Goal: Task Accomplishment & Management: Use online tool/utility

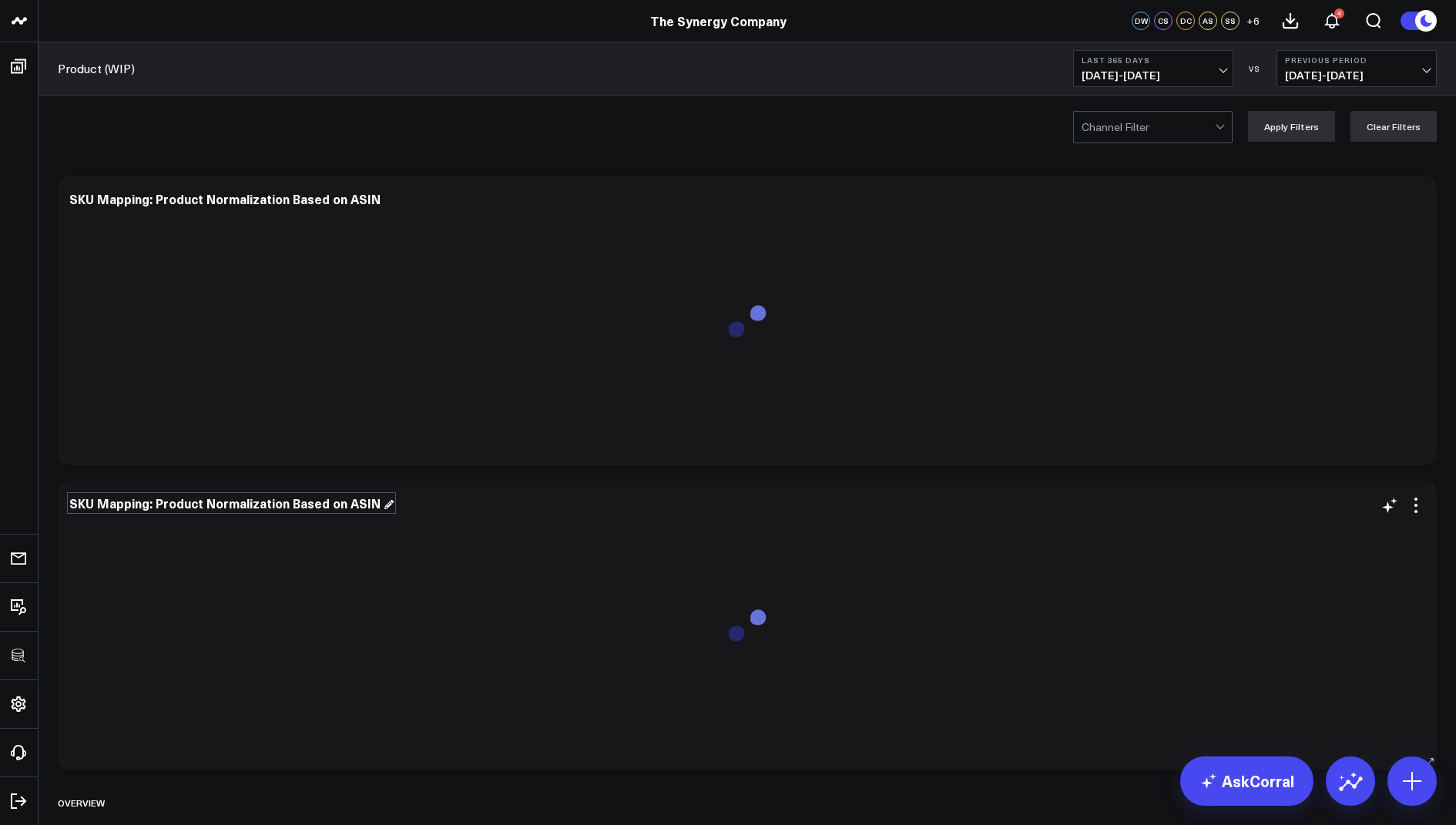
click at [340, 508] on div "SKU Mapping: Product Normalization Based on ASIN" at bounding box center [231, 503] width 324 height 17
click at [1420, 509] on icon at bounding box center [1416, 505] width 19 height 19
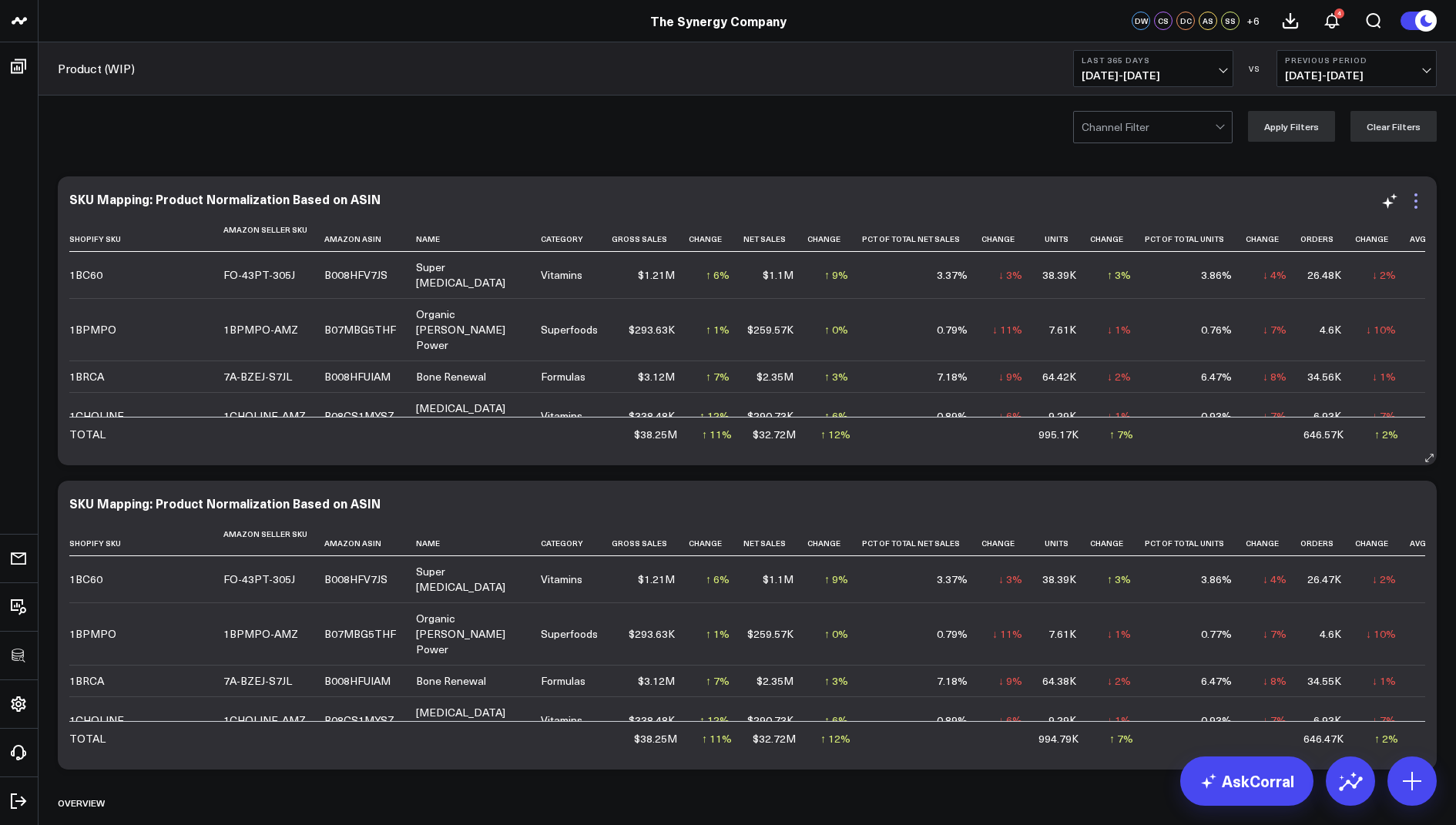
click at [1414, 199] on icon at bounding box center [1415, 200] width 3 height 3
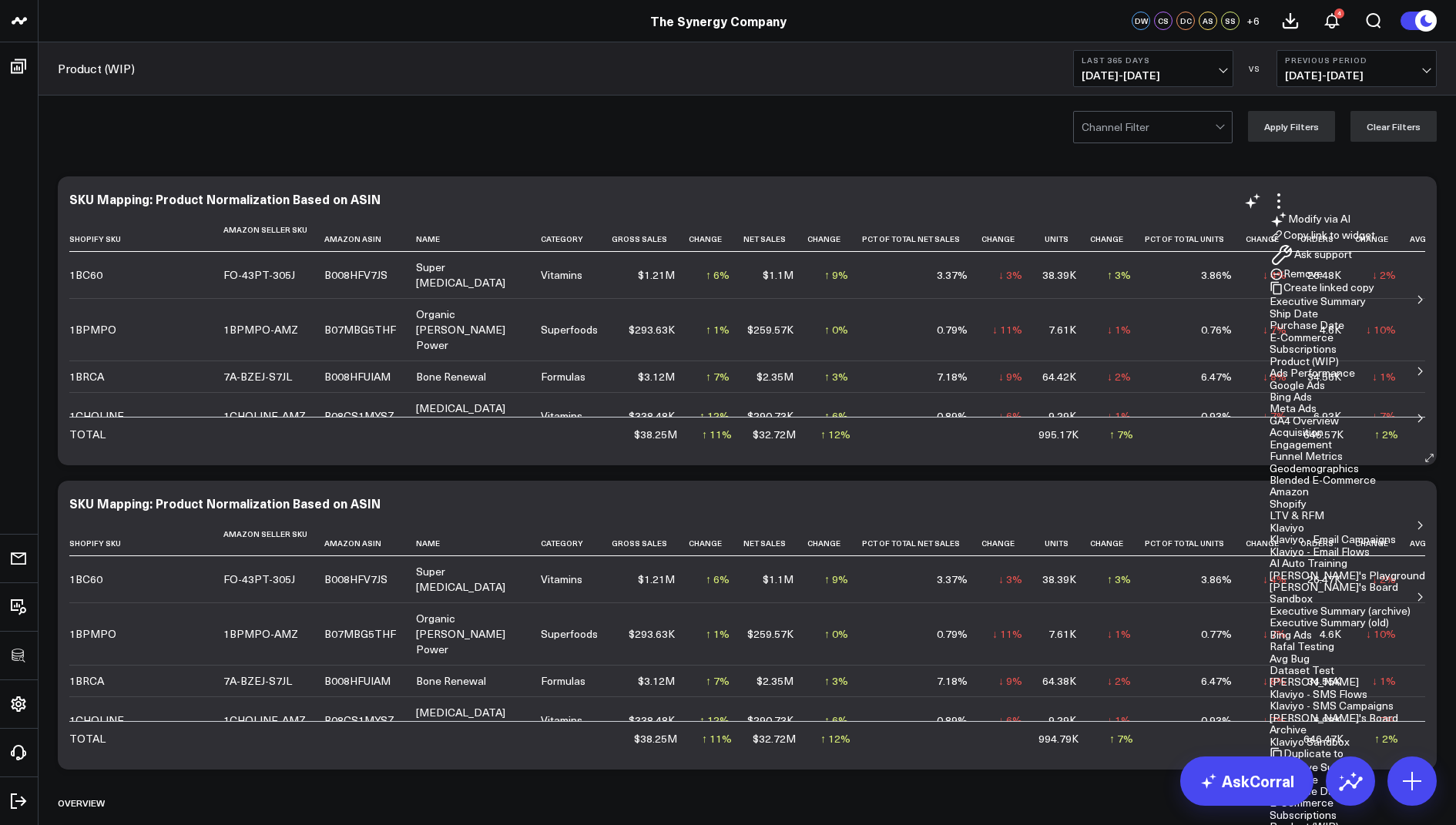
click at [1327, 242] on button "Copy link to widget" at bounding box center [1321, 236] width 106 height 14
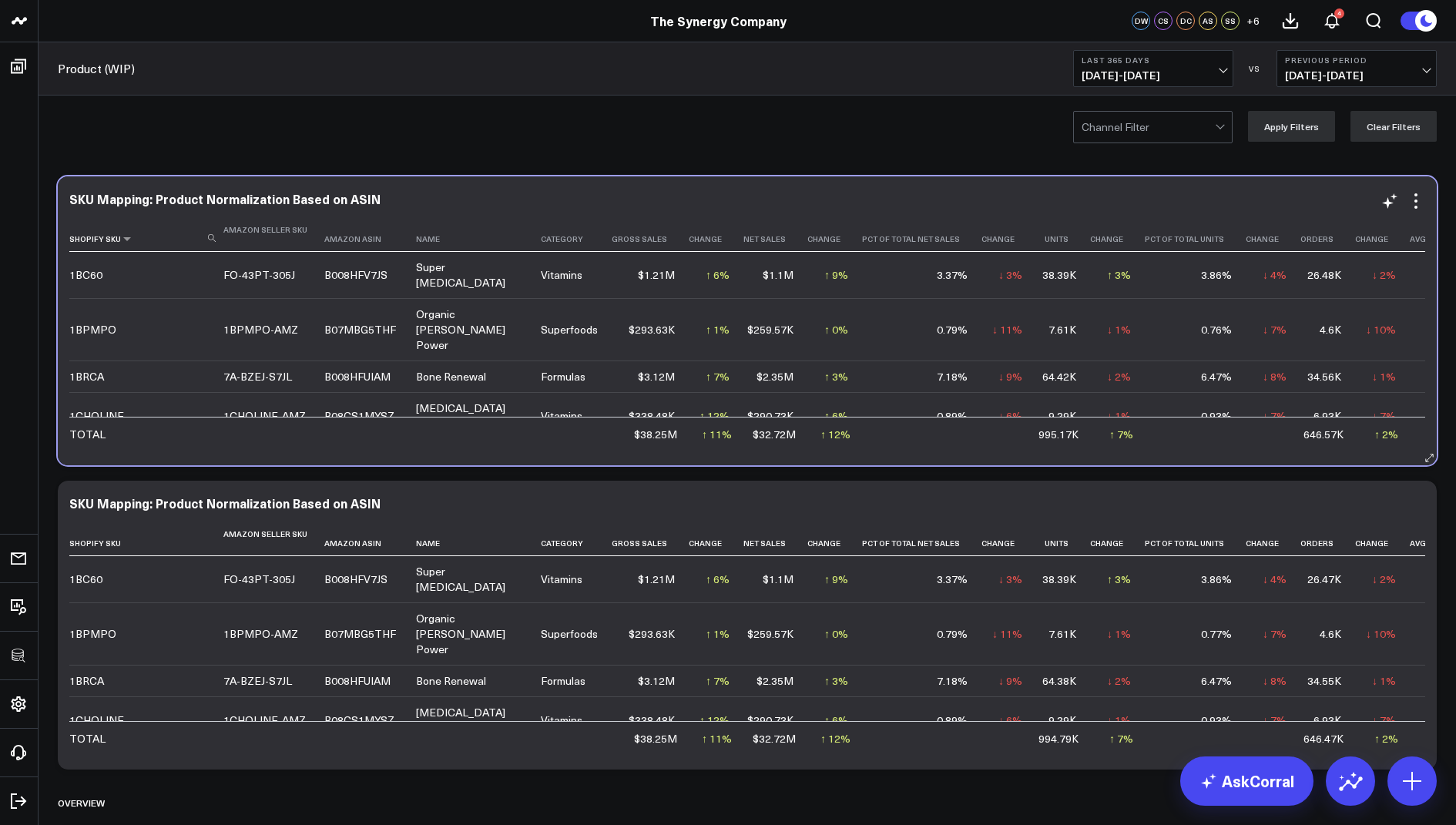
click at [210, 239] on use at bounding box center [211, 238] width 7 height 7
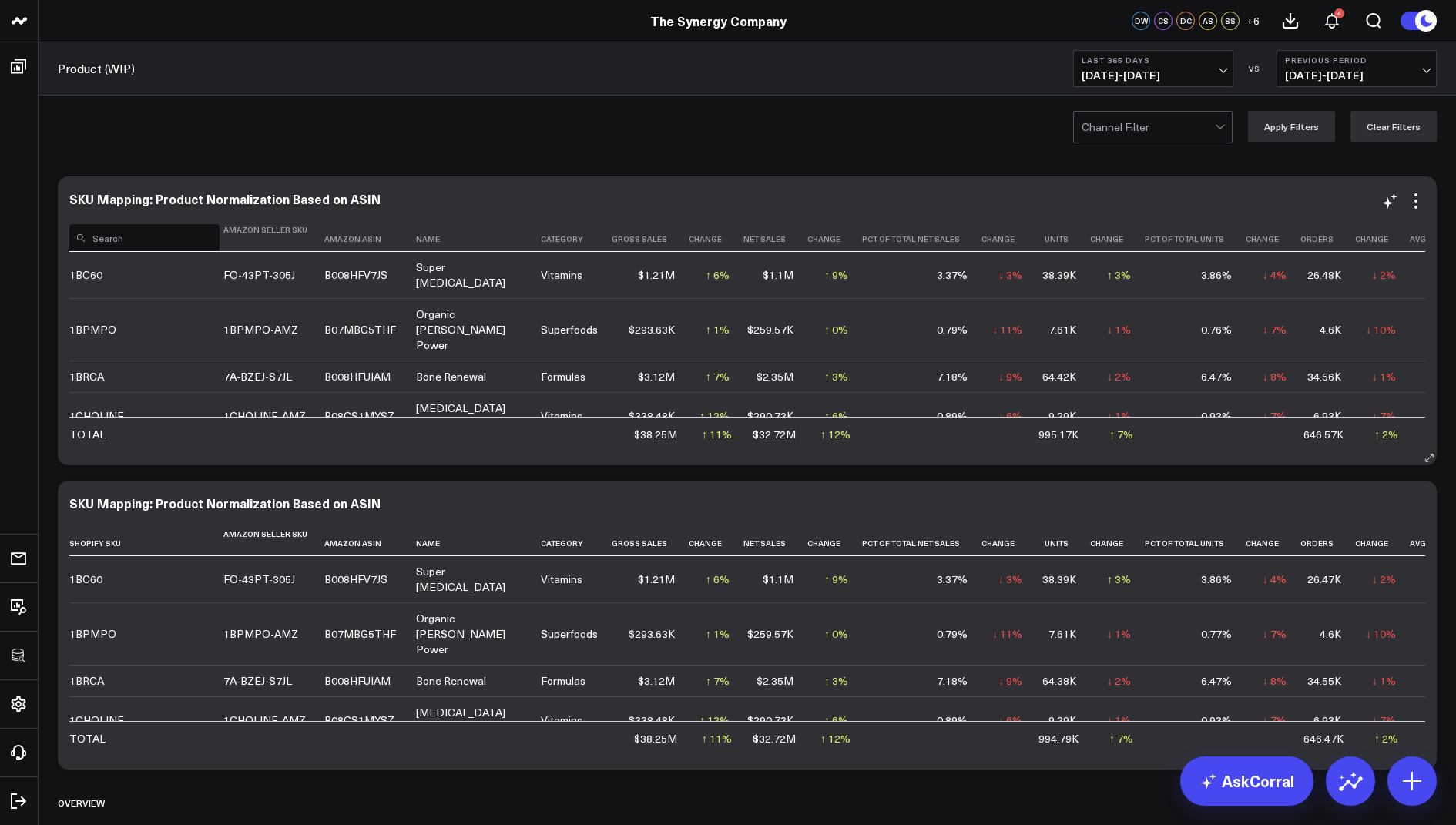
click at [155, 241] on input at bounding box center [144, 238] width 151 height 27
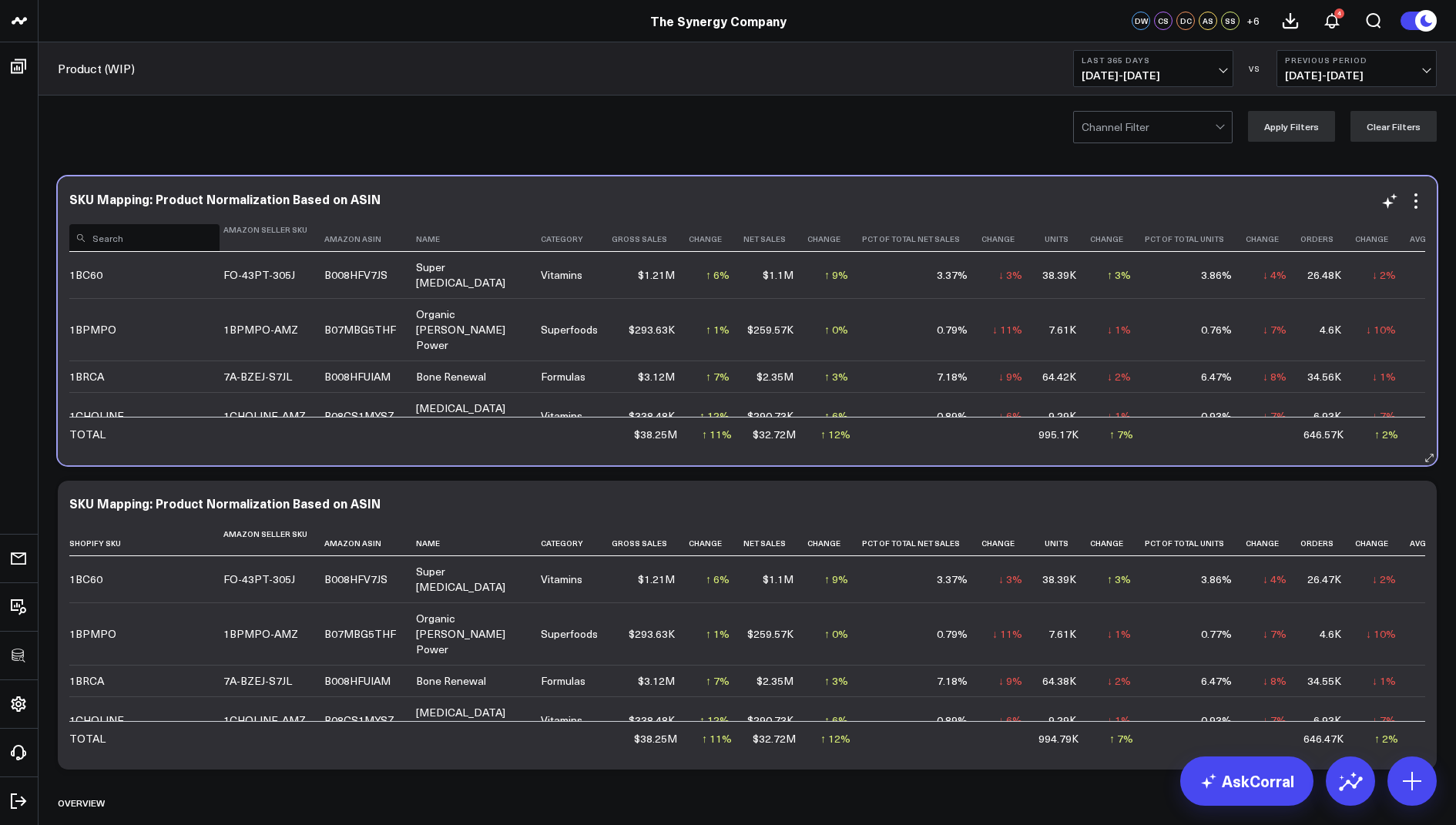
type input "q"
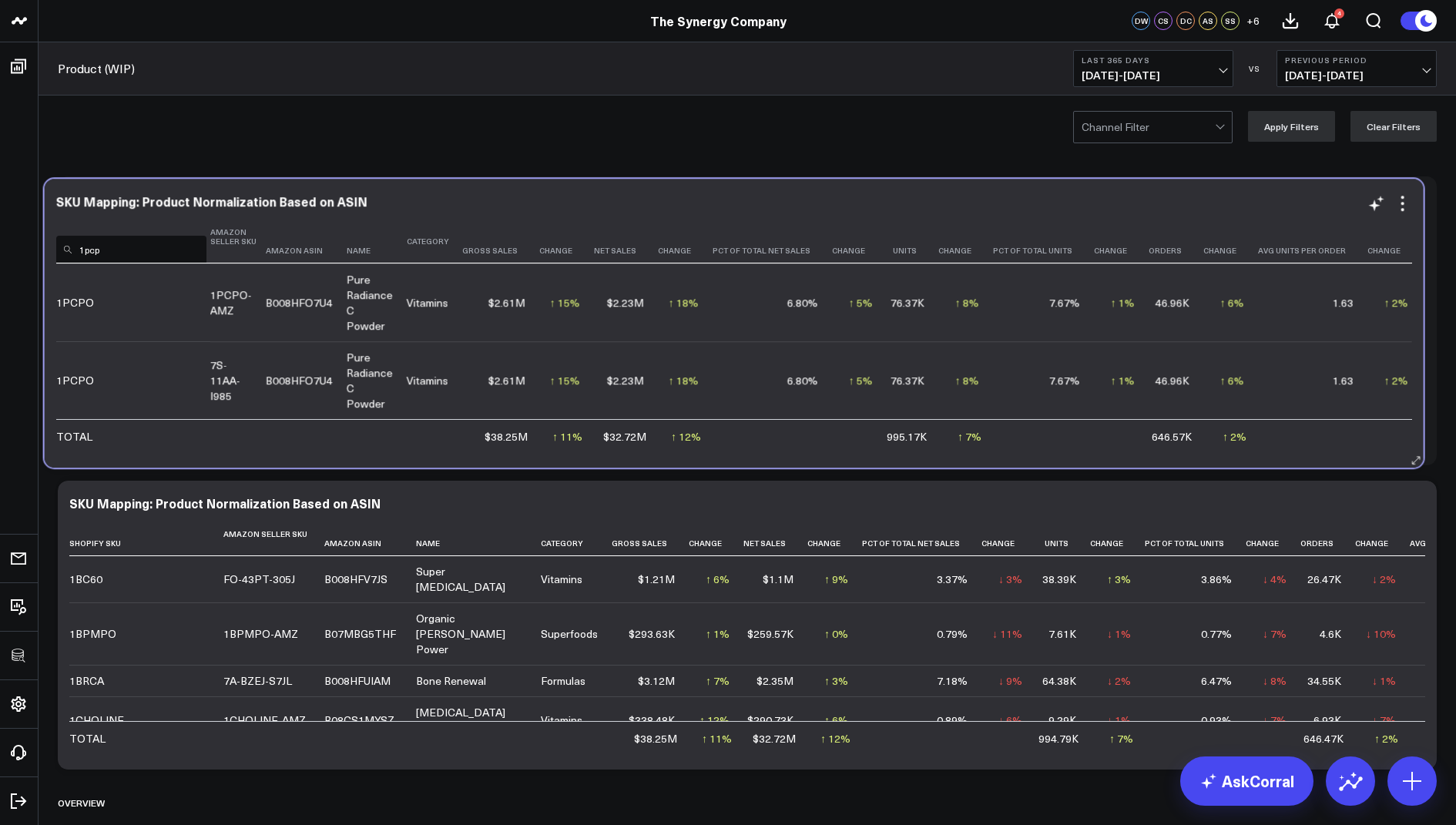
click at [142, 243] on input "1pcp" at bounding box center [131, 249] width 151 height 27
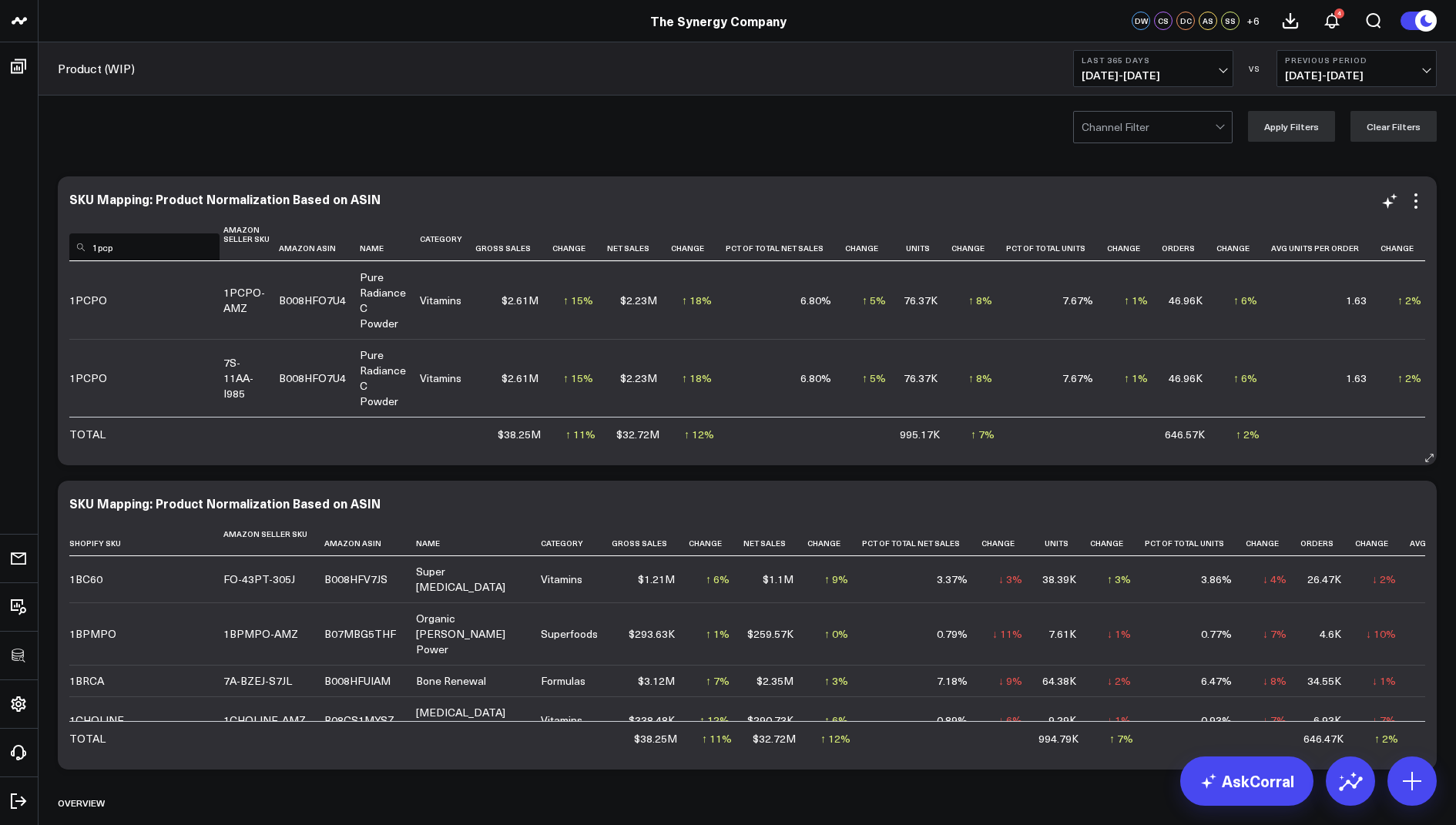
type input "1pcp"
click at [1418, 195] on icon at bounding box center [1416, 201] width 19 height 19
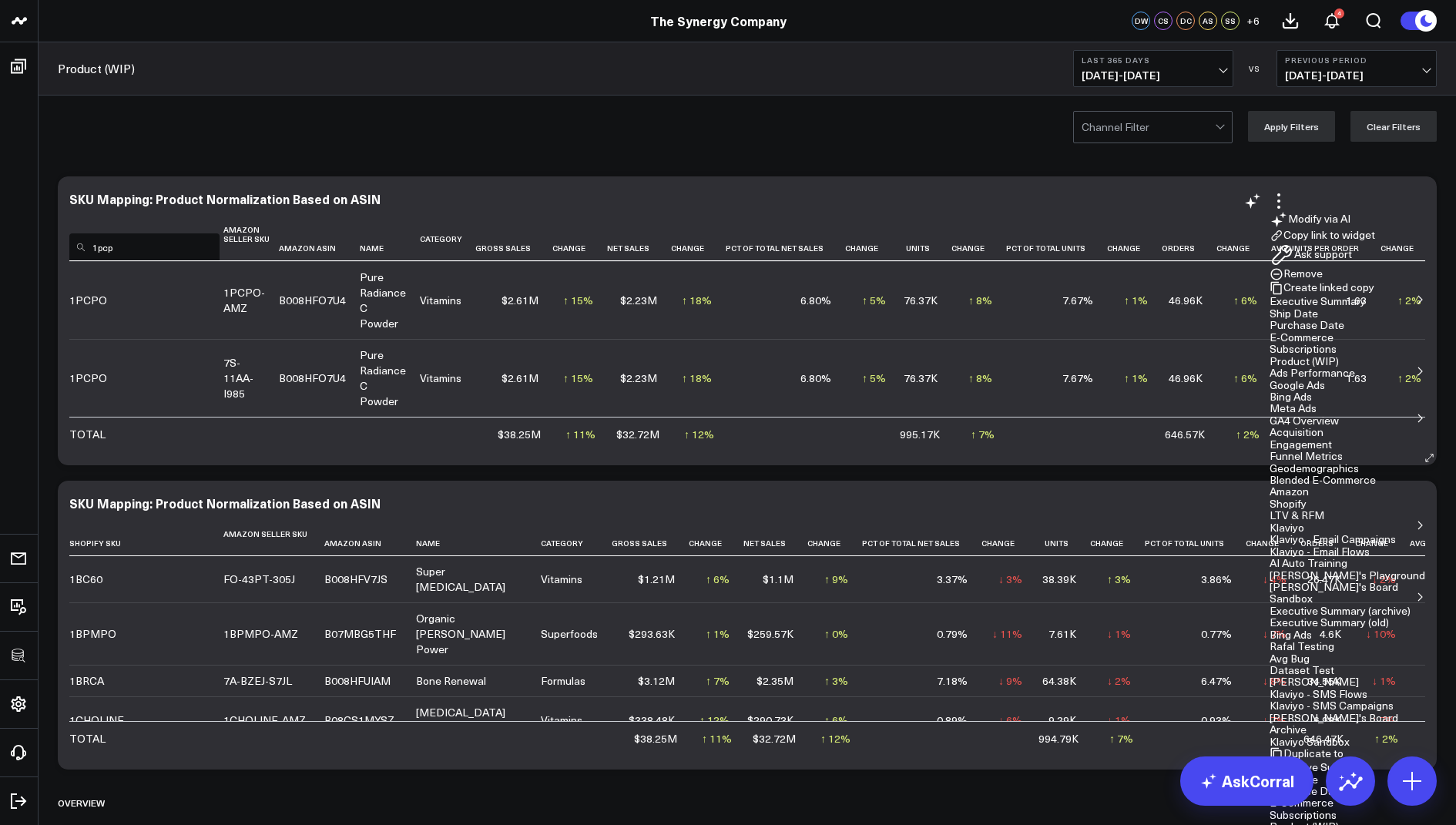
click at [1343, 242] on button "Copy link to widget" at bounding box center [1321, 236] width 106 height 14
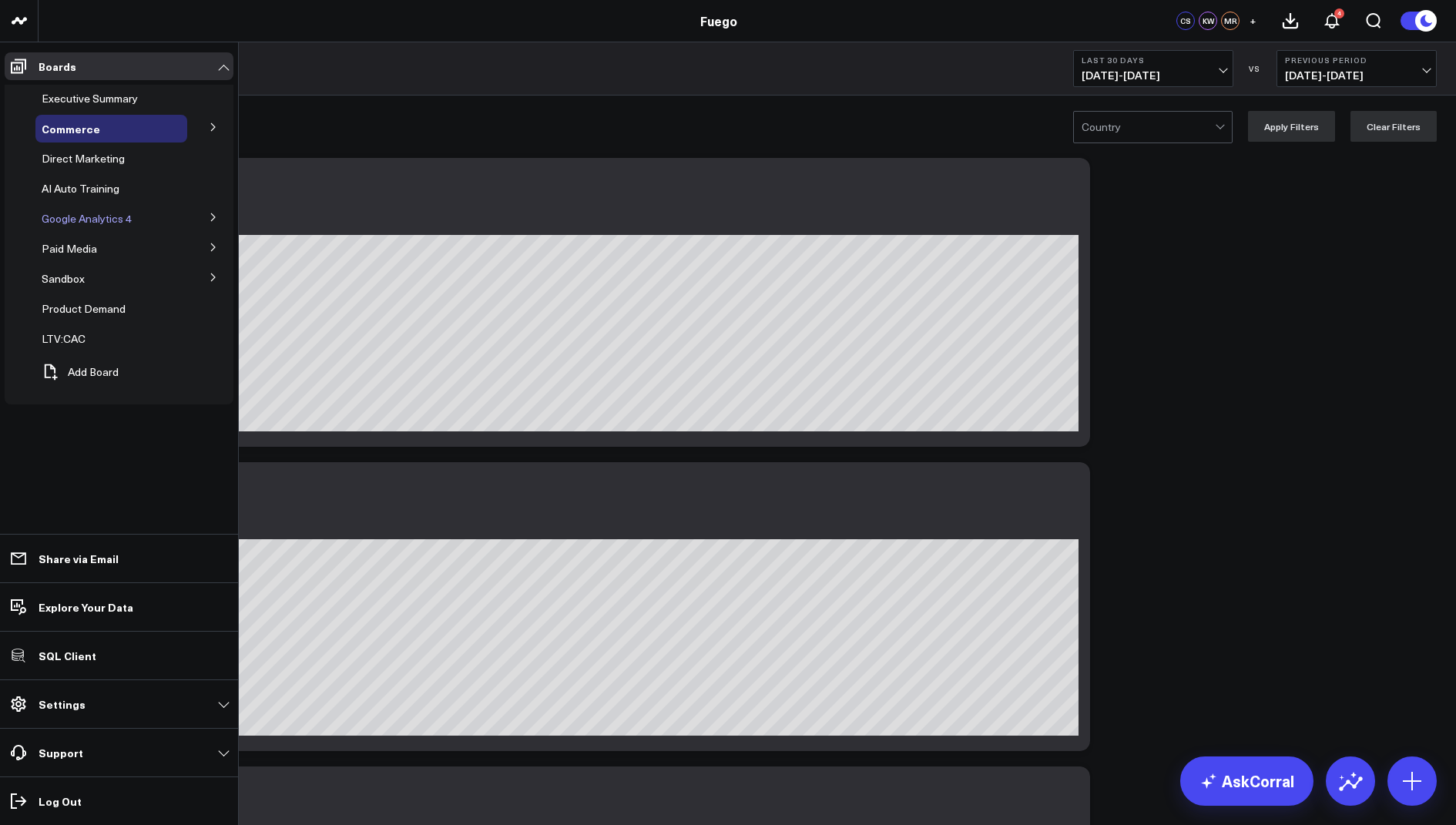
click at [112, 216] on span "Google Analytics 4" at bounding box center [86, 219] width 90 height 15
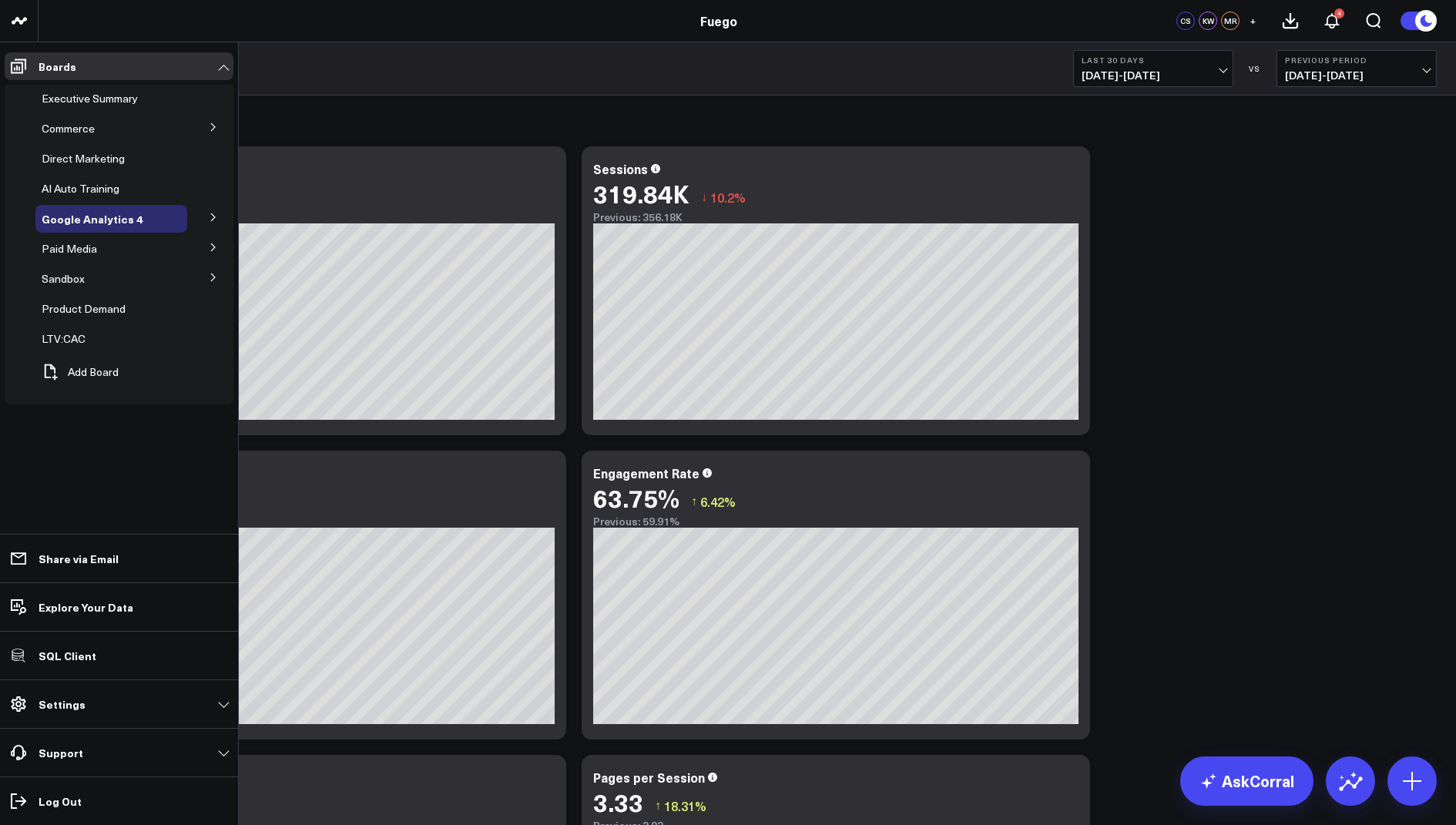
click at [211, 222] on icon at bounding box center [213, 217] width 9 height 9
click at [86, 282] on span "Paid Media" at bounding box center [68, 289] width 55 height 15
click at [90, 277] on span "Google Ads" at bounding box center [78, 276] width 55 height 15
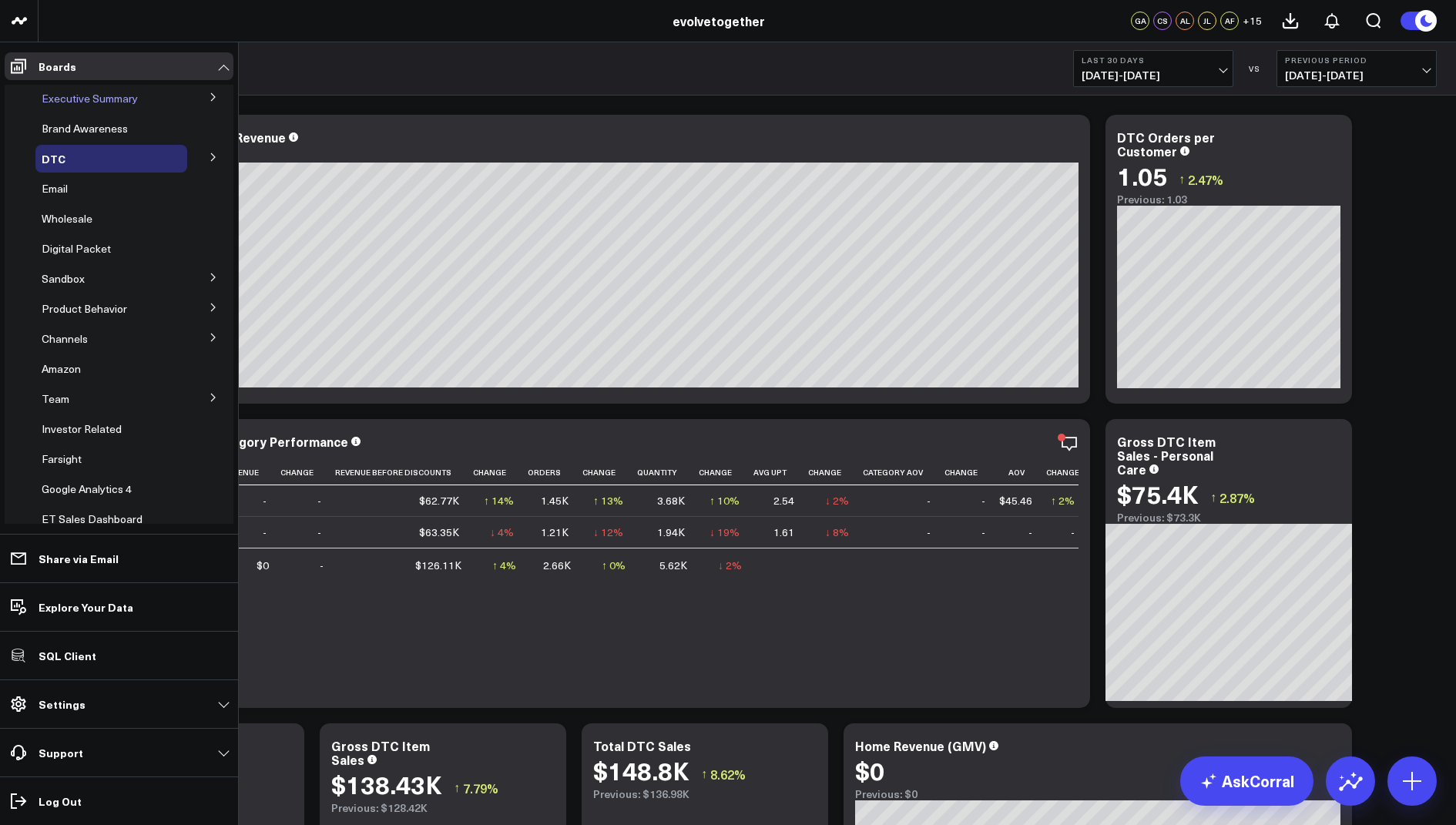
click at [73, 98] on span "Executive Summary" at bounding box center [89, 98] width 96 height 15
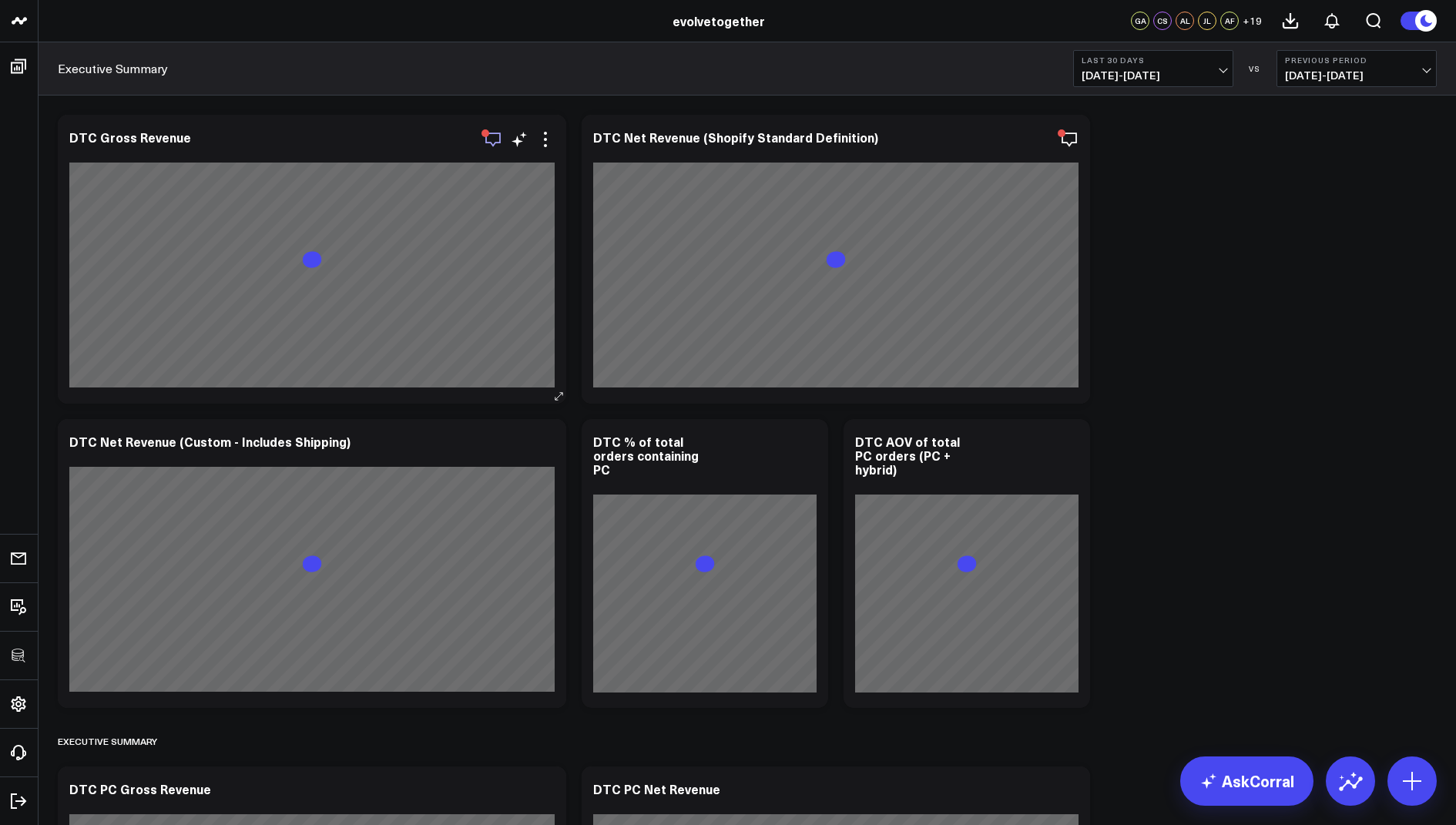
click at [492, 142] on icon "button" at bounding box center [493, 139] width 19 height 19
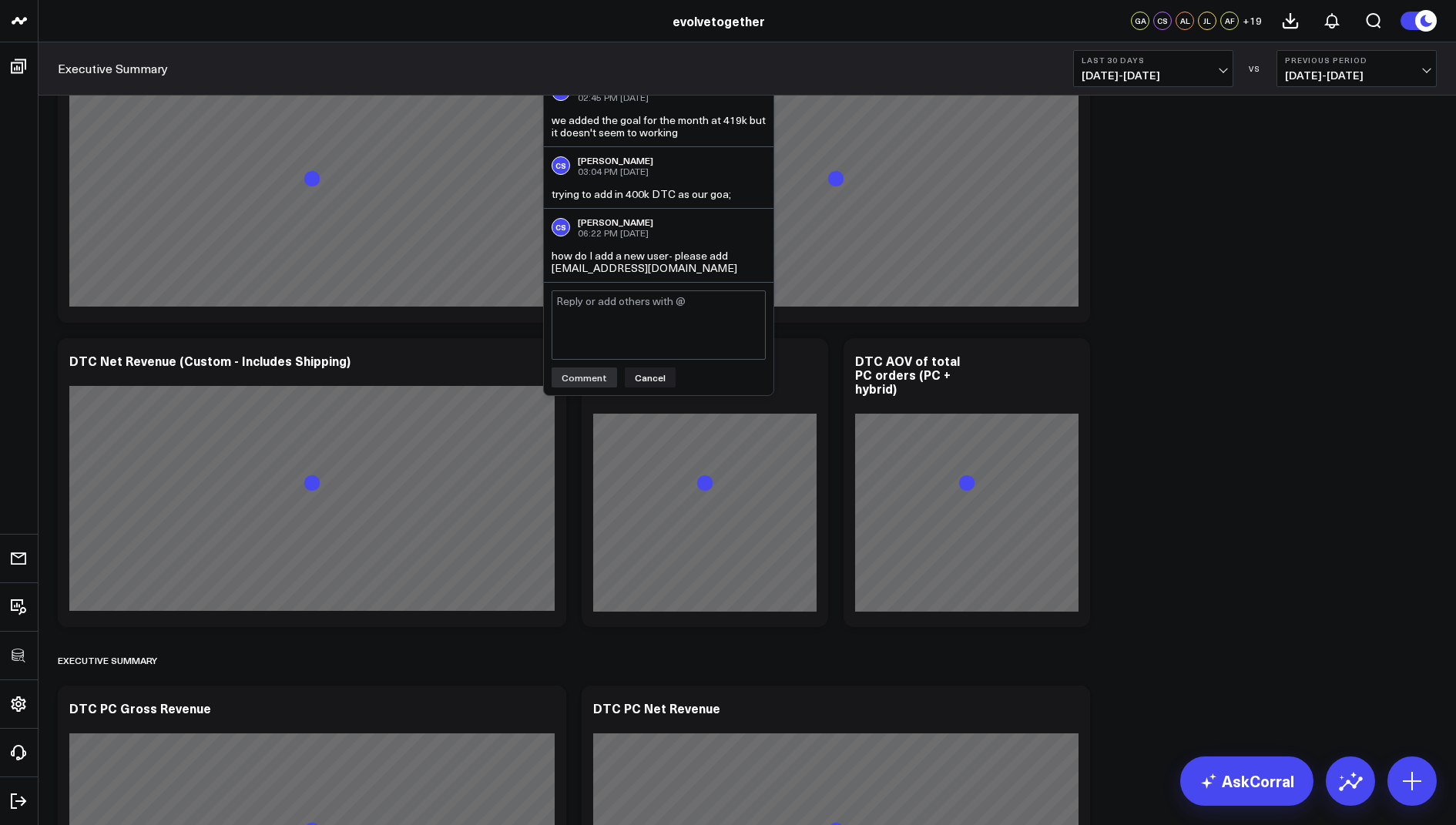
scroll to position [104, 0]
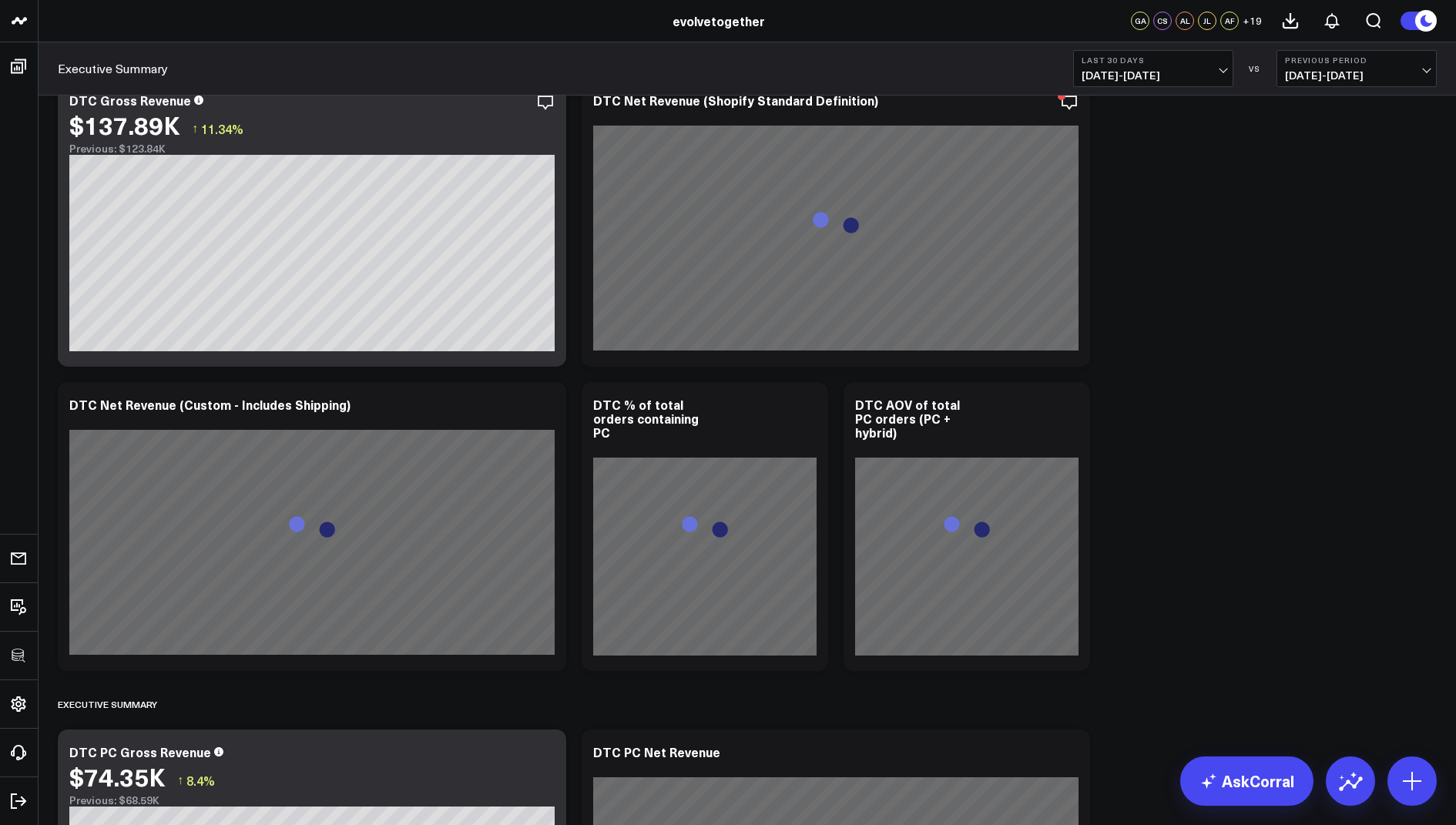
scroll to position [0, 0]
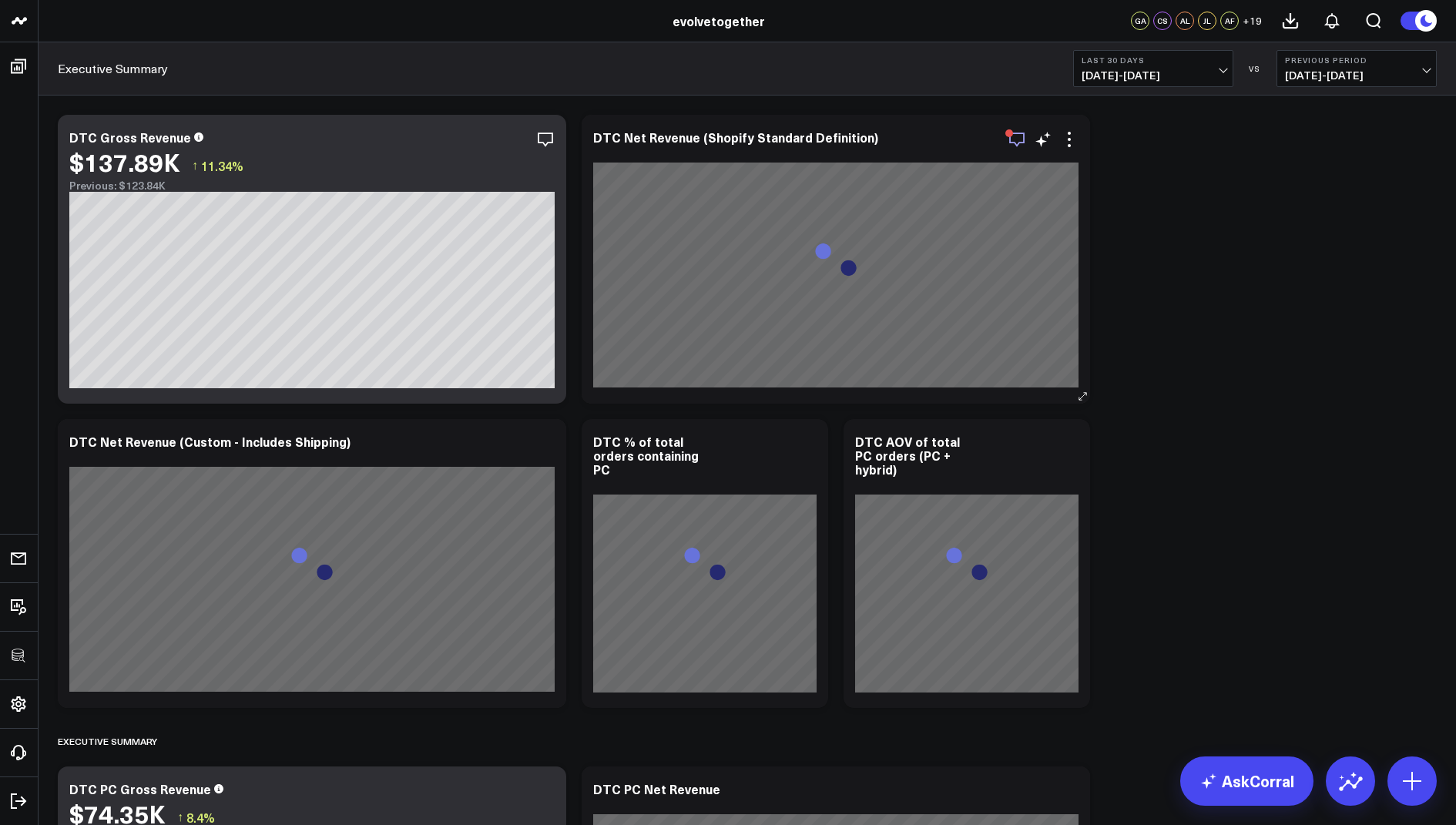
click at [1015, 138] on icon "button" at bounding box center [1016, 139] width 19 height 19
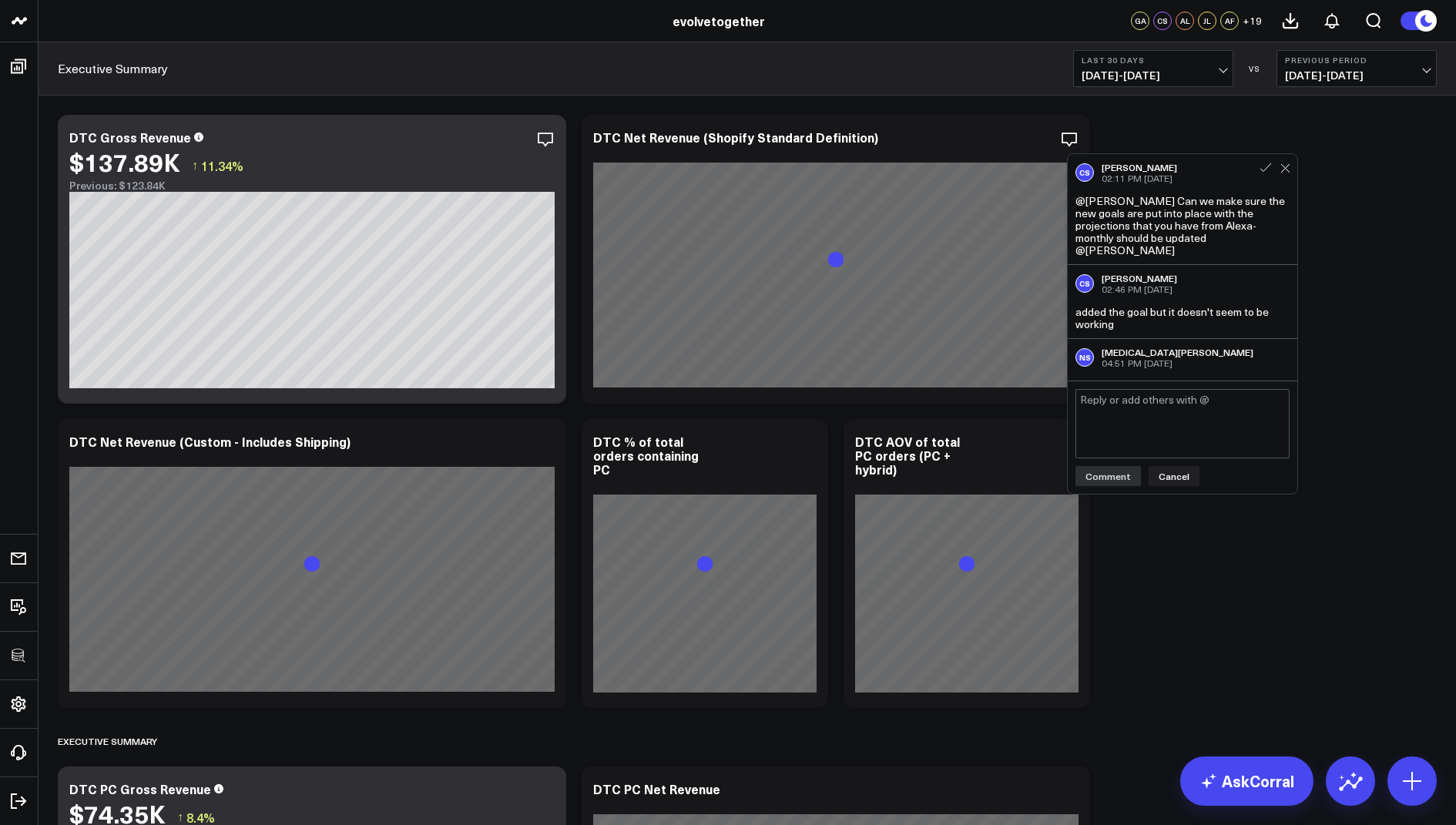
scroll to position [31, 0]
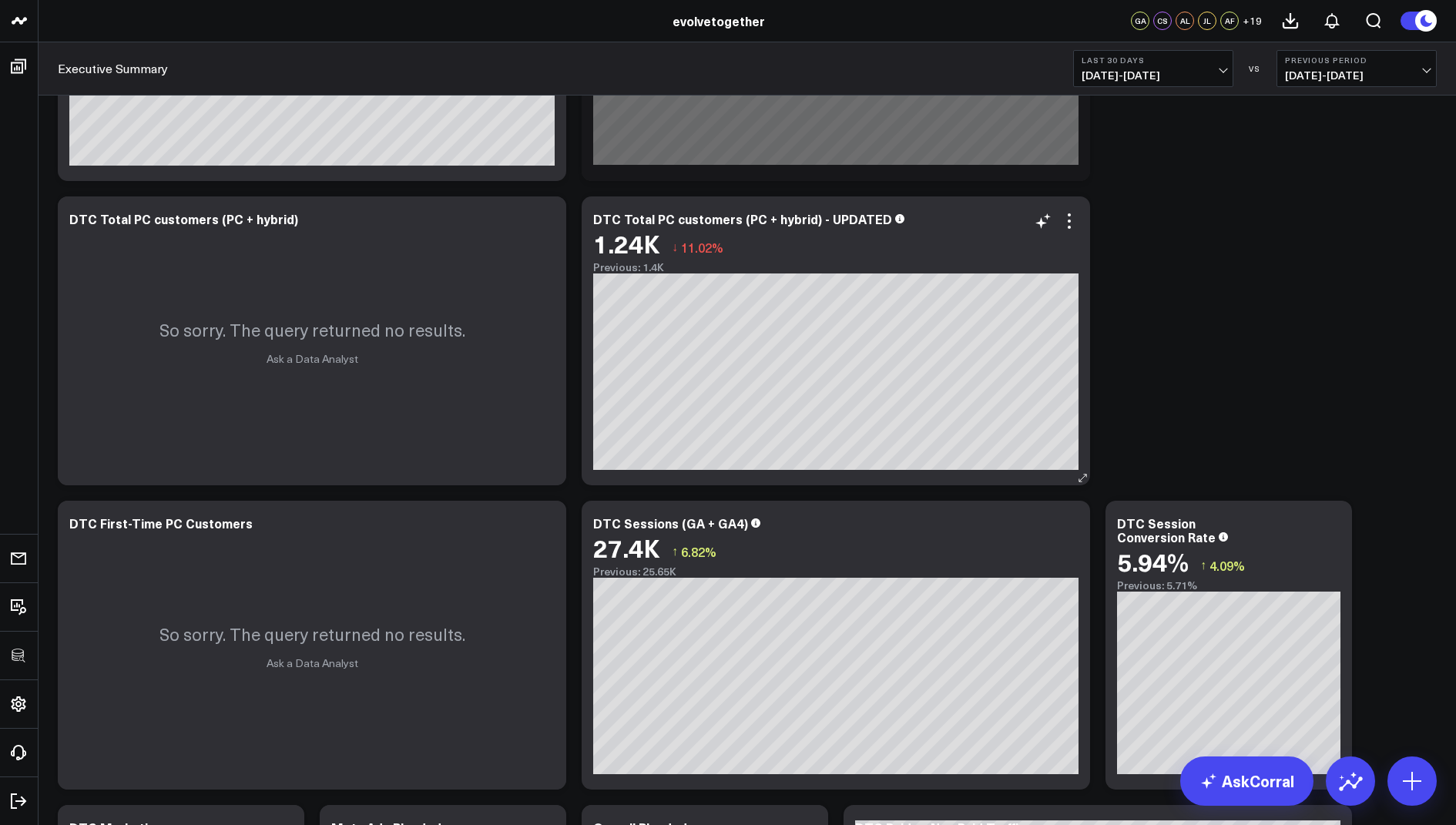
scroll to position [1160, 0]
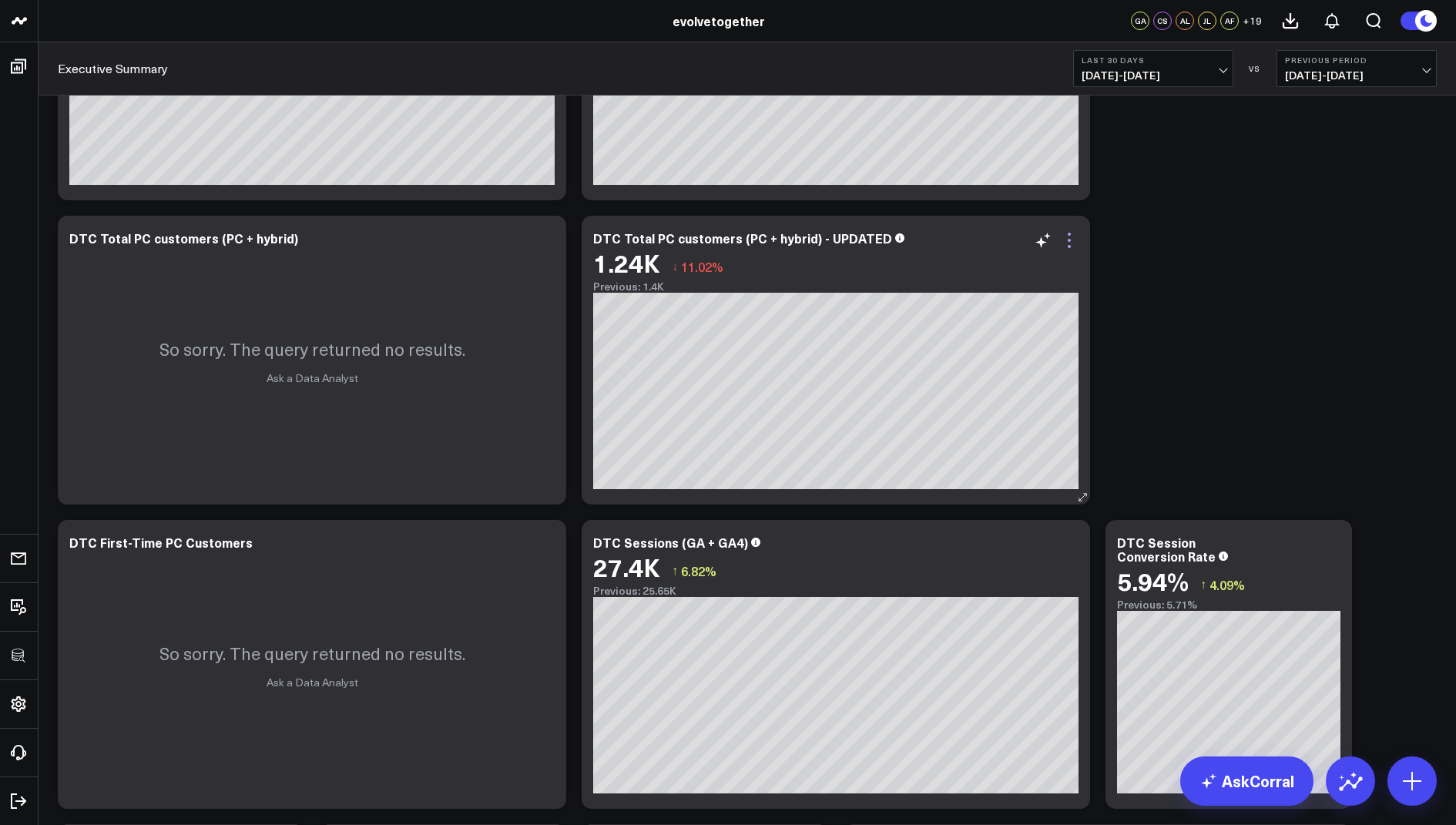
click at [1073, 234] on icon at bounding box center [1069, 240] width 19 height 19
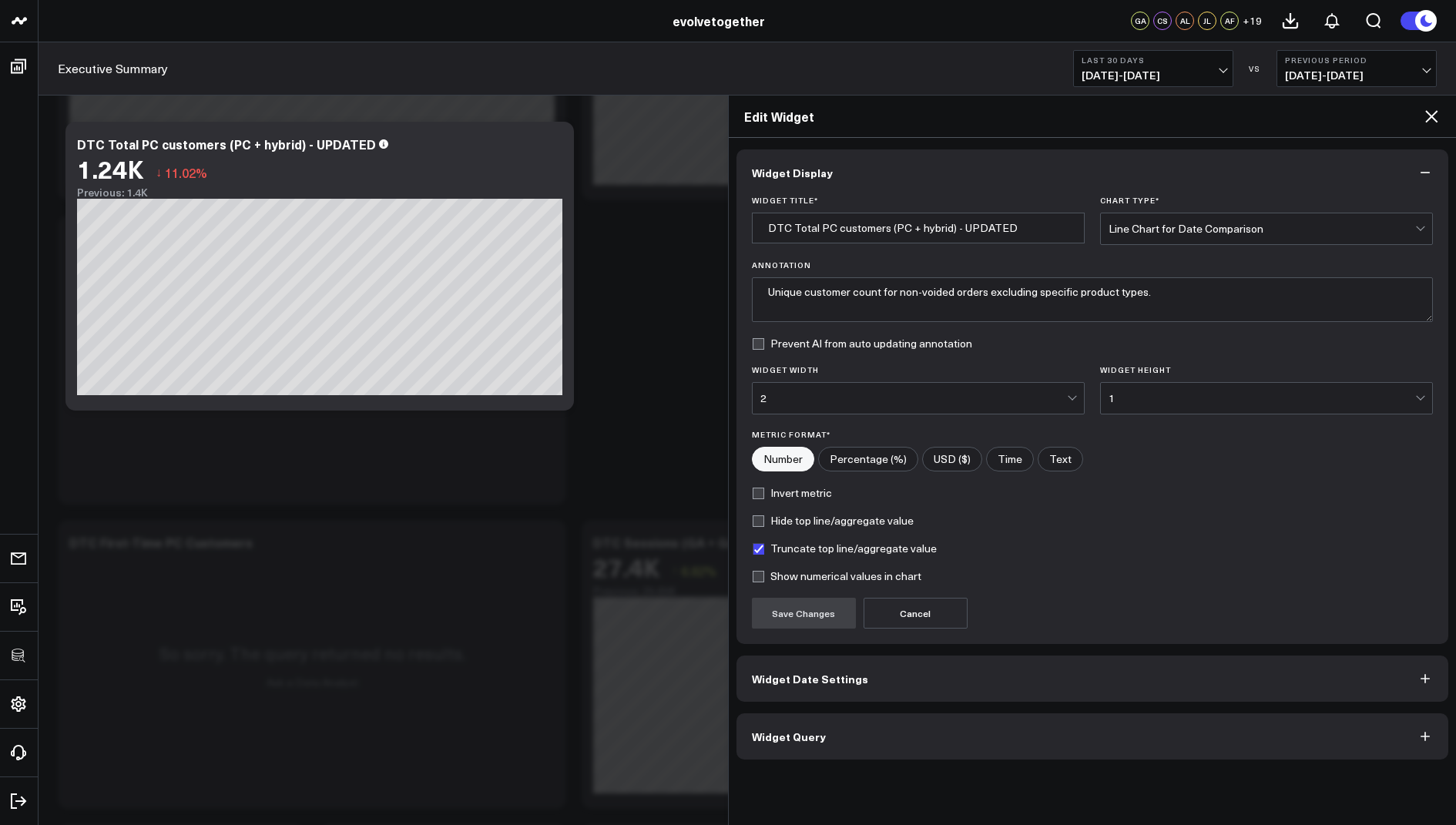
click at [800, 734] on span "Widget Query" at bounding box center [788, 736] width 74 height 12
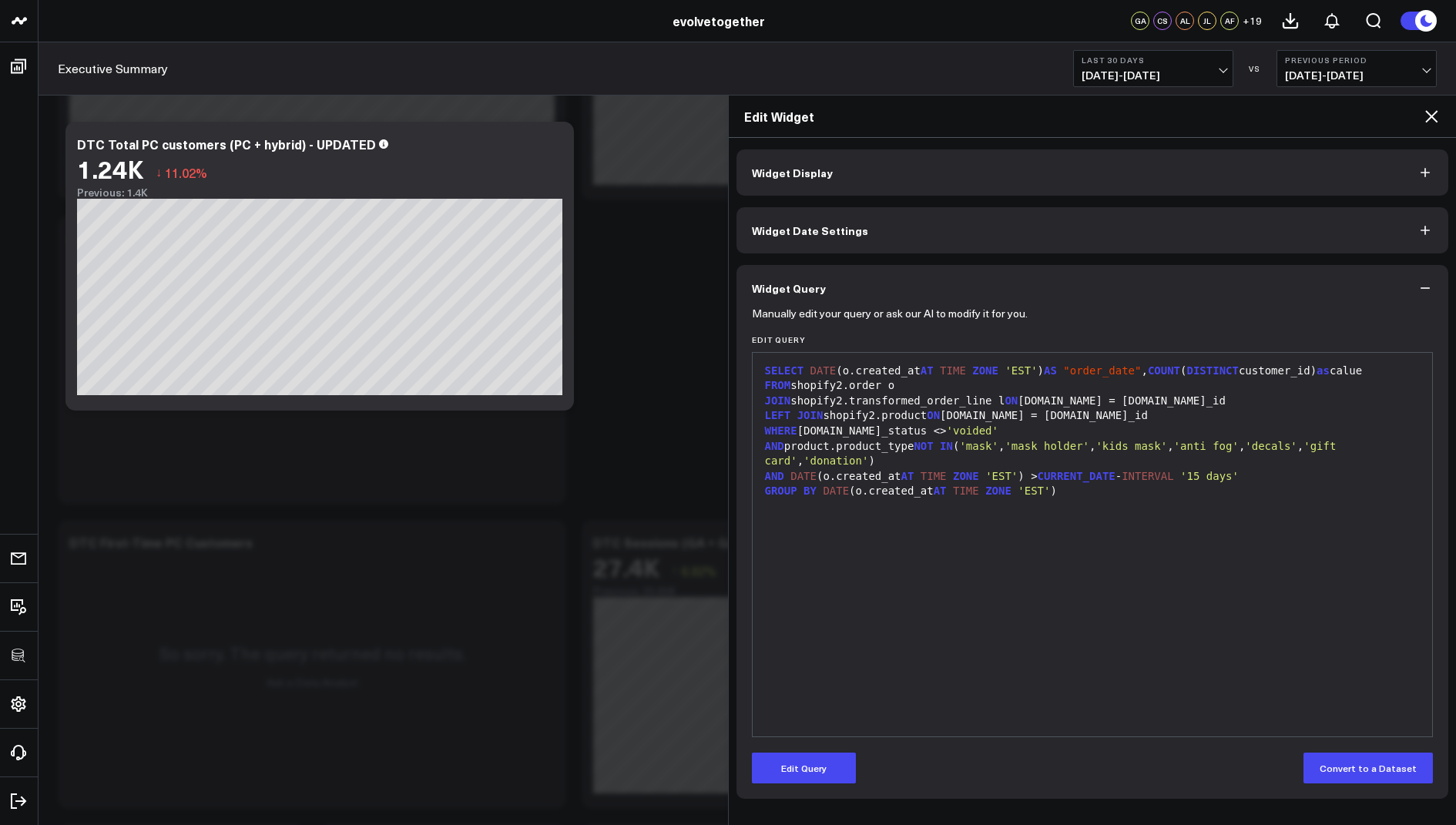
click at [1430, 119] on icon at bounding box center [1431, 116] width 19 height 19
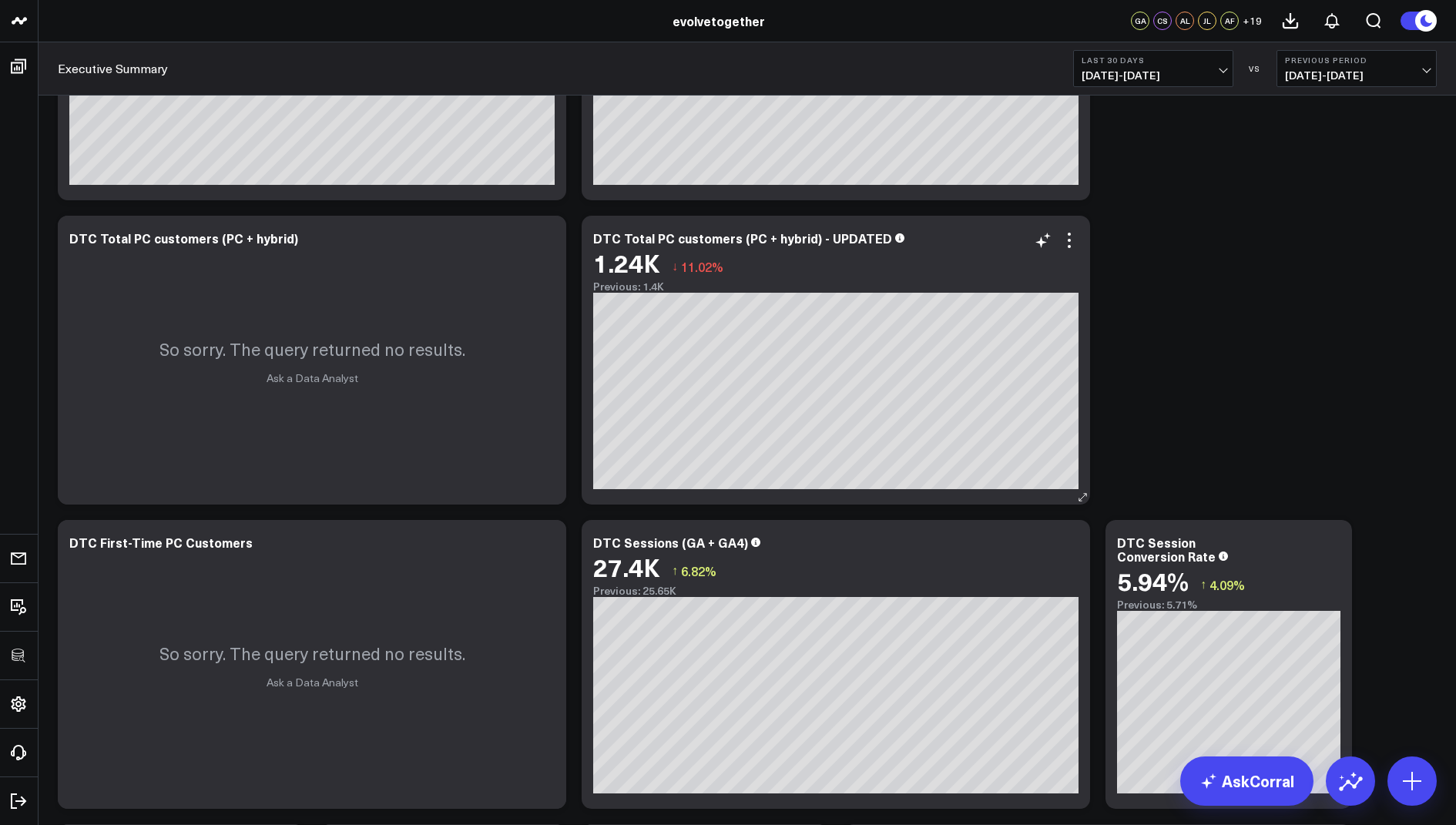
scroll to position [1098, 0]
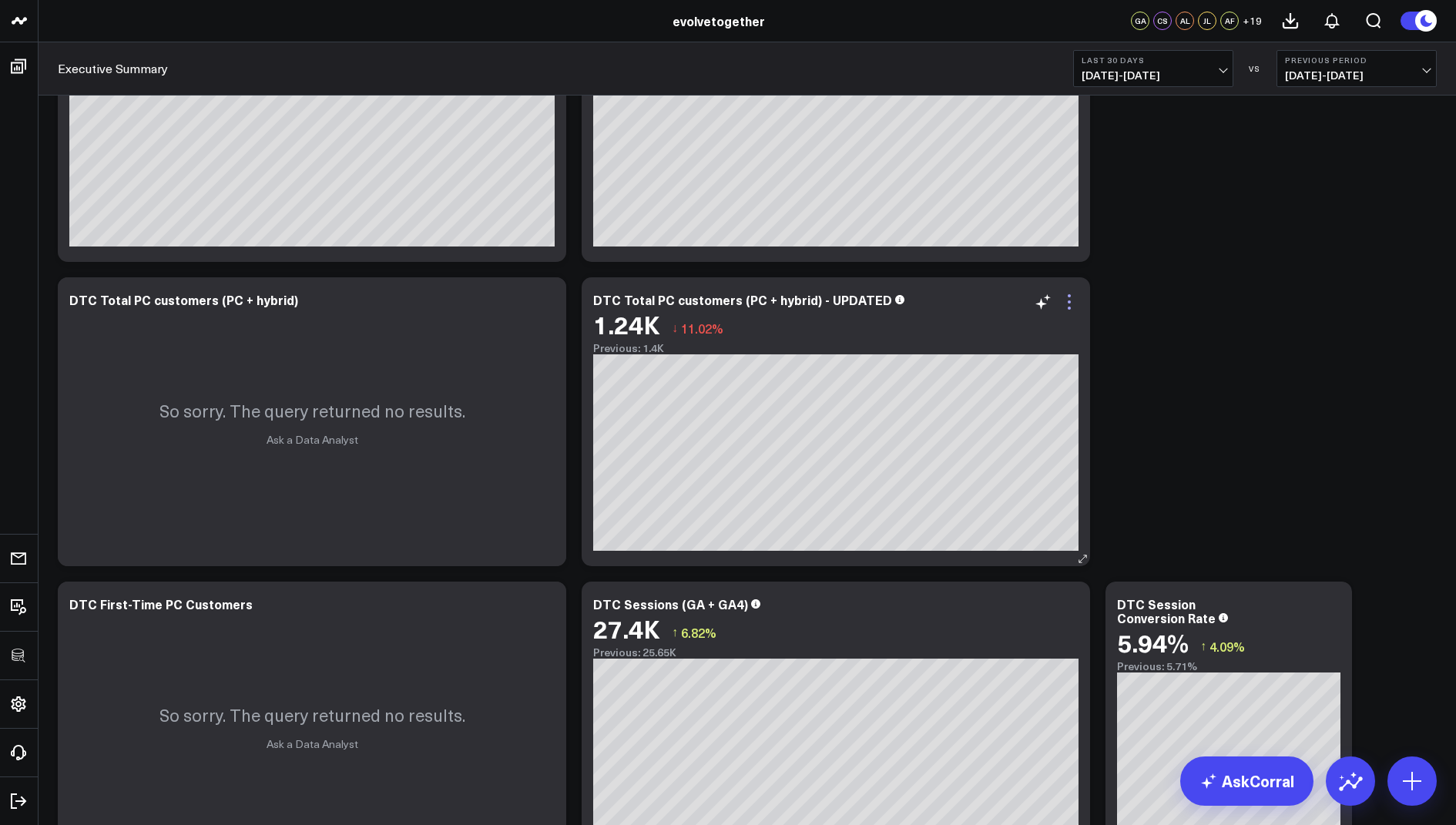
click at [1069, 295] on icon at bounding box center [1068, 296] width 3 height 3
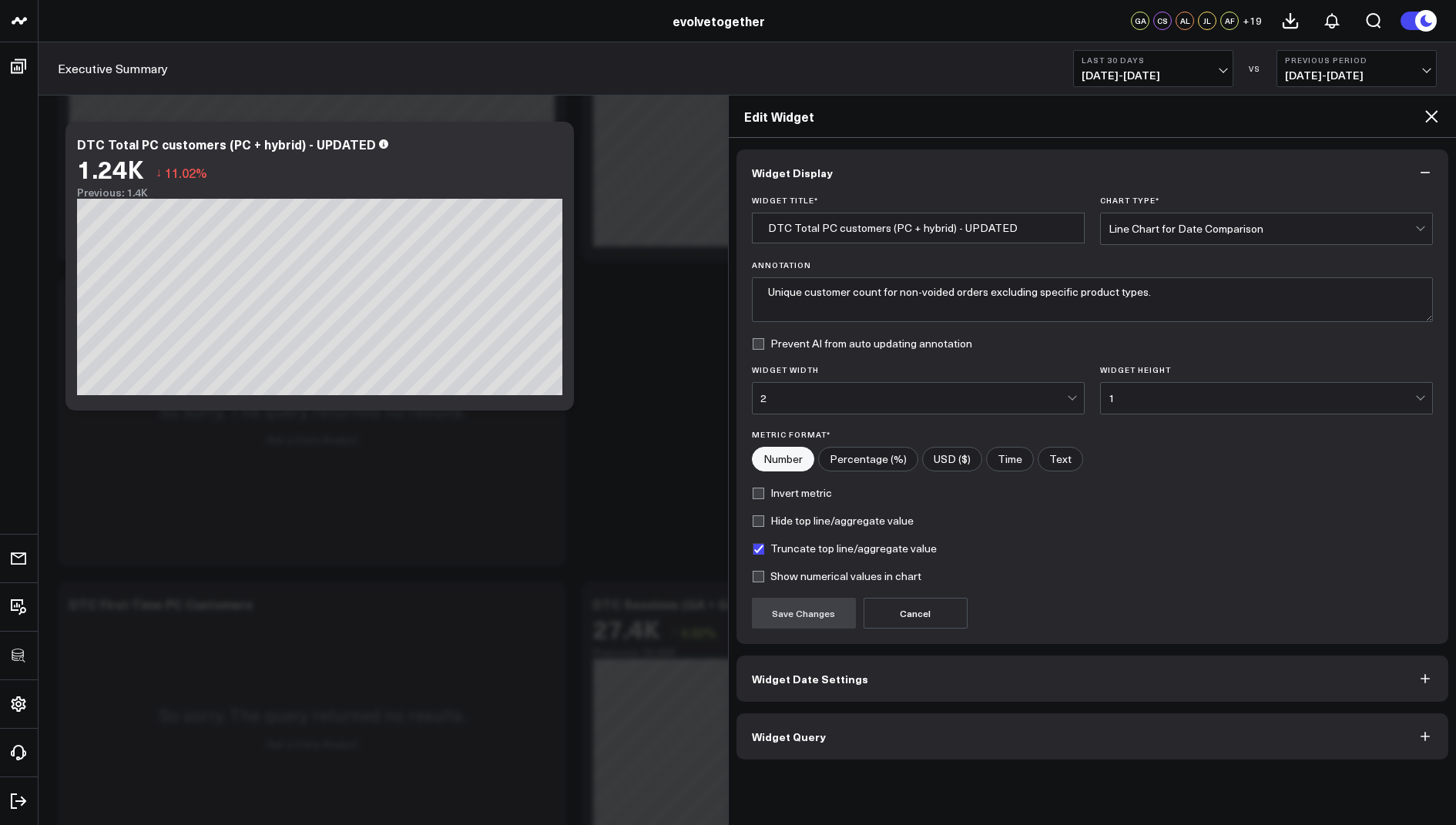
click at [783, 745] on button "Widget Query" at bounding box center [1092, 736] width 713 height 46
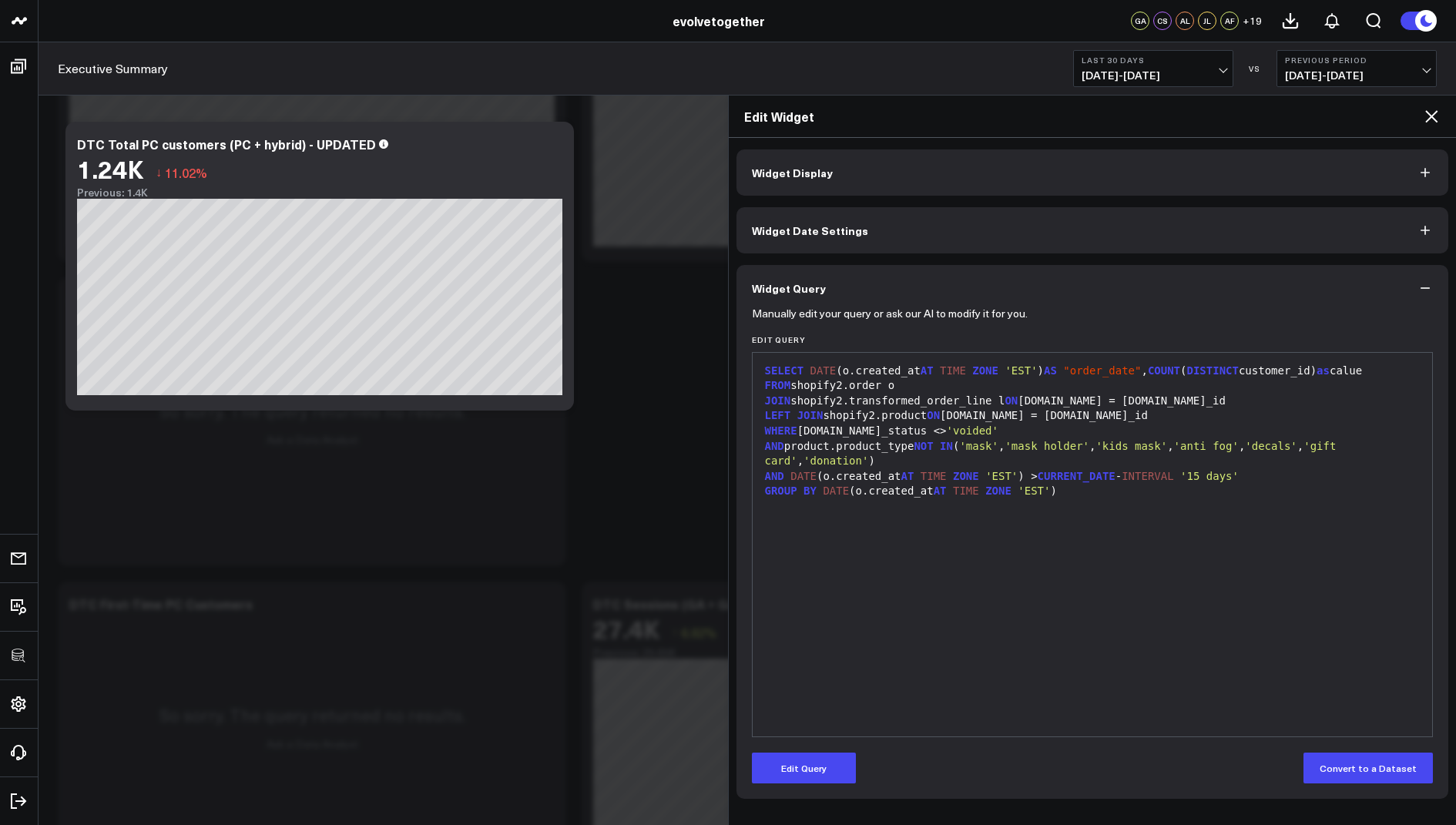
click at [775, 731] on div "9 1 2 3 4 5 6 7 8 9 › ⌄ SELECT DATE (o.created_at AT TIME ZONE 'EST' ) AS "orde…" at bounding box center [1092, 544] width 682 height 385
click at [1428, 112] on icon at bounding box center [1431, 116] width 12 height 12
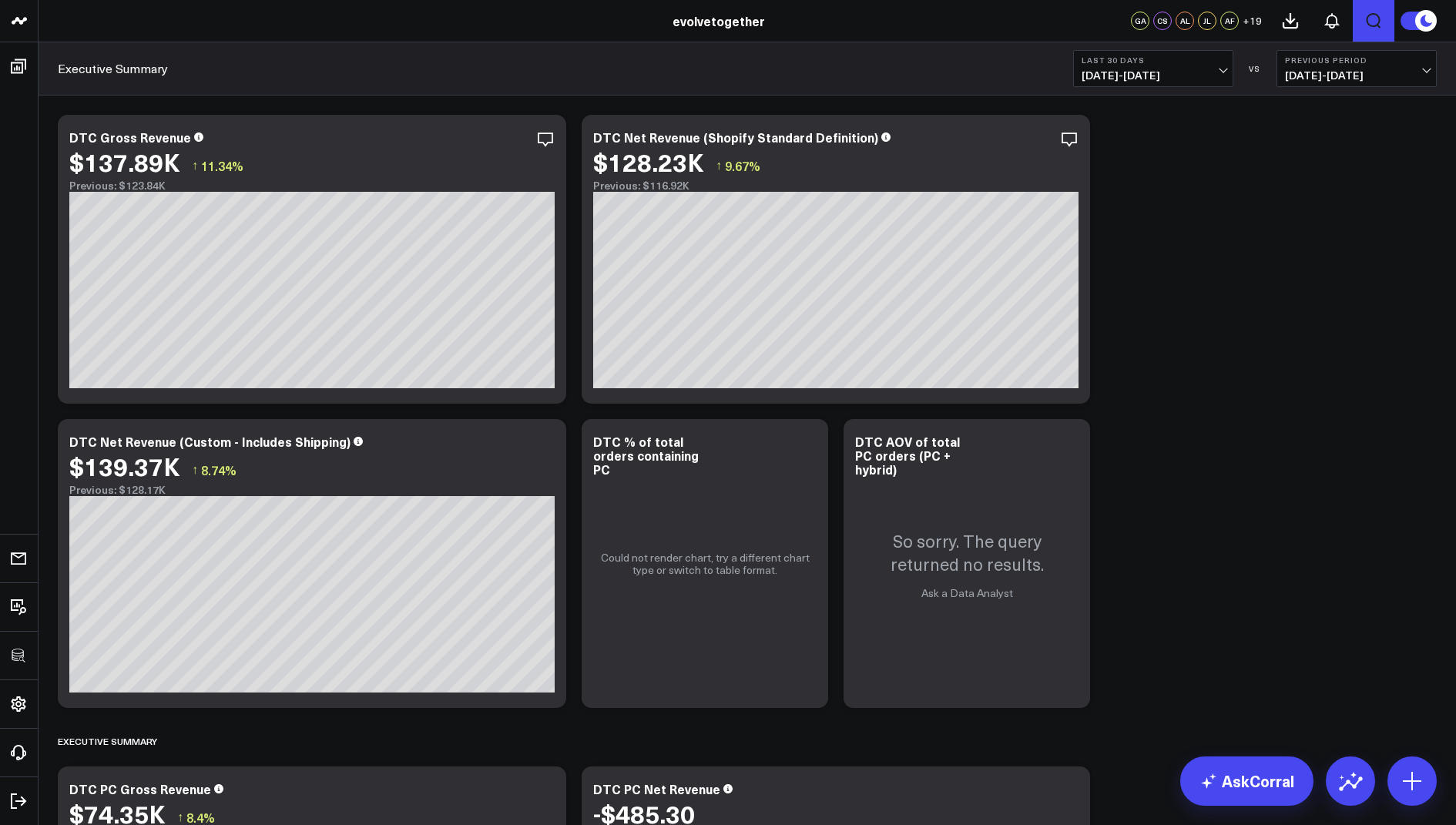
click at [1367, 17] on icon "Open search" at bounding box center [1374, 21] width 15 height 15
type input "personal care"
click at [991, 59] on button "submit" at bounding box center [1001, 68] width 19 height 19
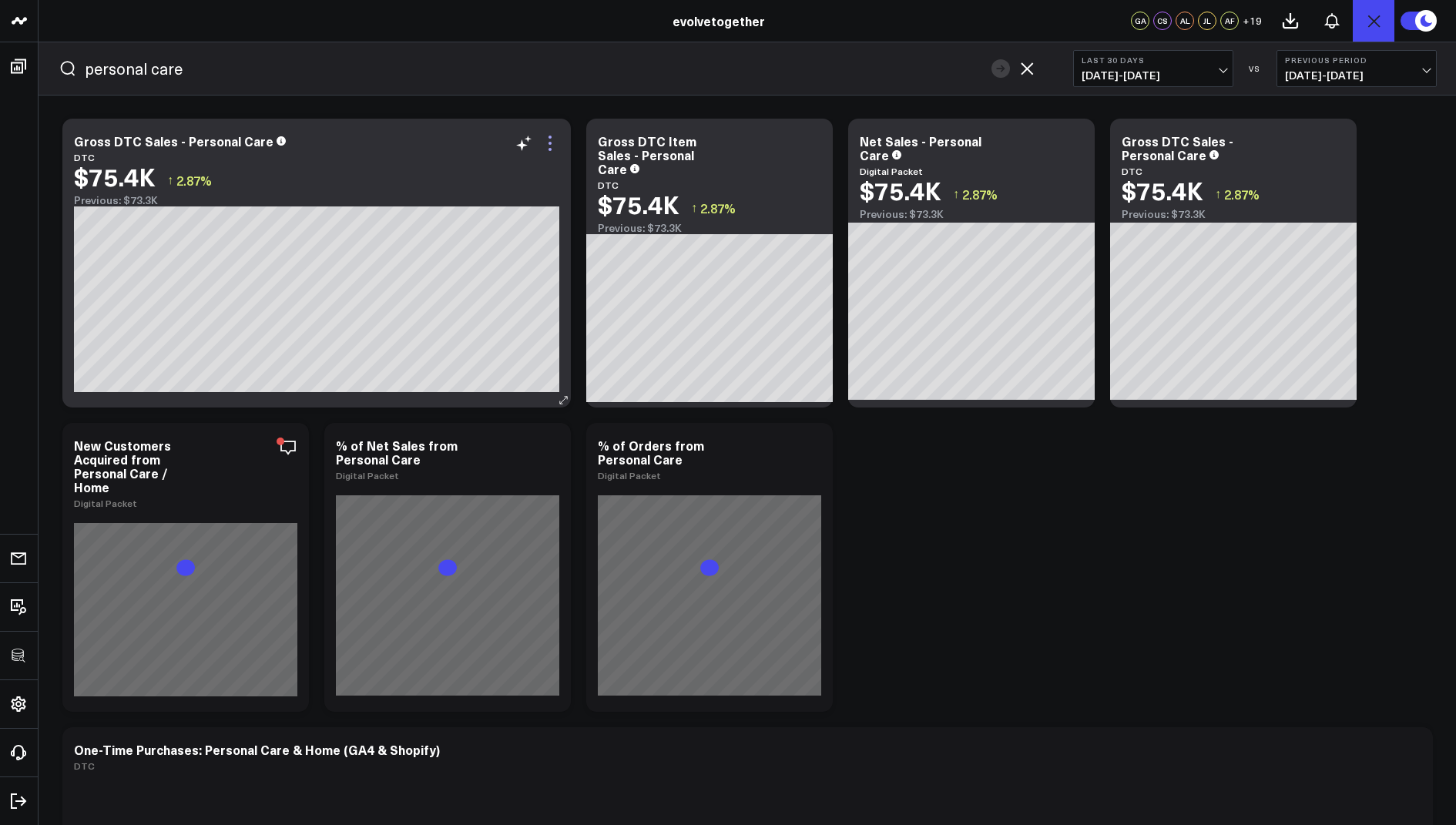
click at [550, 139] on icon at bounding box center [550, 143] width 19 height 19
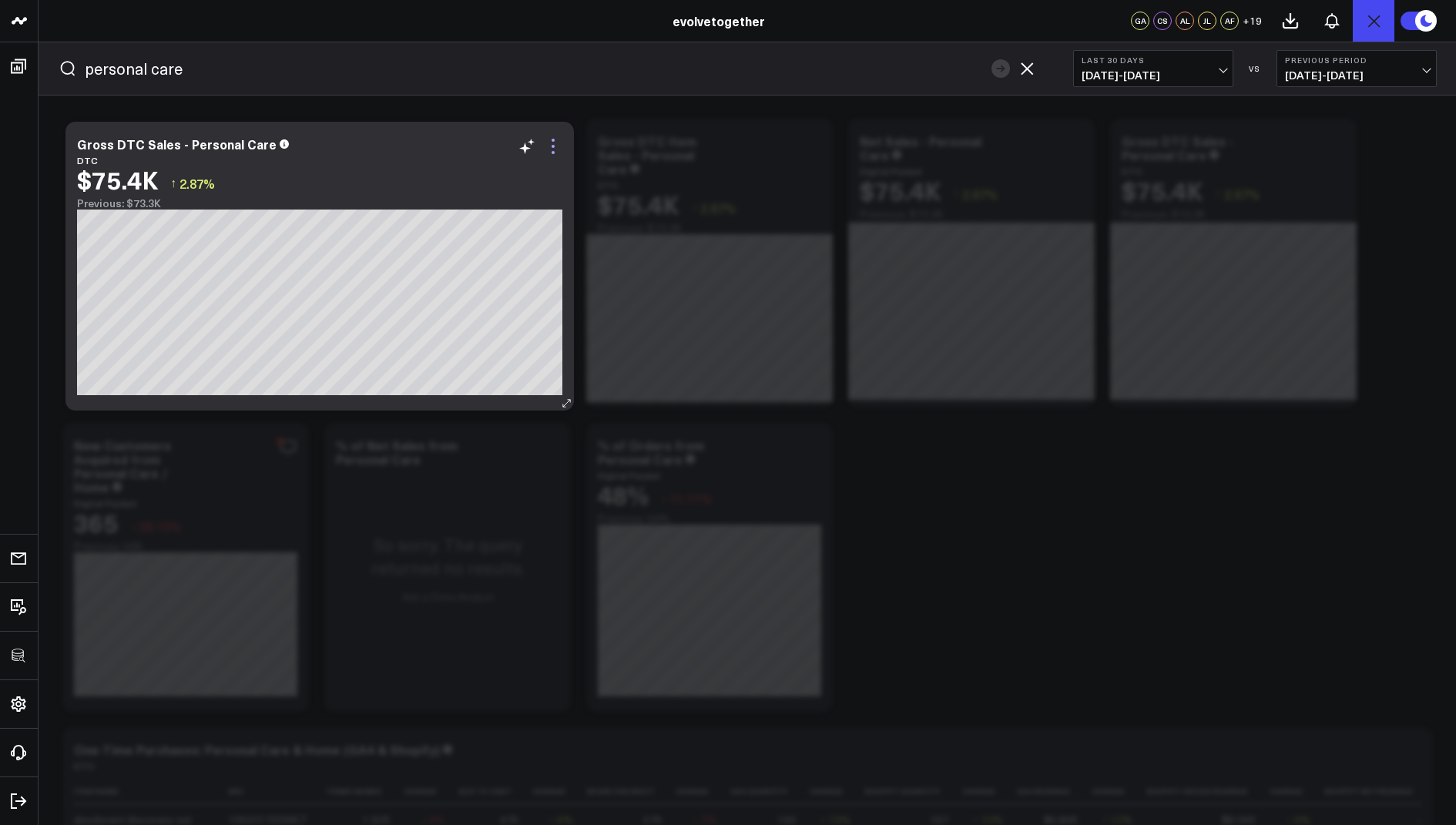
click at [548, 146] on icon at bounding box center [553, 147] width 19 height 19
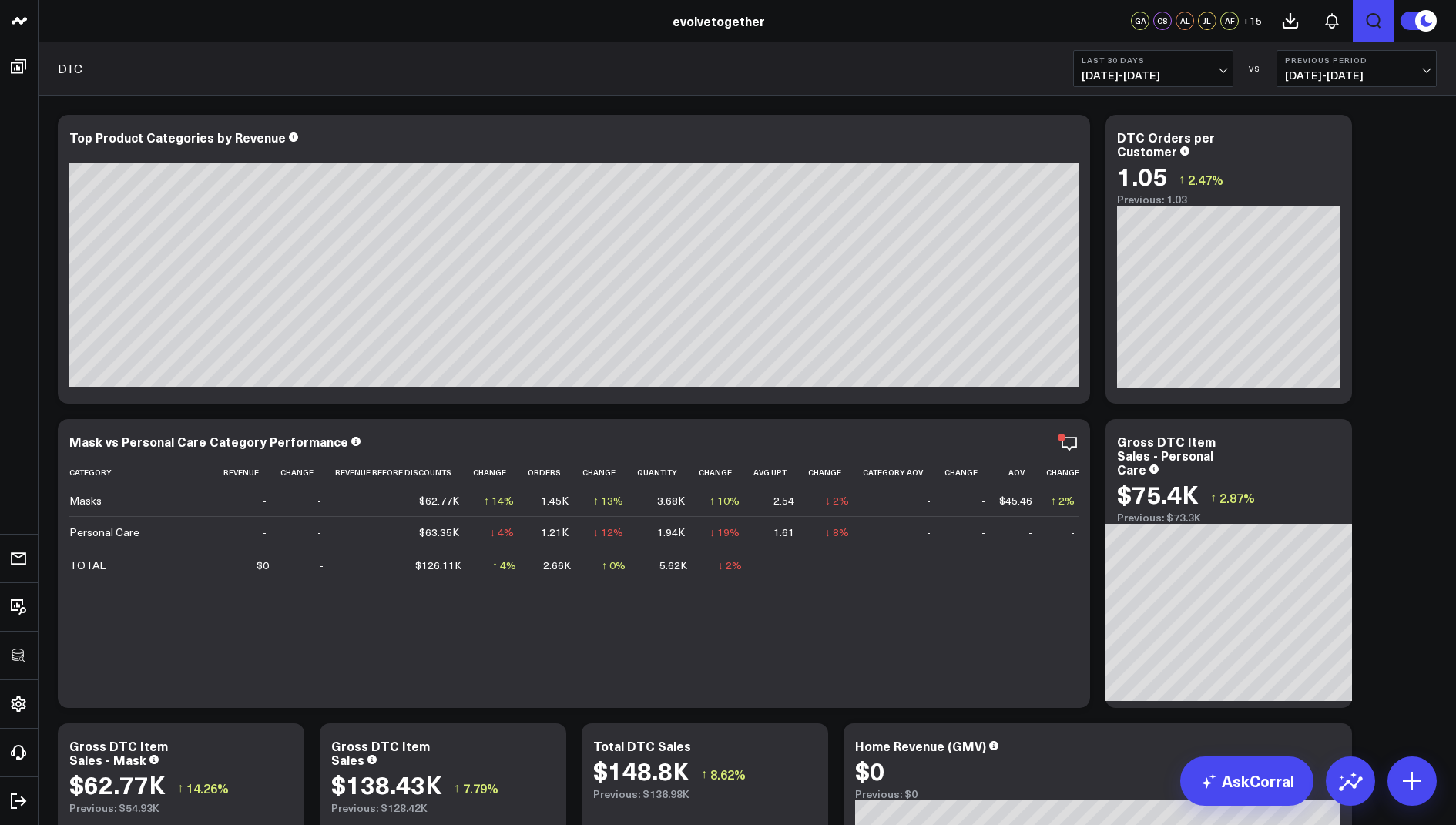
click at [1370, 18] on icon "Open search" at bounding box center [1374, 21] width 19 height 19
type input "active"
click at [991, 59] on button "submit" at bounding box center [1001, 68] width 19 height 19
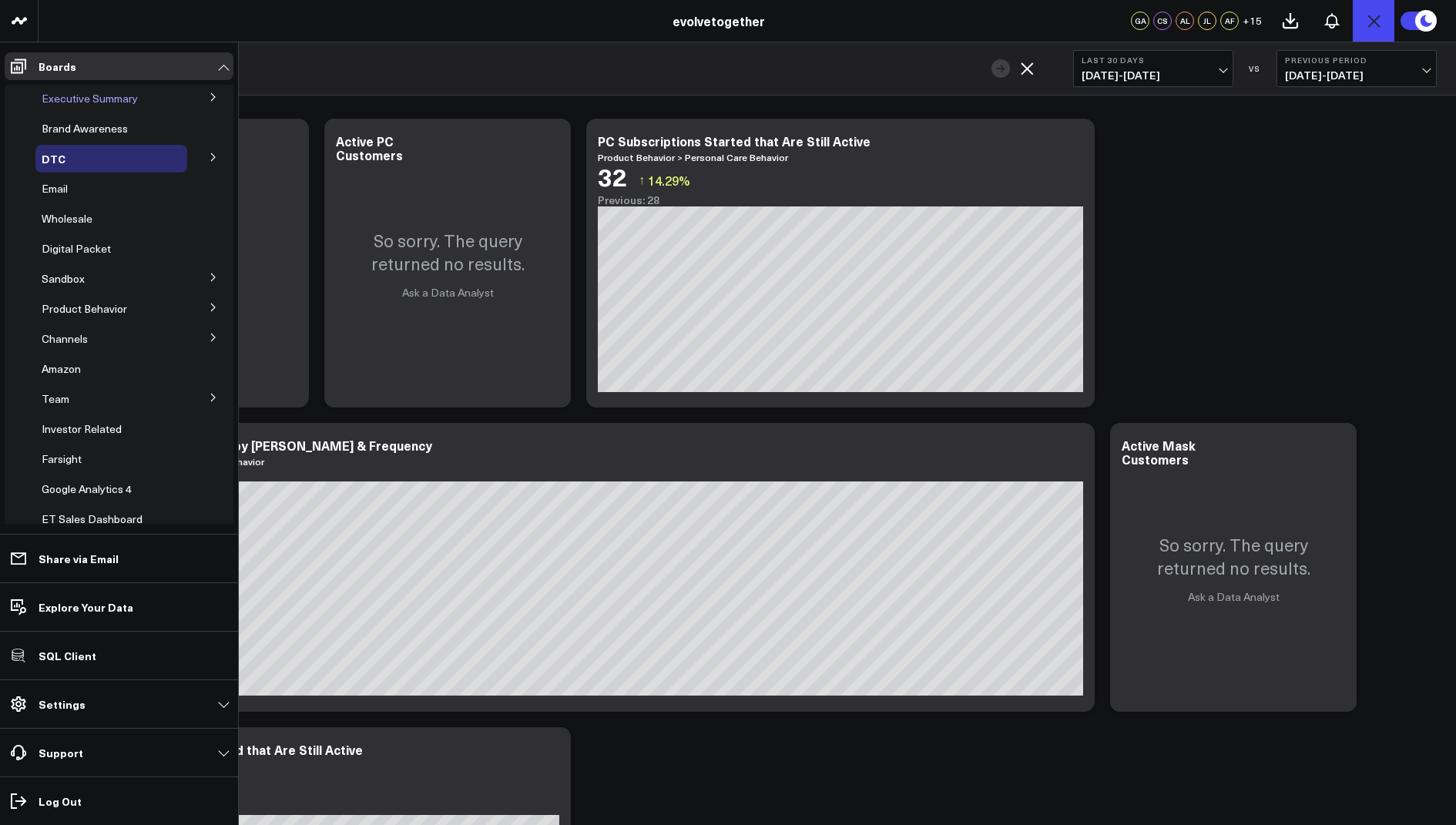
click at [85, 98] on span "Executive Summary" at bounding box center [89, 98] width 96 height 15
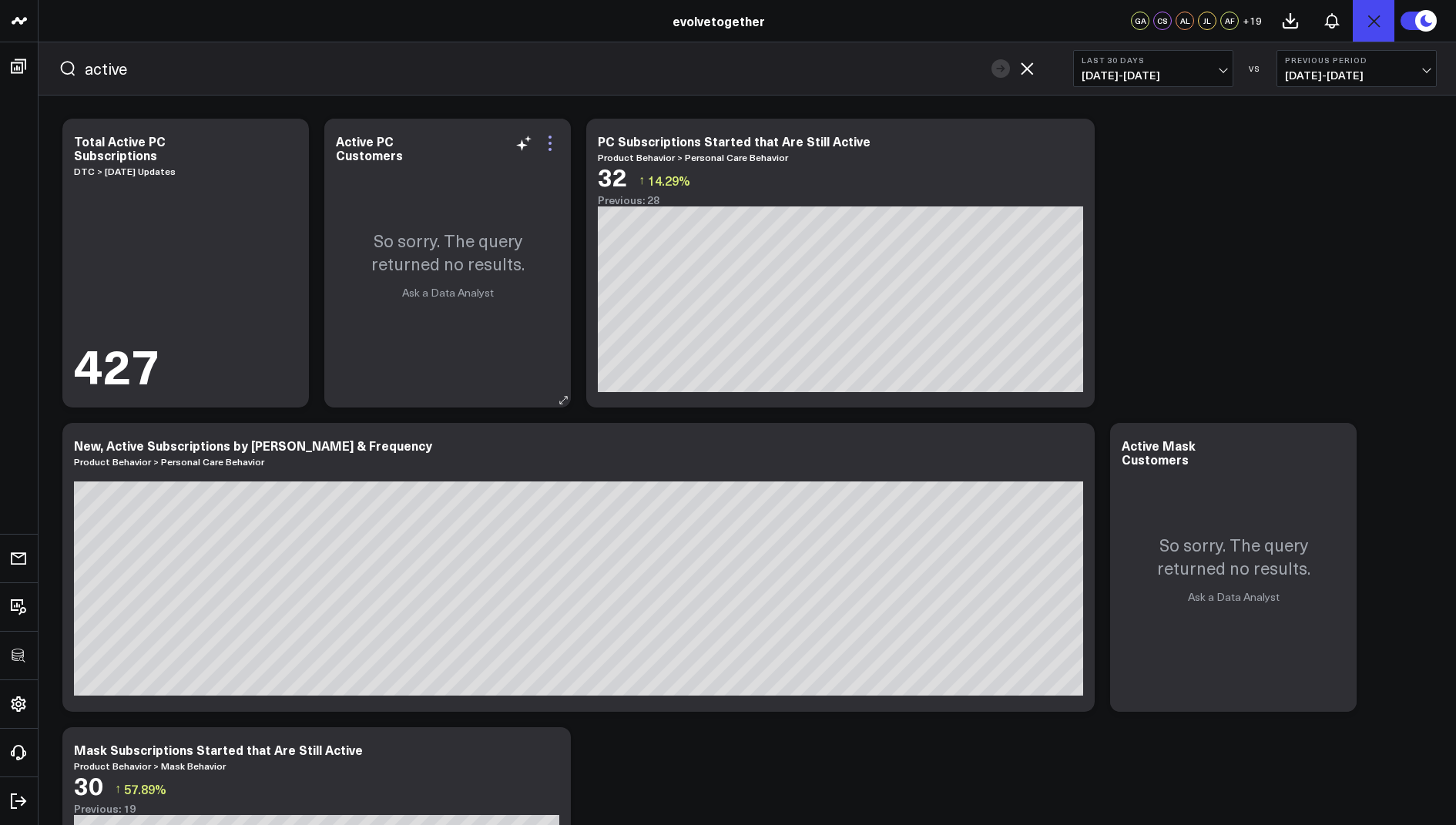
click at [550, 140] on icon at bounding box center [550, 143] width 19 height 19
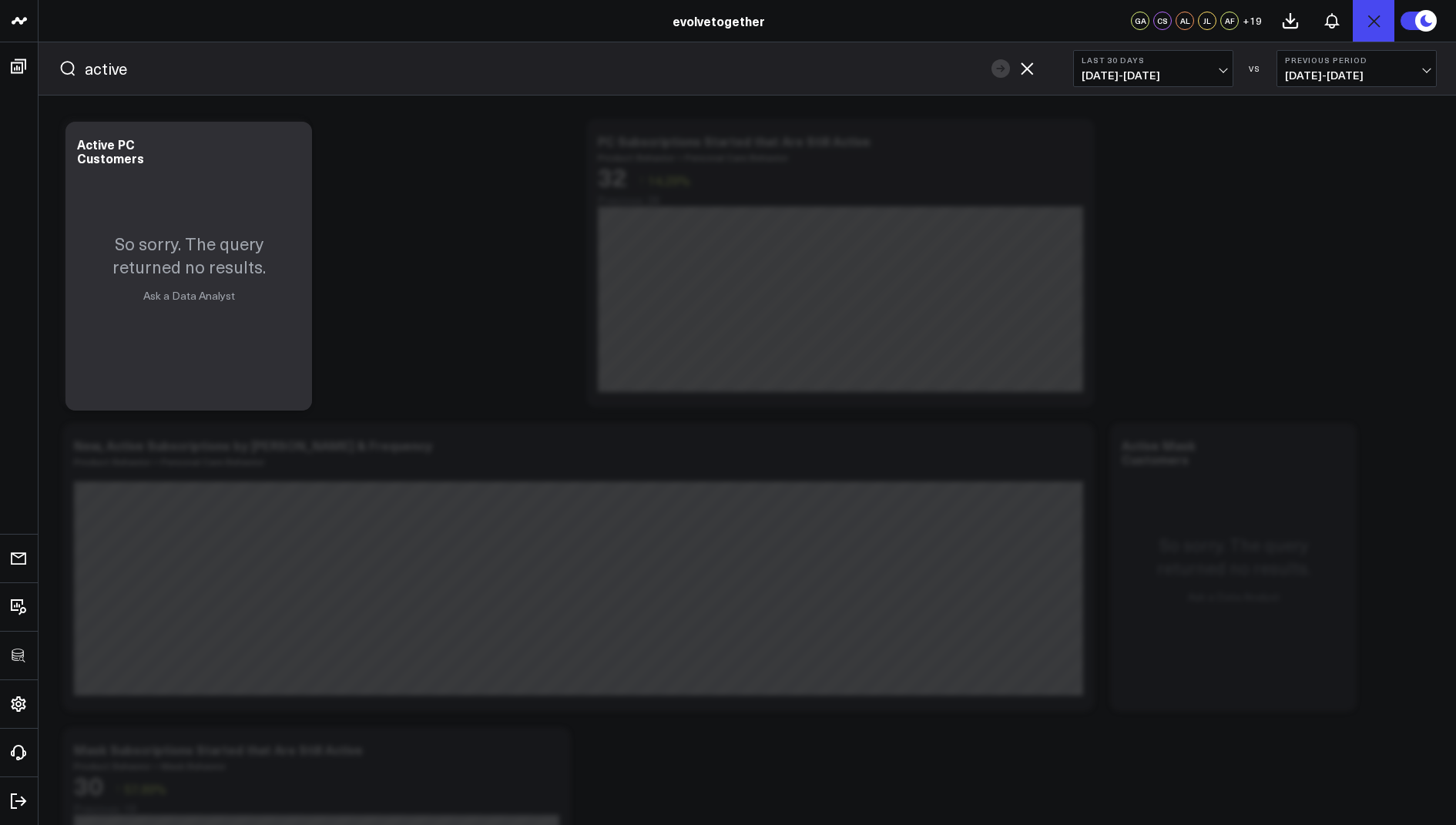
click at [1029, 71] on icon "button" at bounding box center [1026, 68] width 12 height 12
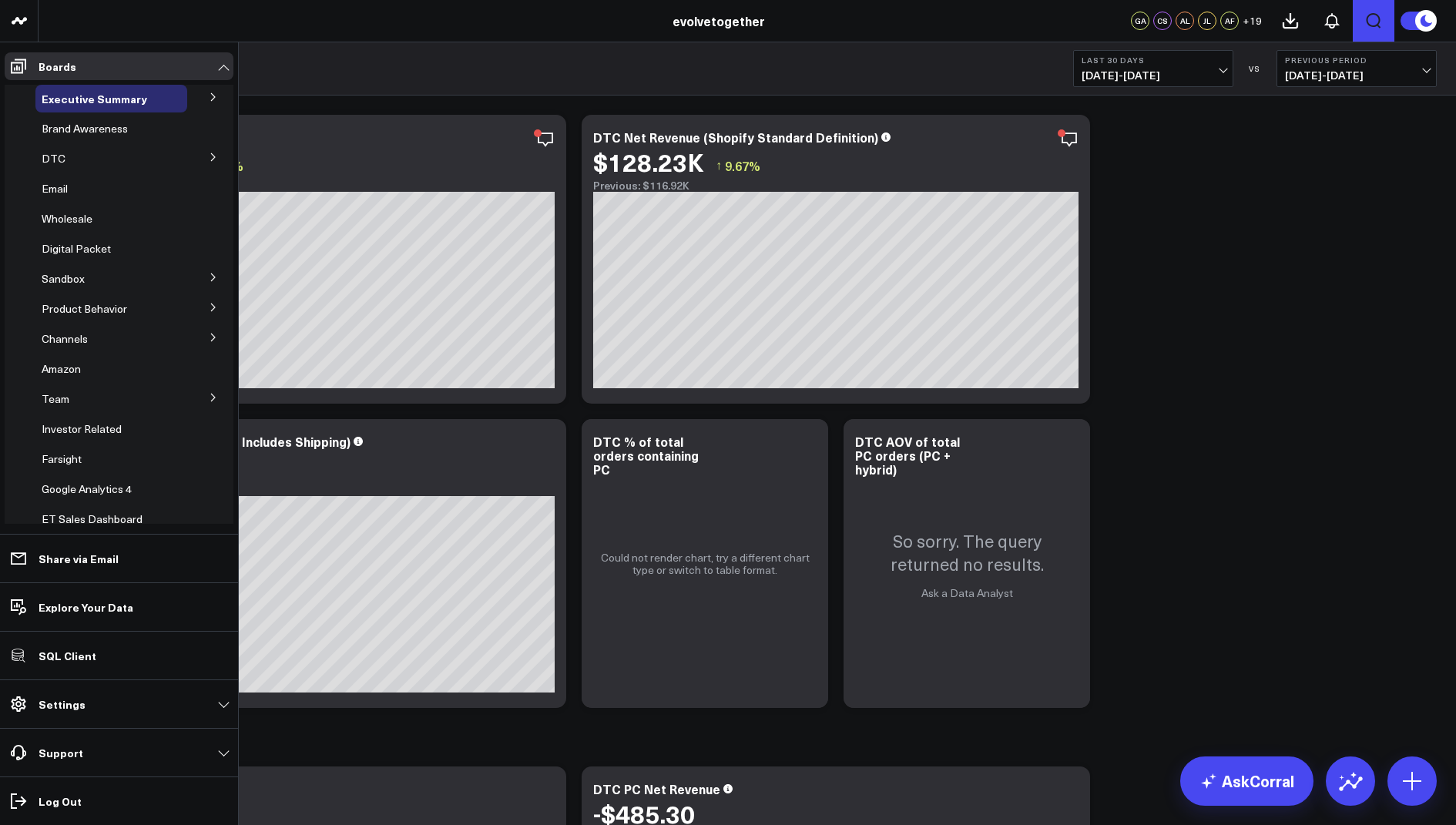
click at [209, 157] on icon at bounding box center [213, 157] width 9 height 9
click at [56, 157] on span "DTC" at bounding box center [53, 158] width 24 height 15
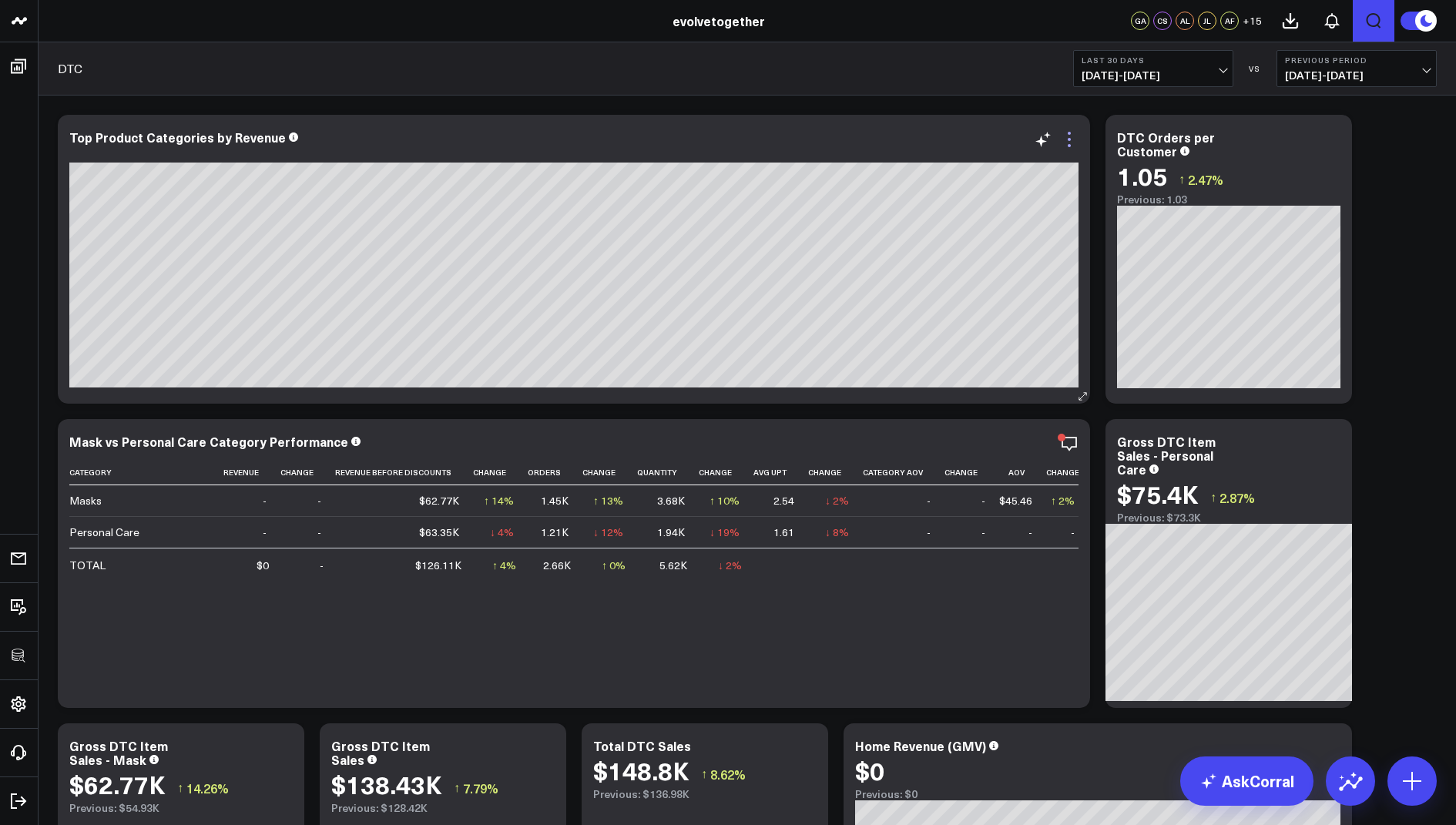
click at [1069, 134] on icon at bounding box center [1069, 139] width 19 height 19
click at [1018, 441] on icon "button" at bounding box center [1016, 444] width 19 height 19
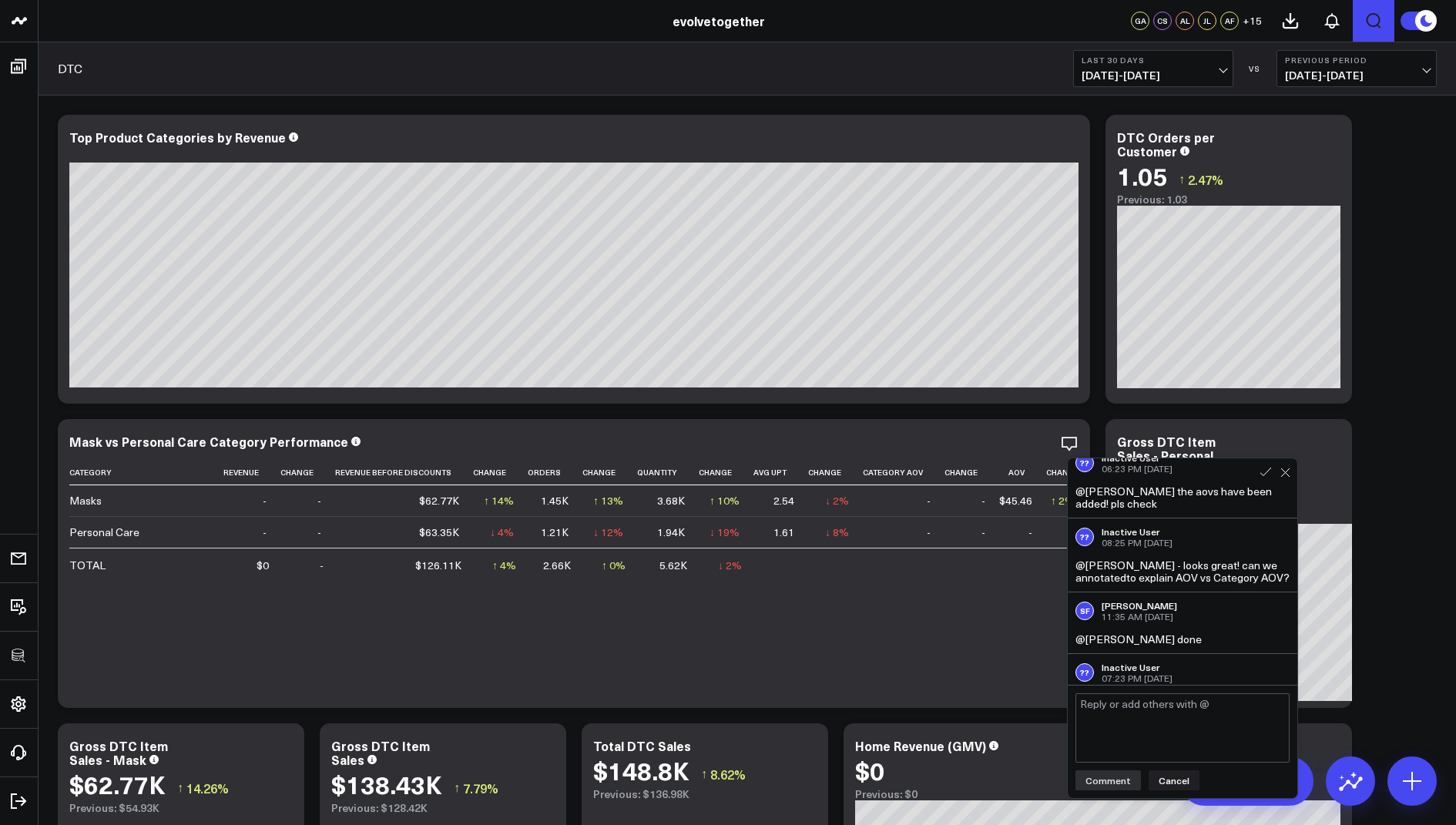
scroll to position [141, 0]
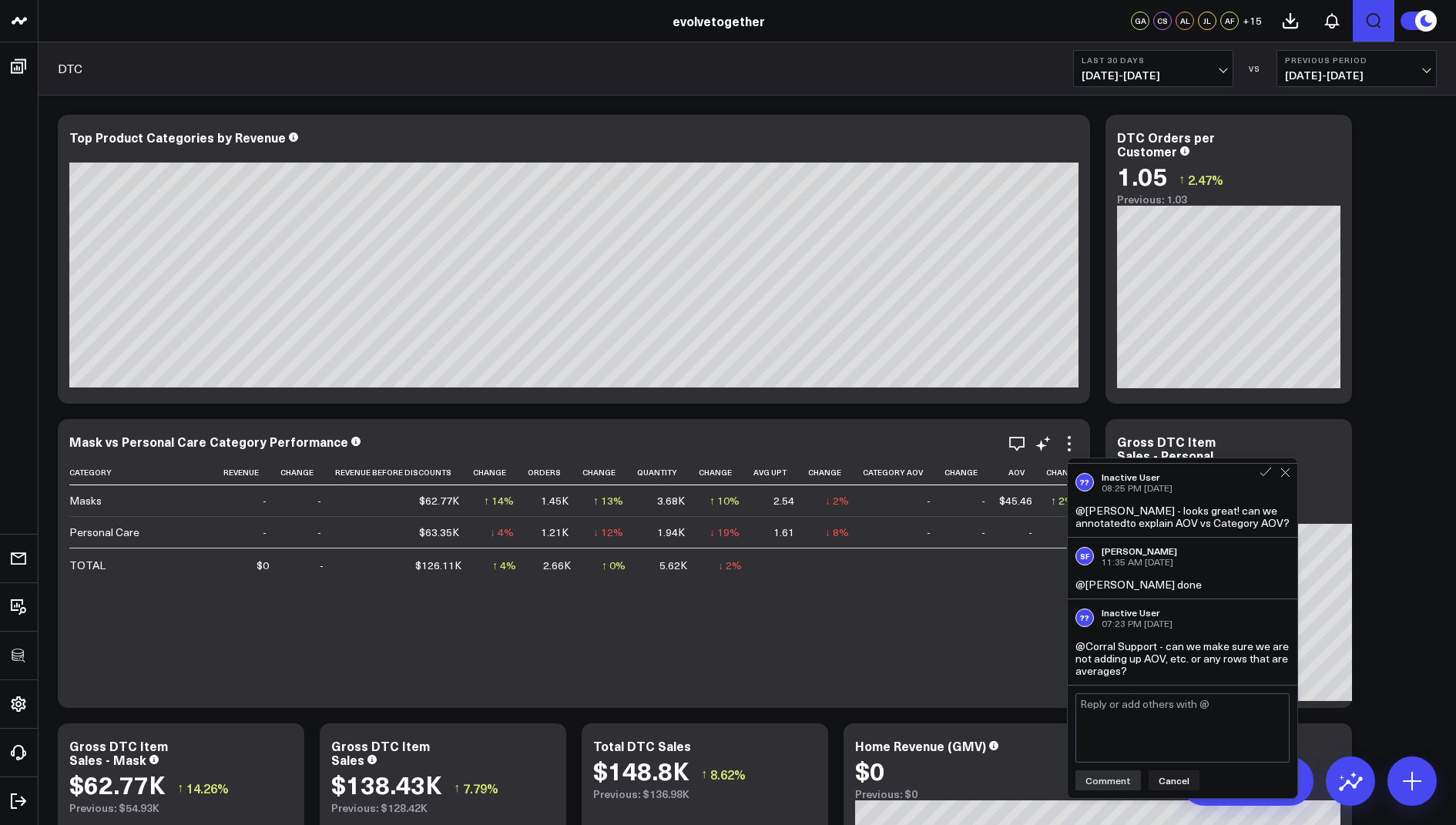
click at [999, 630] on div "Category Revenue Change Revenue Before Discounts Change Orders Change Quantity …" at bounding box center [573, 576] width 1009 height 233
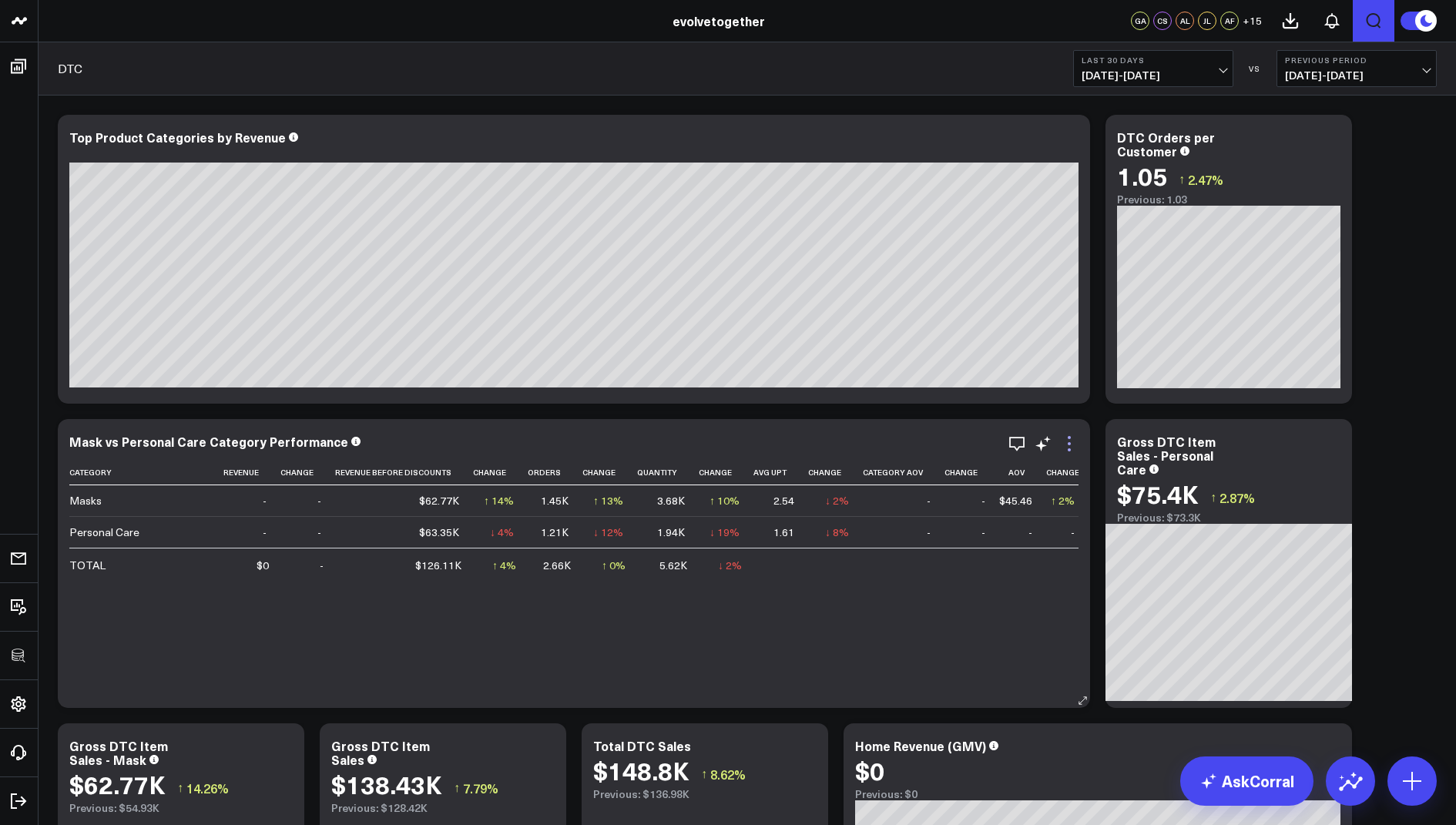
click at [1067, 447] on icon at bounding box center [1069, 444] width 19 height 19
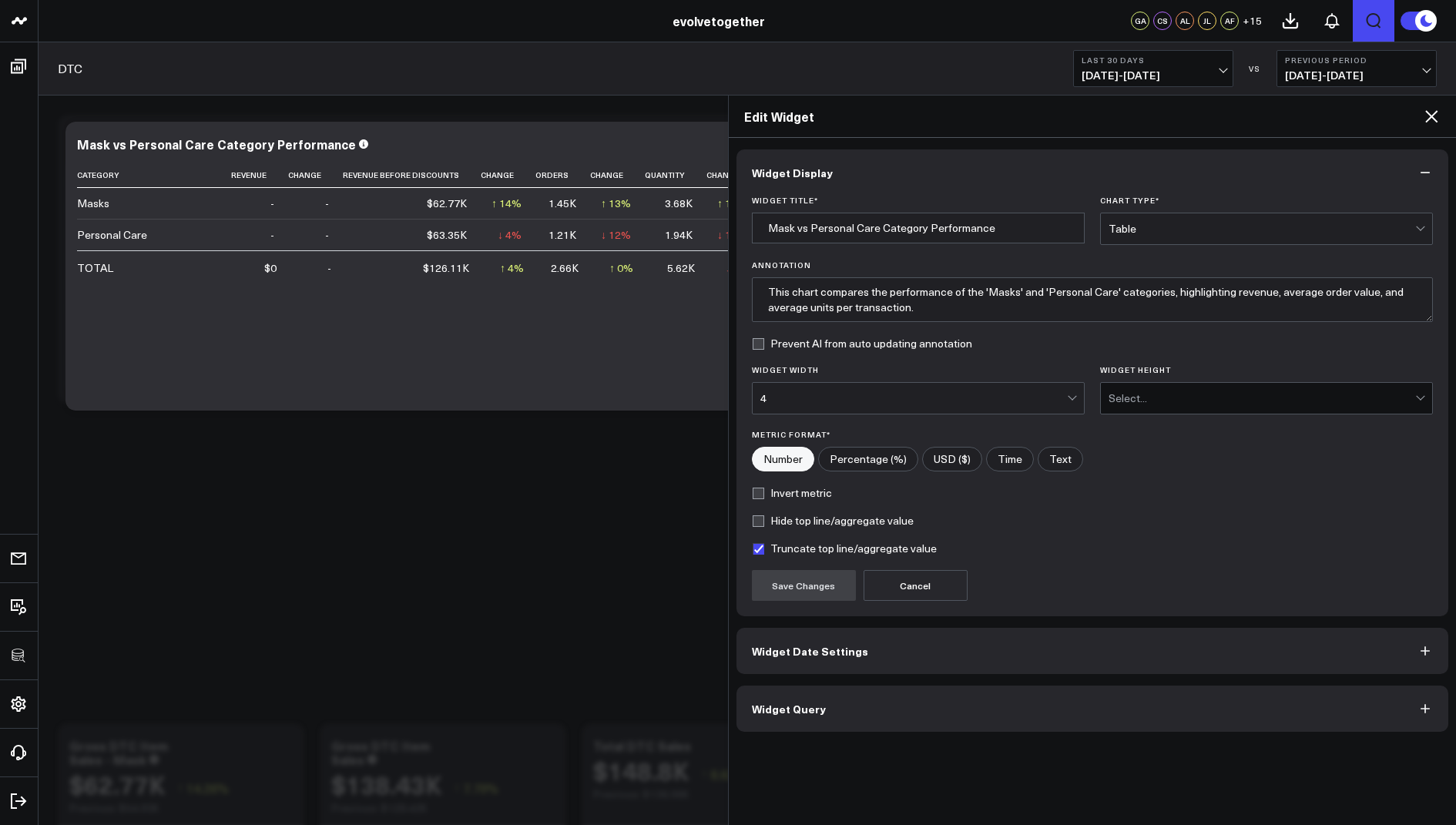
click at [767, 702] on span "Widget Query" at bounding box center [788, 708] width 74 height 12
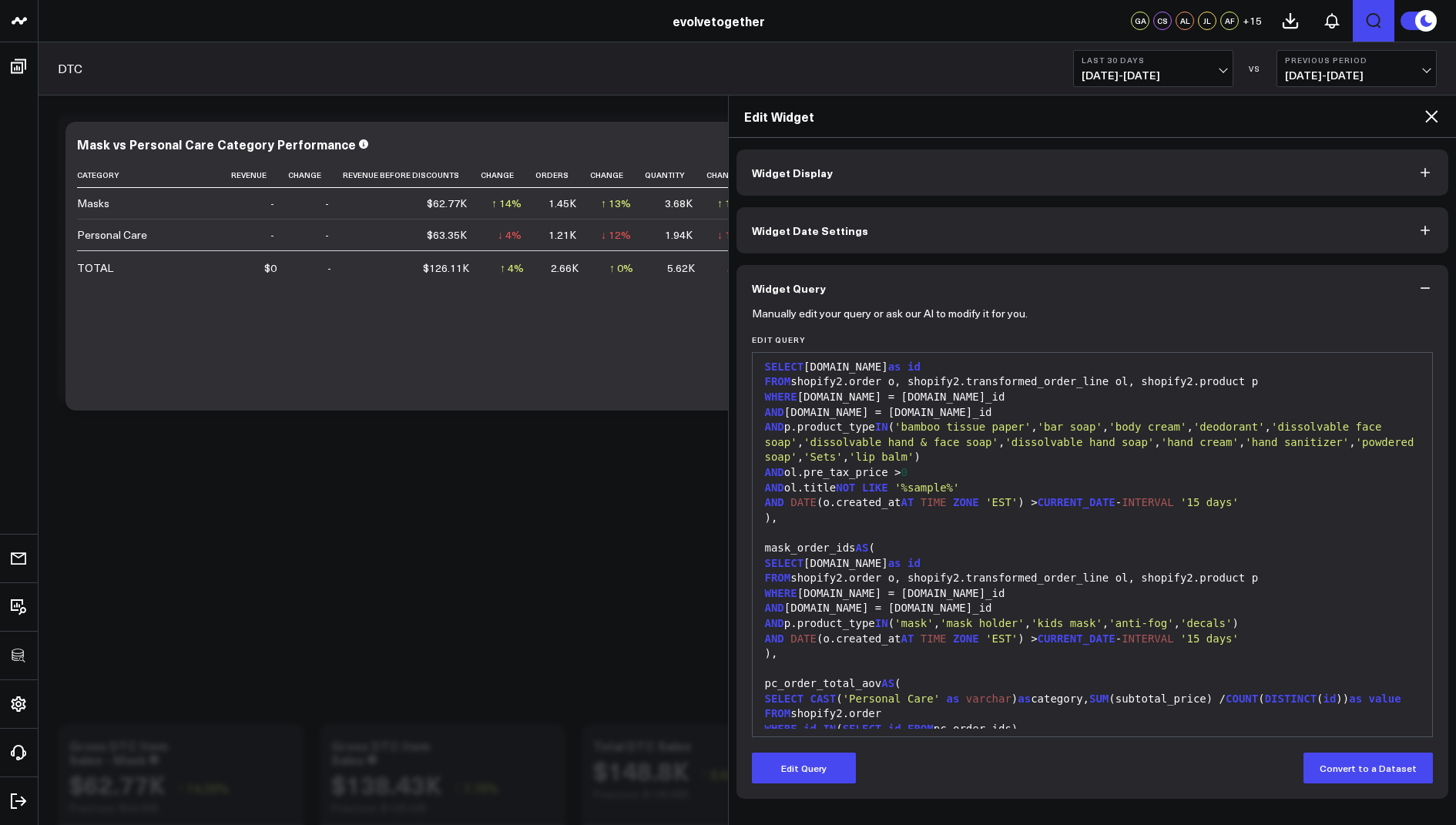
scroll to position [403, 0]
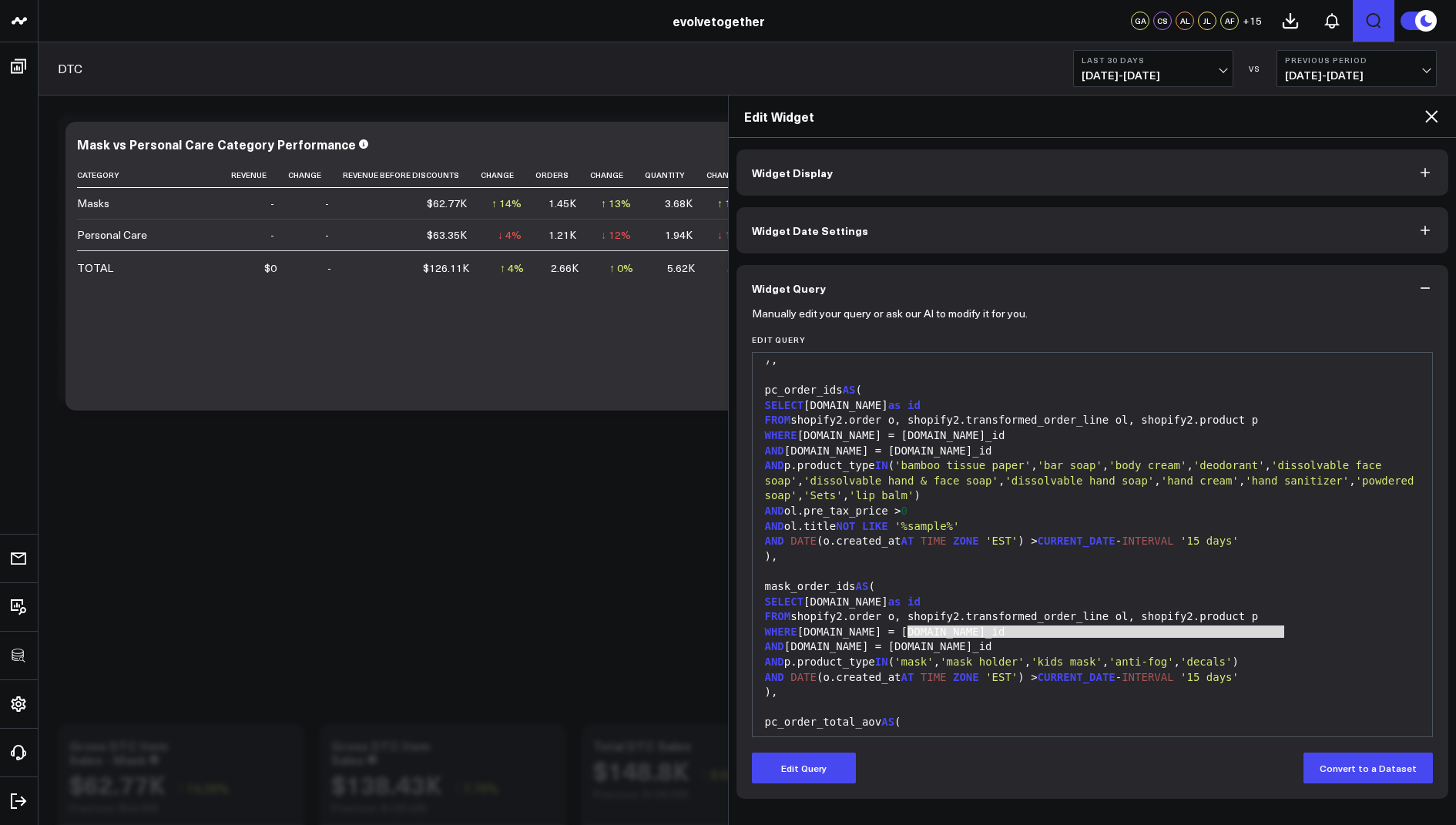
drag, startPoint x: 1298, startPoint y: 626, endPoint x: 906, endPoint y: 632, distance: 392.0
click at [906, 655] on div "AND p.product_type IN ( 'mask' , 'mask holder' , 'kids mask' , 'anti-fog' , 'de…" at bounding box center [1092, 662] width 665 height 15
copy div "( 'mask' , 'mask holder' , 'kids mask' , 'anti-fog' , 'decals' )"
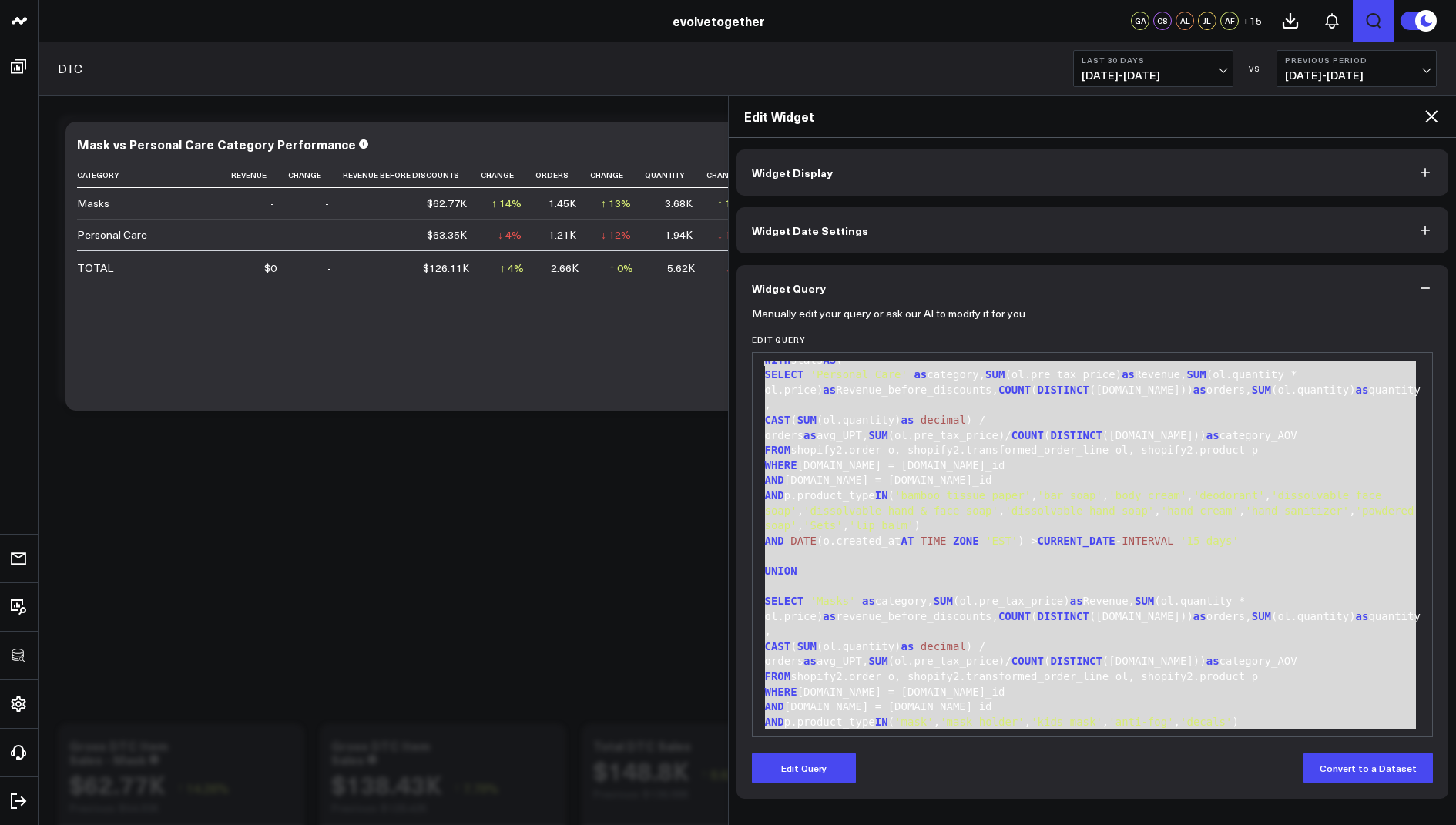
scroll to position [0, 0]
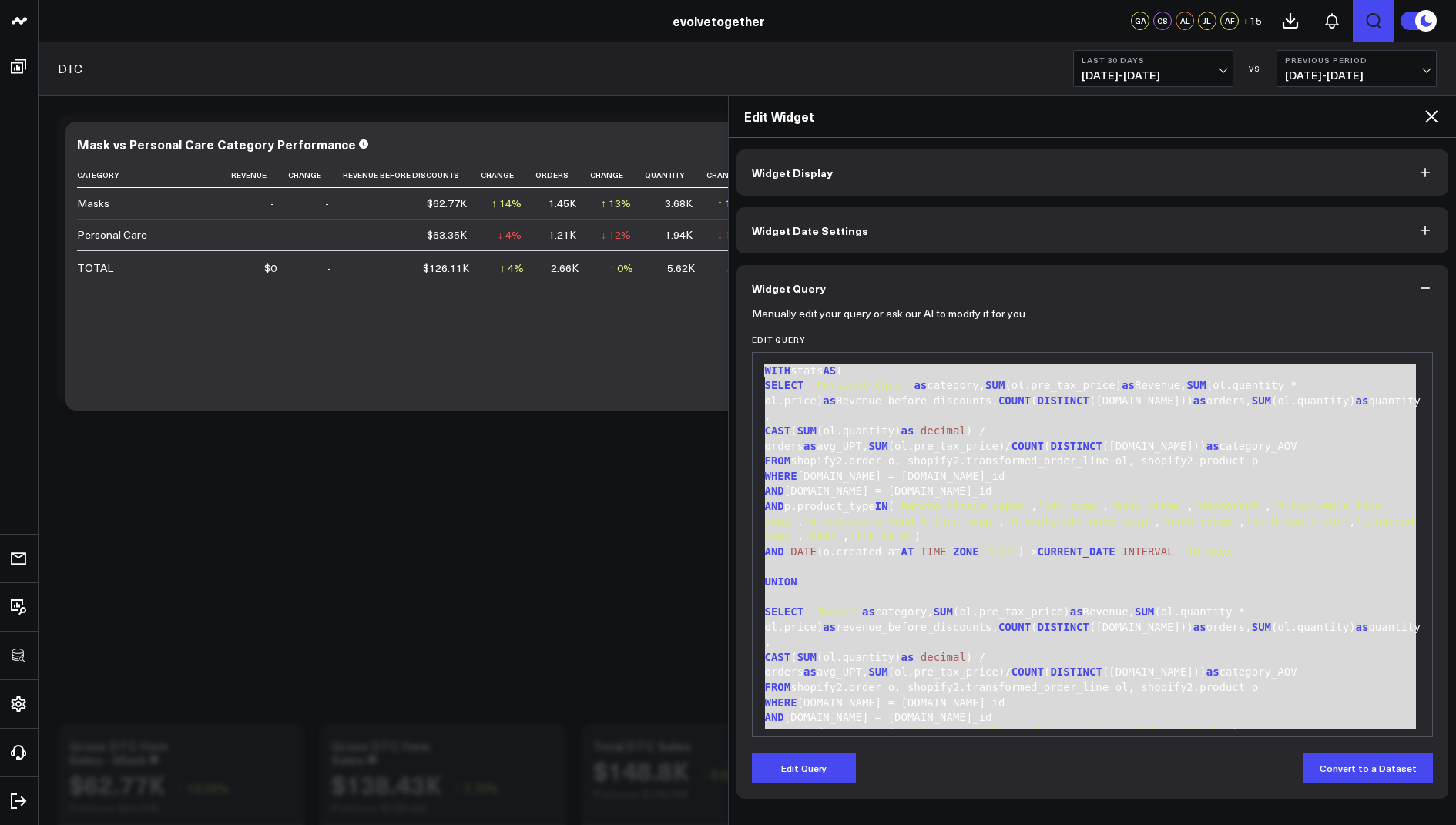
drag, startPoint x: 1095, startPoint y: 692, endPoint x: 1100, endPoint y: 234, distance: 458.0
click at [1100, 234] on div "Widget Display Widget Date Settings Widget Query Manually edit your query or as…" at bounding box center [1092, 474] width 713 height 649
copy div "WITH stats AS ( SELECT 'Personal Care' as category, SUM (ol.pre_tax_price) as R…"
click at [927, 574] on div "UNION" at bounding box center [1092, 582] width 665 height 15
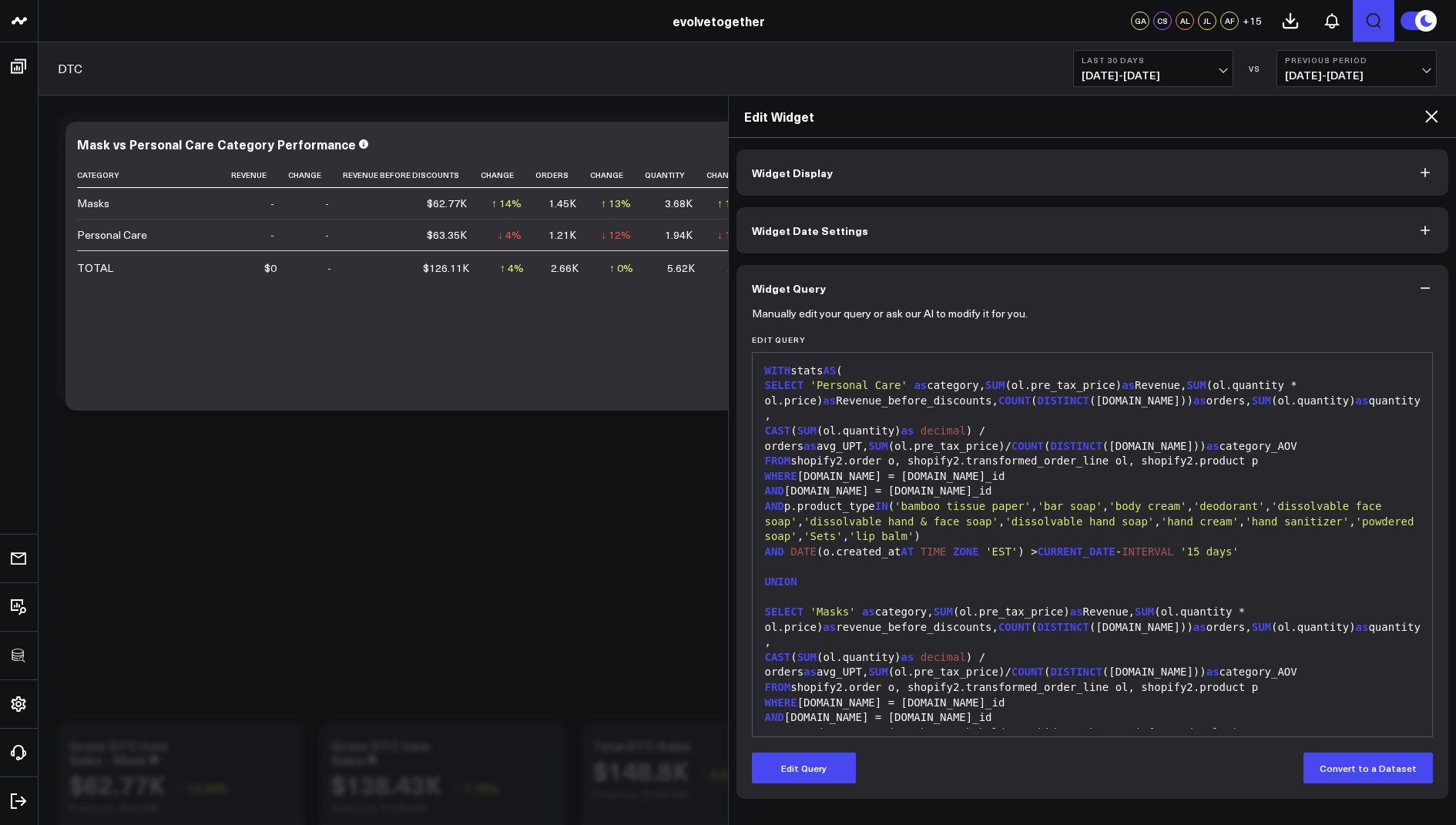
click at [1434, 118] on icon at bounding box center [1431, 116] width 19 height 19
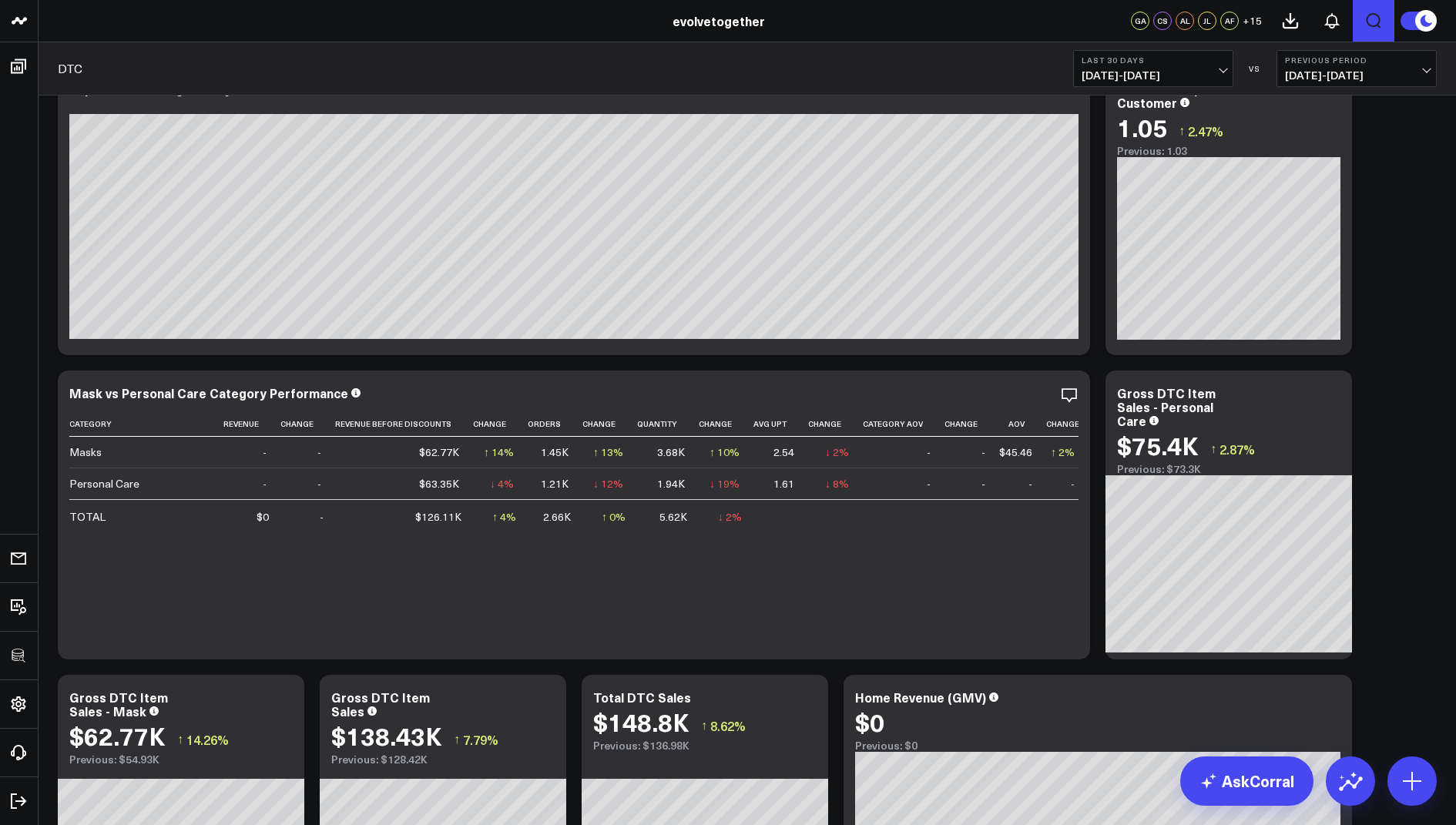
scroll to position [54, 0]
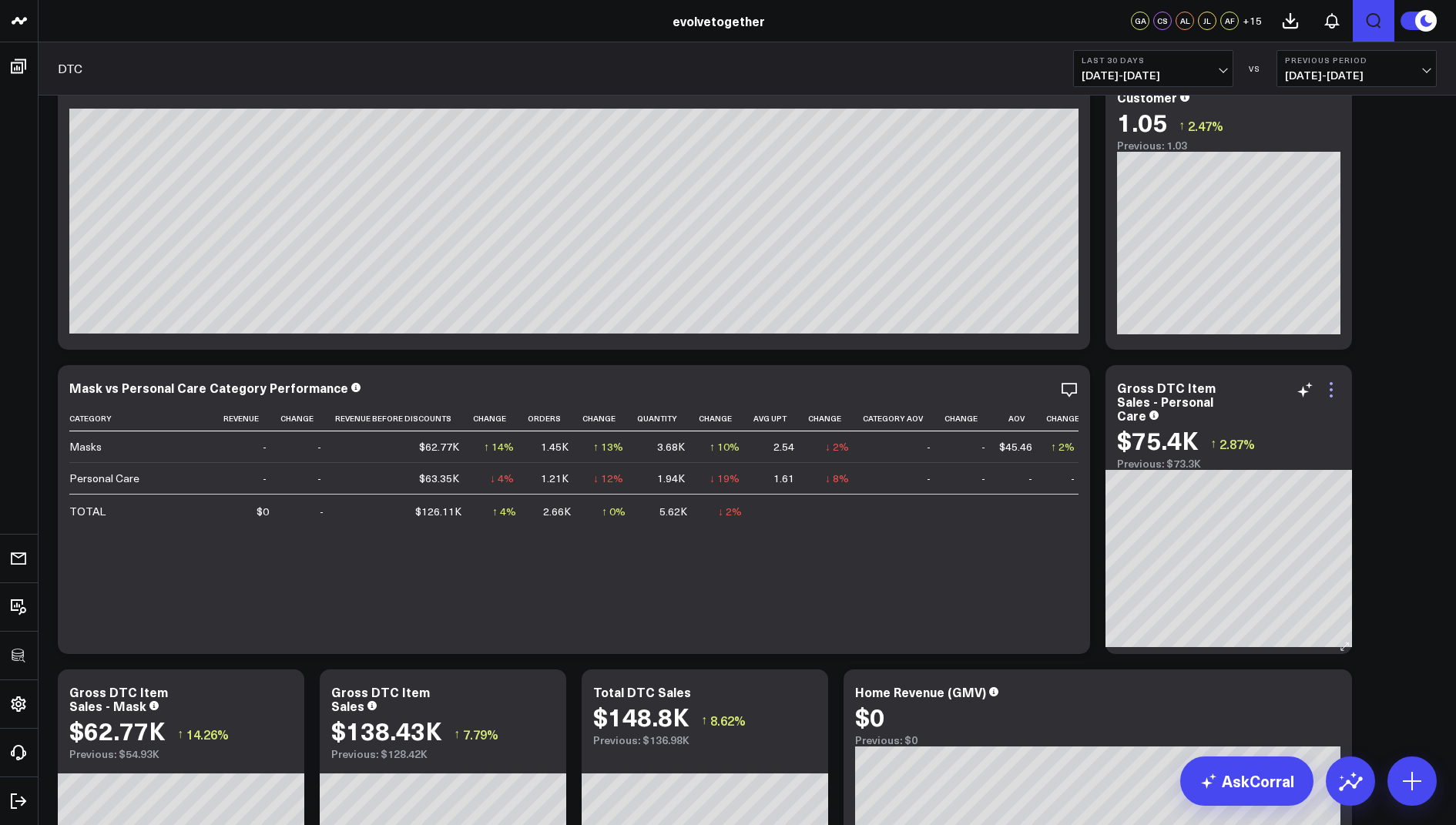
click at [1331, 385] on icon at bounding box center [1331, 390] width 19 height 19
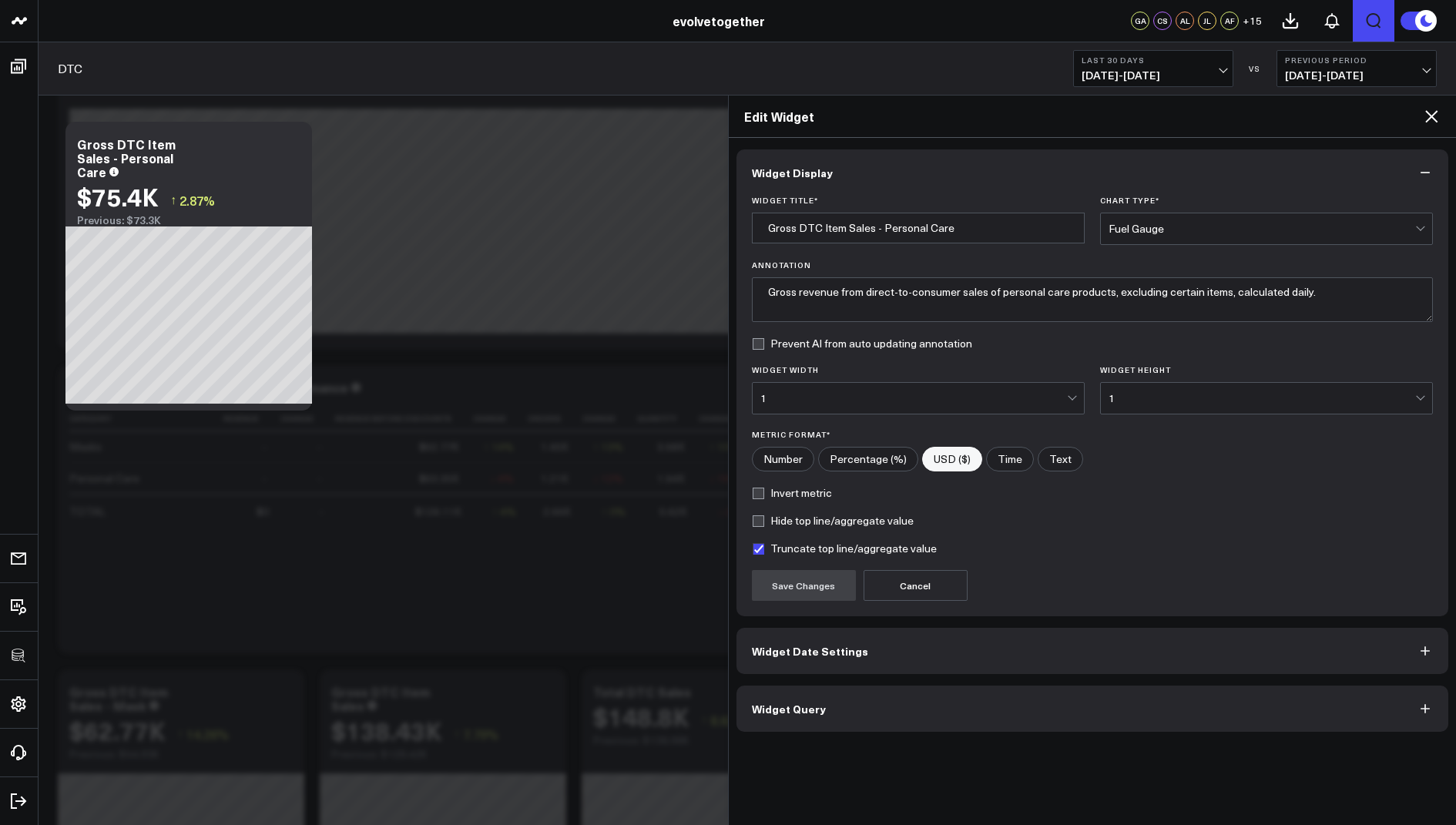
click at [812, 710] on span "Widget Query" at bounding box center [788, 708] width 74 height 12
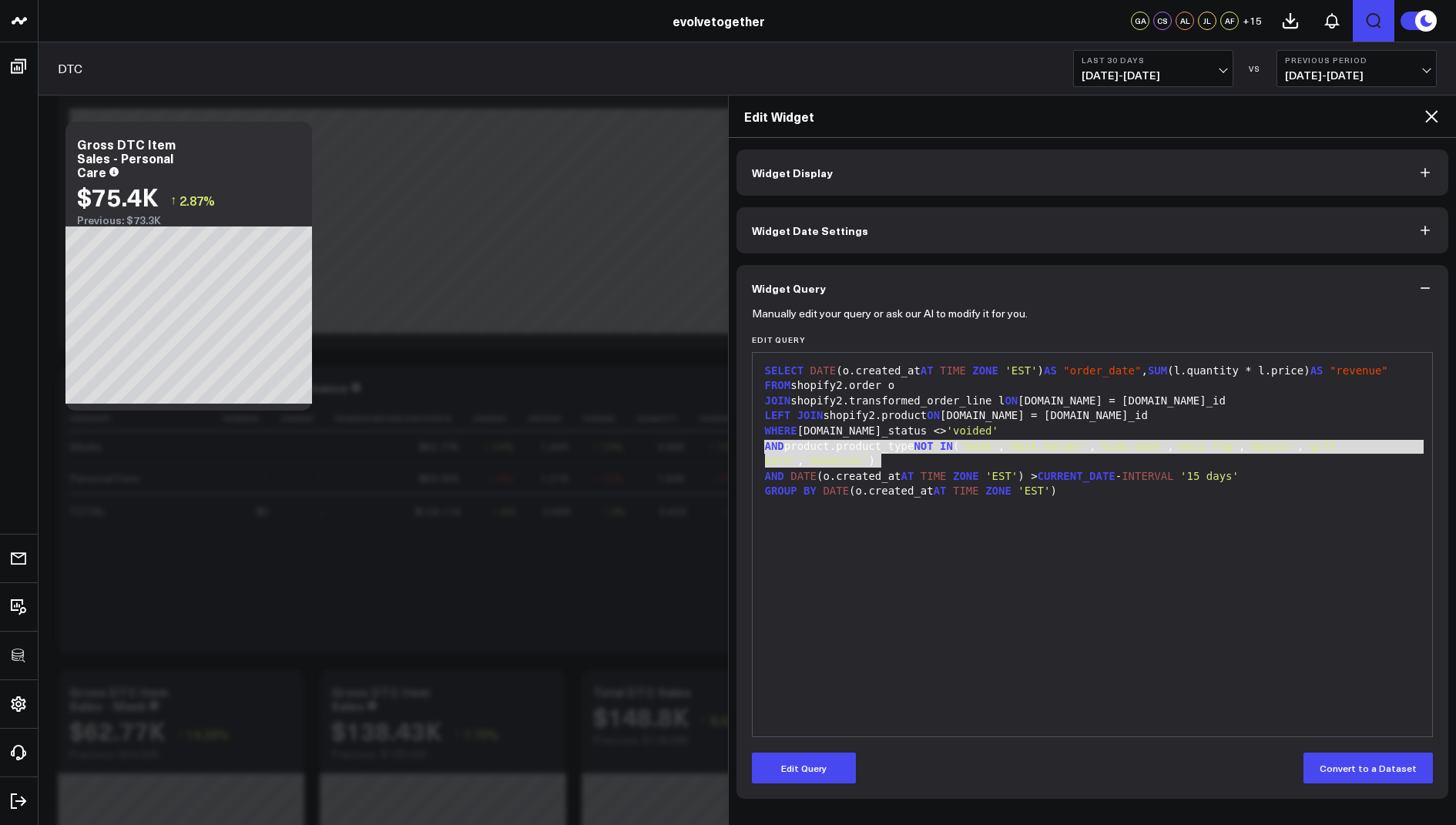
drag, startPoint x: 907, startPoint y: 456, endPoint x: 755, endPoint y: 448, distance: 152.2
click at [755, 448] on div "9 1 2 3 4 5 6 7 8 9 › ⌄ SELECT DATE (o.created_at AT TIME ZONE 'EST' ) AS "orde…" at bounding box center [1092, 544] width 682 height 385
click at [980, 519] on div "SELECT DATE (o.created_at AT TIME ZONE 'EST' ) AS "order_date" , SUM (l.quantit…" at bounding box center [1092, 544] width 665 height 369
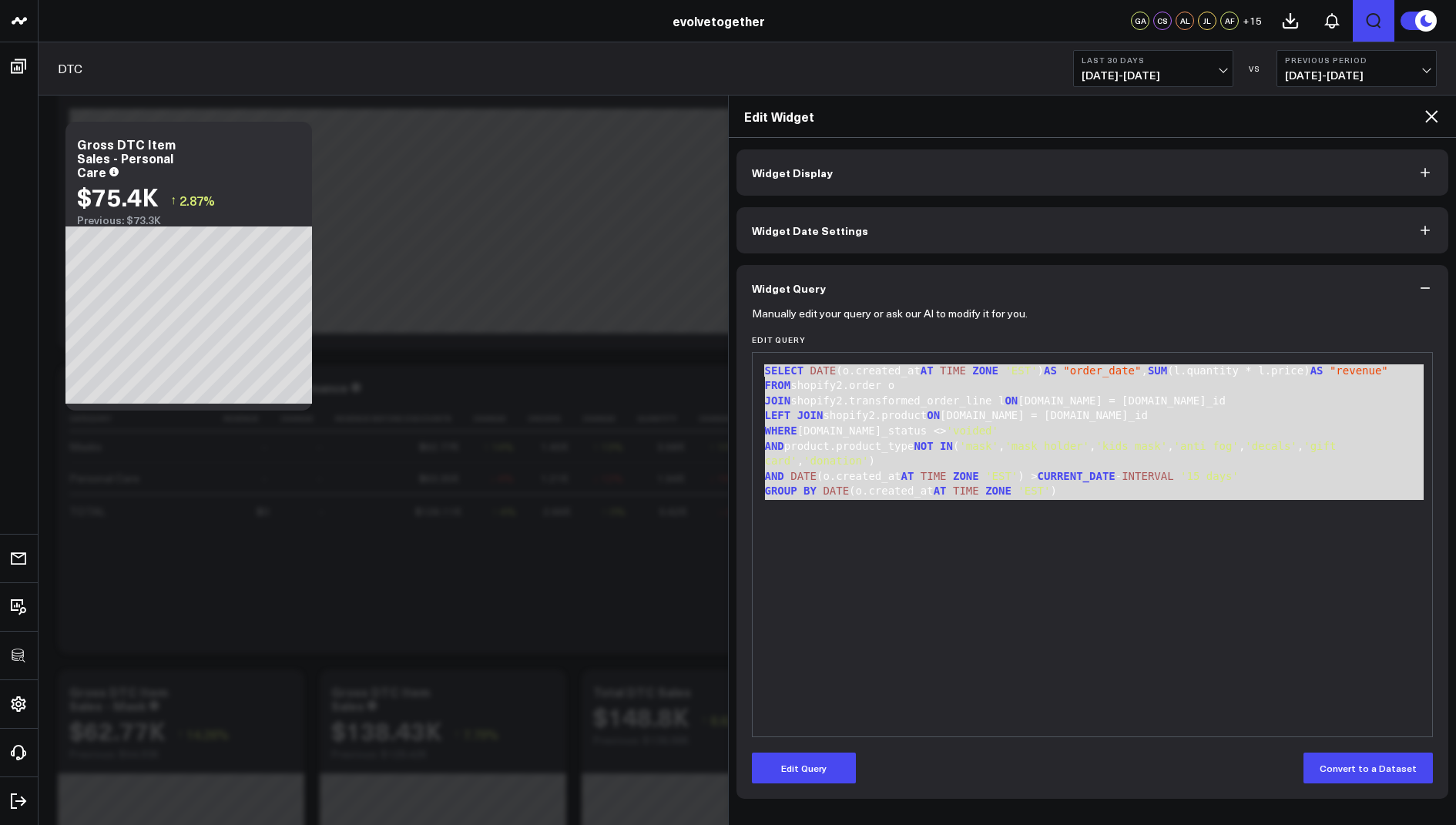
drag, startPoint x: 1120, startPoint y: 509, endPoint x: 1094, endPoint y: 312, distance: 198.7
click at [1094, 312] on form "Manually edit your query or ask our AI to modify it for you. Edit Query 9 1 2 3…" at bounding box center [1092, 547] width 682 height 472
copy div "SELECT DATE (o.created_at AT TIME ZONE 'EST' ) AS "order_date" , SUM (l.quantit…"
click at [1434, 123] on icon at bounding box center [1431, 116] width 19 height 19
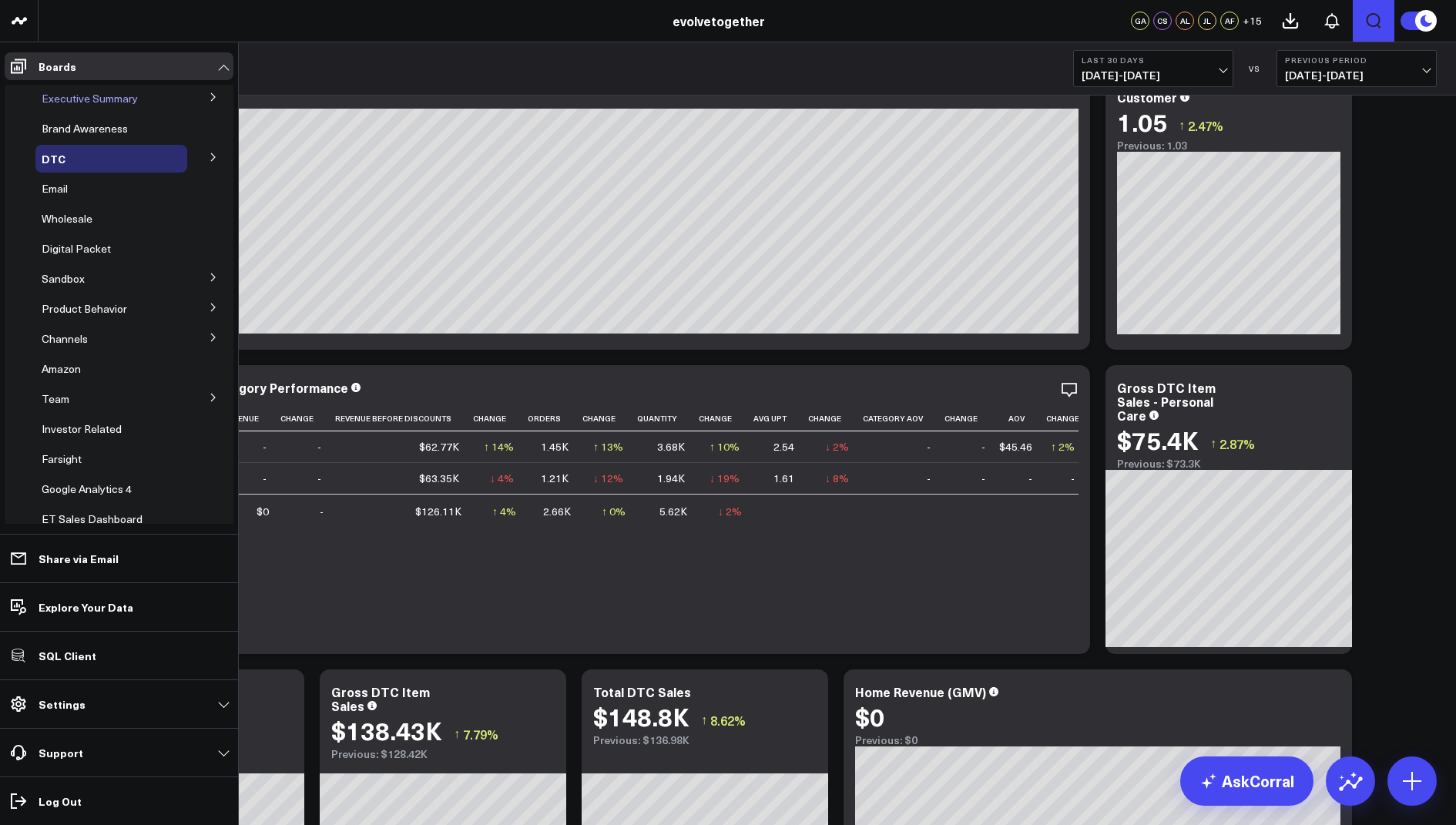
click at [70, 103] on span "Executive Summary" at bounding box center [89, 98] width 96 height 15
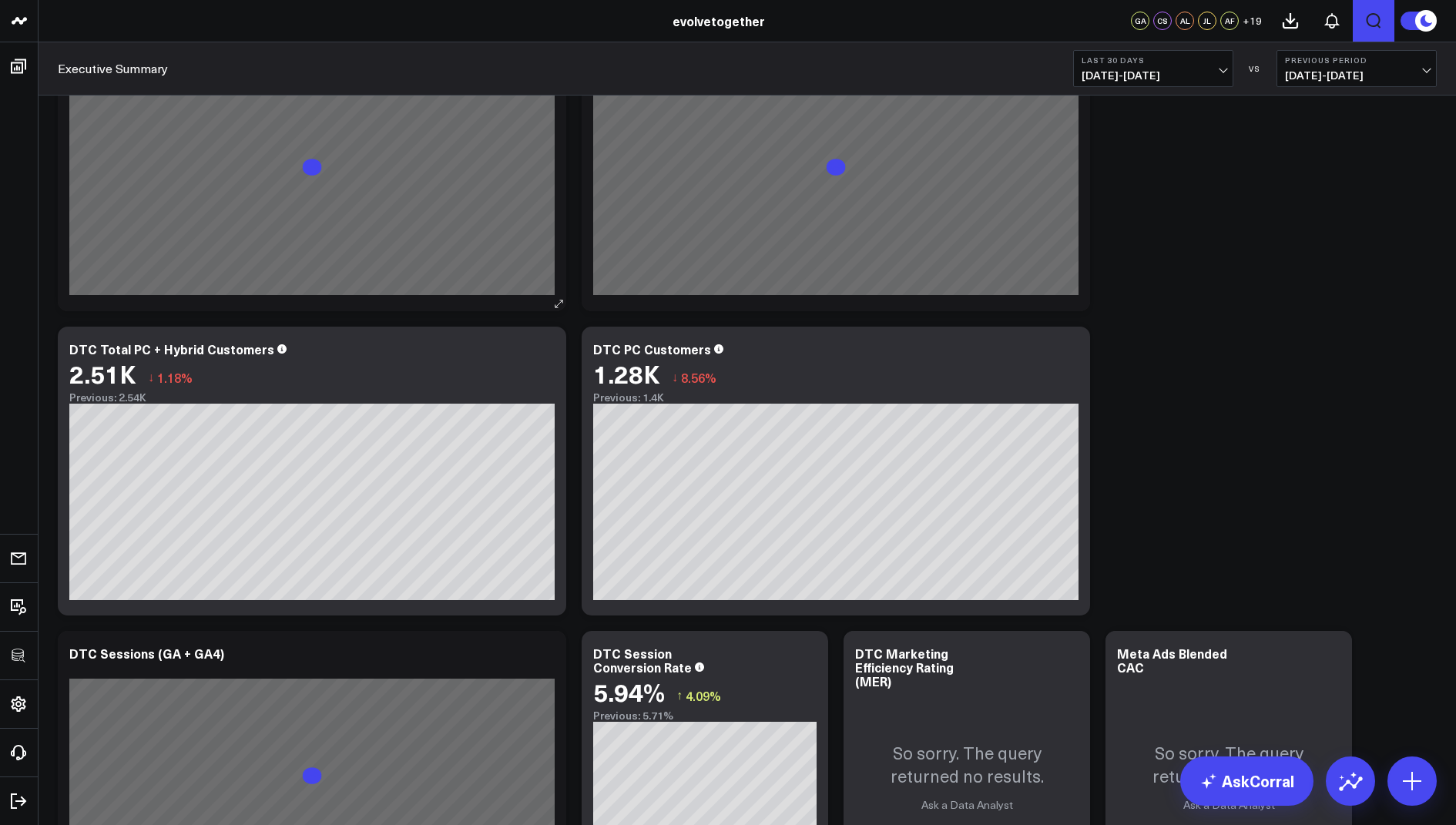
scroll to position [1054, 0]
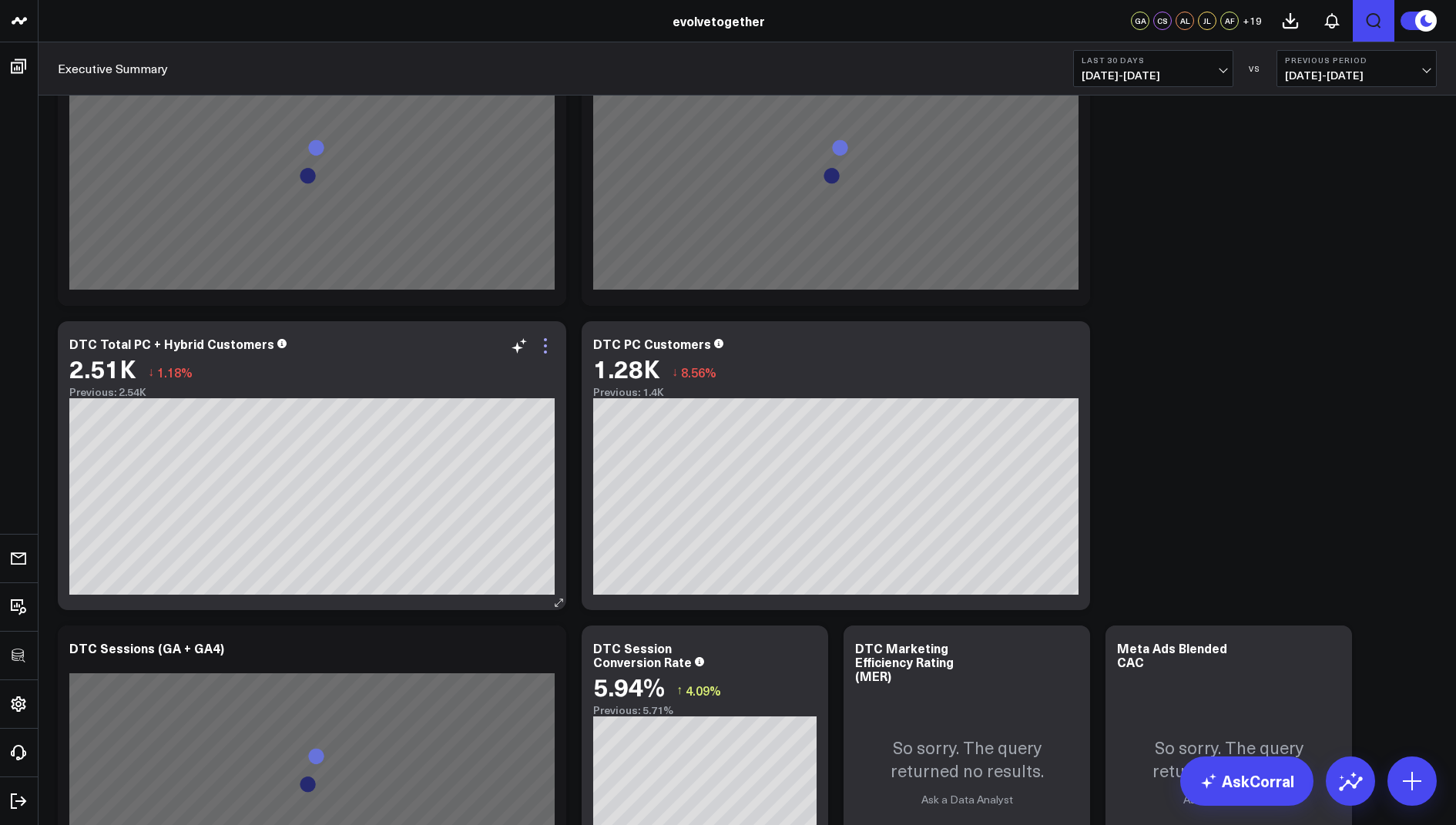
click at [540, 343] on icon at bounding box center [545, 346] width 19 height 19
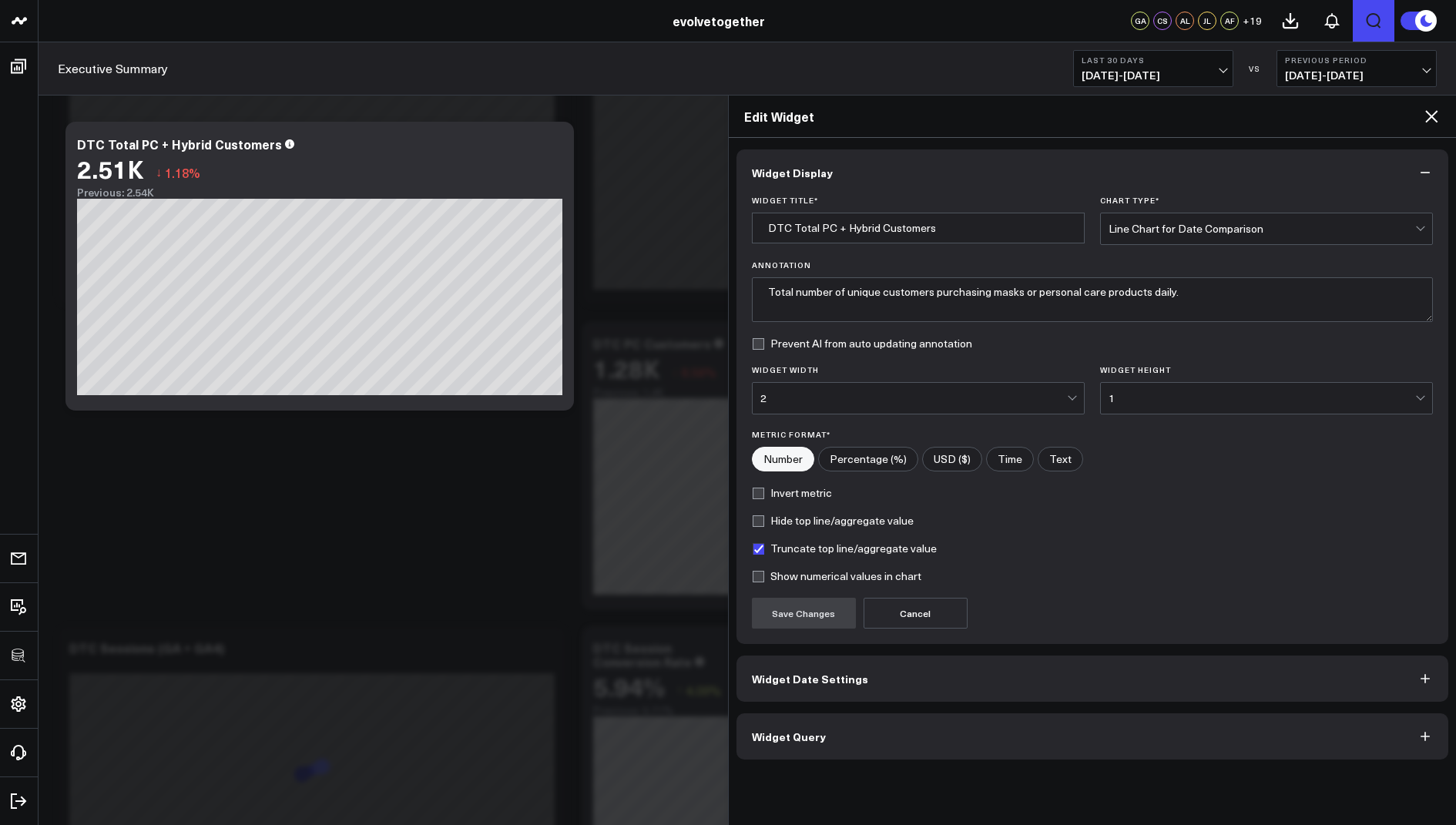
click at [788, 746] on button "Widget Query" at bounding box center [1092, 736] width 713 height 46
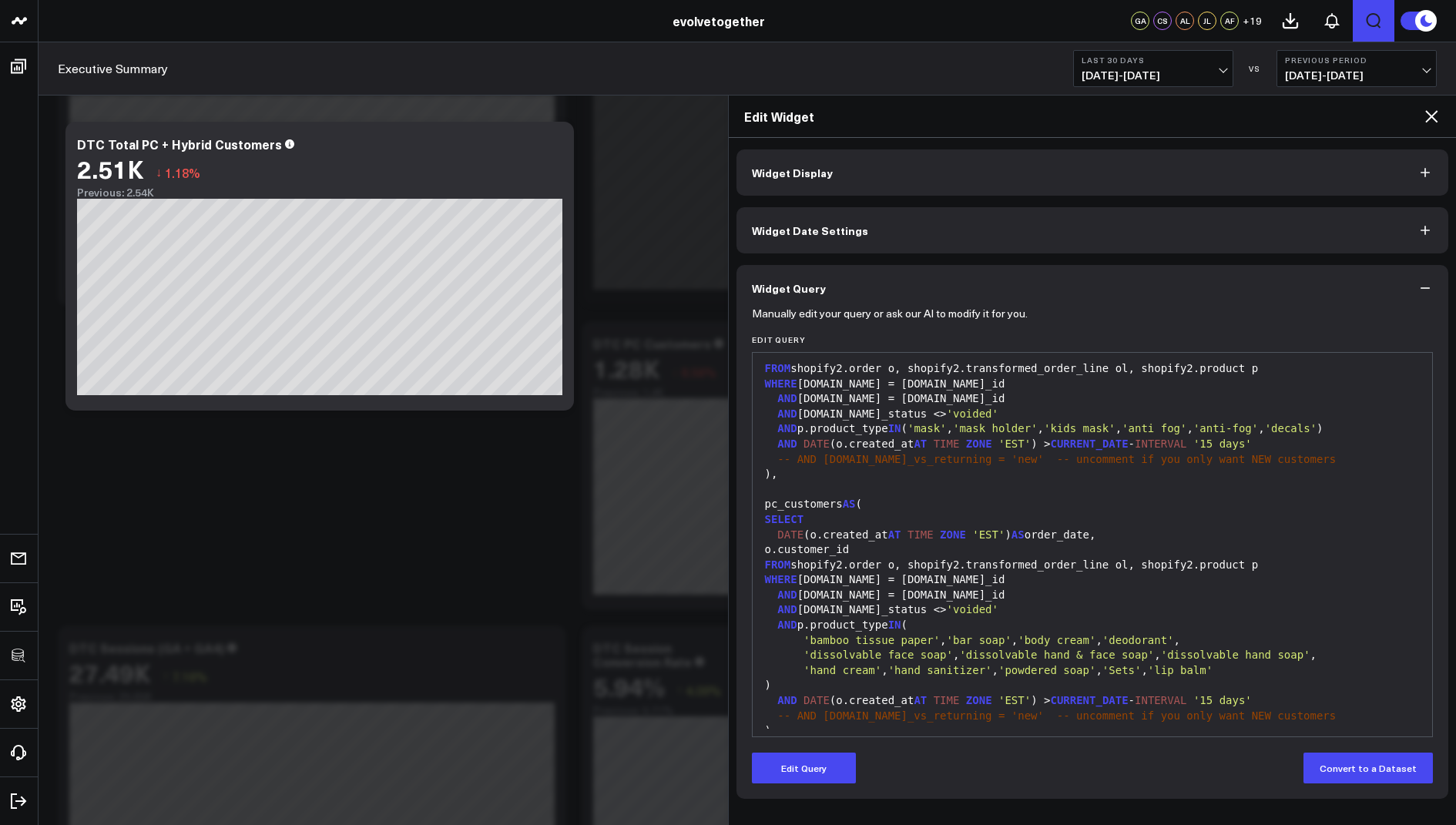
scroll to position [72, 0]
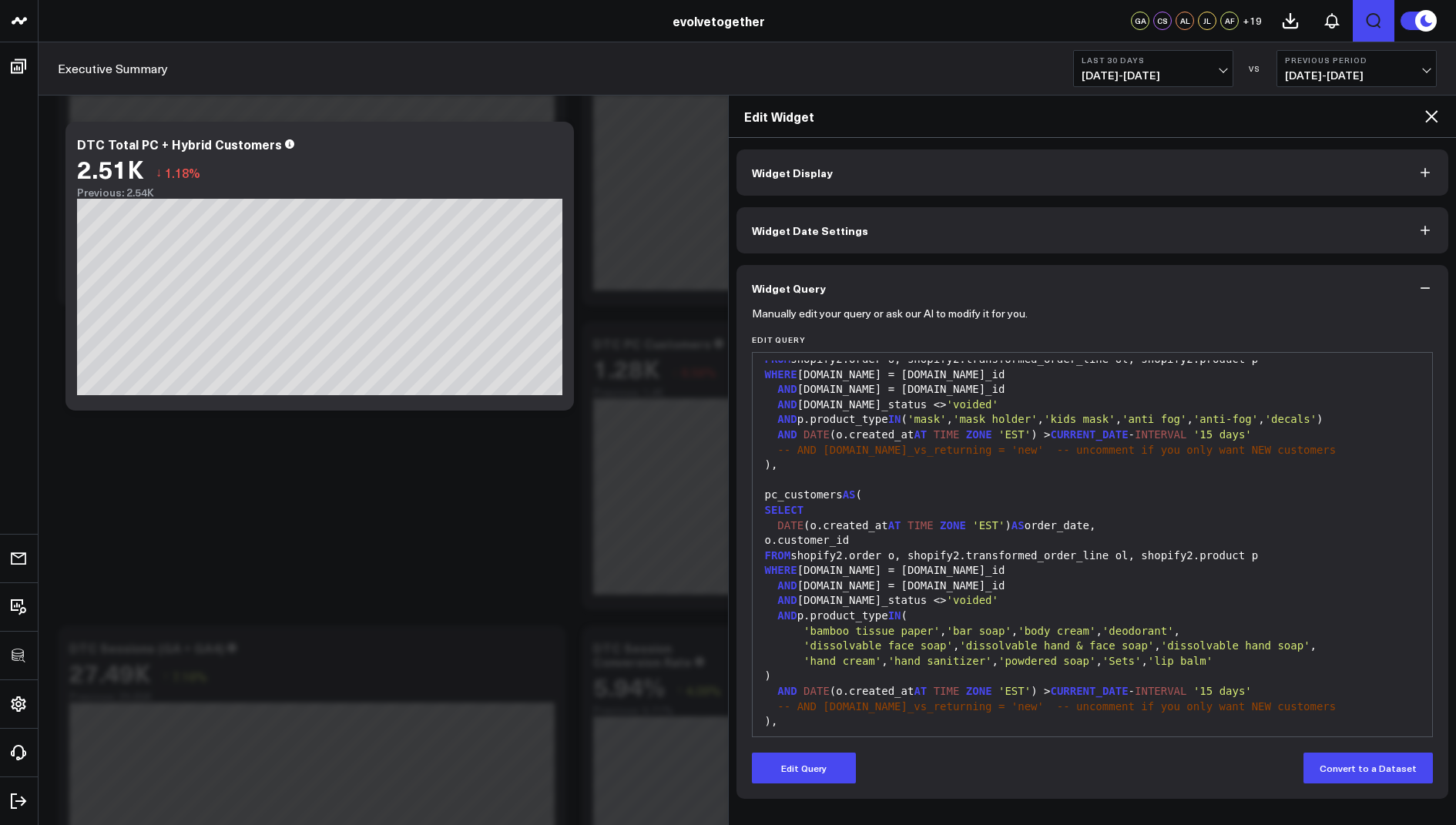
click at [1221, 659] on div "'hand cream' , 'hand sanitizer' , 'powdered soap' , 'Sets' , 'lip balm'" at bounding box center [1092, 661] width 665 height 15
click at [803, 761] on button "Edit Query" at bounding box center [803, 768] width 104 height 31
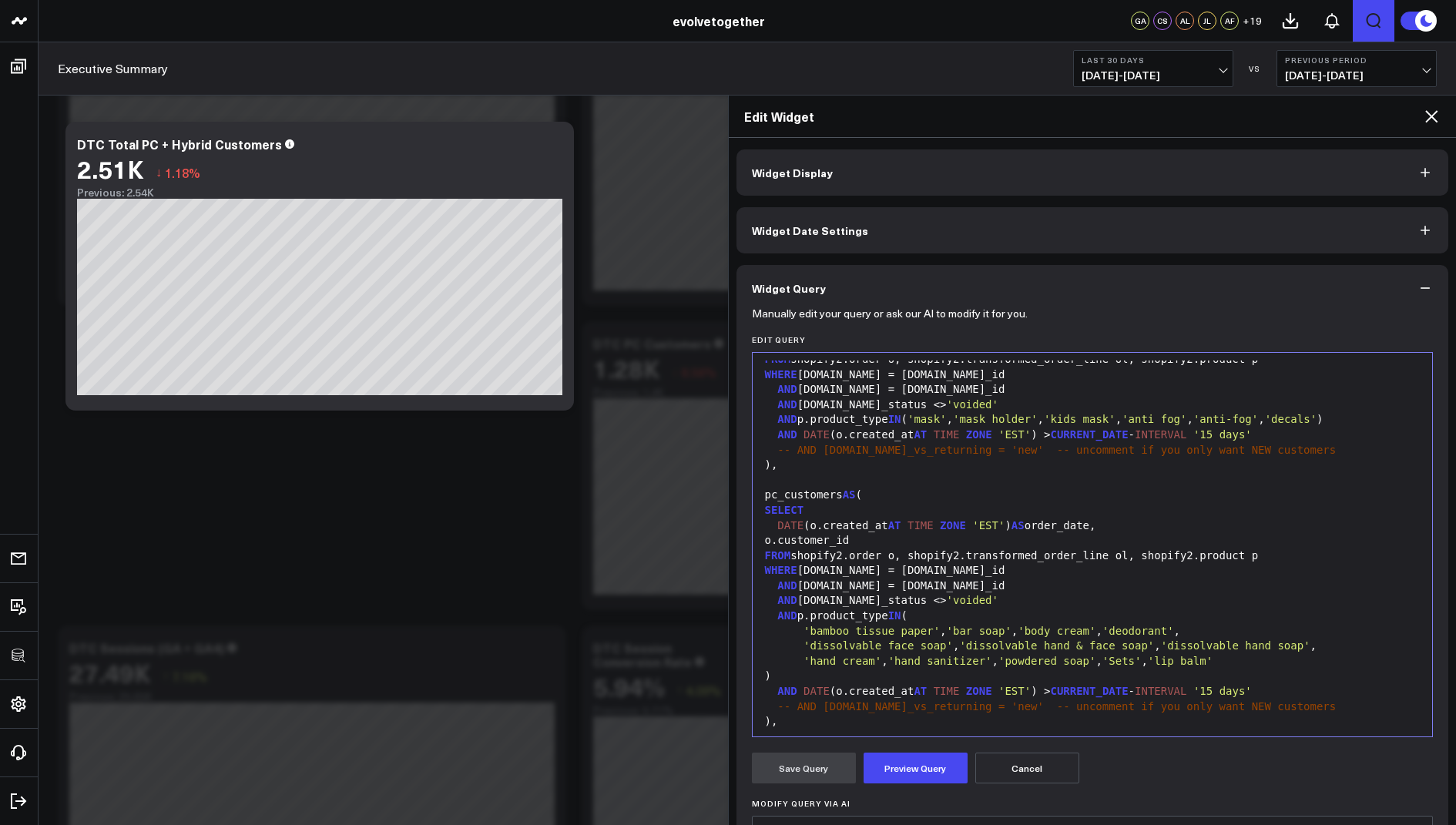
click at [1220, 660] on div "'hand cream' , 'hand sanitizer' , 'powdered soap' , 'Sets' , 'lip balm'" at bounding box center [1092, 661] width 665 height 15
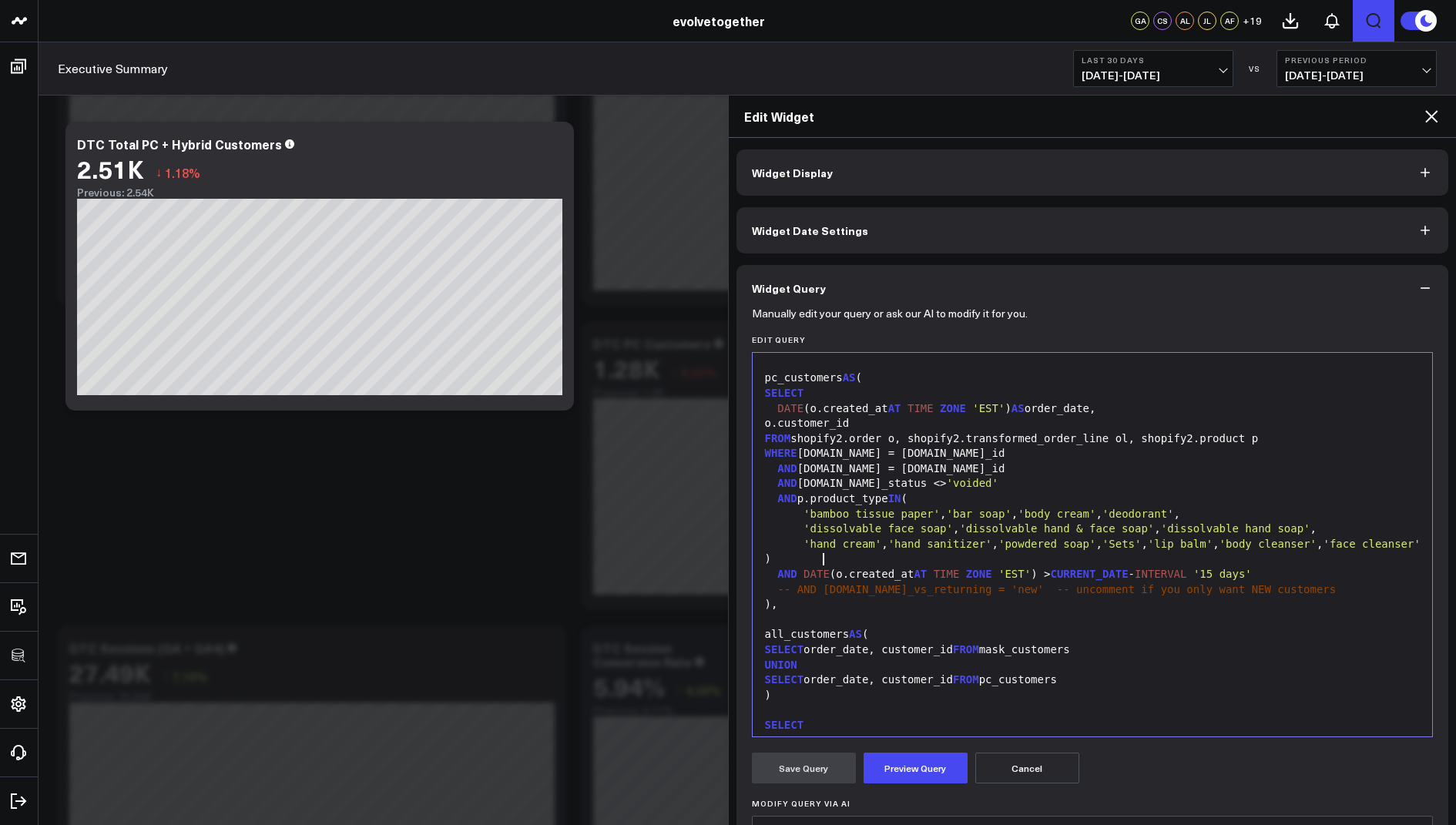
scroll to position [216, 0]
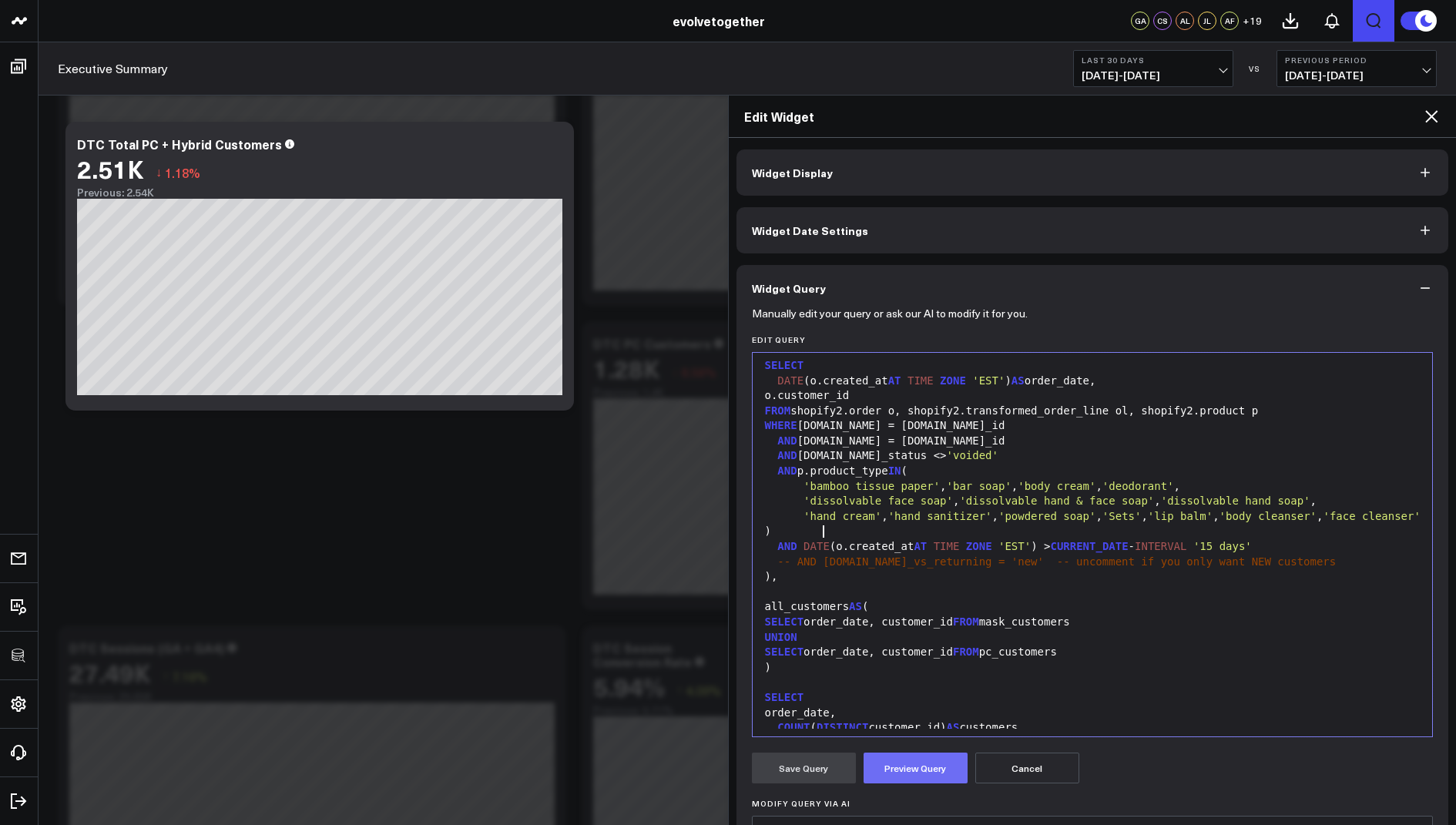
click at [900, 766] on button "Preview Query" at bounding box center [915, 768] width 104 height 31
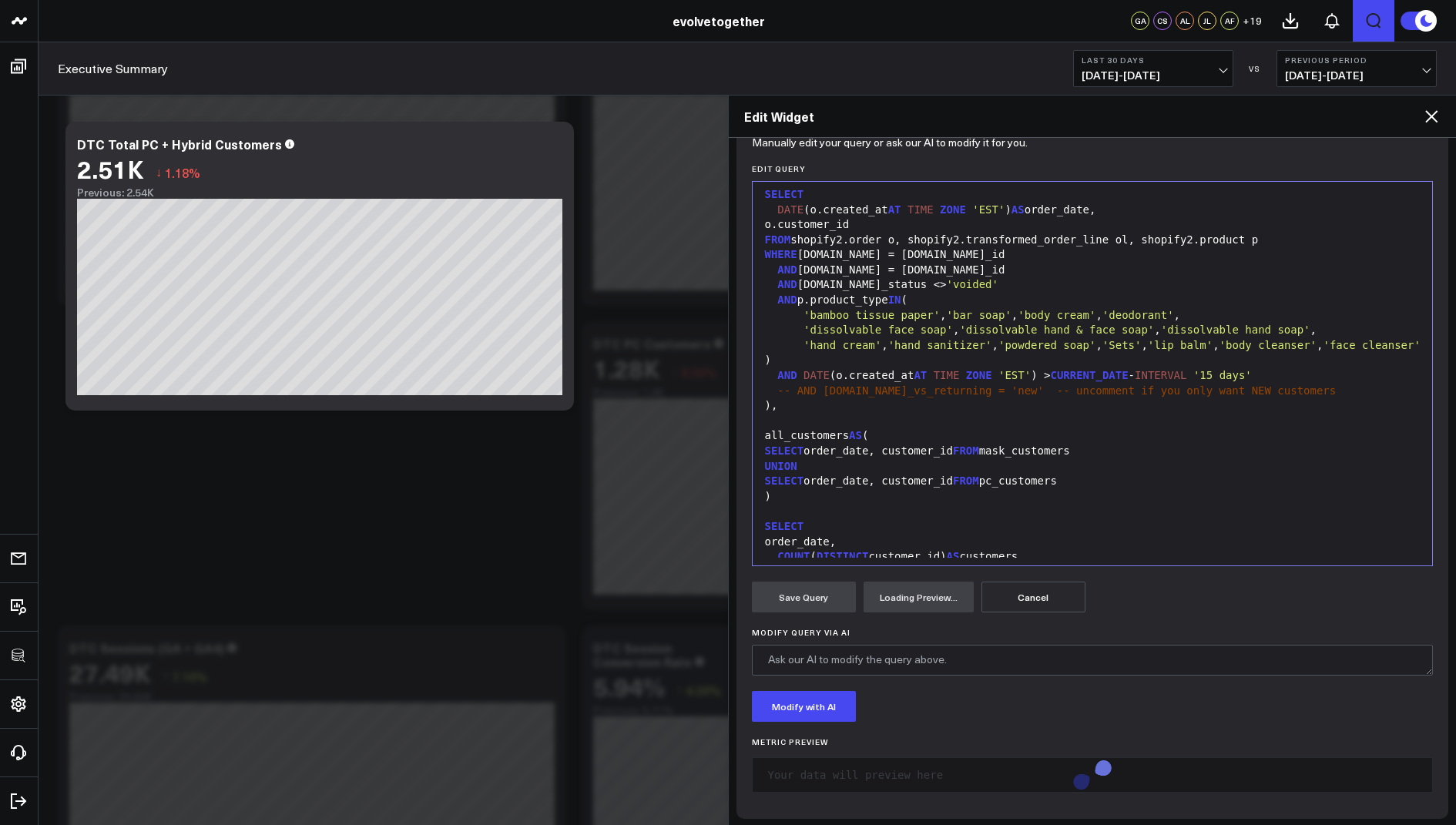
scroll to position [173, 0]
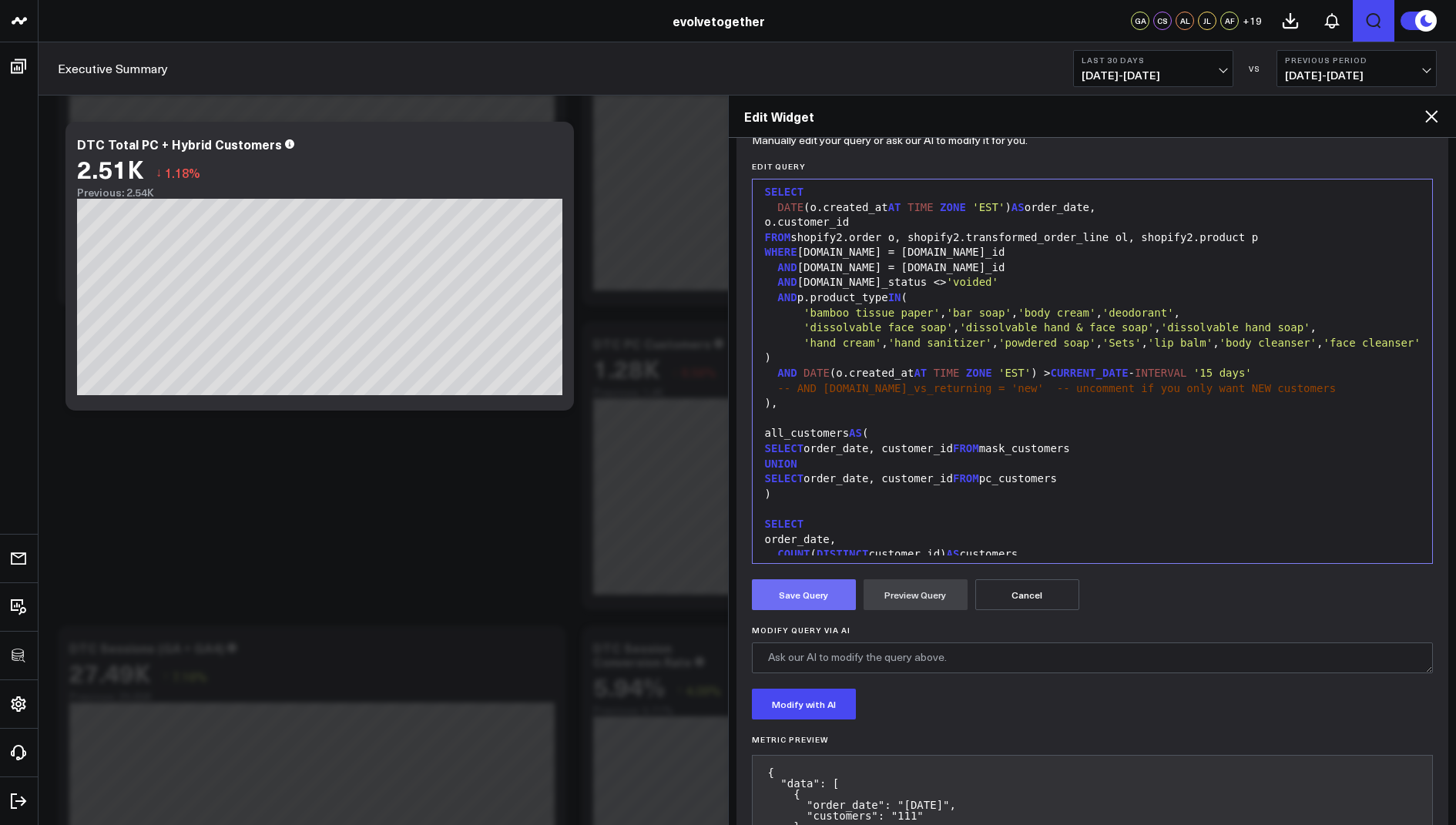
click at [797, 593] on button "Save Query" at bounding box center [803, 594] width 104 height 31
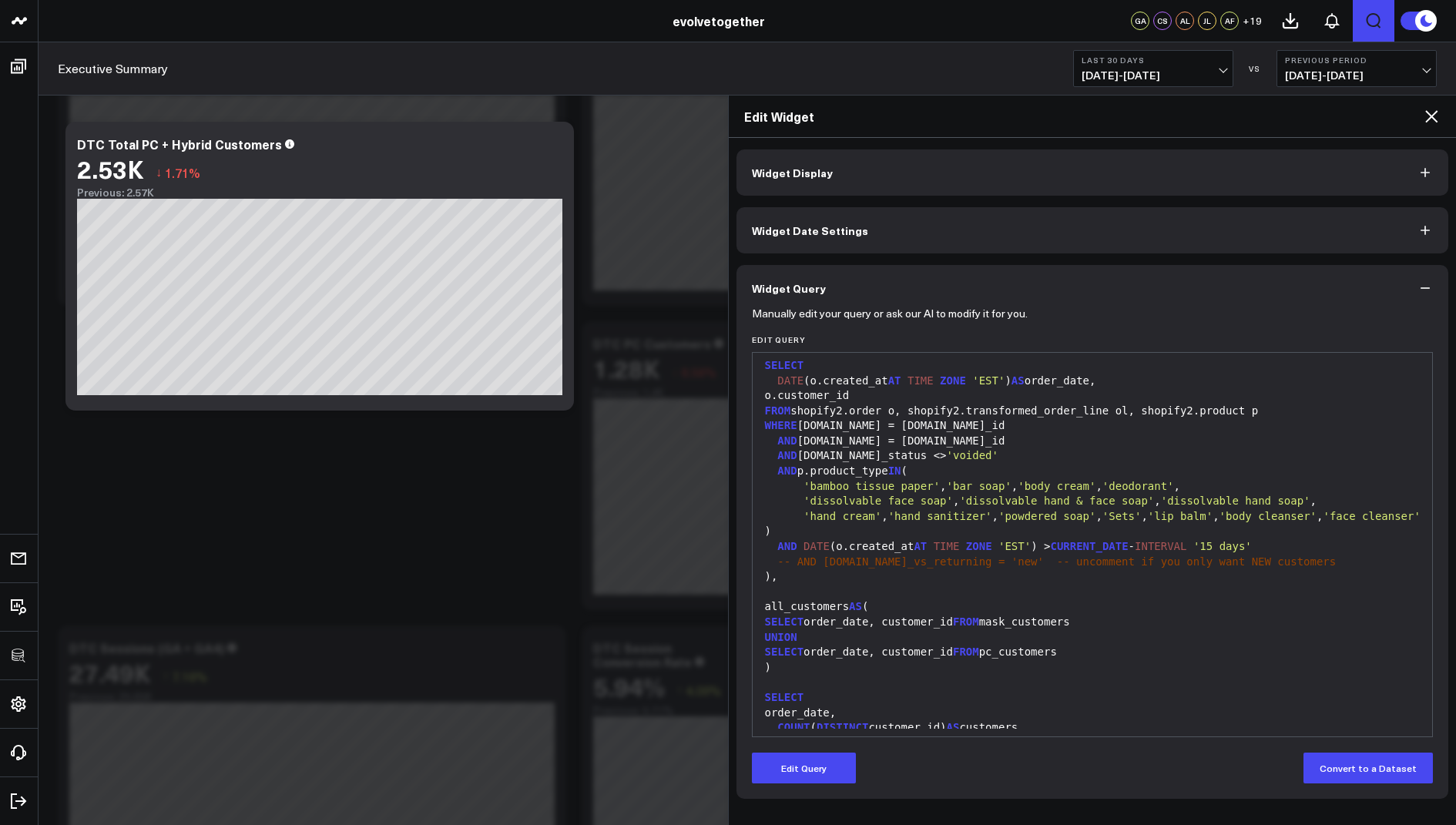
scroll to position [179, 0]
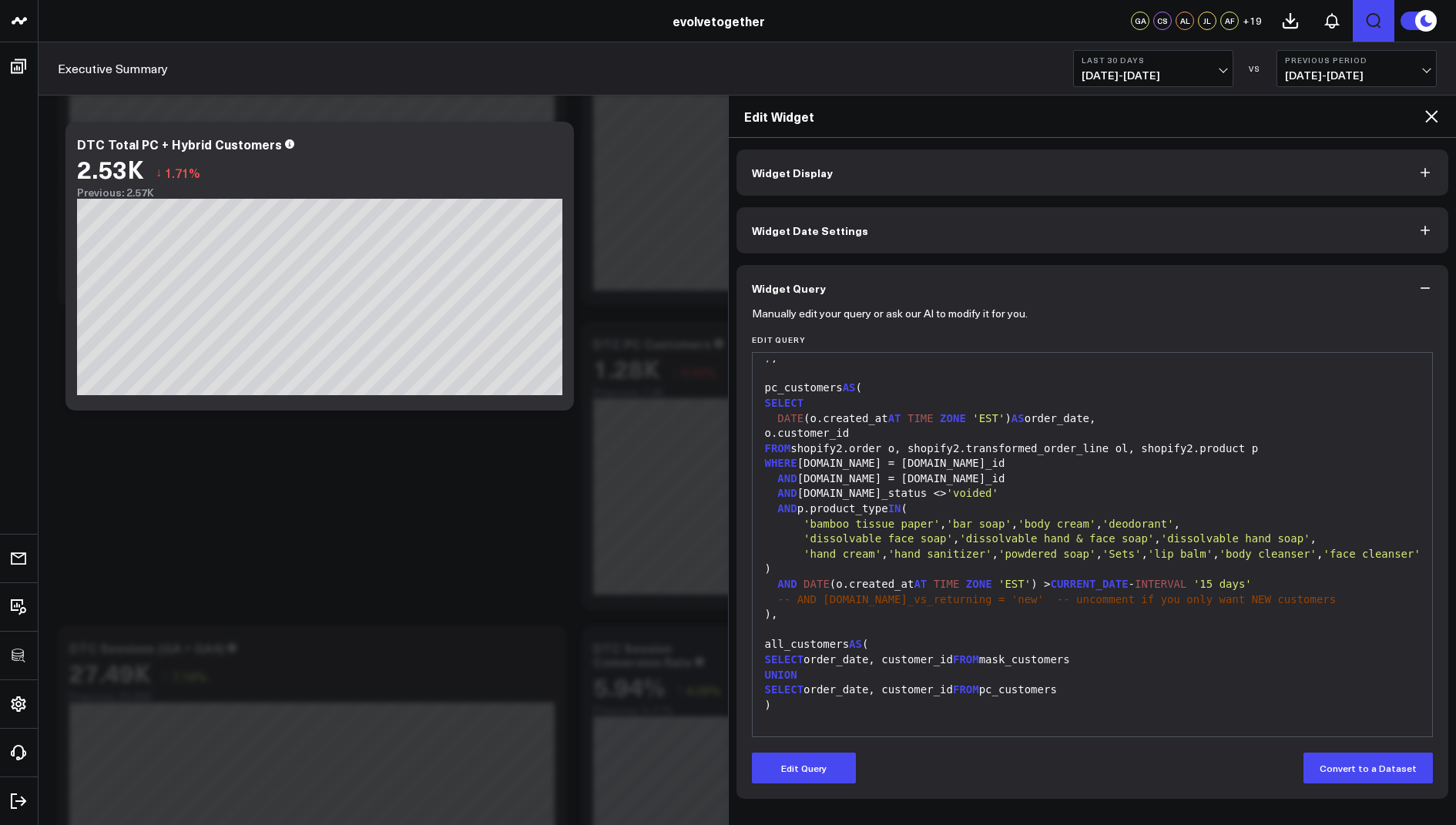
click at [1426, 111] on icon at bounding box center [1431, 116] width 12 height 12
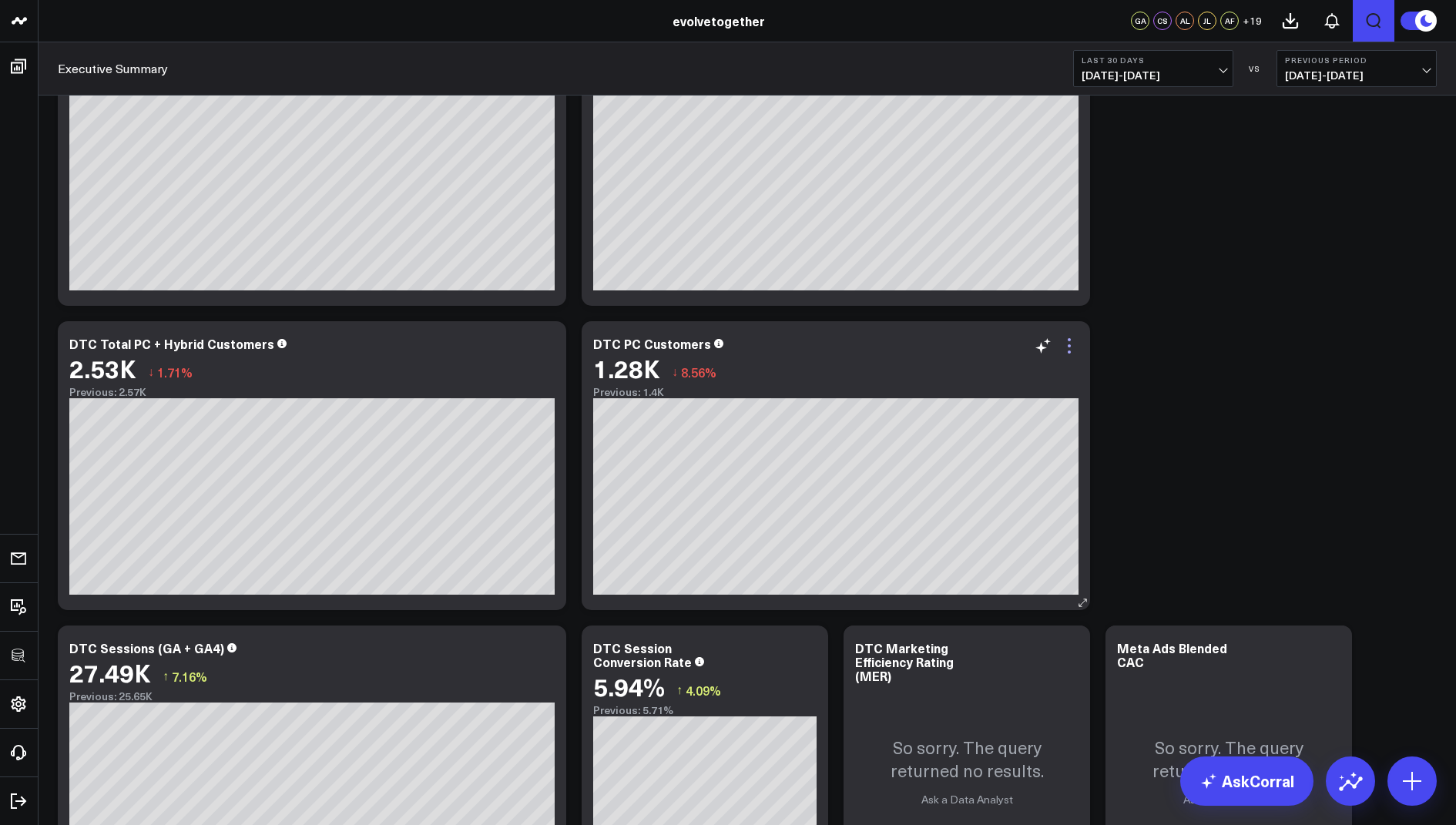
click at [1063, 341] on icon at bounding box center [1069, 346] width 19 height 19
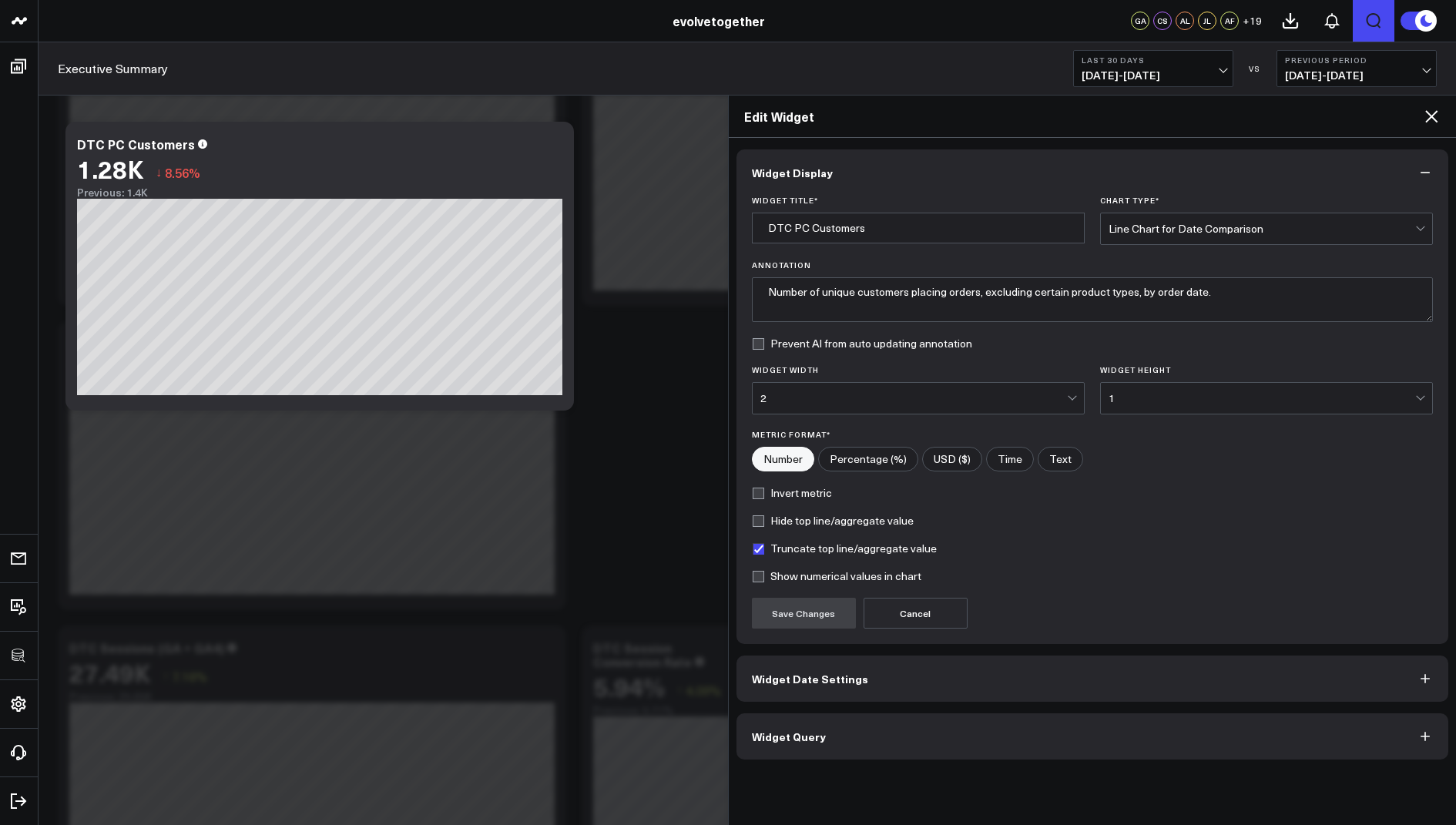
click at [789, 733] on span "Widget Query" at bounding box center [788, 736] width 74 height 12
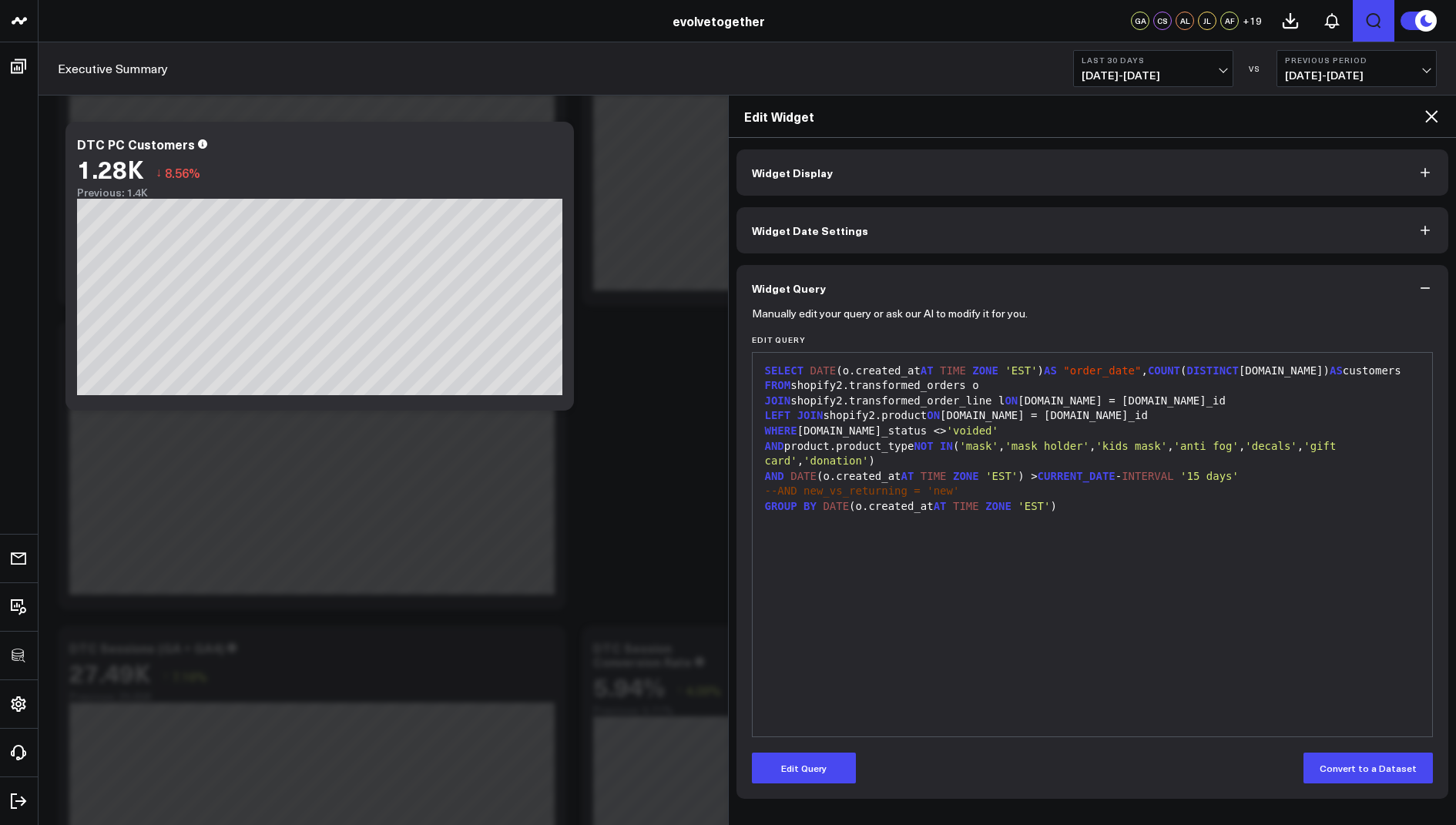
click at [800, 775] on button "Edit Query" at bounding box center [803, 768] width 104 height 31
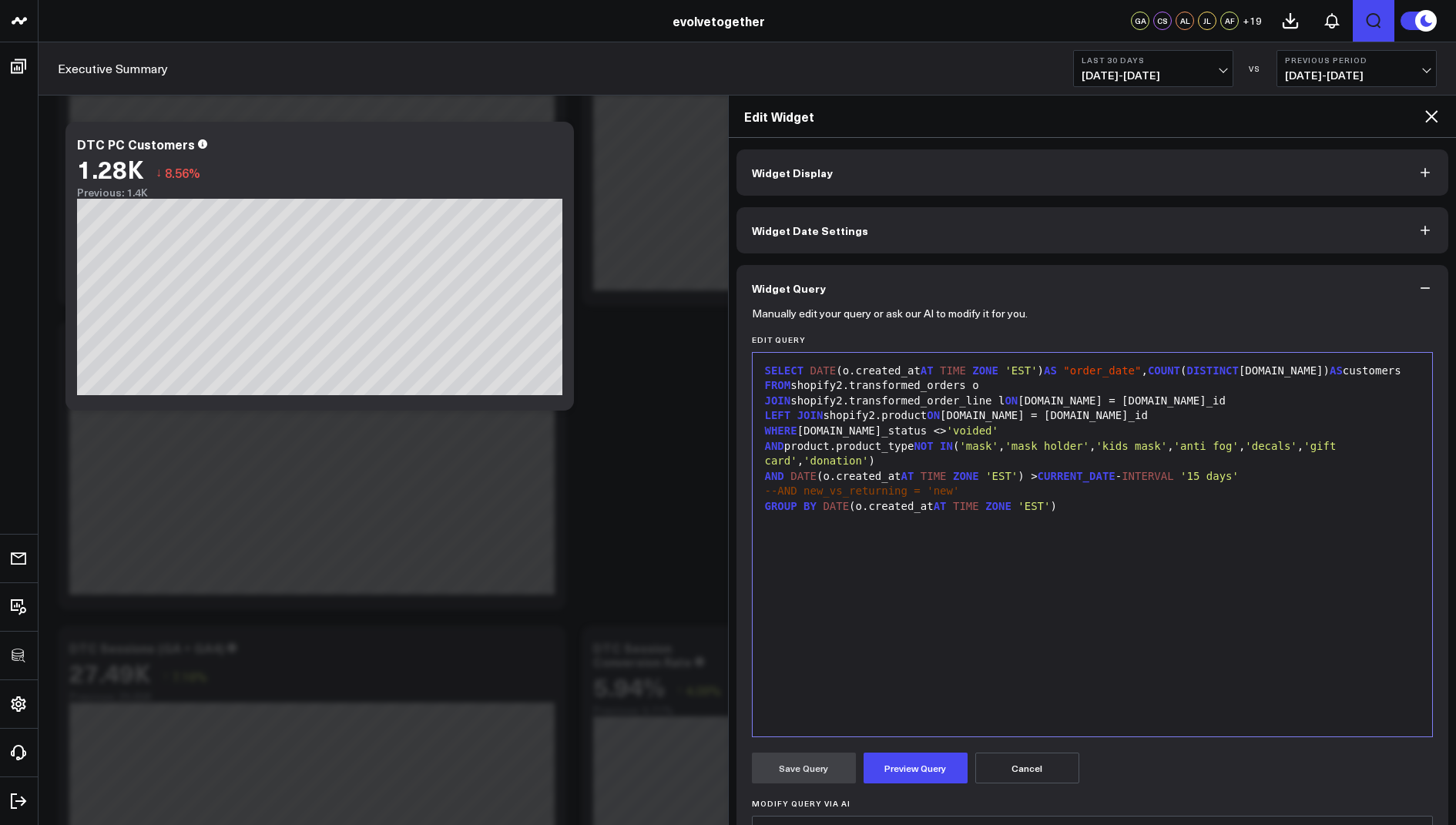
click at [1430, 116] on icon at bounding box center [1431, 116] width 12 height 12
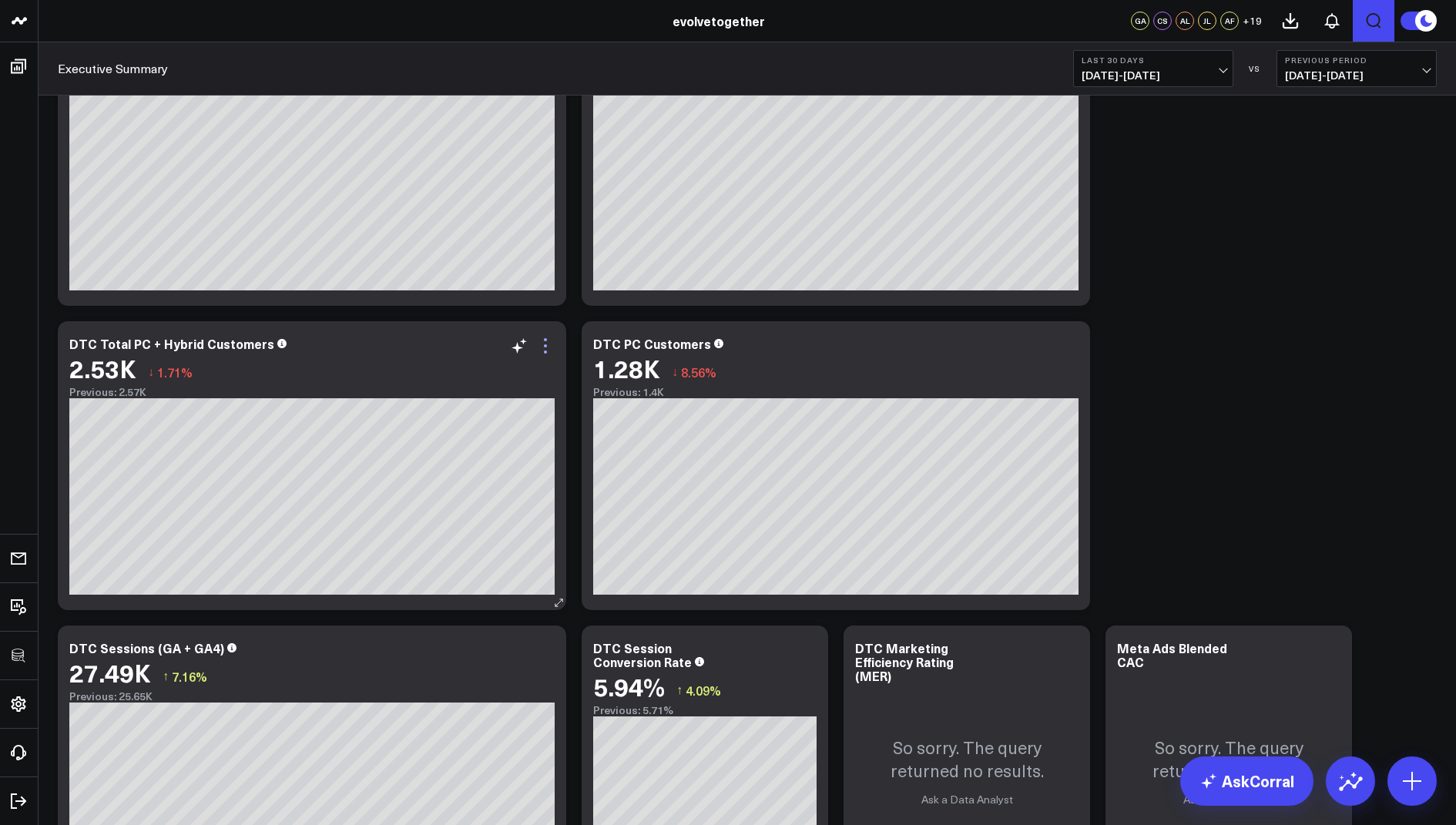
click at [546, 340] on icon at bounding box center [545, 346] width 19 height 19
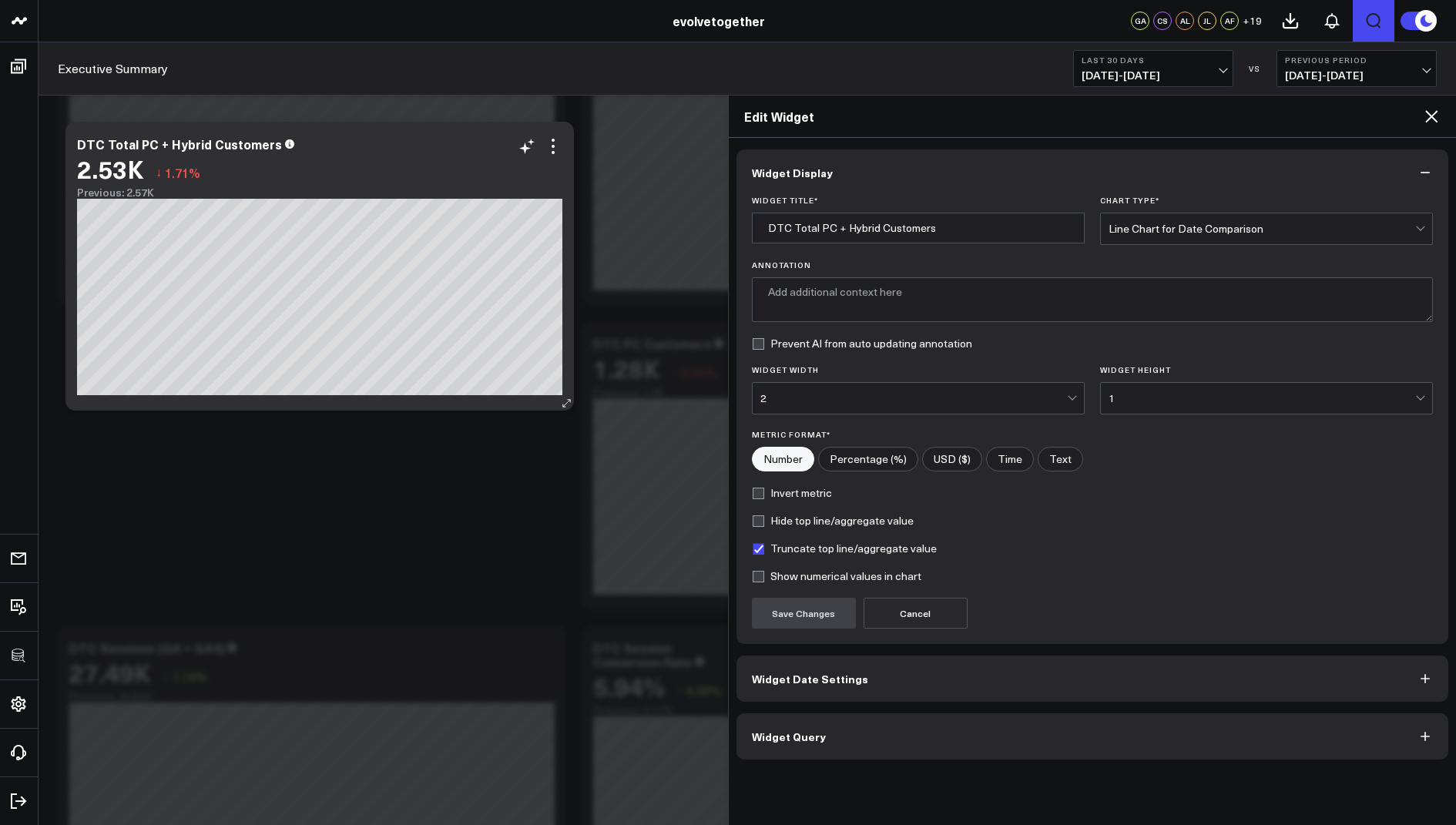
type textarea "Total number of unique customers purchasing masks or personal care products dai…"
click at [789, 733] on span "Widget Query" at bounding box center [788, 736] width 74 height 12
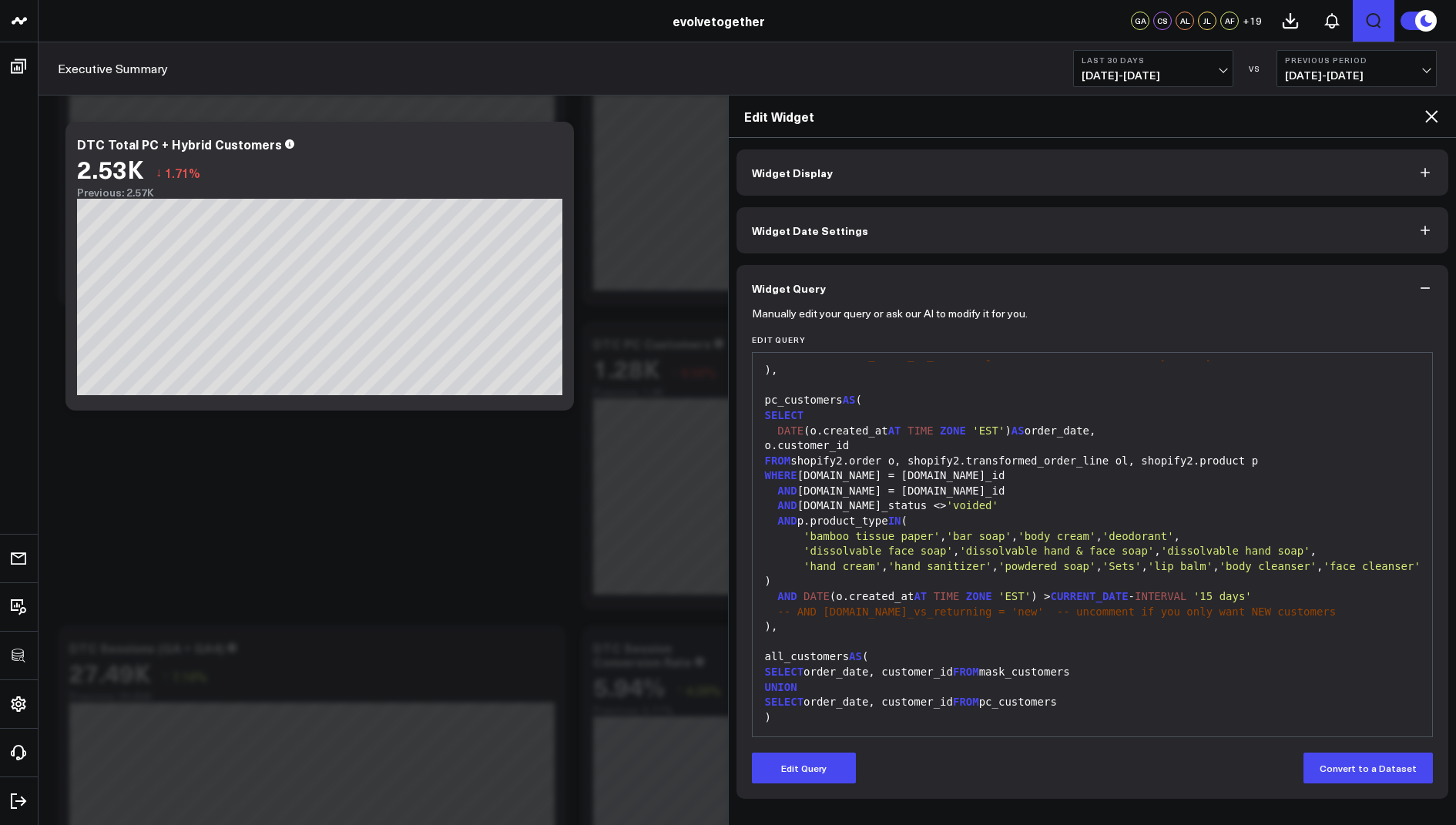
scroll to position [177, 0]
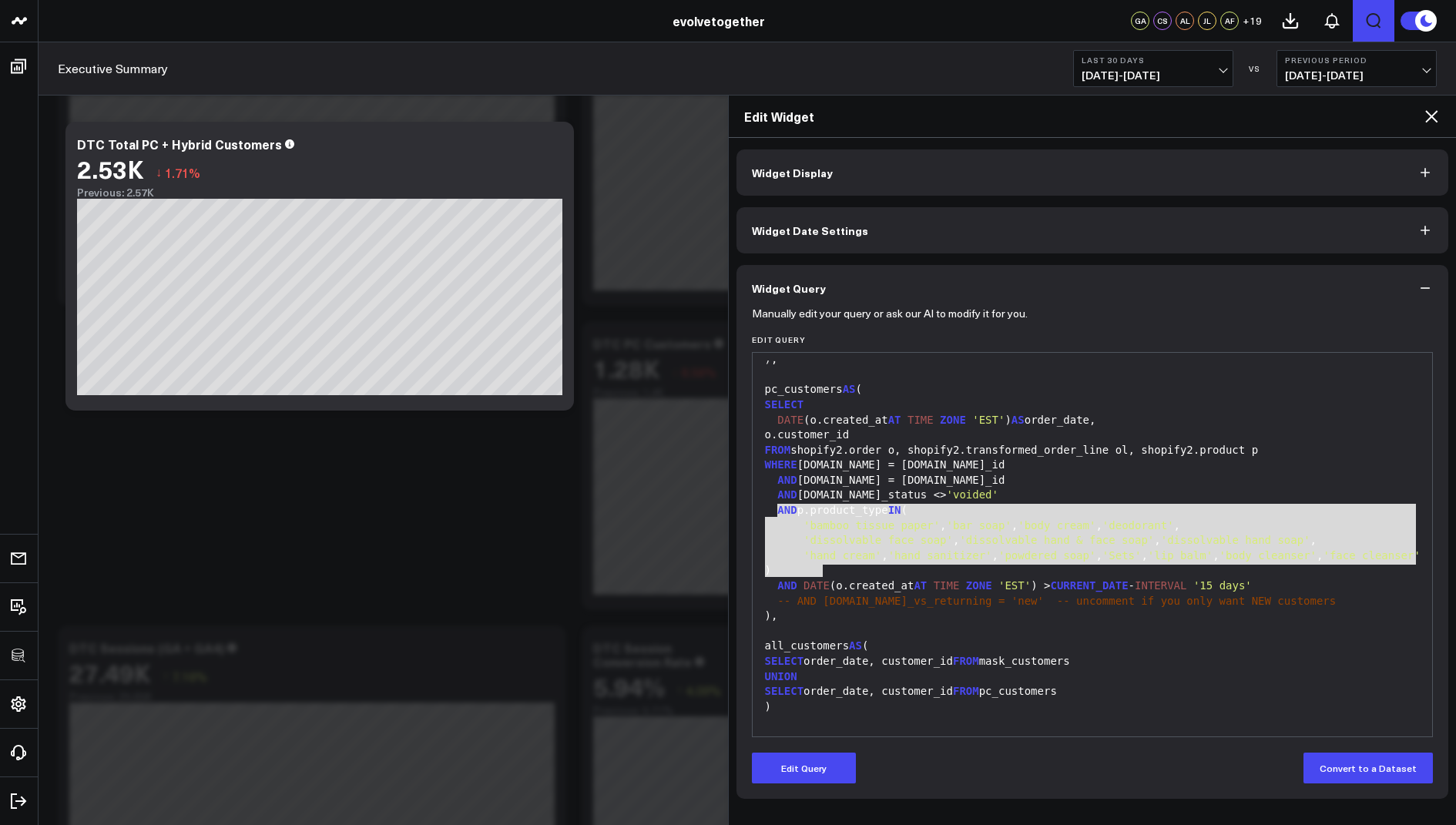
drag, startPoint x: 844, startPoint y: 570, endPoint x: 777, endPoint y: 513, distance: 88.0
click at [777, 513] on div "WITH mask_customers AS ( SELECT DATE (o.created_at AT TIME ZONE 'EST' ) AS orde…" at bounding box center [1092, 518] width 665 height 671
copy div "AND p.product_type IN ( 'bamboo tissue paper' , 'bar soap' , 'body cream' , 'de…"
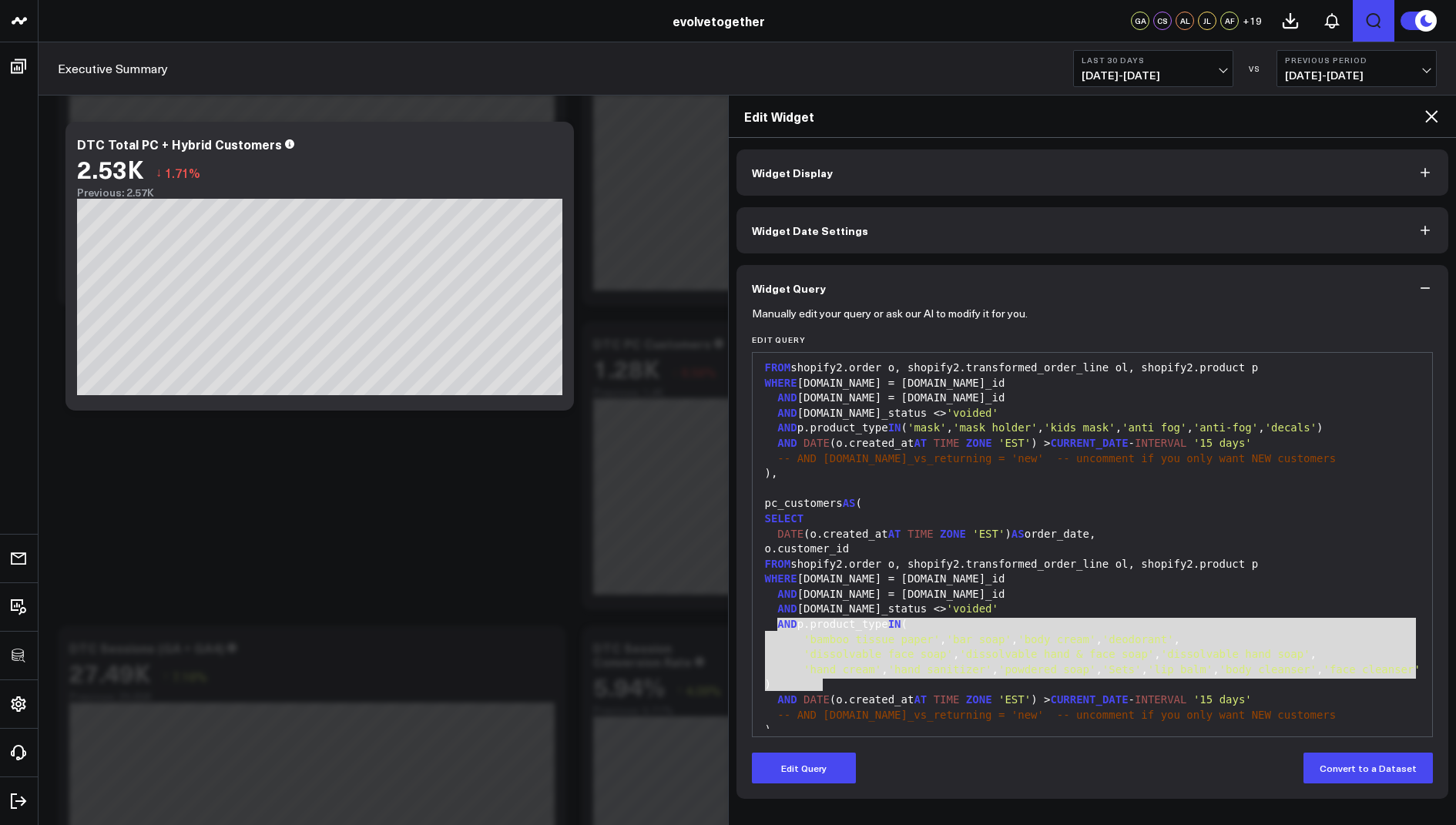
scroll to position [90, 0]
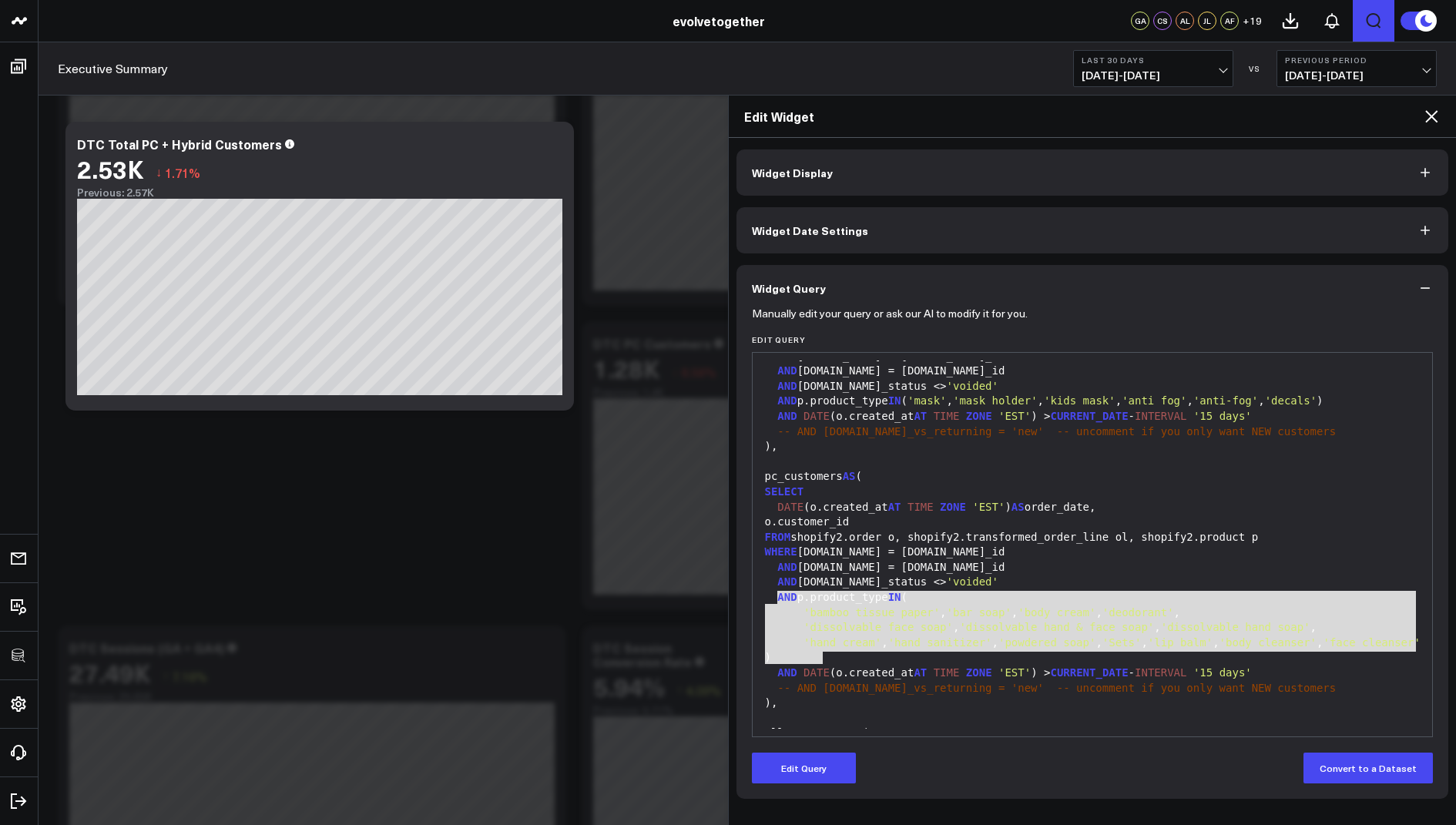
copy div "AND p.product_type IN ( 'bamboo tissue paper' , 'bar soap' , 'body cream' , 'de…"
click at [1435, 112] on icon at bounding box center [1431, 116] width 12 height 12
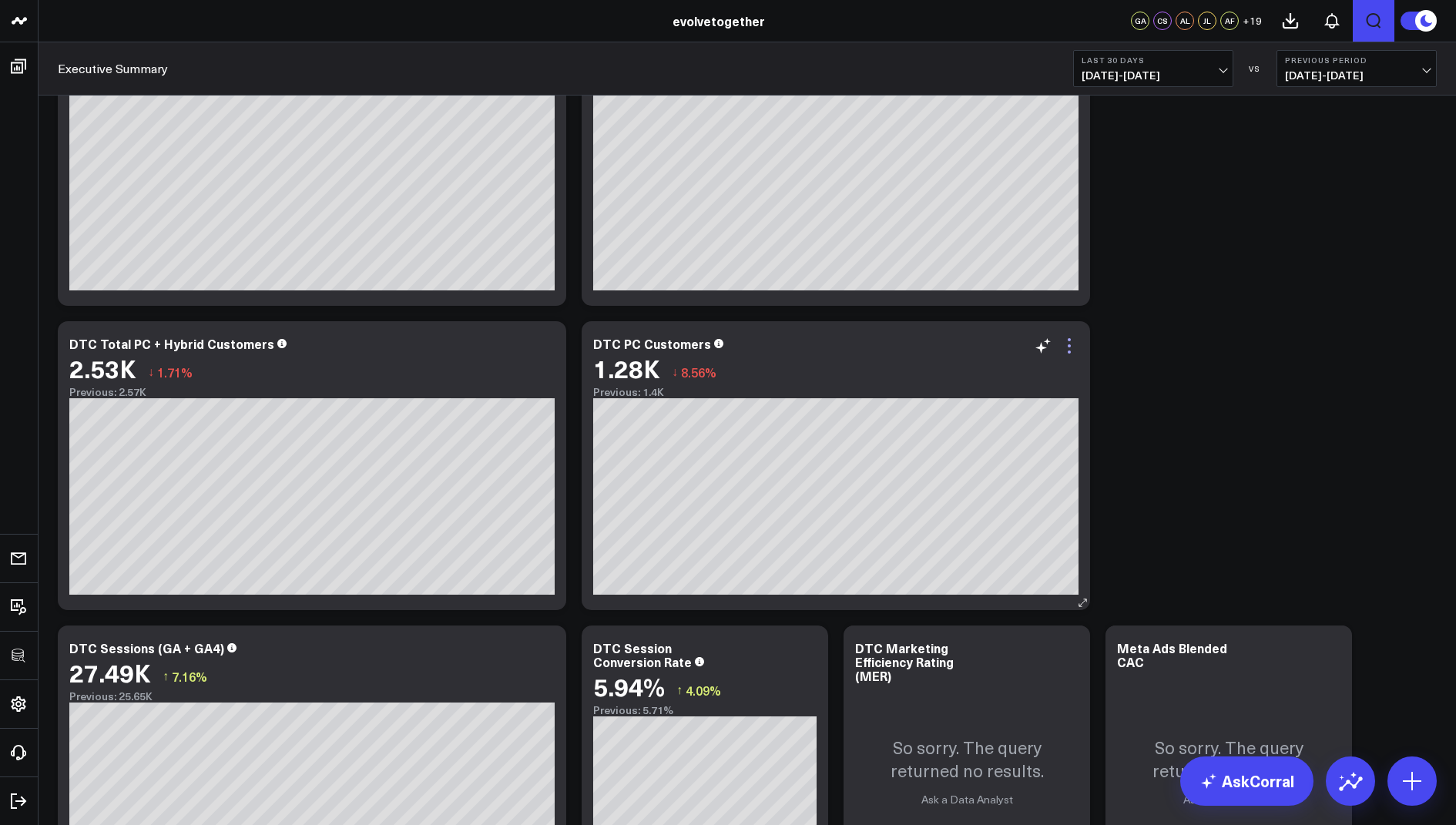
click at [1066, 349] on icon at bounding box center [1069, 346] width 19 height 19
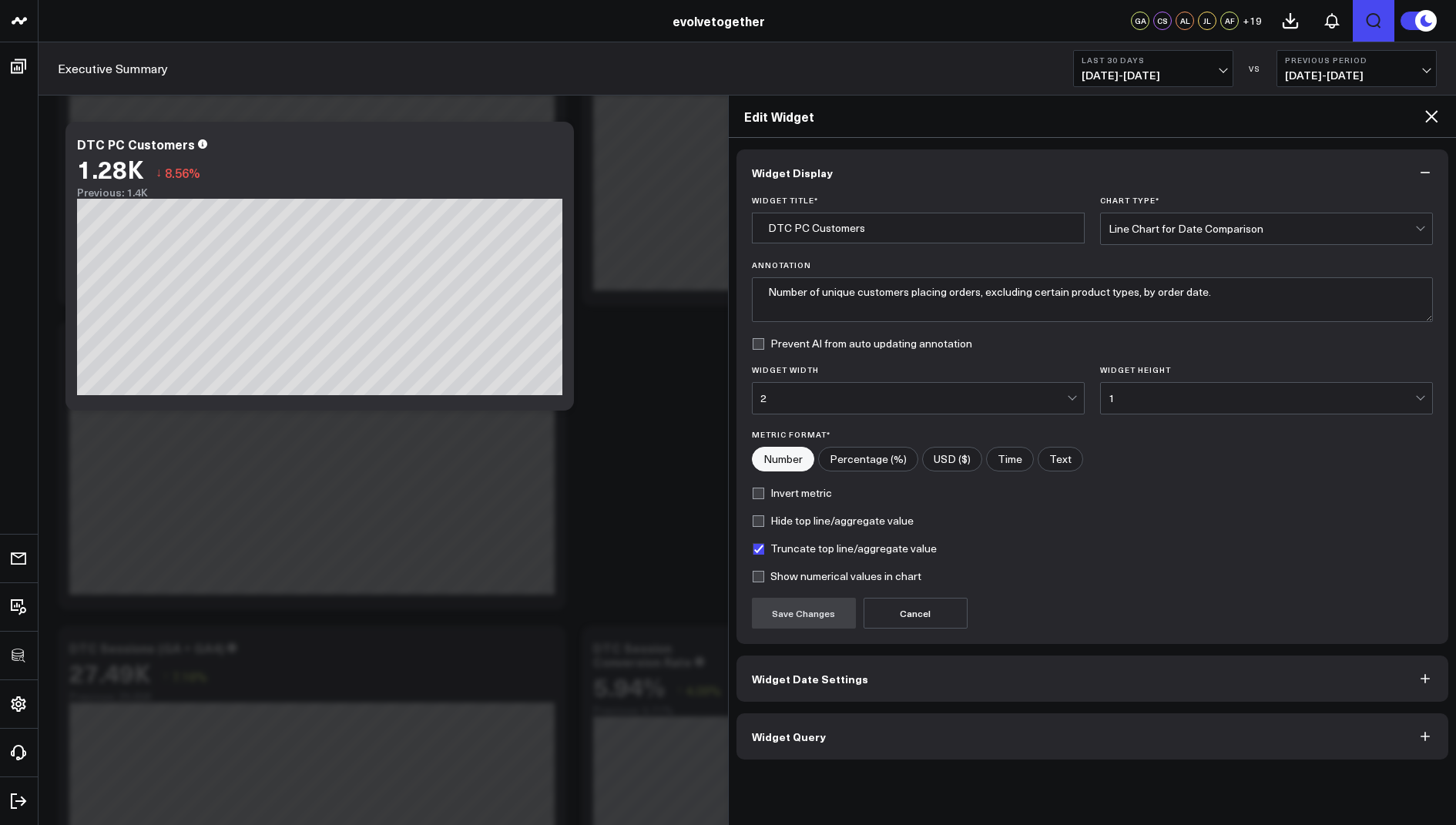
click at [792, 747] on button "Widget Query" at bounding box center [1092, 736] width 713 height 46
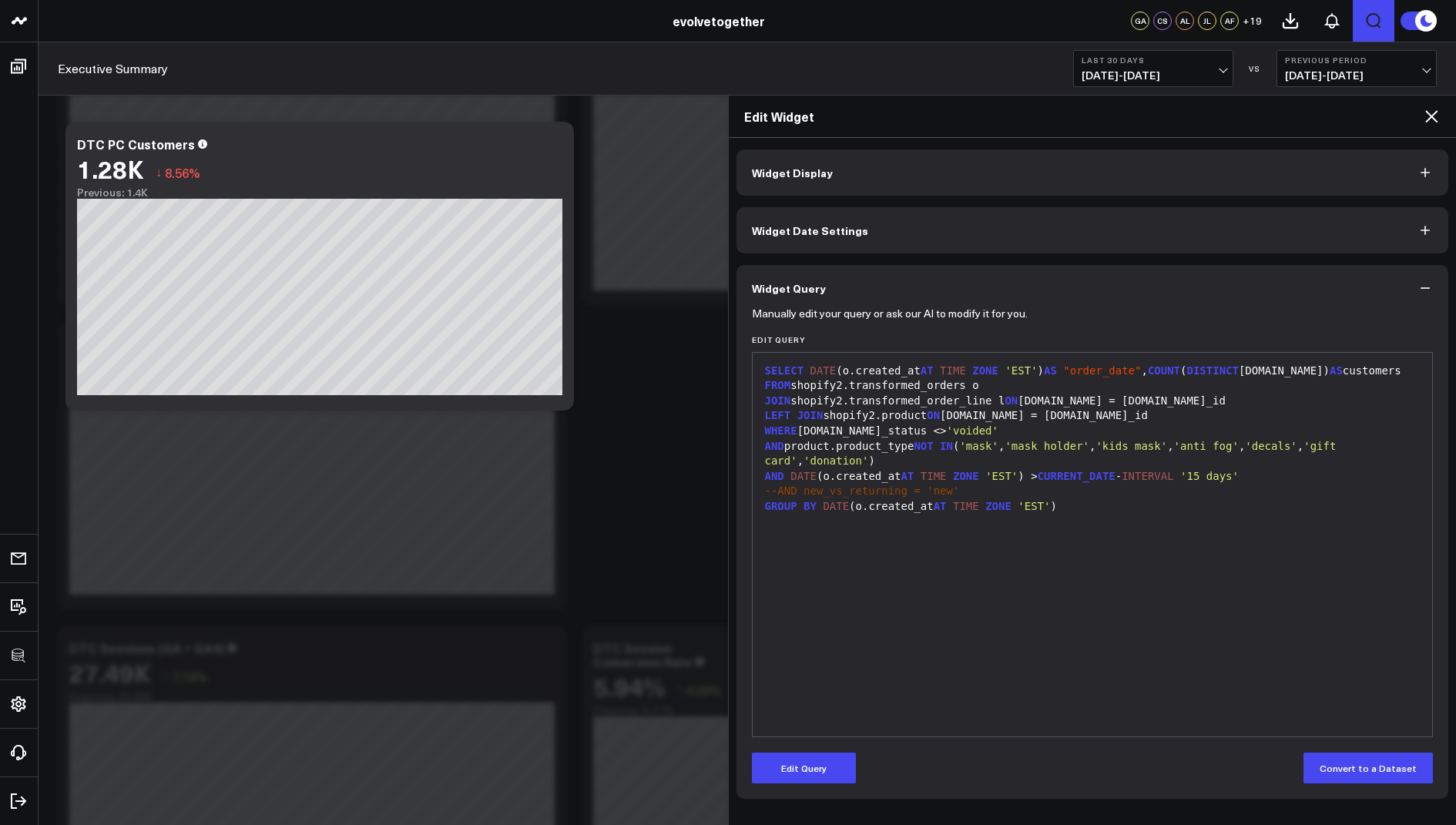
click at [806, 778] on button "Edit Query" at bounding box center [803, 768] width 104 height 31
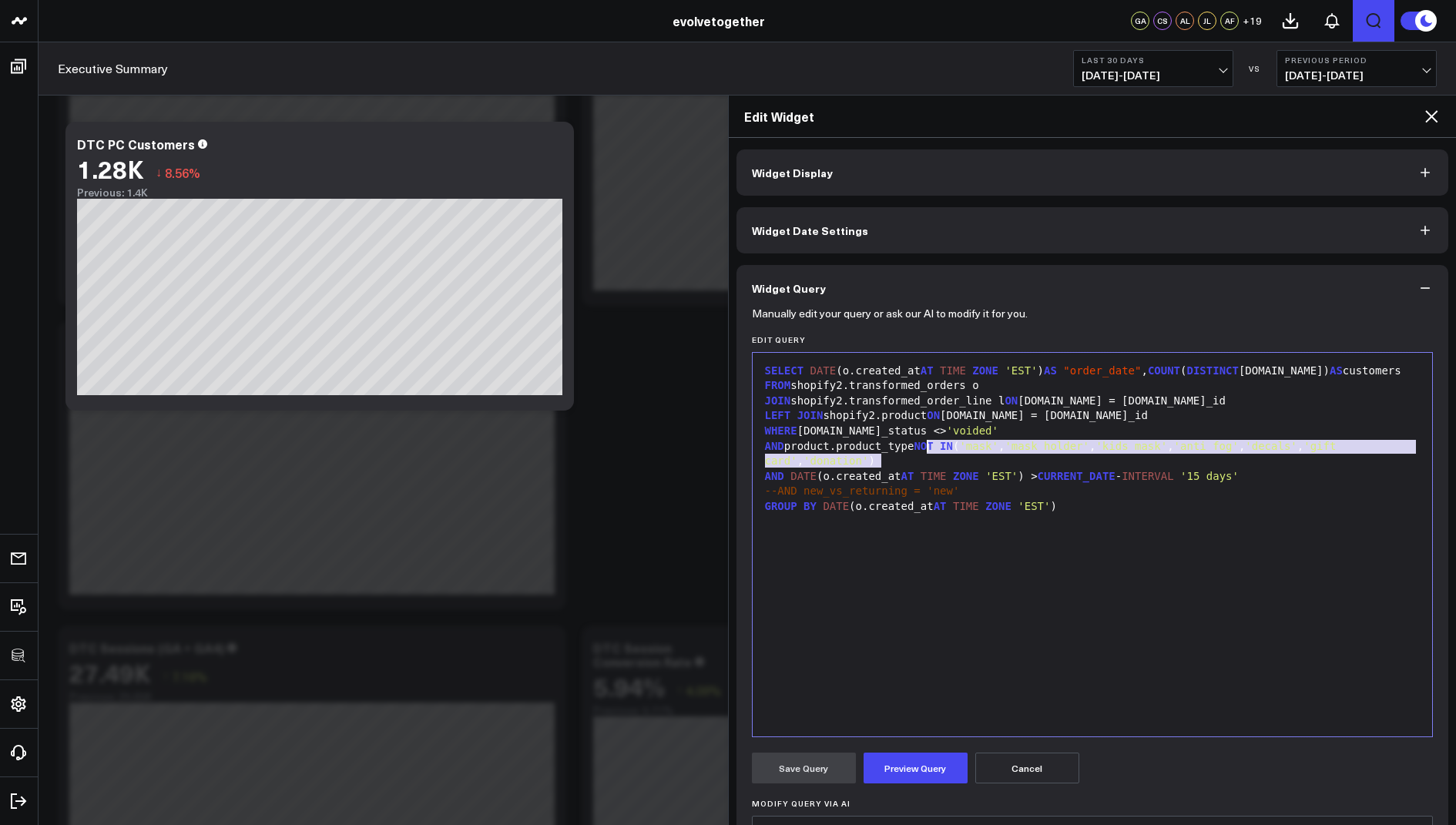
drag, startPoint x: 897, startPoint y: 459, endPoint x: 929, endPoint y: 447, distance: 34.2
click at [929, 447] on div "AND product.product_type NOT IN ( 'mask' , 'mask holder' , 'kids mask' , 'anti …" at bounding box center [1092, 454] width 665 height 30
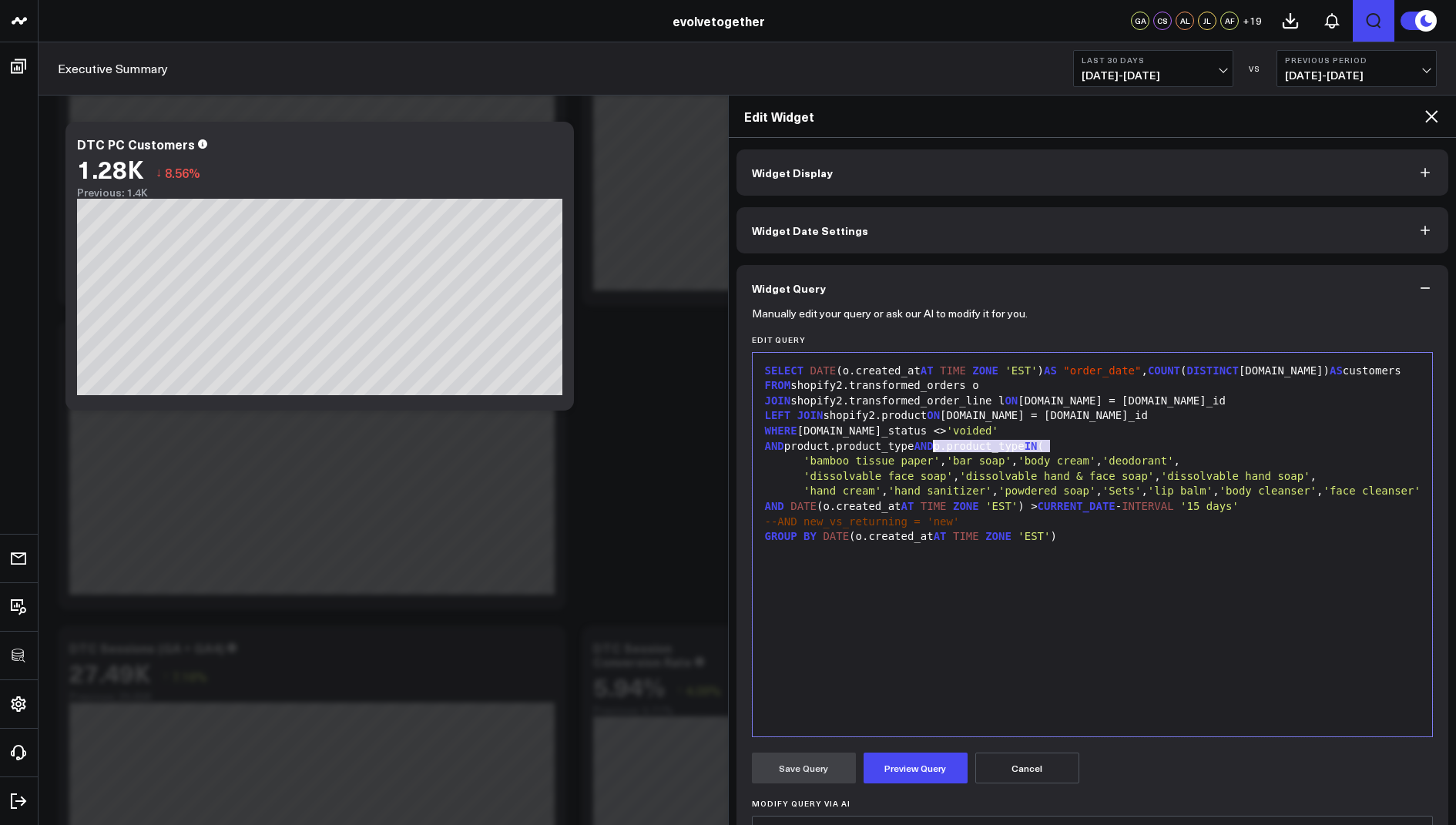
drag, startPoint x: 1046, startPoint y: 448, endPoint x: 929, endPoint y: 446, distance: 117.0
click at [929, 446] on div "AND product.product_type AND p.product_type IN (" at bounding box center [1092, 446] width 665 height 15
click at [846, 499] on div "'hand cream' , 'hand sanitizer' , 'powdered soap' , 'Sets' , 'lip balm' , 'body…" at bounding box center [1092, 491] width 665 height 15
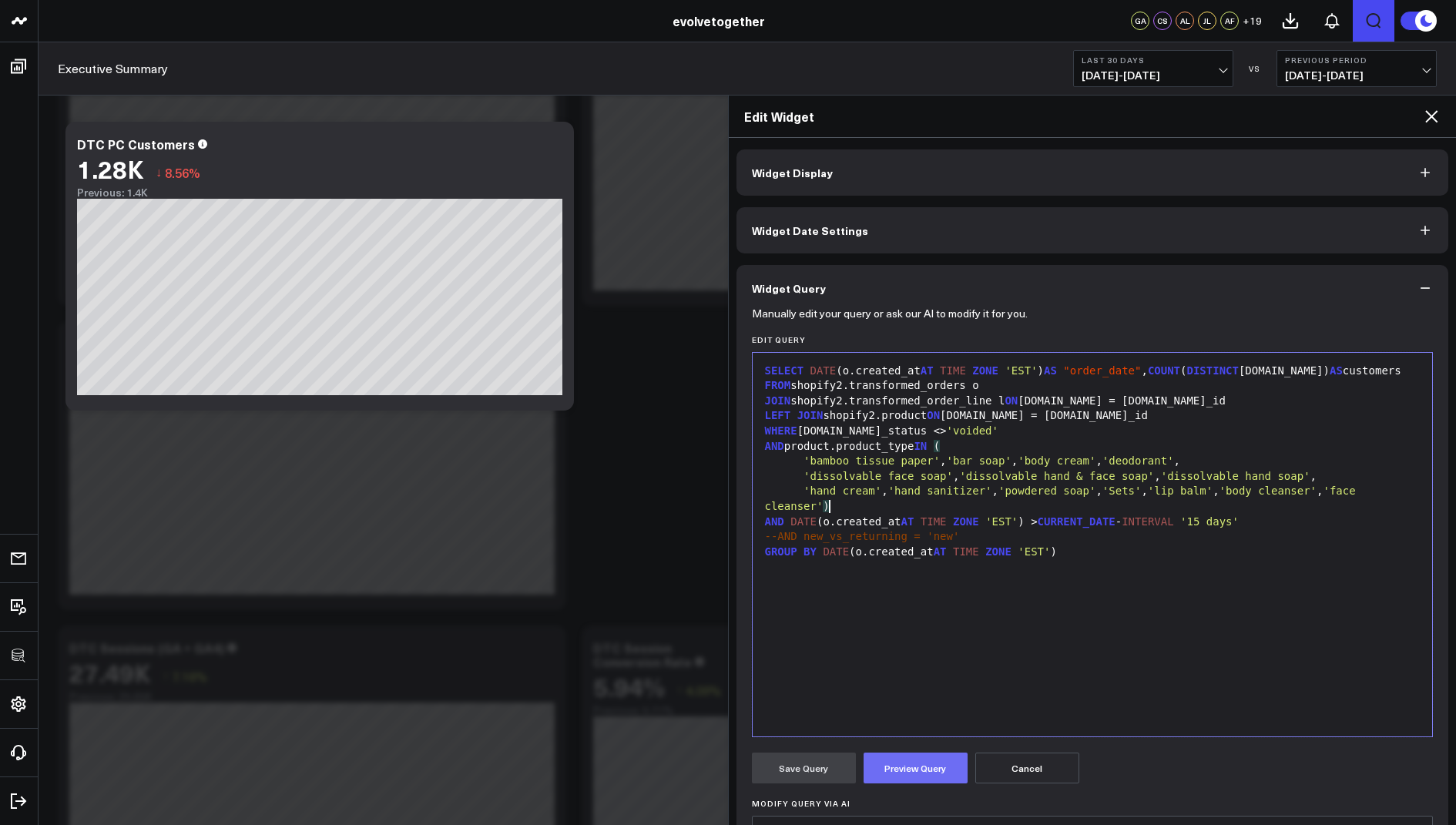
click at [932, 757] on button "Preview Query" at bounding box center [915, 768] width 104 height 31
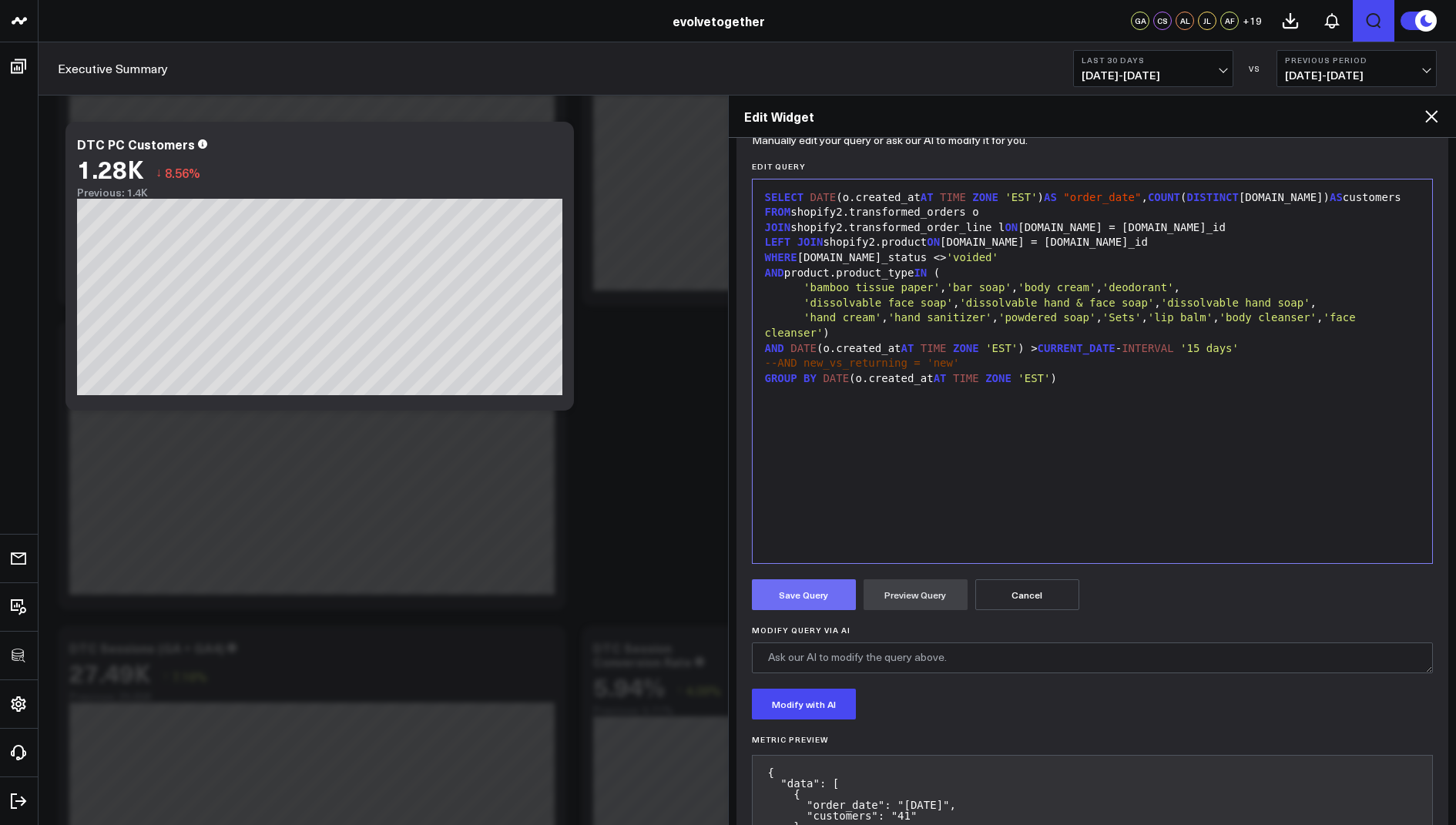
click at [814, 605] on button "Save Query" at bounding box center [803, 594] width 104 height 31
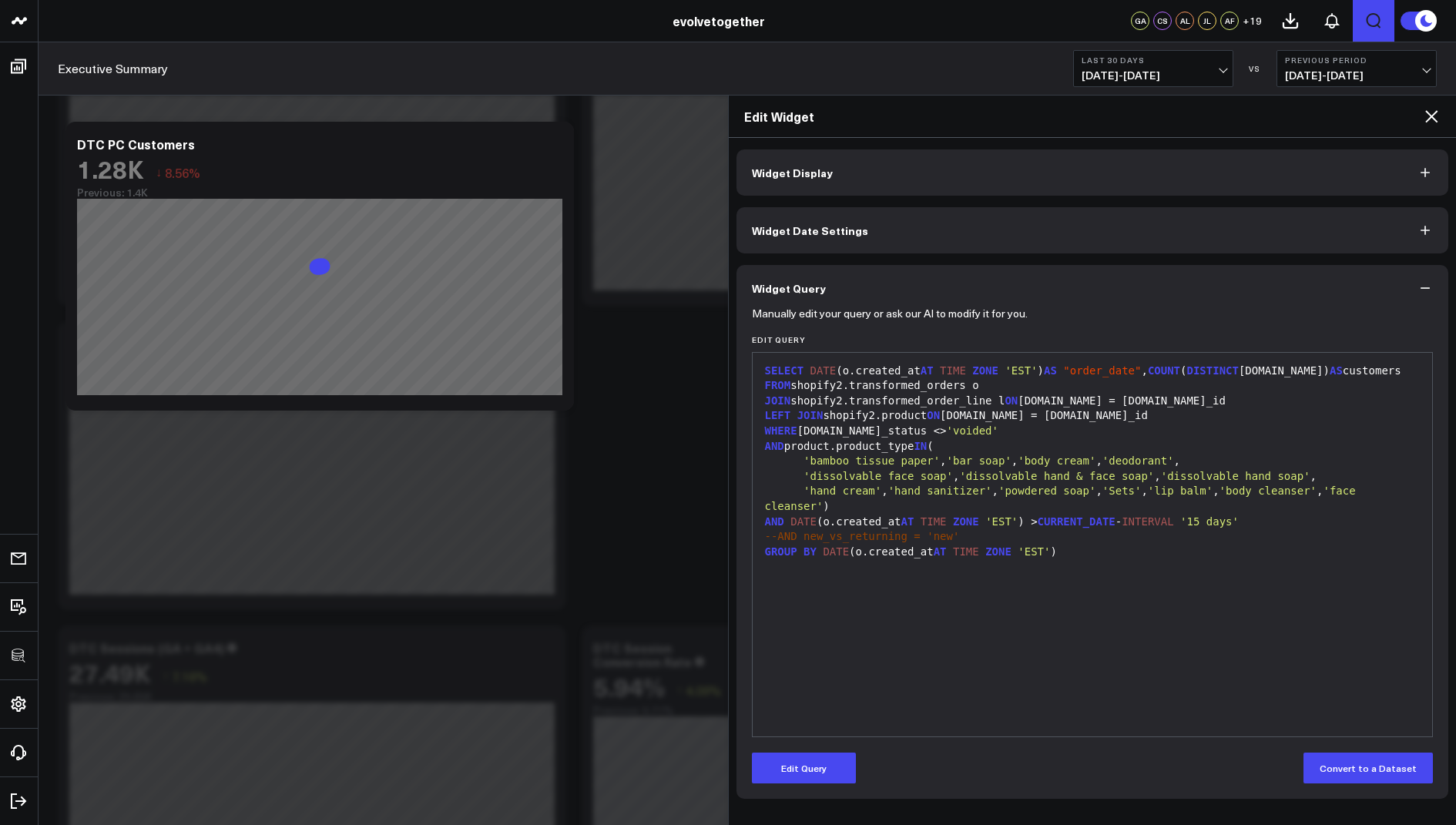
scroll to position [0, 0]
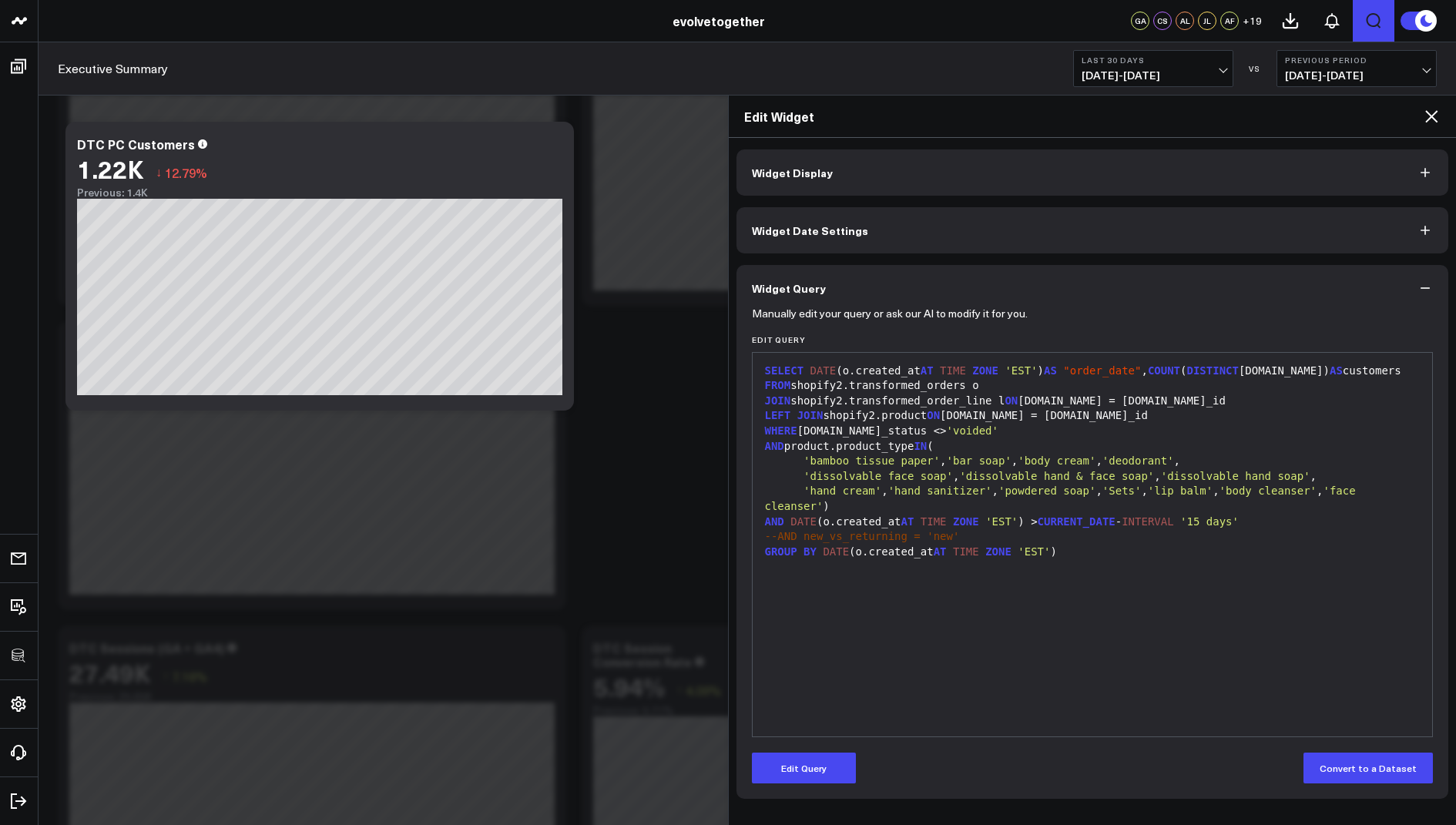
click at [1430, 117] on icon at bounding box center [1431, 116] width 12 height 12
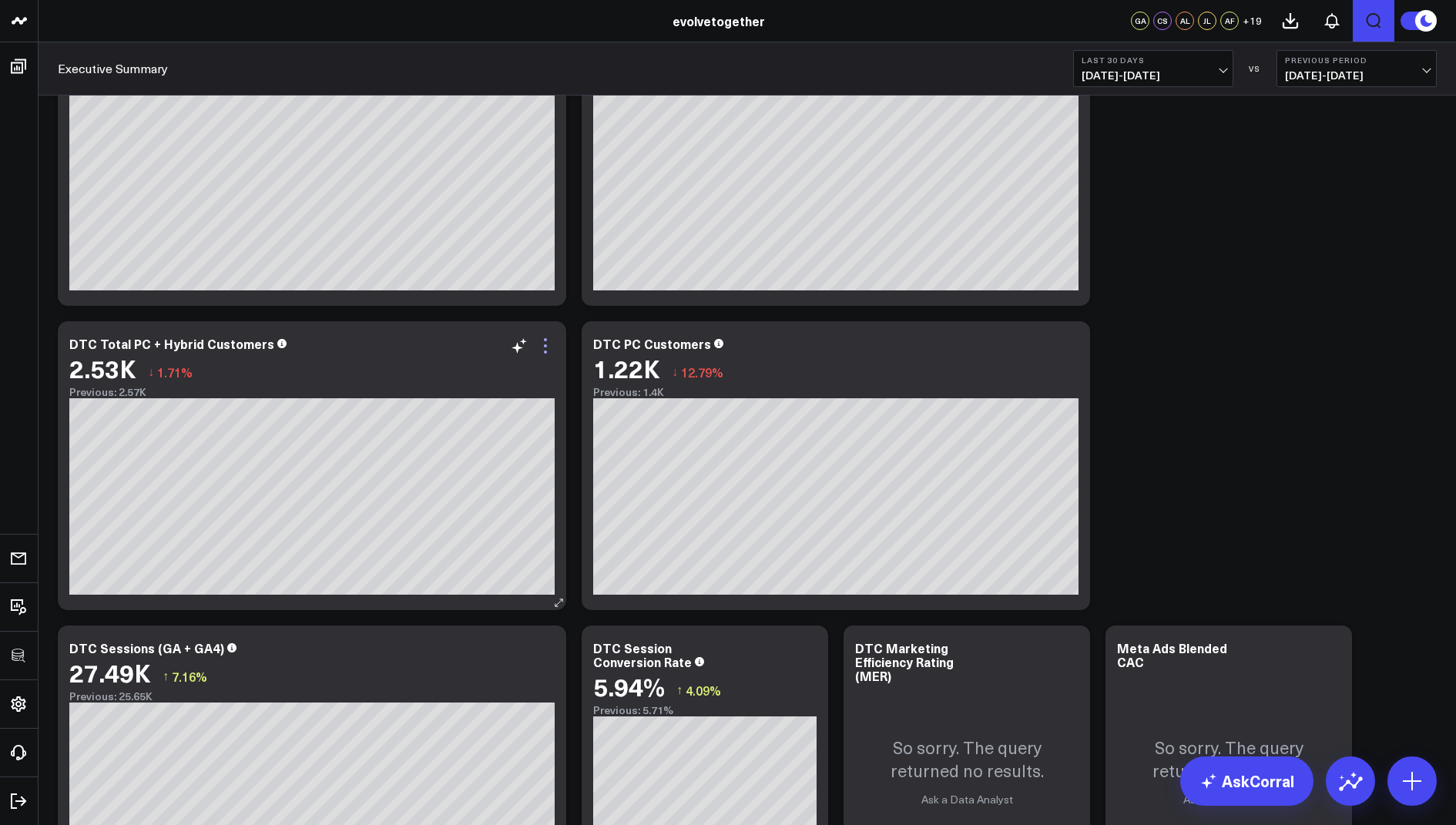
click at [544, 345] on icon at bounding box center [544, 345] width 3 height 3
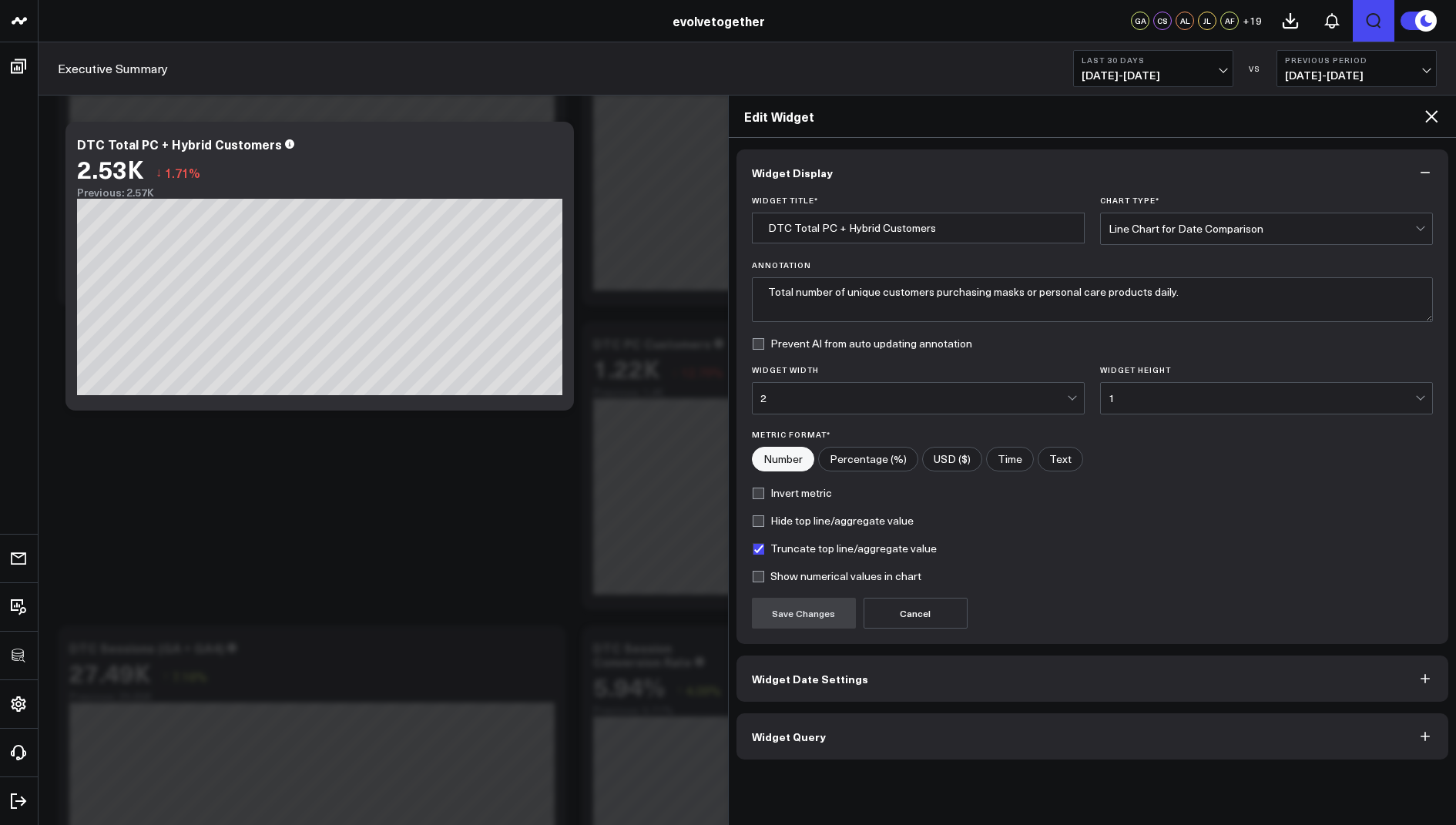
click at [798, 738] on span "Widget Query" at bounding box center [788, 736] width 74 height 12
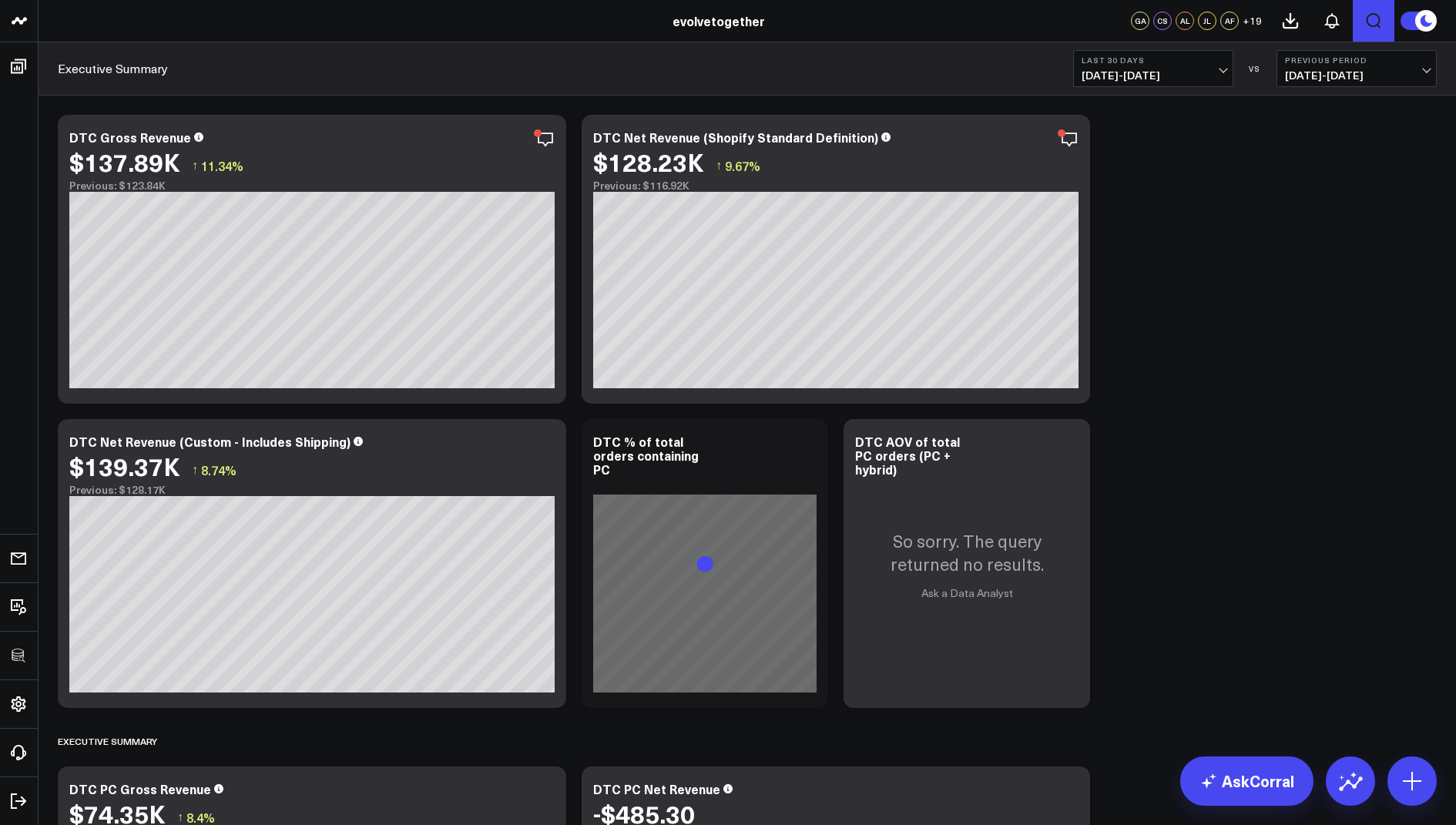
click at [1372, 22] on icon "Open search" at bounding box center [1374, 21] width 19 height 19
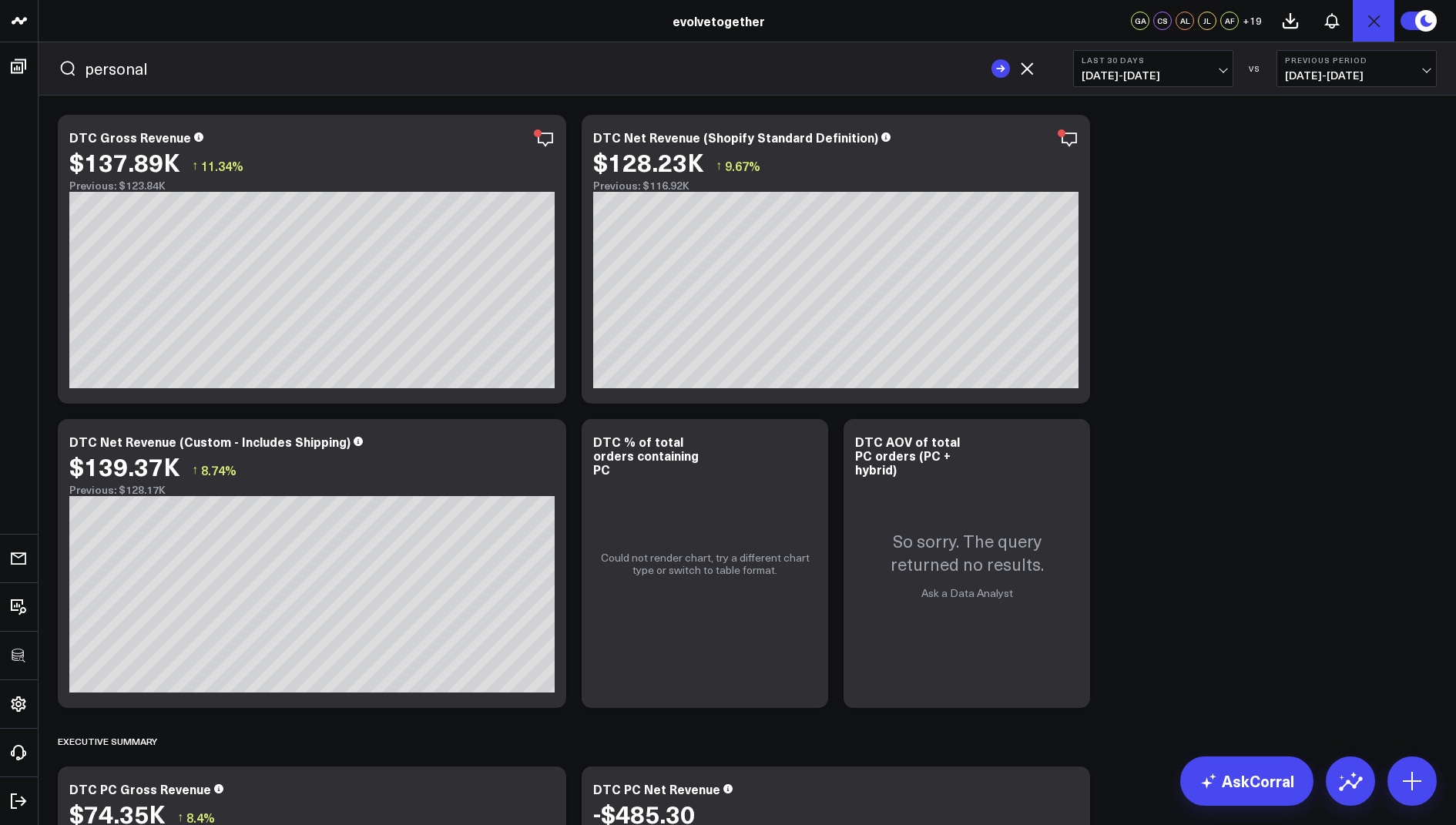
type input "personal"
click at [991, 59] on button "submit" at bounding box center [1001, 68] width 19 height 19
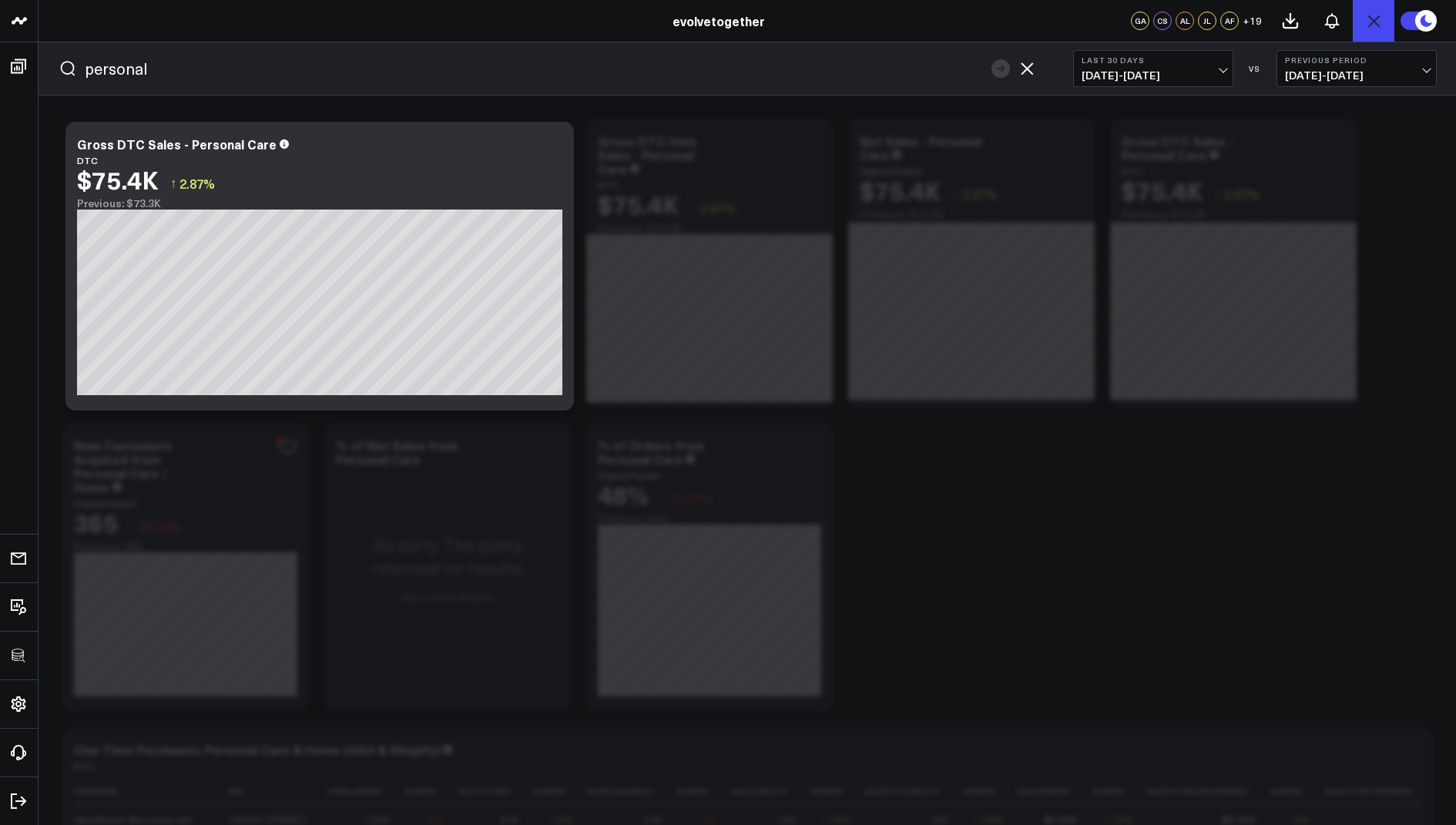
click at [684, 180] on div "DTC" at bounding box center [709, 185] width 223 height 11
click at [637, 59] on input "personal" at bounding box center [534, 68] width 899 height 23
drag, startPoint x: 551, startPoint y: 58, endPoint x: 38, endPoint y: 54, distance: 513.0
click at [38, 54] on div "3725 Test 829 Studios Accenture Acme Industrial Activant Capital ADVENT Agricul…" at bounding box center [728, 48] width 1456 height 95
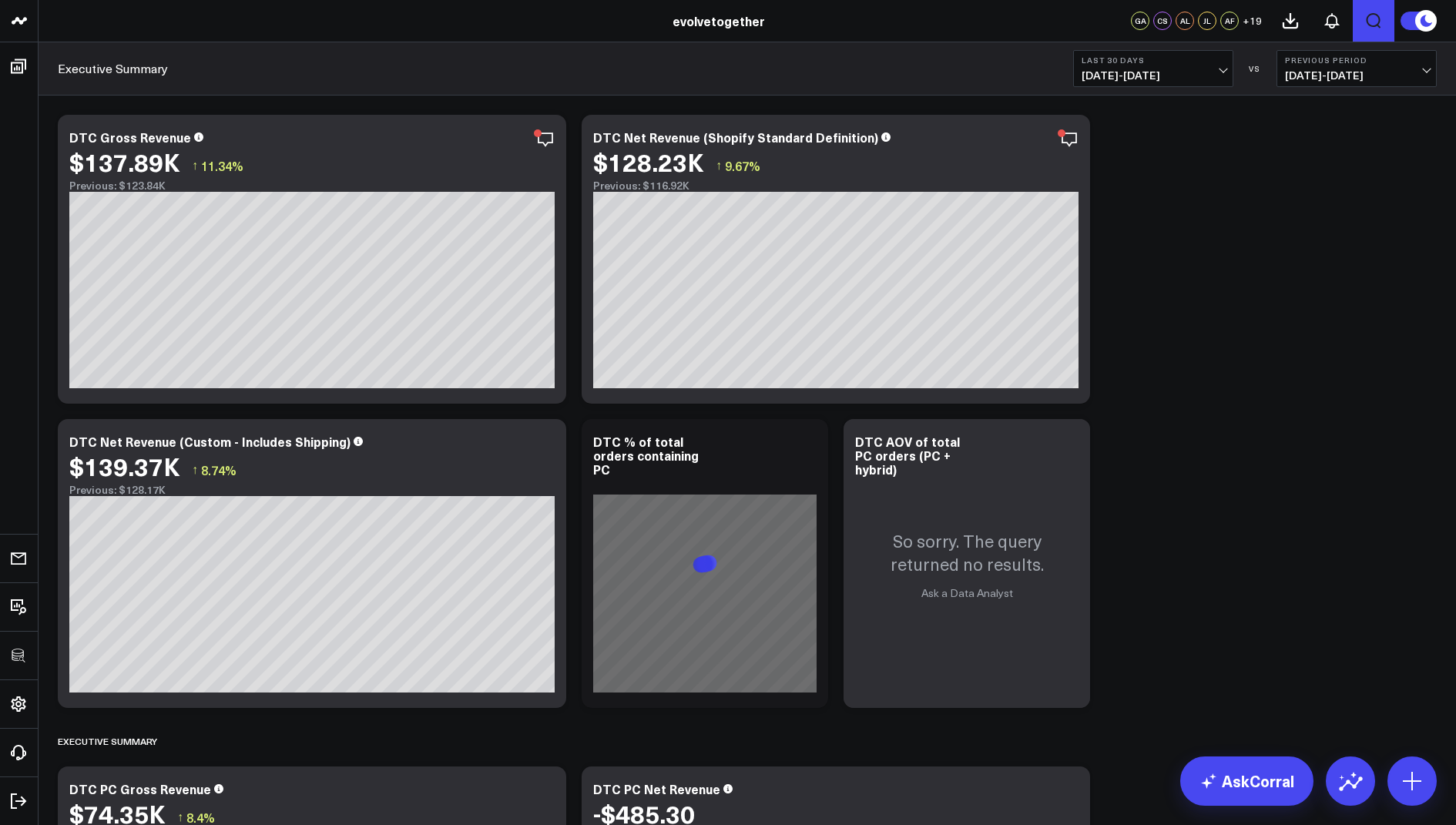
click at [1366, 13] on icon "Open search" at bounding box center [1374, 21] width 19 height 19
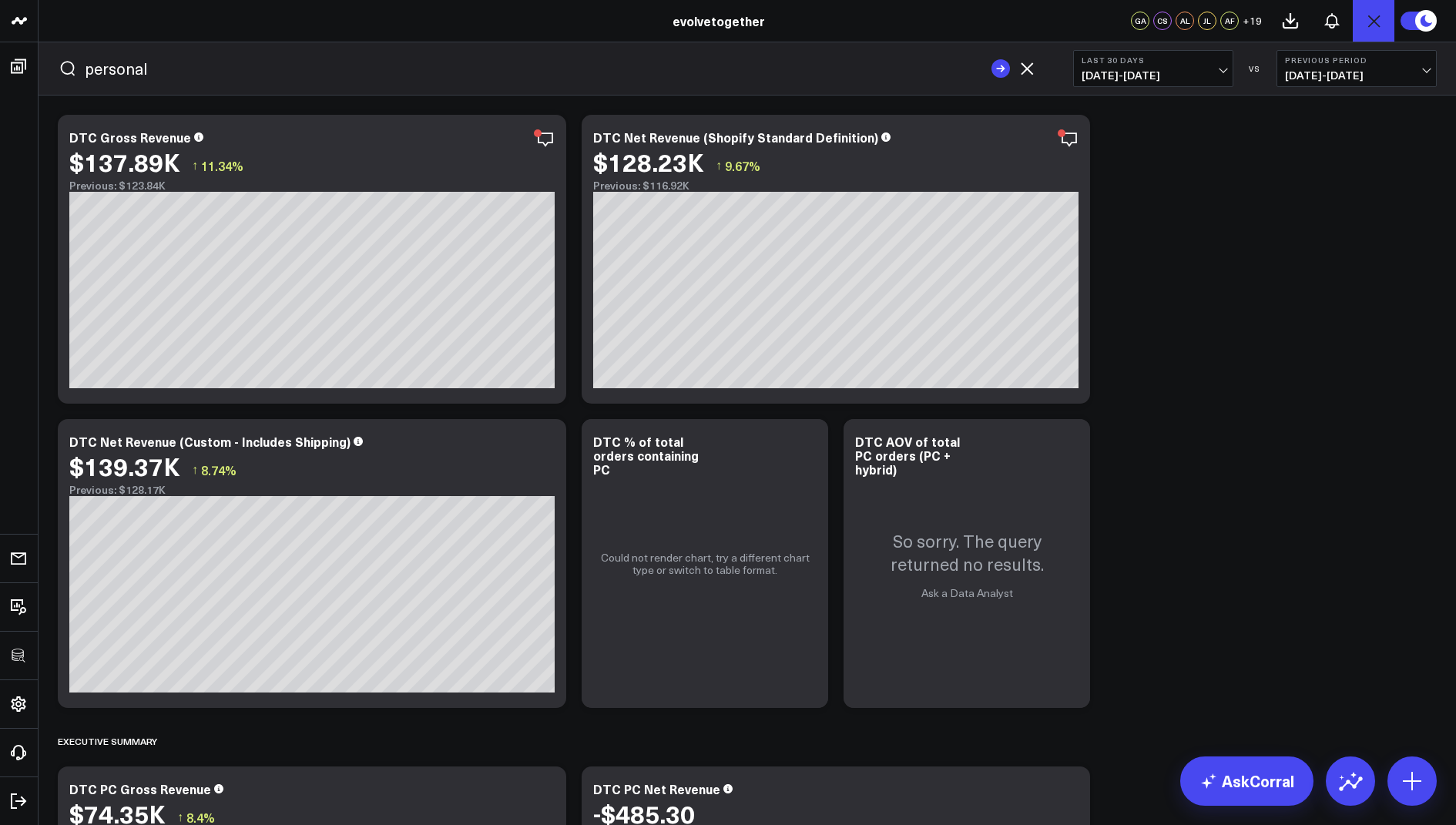
type input "personal"
click at [991, 59] on button "submit" at bounding box center [1001, 68] width 19 height 19
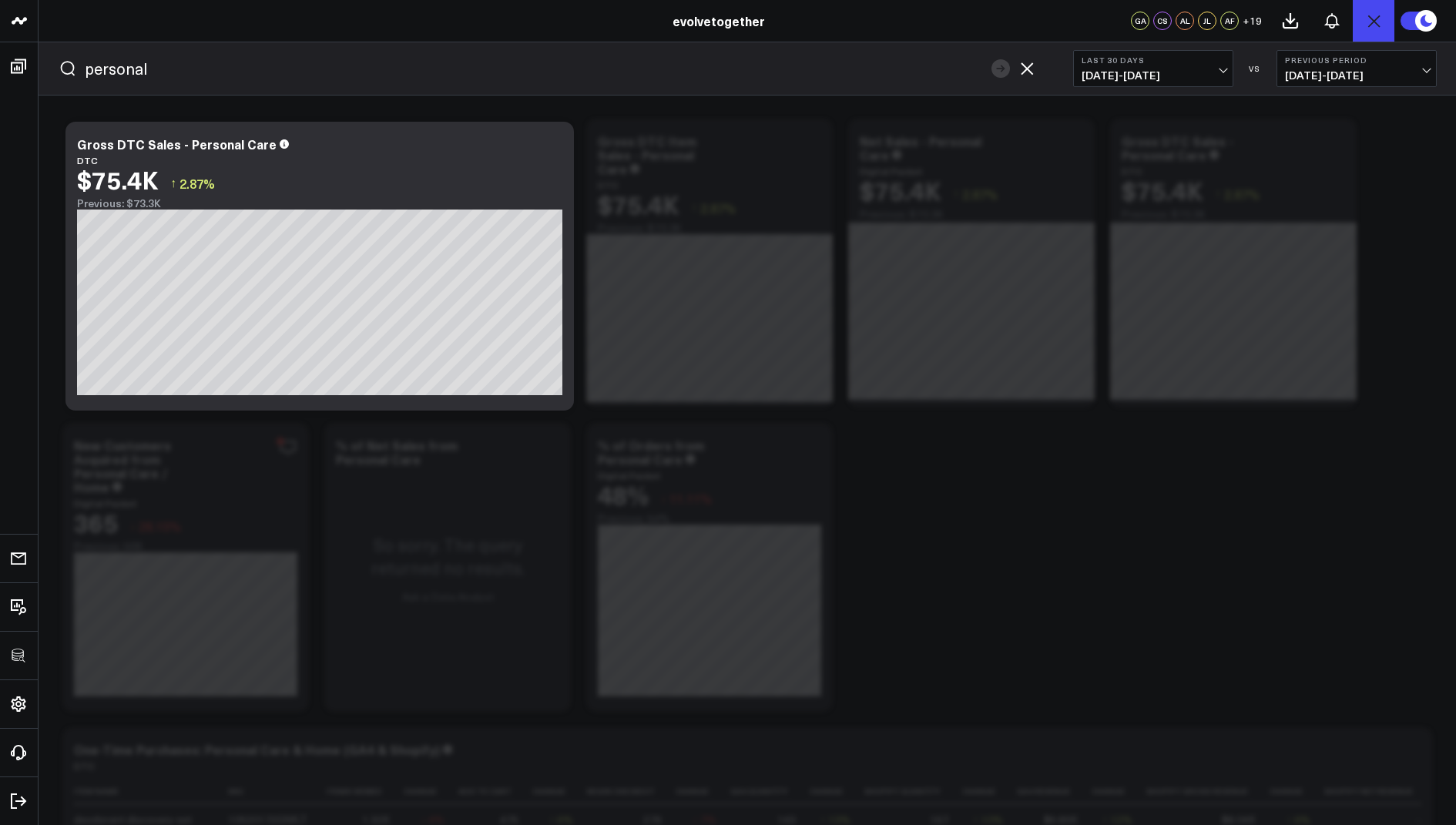
click at [1023, 61] on icon "button" at bounding box center [1027, 68] width 19 height 19
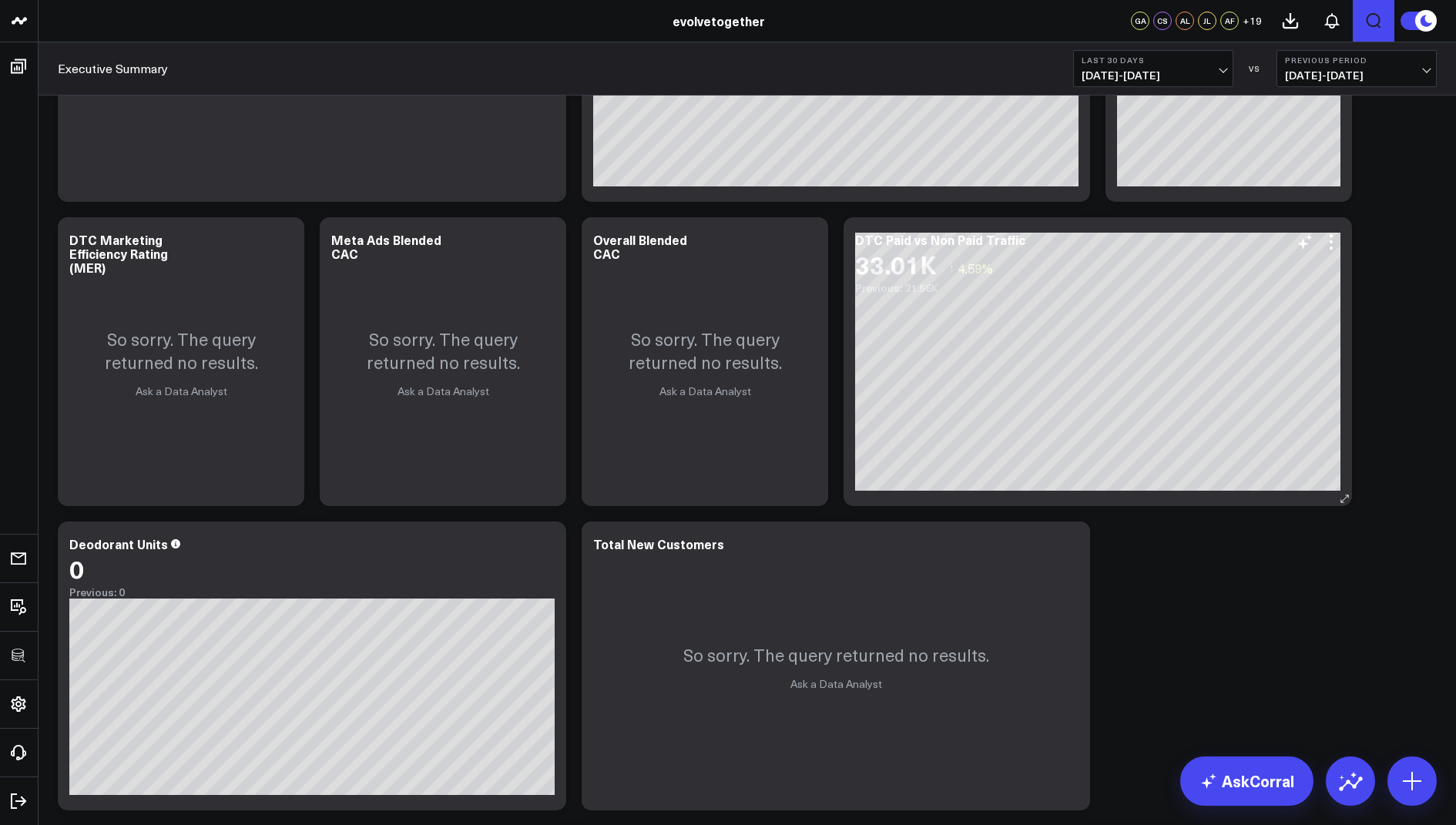
scroll to position [1991, 0]
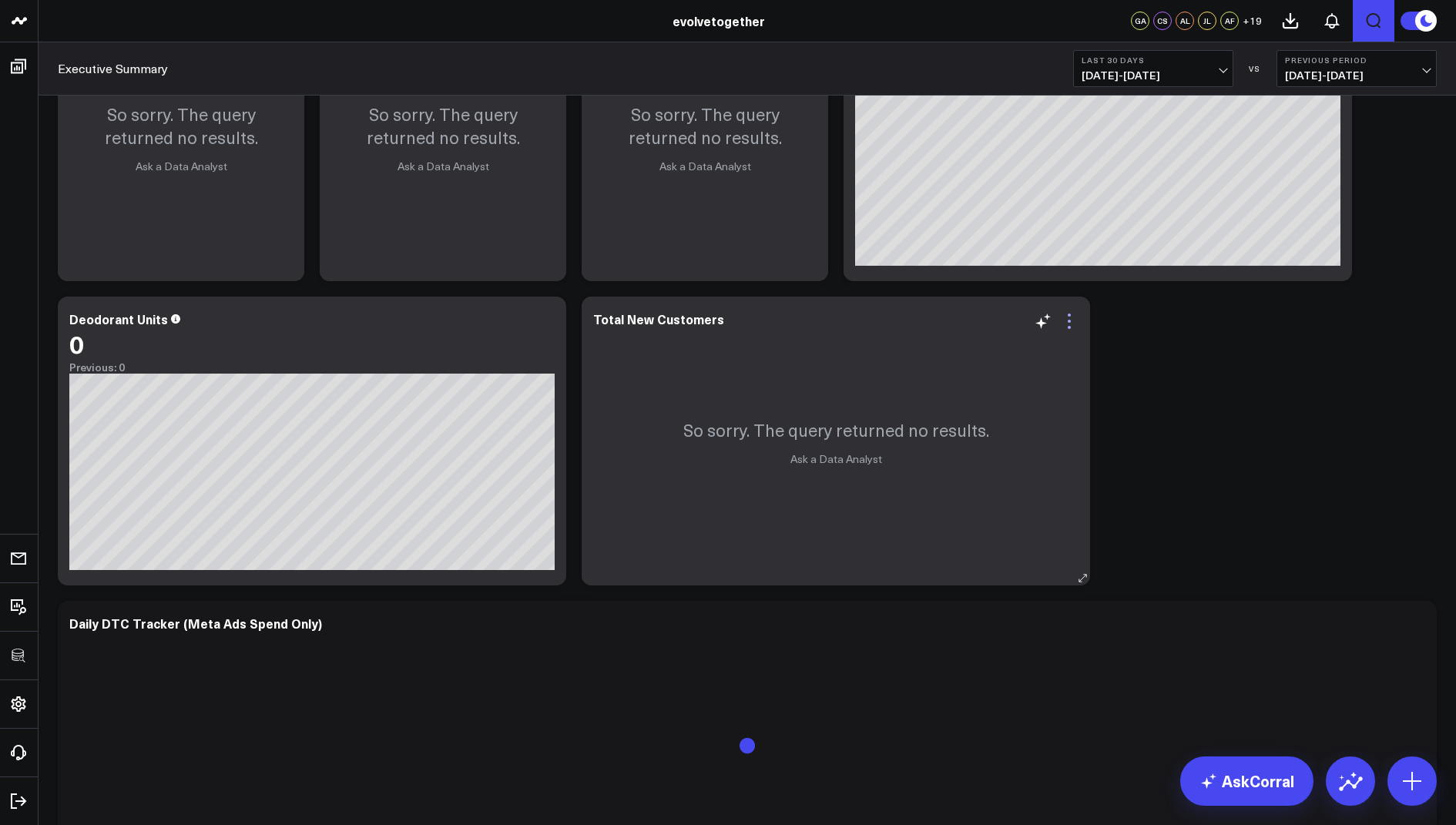
click at [1072, 315] on icon at bounding box center [1069, 322] width 19 height 19
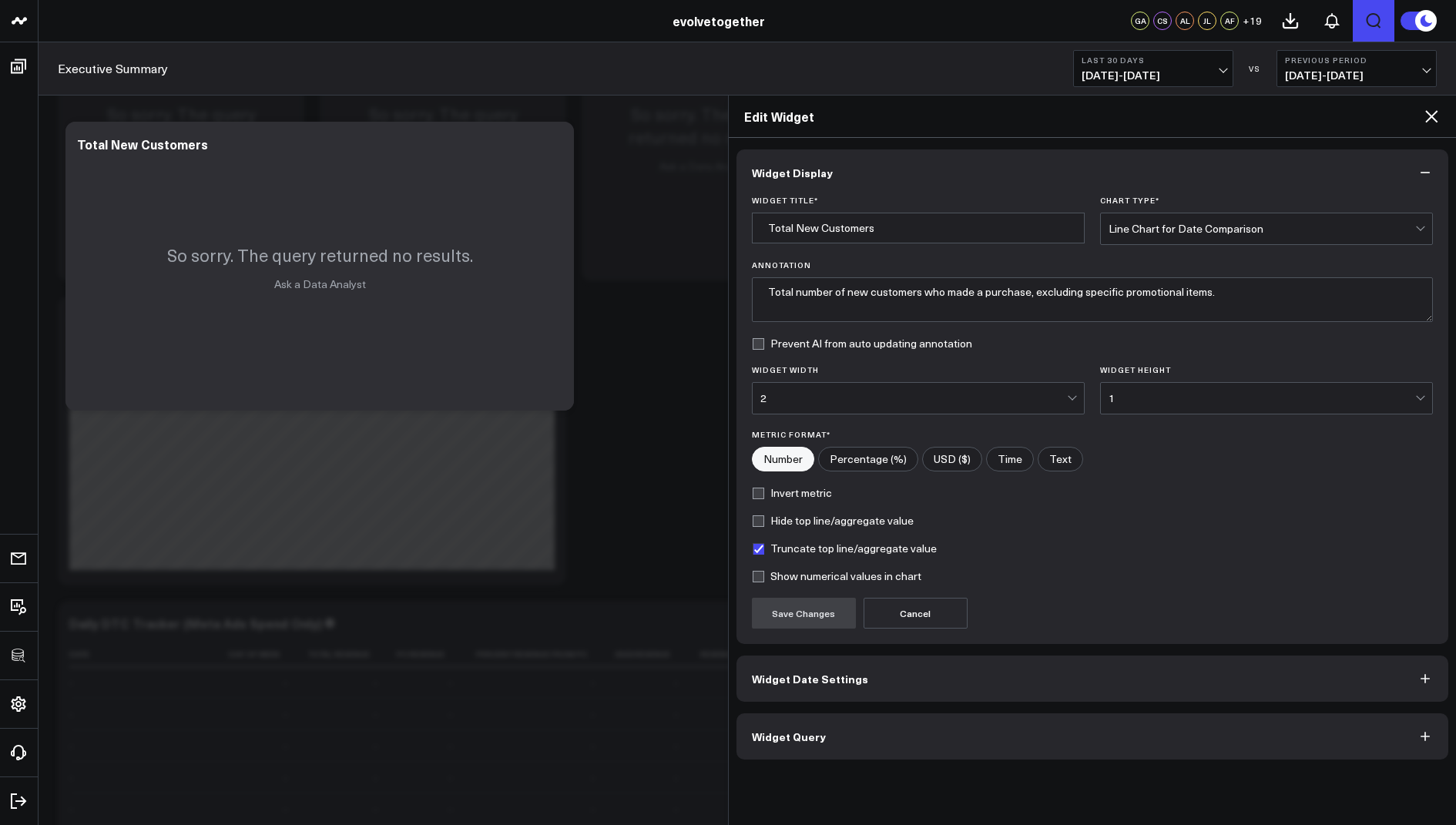
click at [817, 747] on button "Widget Query" at bounding box center [1092, 736] width 713 height 46
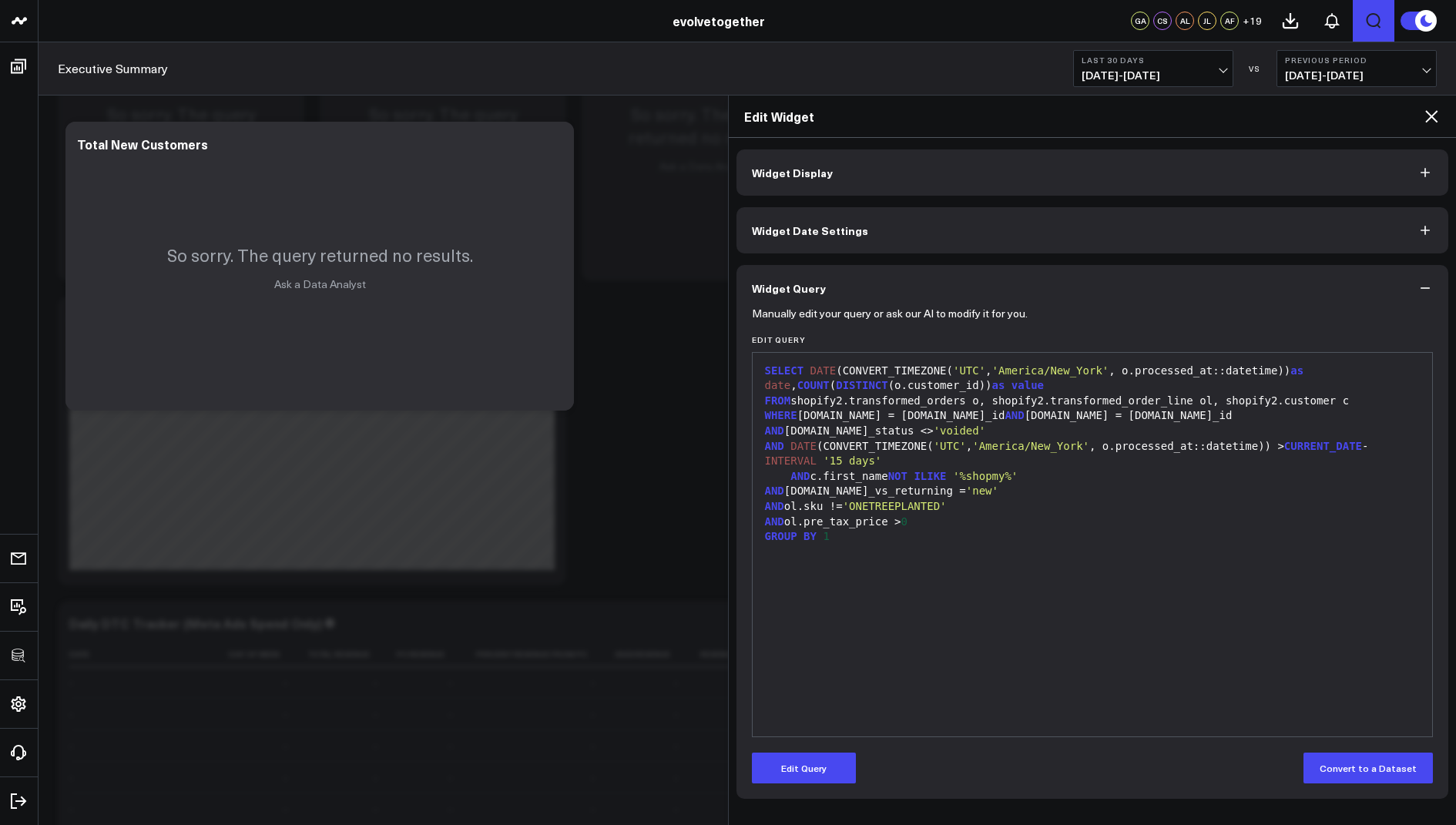
click at [1425, 117] on icon at bounding box center [1431, 116] width 19 height 19
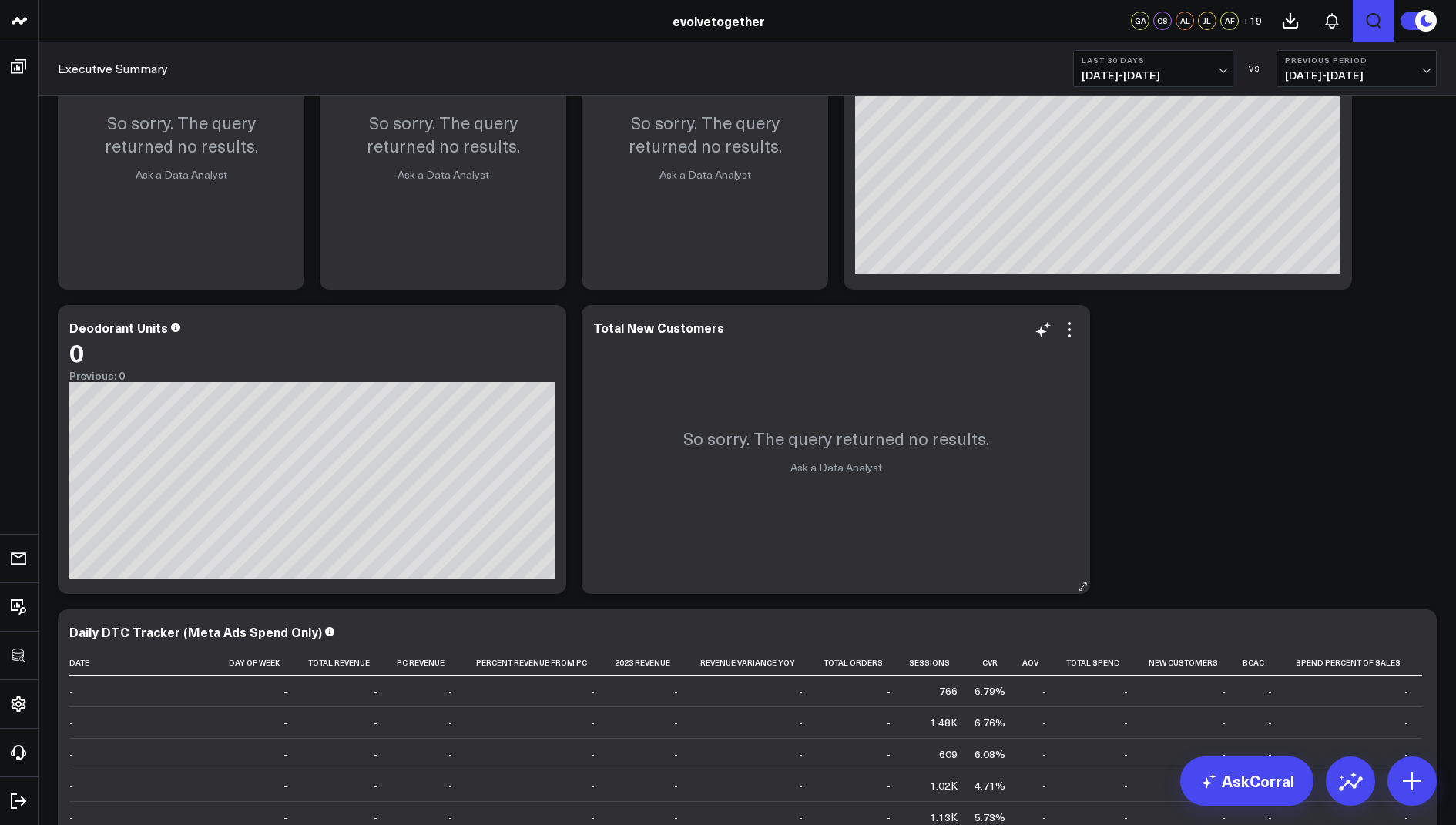
scroll to position [2557, 0]
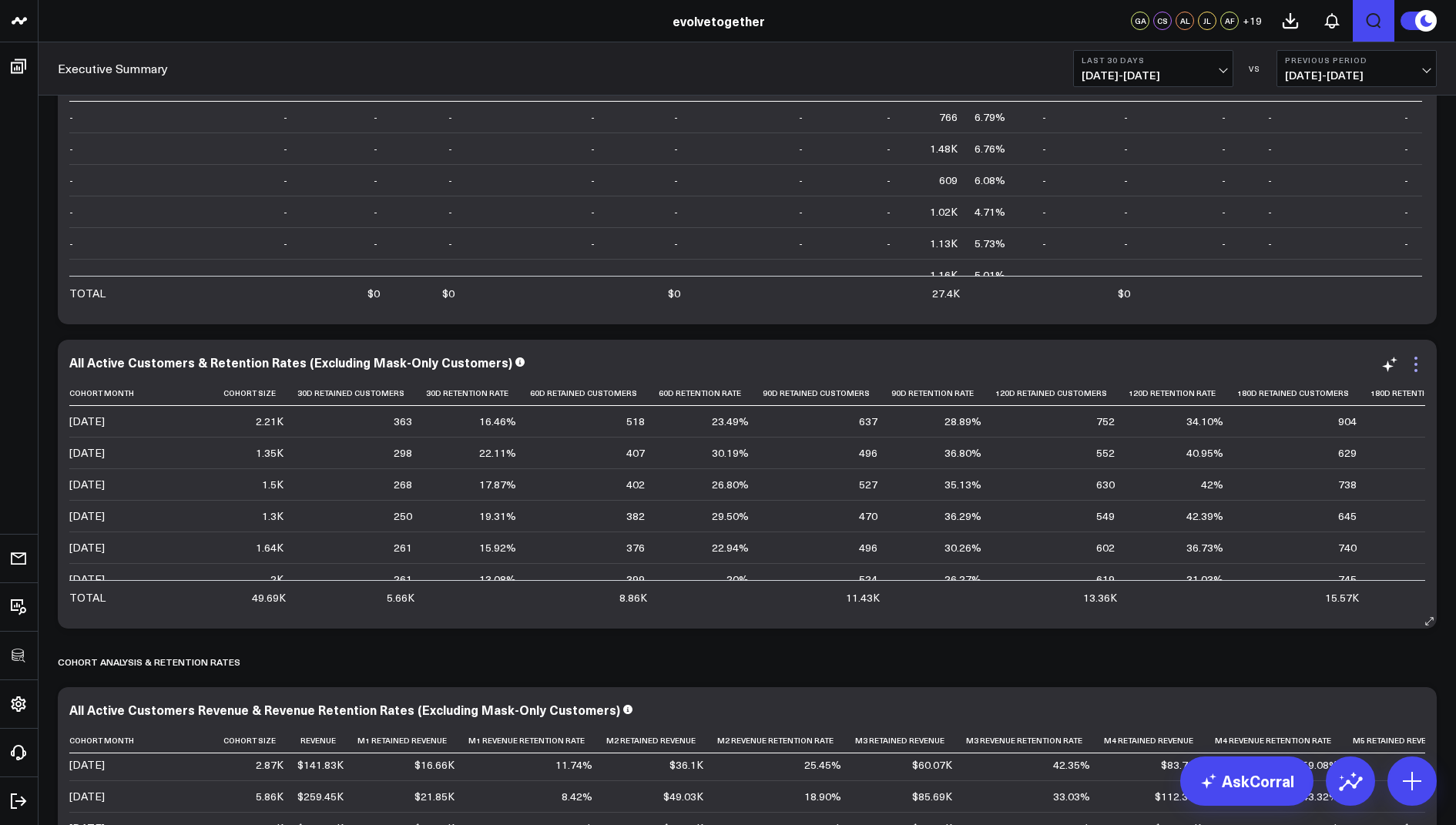
click at [1416, 366] on icon at bounding box center [1416, 365] width 19 height 19
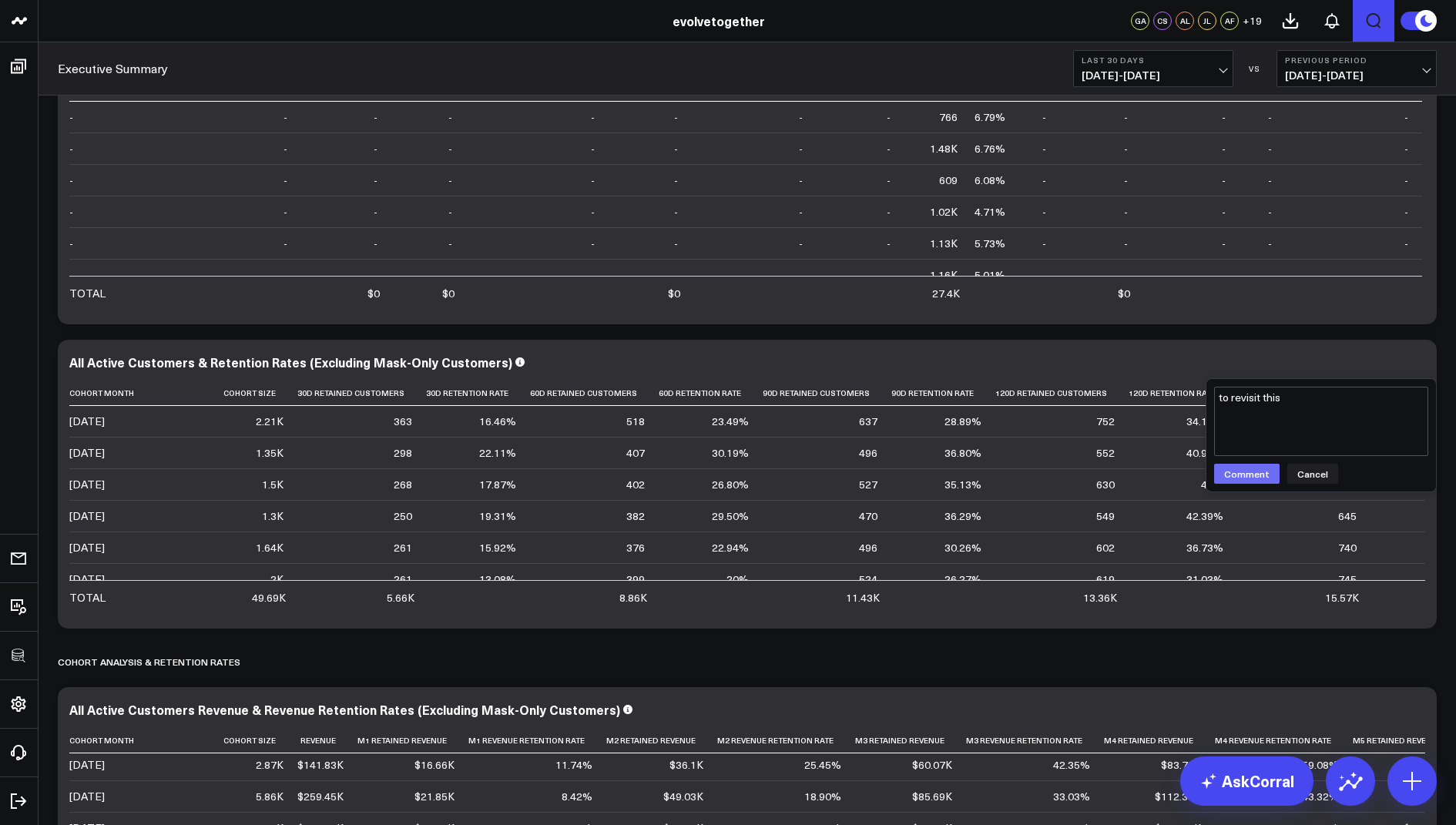
type textarea "to revisit this"
click at [1233, 478] on button "Comment" at bounding box center [1247, 473] width 65 height 20
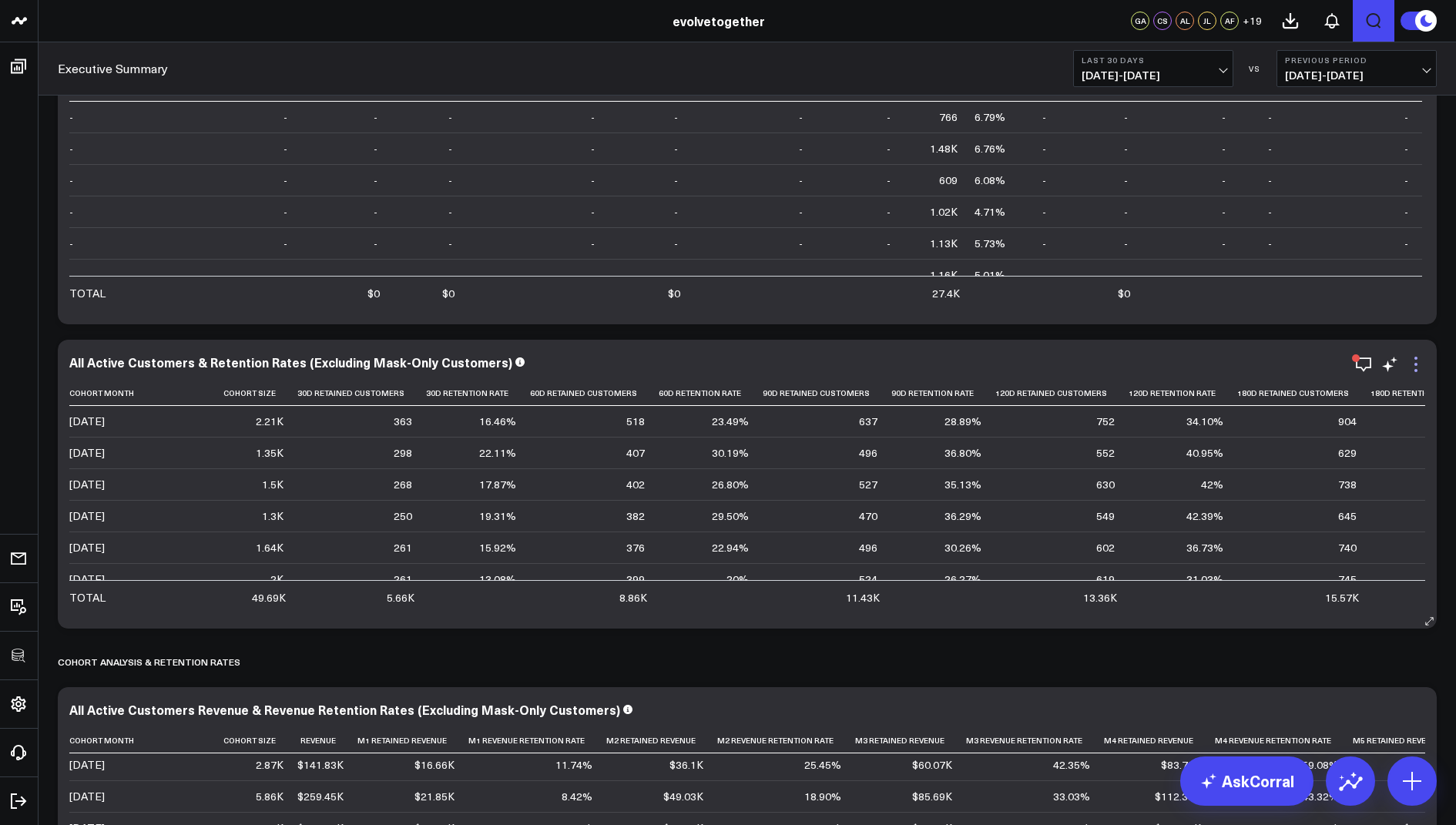
click at [1413, 365] on icon at bounding box center [1416, 365] width 19 height 19
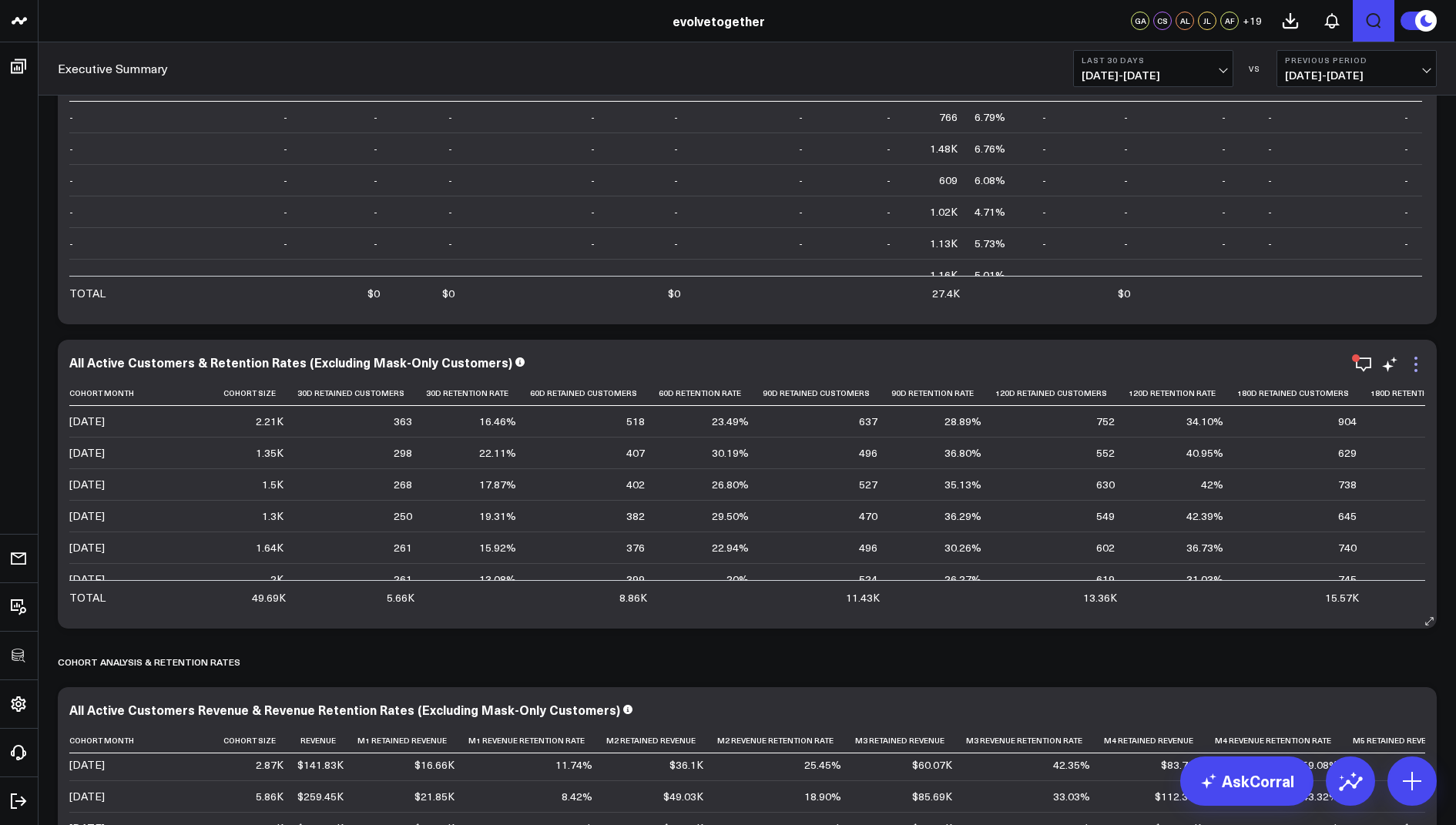
click at [1417, 372] on icon at bounding box center [1416, 365] width 19 height 19
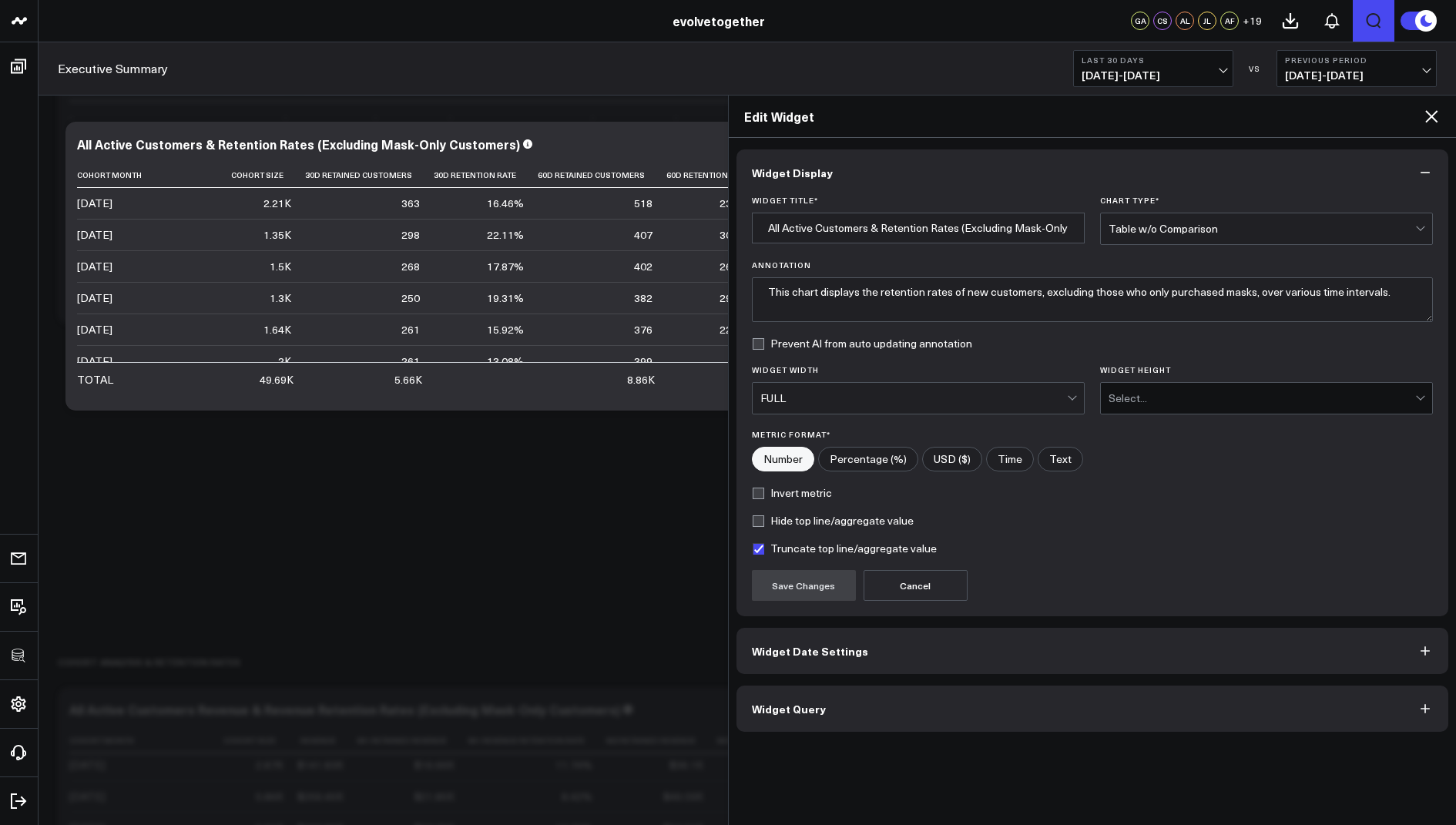
click at [829, 703] on button "Widget Query" at bounding box center [1092, 708] width 713 height 46
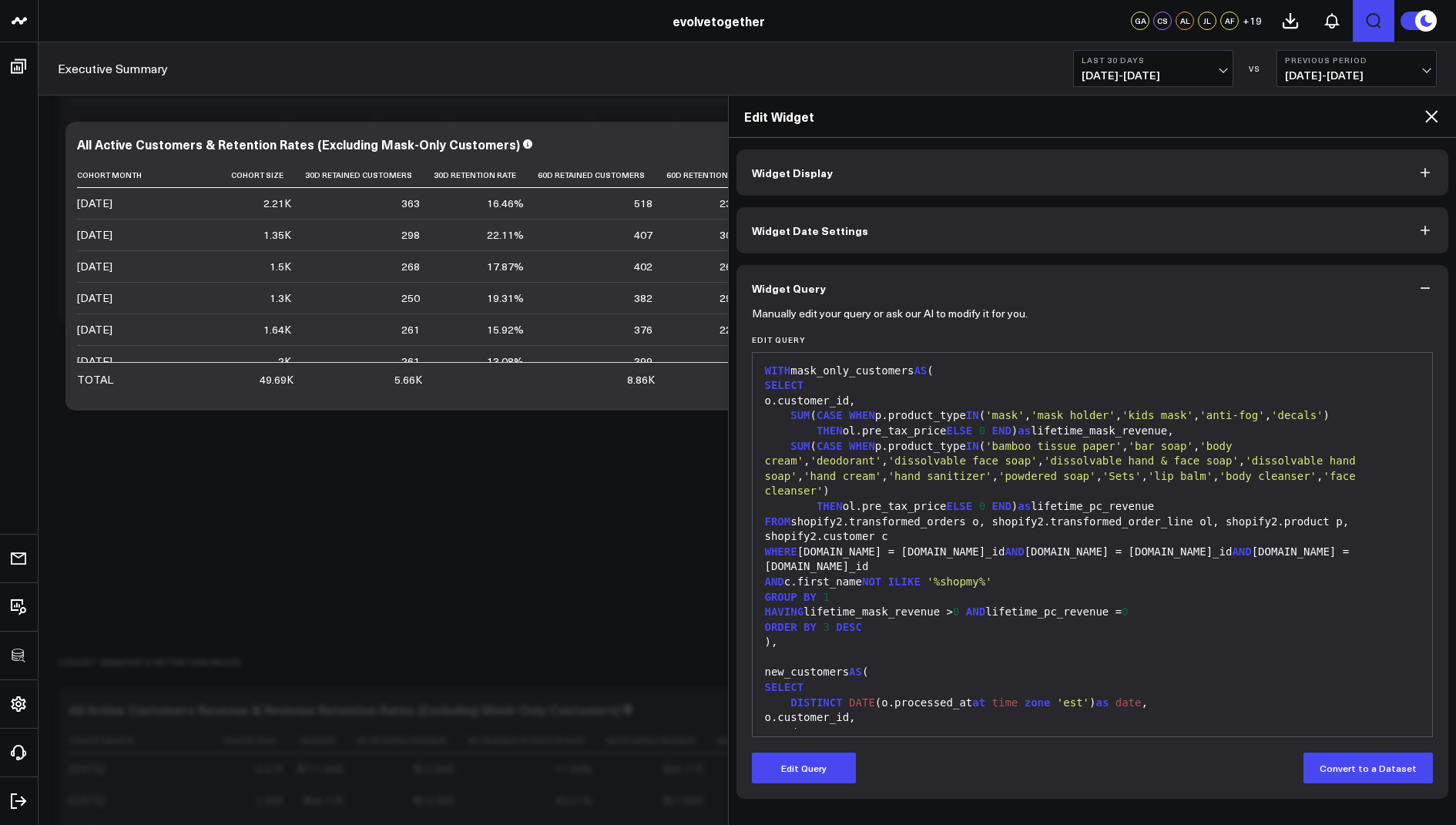
click at [1430, 117] on icon at bounding box center [1431, 116] width 12 height 12
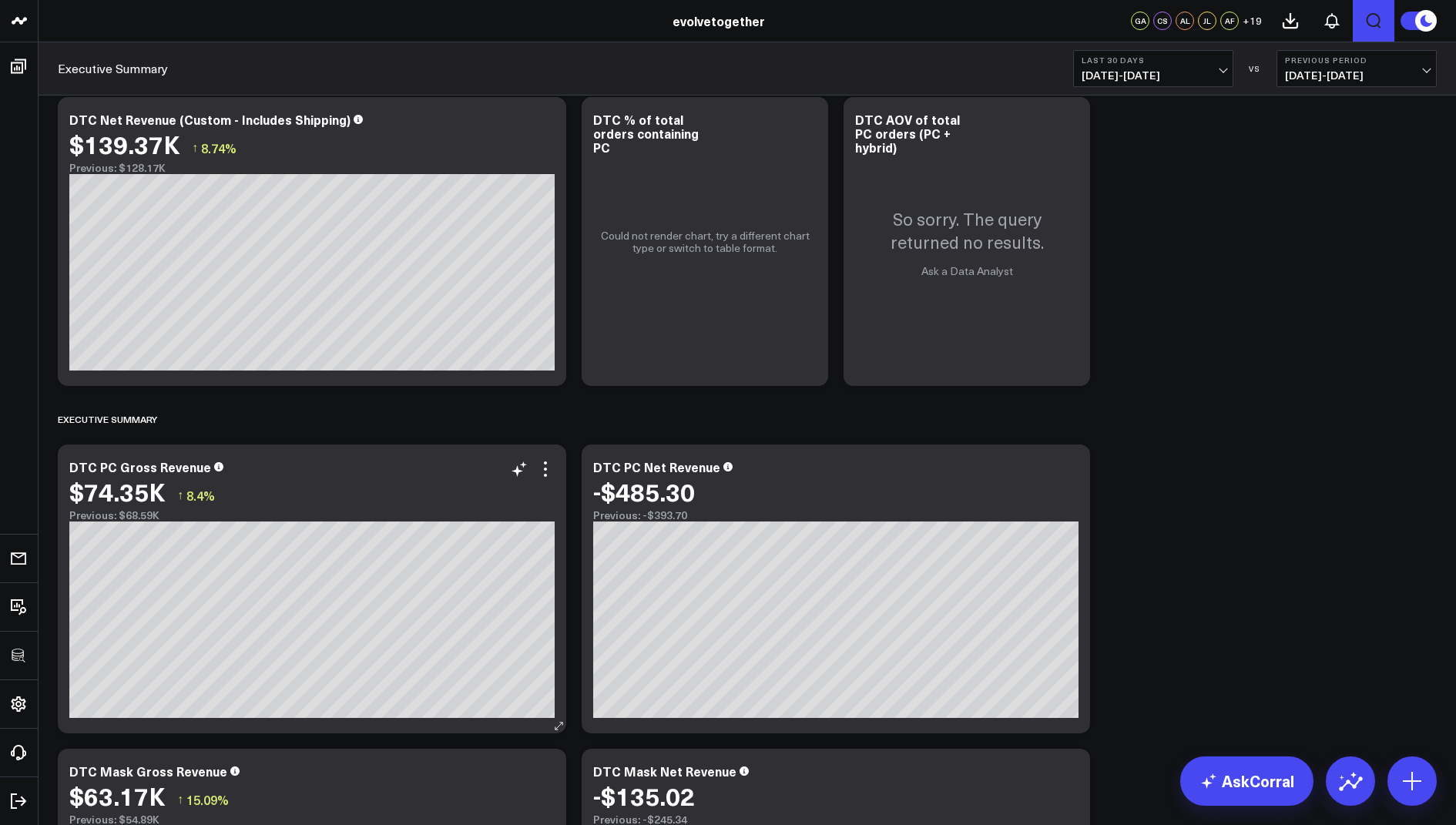
scroll to position [465, 0]
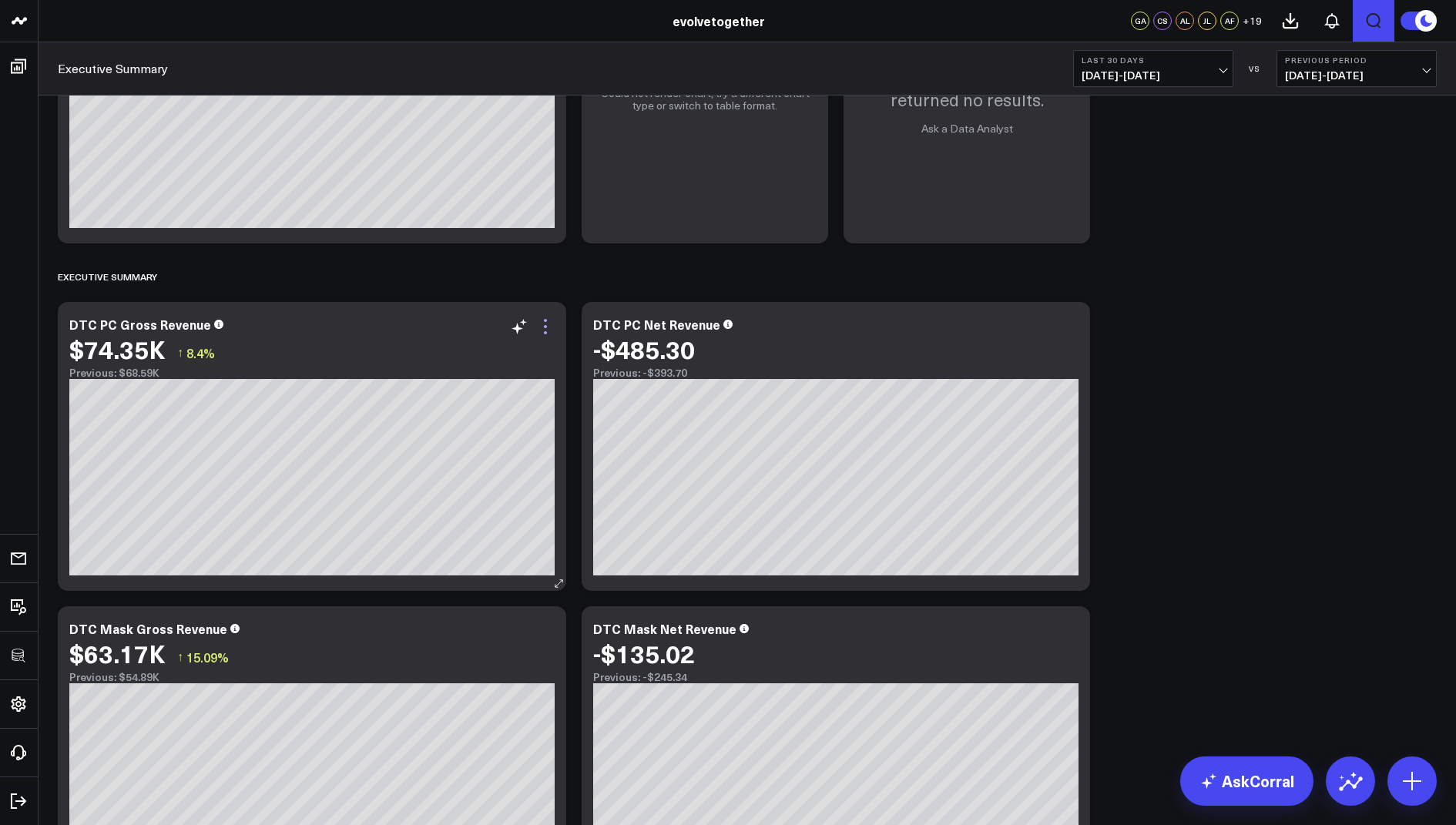
click at [548, 326] on icon at bounding box center [545, 326] width 19 height 19
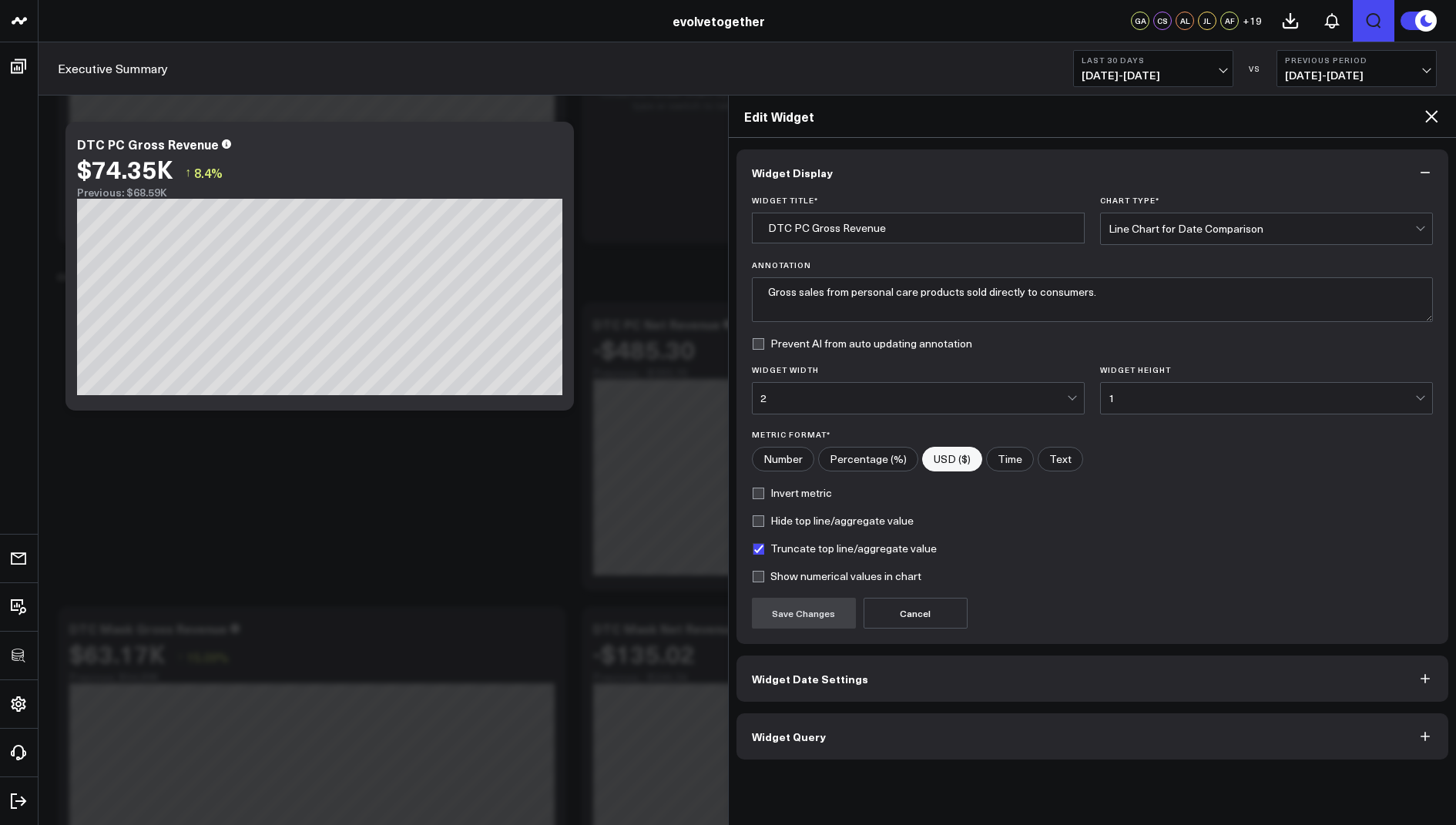
click at [798, 736] on span "Widget Query" at bounding box center [788, 736] width 74 height 12
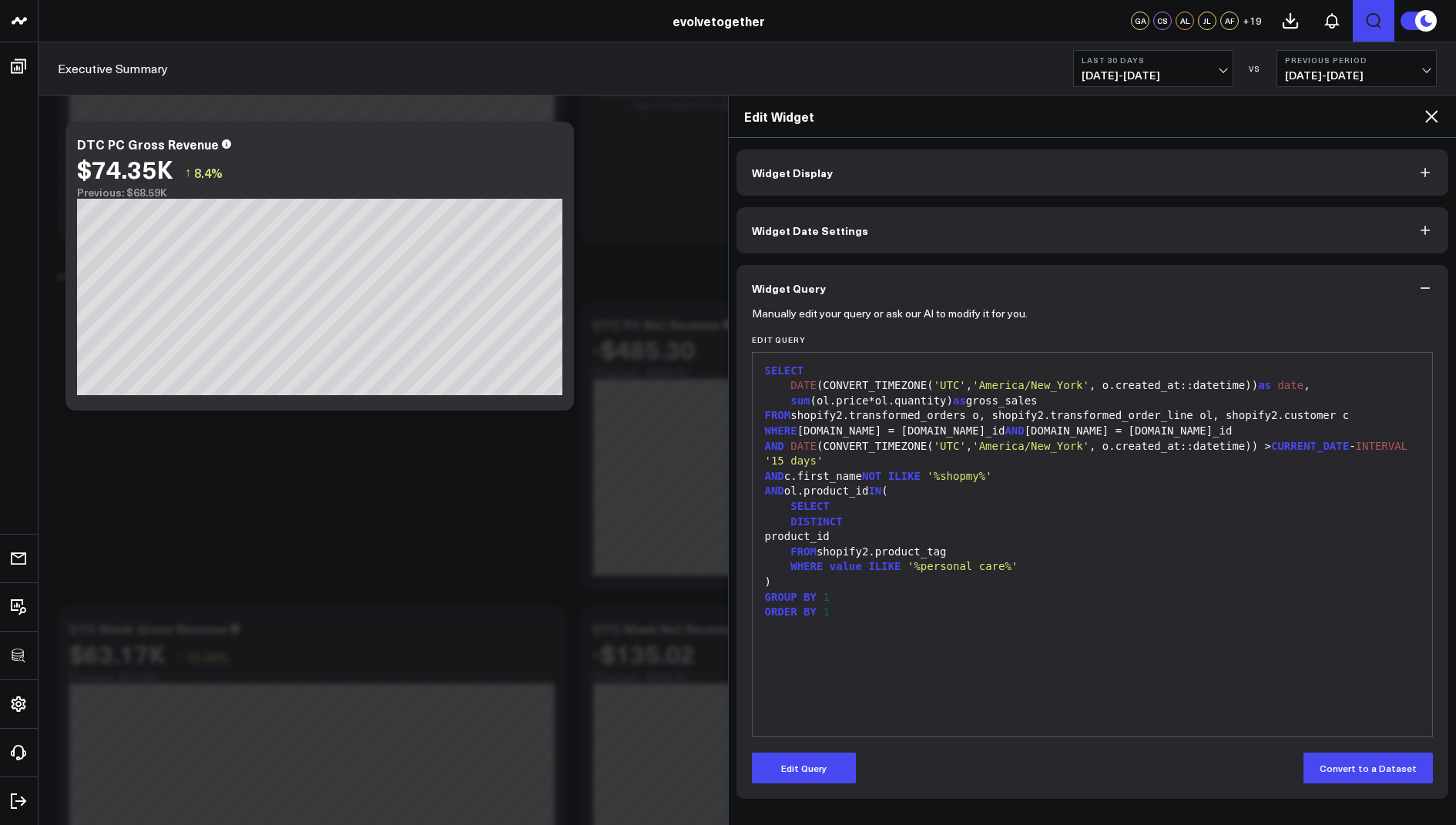
click at [1437, 113] on icon at bounding box center [1431, 116] width 19 height 19
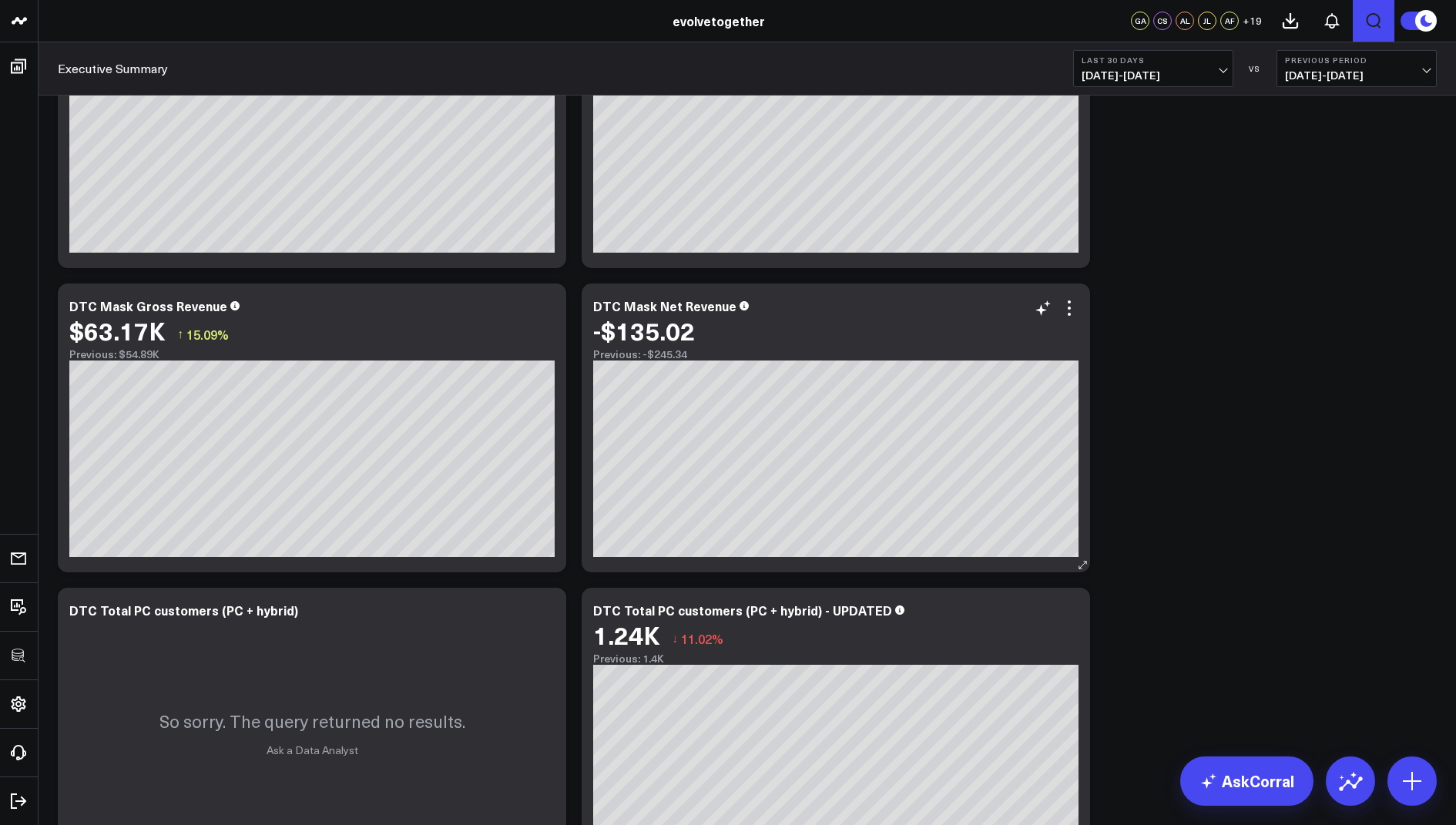
scroll to position [1172, 0]
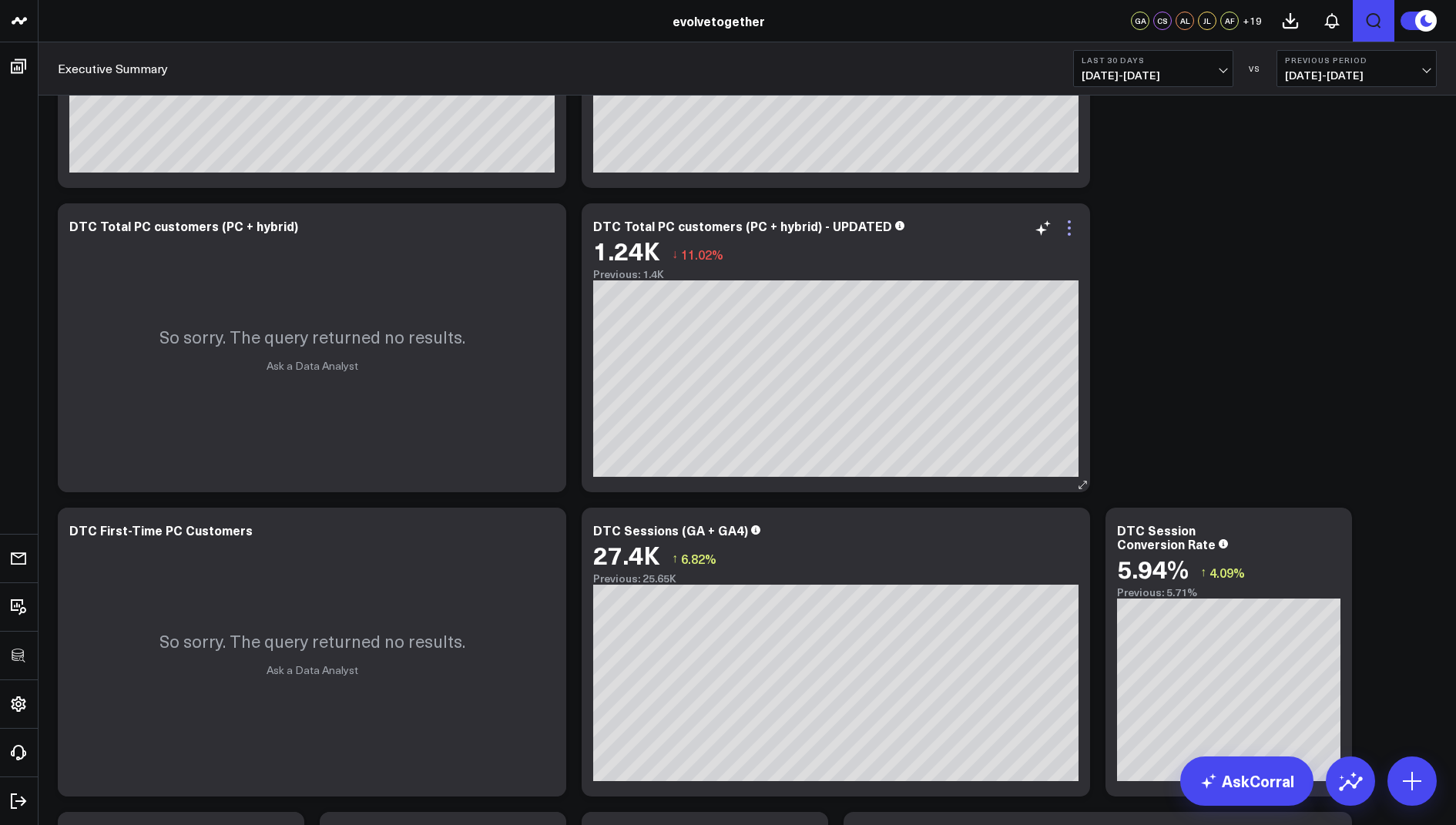
click at [1071, 220] on icon at bounding box center [1069, 228] width 19 height 19
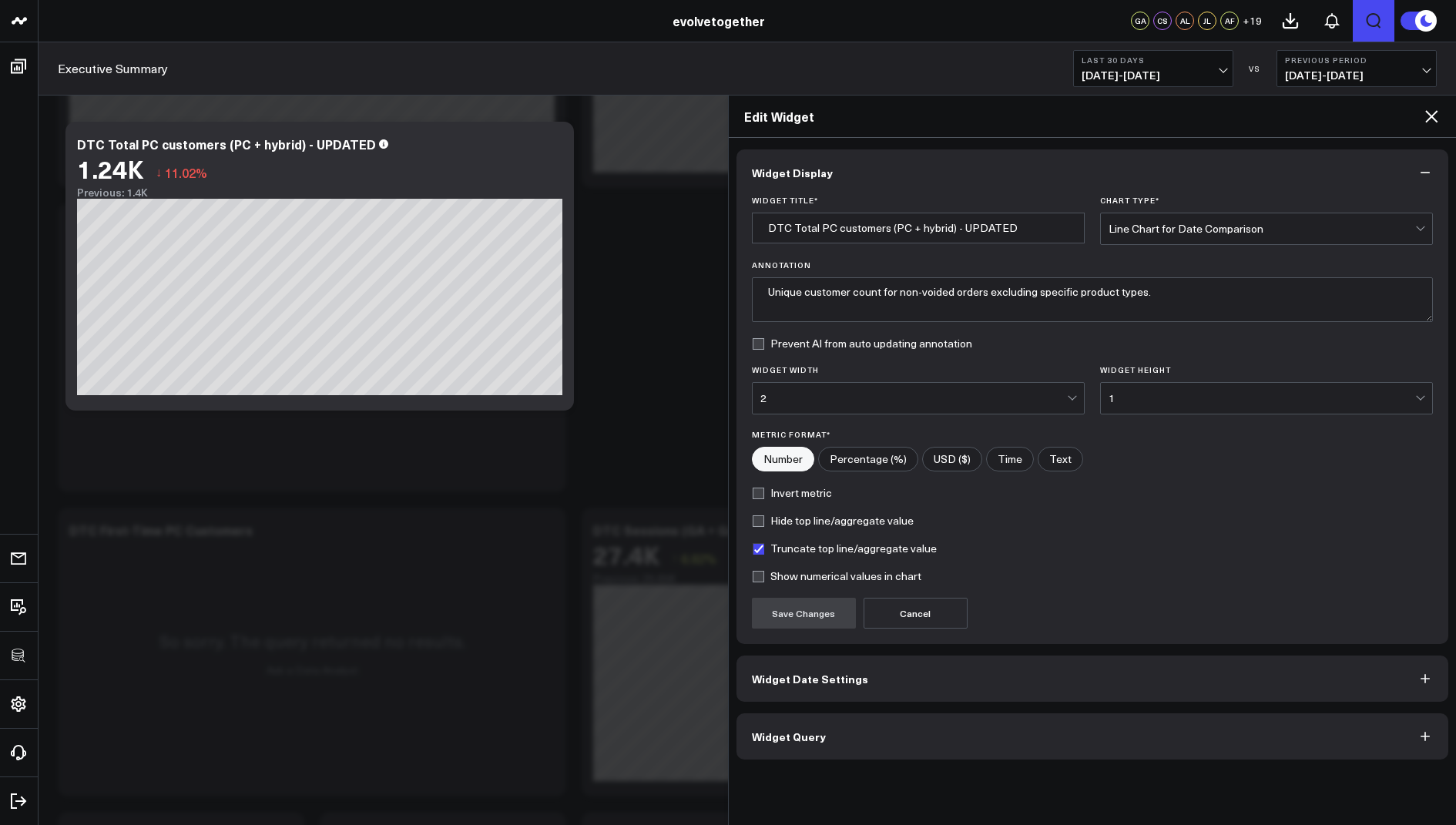
click at [772, 743] on button "Widget Query" at bounding box center [1092, 736] width 713 height 46
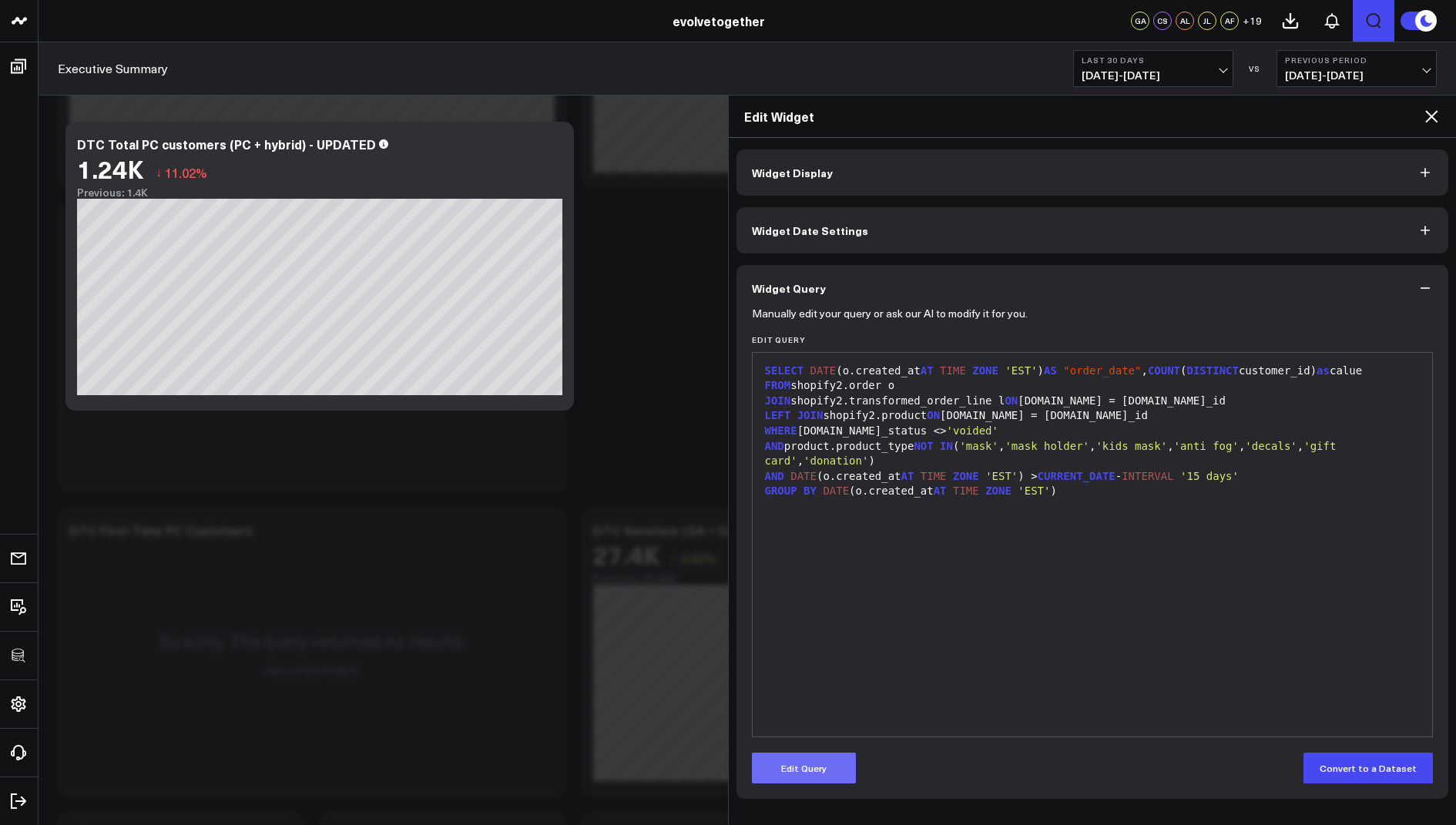
click at [811, 772] on button "Edit Query" at bounding box center [803, 768] width 104 height 31
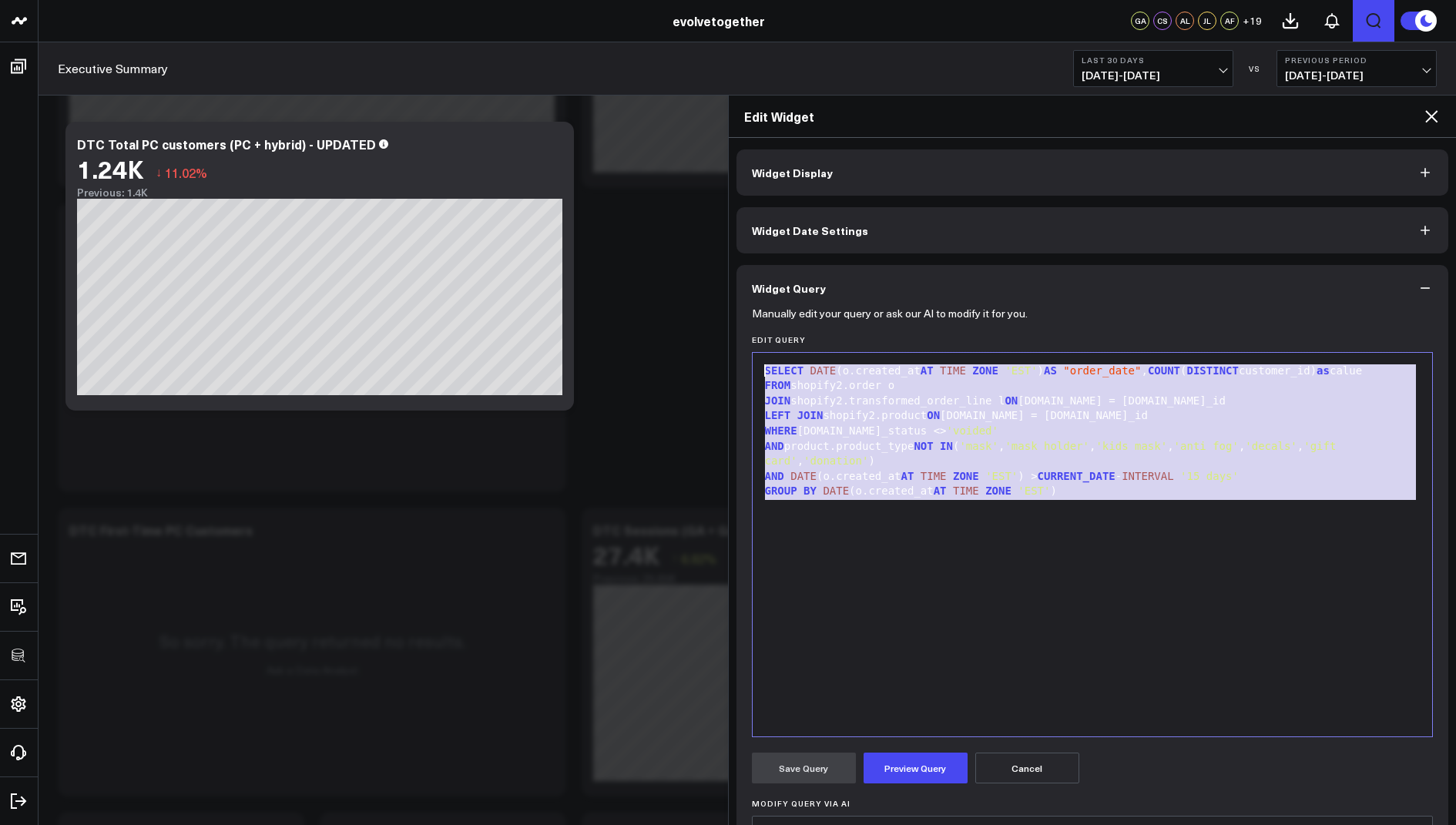
drag, startPoint x: 1088, startPoint y: 503, endPoint x: 1078, endPoint y: 316, distance: 187.3
click at [1078, 316] on form "Manually edit your query or ask our AI to modify it for you. Edit Query 9 1 2 3…" at bounding box center [1092, 643] width 682 height 663
copy div "SELECT DATE (o.created_at AT TIME ZONE 'EST' ) AS "order_date" , COUNT ( DISTIN…"
click at [1427, 116] on icon at bounding box center [1431, 116] width 19 height 19
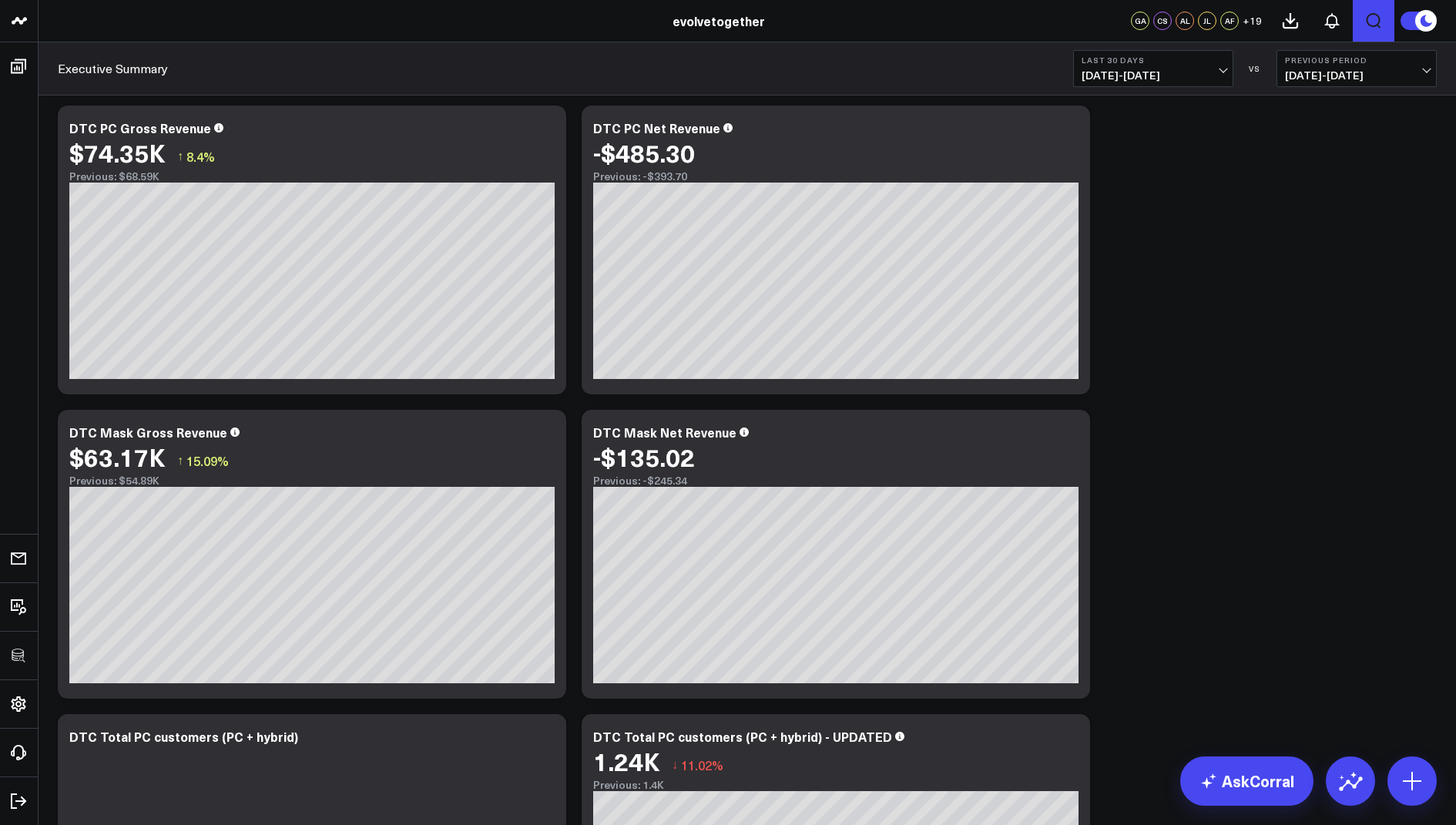
scroll to position [559, 0]
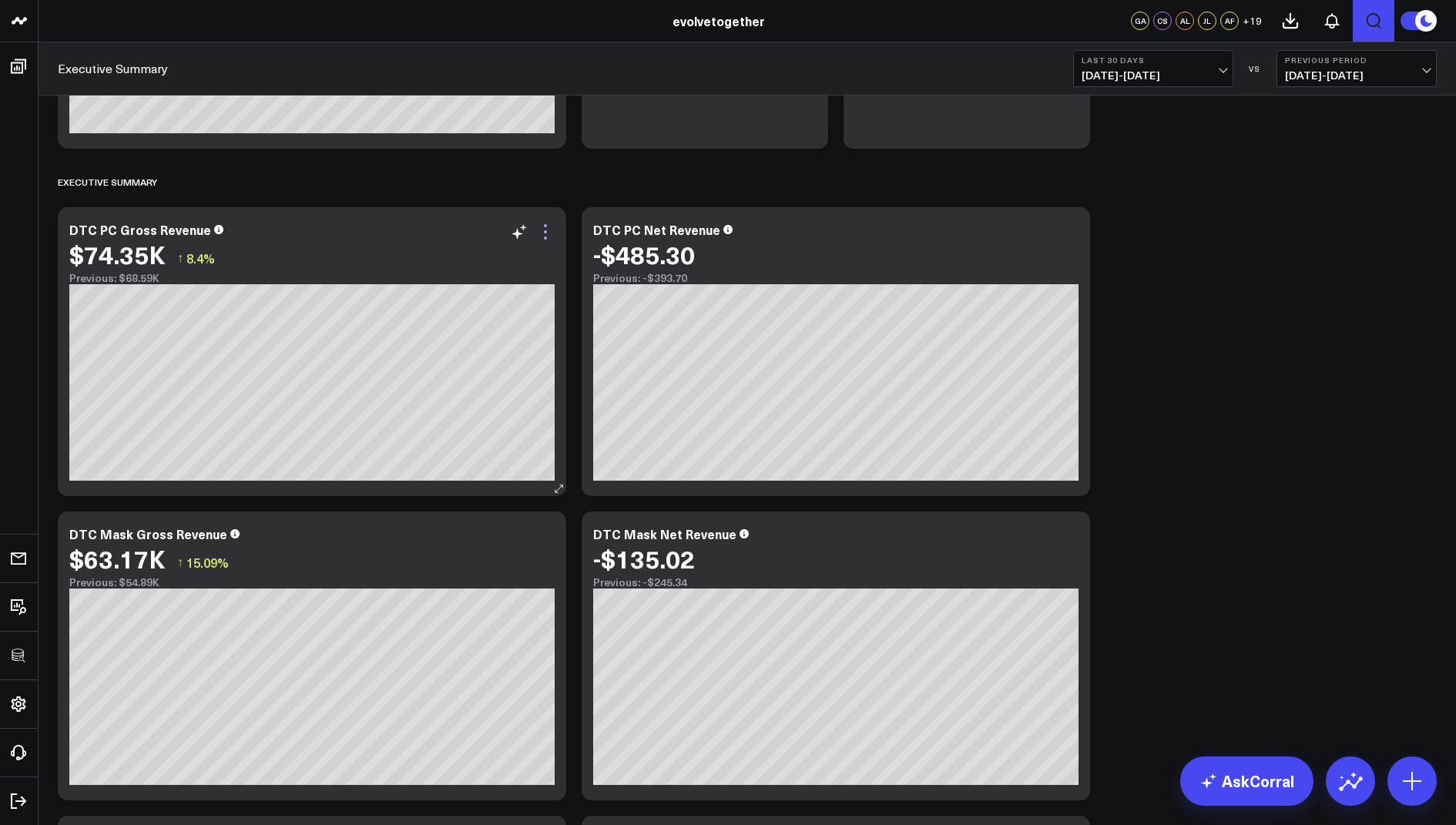
click at [544, 228] on icon at bounding box center [545, 232] width 19 height 19
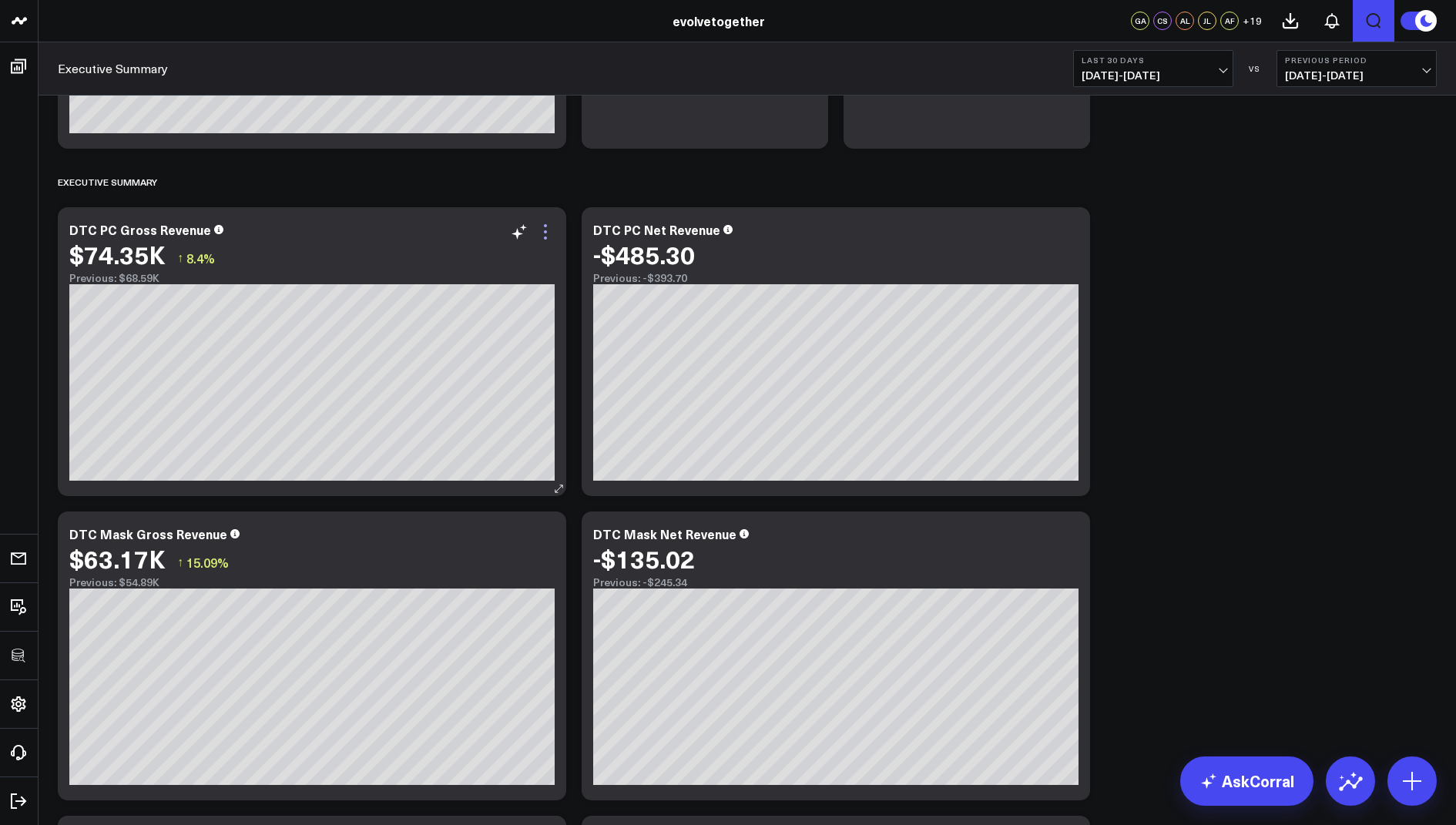
click at [548, 229] on icon at bounding box center [545, 232] width 19 height 19
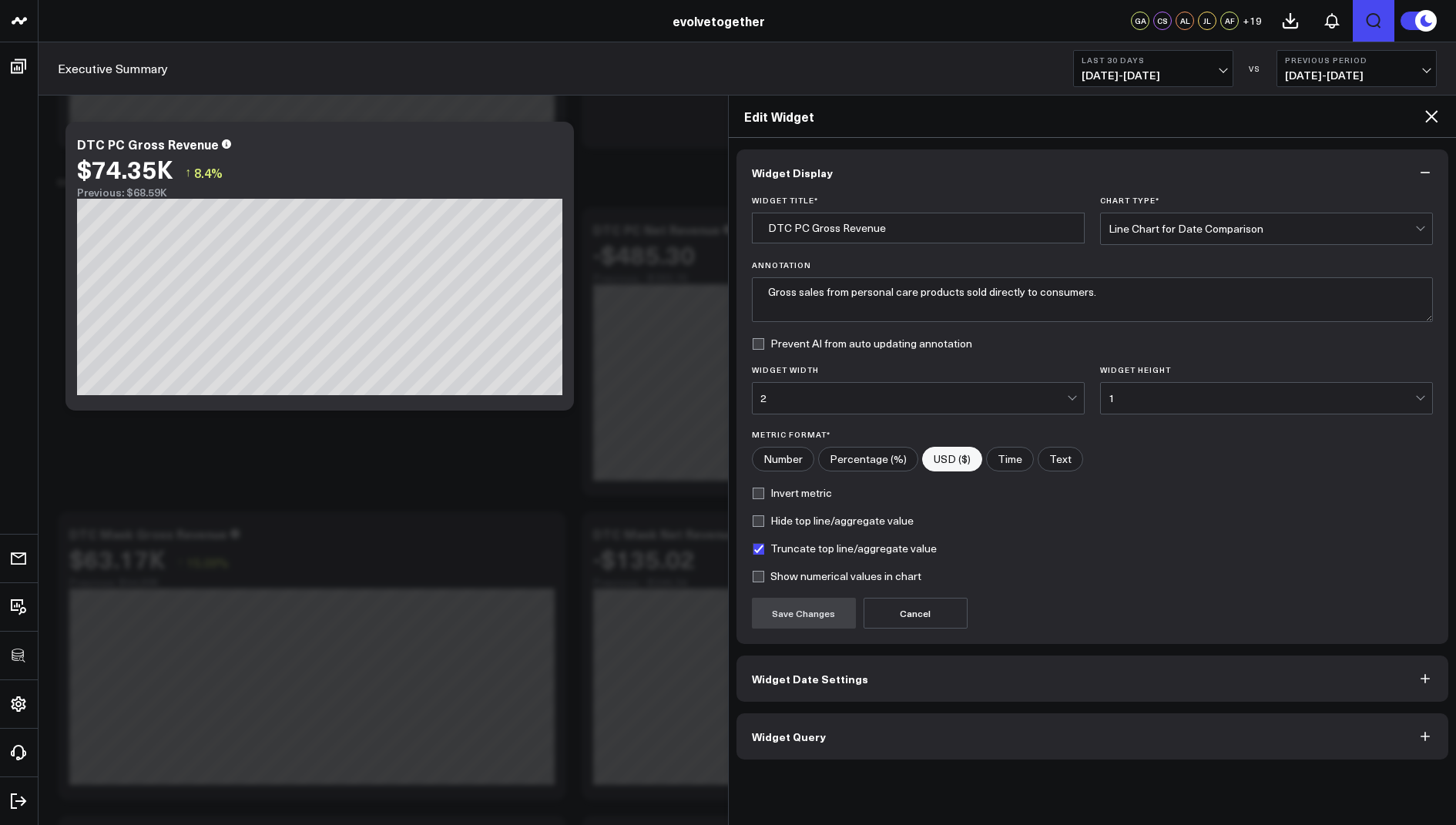
click at [762, 735] on span "Widget Query" at bounding box center [788, 736] width 74 height 12
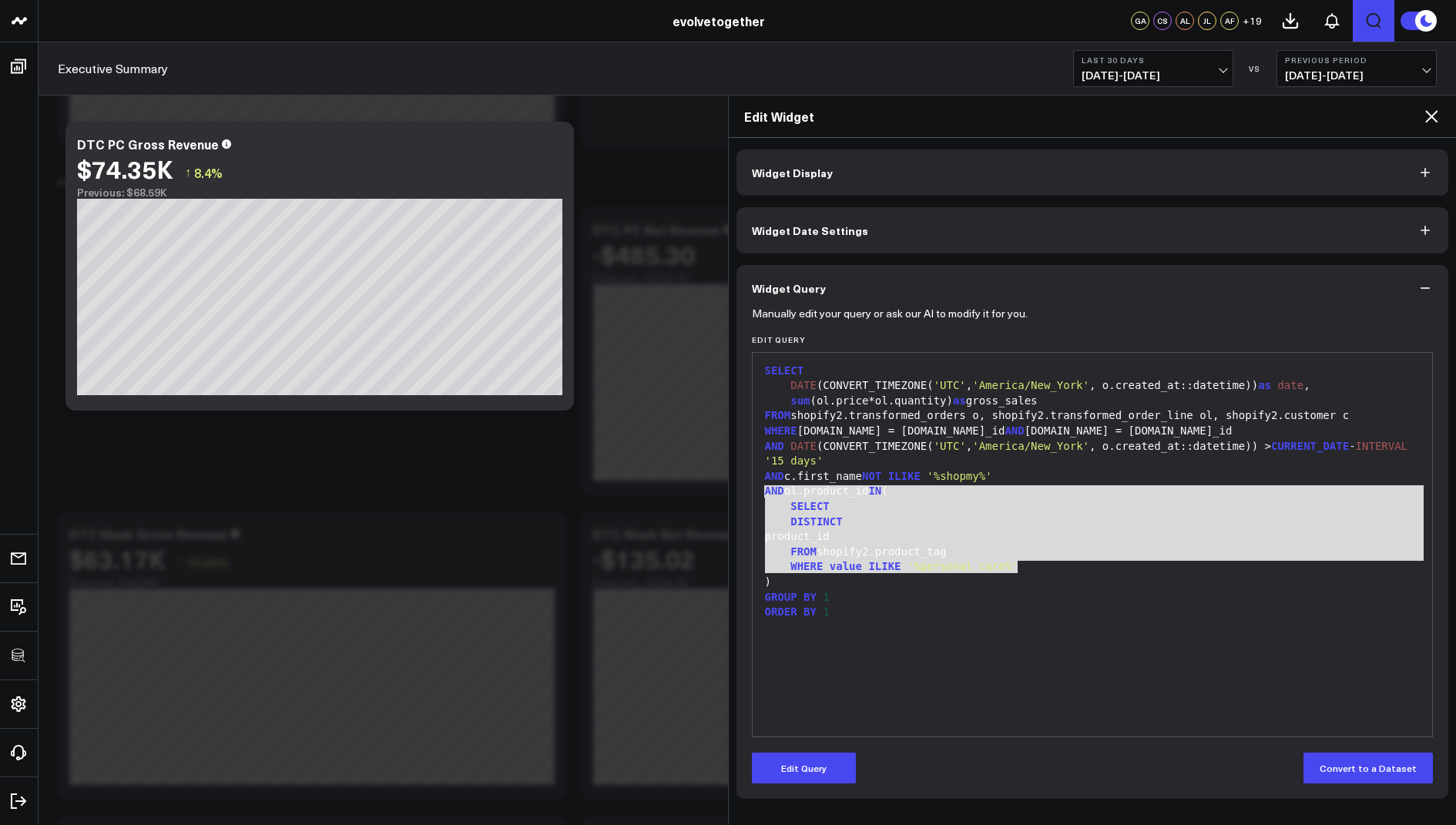
drag, startPoint x: 1035, startPoint y: 567, endPoint x: 766, endPoint y: 493, distance: 279.0
click at [766, 493] on div "SELECT DATE (CONVERT_TIMEZONE( 'UTC' , 'America/New_York' , o.created_at::datet…" at bounding box center [1092, 544] width 665 height 369
copy div "AND ol.product_id IN ( SELECT DISTINCT product_id FROM shopify2.product_tag WHE…"
click at [1431, 120] on icon at bounding box center [1431, 116] width 19 height 19
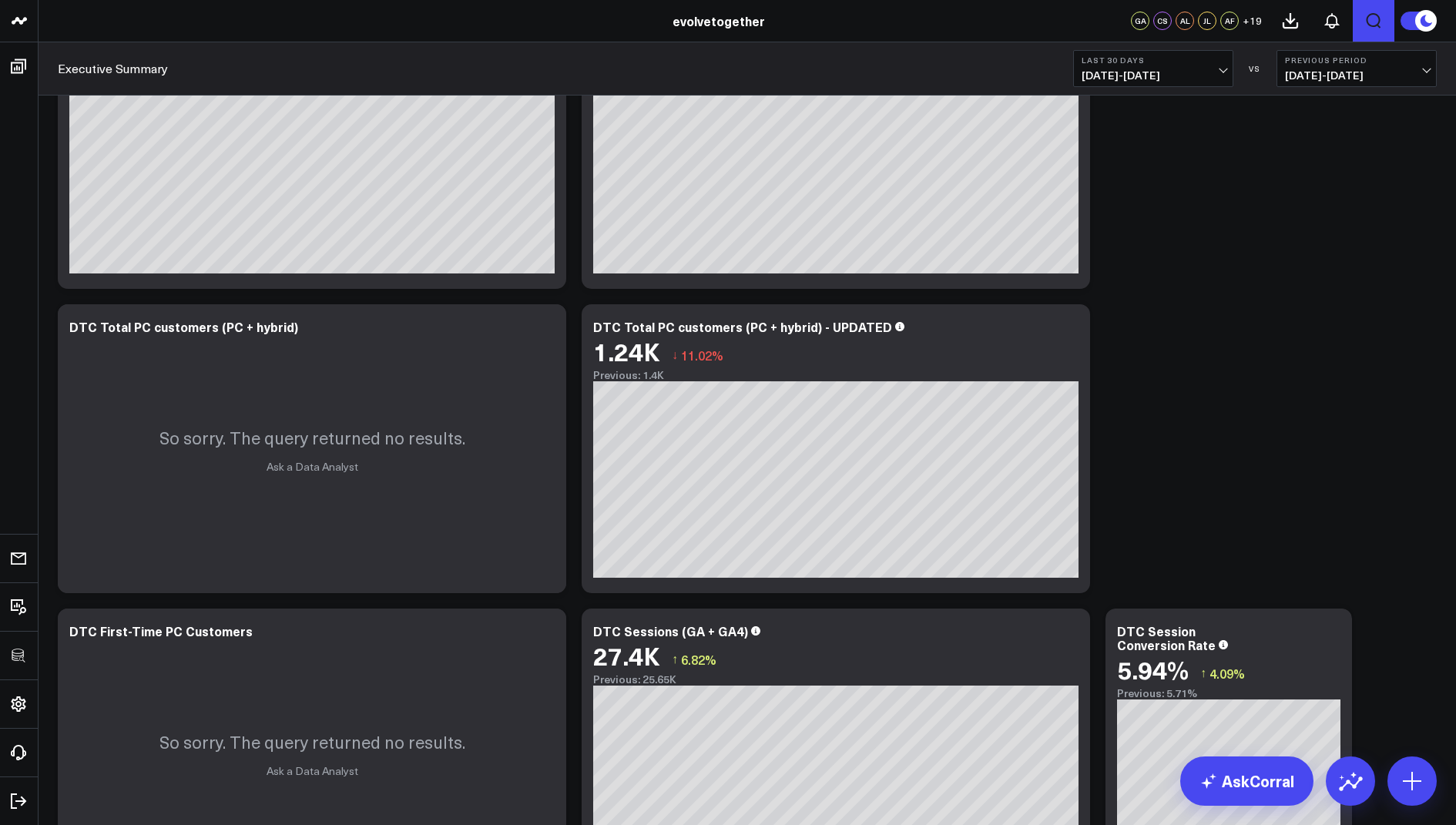
scroll to position [1082, 0]
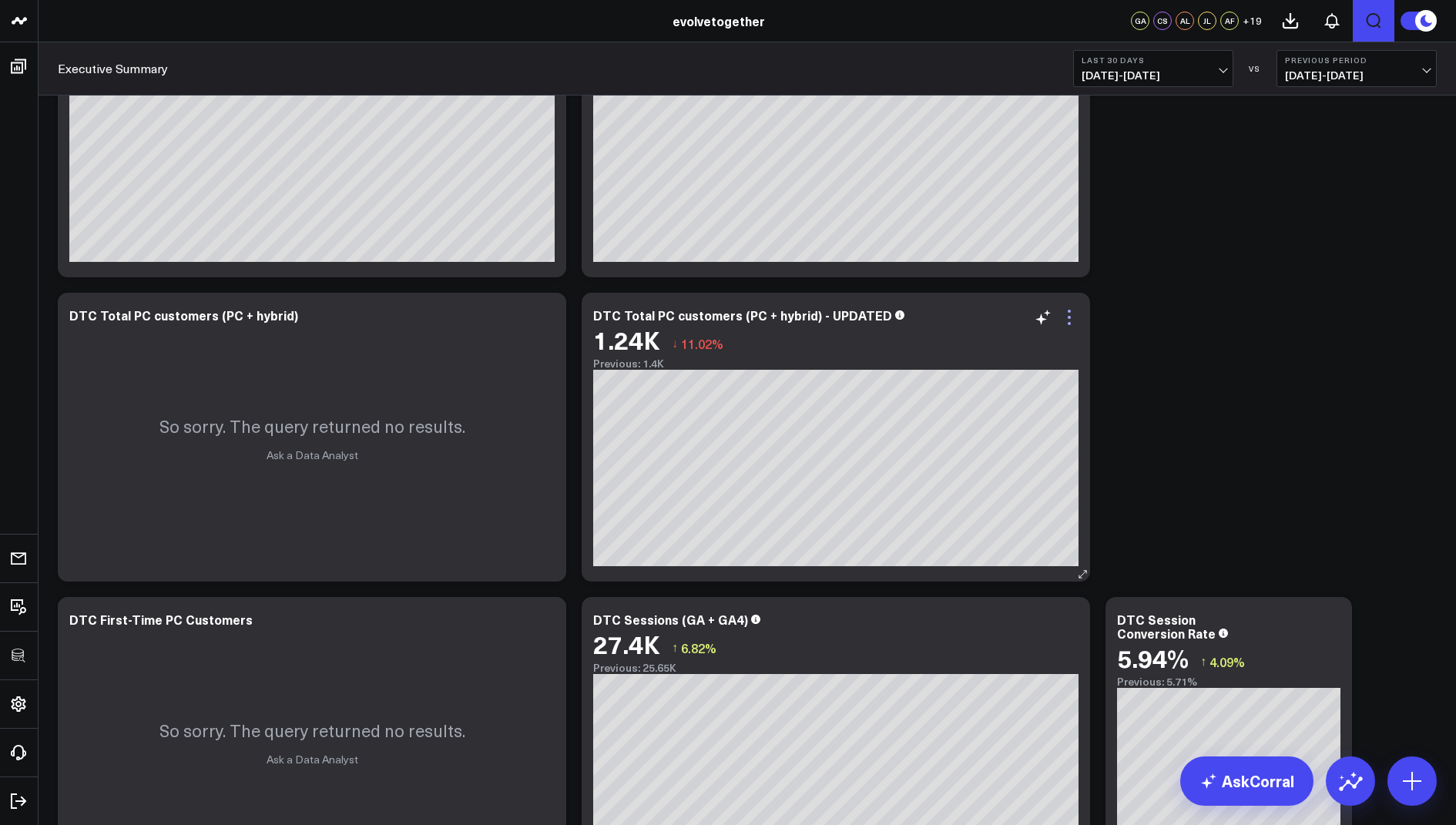
click at [1067, 321] on icon at bounding box center [1069, 317] width 19 height 19
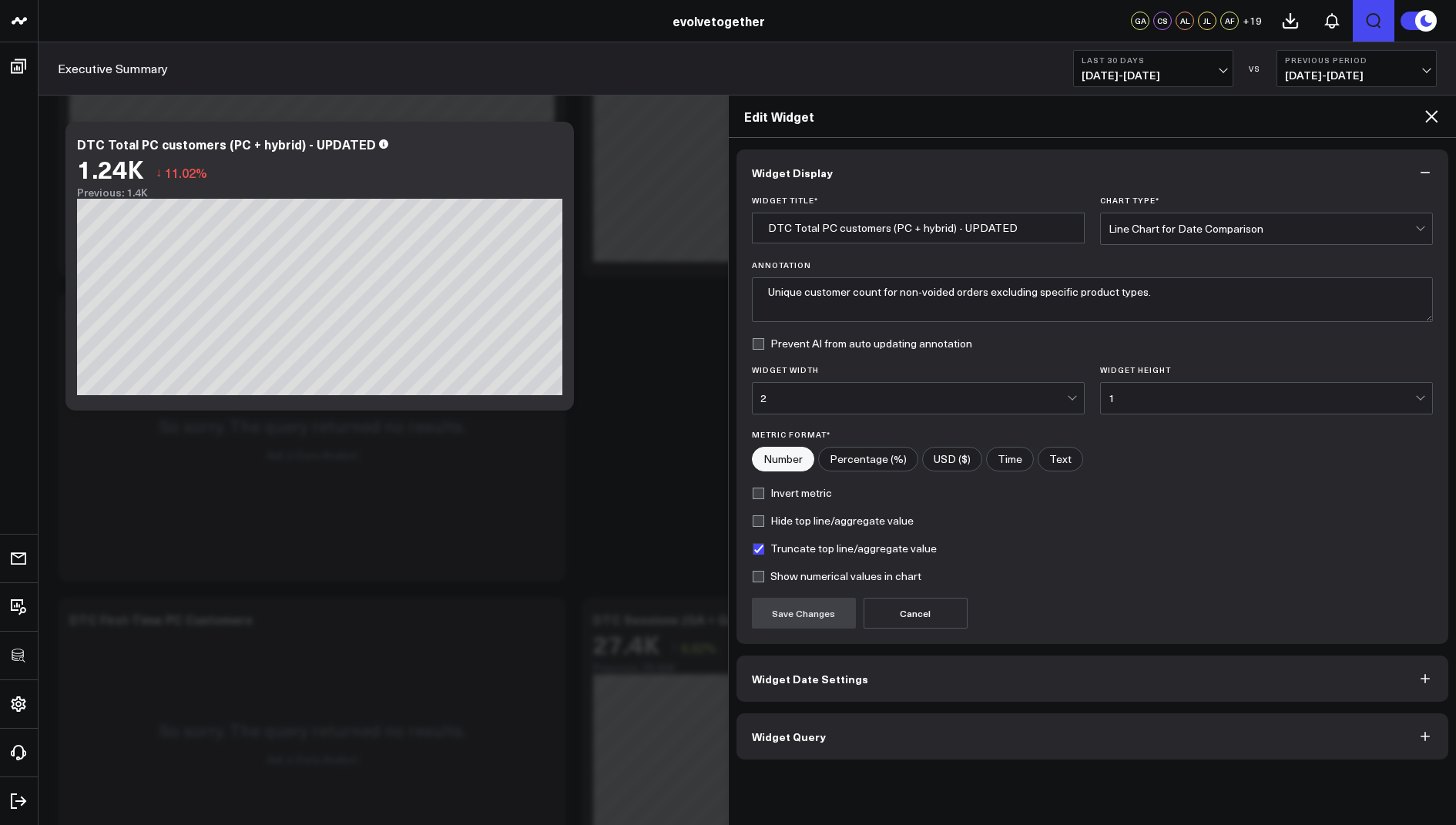
click at [825, 741] on button "Widget Query" at bounding box center [1092, 736] width 713 height 46
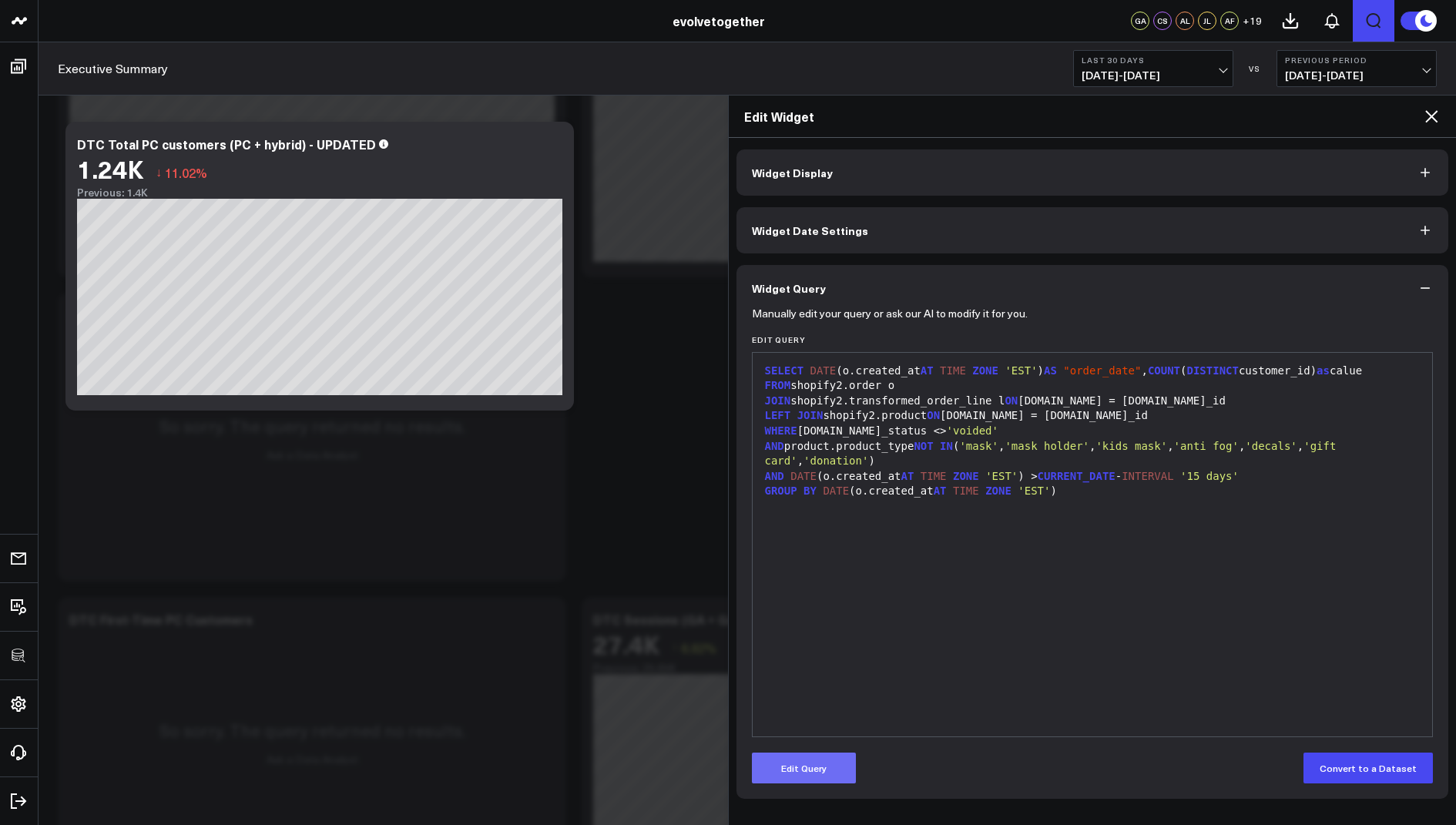
click at [814, 772] on button "Edit Query" at bounding box center [803, 768] width 104 height 31
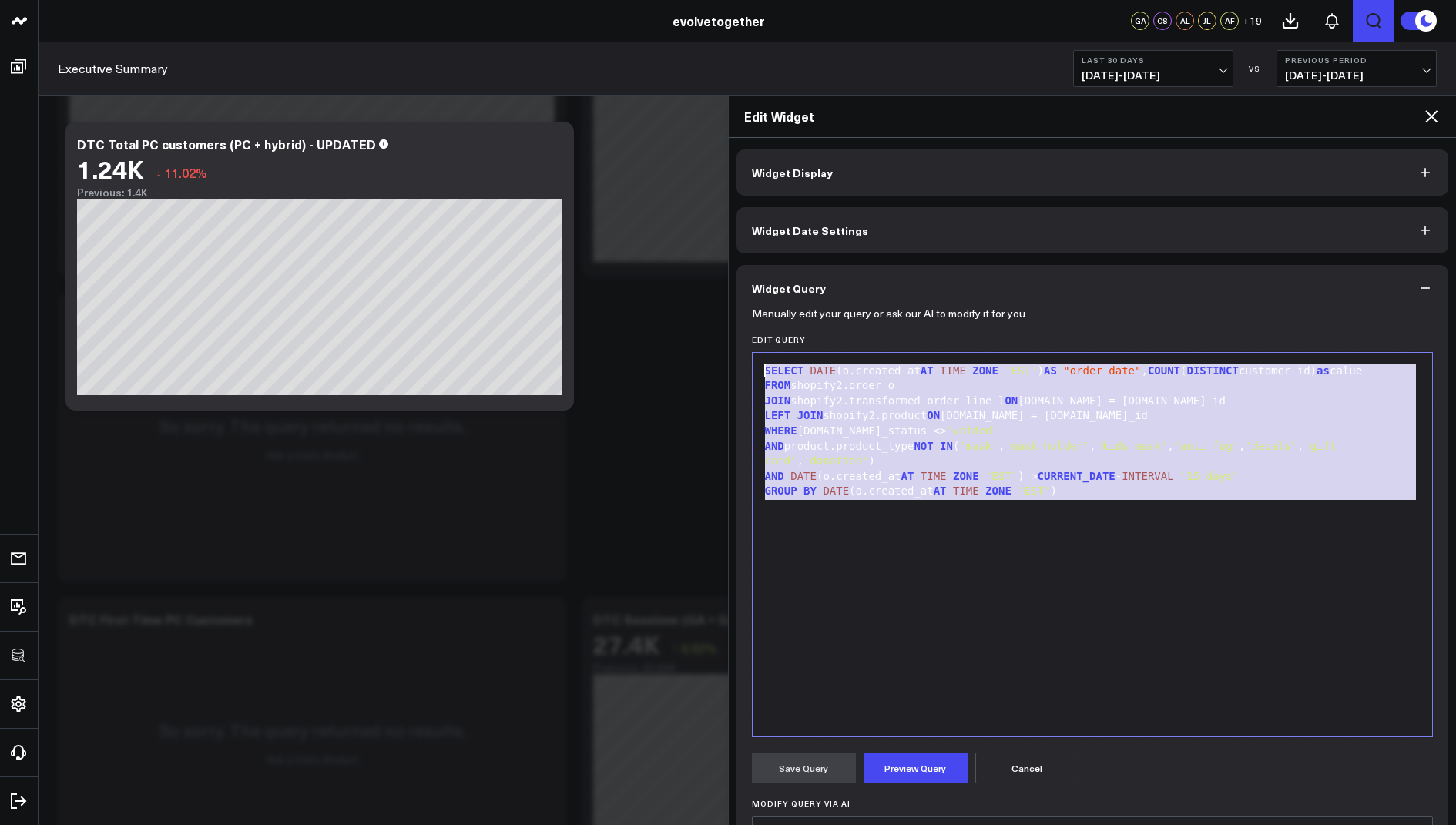
drag, startPoint x: 1100, startPoint y: 504, endPoint x: 1102, endPoint y: 316, distance: 188.0
click at [1102, 316] on form "Manually edit your query or ask our AI to modify it for you. Edit Query 9 1 2 3…" at bounding box center [1092, 643] width 682 height 663
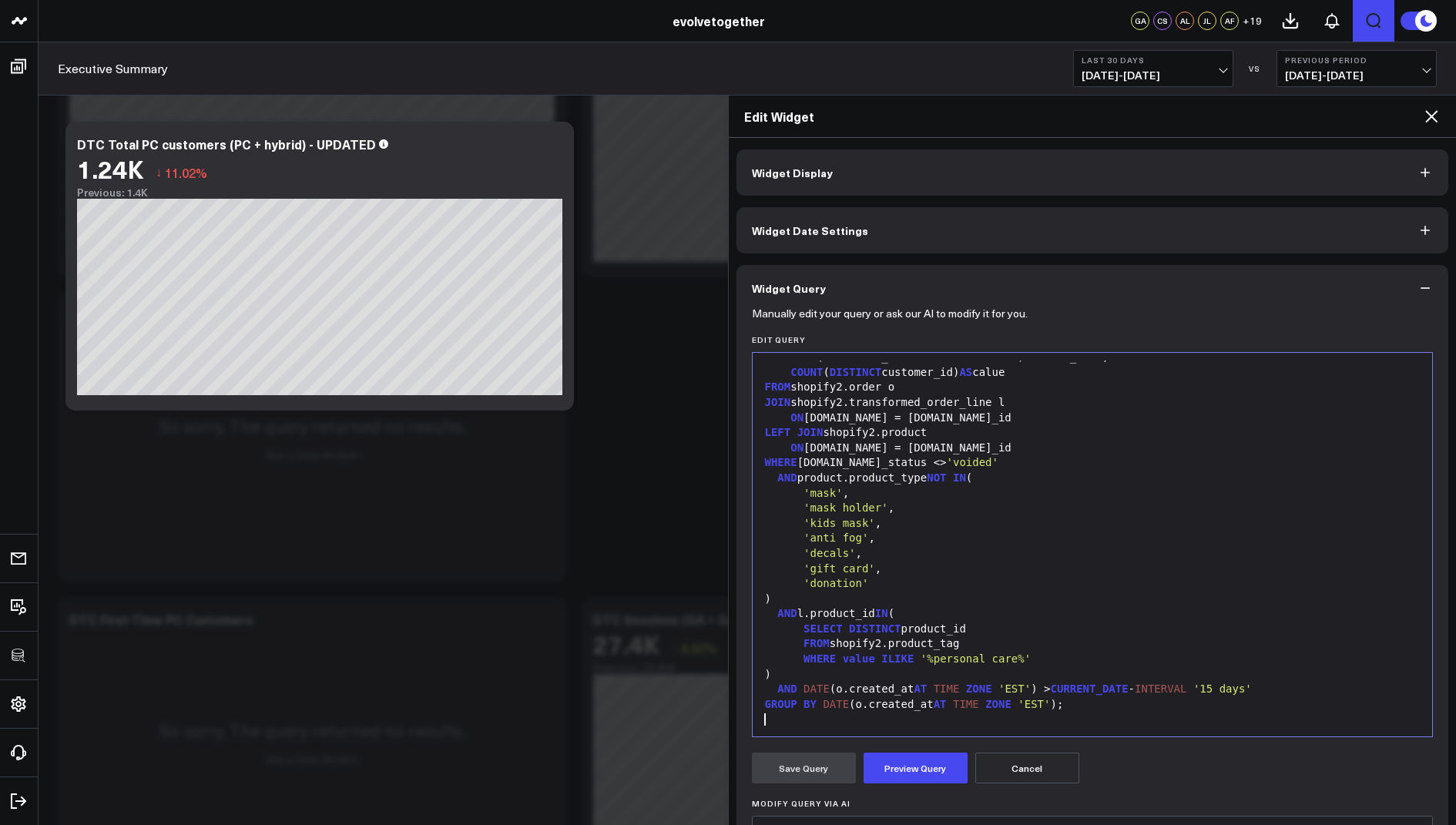
click at [963, 478] on div "AND product.product_type NOT IN (" at bounding box center [1092, 478] width 665 height 15
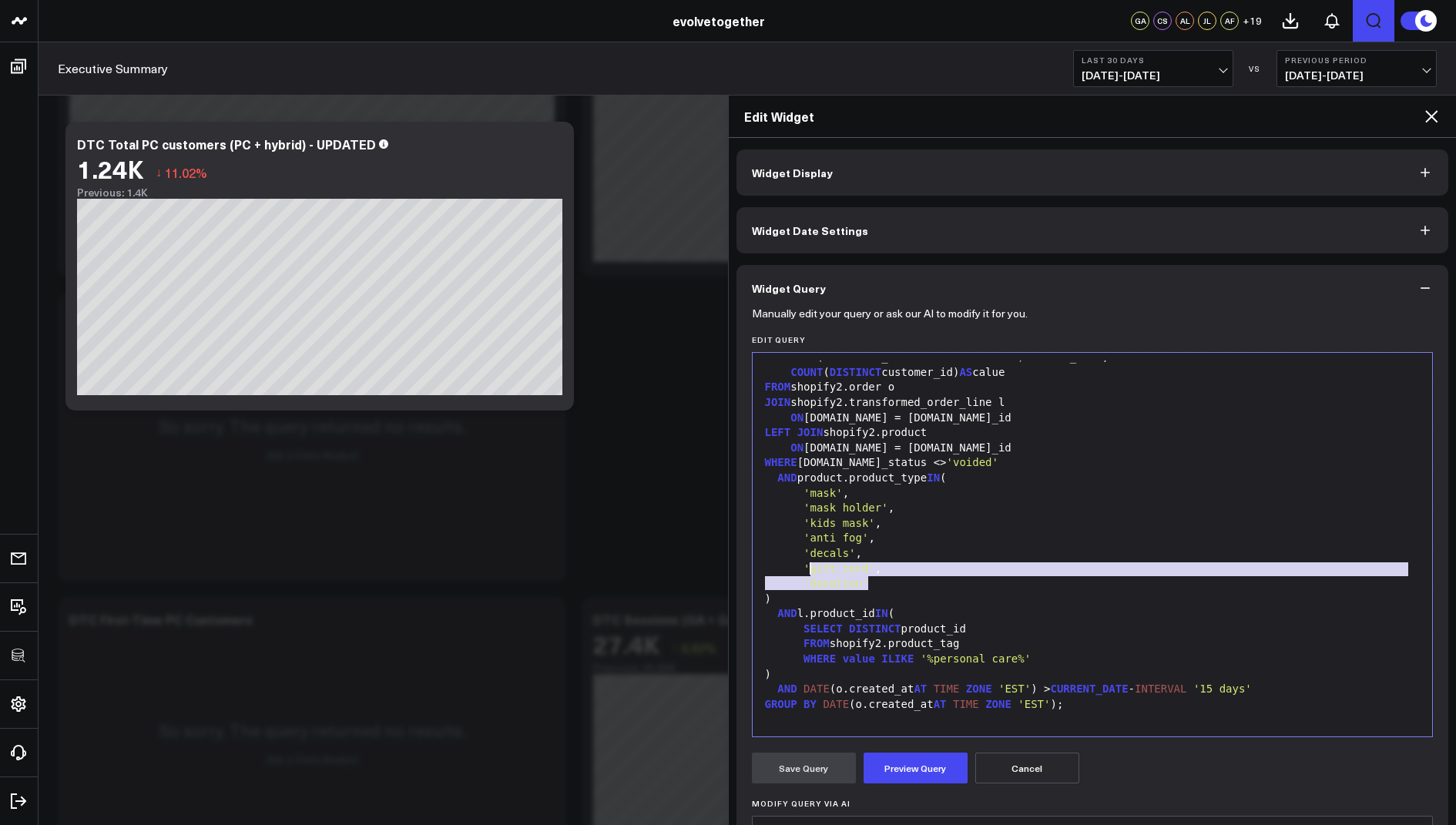
drag, startPoint x: 887, startPoint y: 586, endPoint x: 807, endPoint y: 570, distance: 81.6
click at [807, 570] on div "SELECT DATE (o.created_at AT TIME ZONE 'EST' ) AS order_date, COUNT ( DISTINCT …" at bounding box center [1092, 531] width 665 height 398
click at [937, 612] on div "AND l.product_id IN (" at bounding box center [1092, 614] width 665 height 15
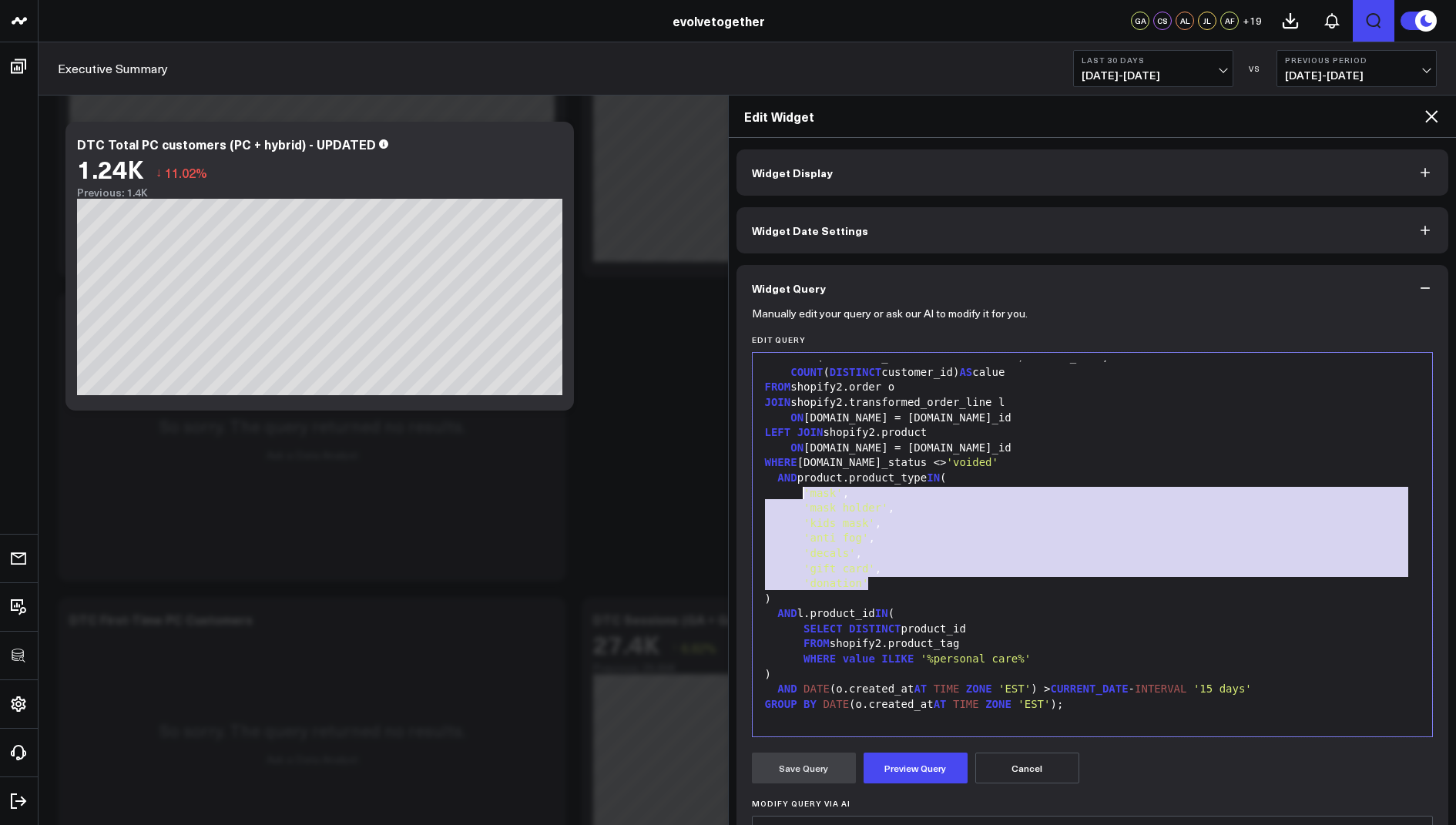
drag, startPoint x: 873, startPoint y: 585, endPoint x: 805, endPoint y: 493, distance: 114.4
click at [805, 493] on div "SELECT DATE (o.created_at AT TIME ZONE 'EST' ) AS order_date, COUNT ( DISTINCT …" at bounding box center [1092, 531] width 665 height 398
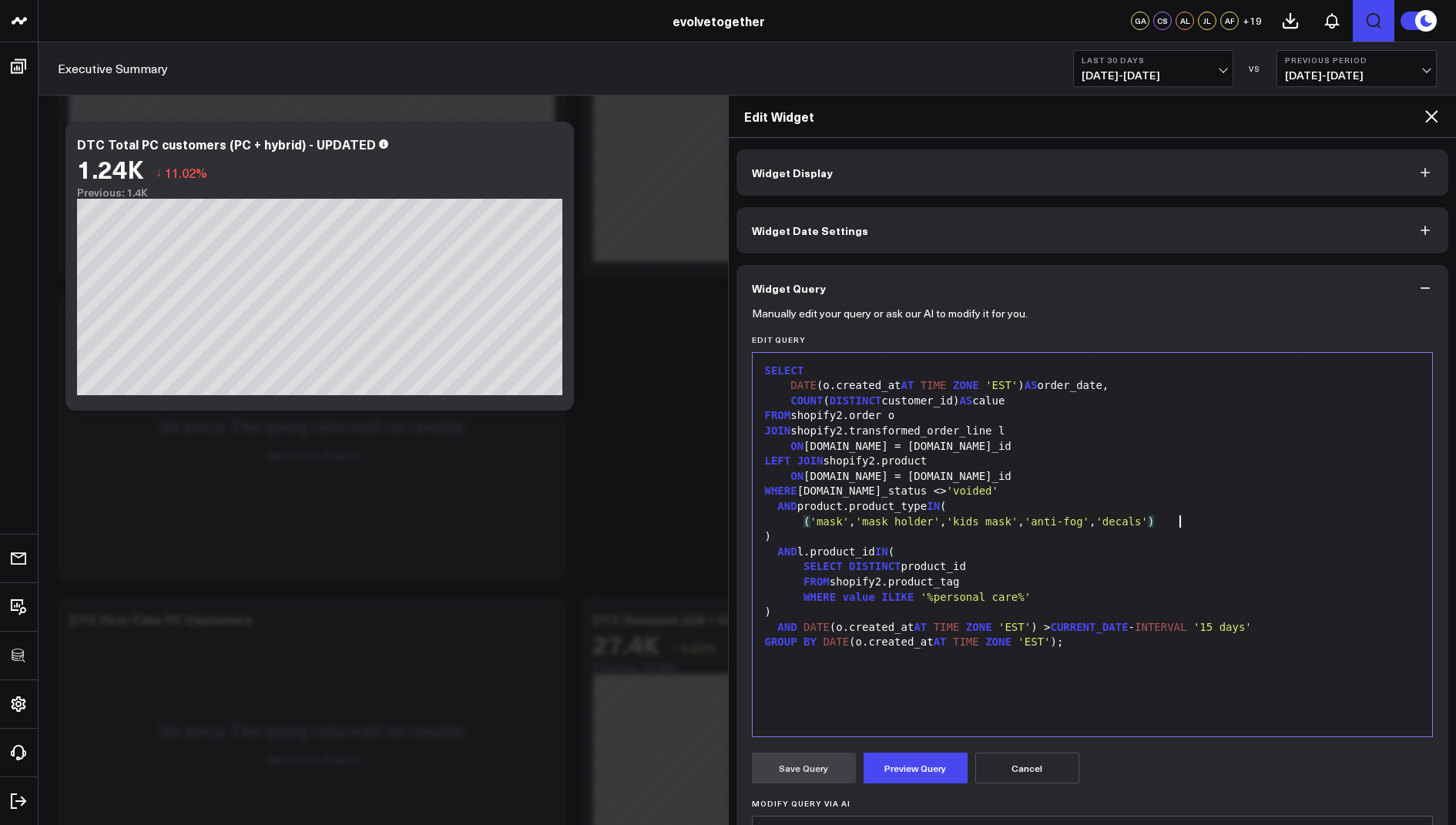
scroll to position [0, 0]
click at [981, 505] on div "AND product.product_type IN (" at bounding box center [1092, 507] width 665 height 15
click at [797, 535] on div ")" at bounding box center [1092, 537] width 665 height 15
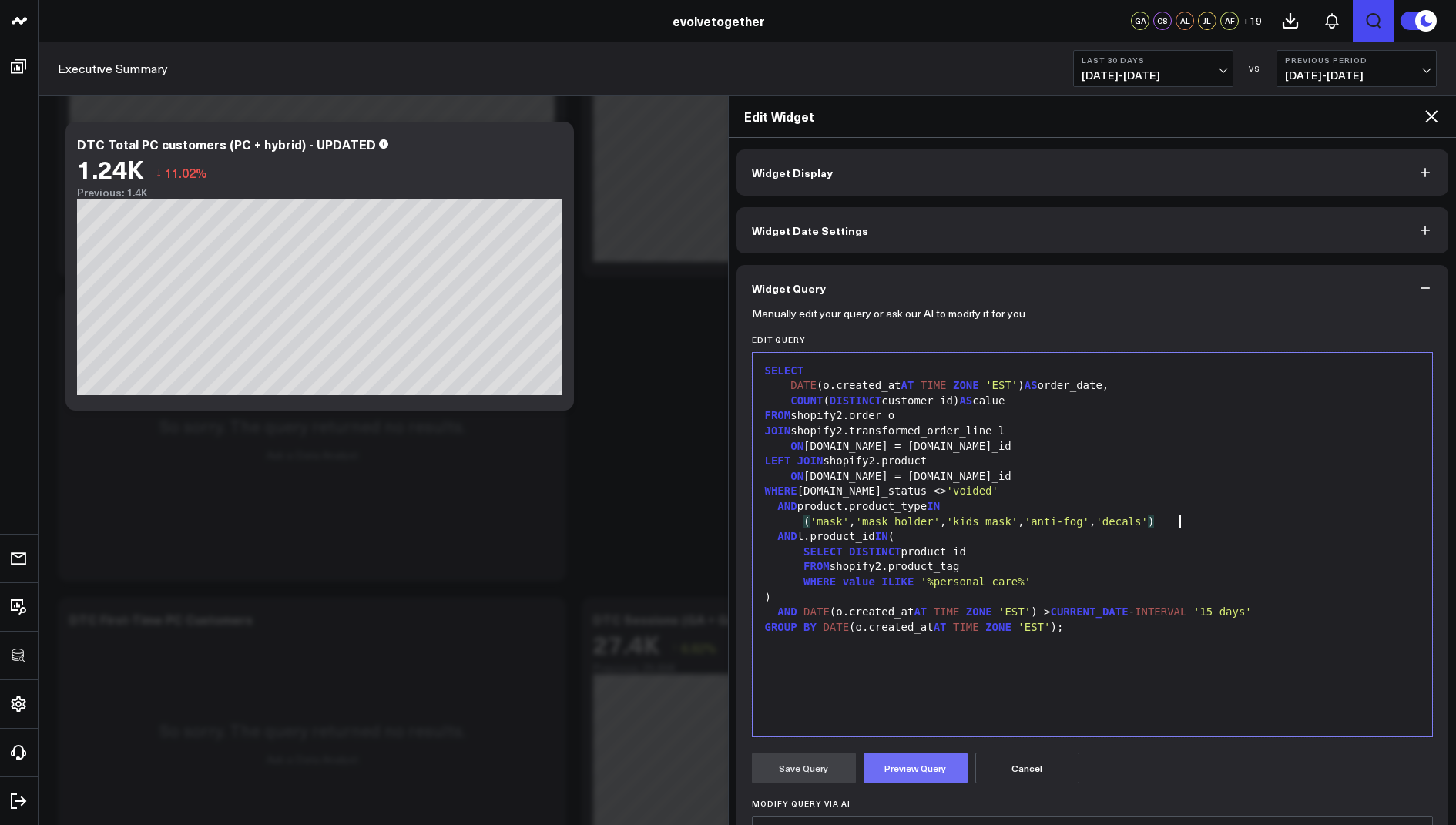
click at [919, 769] on button "Preview Query" at bounding box center [915, 768] width 104 height 31
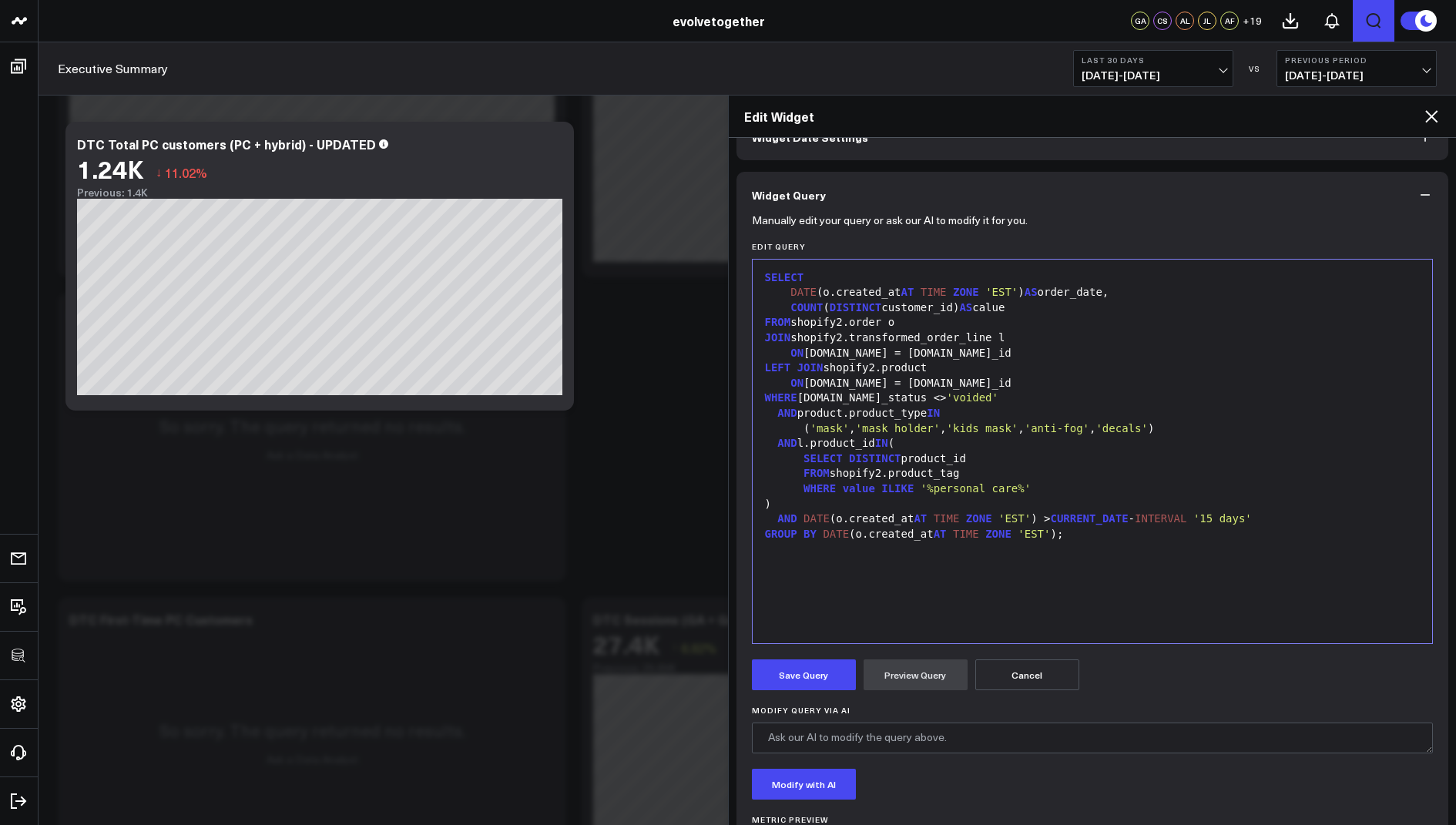
scroll to position [91, 0]
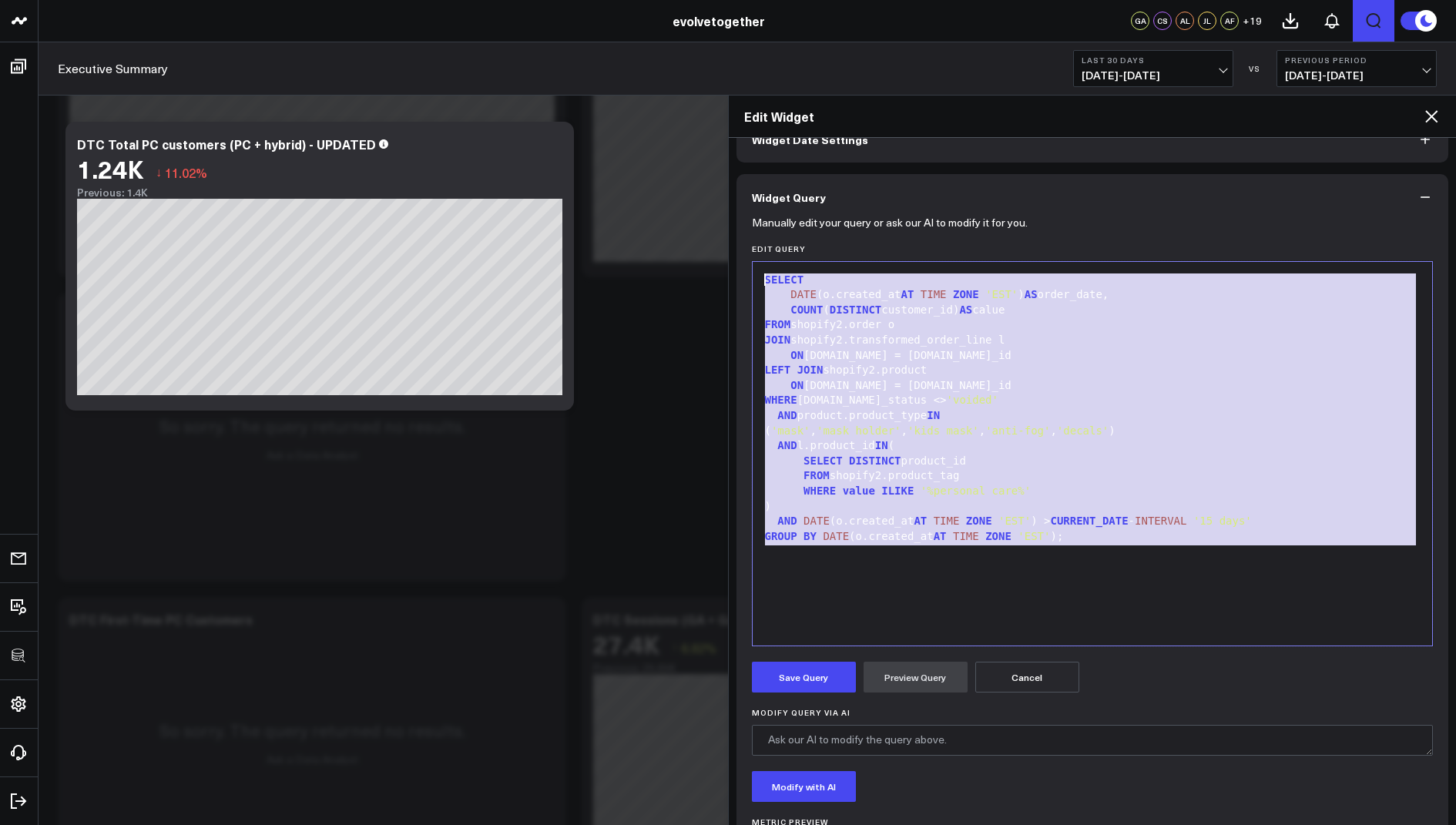
drag, startPoint x: 1078, startPoint y: 547, endPoint x: 1092, endPoint y: 156, distance: 391.3
click at [1092, 156] on div "Widget Display Widget Date Settings Widget Query Manually edit your query or as…" at bounding box center [1092, 490] width 713 height 862
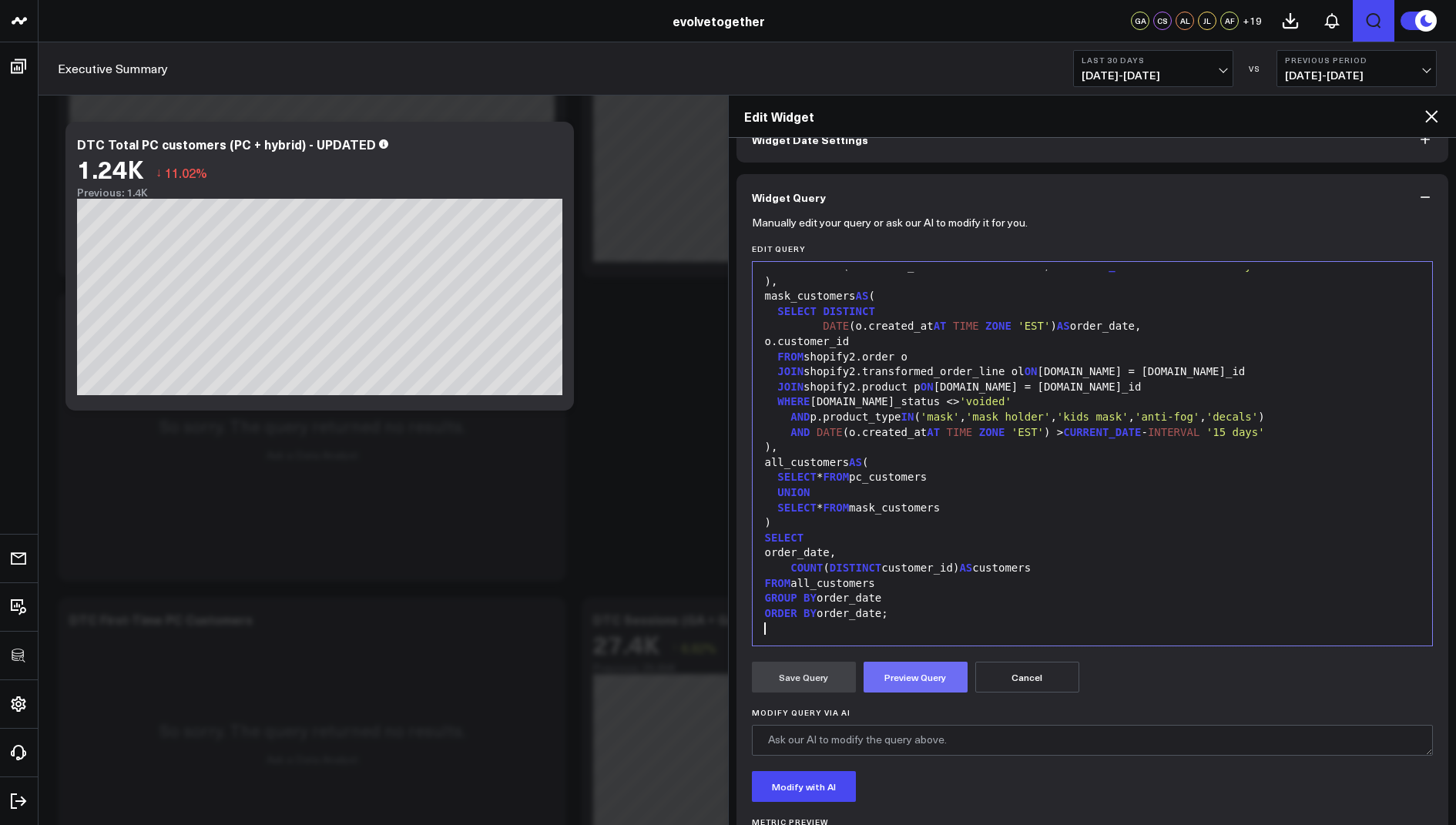
click at [897, 683] on button "Preview Query" at bounding box center [915, 676] width 104 height 31
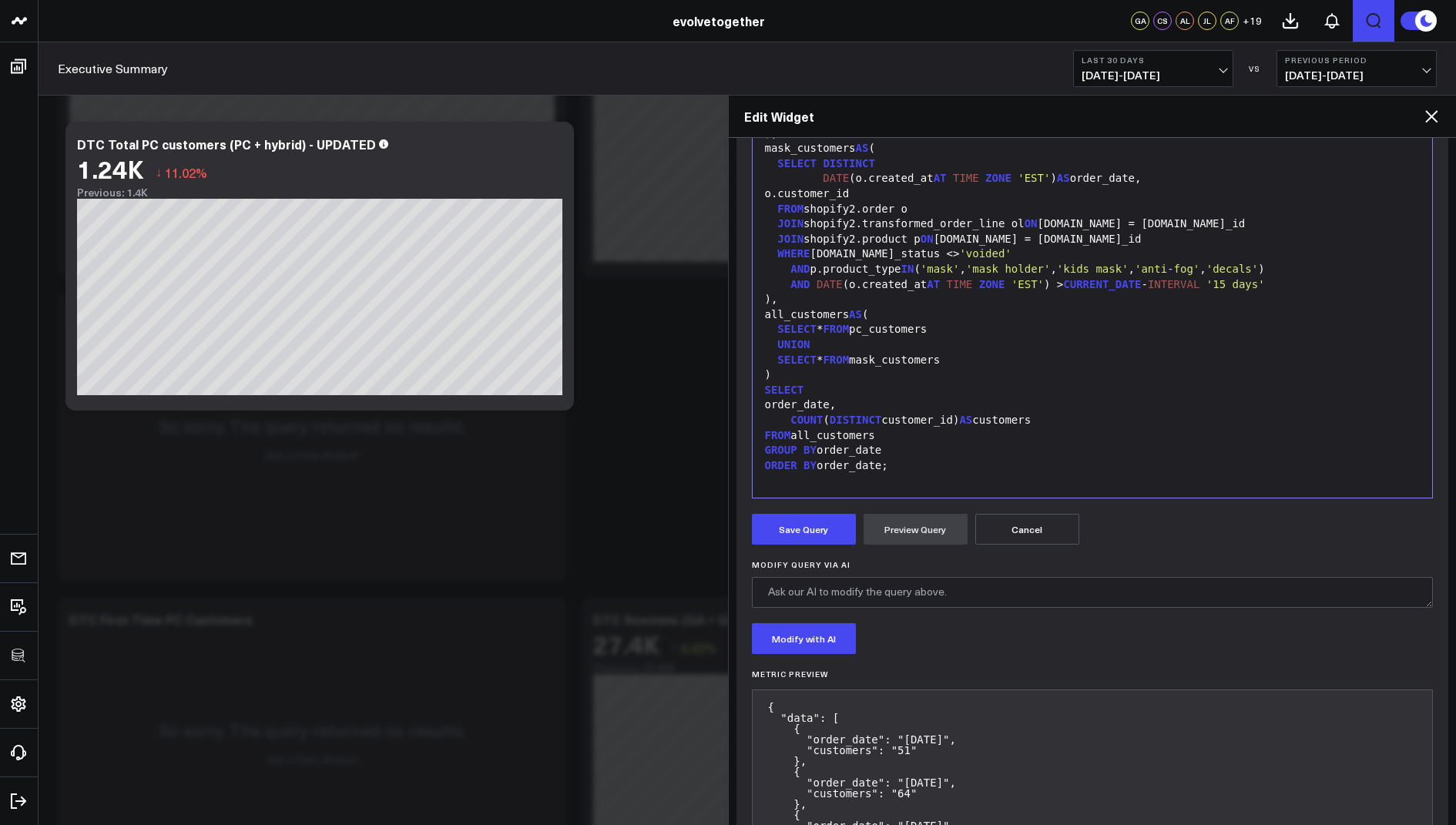
scroll to position [251, 0]
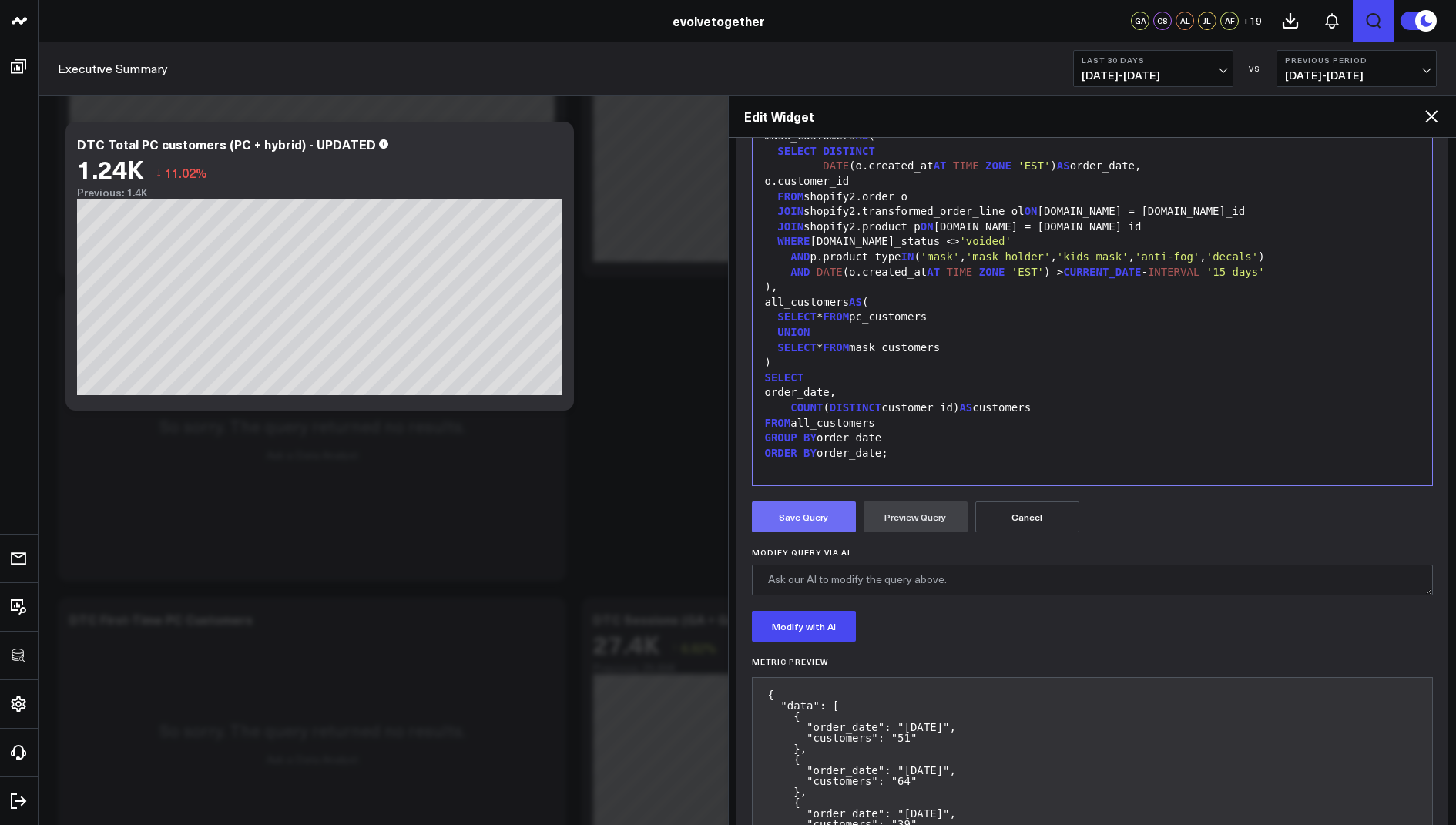
click at [794, 516] on button "Save Query" at bounding box center [803, 516] width 104 height 31
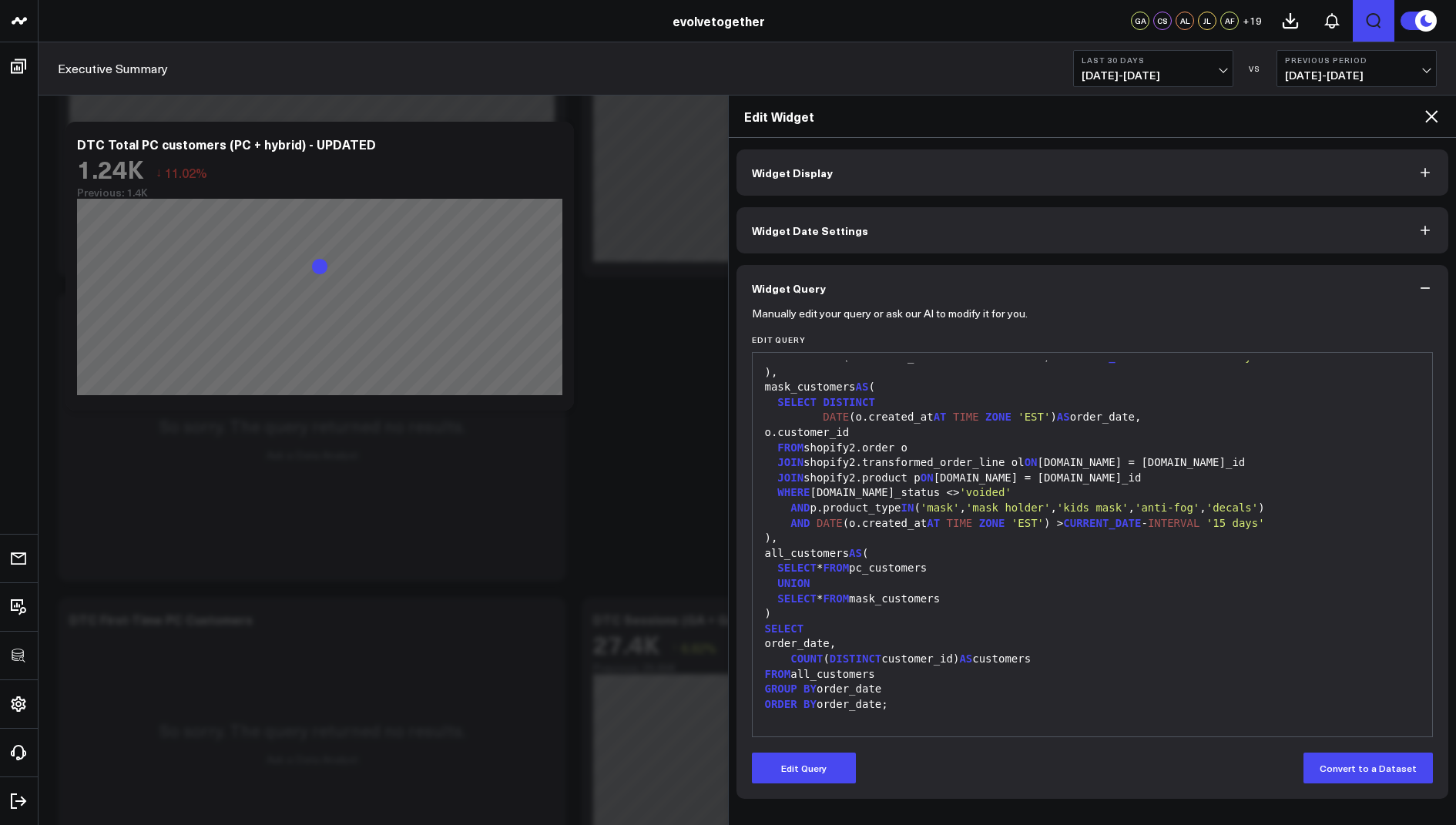
scroll to position [0, 0]
click at [1425, 112] on icon at bounding box center [1431, 116] width 19 height 19
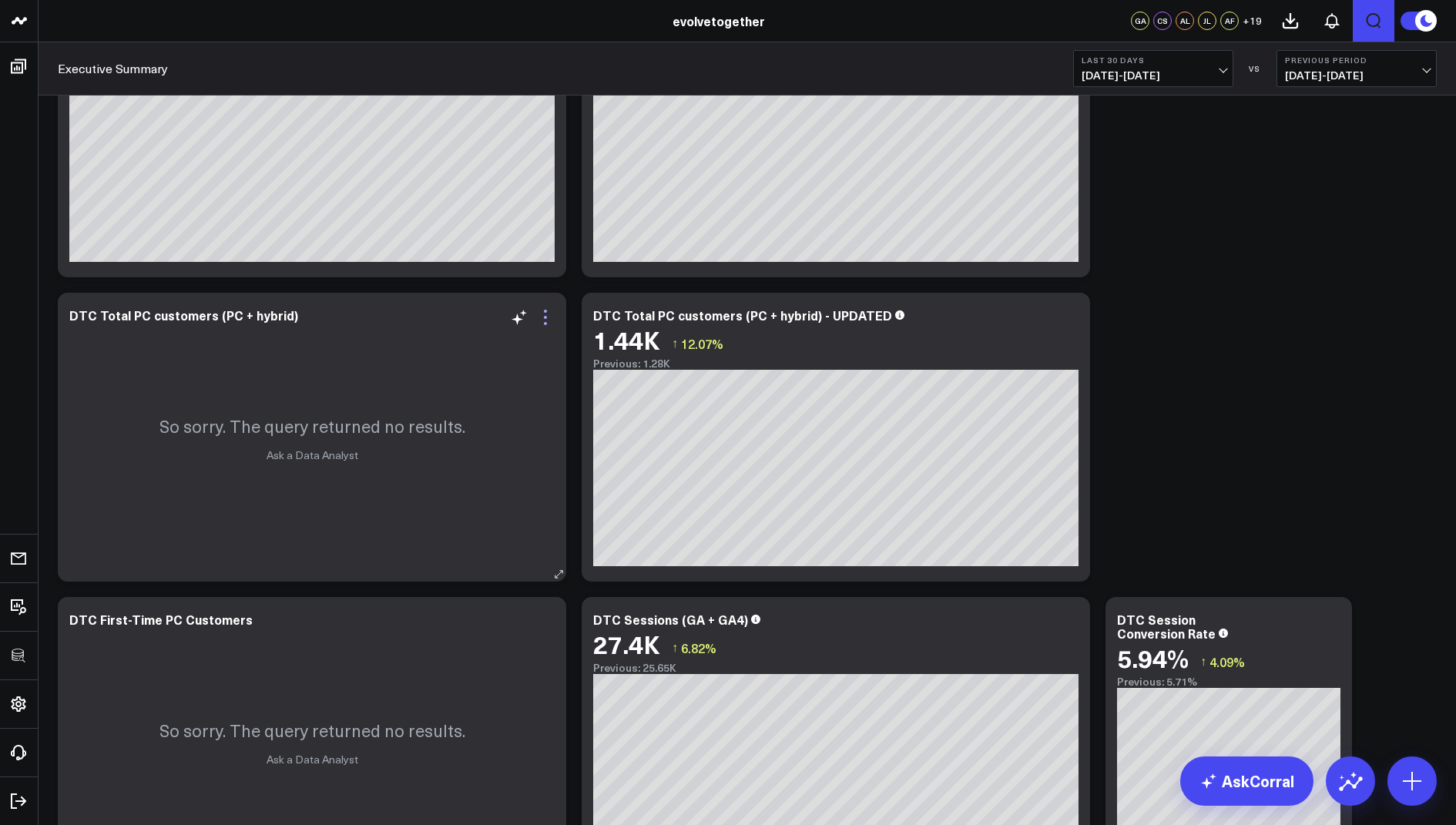
click at [545, 314] on icon at bounding box center [545, 317] width 19 height 19
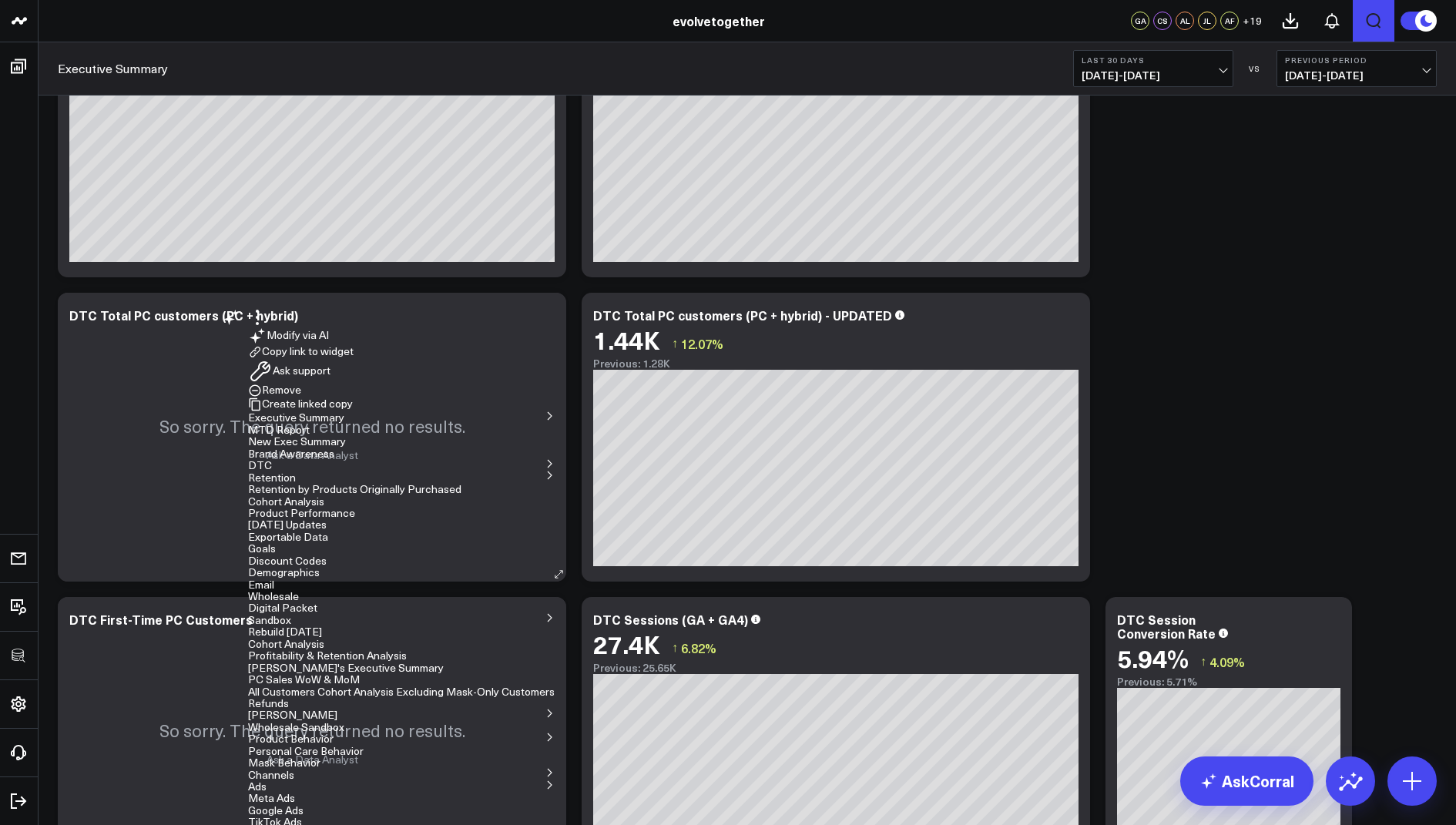
click at [301, 398] on button "Remove" at bounding box center [274, 390] width 53 height 14
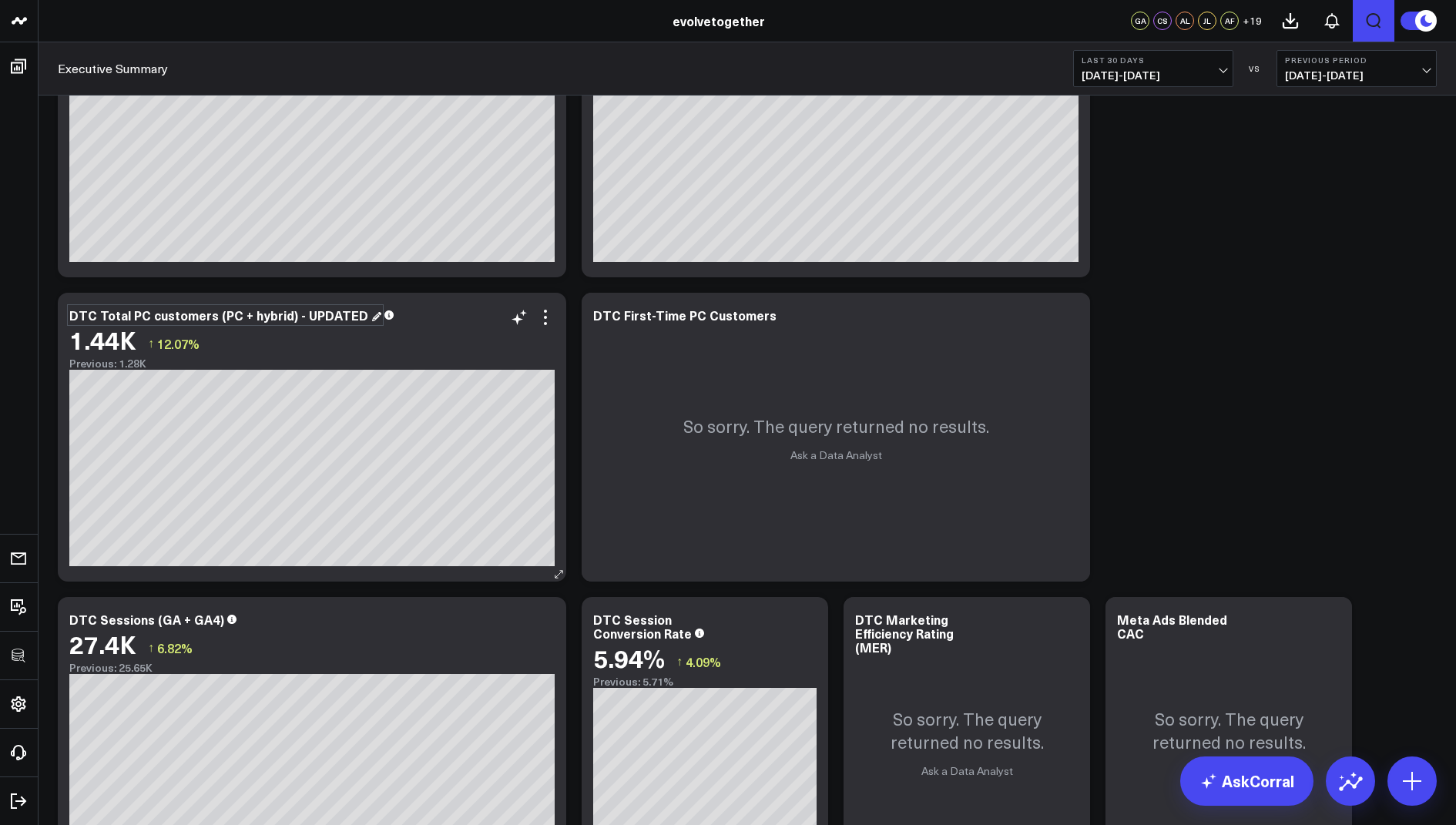
click at [329, 312] on div "DTC Total PC customers (PC + hybrid) - UPDATED" at bounding box center [225, 315] width 312 height 17
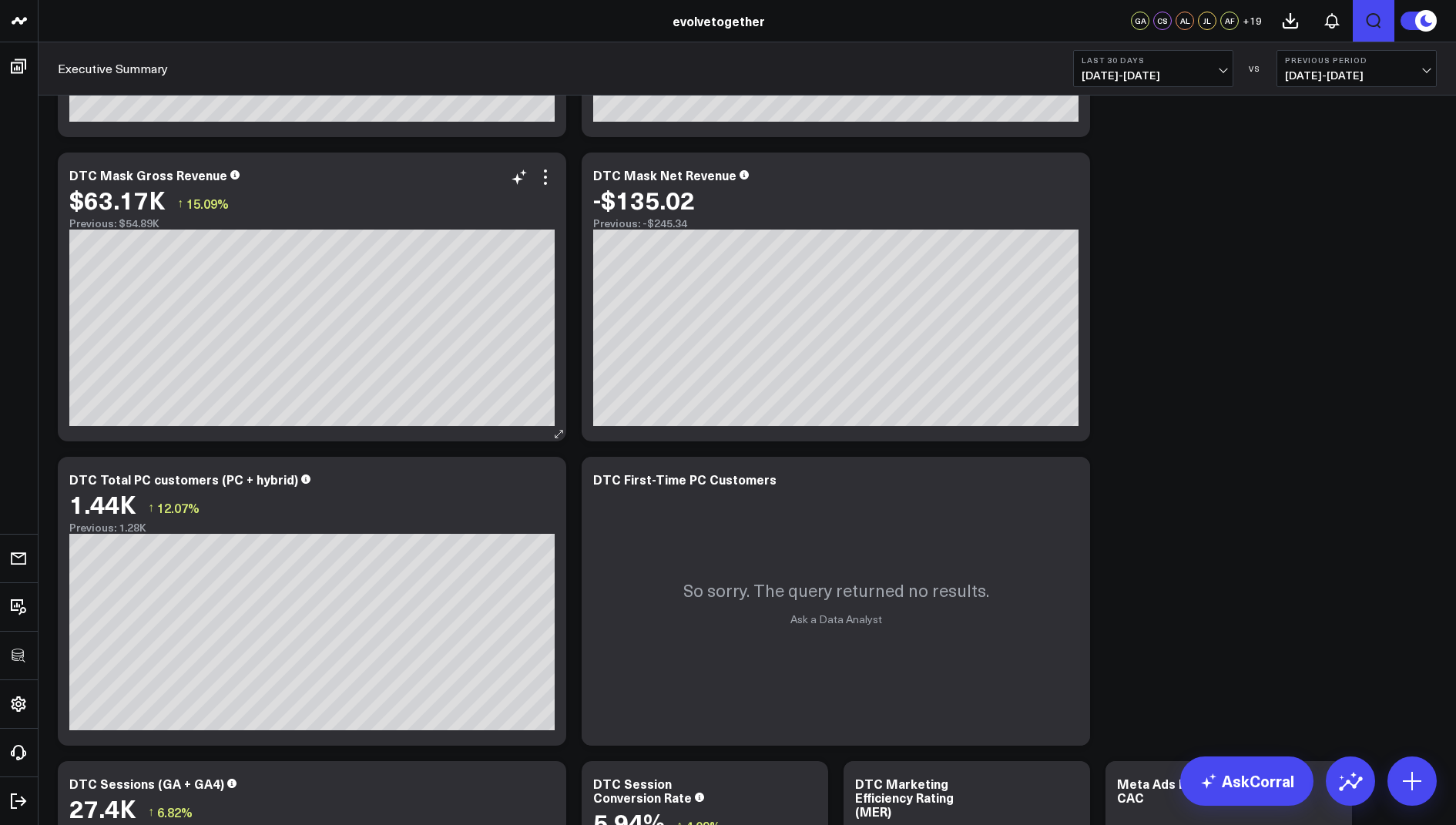
scroll to position [942, 0]
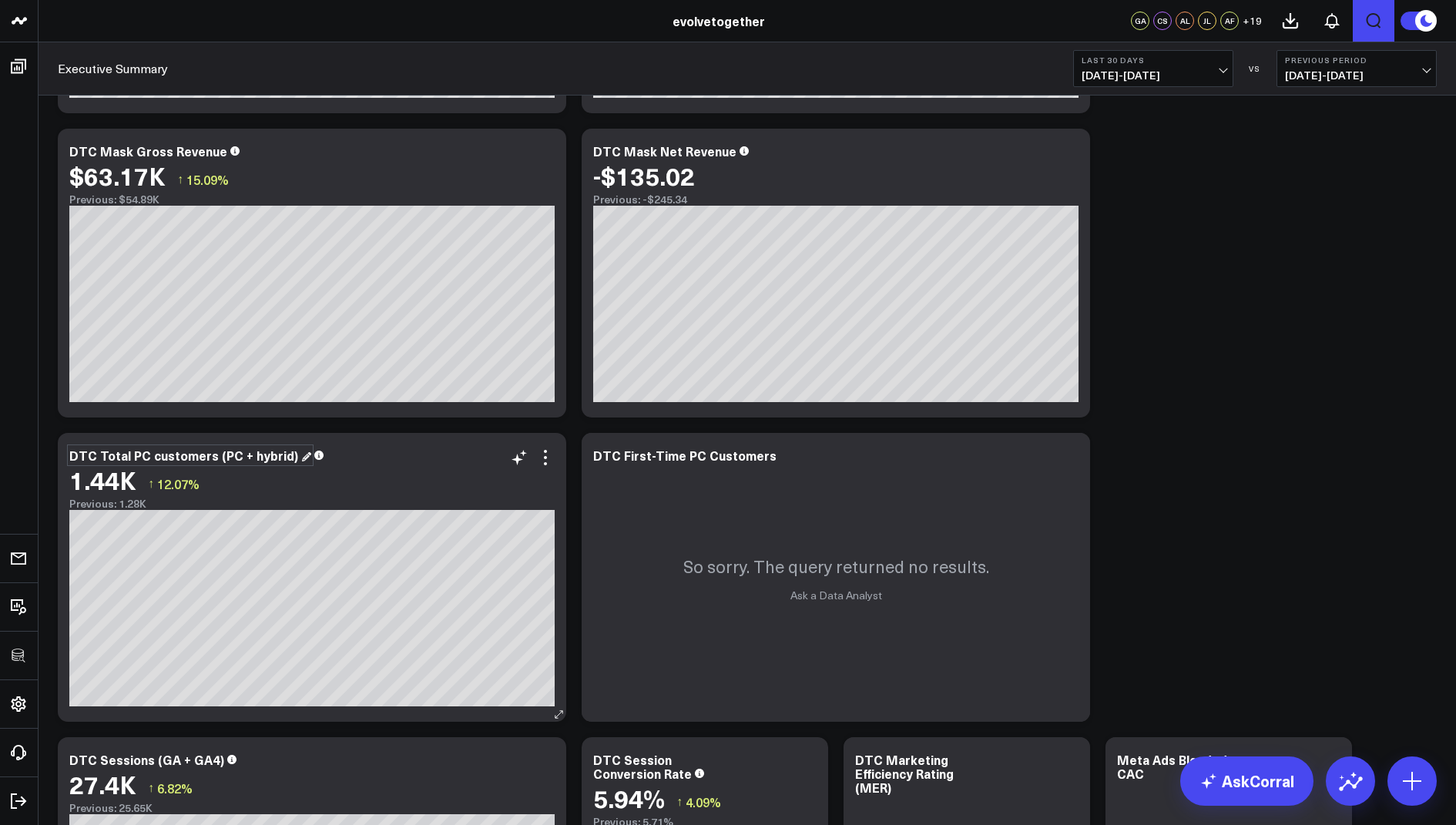
click at [147, 456] on div "DTC Total PC customers (PC + hybrid)" at bounding box center [190, 456] width 242 height 17
click at [148, 455] on div "DTC Total PC customers (PC + hybrid)" at bounding box center [185, 456] width 232 height 17
drag, startPoint x: 338, startPoint y: 455, endPoint x: 264, endPoint y: 454, distance: 74.0
click at [264, 454] on div "DTC Total PC + Hybrid customers (PC + hybrid)" at bounding box center [211, 456] width 285 height 17
click at [206, 456] on div "DTC Total PC + Hybrid customers" at bounding box center [172, 456] width 206 height 17
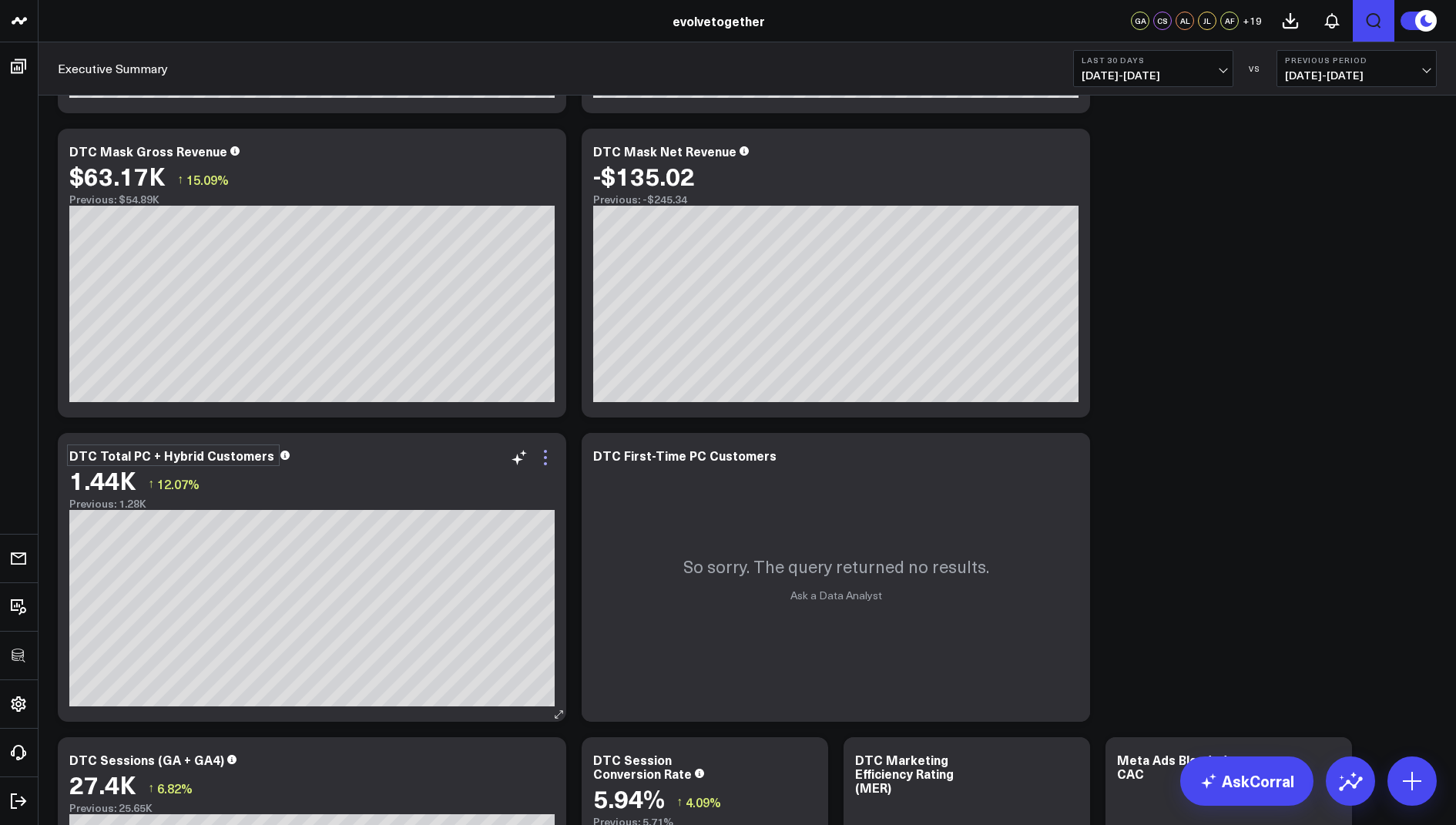
click at [537, 452] on icon at bounding box center [545, 457] width 19 height 19
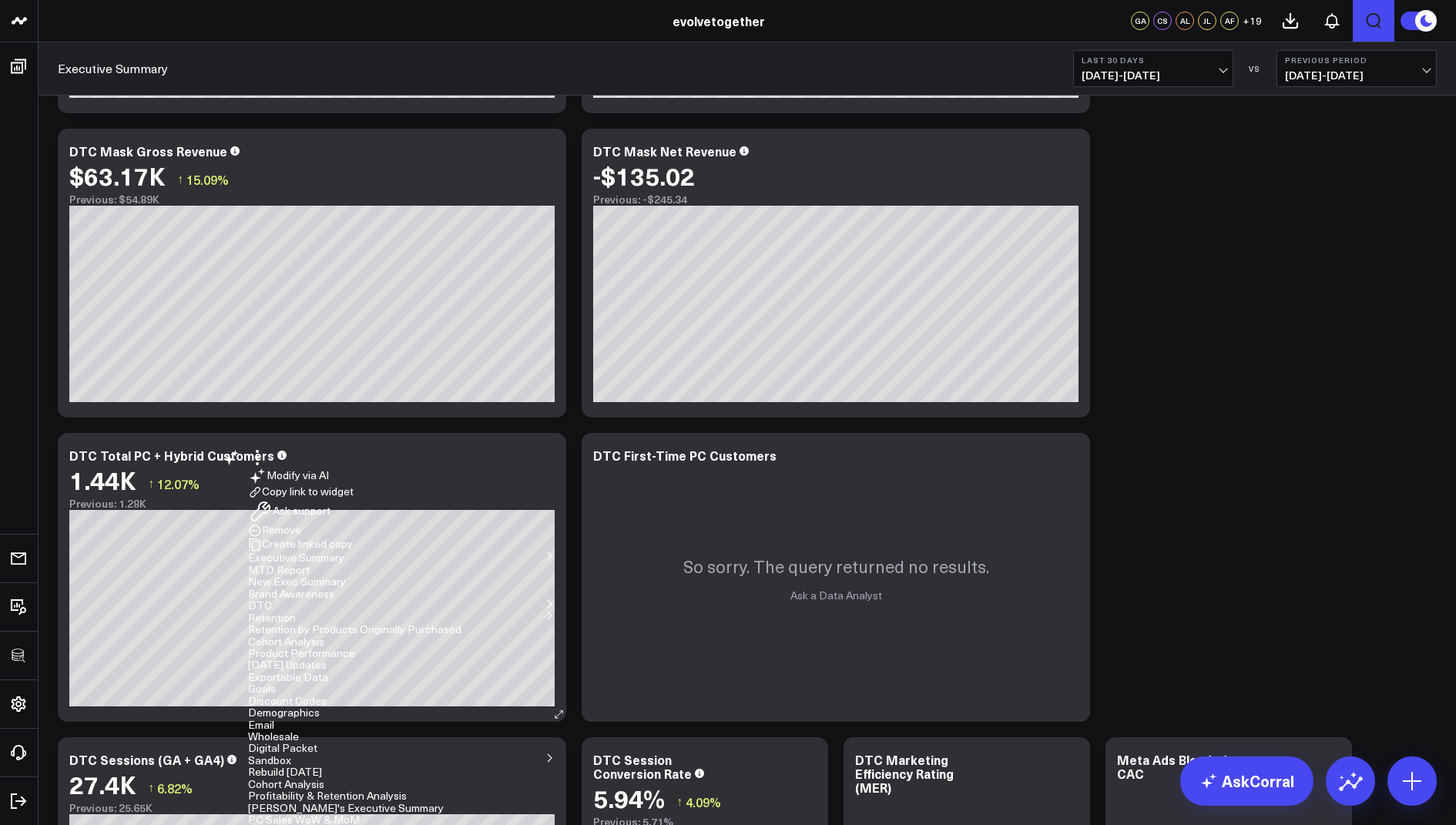
click at [353, 485] on button "Copy link to widget" at bounding box center [300, 492] width 106 height 14
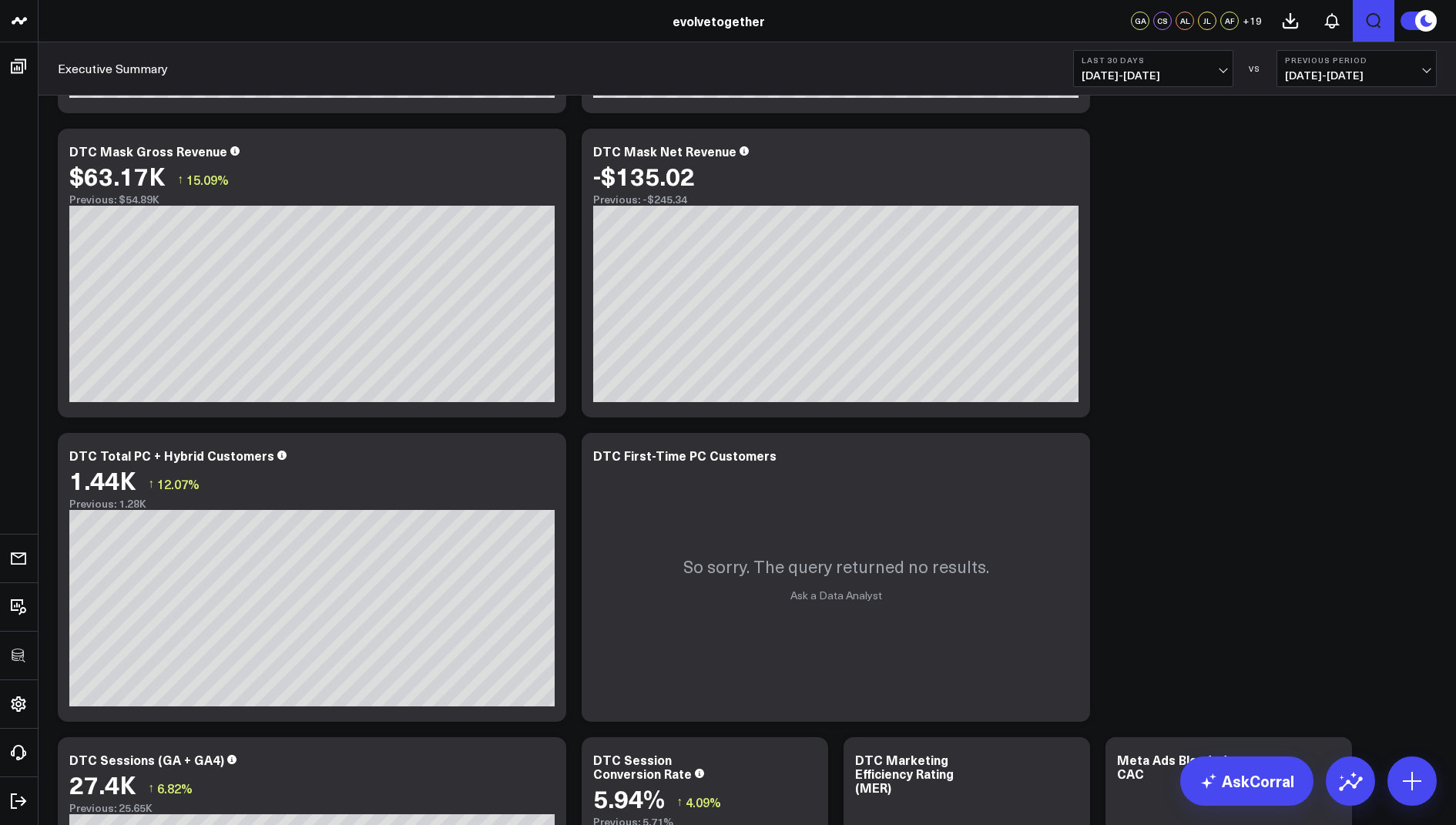
scroll to position [1065, 0]
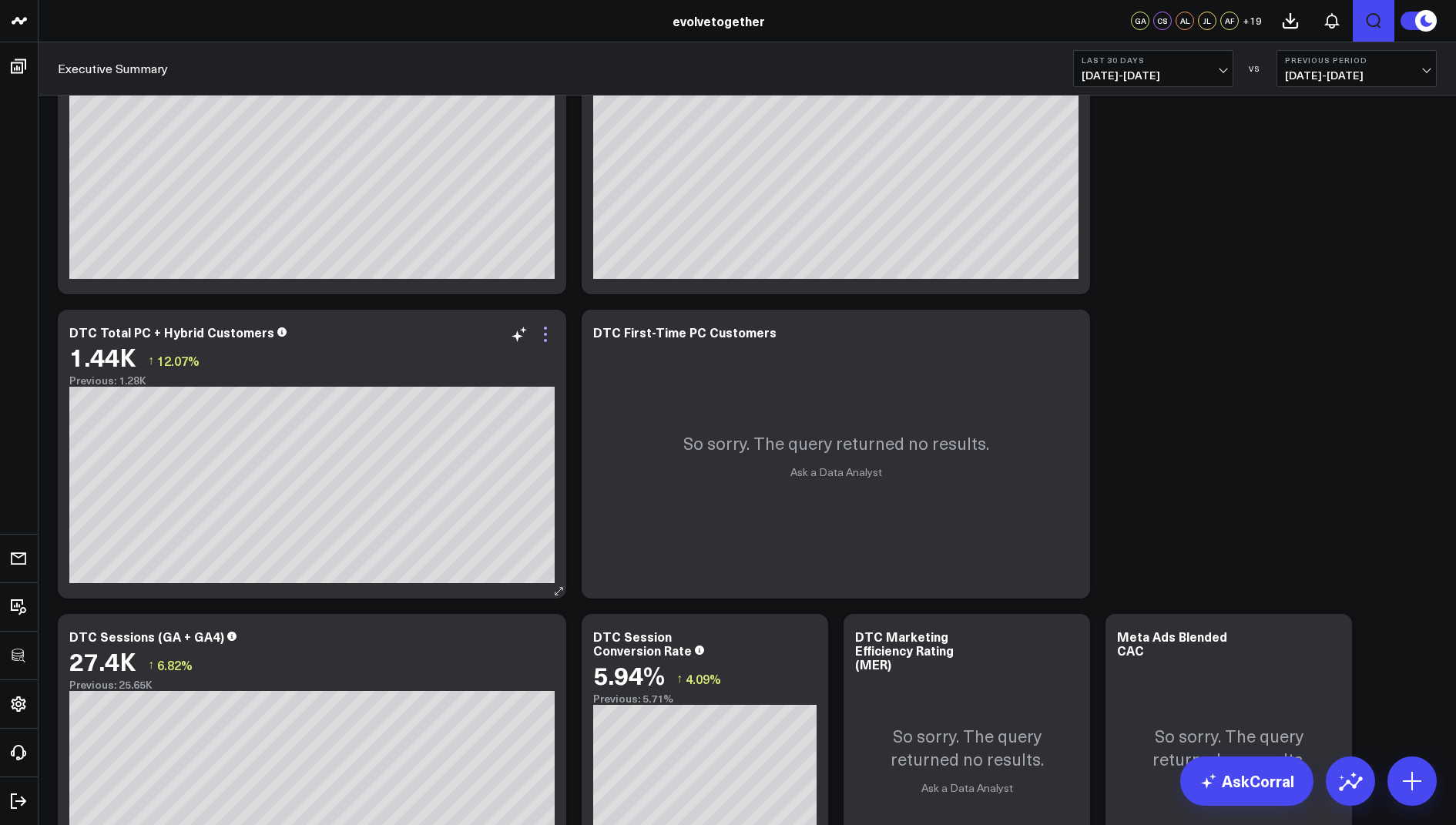
click at [542, 334] on icon at bounding box center [545, 335] width 19 height 19
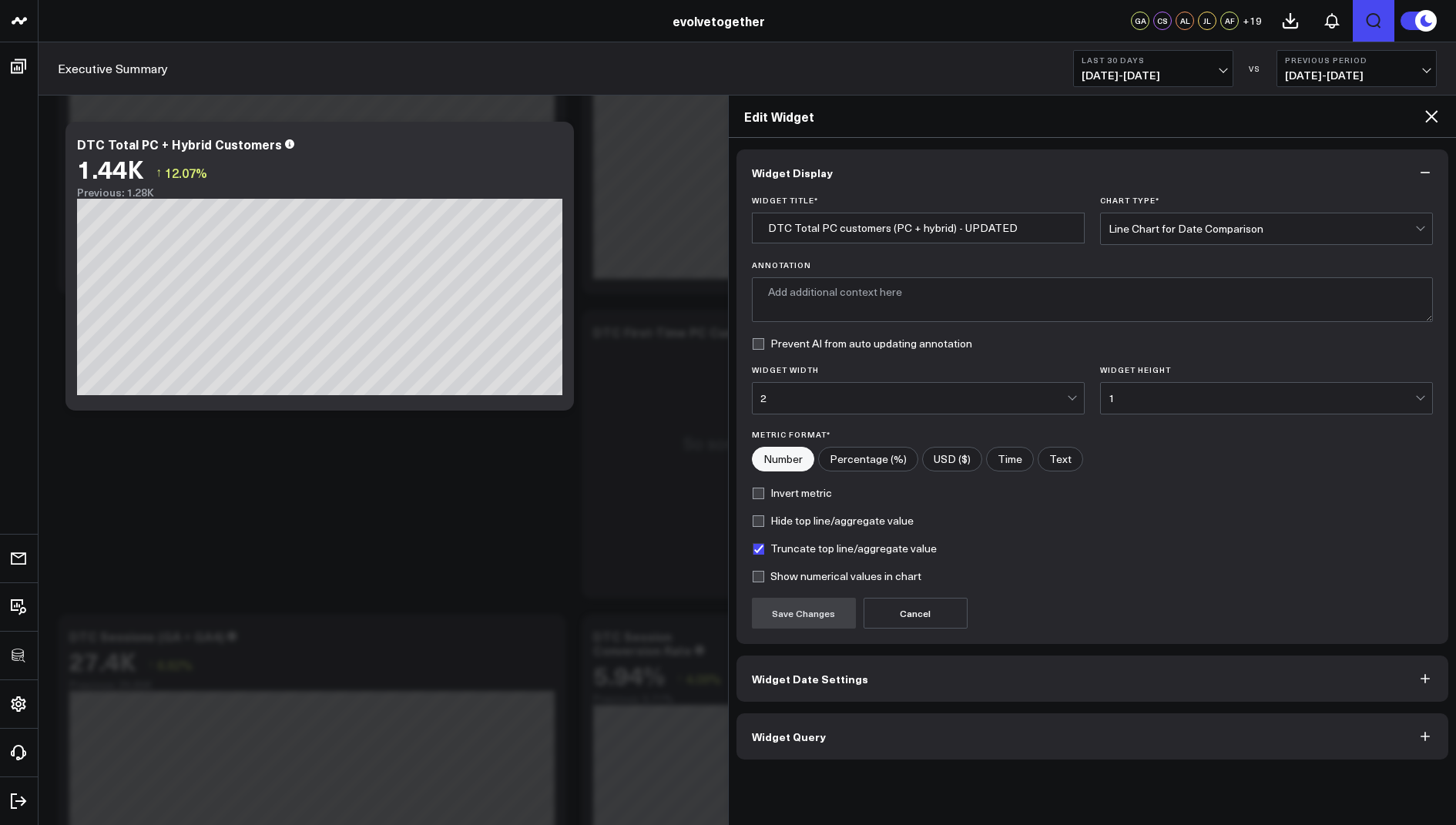
type input "DTC Total PC + Hybrid Customers"
type textarea "Total unique customers who purchased personal care or mask products, excluding …"
click at [790, 740] on button "Widget Query" at bounding box center [1092, 736] width 713 height 46
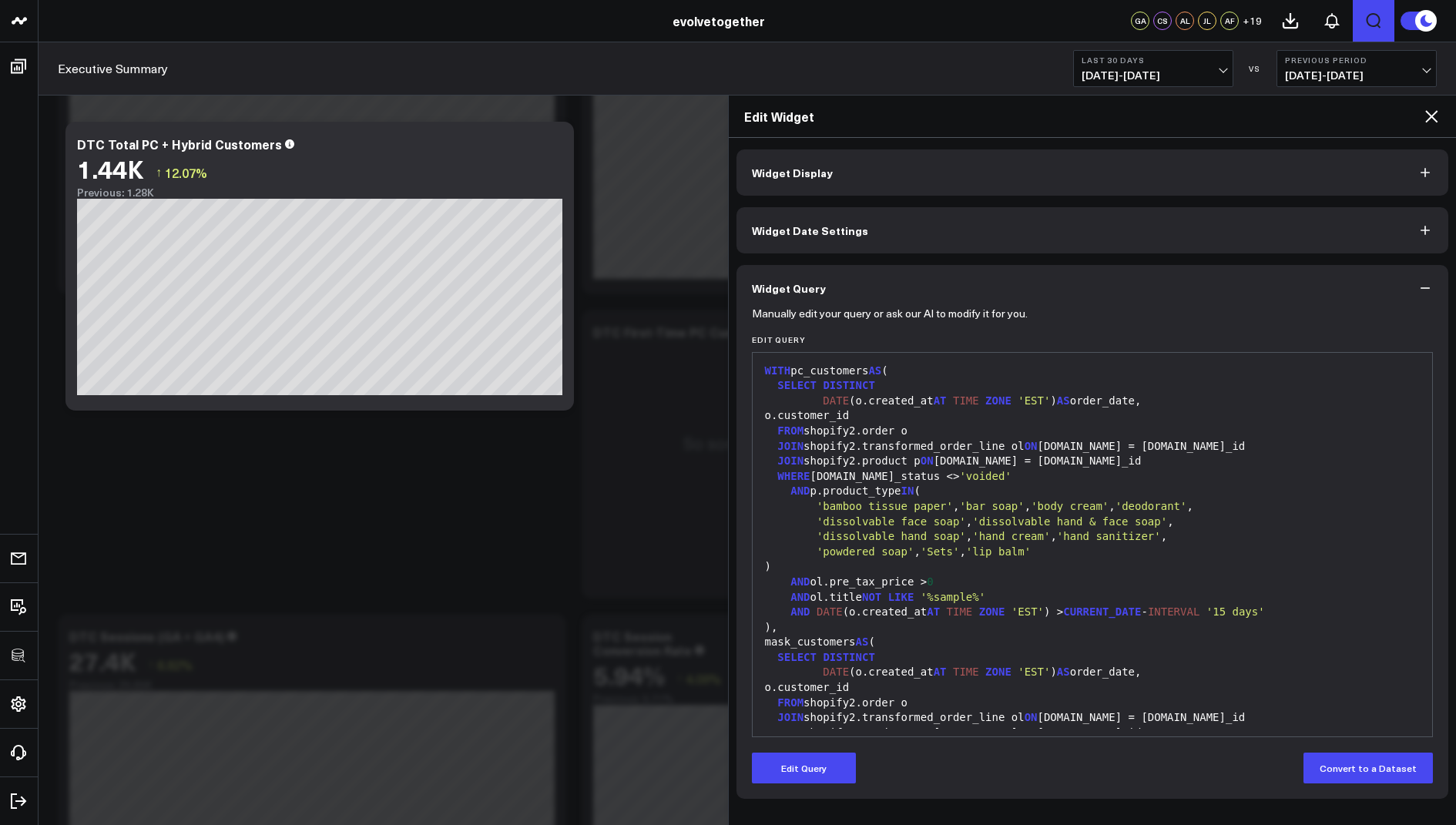
scroll to position [2, 0]
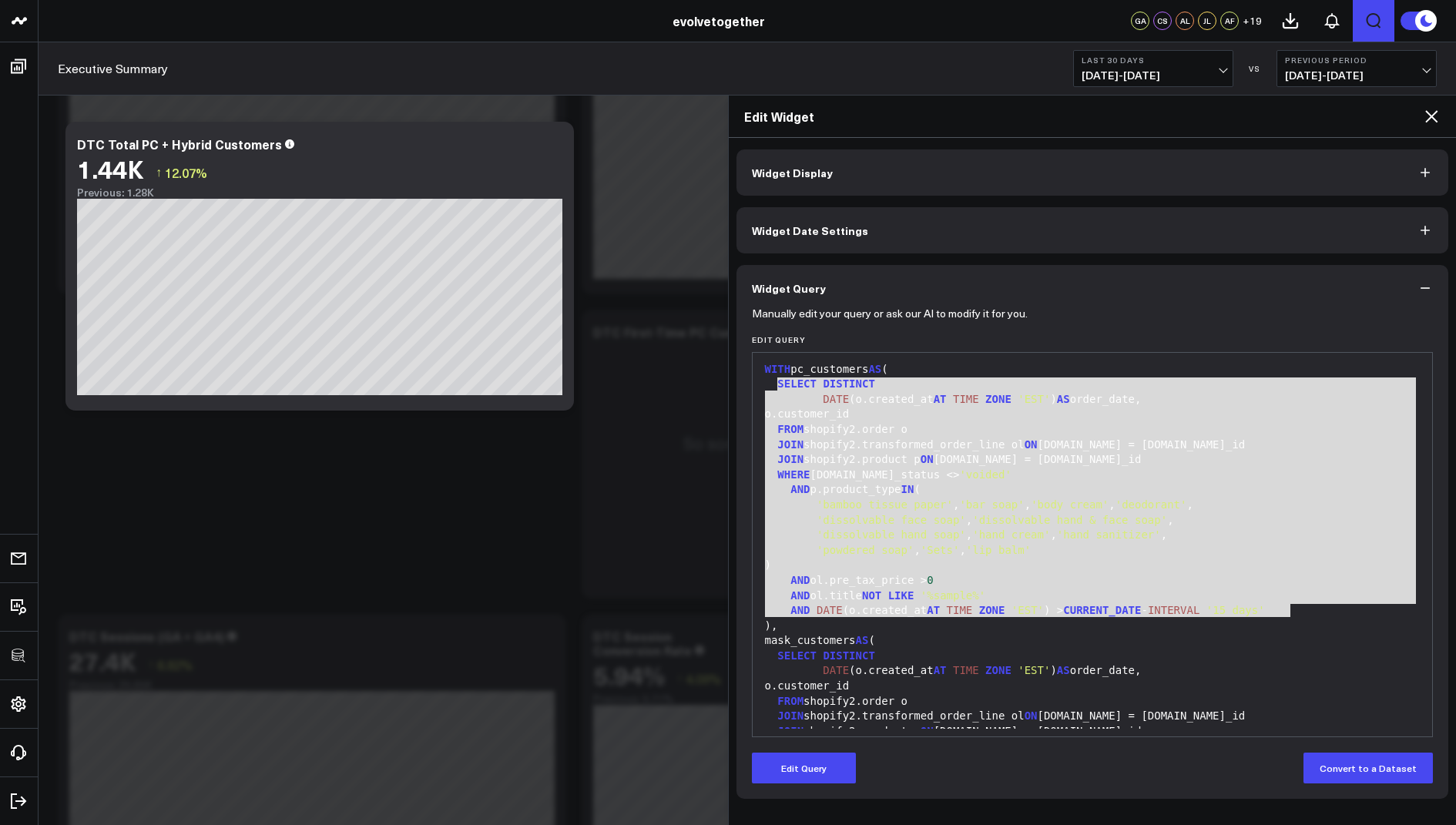
drag, startPoint x: 1310, startPoint y: 606, endPoint x: 778, endPoint y: 386, distance: 575.7
click at [778, 386] on div "WITH pc_customers AS ( SELECT DISTINCT DATE (o.created_at AT TIME ZONE 'EST' ) …" at bounding box center [1092, 672] width 665 height 625
copy div "SELECT DISTINCT DATE (o.created_at AT TIME ZONE 'EST' ) AS order_date, o.custom…"
click at [1428, 124] on div "Edit Widget" at bounding box center [1092, 116] width 728 height 42
click at [1433, 116] on icon at bounding box center [1431, 116] width 19 height 19
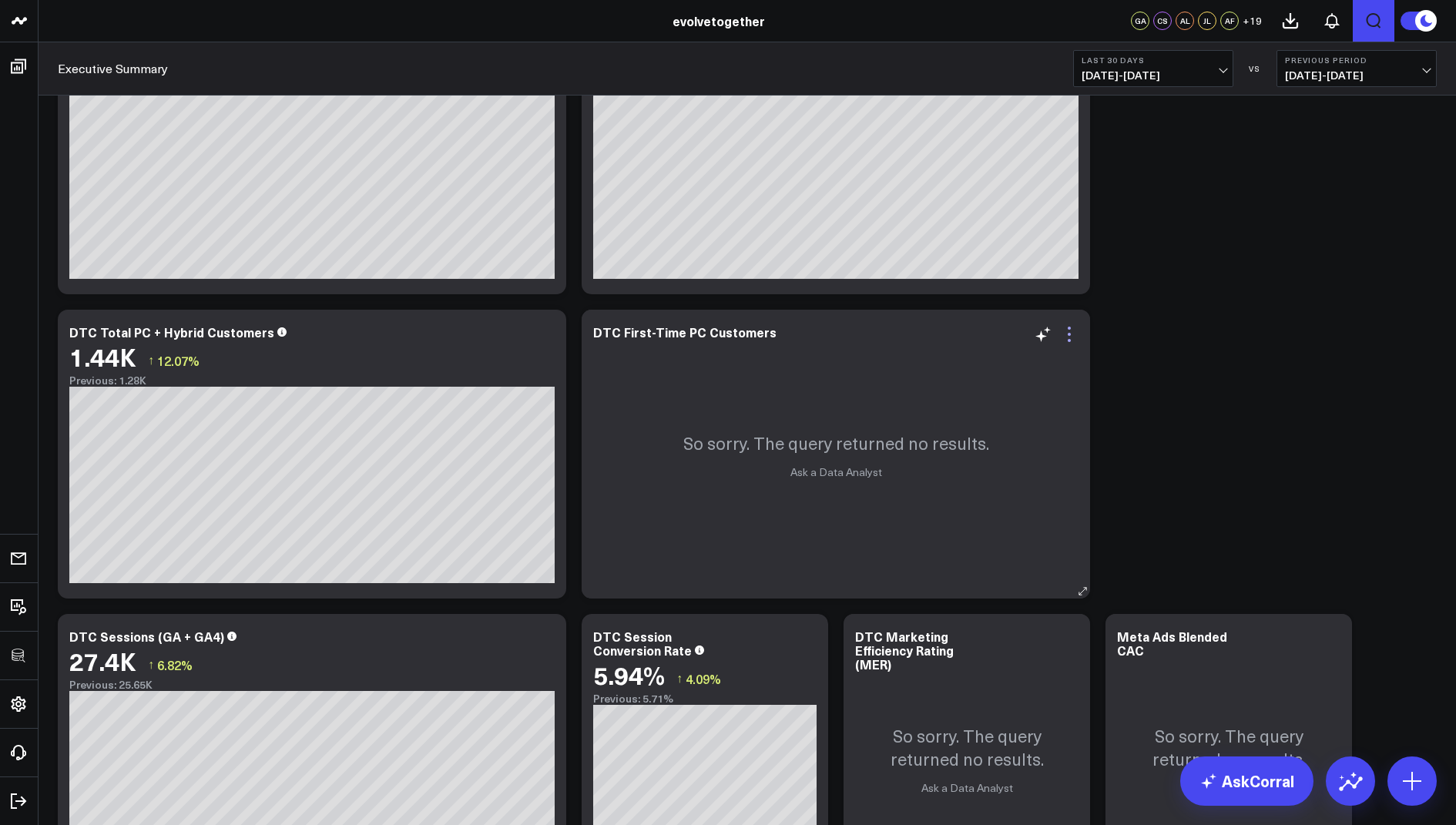
click at [1069, 329] on icon at bounding box center [1069, 335] width 19 height 19
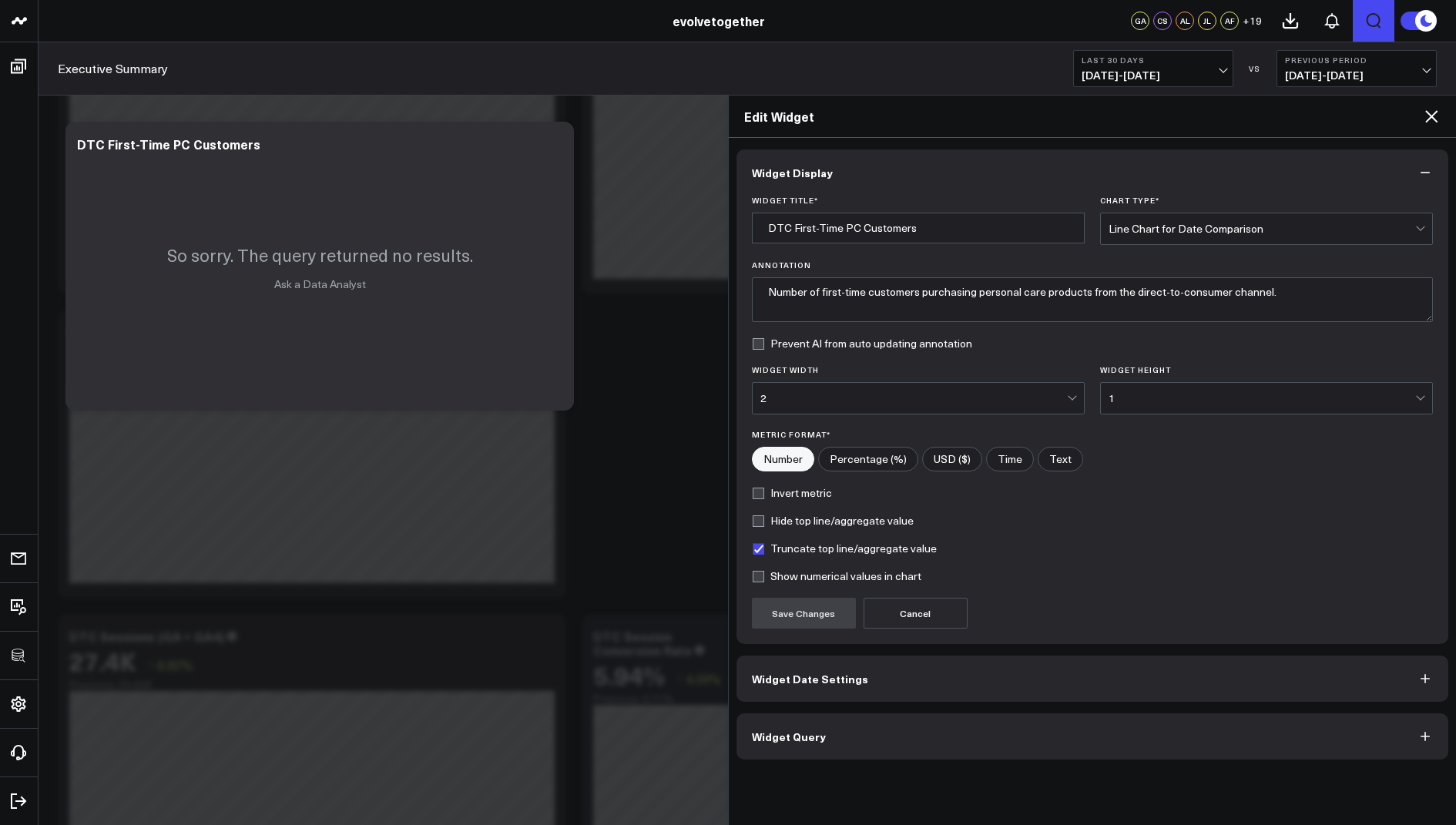
click at [771, 736] on span "Widget Query" at bounding box center [788, 736] width 74 height 12
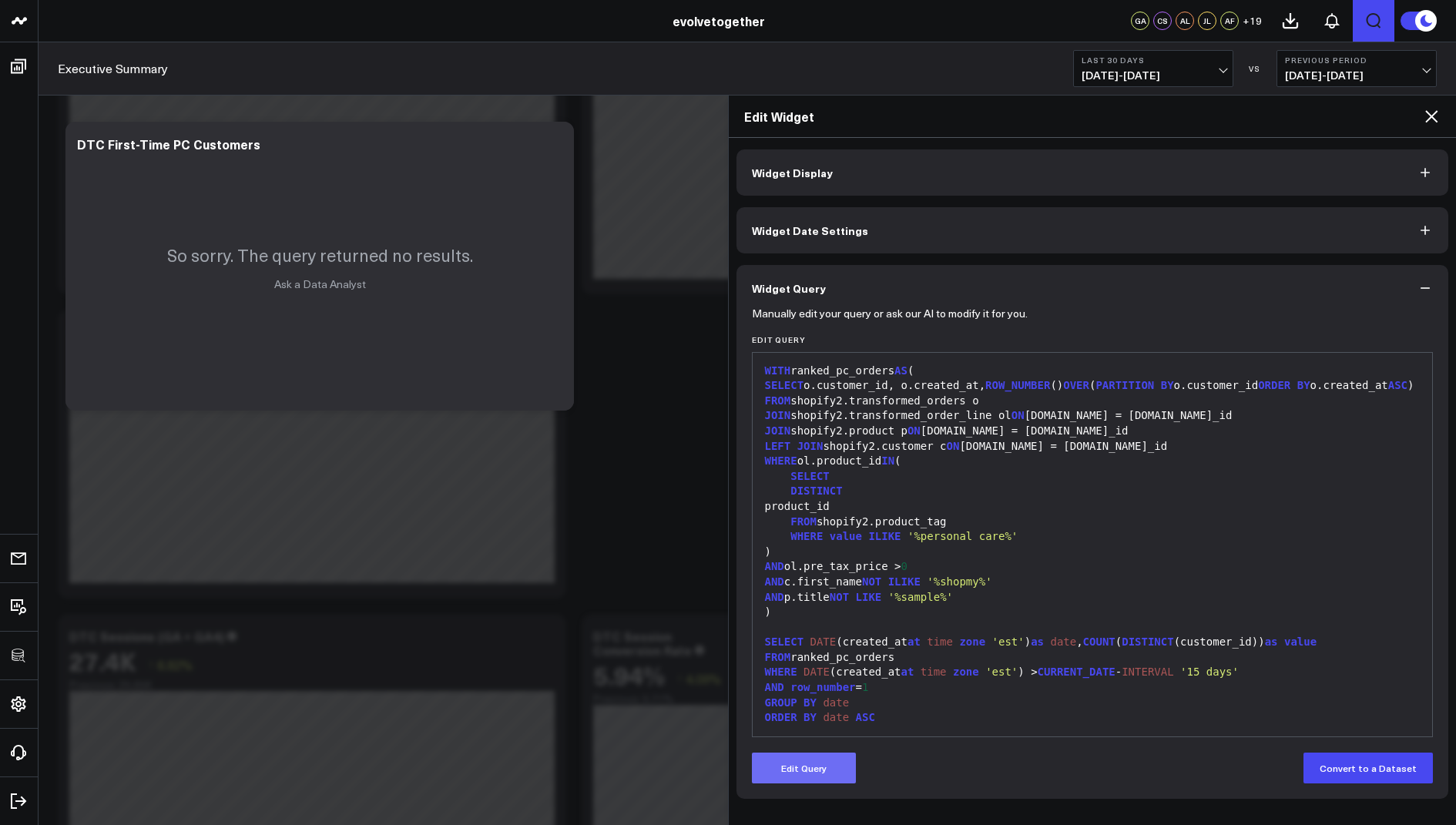
click at [801, 760] on button "Edit Query" at bounding box center [803, 768] width 104 height 31
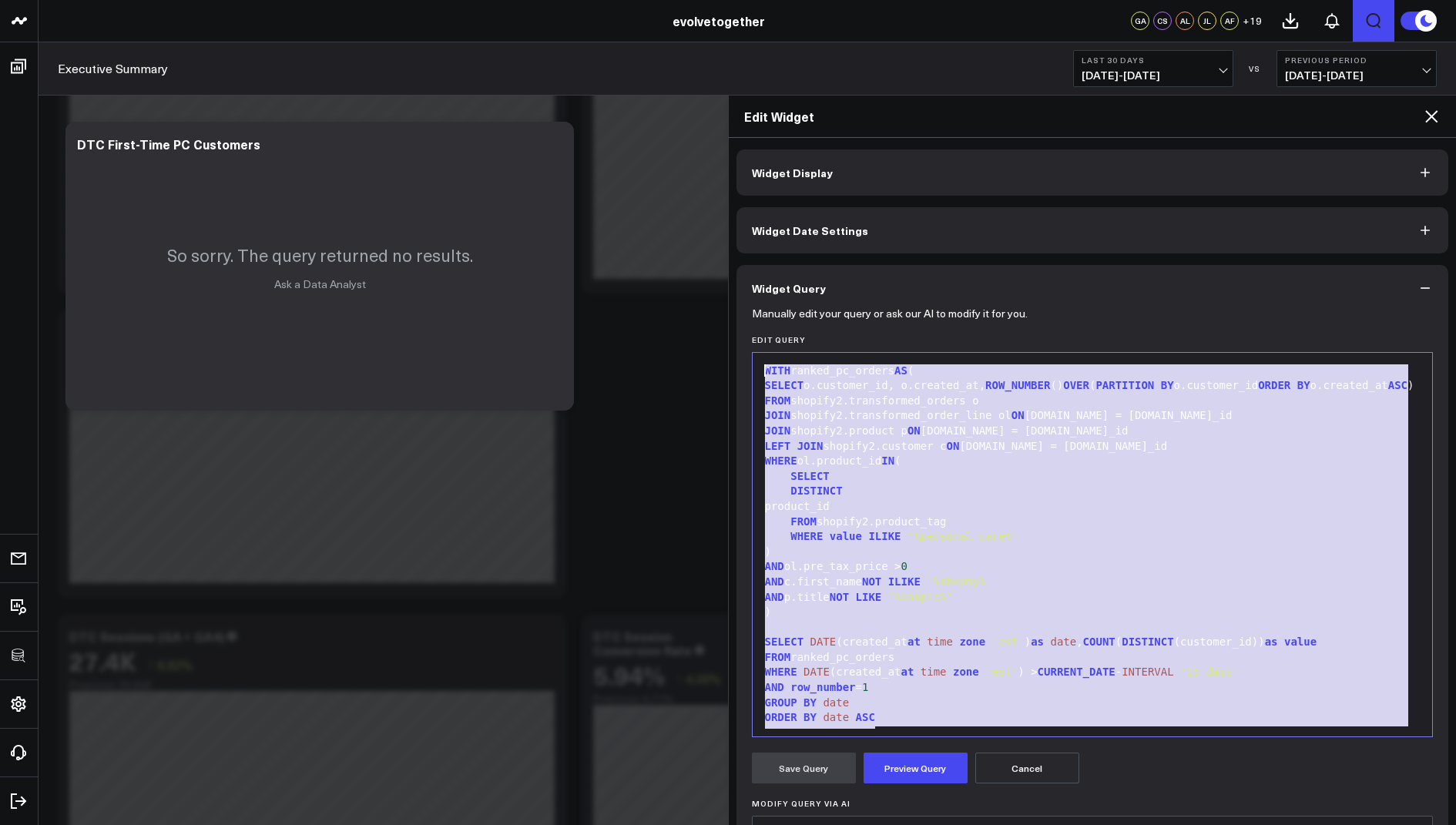
drag, startPoint x: 888, startPoint y: 719, endPoint x: 986, endPoint y: 200, distance: 528.2
click at [986, 200] on div "Widget Display Widget Date Settings Widget Query Manually edit your query or as…" at bounding box center [1092, 570] width 713 height 841
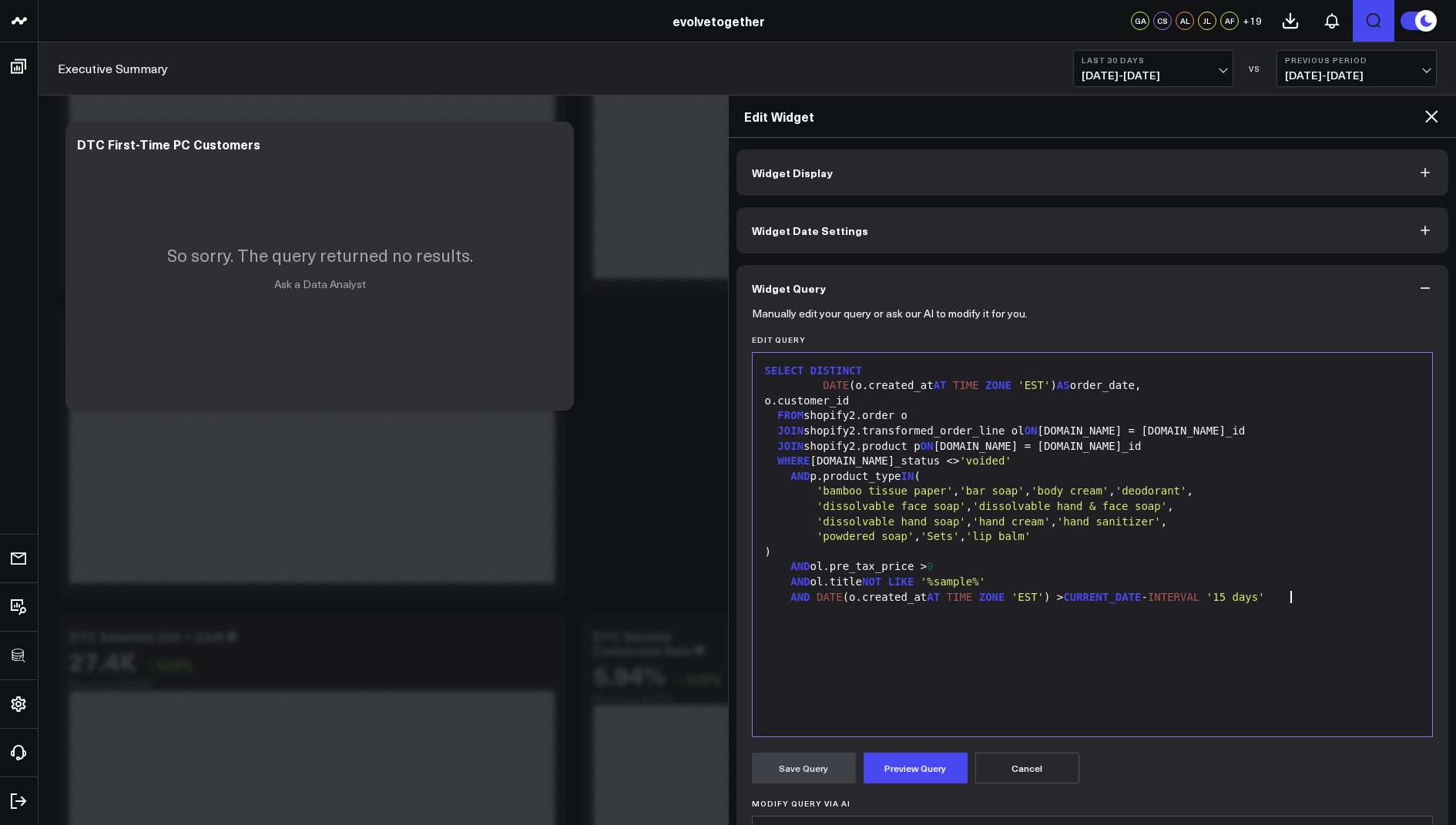
click at [1028, 580] on div "AND ol.title NOT LIKE '%sample%'" at bounding box center [1092, 582] width 665 height 15
drag, startPoint x: 900, startPoint y: 417, endPoint x: 868, endPoint y: 417, distance: 32.0
click at [868, 417] on div "FROM shopify2.order o" at bounding box center [1092, 416] width 665 height 15
click at [975, 559] on div "AND ol.pre_tax_price > 0" at bounding box center [1092, 567] width 665 height 15
click at [846, 598] on div "AND" at bounding box center [1092, 598] width 665 height 15
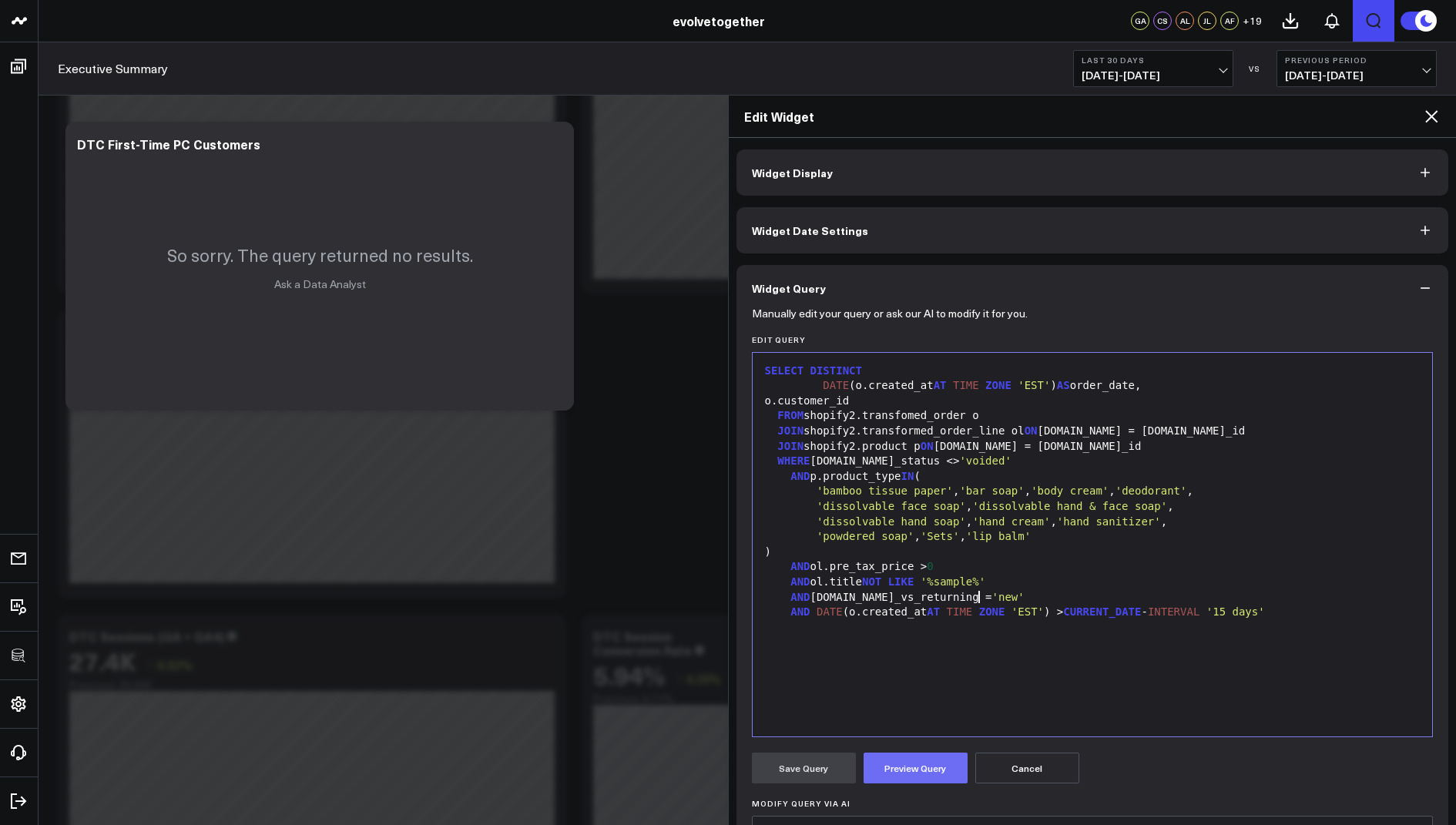
click at [920, 760] on button "Preview Query" at bounding box center [915, 768] width 104 height 31
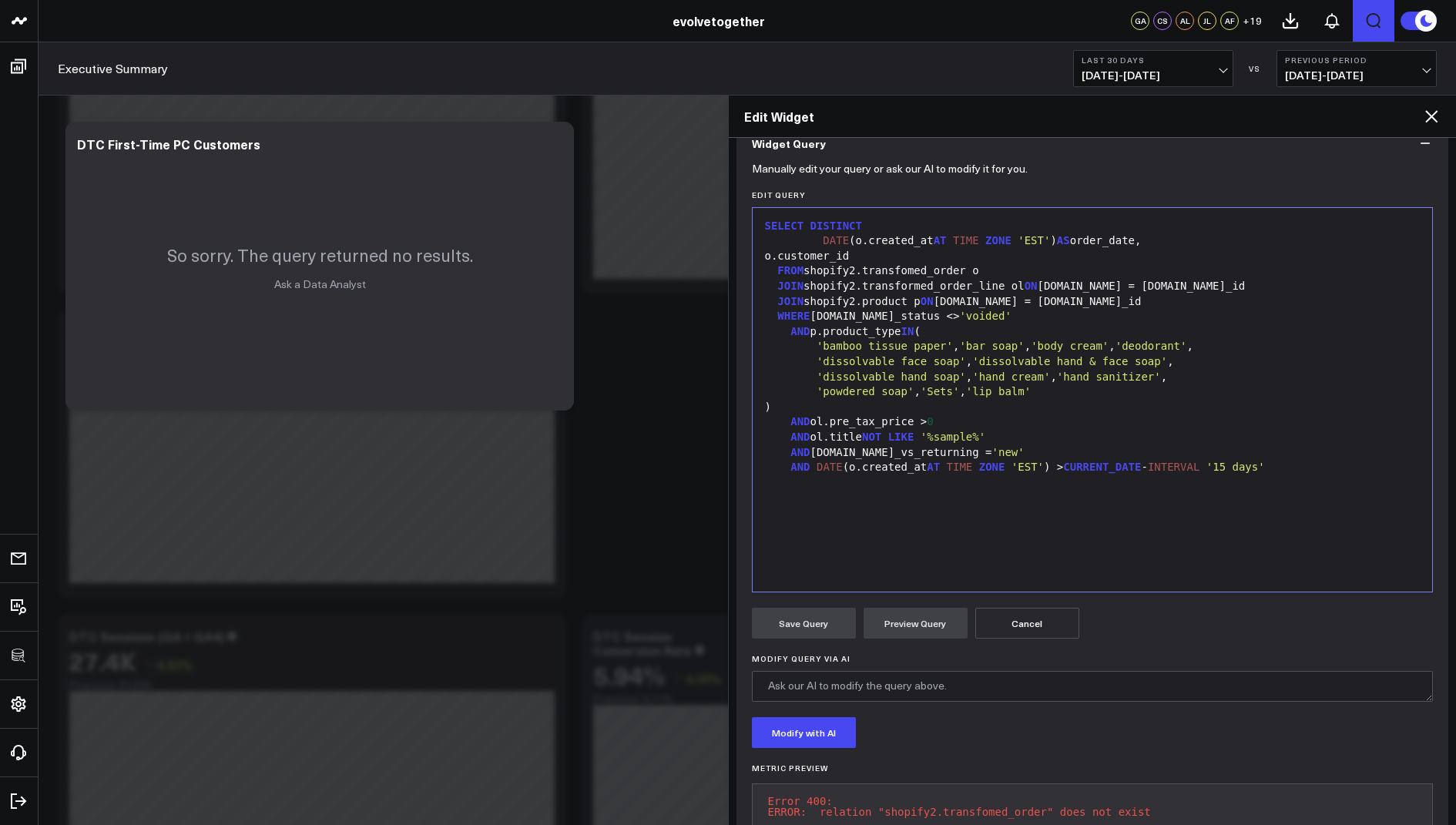
scroll to position [142, 0]
click at [910, 275] on div "FROM shopify2.transfomed_order o" at bounding box center [1092, 274] width 665 height 15
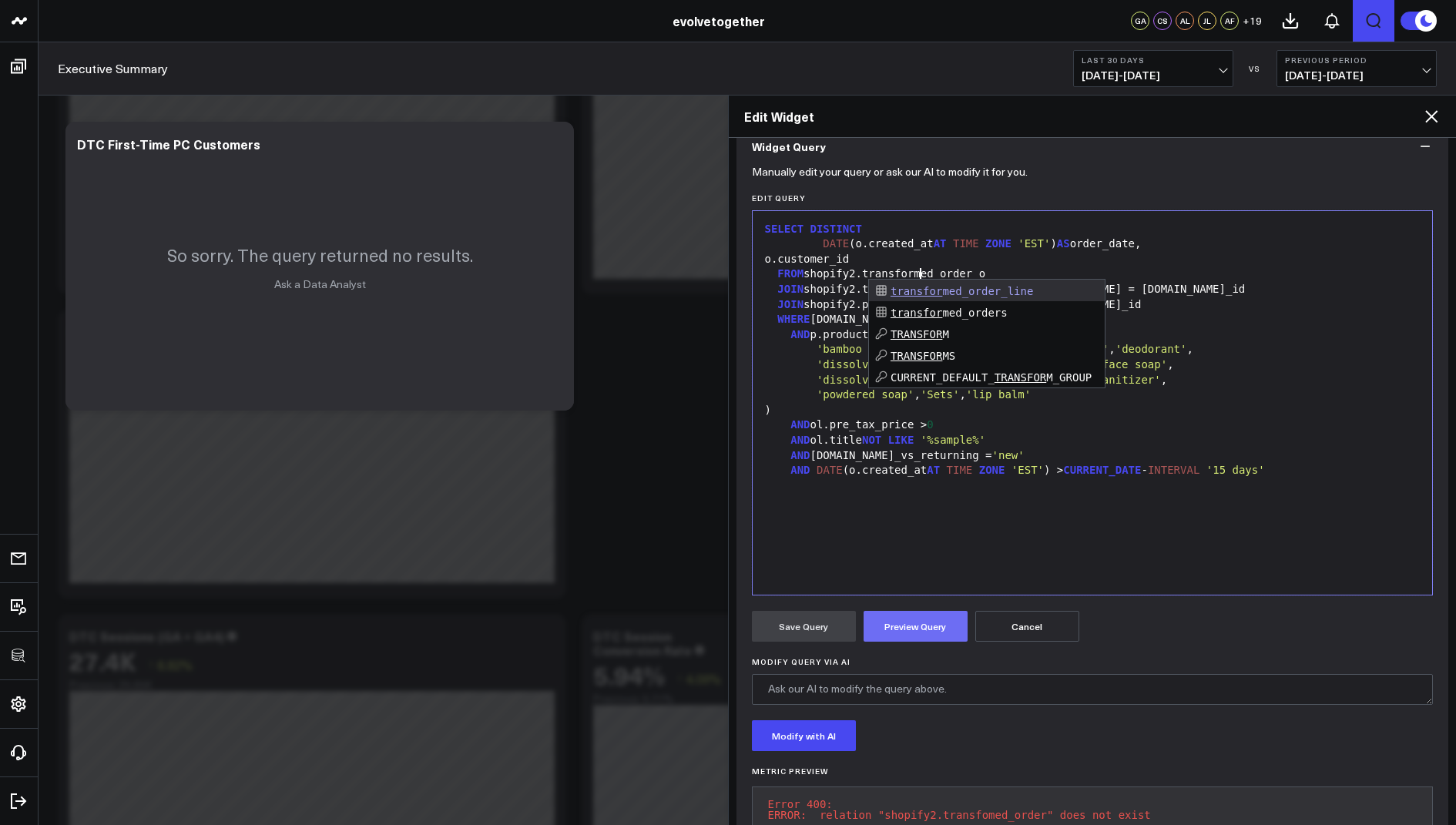
click at [923, 631] on button "Preview Query" at bounding box center [915, 626] width 104 height 31
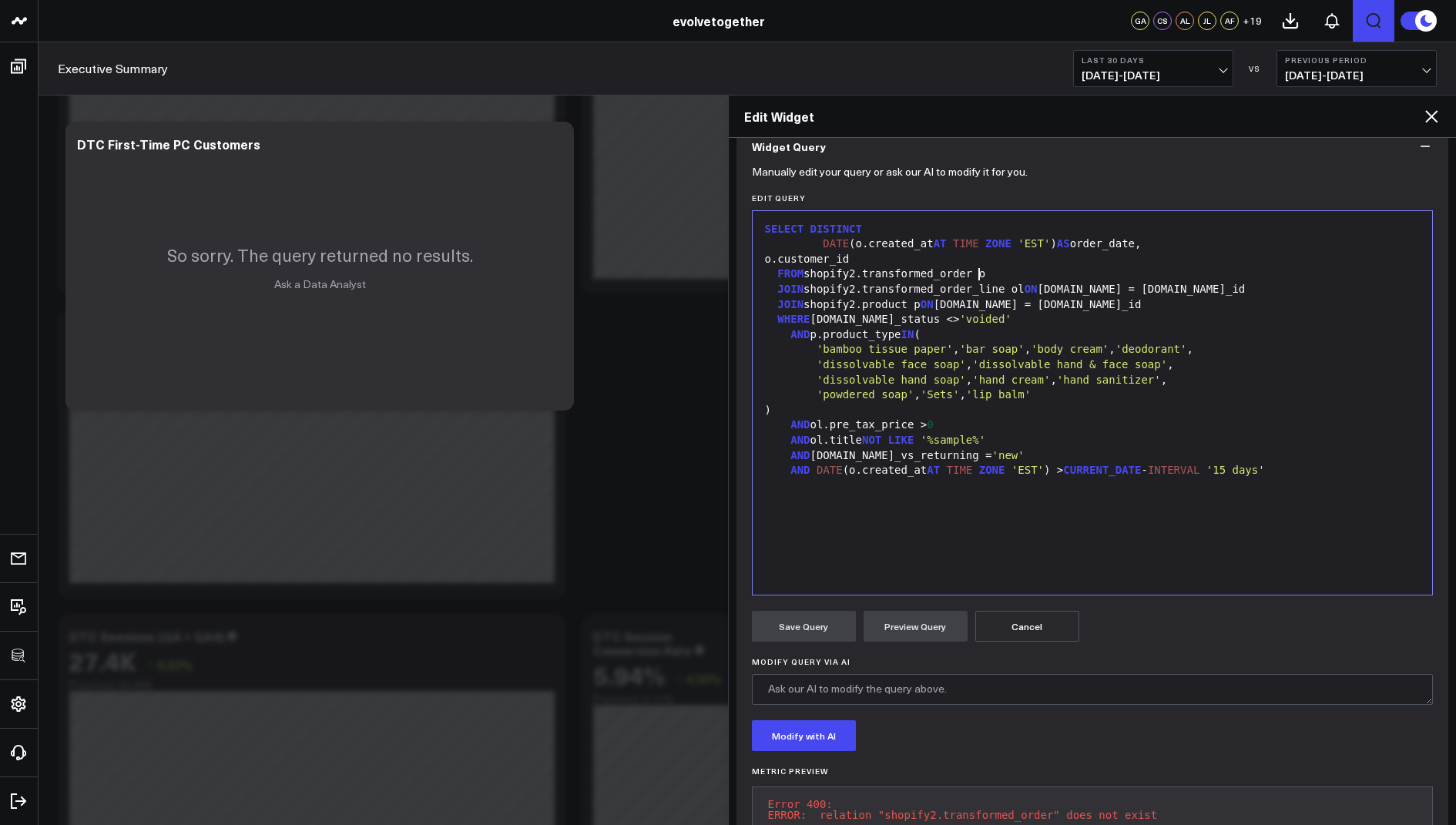
click at [978, 273] on div "FROM shopify2.transformed_order o" at bounding box center [1092, 274] width 665 height 15
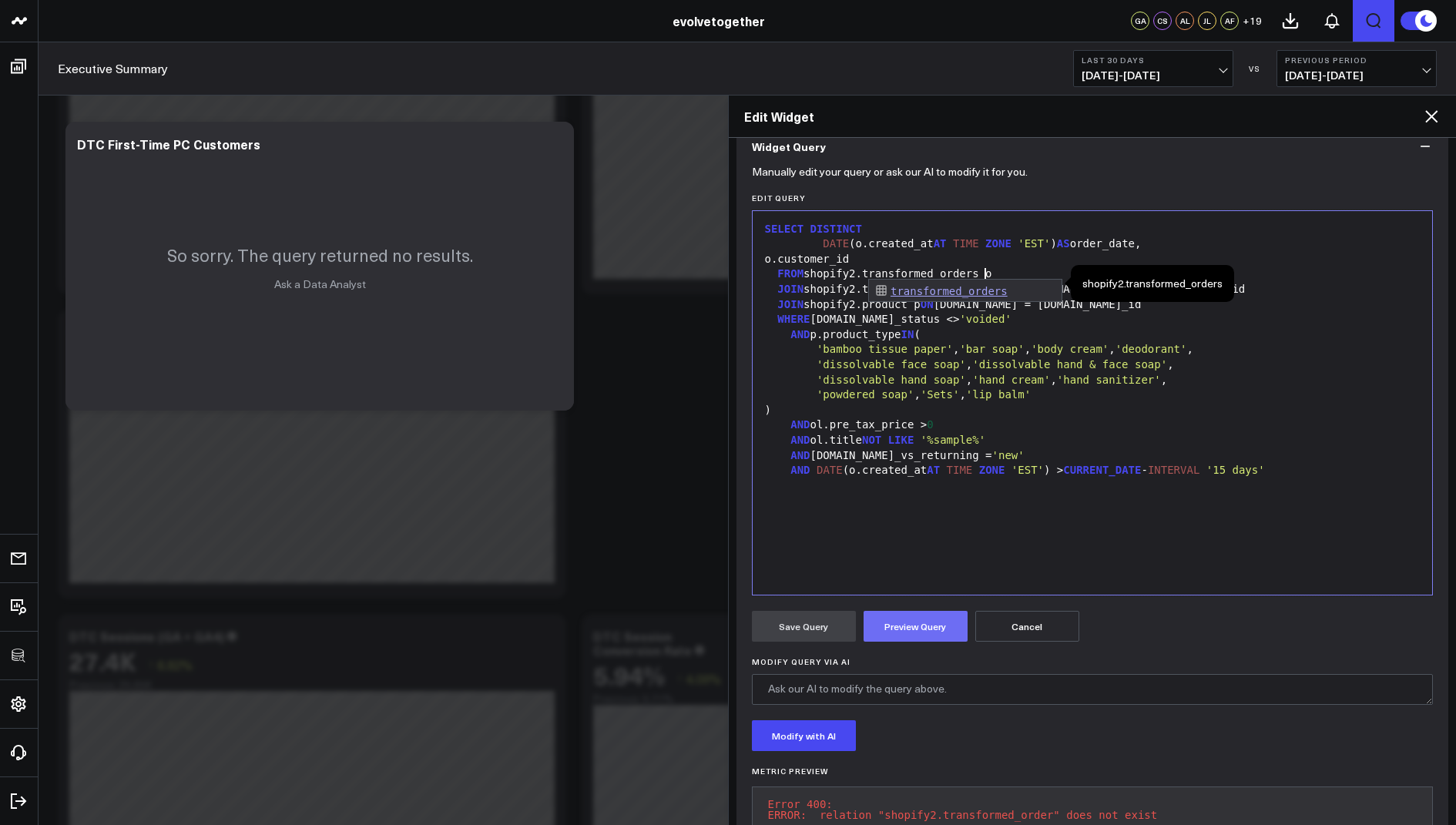
click at [911, 627] on button "Preview Query" at bounding box center [915, 626] width 104 height 31
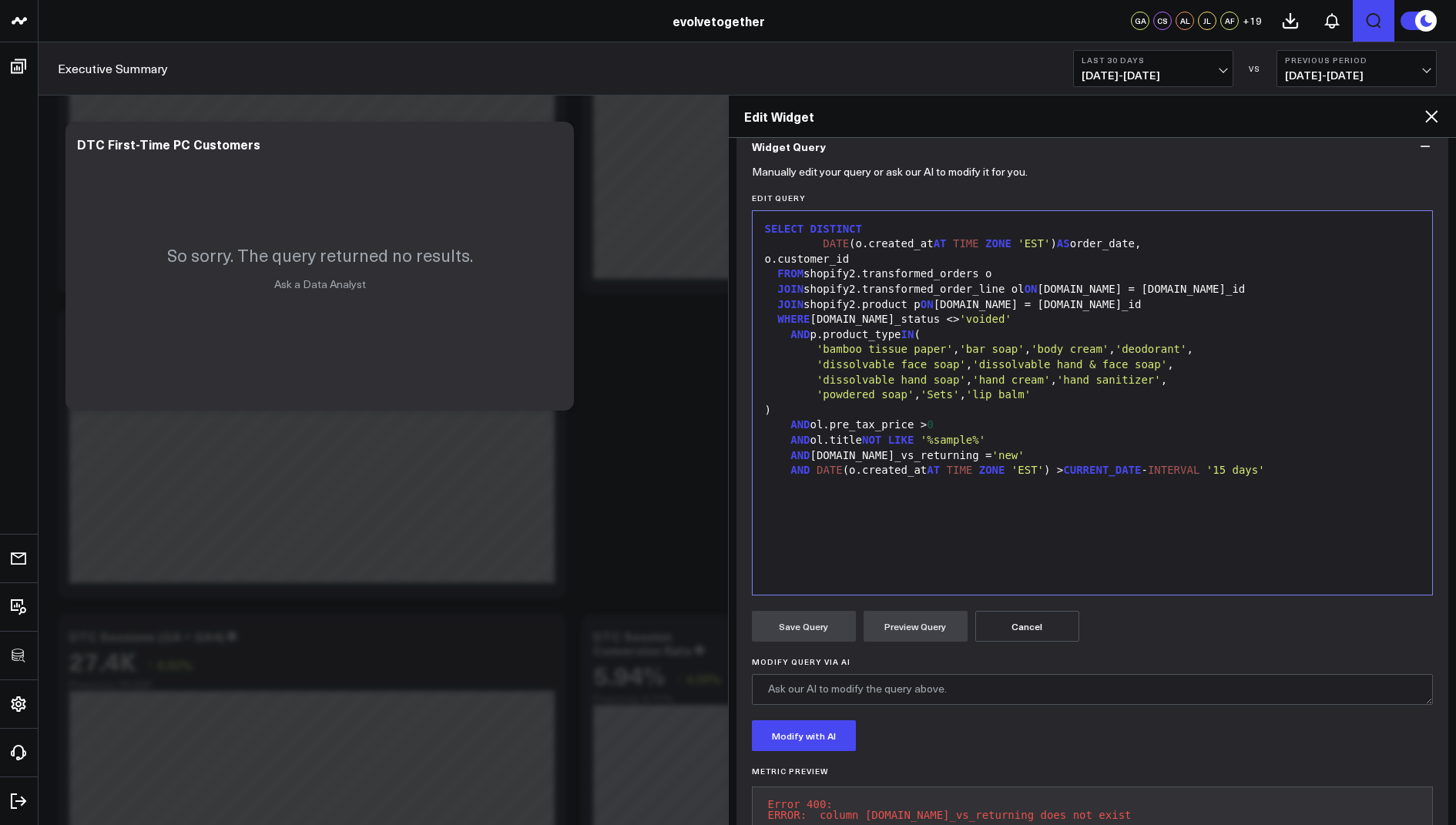
scroll to position [195, 0]
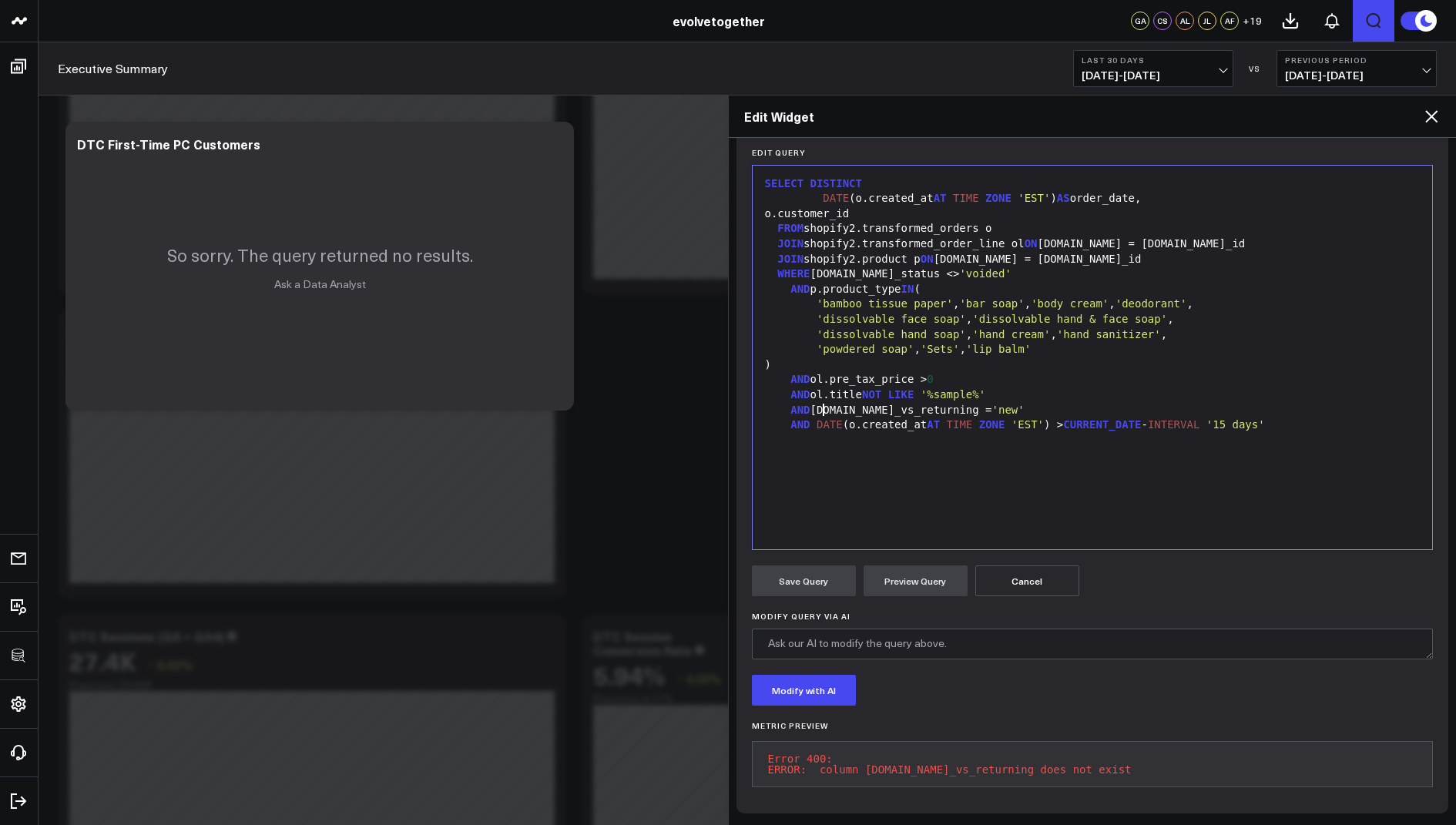
click at [819, 403] on div "AND p.new_vs_returning = 'new'" at bounding box center [1092, 411] width 665 height 15
click at [916, 571] on button "Preview Query" at bounding box center [915, 581] width 104 height 31
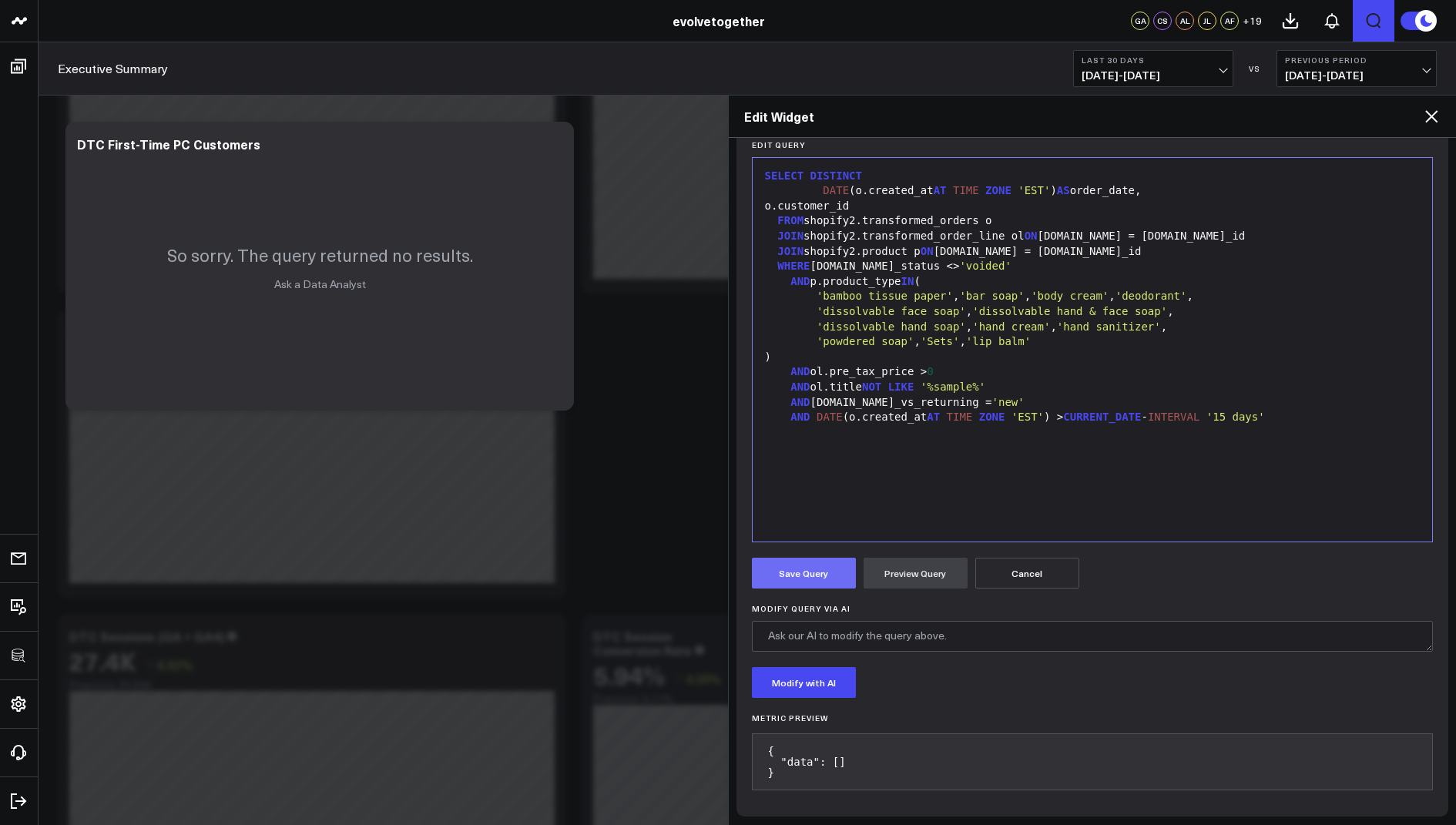
click at [802, 574] on button "Save Query" at bounding box center [803, 572] width 104 height 31
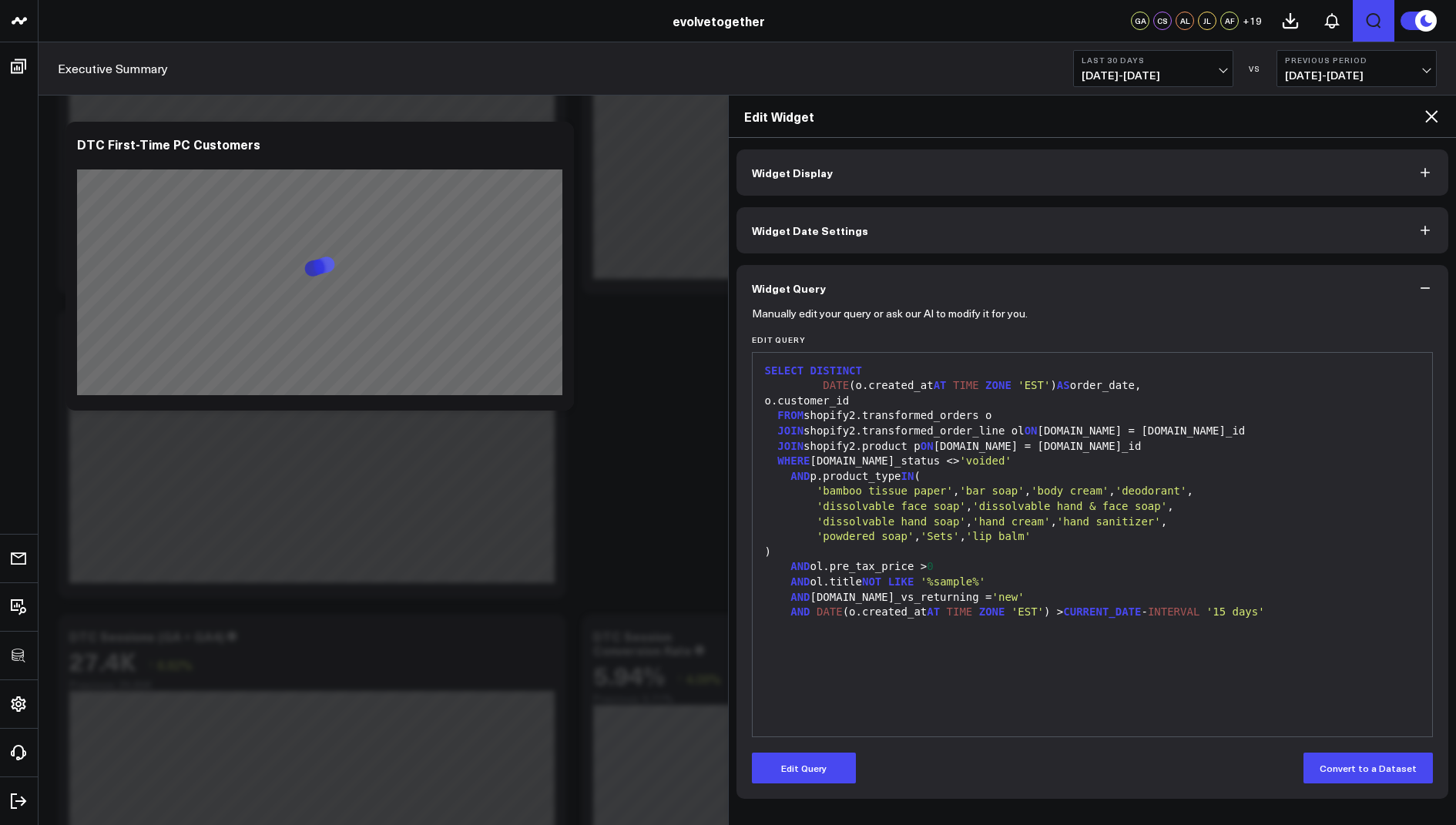
scroll to position [0, 0]
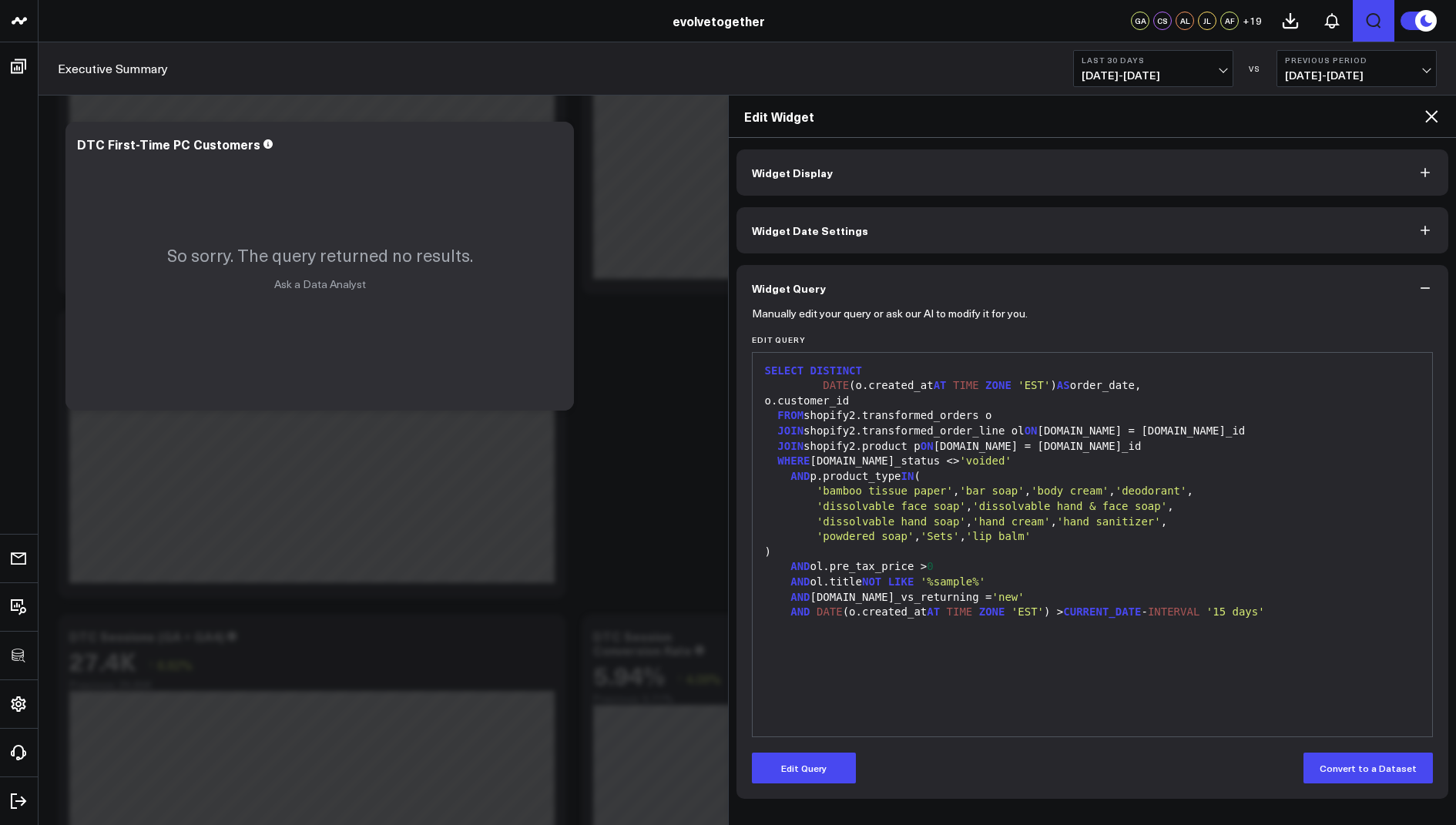
click at [1435, 112] on icon at bounding box center [1431, 116] width 19 height 19
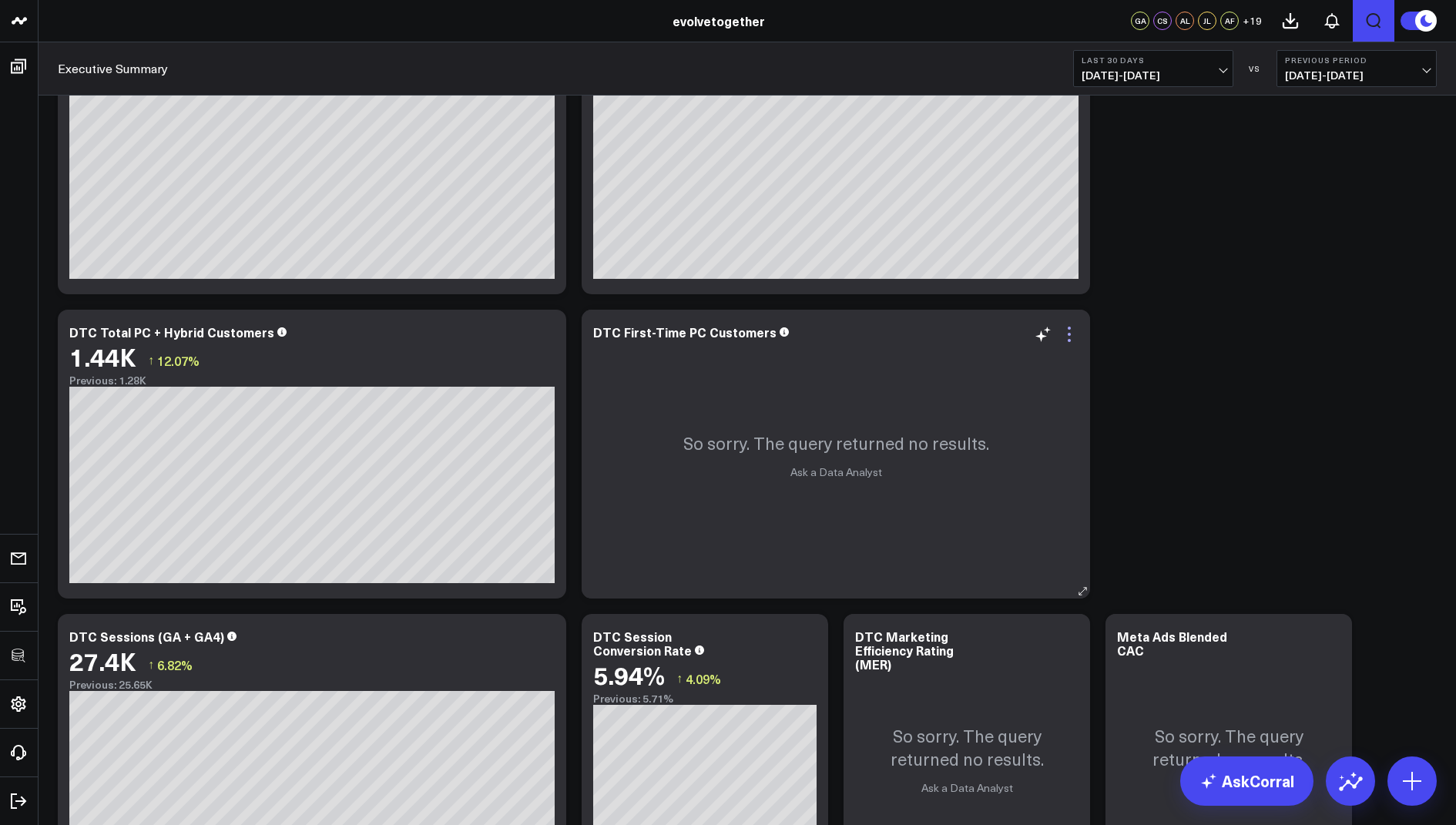
click at [1071, 327] on icon at bounding box center [1069, 335] width 19 height 19
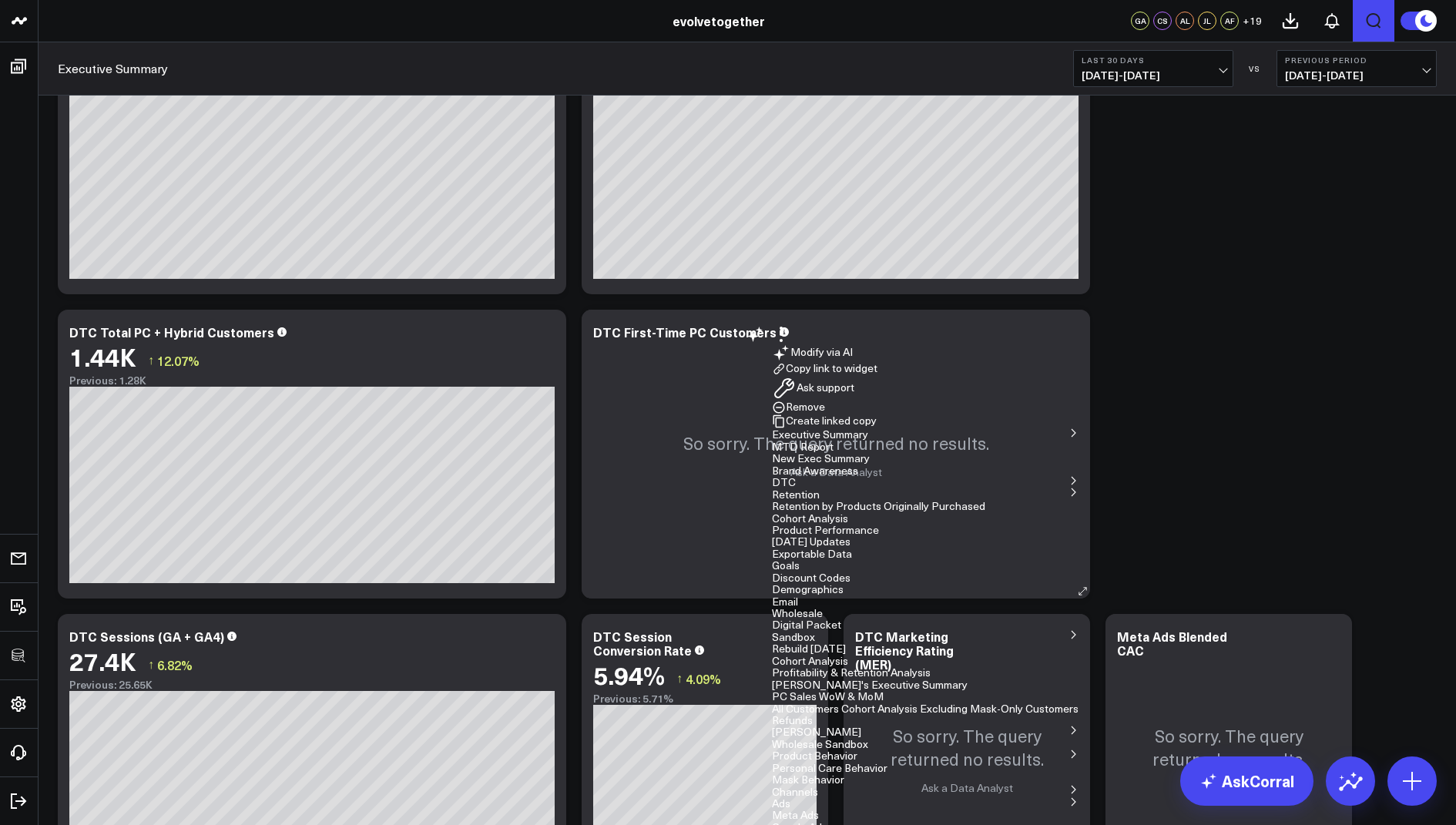
click at [728, 412] on div "So sorry. The query returned no results. Ask a Data Analyst" at bounding box center [836, 454] width 509 height 289
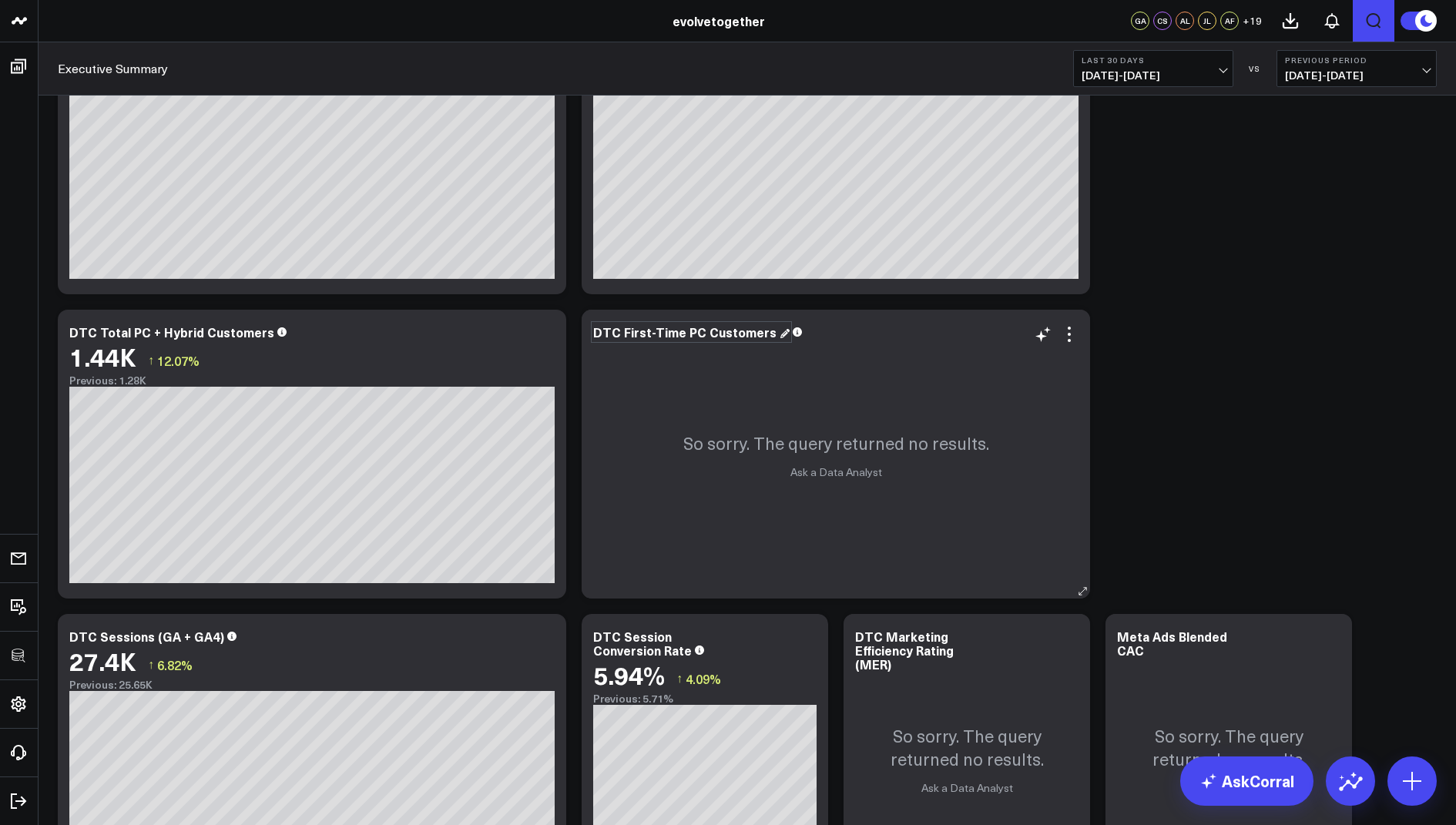
click at [678, 330] on div "DTC First-Time PC Customers" at bounding box center [691, 332] width 196 height 17
drag, startPoint x: 679, startPoint y: 335, endPoint x: 622, endPoint y: 336, distance: 57.0
click at [622, 336] on div "DTC First-Time PC Customers" at bounding box center [685, 332] width 186 height 17
click at [958, 391] on div "So sorry. The query returned no results. Ask a Data Analyst" at bounding box center [836, 454] width 509 height 289
click at [1068, 333] on icon at bounding box center [1068, 334] width 3 height 3
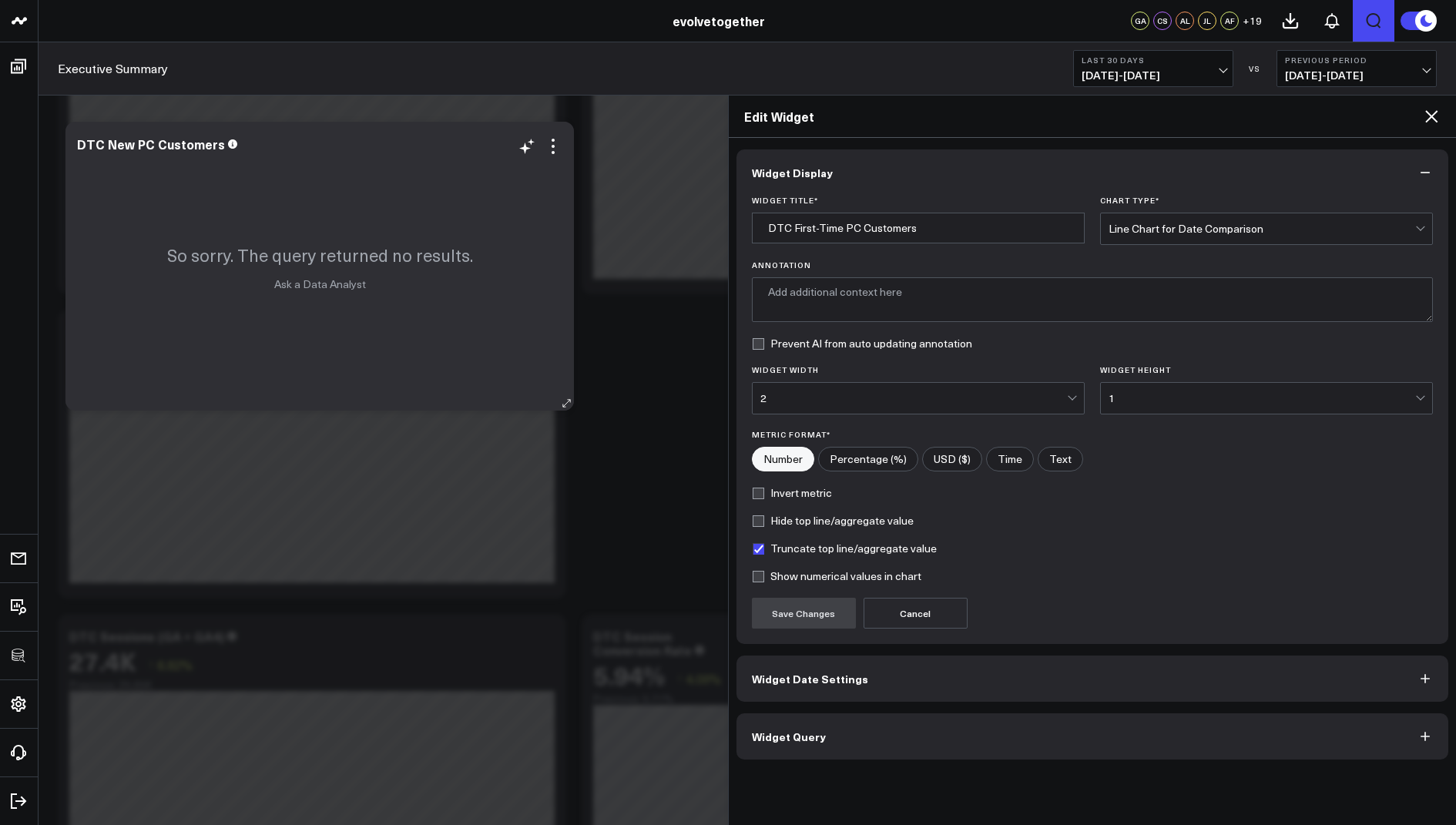
type input "DTC New PC Customers"
type textarea "Unique first-time customers who purchased specific personal care products from …"
click at [822, 737] on button "Widget Query" at bounding box center [1092, 736] width 713 height 46
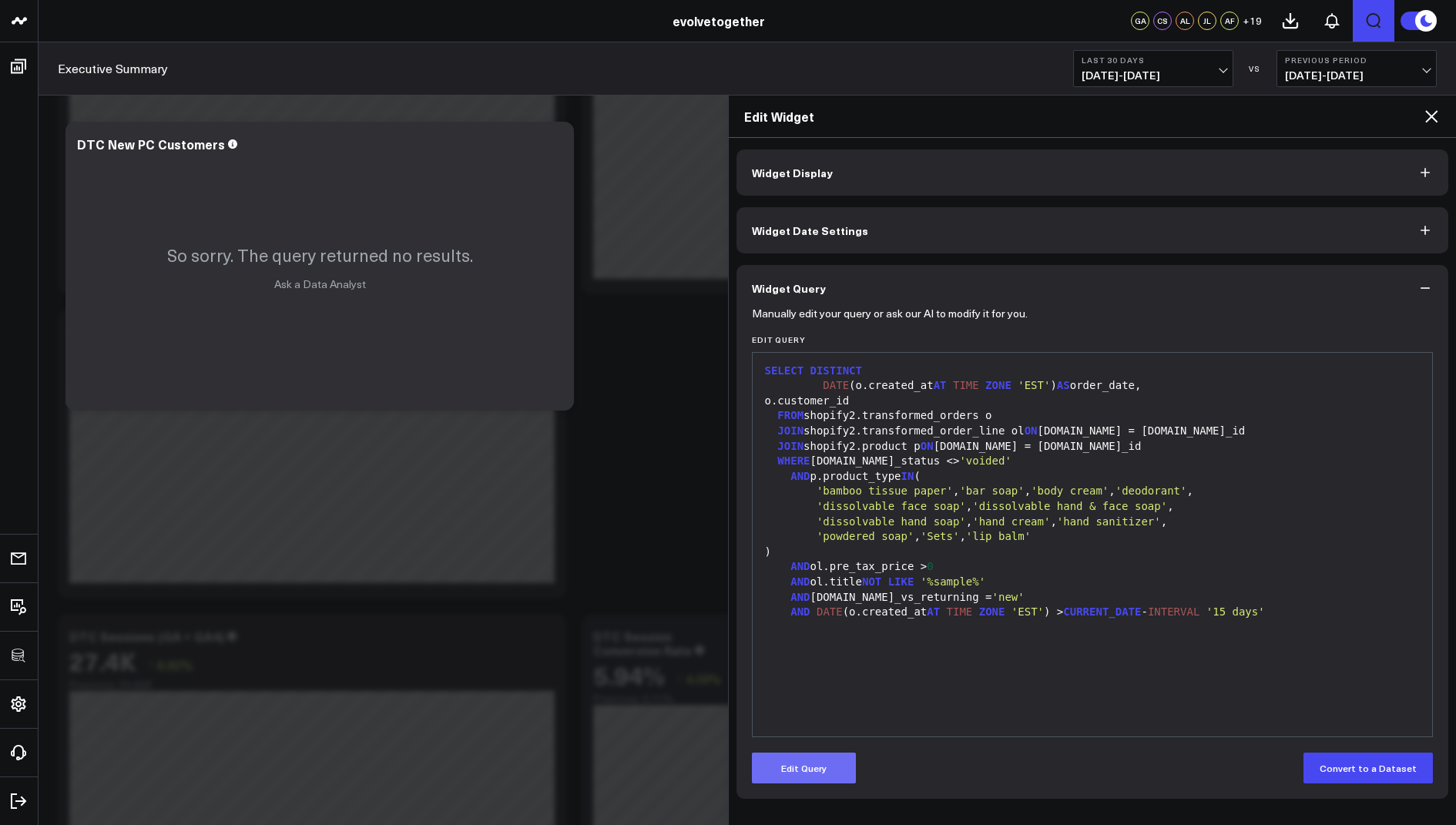
click at [814, 757] on button "Edit Query" at bounding box center [803, 768] width 104 height 31
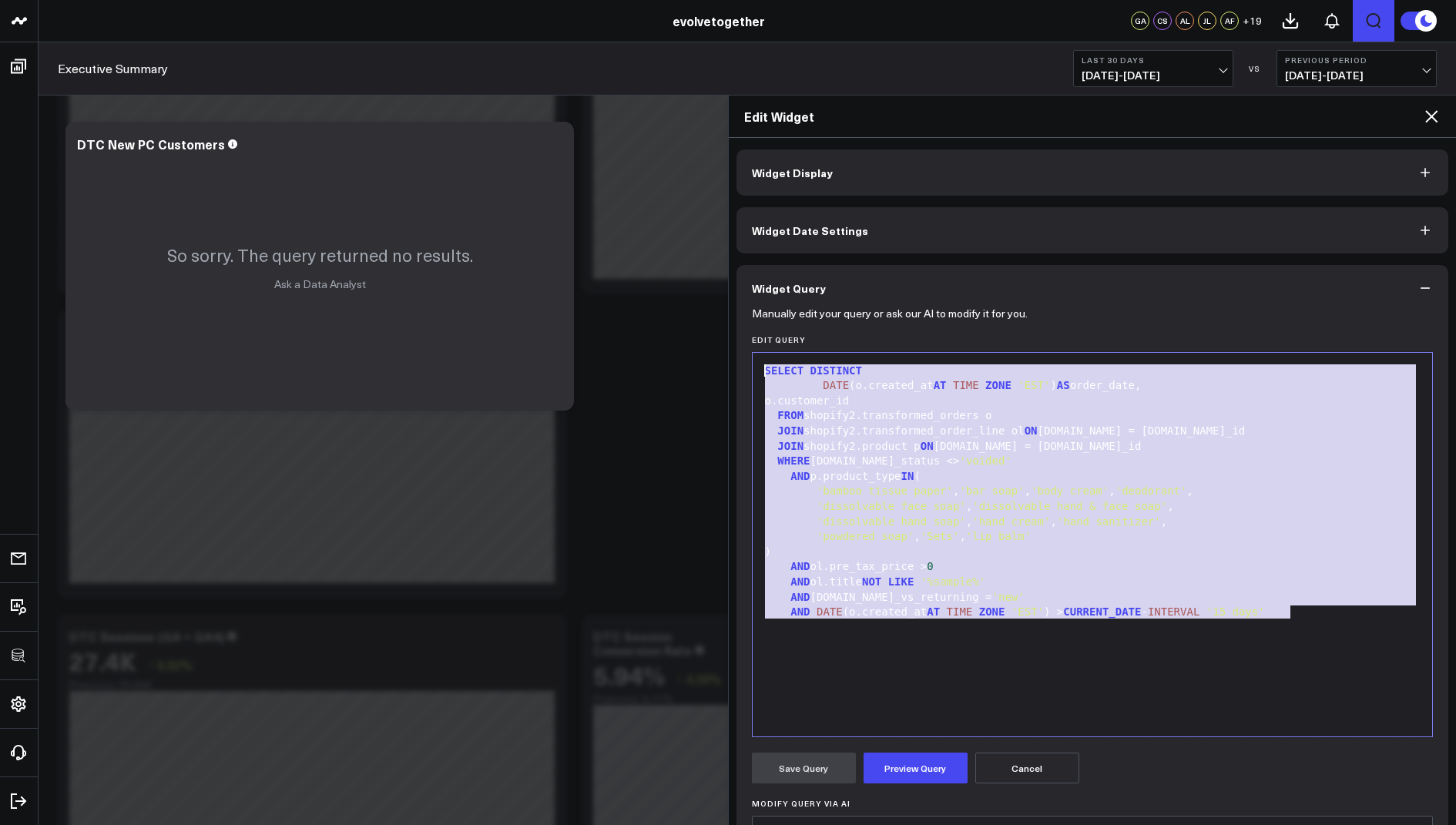
drag, startPoint x: 1305, startPoint y: 609, endPoint x: 1297, endPoint y: 279, distance: 330.1
click at [1297, 279] on div "Widget Query Manually edit your query or ask our AI to modify it for you. Edit …" at bounding box center [1092, 627] width 713 height 725
copy div "SELECT DISTINCT DATE (o.created_at AT TIME ZONE 'EST' ) AS order_date, o.custom…"
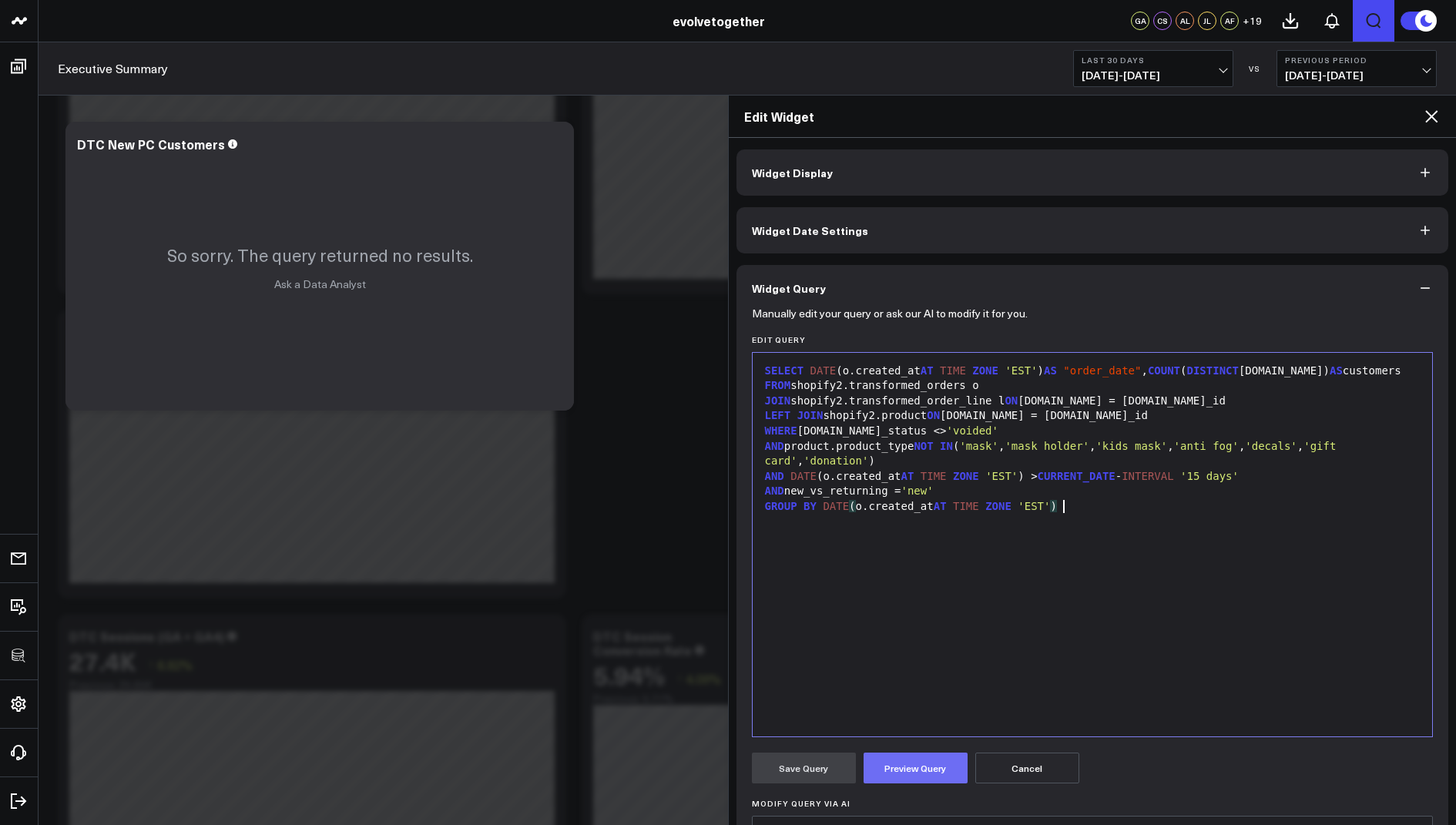
click at [908, 763] on button "Preview Query" at bounding box center [915, 768] width 104 height 31
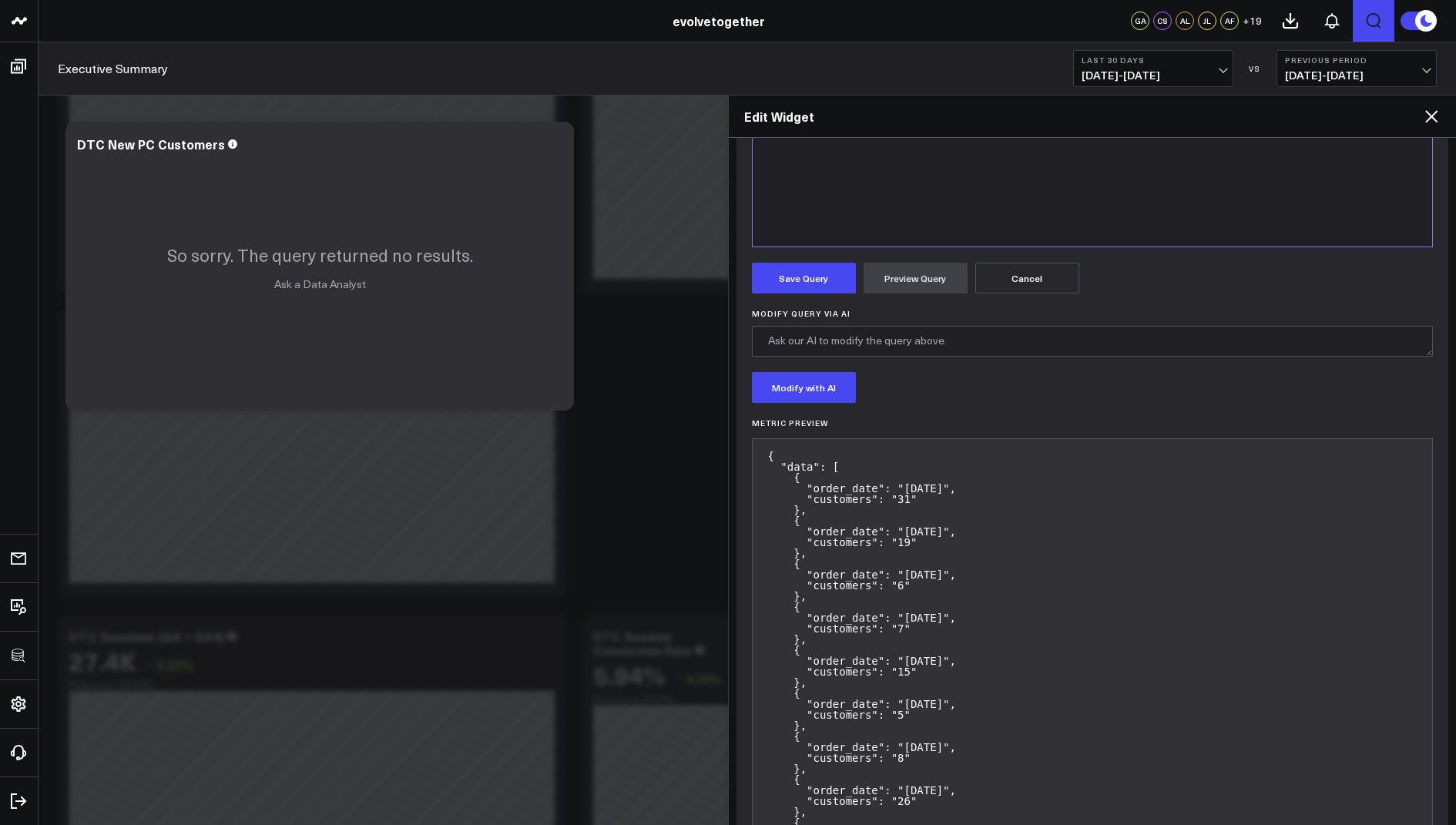
scroll to position [478, 0]
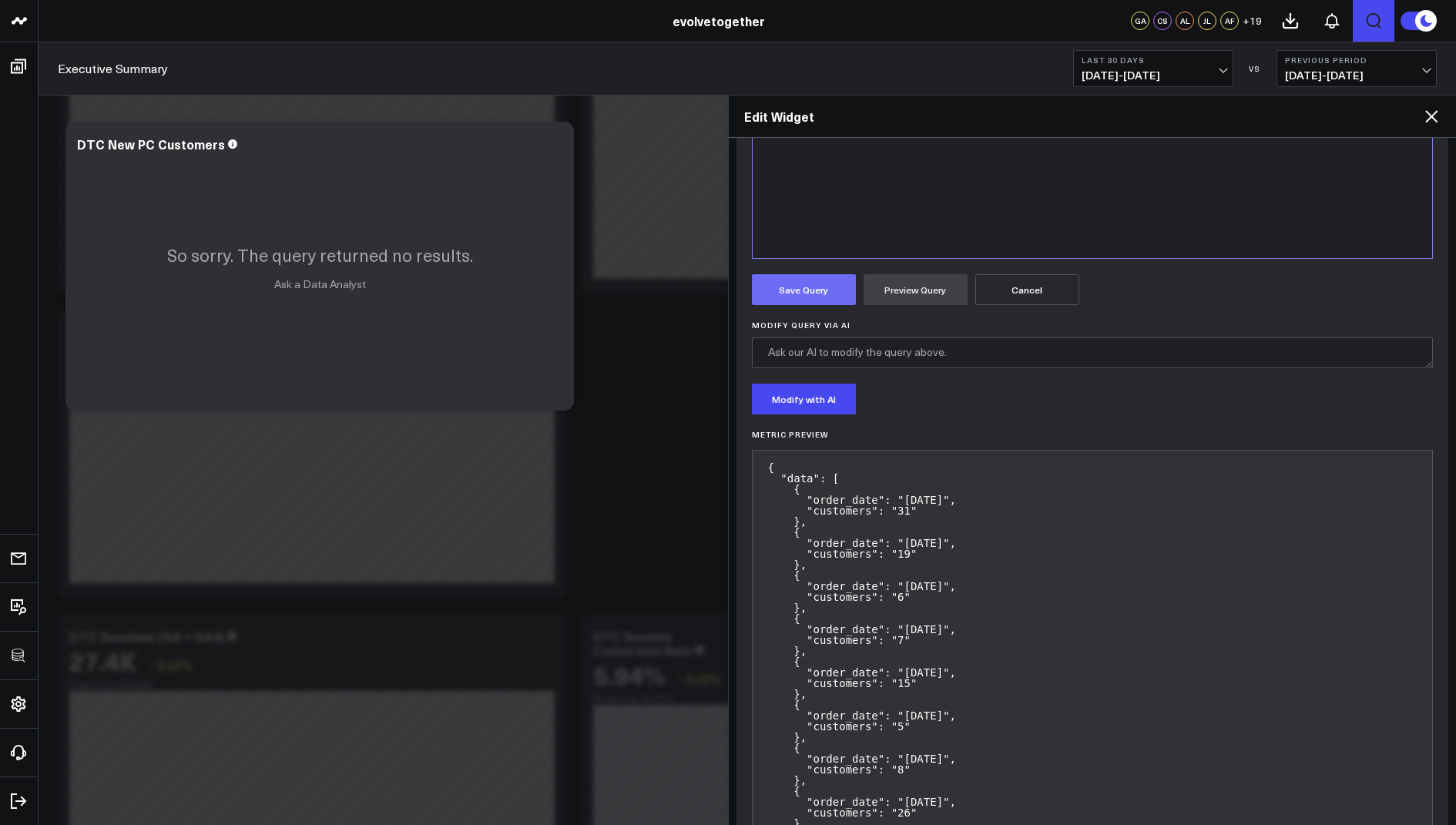
click at [799, 284] on button "Save Query" at bounding box center [803, 289] width 104 height 31
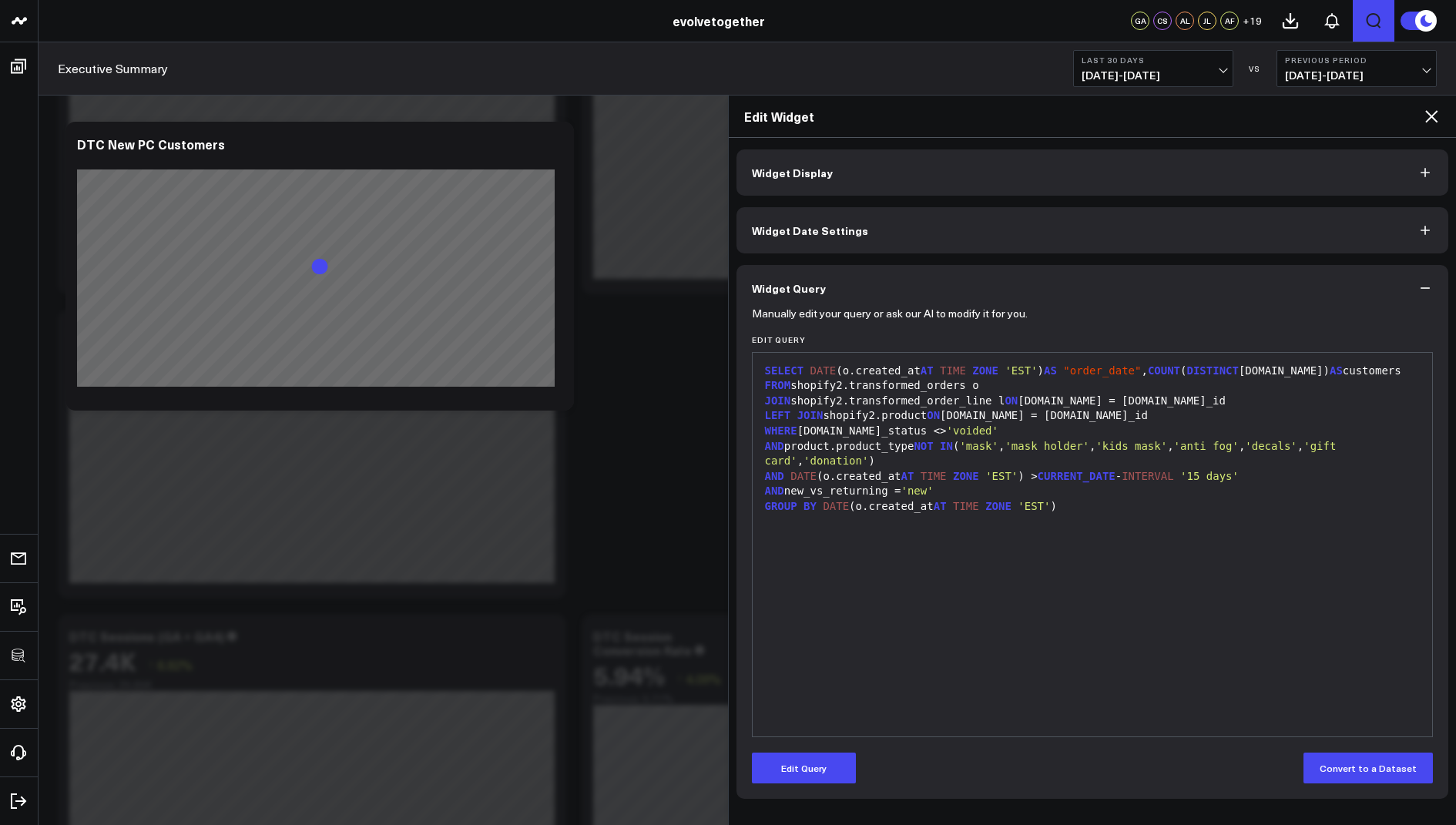
scroll to position [0, 0]
click at [1430, 112] on icon at bounding box center [1431, 116] width 19 height 19
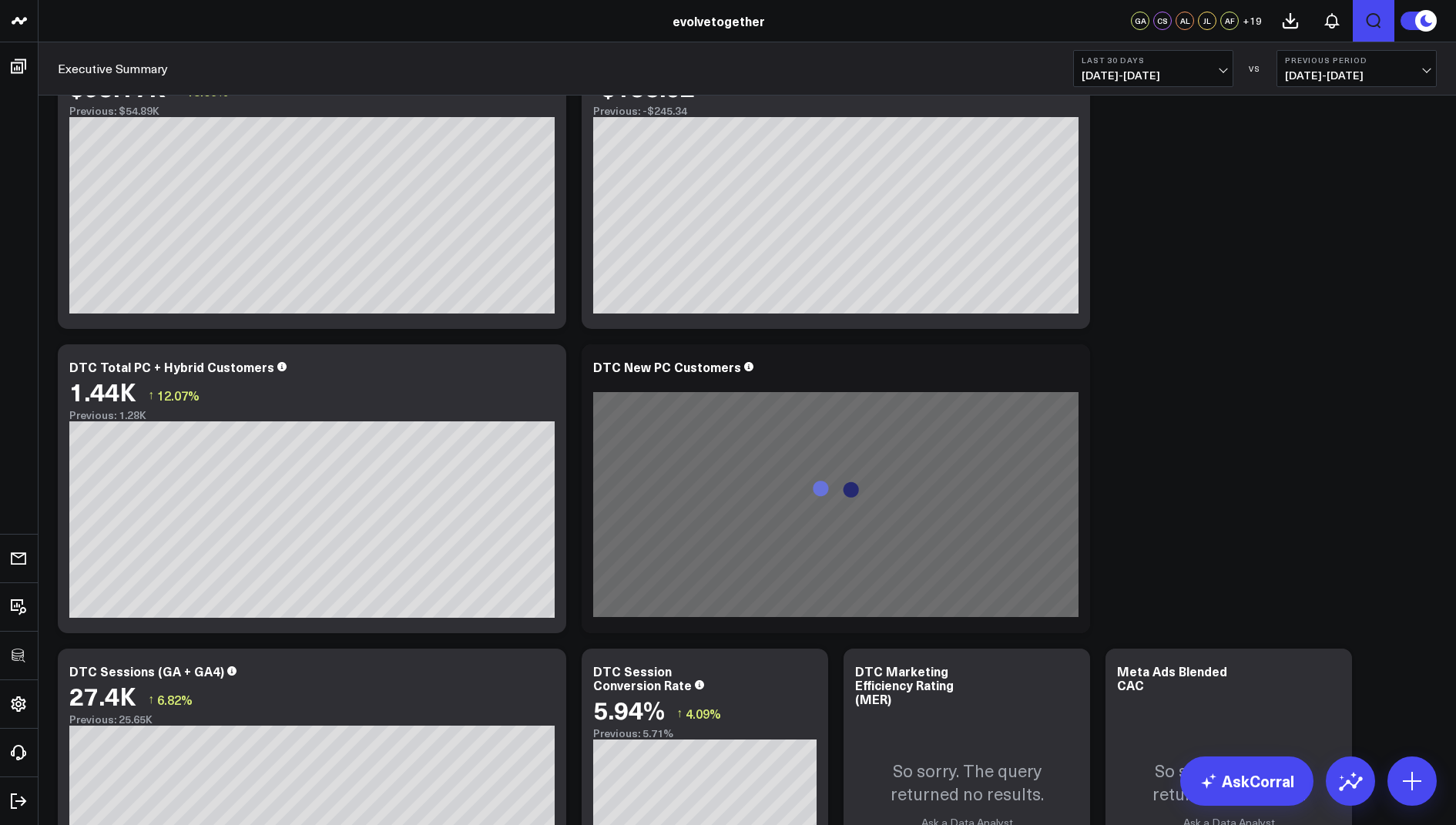
scroll to position [1034, 0]
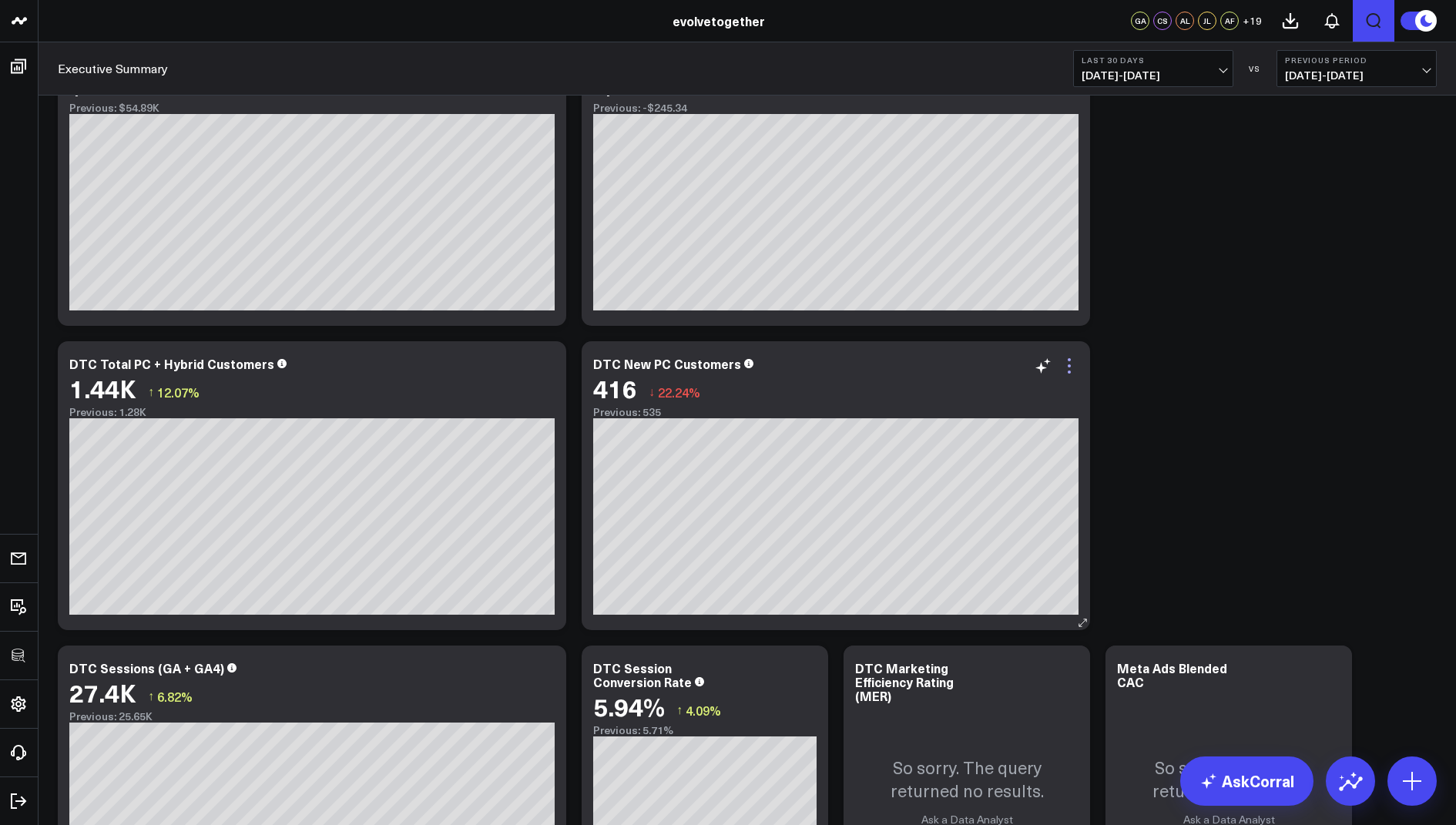
click at [1070, 360] on icon at bounding box center [1069, 366] width 19 height 19
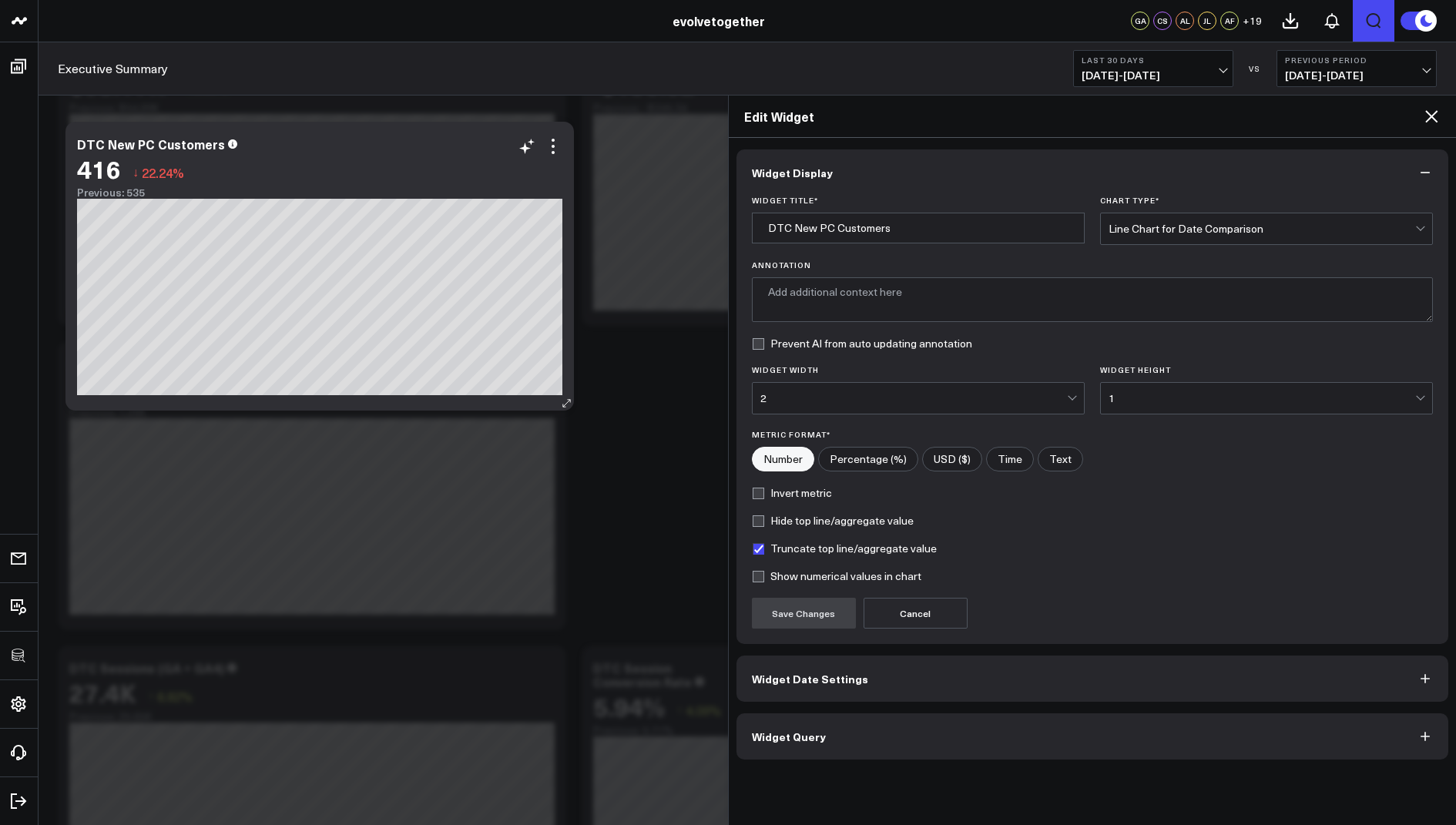
type textarea "Number of new direct-to-consumer customers by order date, excluding certain pro…"
click at [805, 736] on span "Widget Query" at bounding box center [788, 736] width 74 height 12
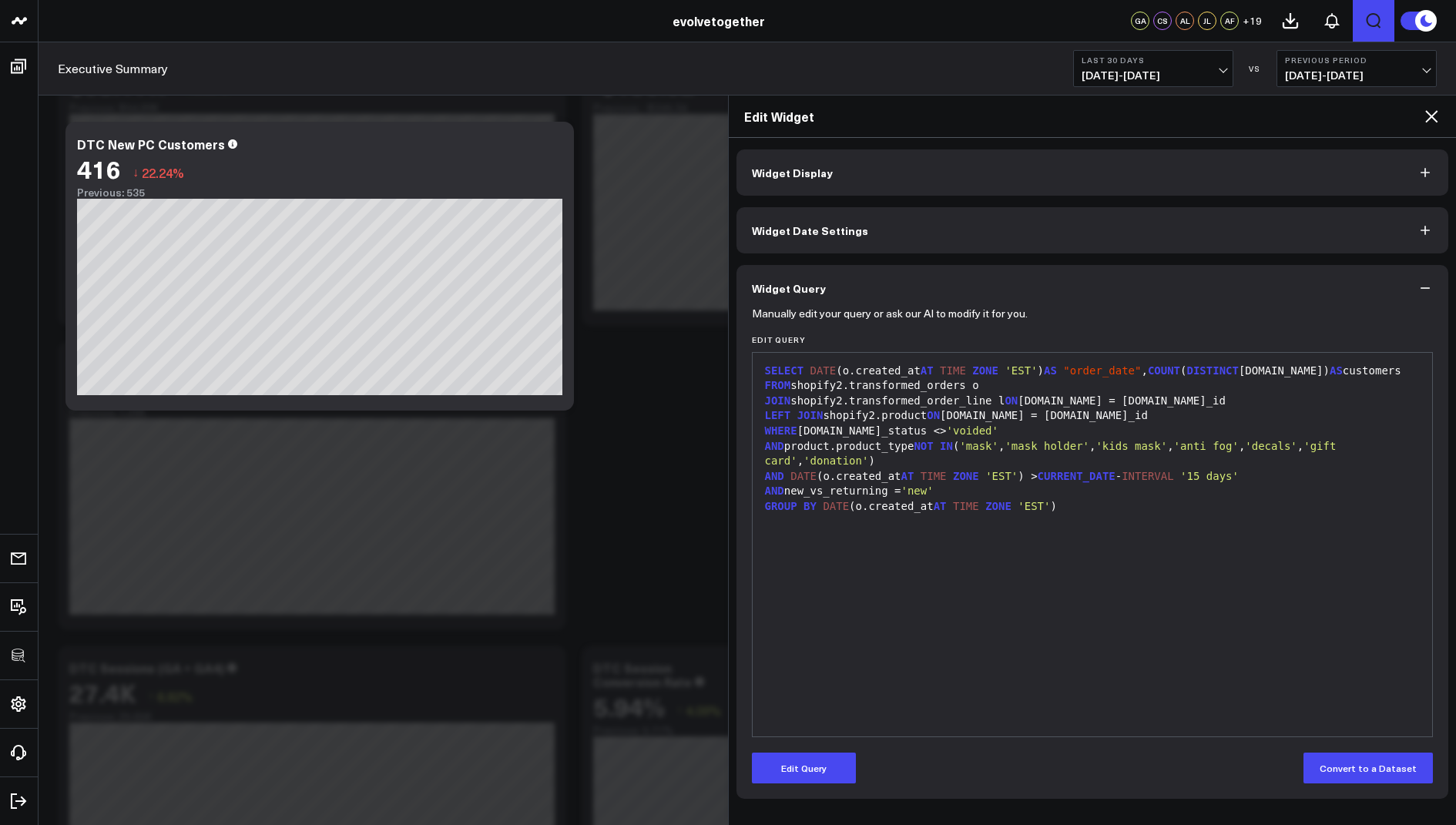
click at [766, 490] on span "AND" at bounding box center [774, 490] width 20 height 12
click at [812, 774] on button "Edit Query" at bounding box center [803, 768] width 104 height 31
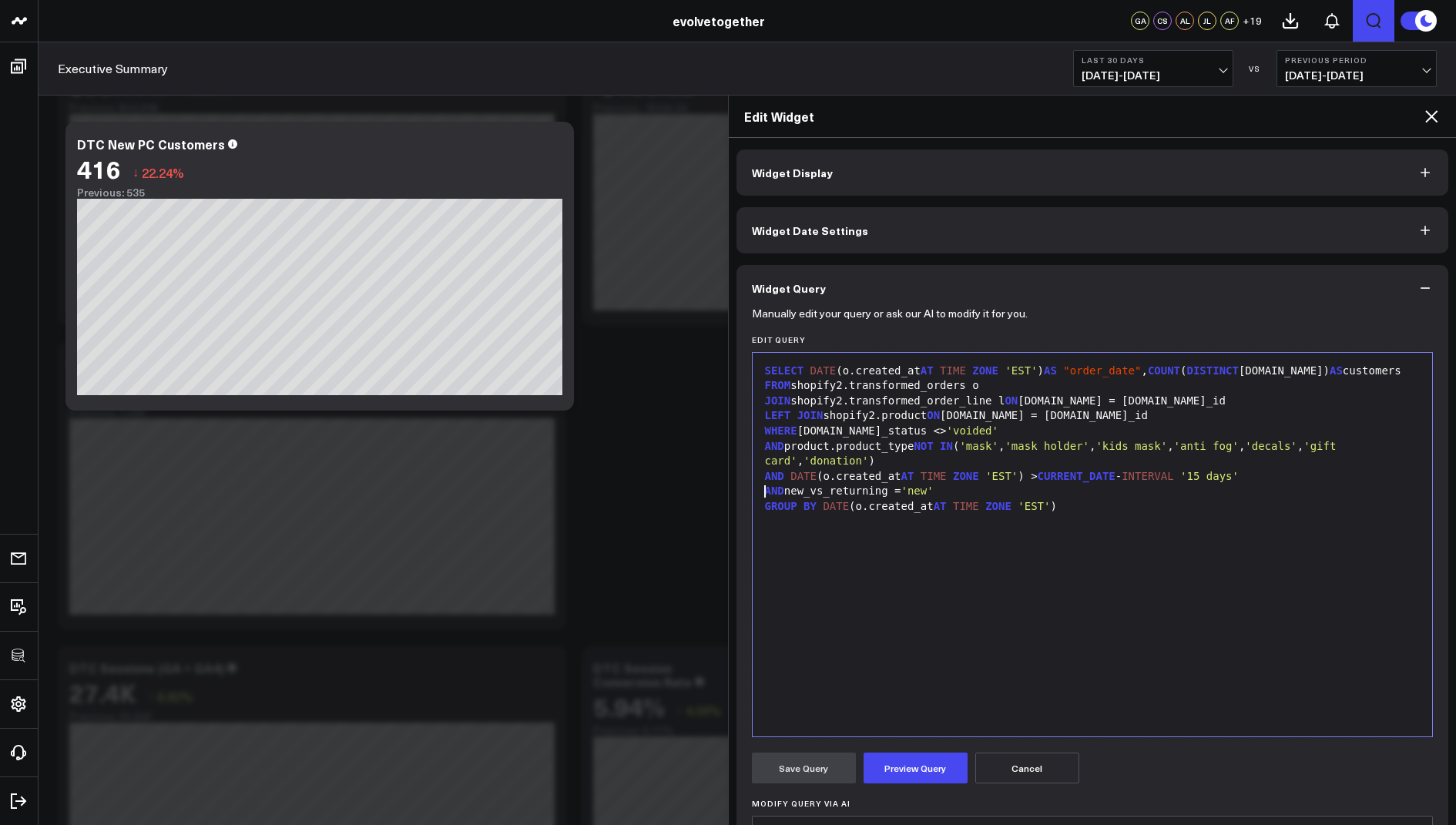
click at [765, 491] on span "AND" at bounding box center [774, 490] width 20 height 12
click at [912, 762] on button "Preview Query" at bounding box center [915, 768] width 104 height 31
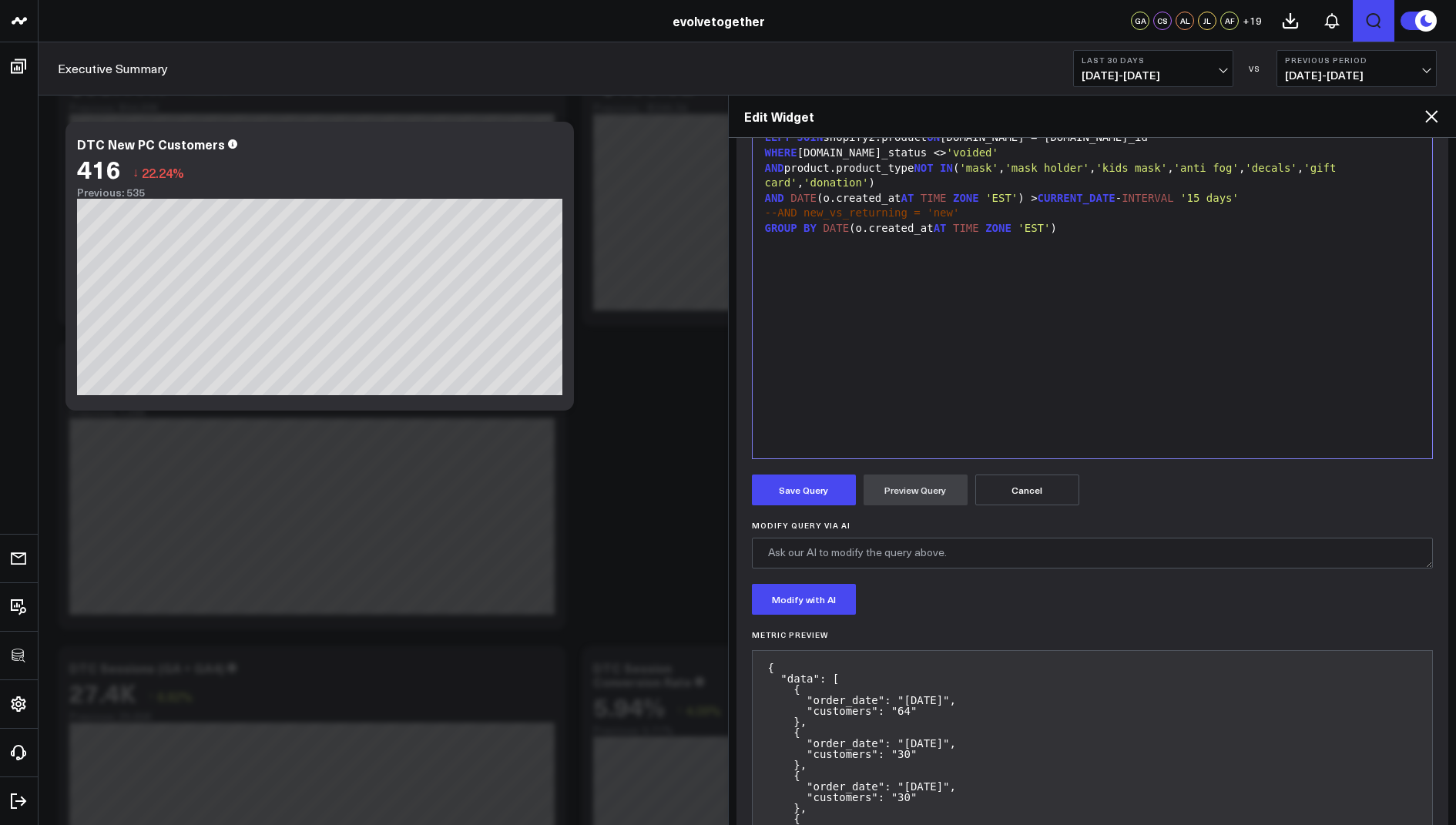
scroll to position [282, 0]
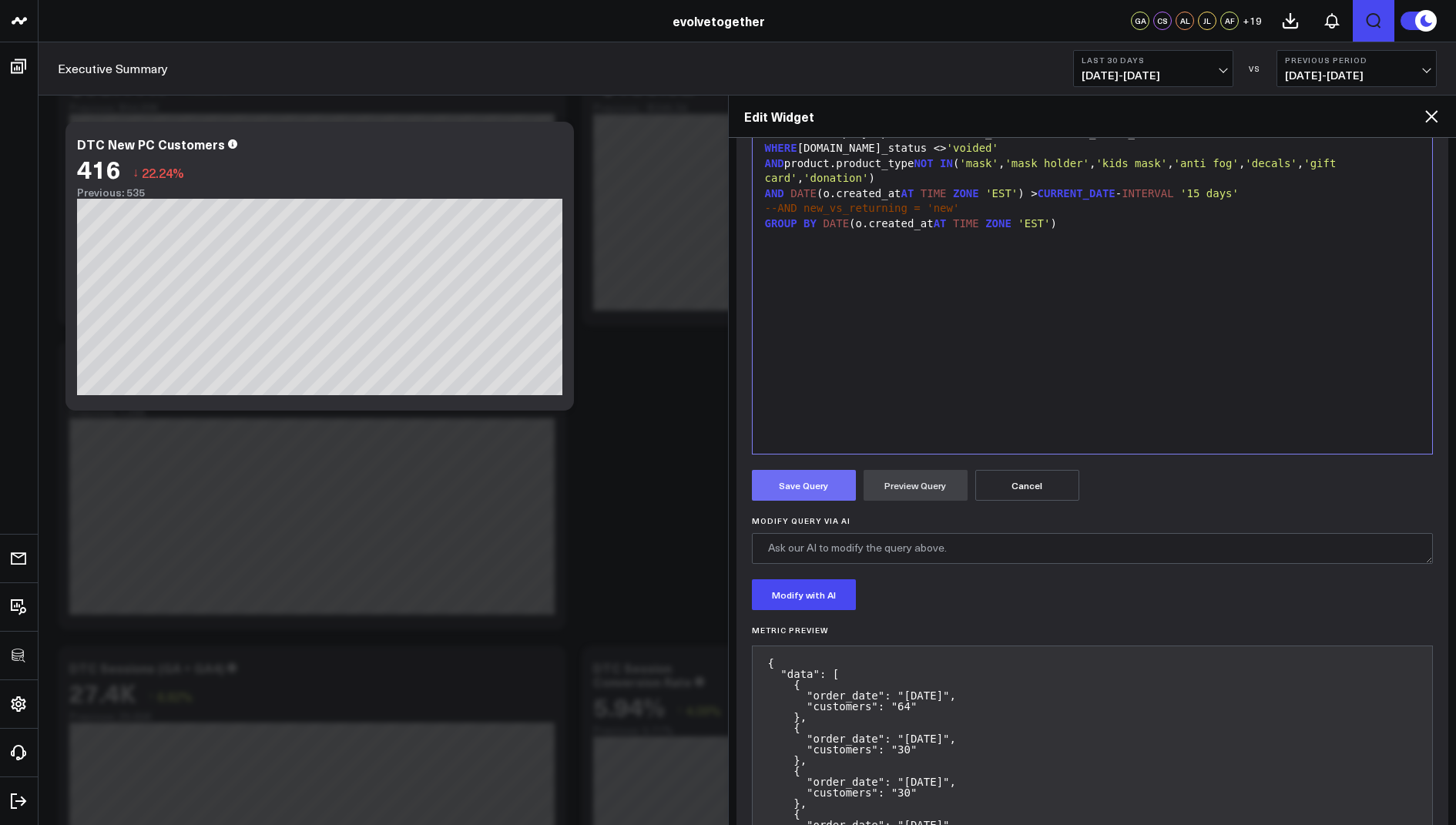
click at [805, 492] on button "Save Query" at bounding box center [803, 485] width 104 height 31
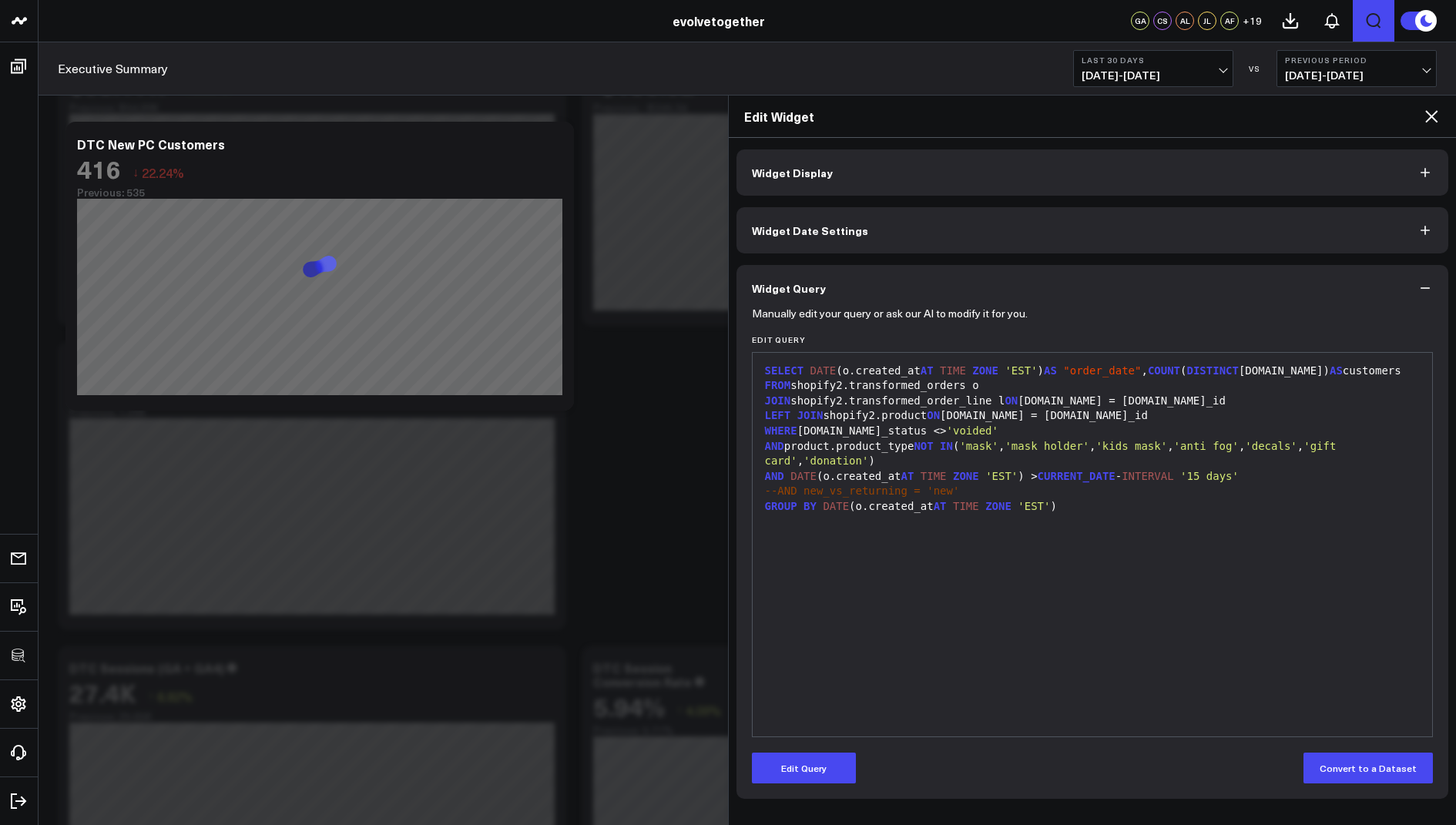
scroll to position [0, 0]
click at [1435, 116] on icon at bounding box center [1431, 116] width 19 height 19
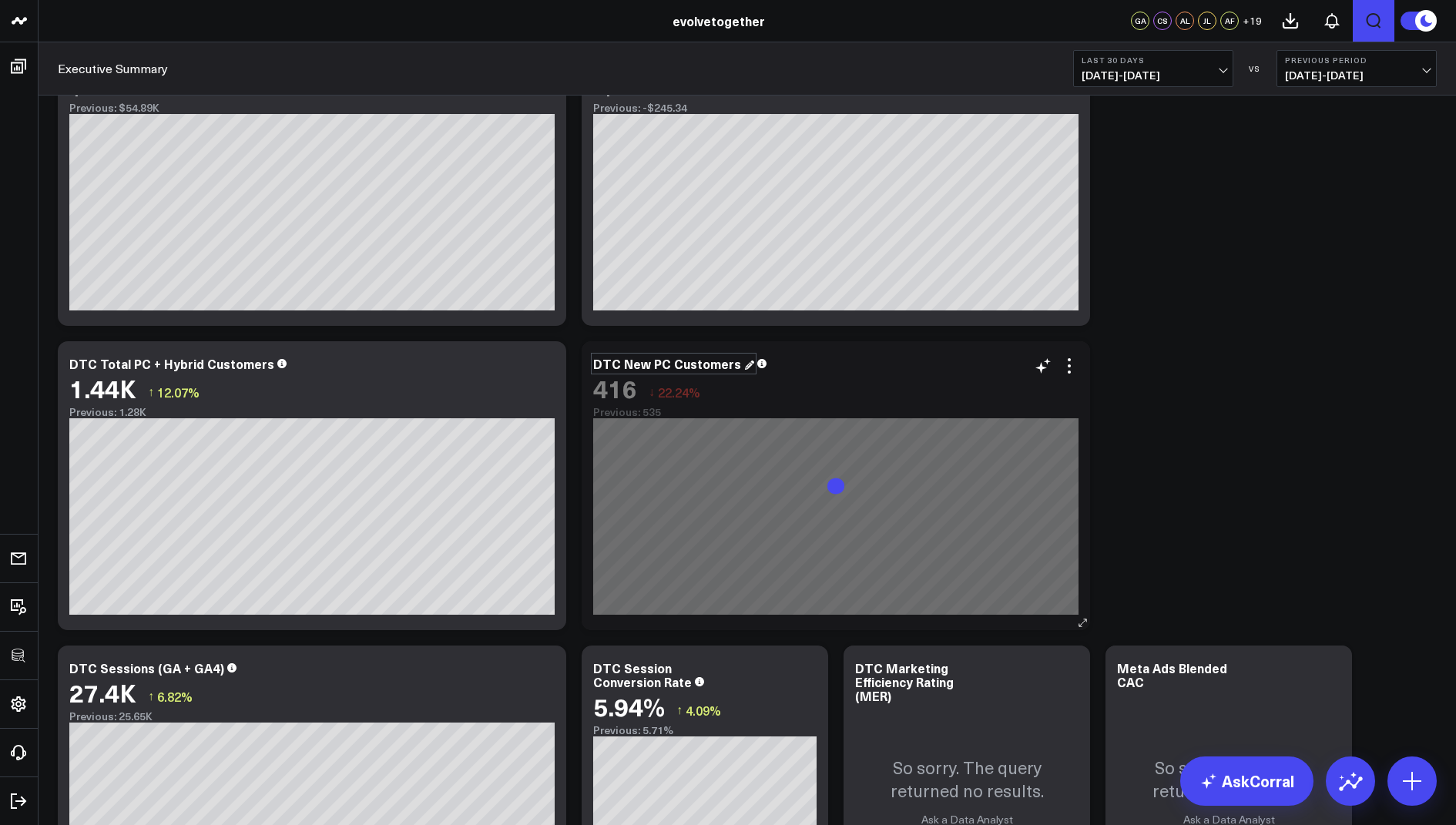
click at [642, 365] on div "DTC New PC Customers" at bounding box center [673, 364] width 161 height 17
drag, startPoint x: 648, startPoint y: 367, endPoint x: 621, endPoint y: 366, distance: 27.0
click at [621, 366] on div "DTC New PC Customers" at bounding box center [668, 364] width 151 height 17
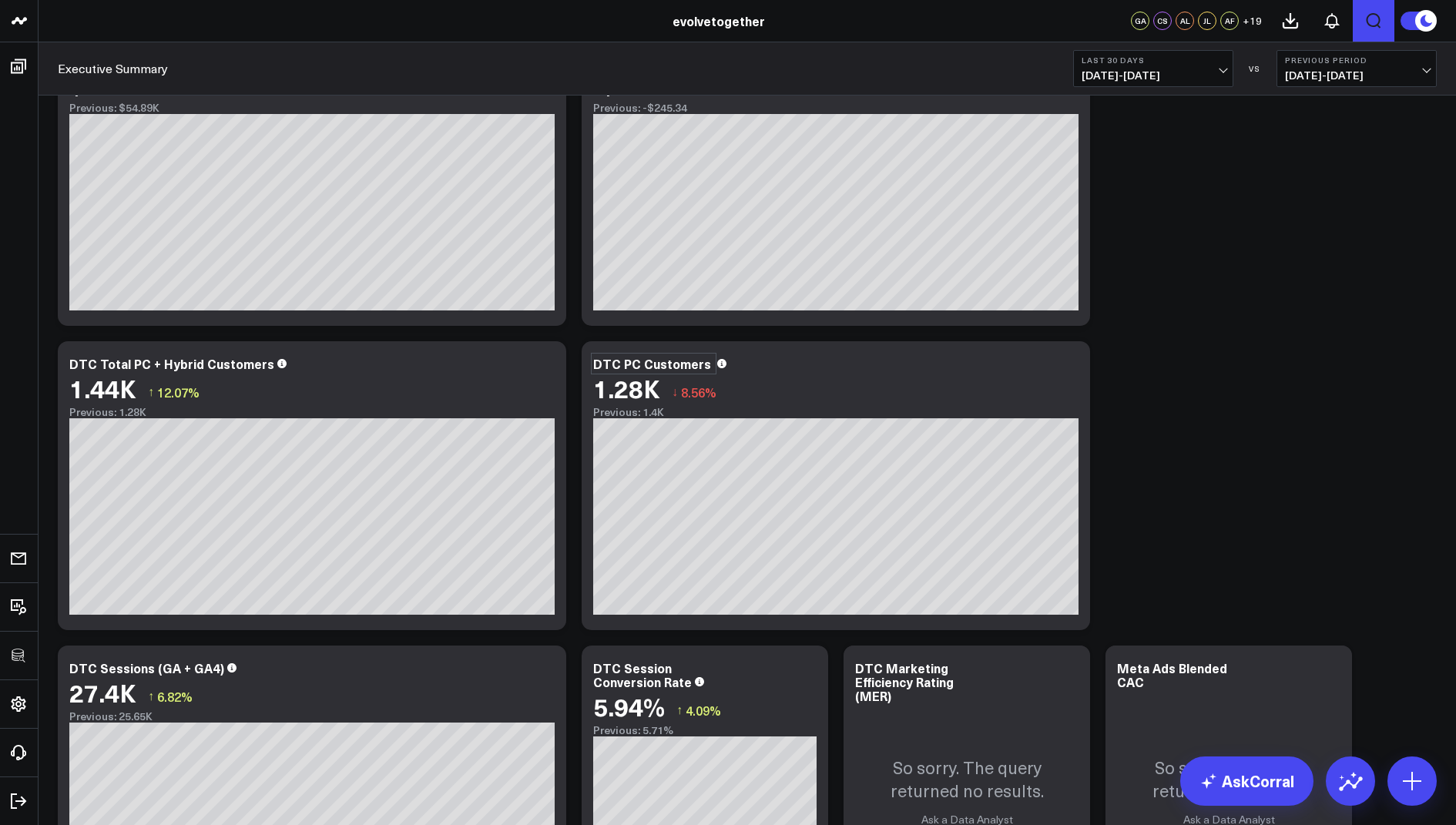
click at [549, 369] on icon at bounding box center [545, 366] width 19 height 19
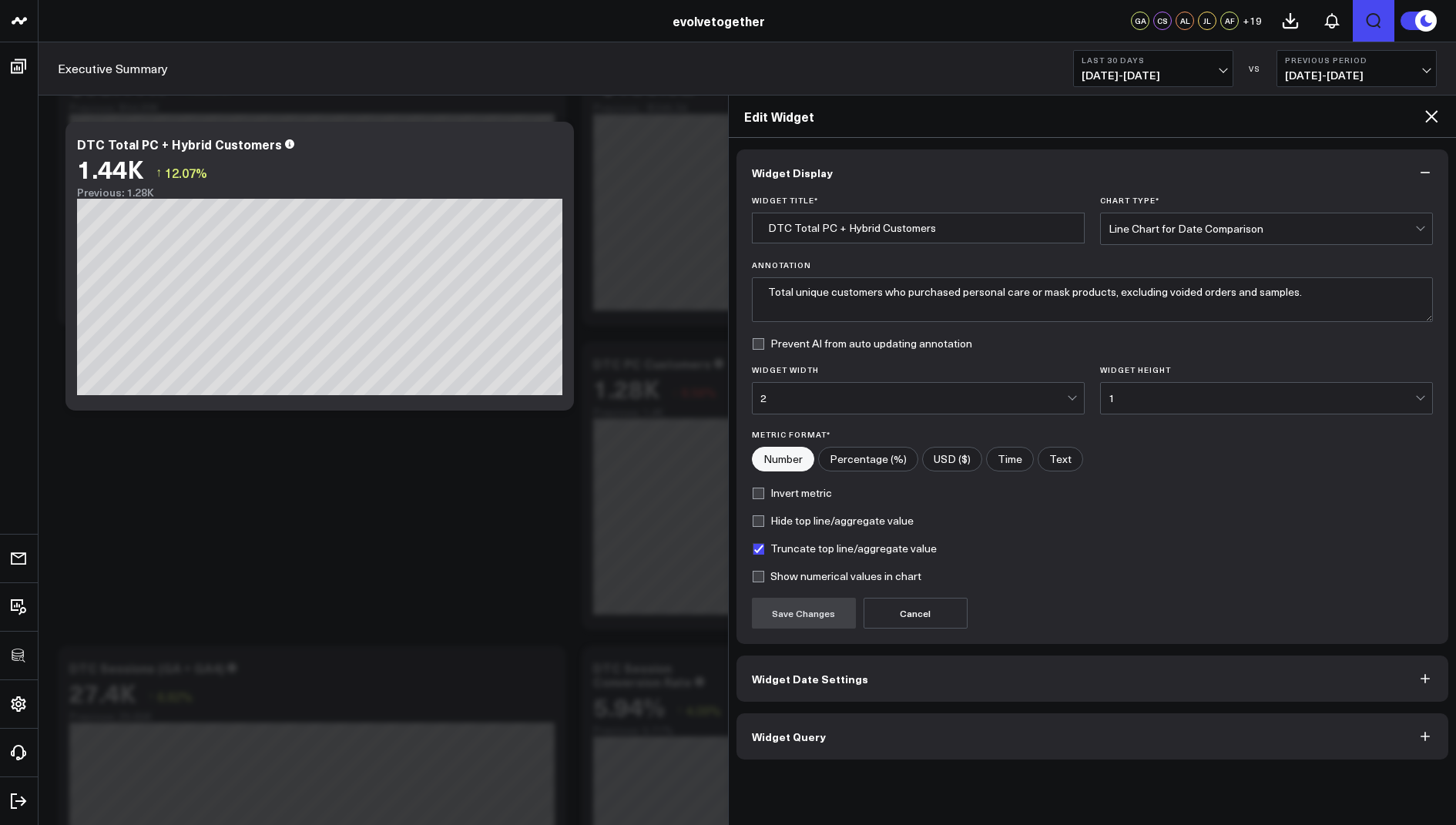
click at [765, 736] on span "Widget Query" at bounding box center [788, 736] width 74 height 12
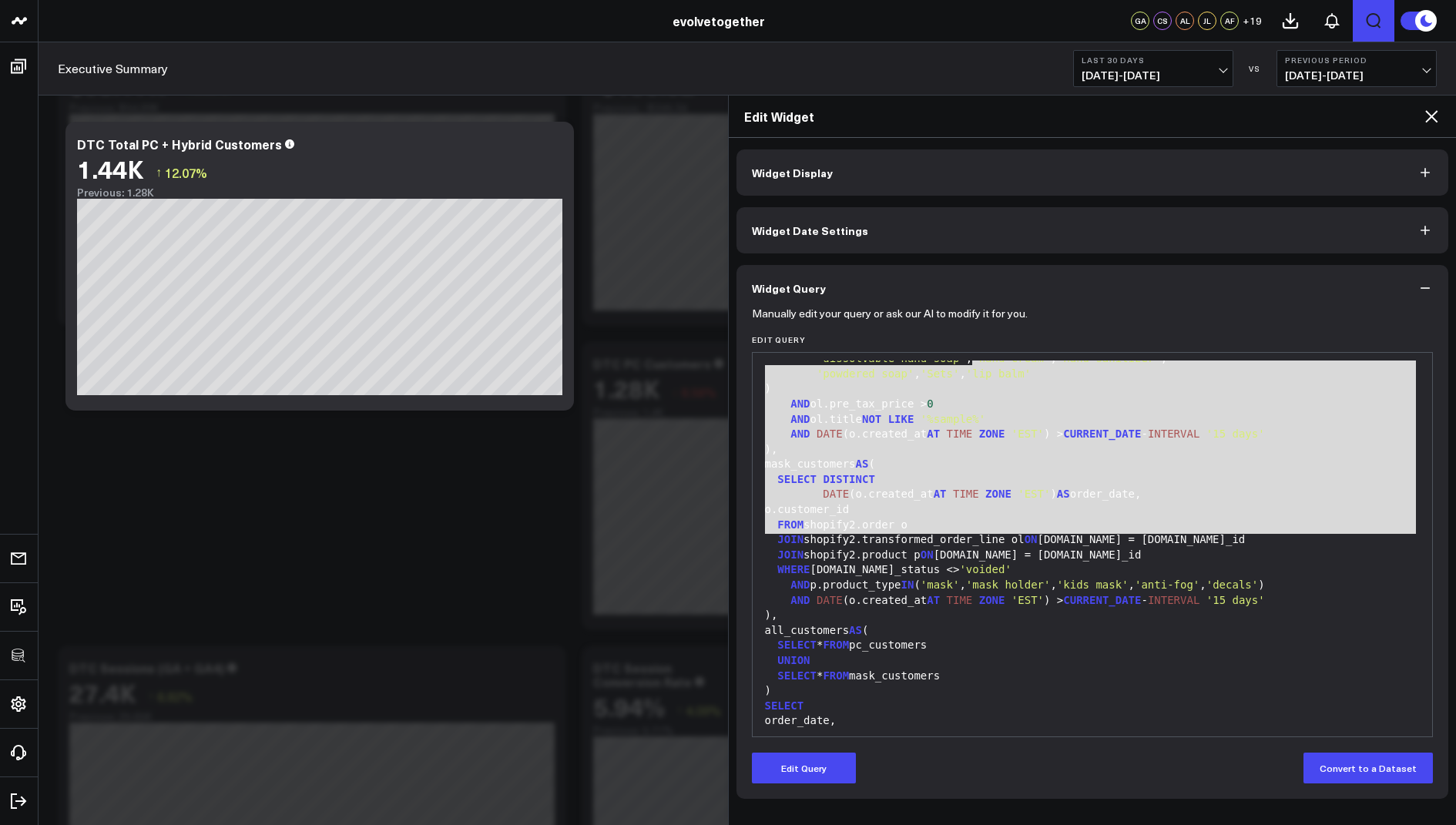
drag, startPoint x: 923, startPoint y: 709, endPoint x: 973, endPoint y: 312, distance: 400.1
click at [973, 312] on form "Manually edit your query or ask our AI to modify it for you. Edit Query 99 1 2 …" at bounding box center [1092, 547] width 682 height 472
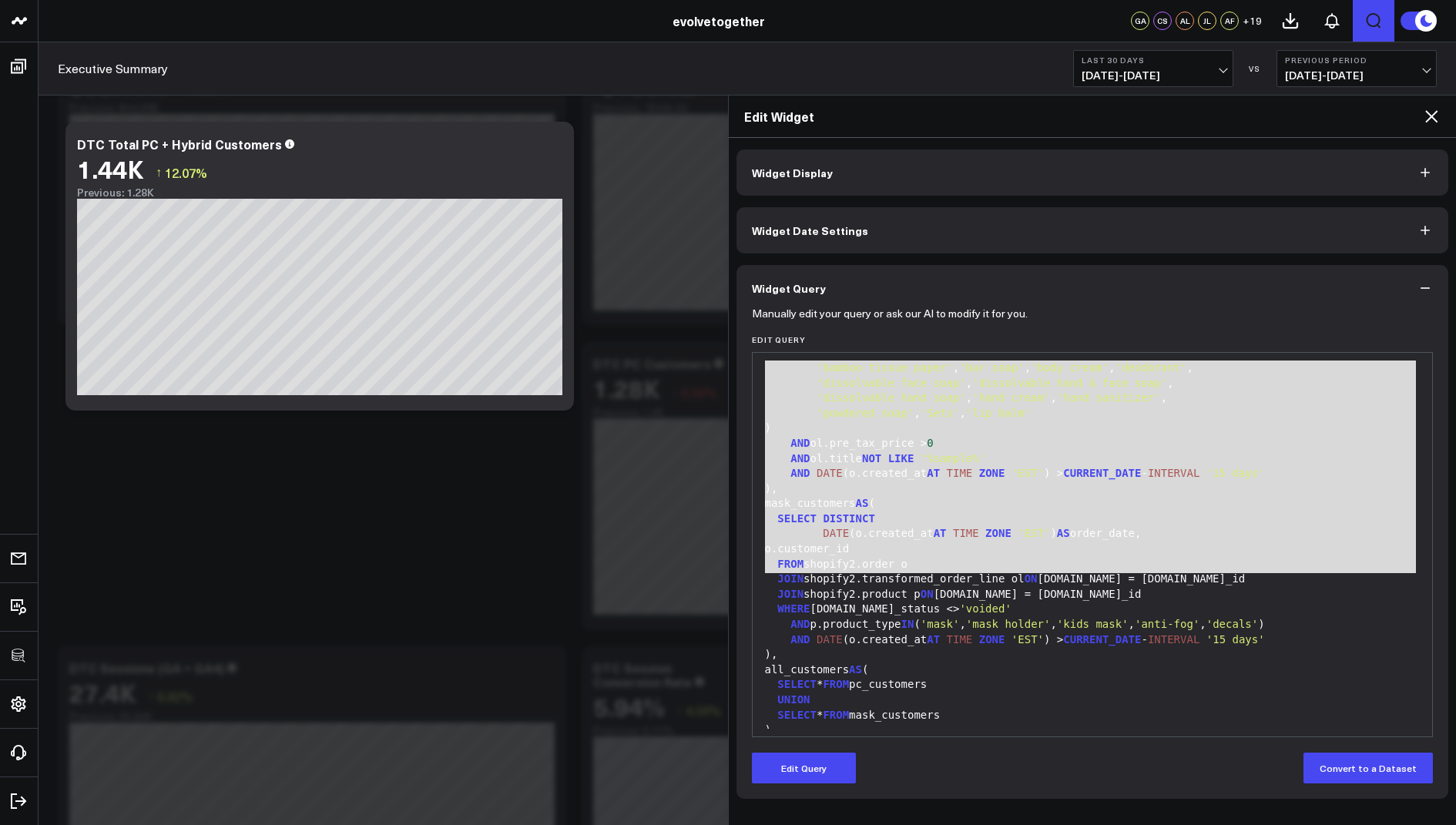
click at [959, 543] on div "o.customer_id" at bounding box center [1092, 549] width 665 height 15
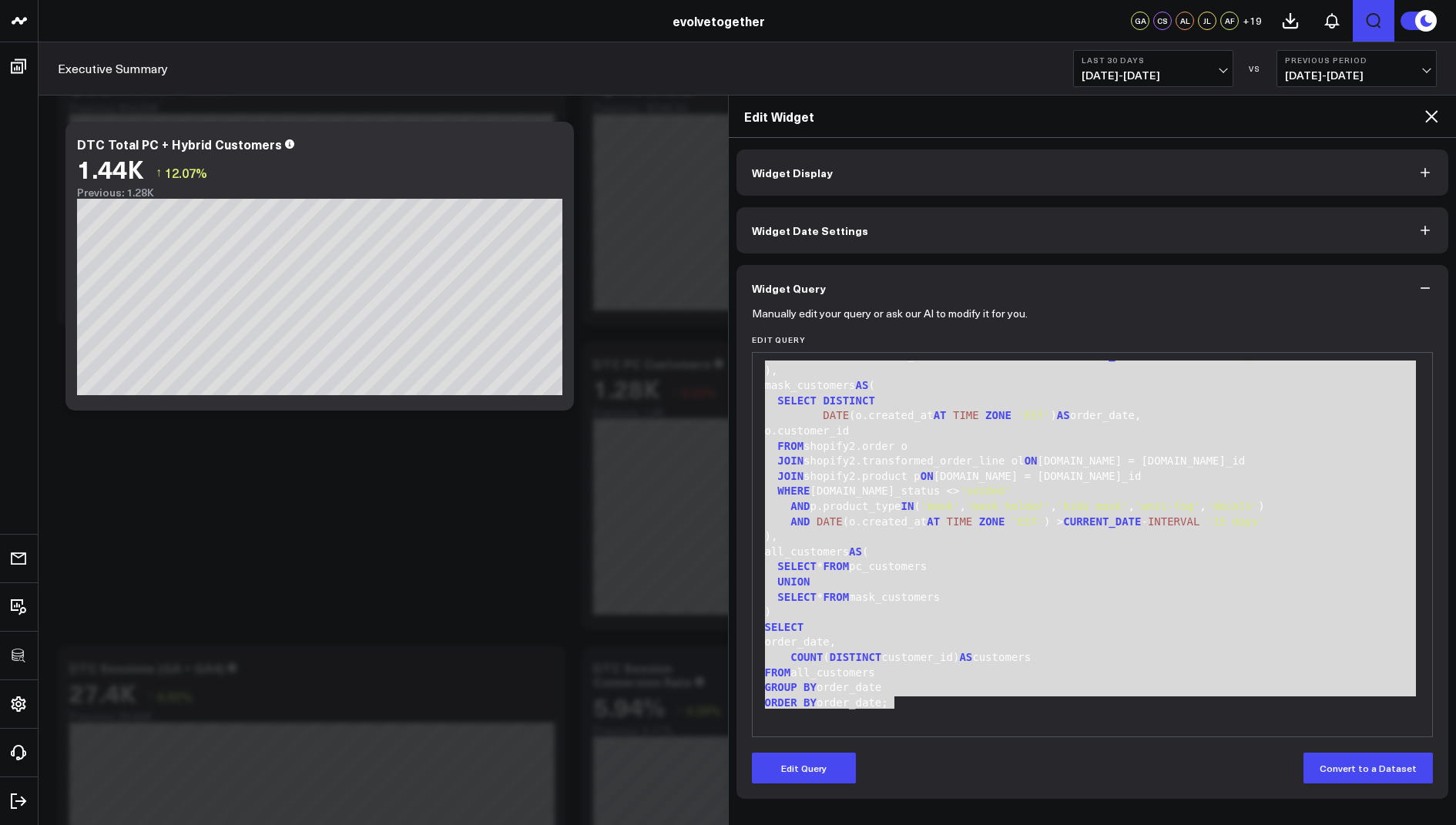
scroll to position [0, 0]
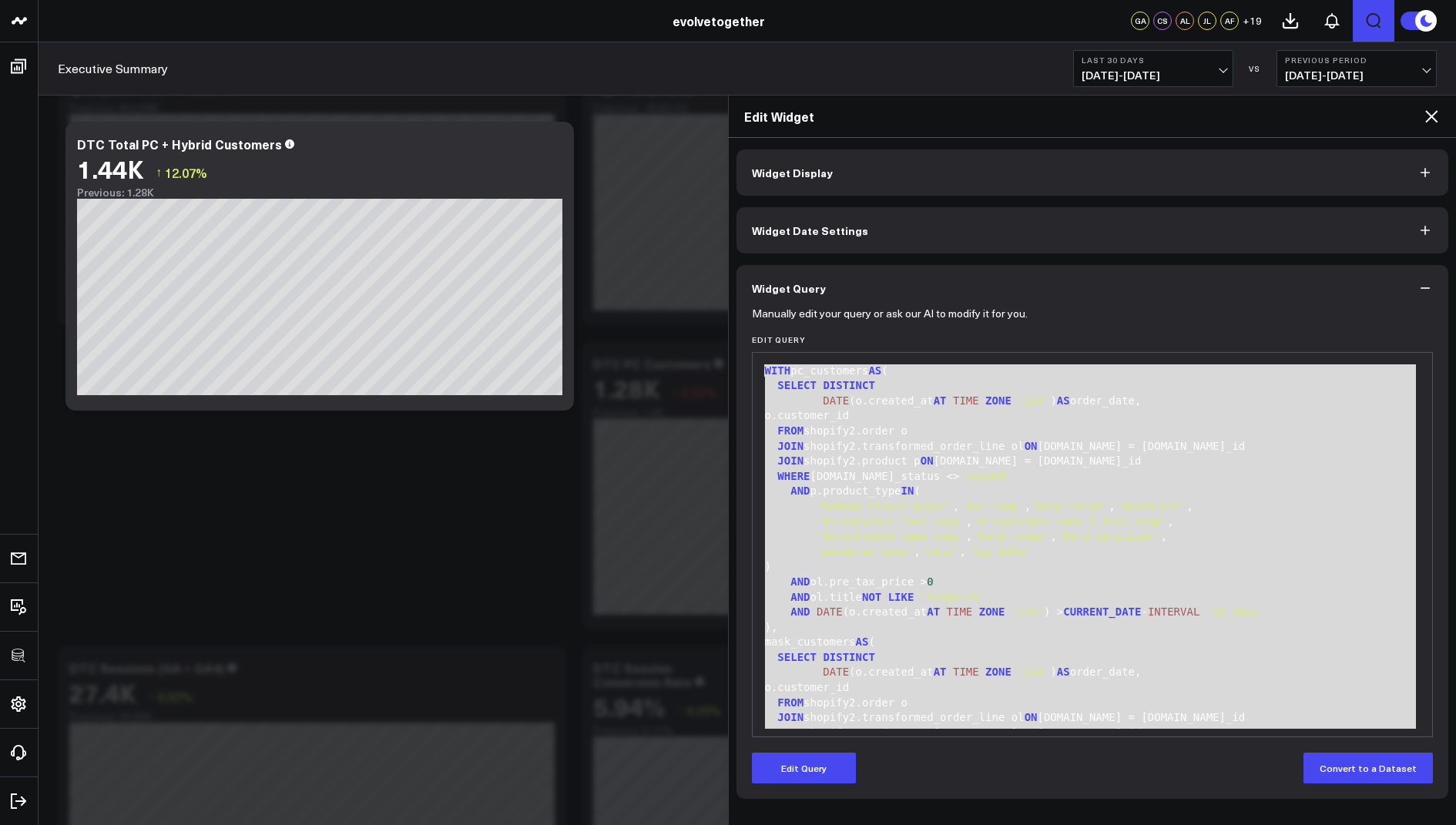
drag, startPoint x: 915, startPoint y: 709, endPoint x: 1037, endPoint y: 102, distance: 619.1
click at [1037, 102] on div "Edit Widget Widget Display Widget Date Settings Widget Query Manually edit your…" at bounding box center [1091, 459] width 728 height 731
copy div "WITH pc_customers AS ( SELECT DISTINCT DATE (o.created_at AT TIME ZONE 'EST' ) …"
click at [808, 766] on button "Edit Query" at bounding box center [803, 768] width 104 height 31
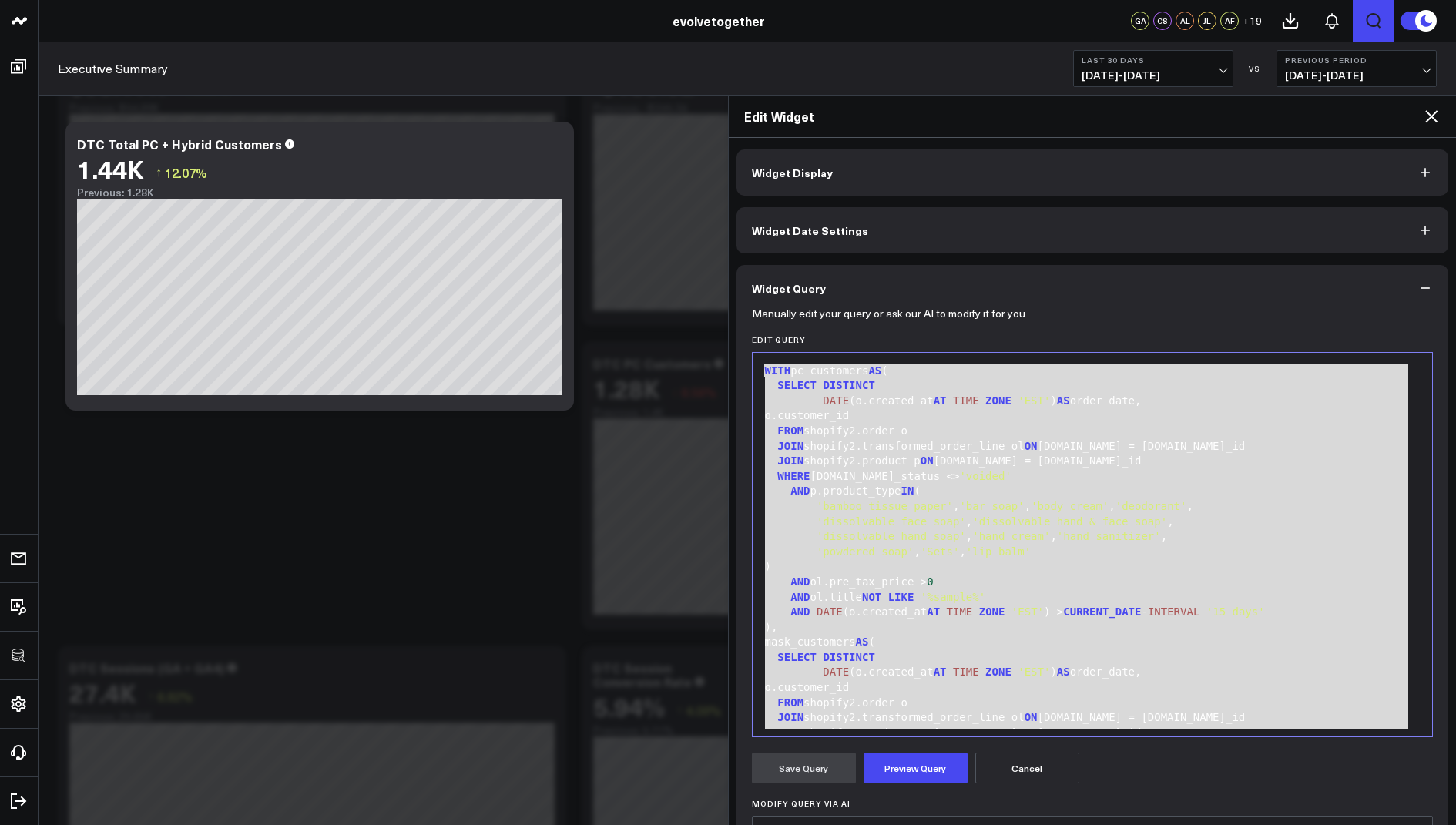
scroll to position [256, 0]
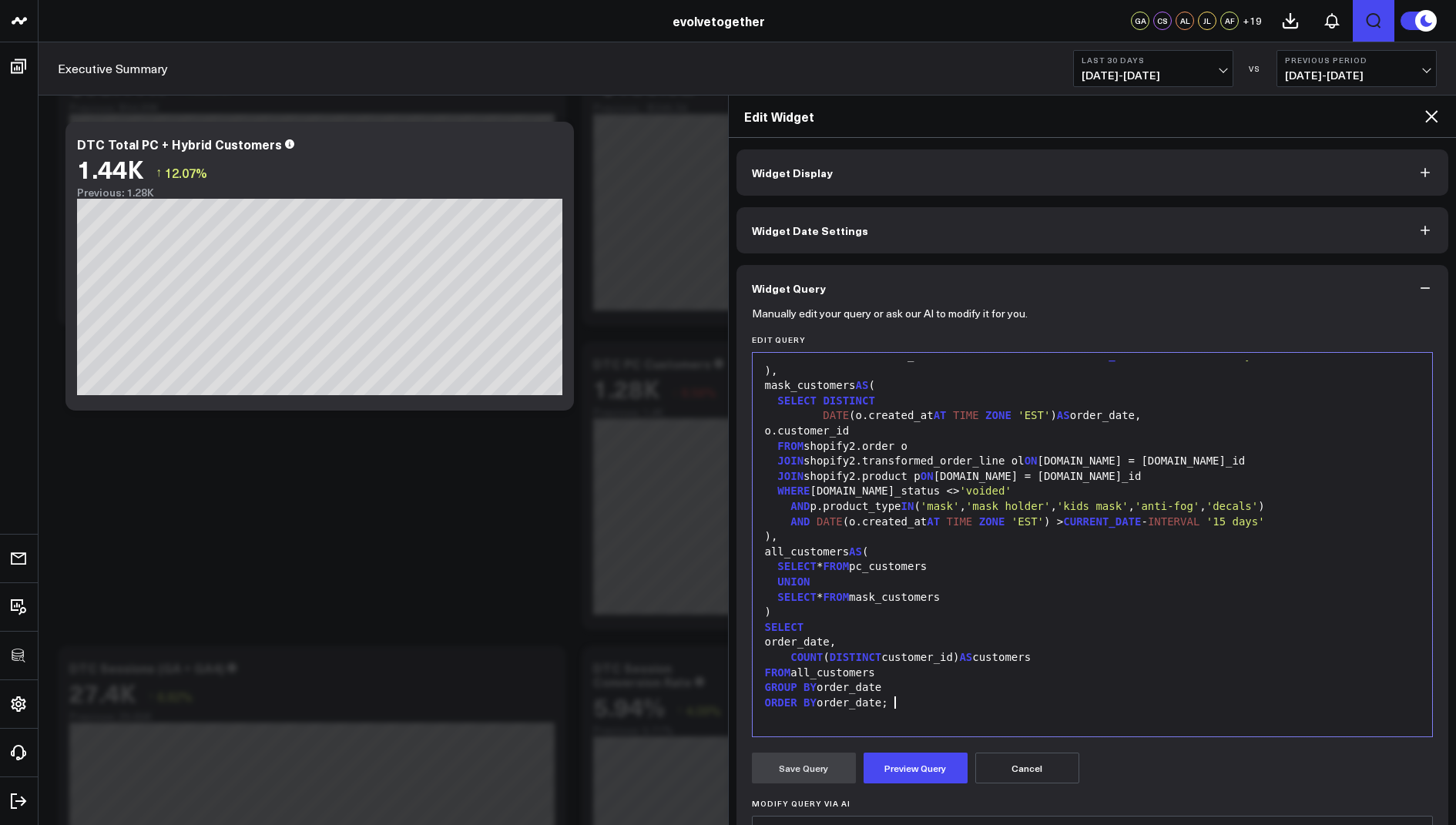
click at [915, 700] on div "ORDER BY order_date;" at bounding box center [1092, 703] width 665 height 15
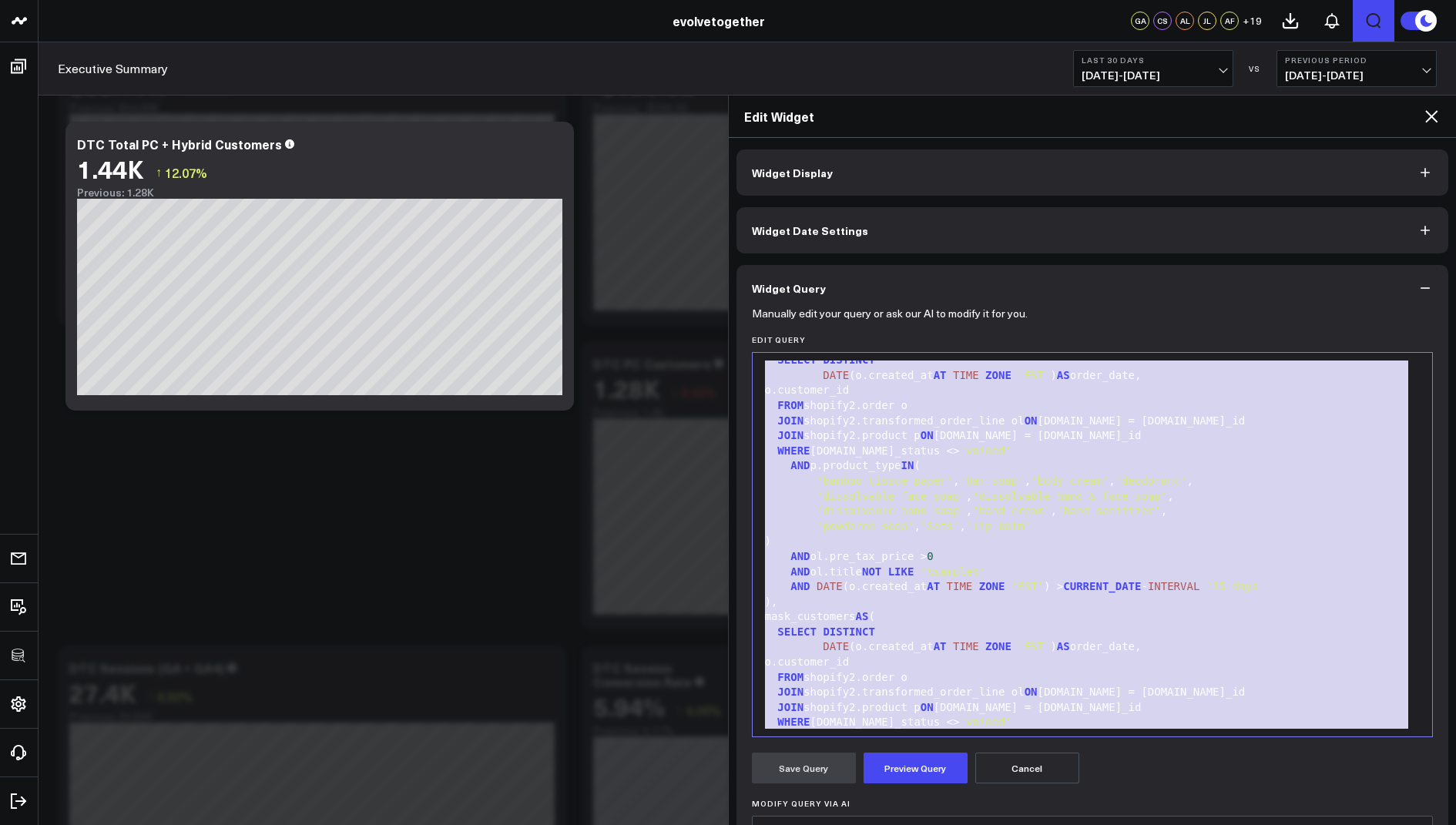
scroll to position [0, 0]
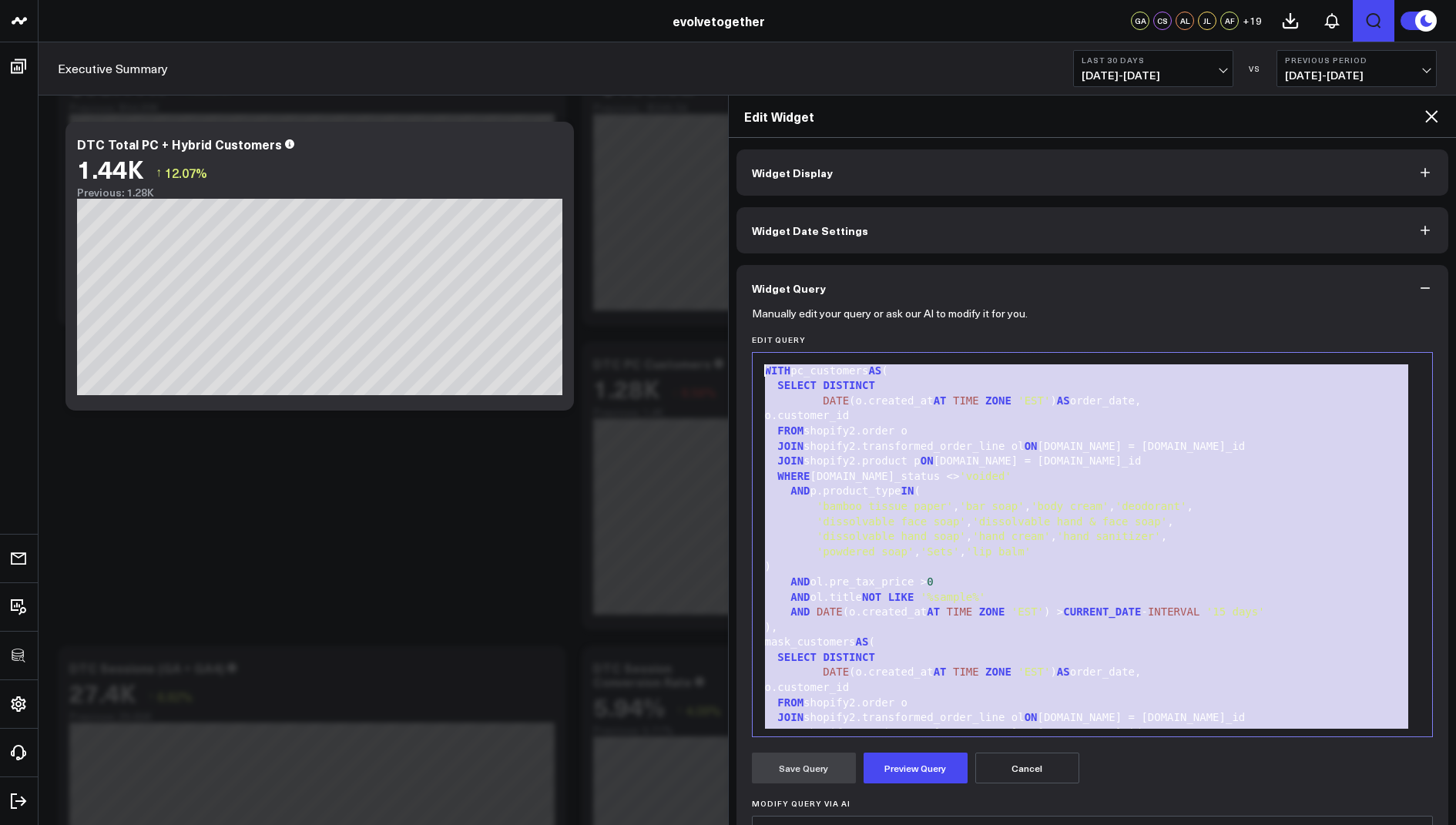
drag, startPoint x: 932, startPoint y: 701, endPoint x: 938, endPoint y: 165, distance: 536.0
click at [938, 165] on div "Widget Display Widget Date Settings Widget Query Manually edit your query or as…" at bounding box center [1092, 570] width 713 height 841
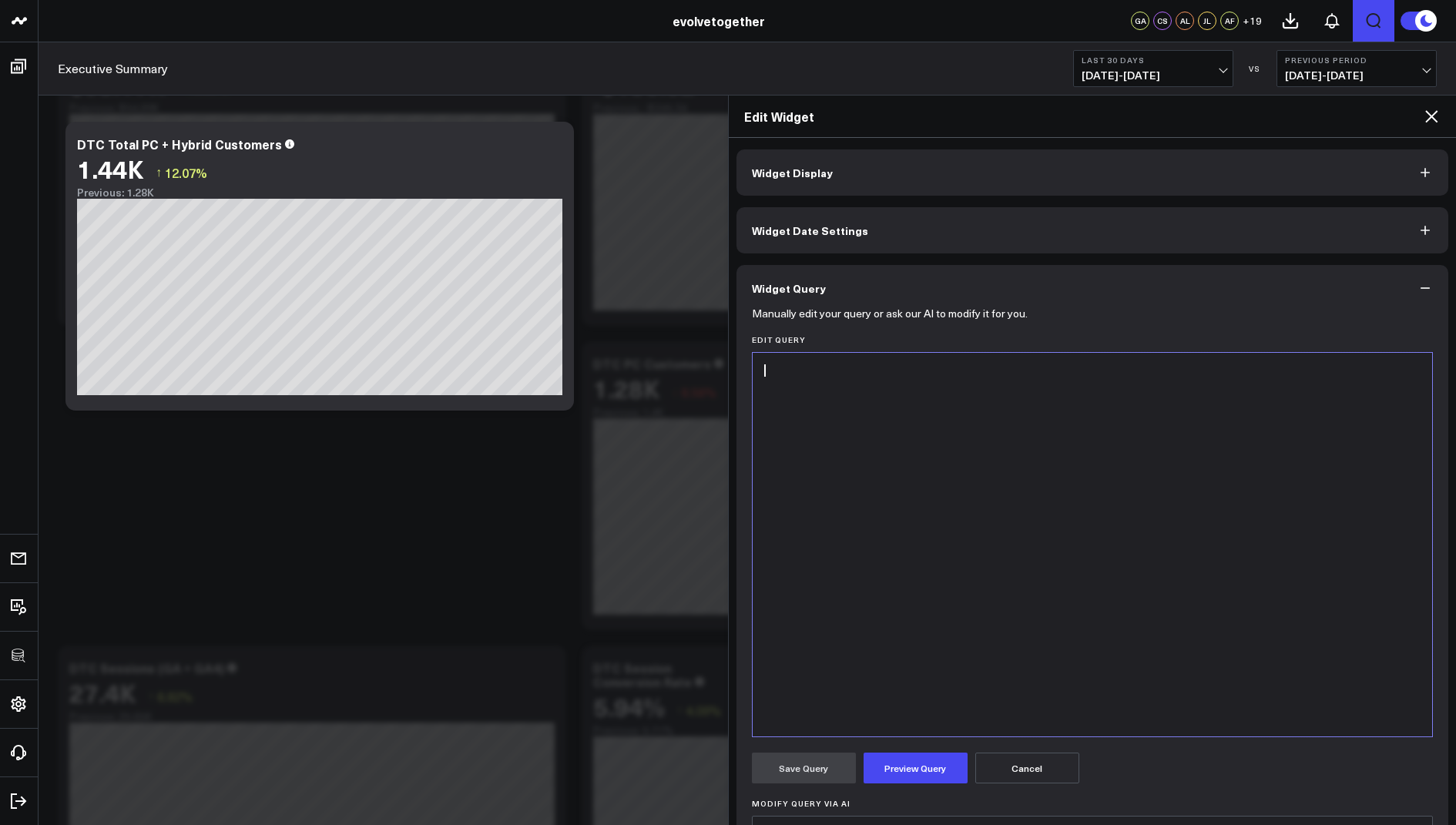
scroll to position [285, 0]
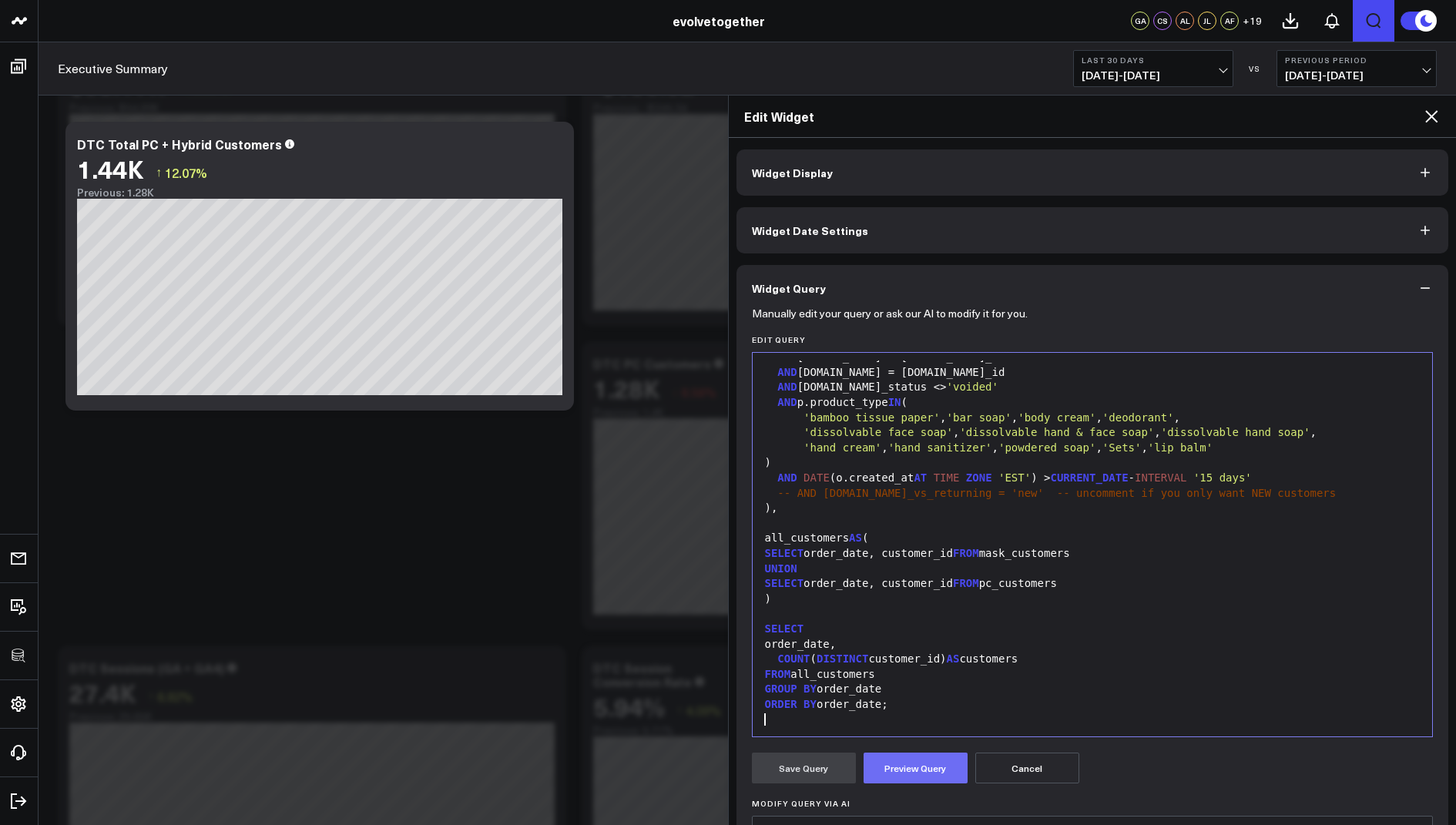
click at [897, 764] on button "Preview Query" at bounding box center [915, 768] width 104 height 31
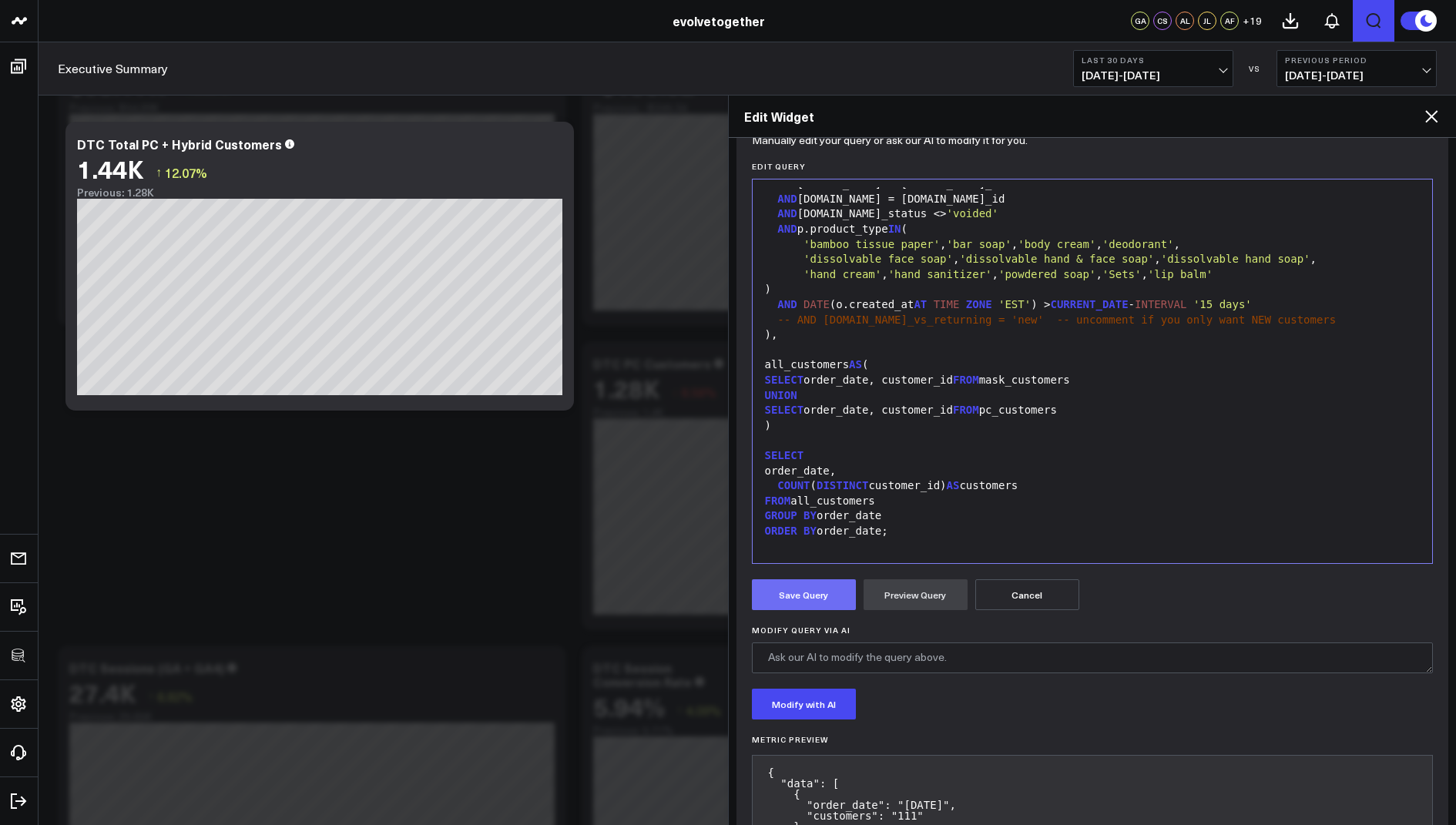
click at [793, 595] on button "Save Query" at bounding box center [803, 594] width 104 height 31
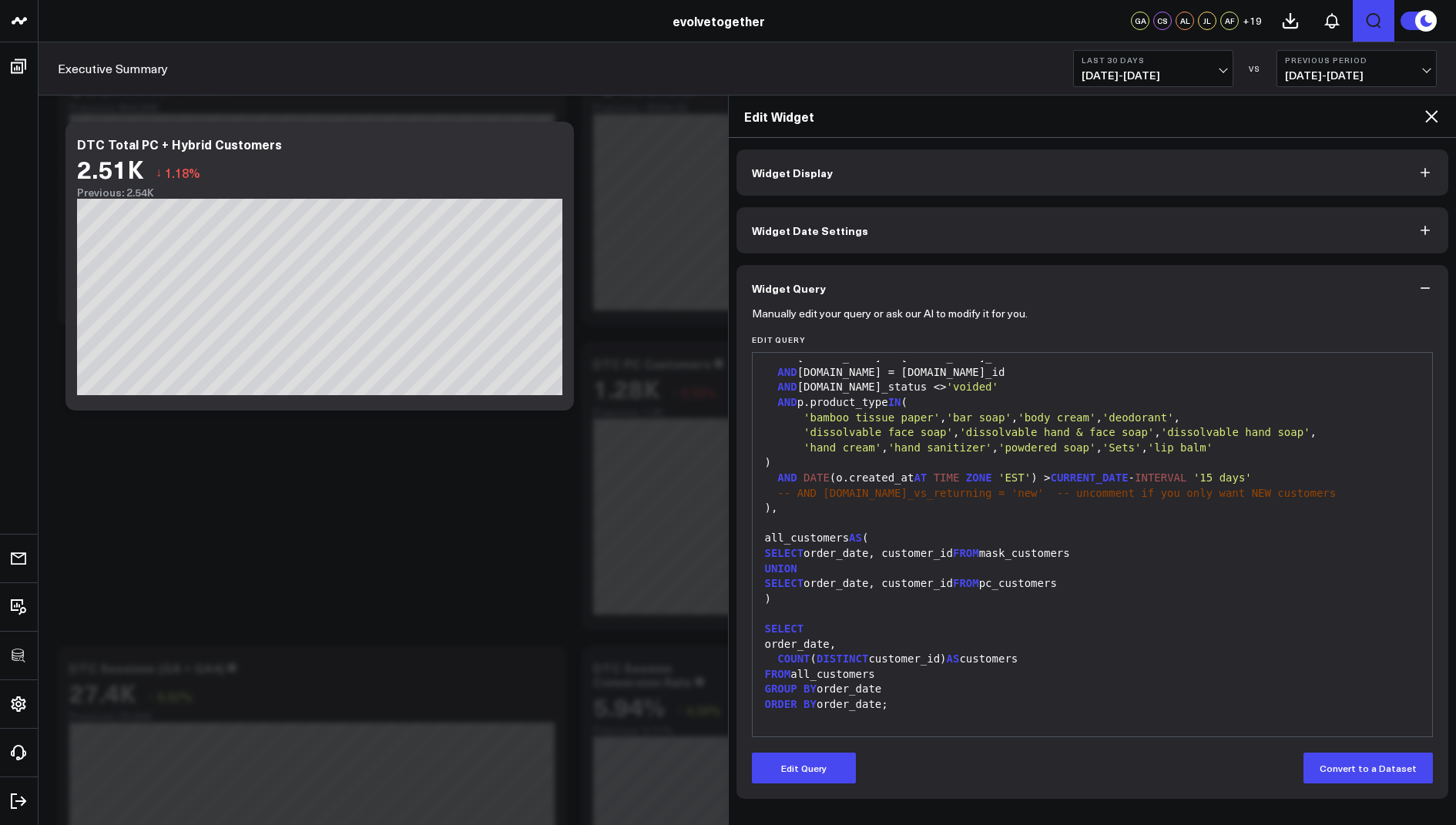
click at [1427, 115] on icon at bounding box center [1431, 116] width 19 height 19
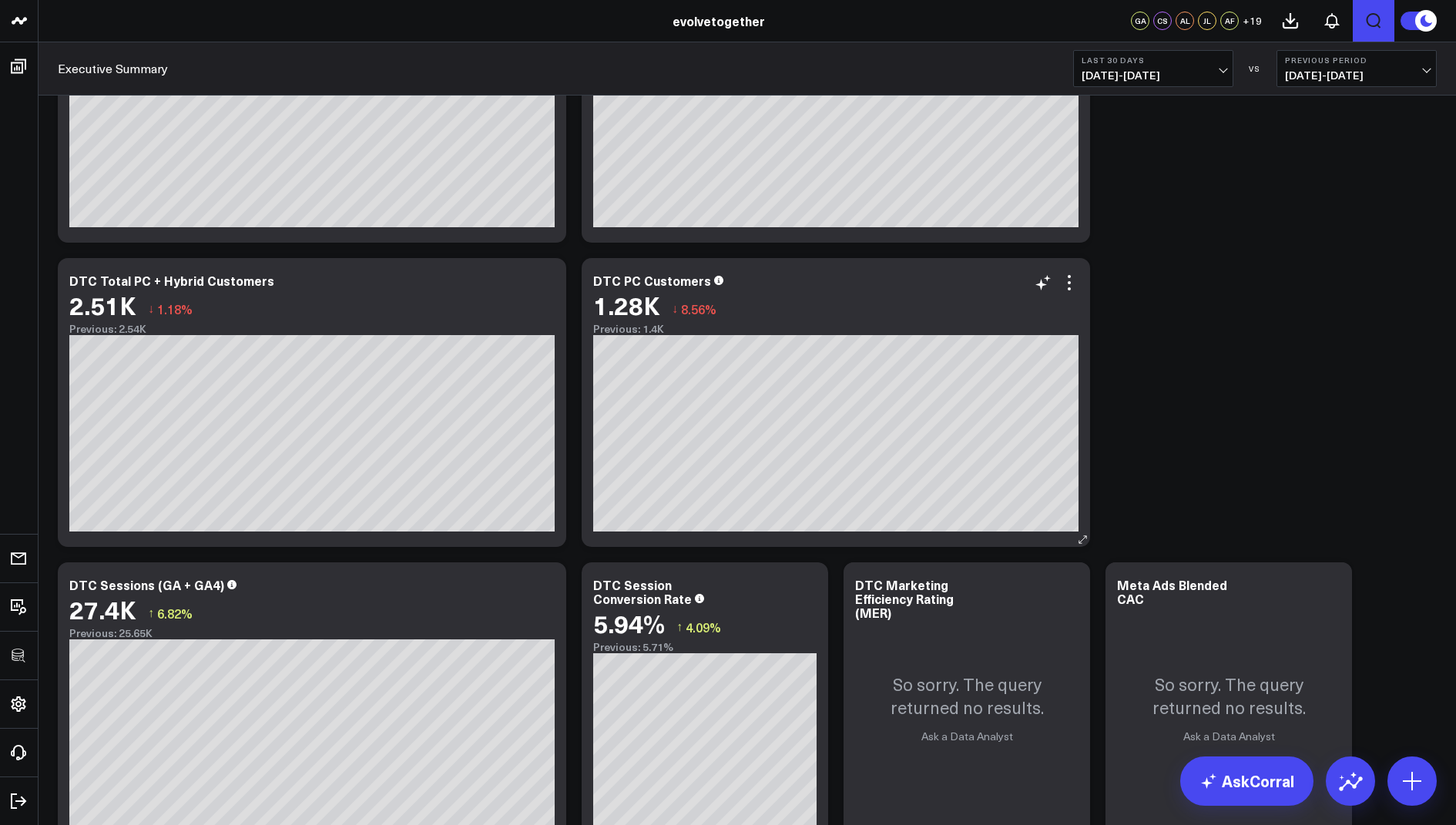
scroll to position [1065, 0]
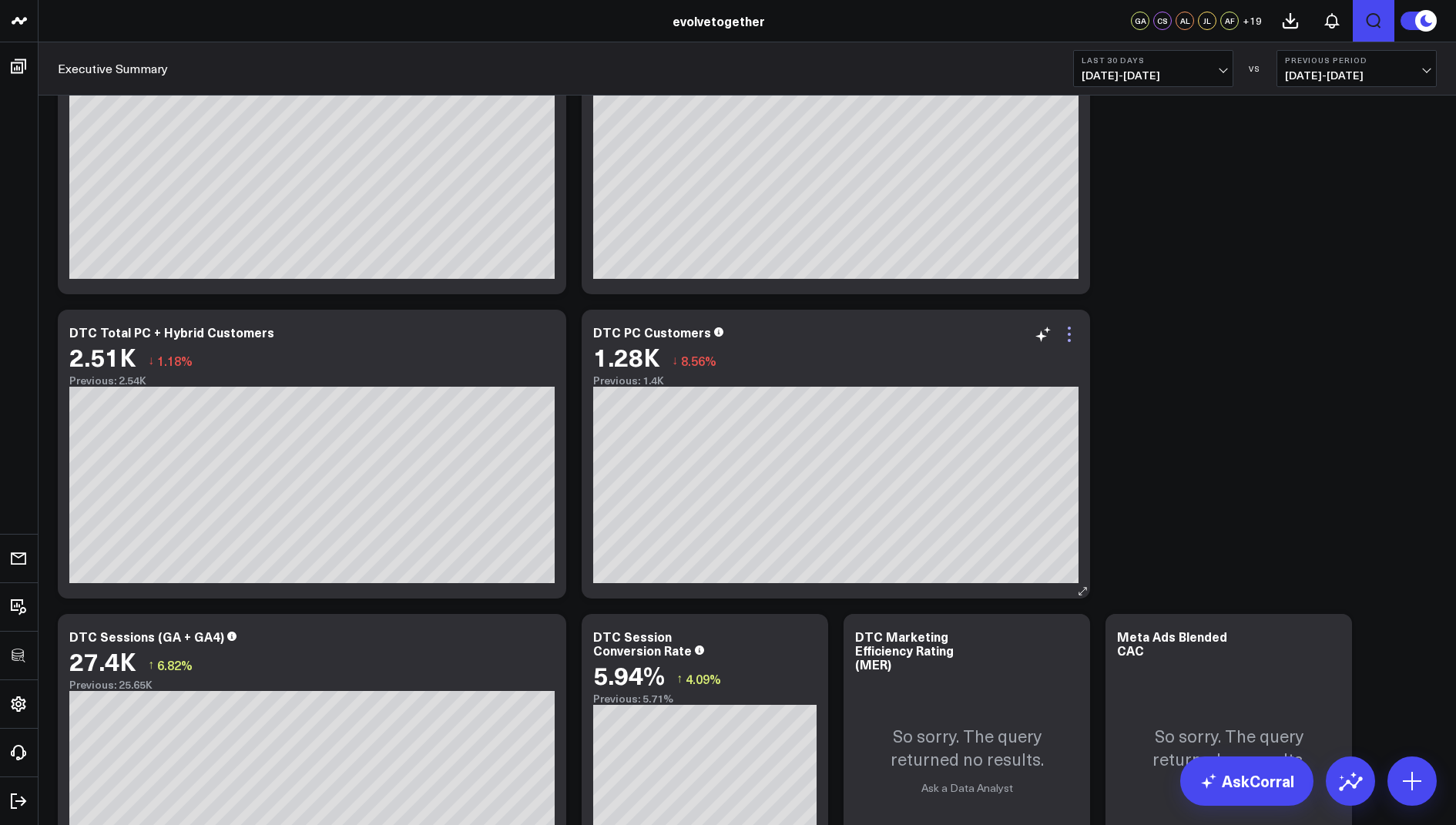
click at [1071, 334] on icon at bounding box center [1069, 335] width 19 height 19
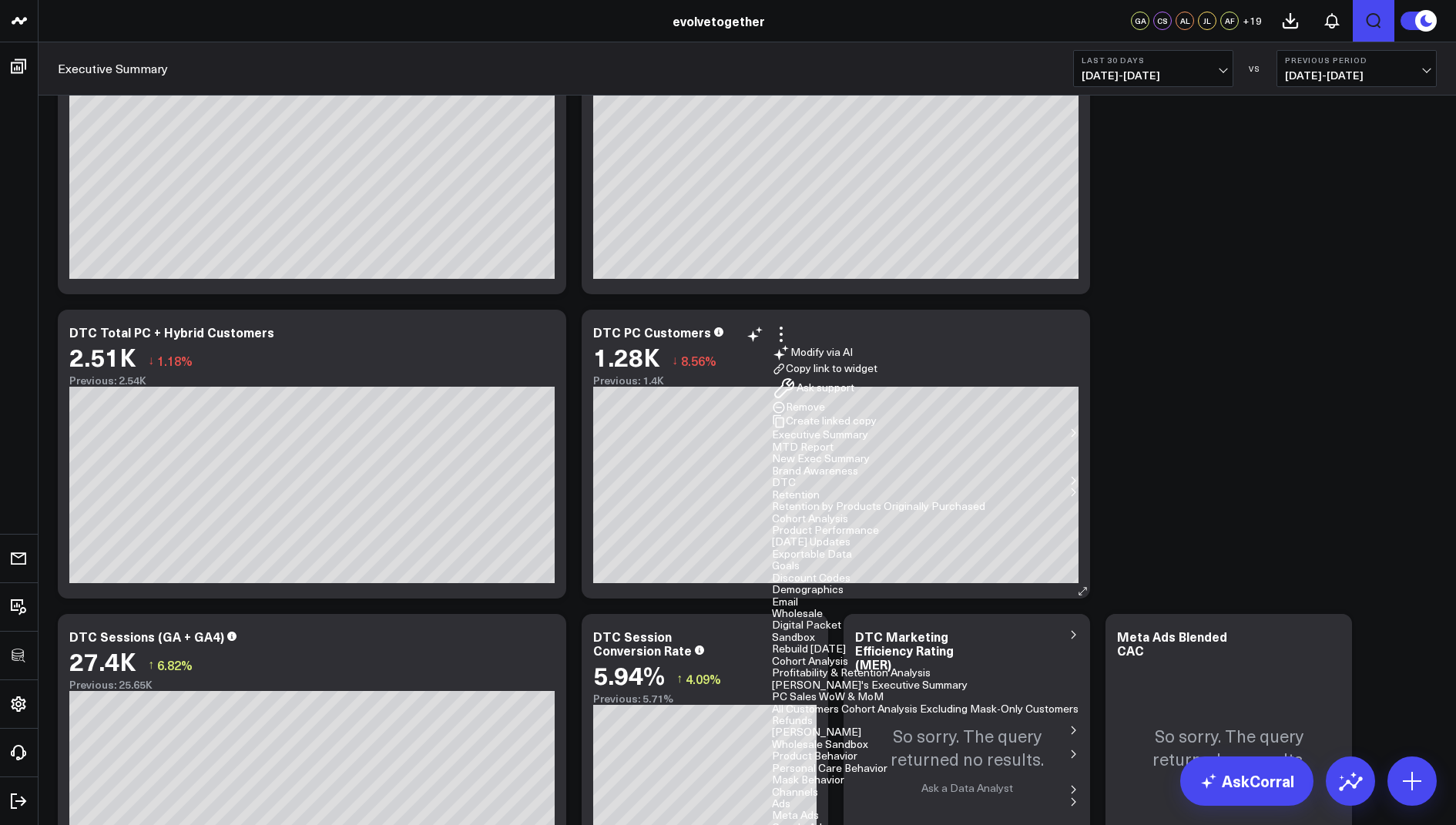
click at [877, 376] on button "Copy link to widget" at bounding box center [824, 369] width 106 height 14
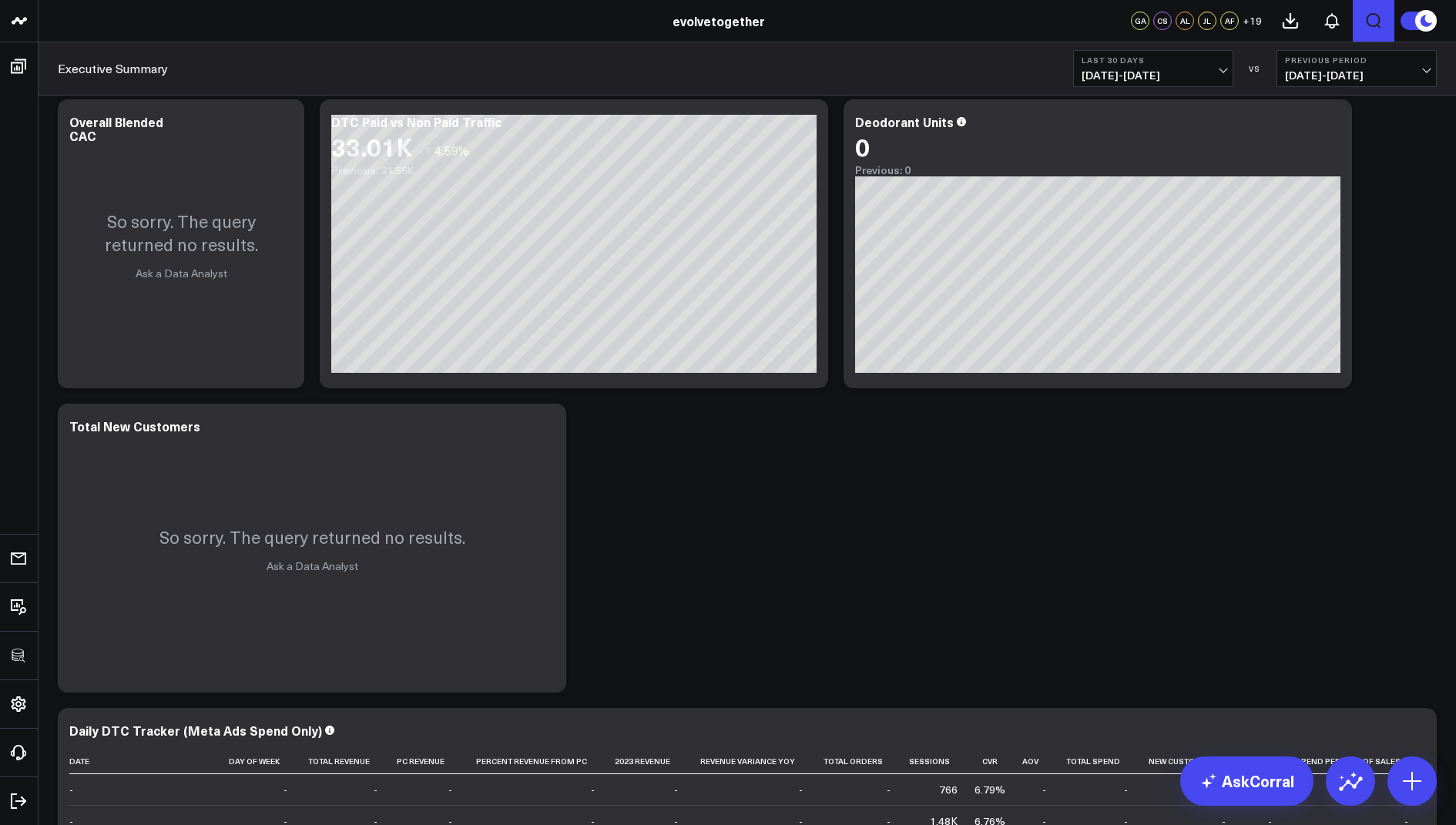
scroll to position [1893, 0]
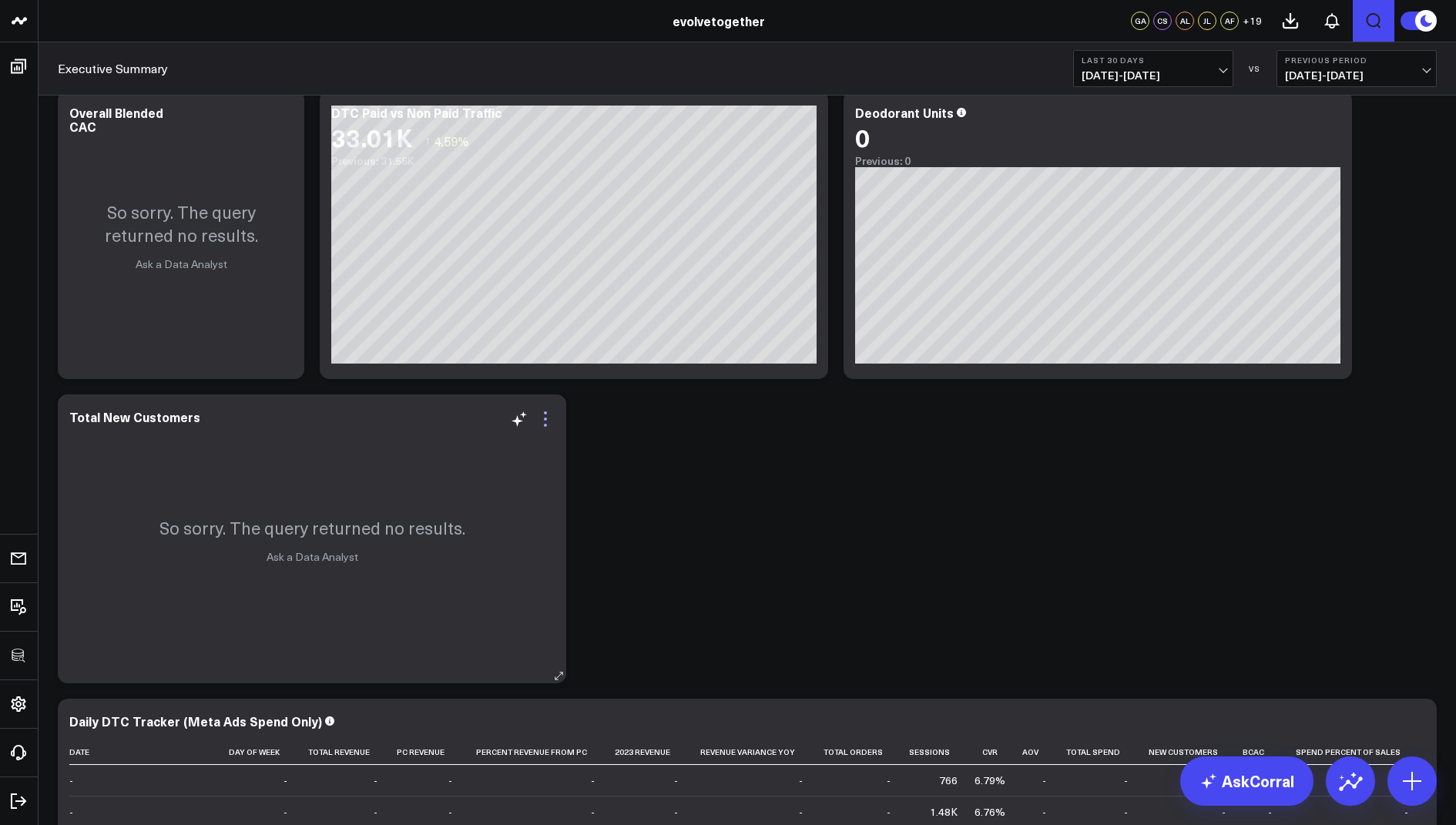
click at [545, 412] on icon at bounding box center [544, 412] width 3 height 3
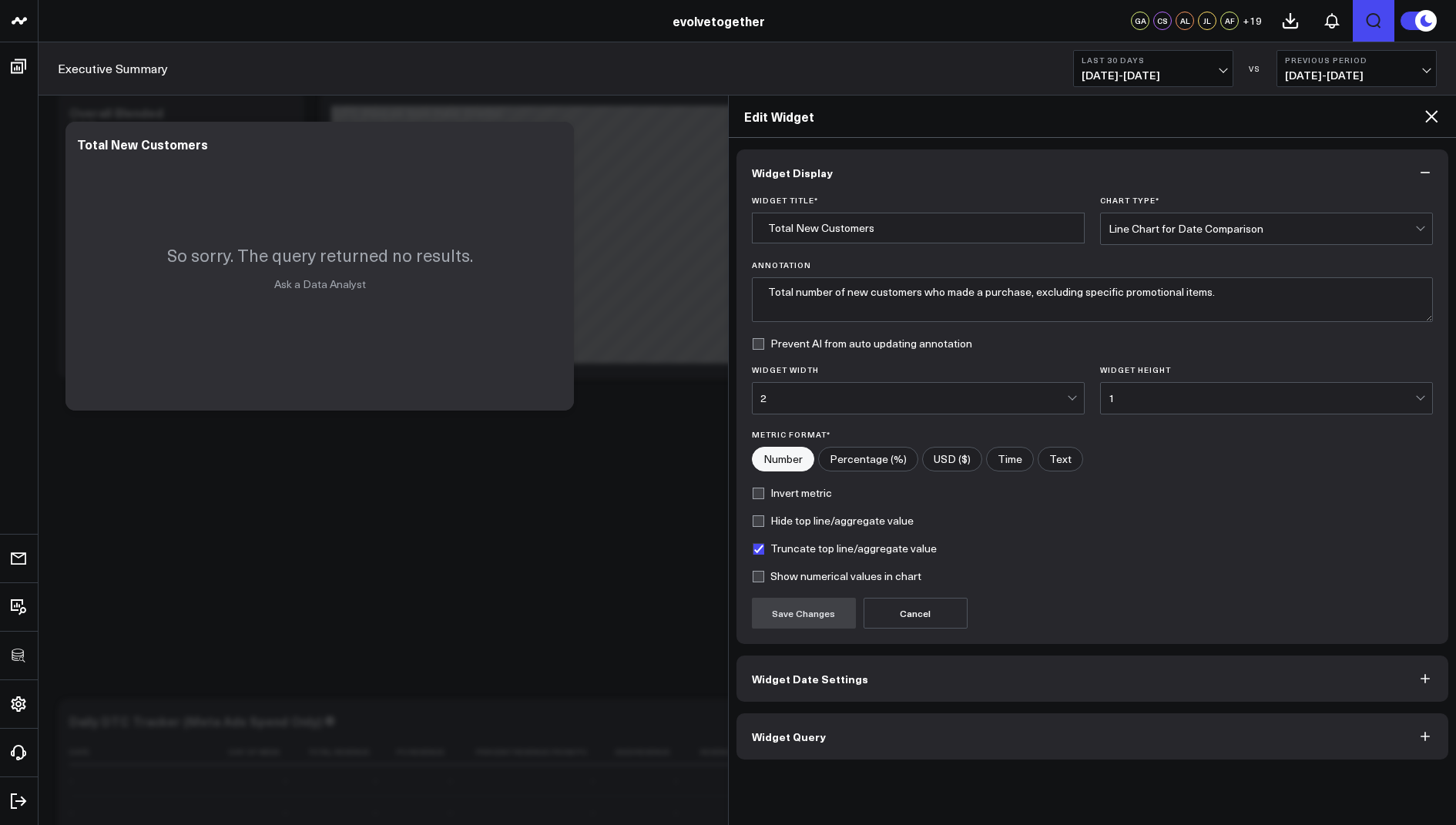
click at [840, 727] on button "Widget Query" at bounding box center [1092, 736] width 713 height 46
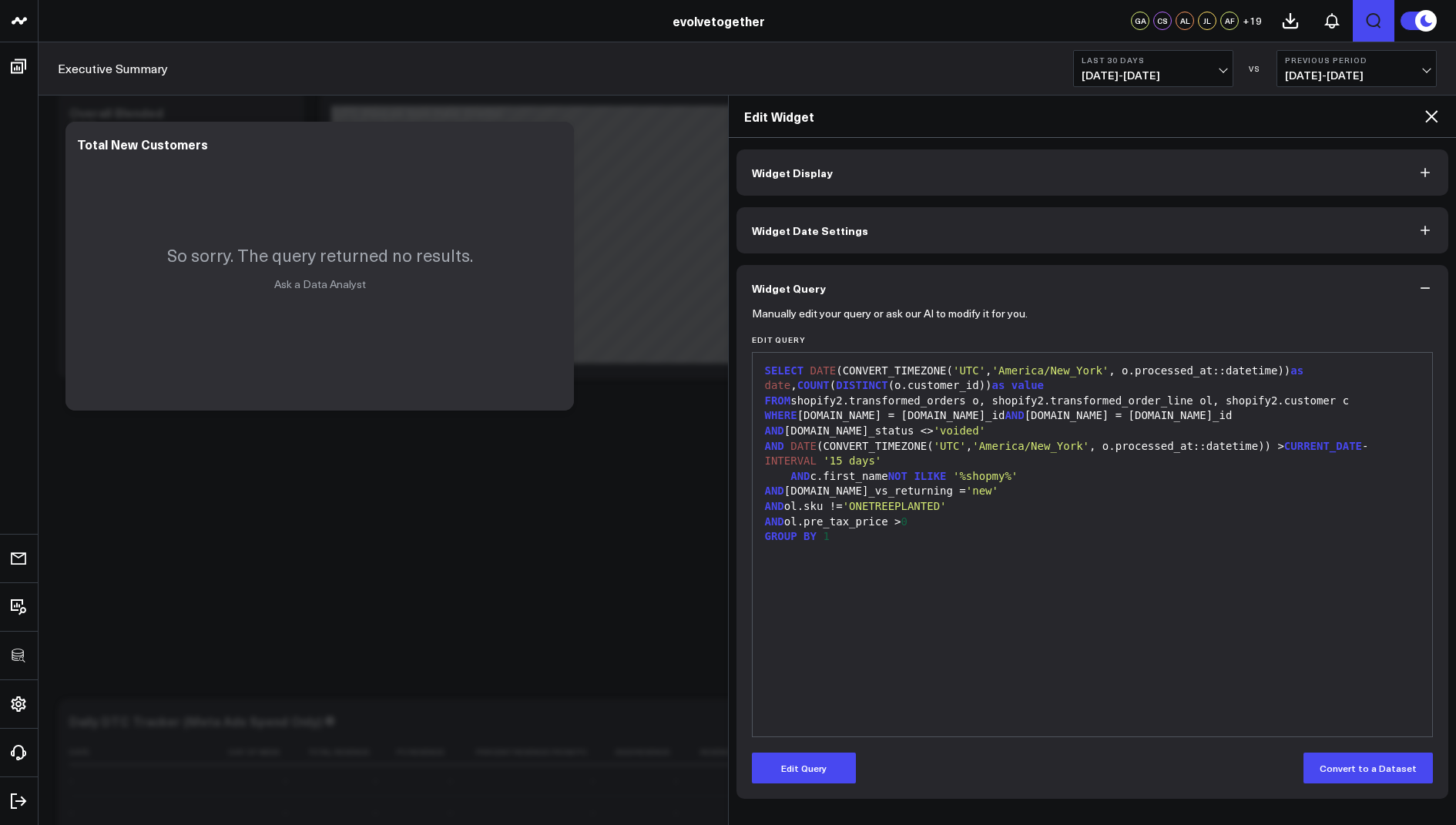
click at [804, 747] on form "Manually edit your query or ask our AI to modify it for you. Edit Query 99 1 2 …" at bounding box center [1092, 547] width 682 height 472
click at [810, 773] on button "Edit Query" at bounding box center [803, 768] width 104 height 31
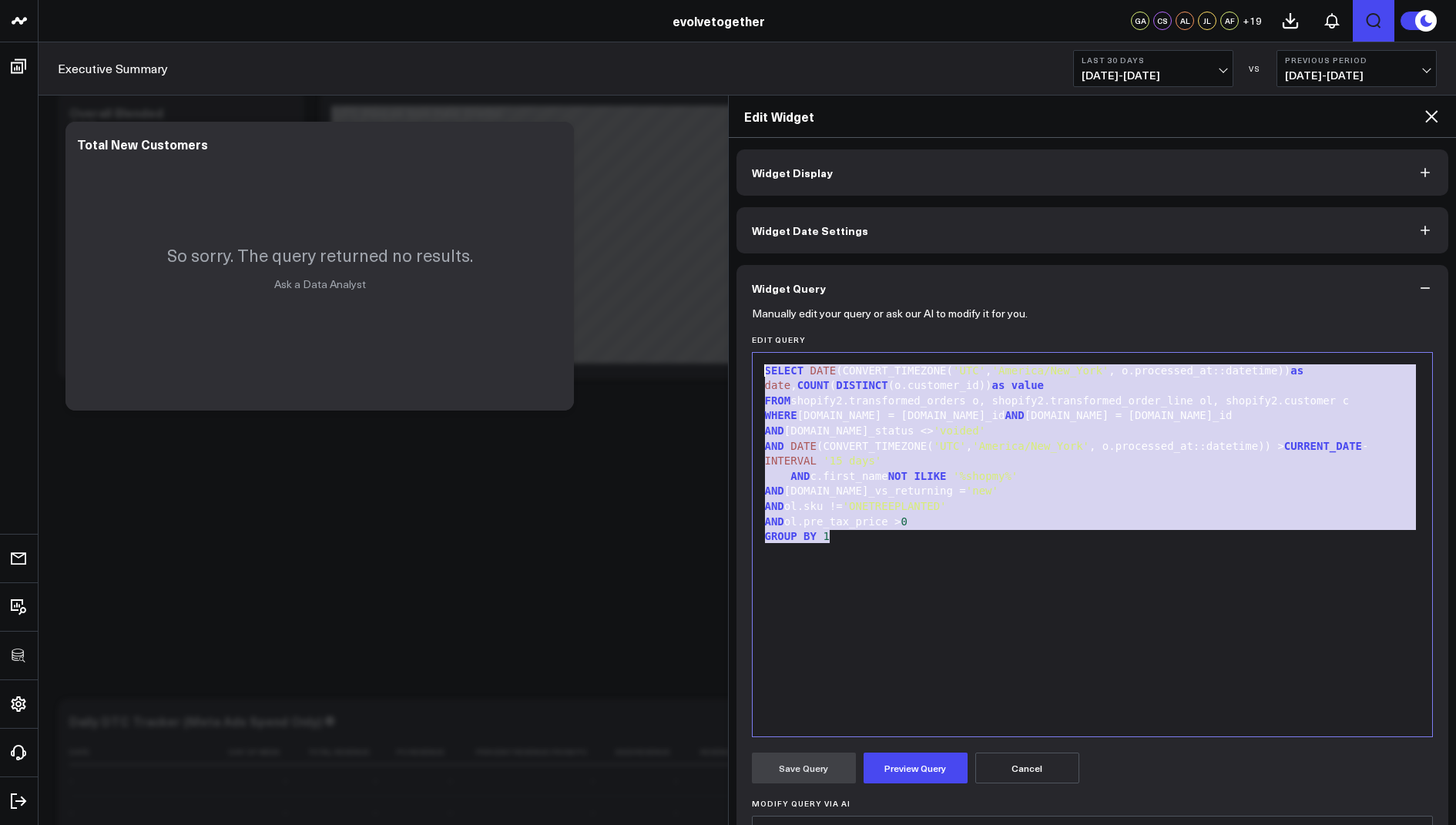
drag, startPoint x: 854, startPoint y: 540, endPoint x: 806, endPoint y: 306, distance: 238.9
click at [806, 311] on form "Manually edit your query or ask our AI to modify it for you. Edit Query 99 1 2 …" at bounding box center [1092, 643] width 682 height 663
copy div "SELECT DATE (CONVERT_TIMEZONE( 'UTC' , 'America/New_York' , o.processed_at::dat…"
click at [906, 601] on div "SELECT DATE (CONVERT_TIMEZONE( 'UTC' , 'America/New_York' , o.processed_at::dat…" at bounding box center [1092, 544] width 665 height 369
drag, startPoint x: 850, startPoint y: 538, endPoint x: 880, endPoint y: 281, distance: 258.7
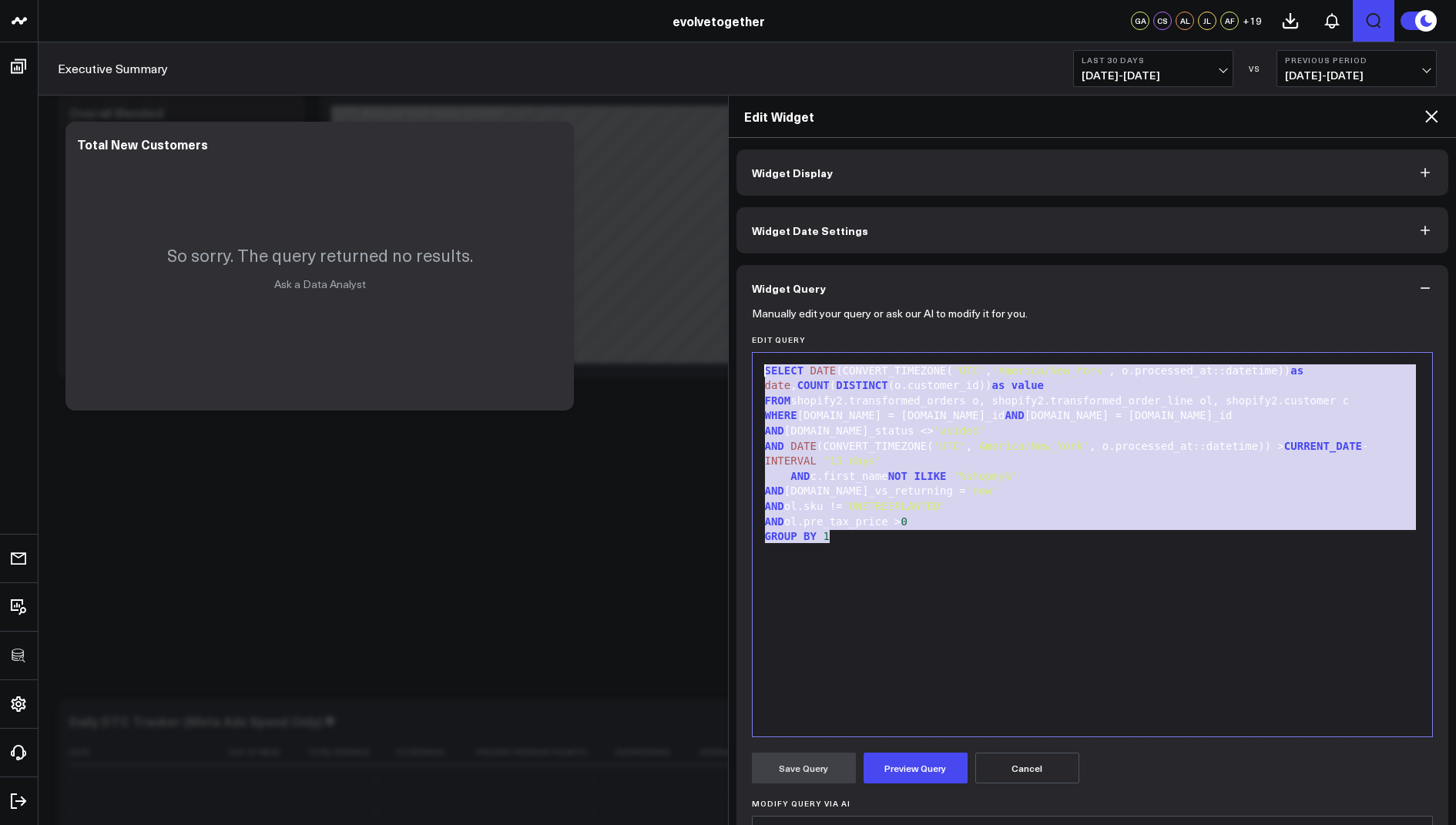
click at [880, 281] on div "Widget Query Manually edit your query or ask our AI to modify it for you. Edit …" at bounding box center [1092, 627] width 713 height 725
click at [1430, 116] on icon at bounding box center [1431, 116] width 12 height 12
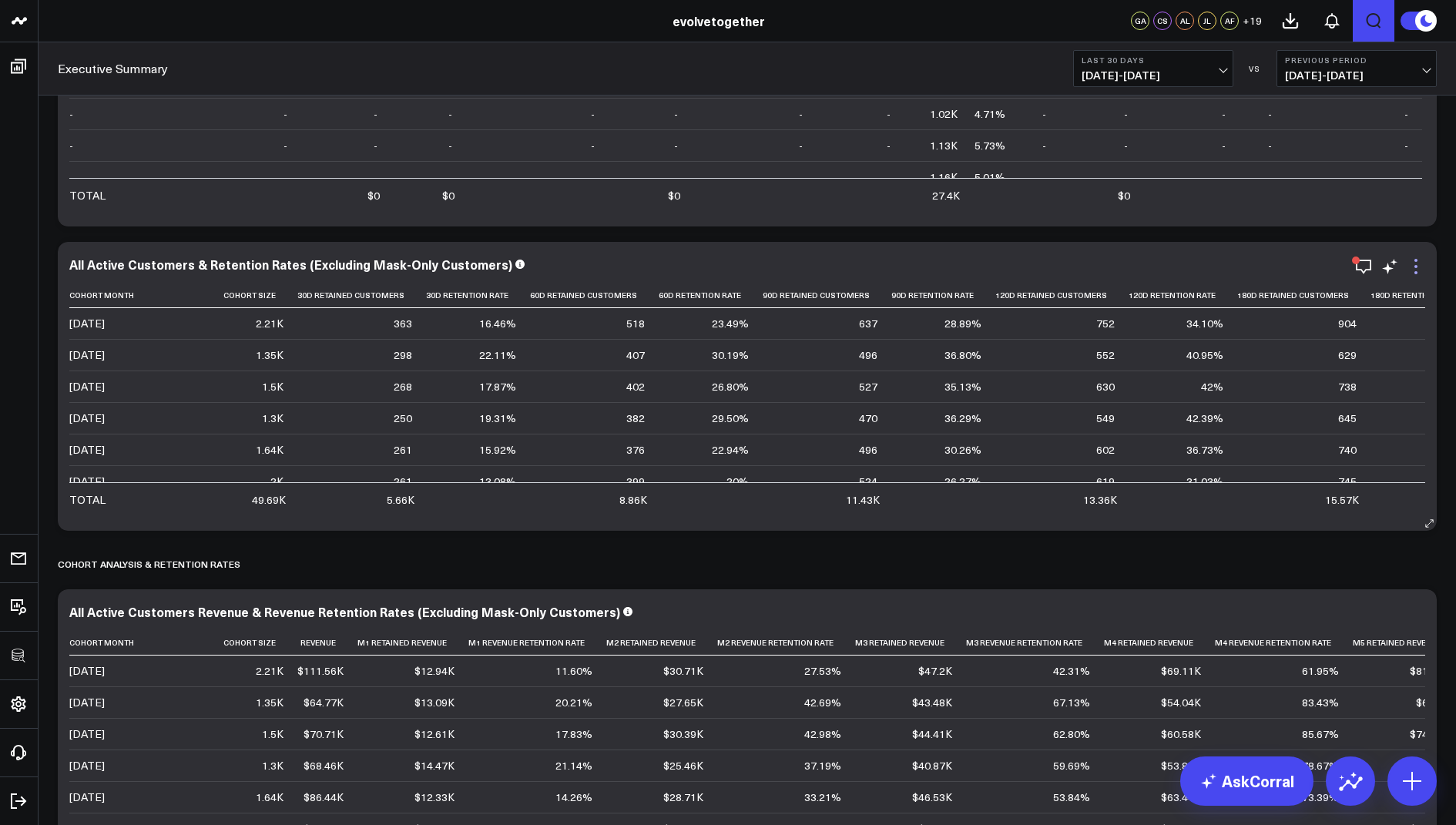
click at [1420, 262] on icon at bounding box center [1416, 267] width 19 height 19
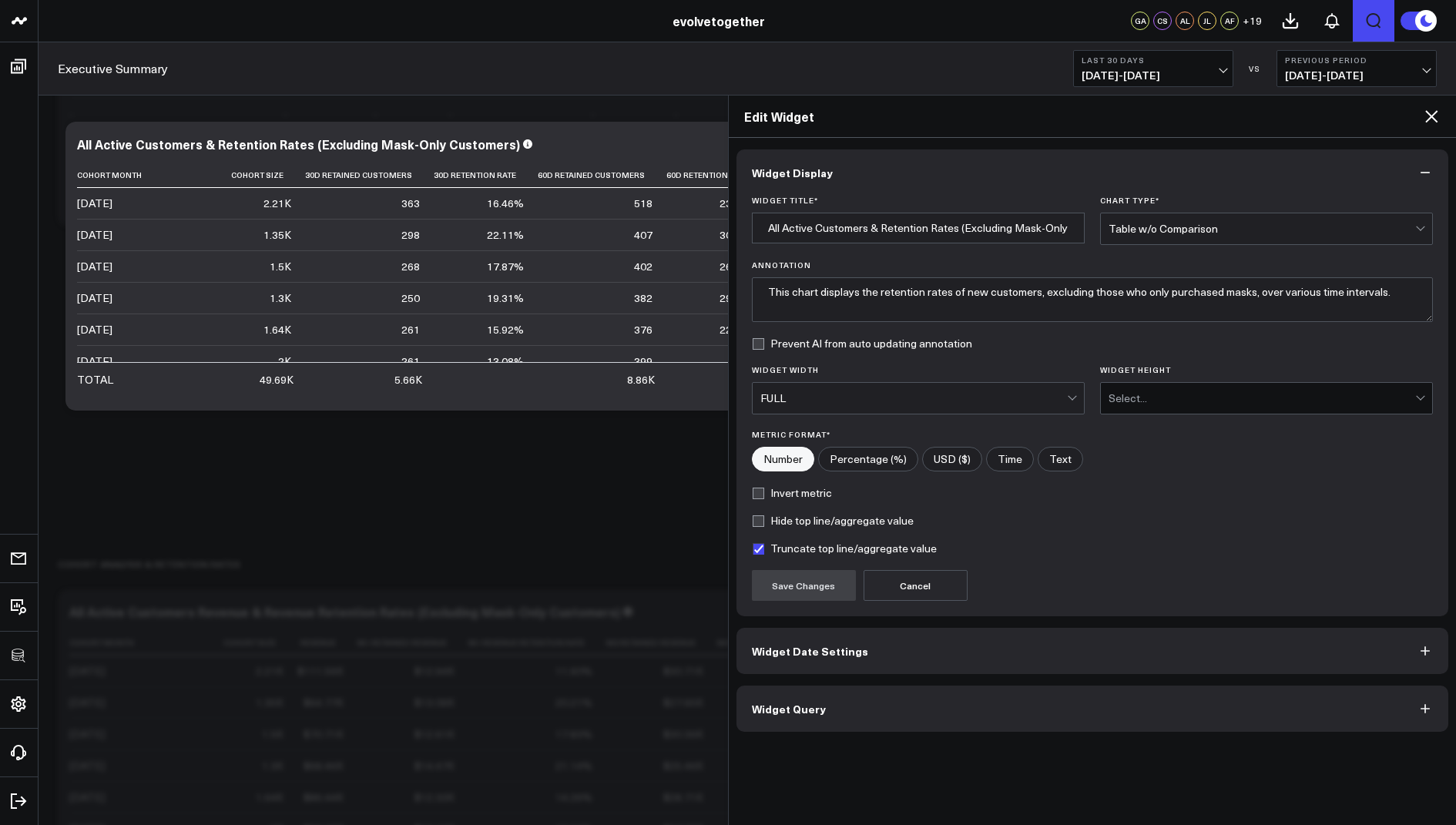
click at [803, 711] on span "Widget Query" at bounding box center [788, 708] width 74 height 12
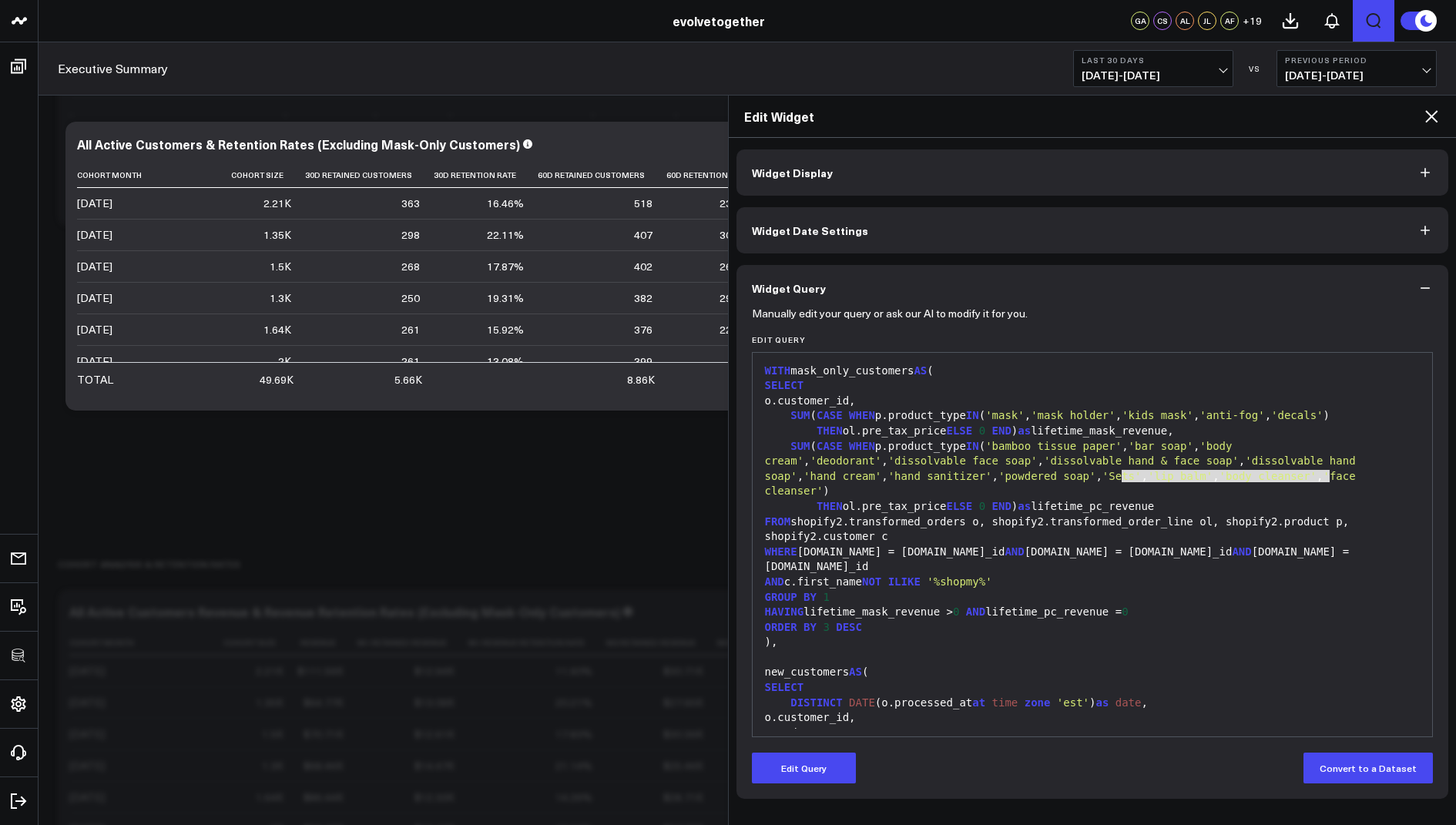
drag, startPoint x: 1328, startPoint y: 475, endPoint x: 1122, endPoint y: 476, distance: 206.0
click at [1122, 476] on div "SUM ( CASE WHEN p.product_type IN ( 'bamboo tissue paper' , 'bar soap' , 'body …" at bounding box center [1092, 469] width 665 height 60
copy div "'body cleanser' , 'face cleanser'"
click at [950, 635] on div ")," at bounding box center [1092, 643] width 665 height 15
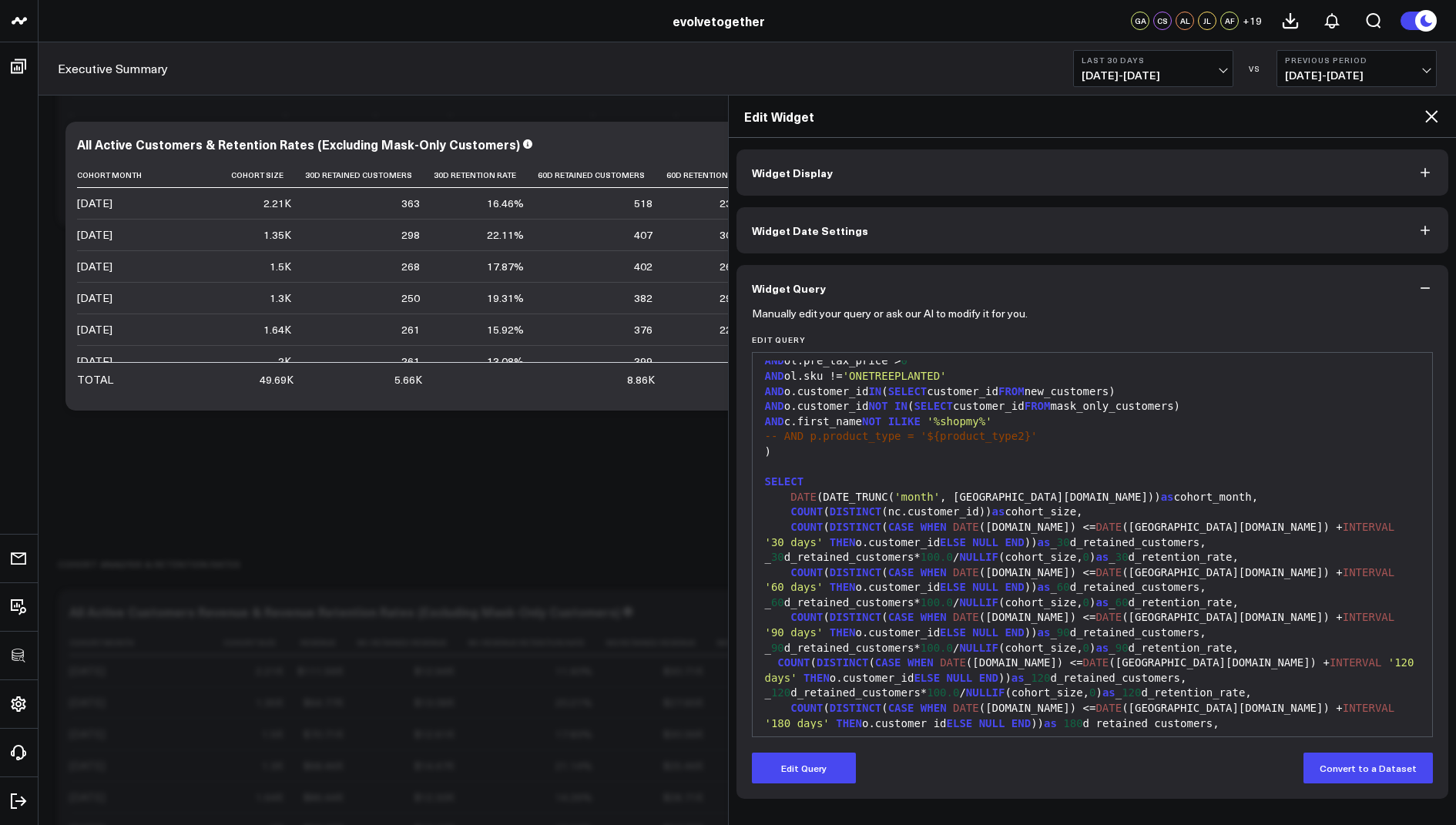
scroll to position [815, 0]
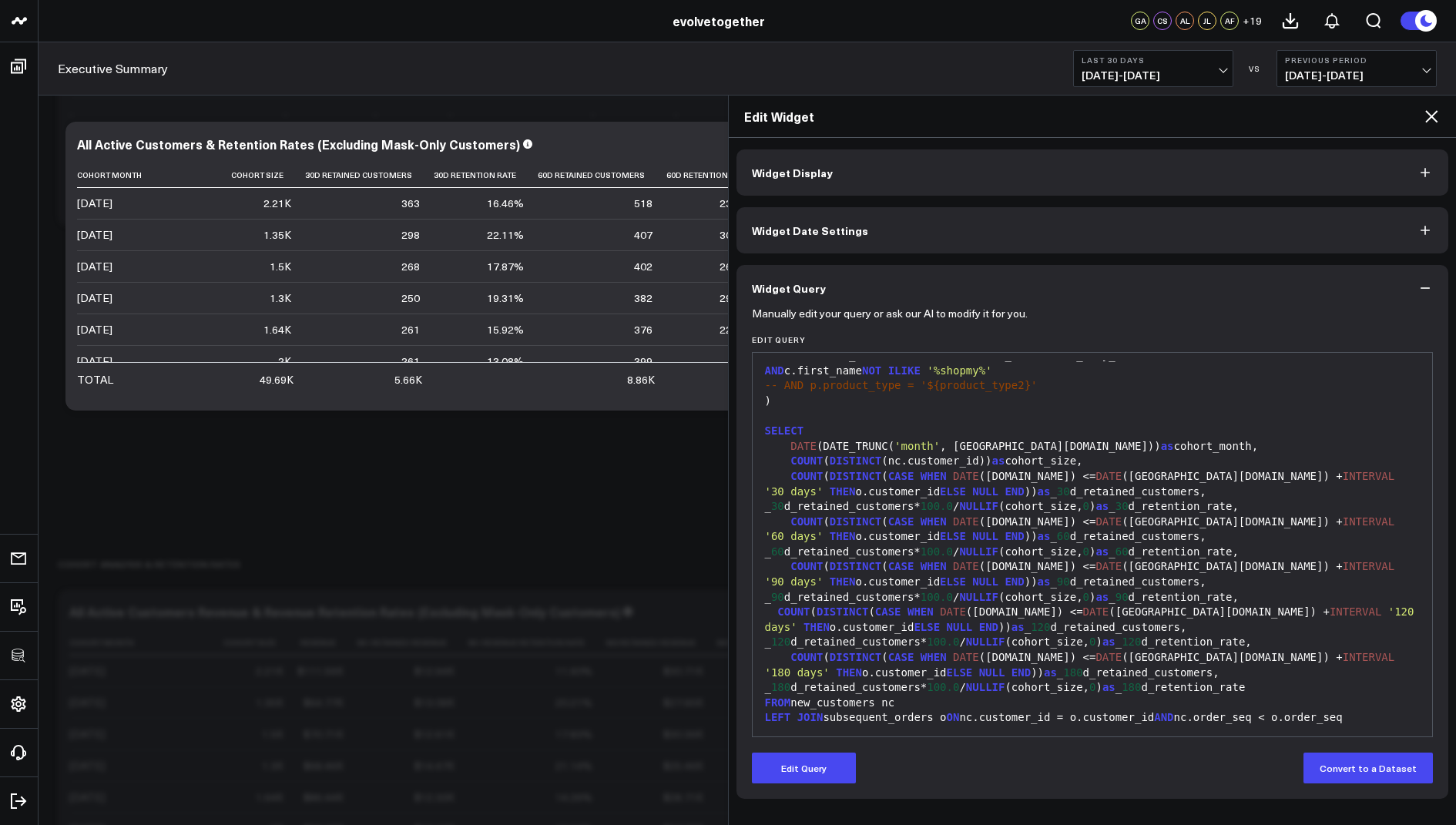
click at [1430, 113] on icon at bounding box center [1431, 116] width 19 height 19
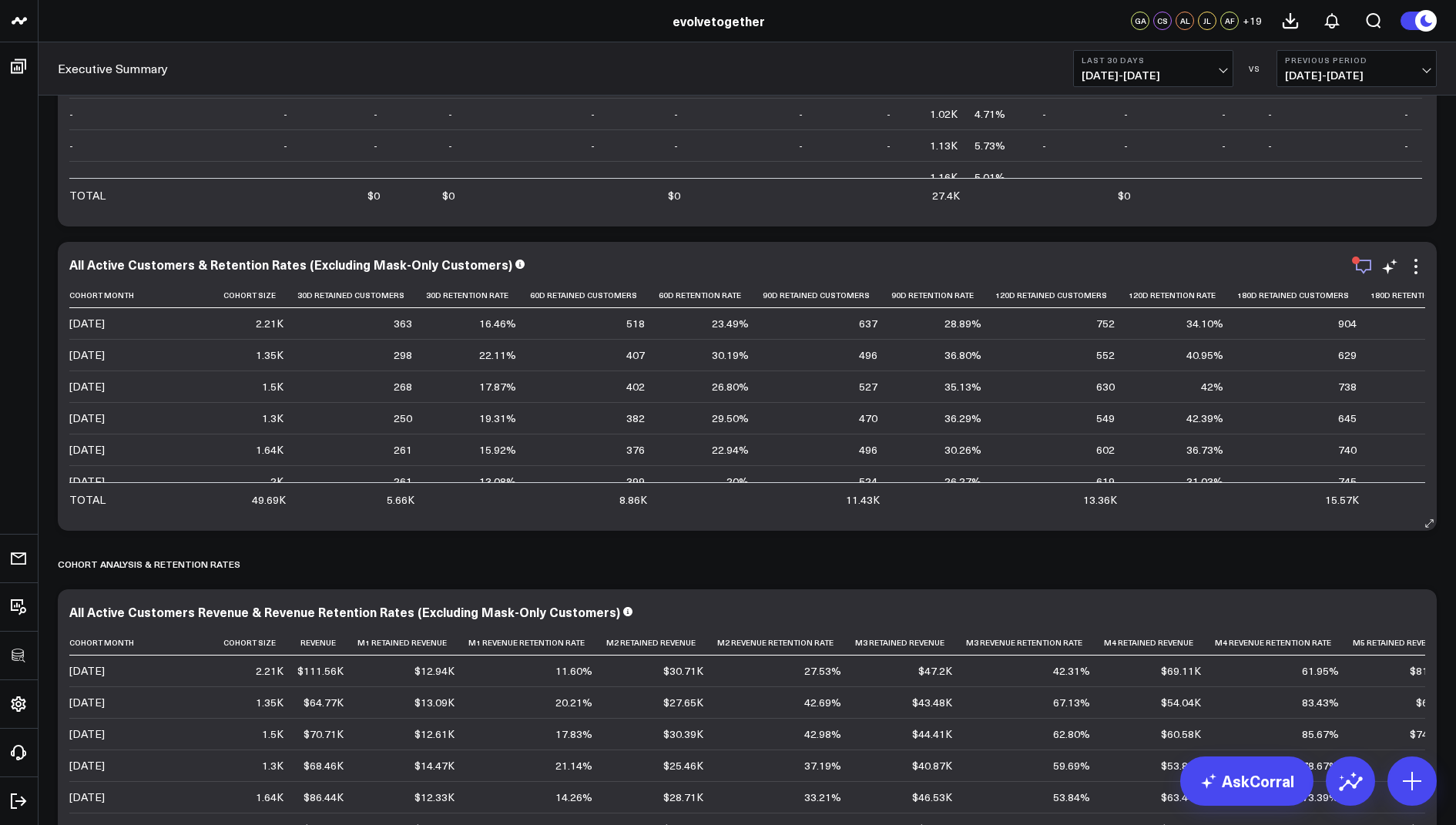
click at [1361, 267] on icon "button" at bounding box center [1363, 267] width 19 height 19
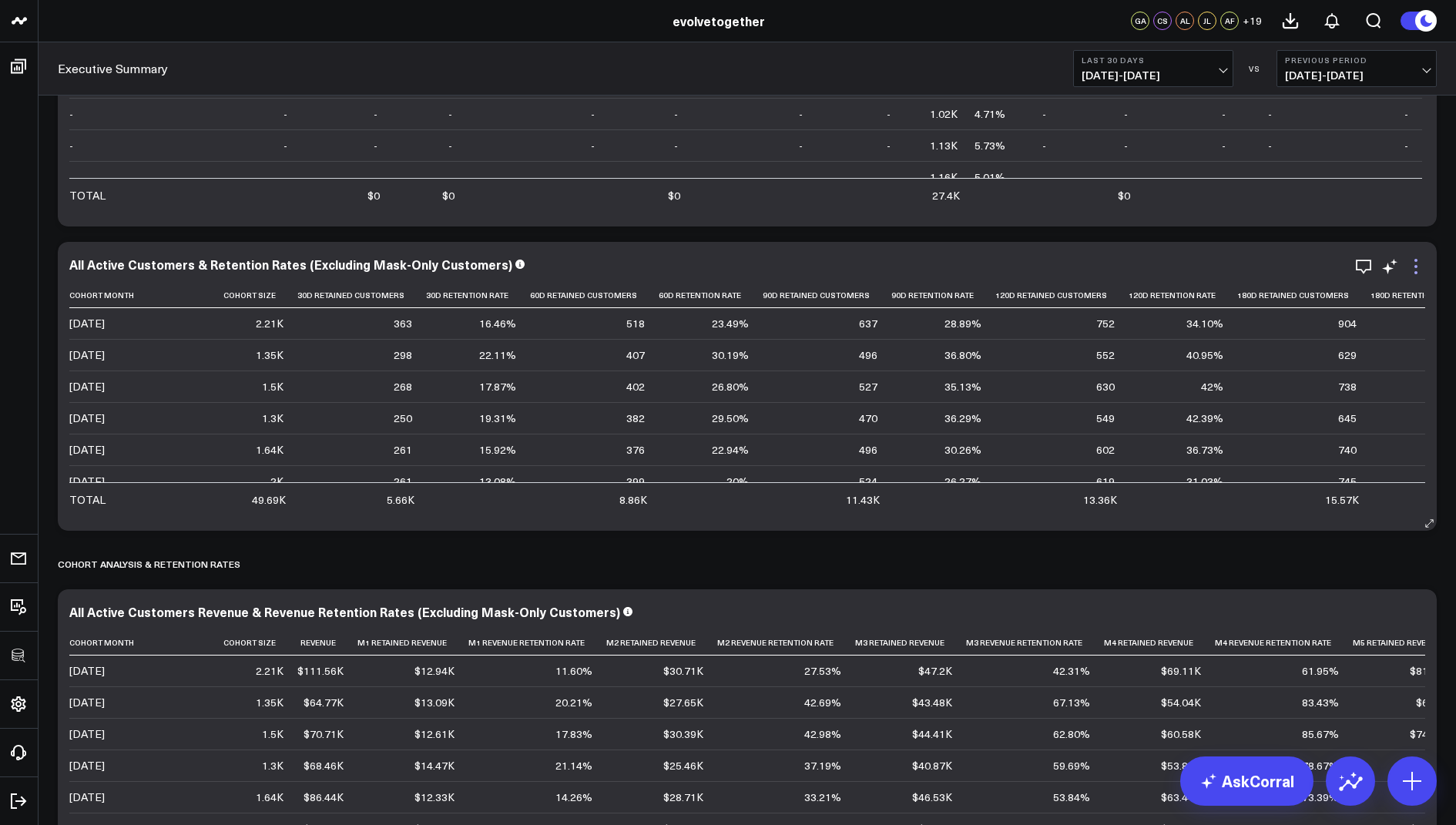
click at [1417, 260] on icon at bounding box center [1416, 267] width 19 height 19
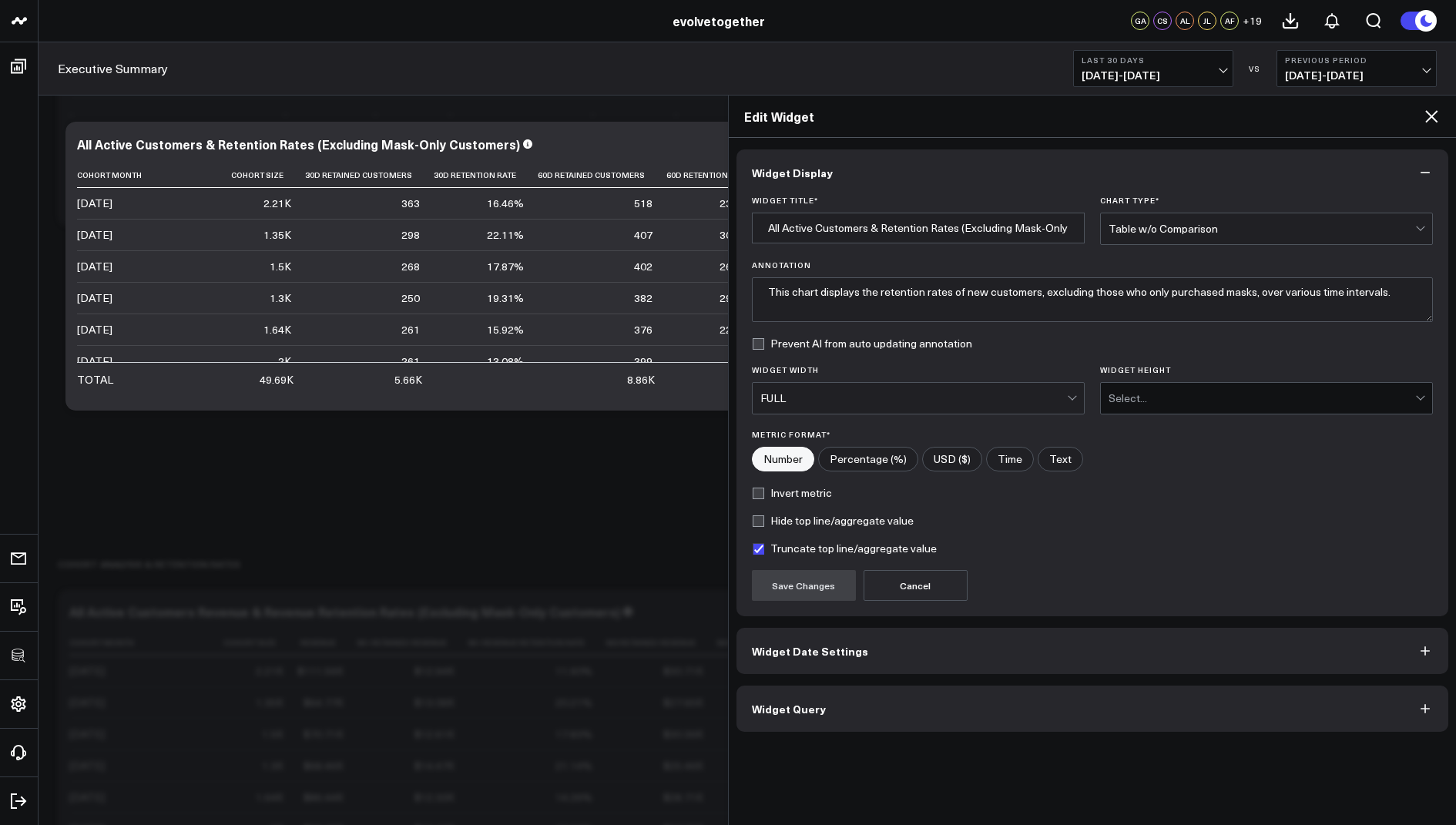
click at [807, 707] on span "Widget Query" at bounding box center [788, 708] width 74 height 12
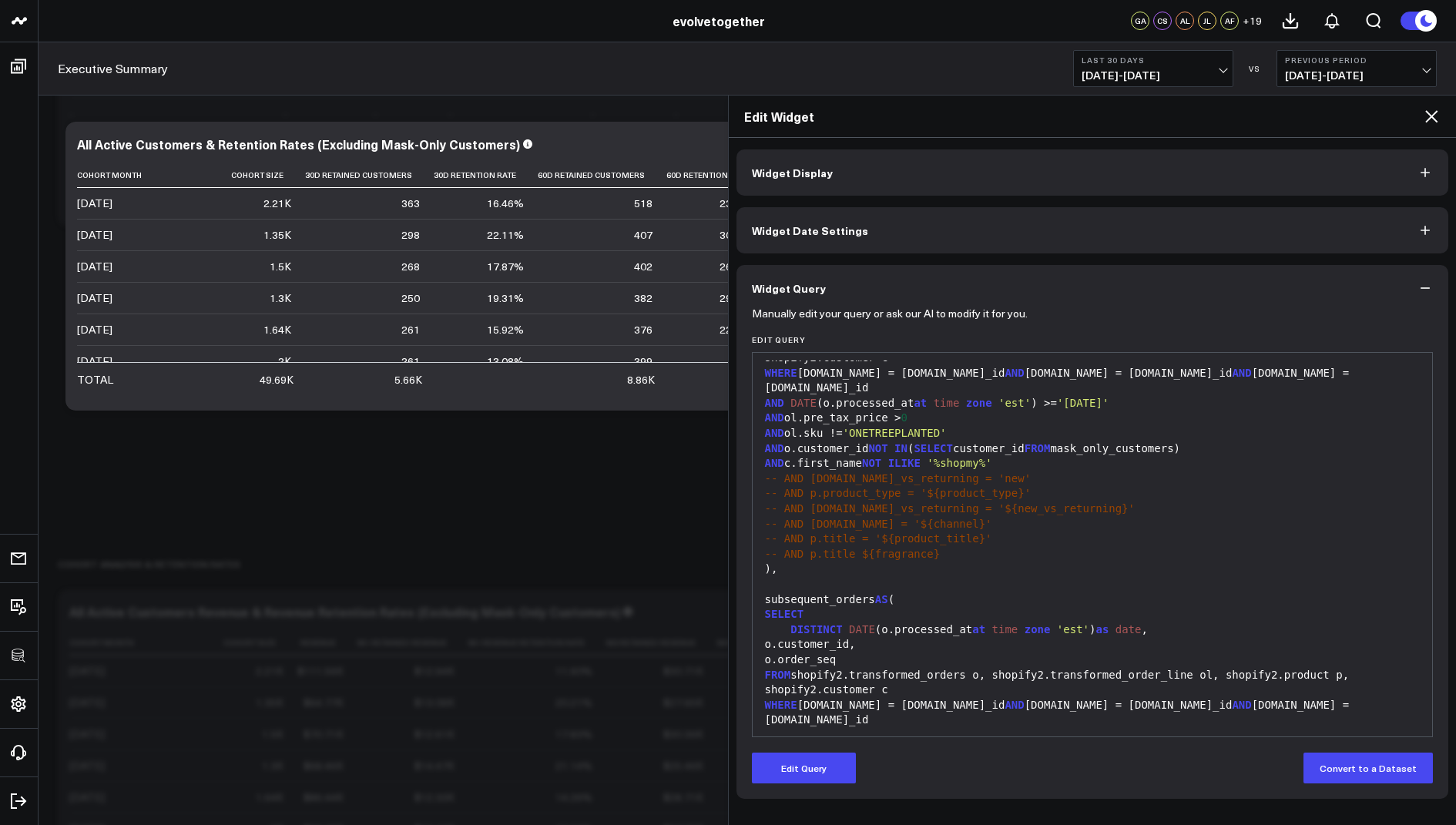
scroll to position [815, 0]
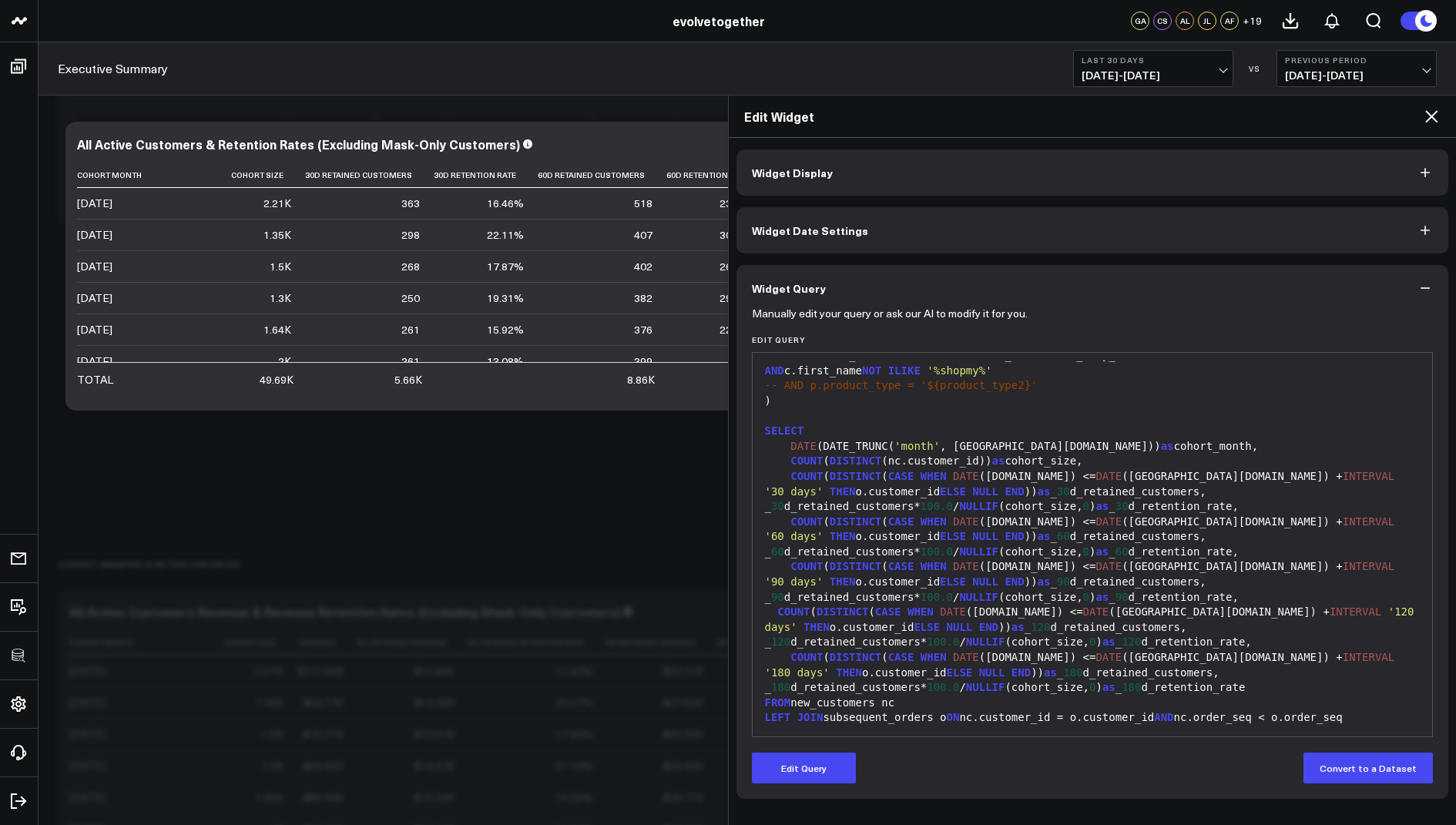
click at [1426, 116] on icon at bounding box center [1431, 116] width 19 height 19
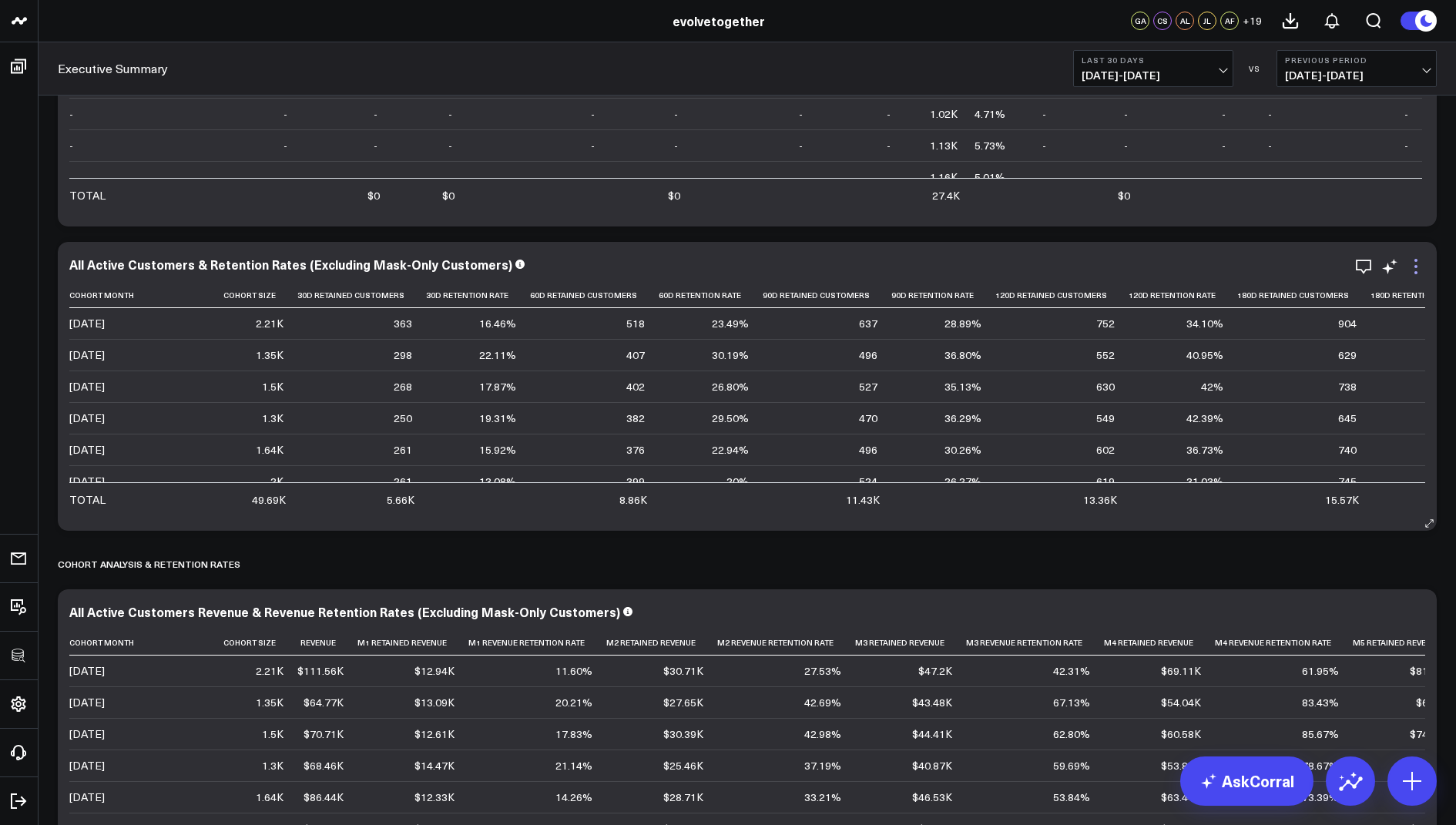
click at [1411, 269] on icon at bounding box center [1416, 267] width 19 height 19
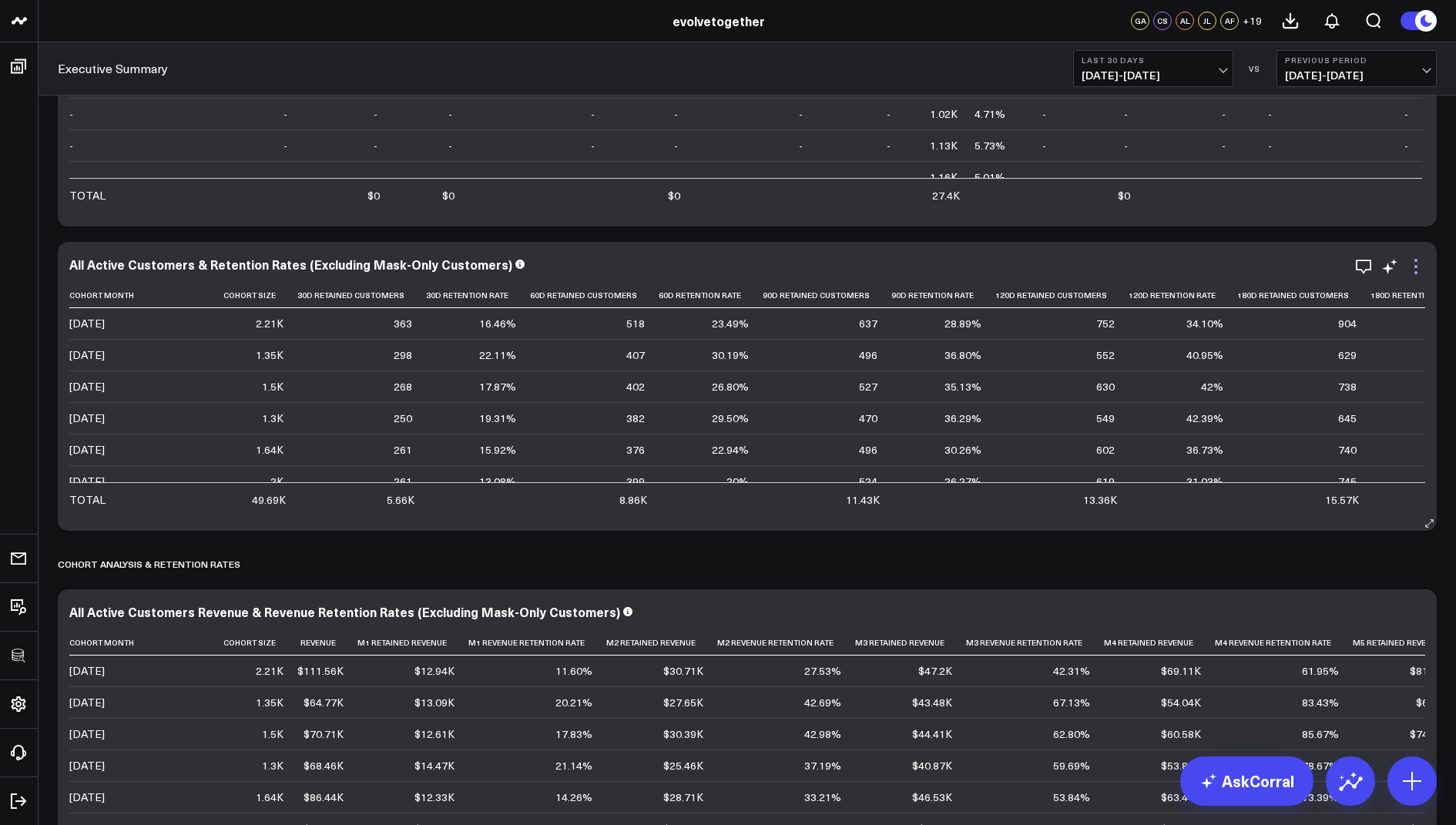
click at [1420, 267] on icon at bounding box center [1416, 267] width 19 height 19
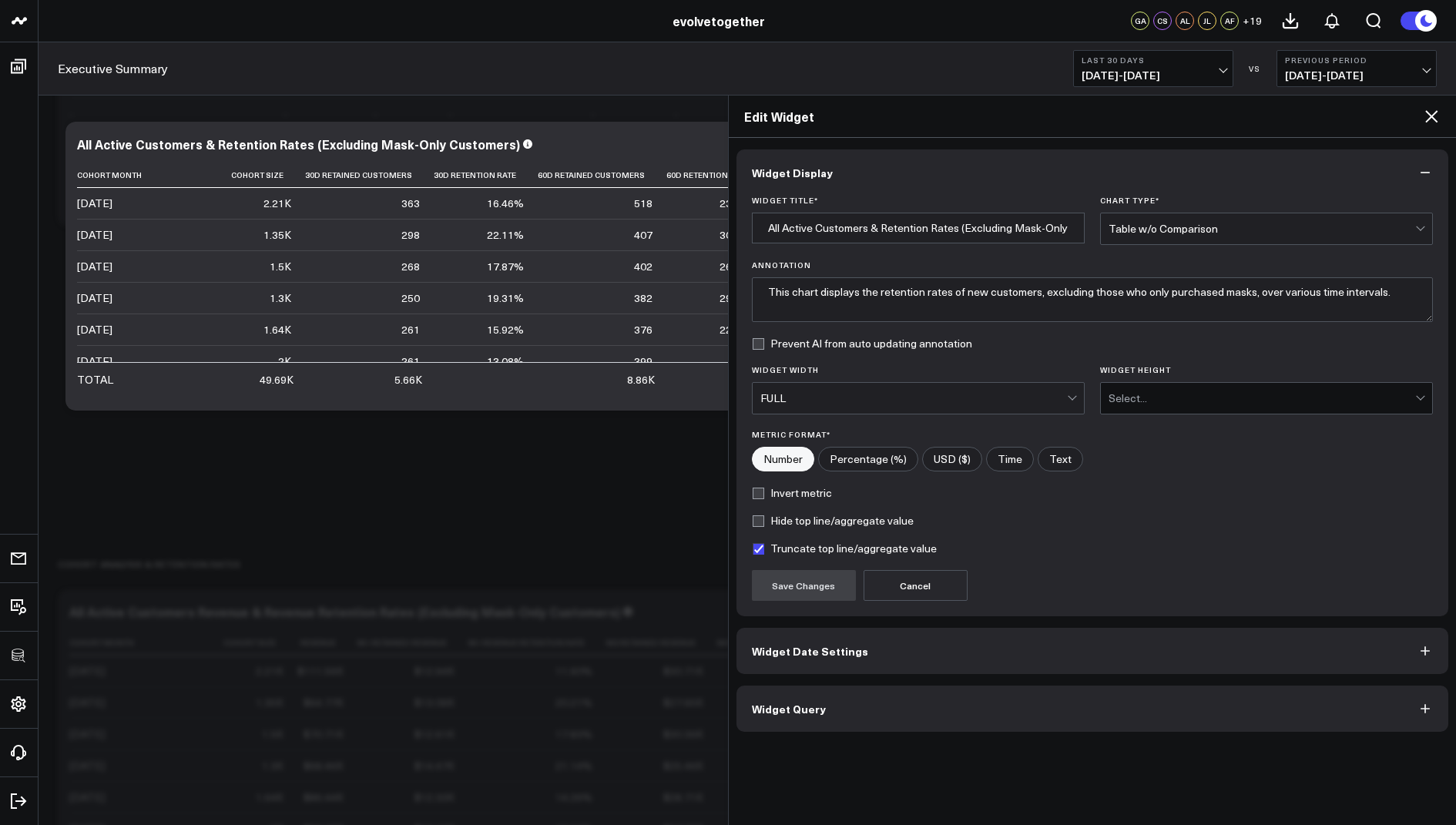
click at [818, 707] on span "Widget Query" at bounding box center [788, 708] width 74 height 12
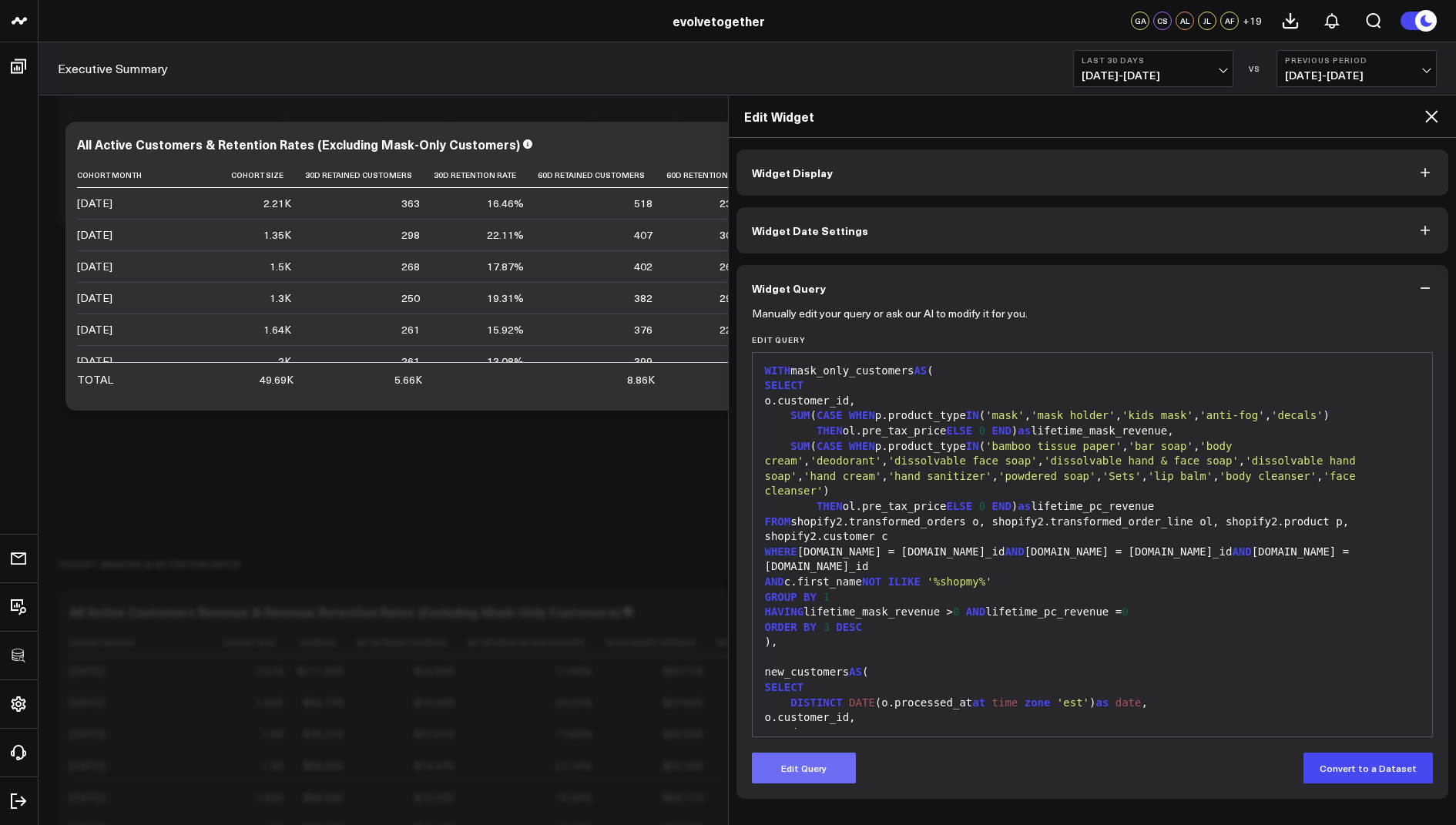
click at [807, 770] on button "Edit Query" at bounding box center [803, 768] width 104 height 31
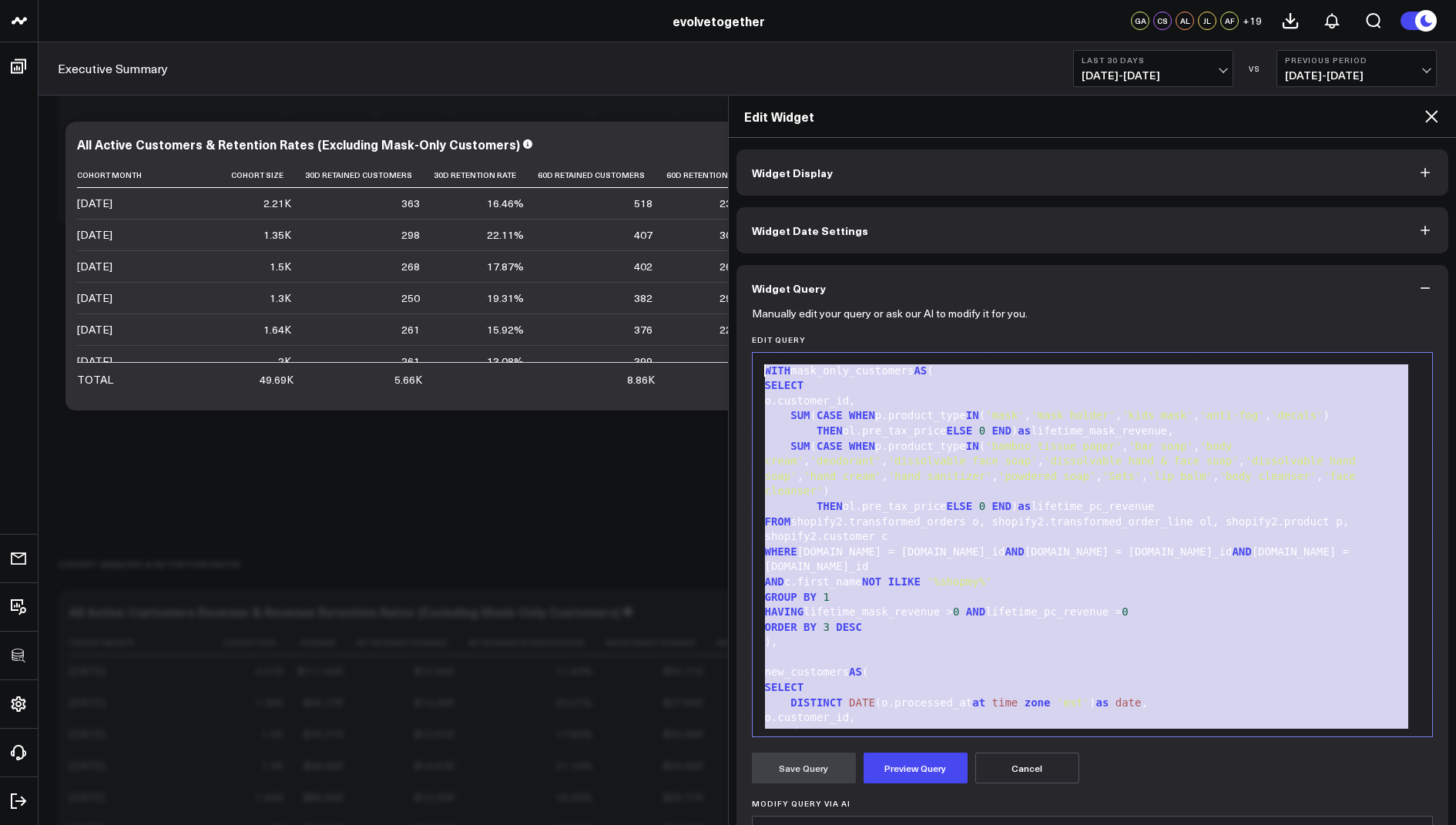
drag, startPoint x: 838, startPoint y: 714, endPoint x: 950, endPoint y: 219, distance: 507.5
click at [950, 219] on div "Widget Display Widget Date Settings Widget Query Manually edit your query or as…" at bounding box center [1092, 570] width 713 height 841
copy div "WITH mask_only_customers AS ( SELECT o.customer_id, SUM ( CASE WHEN p.product_t…"
click at [1432, 114] on icon at bounding box center [1431, 116] width 12 height 12
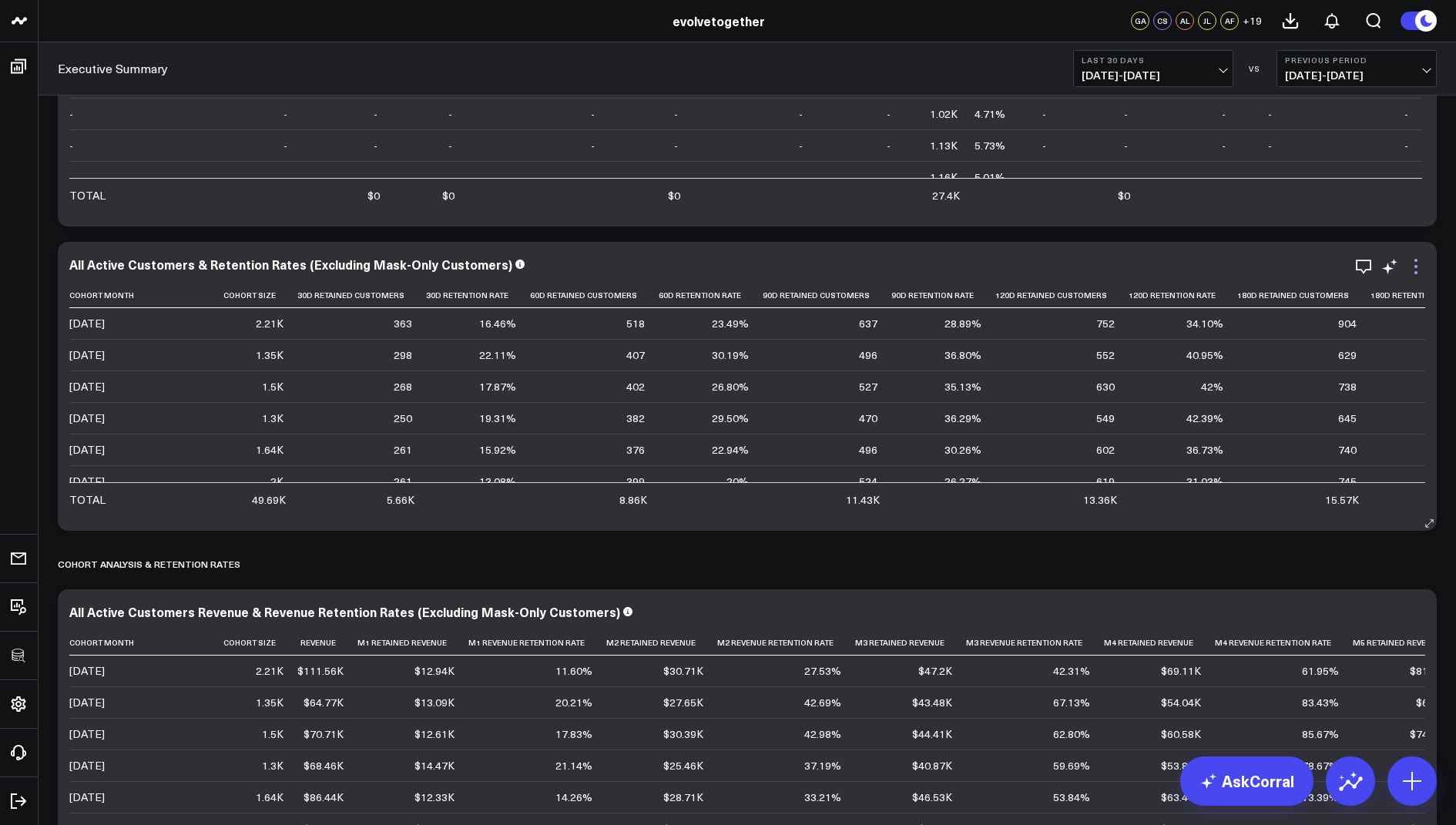
click at [1413, 262] on icon at bounding box center [1416, 267] width 19 height 19
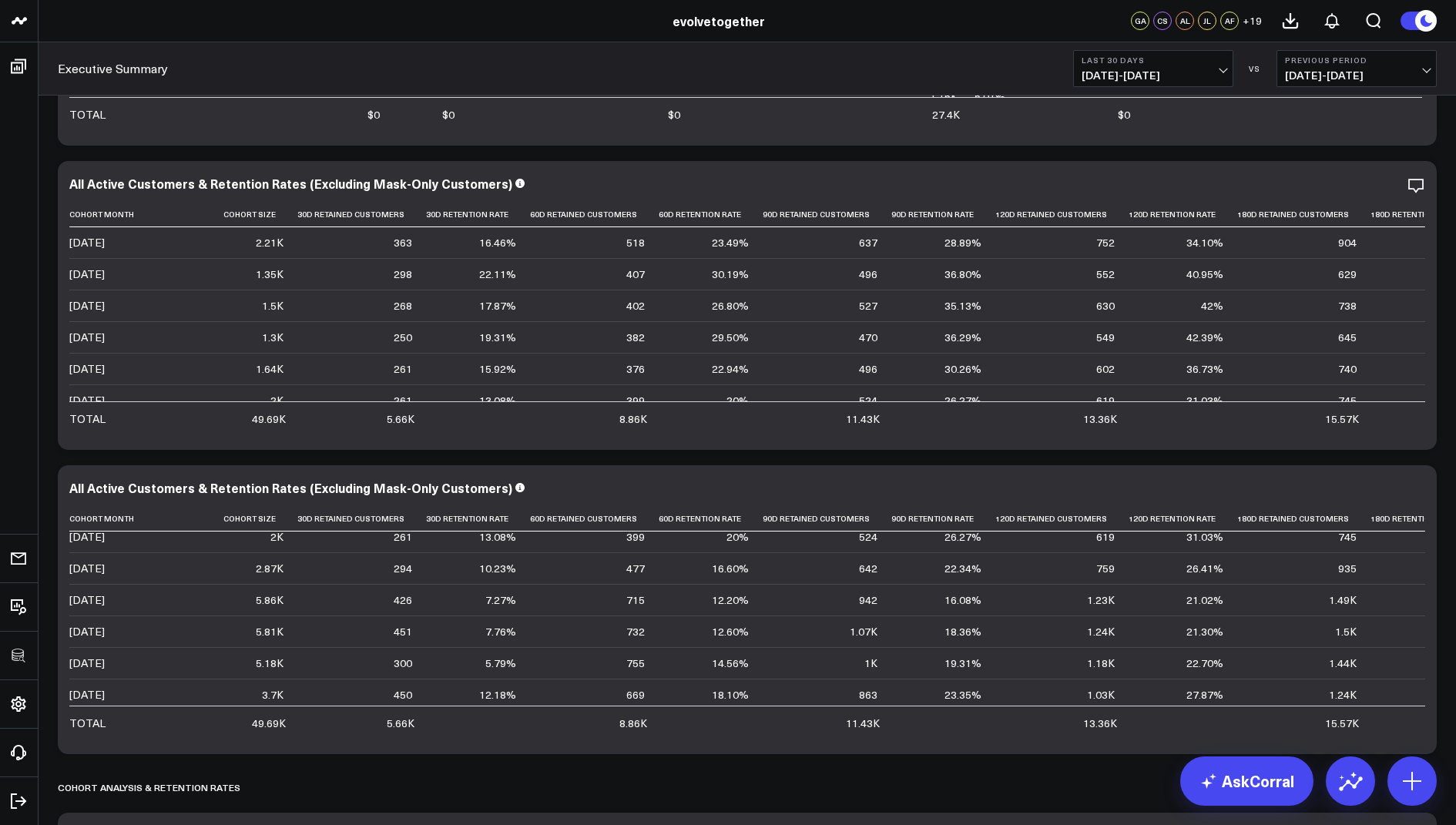
scroll to position [2741, 0]
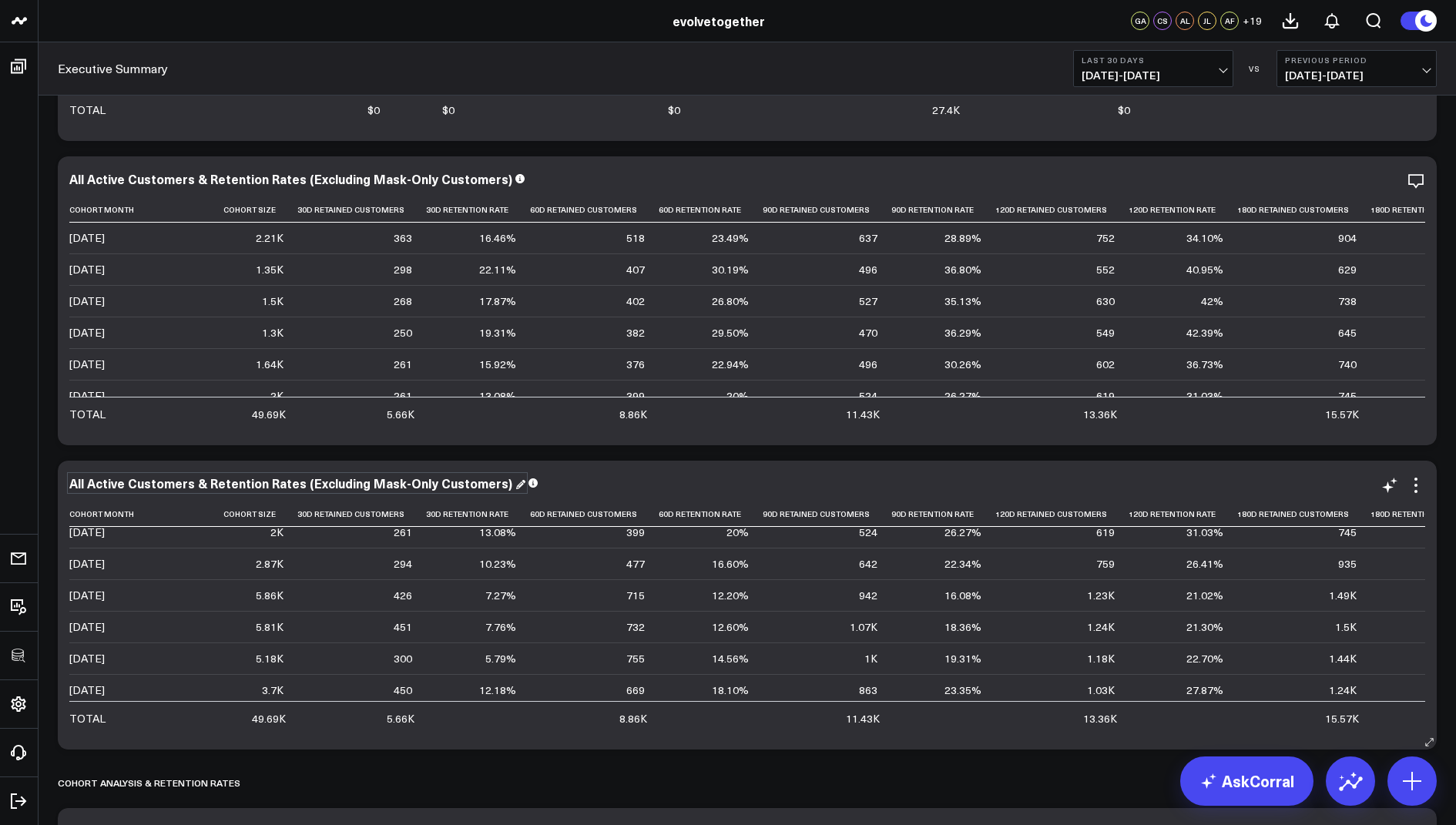
click at [494, 481] on div "All Active Customers & Retention Rates (Excluding Mask-Only Customers)" at bounding box center [297, 483] width 456 height 17
click at [1412, 483] on icon at bounding box center [1416, 485] width 19 height 19
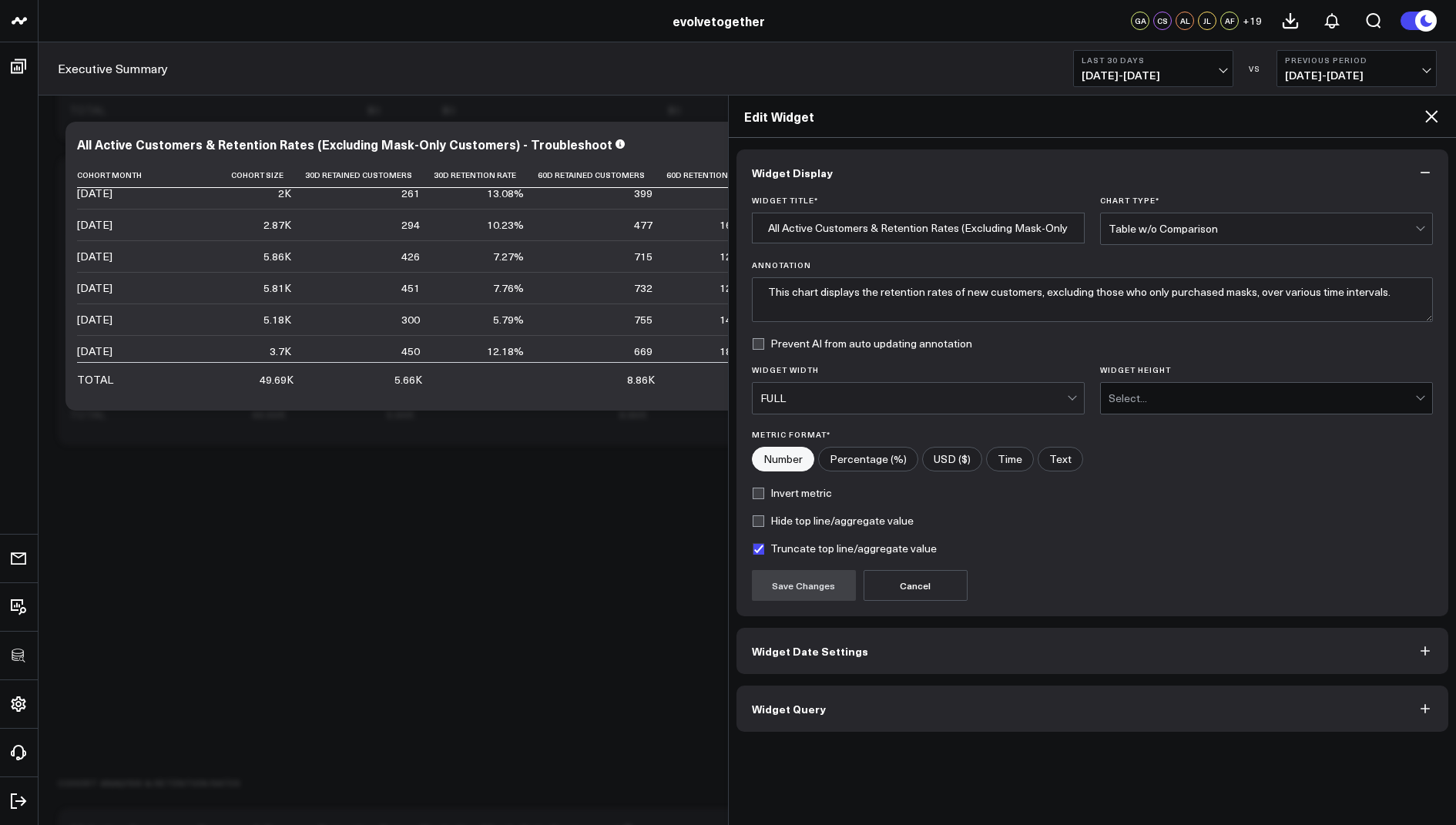
click at [779, 710] on span "Widget Query" at bounding box center [788, 708] width 74 height 12
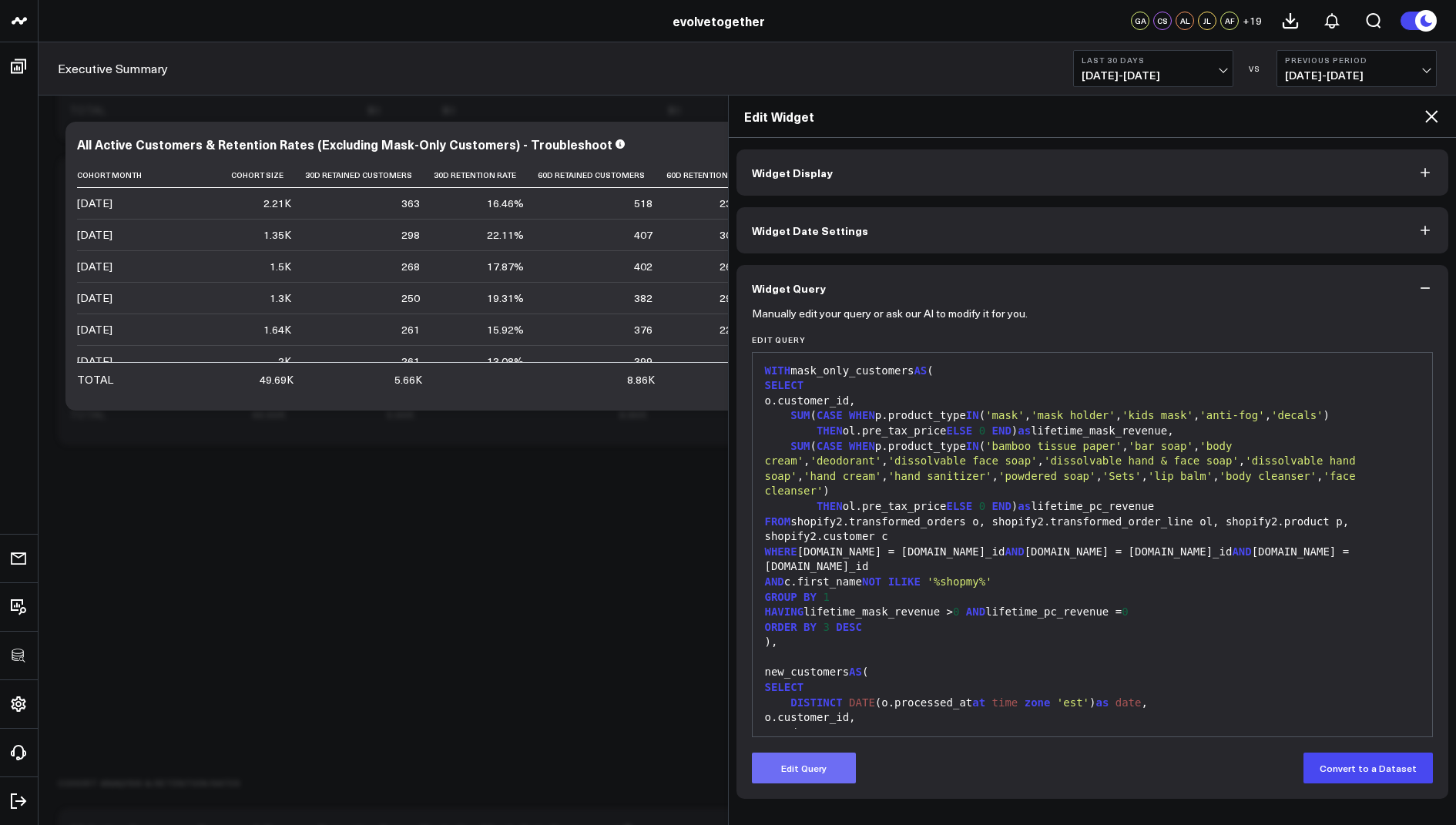
click at [799, 758] on button "Edit Query" at bounding box center [803, 768] width 104 height 31
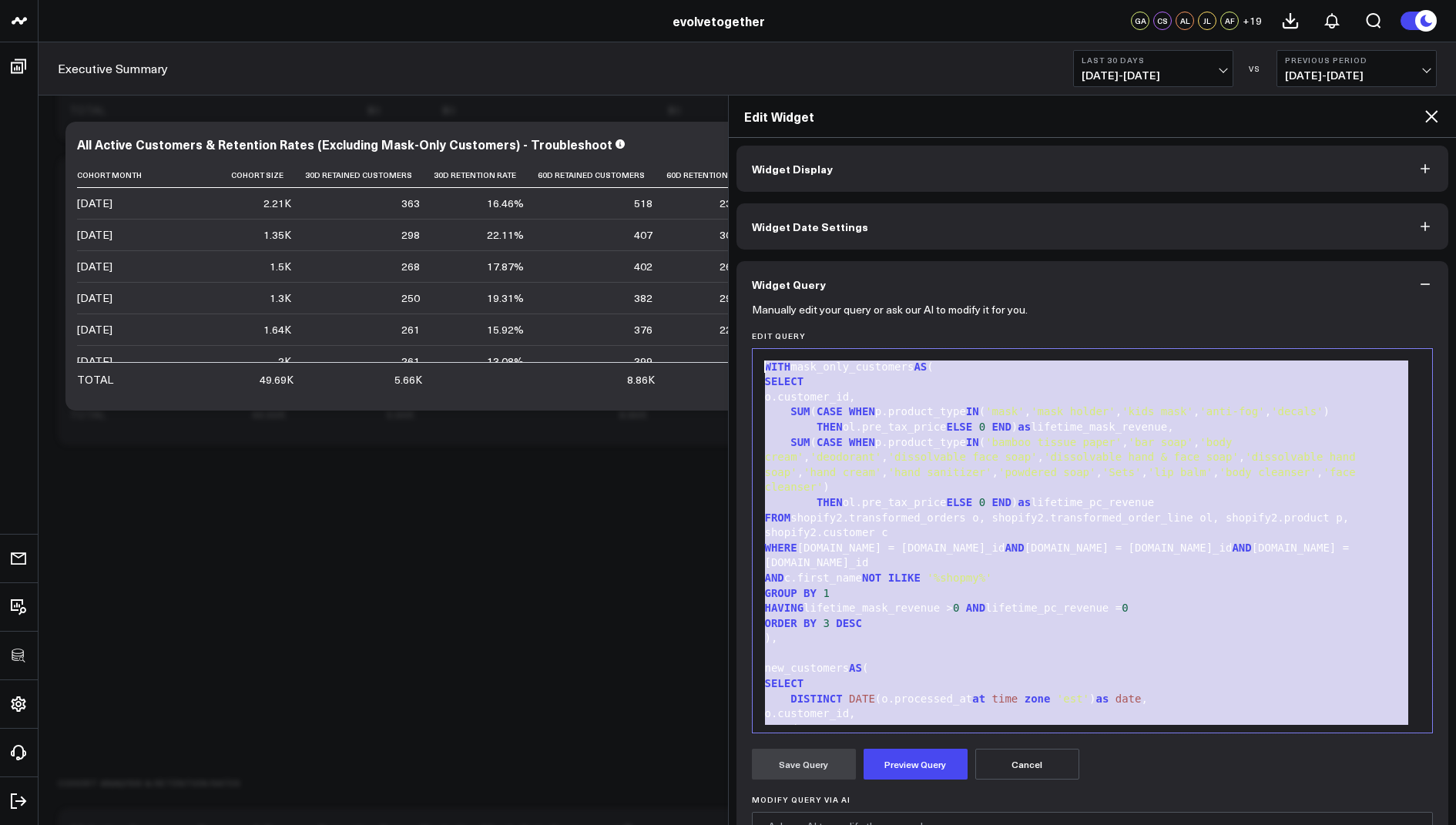
drag, startPoint x: 841, startPoint y: 710, endPoint x: 986, endPoint y: 207, distance: 523.5
click at [986, 207] on div "Widget Display Widget Date Settings Widget Query Manually edit your query or as…" at bounding box center [1092, 566] width 713 height 841
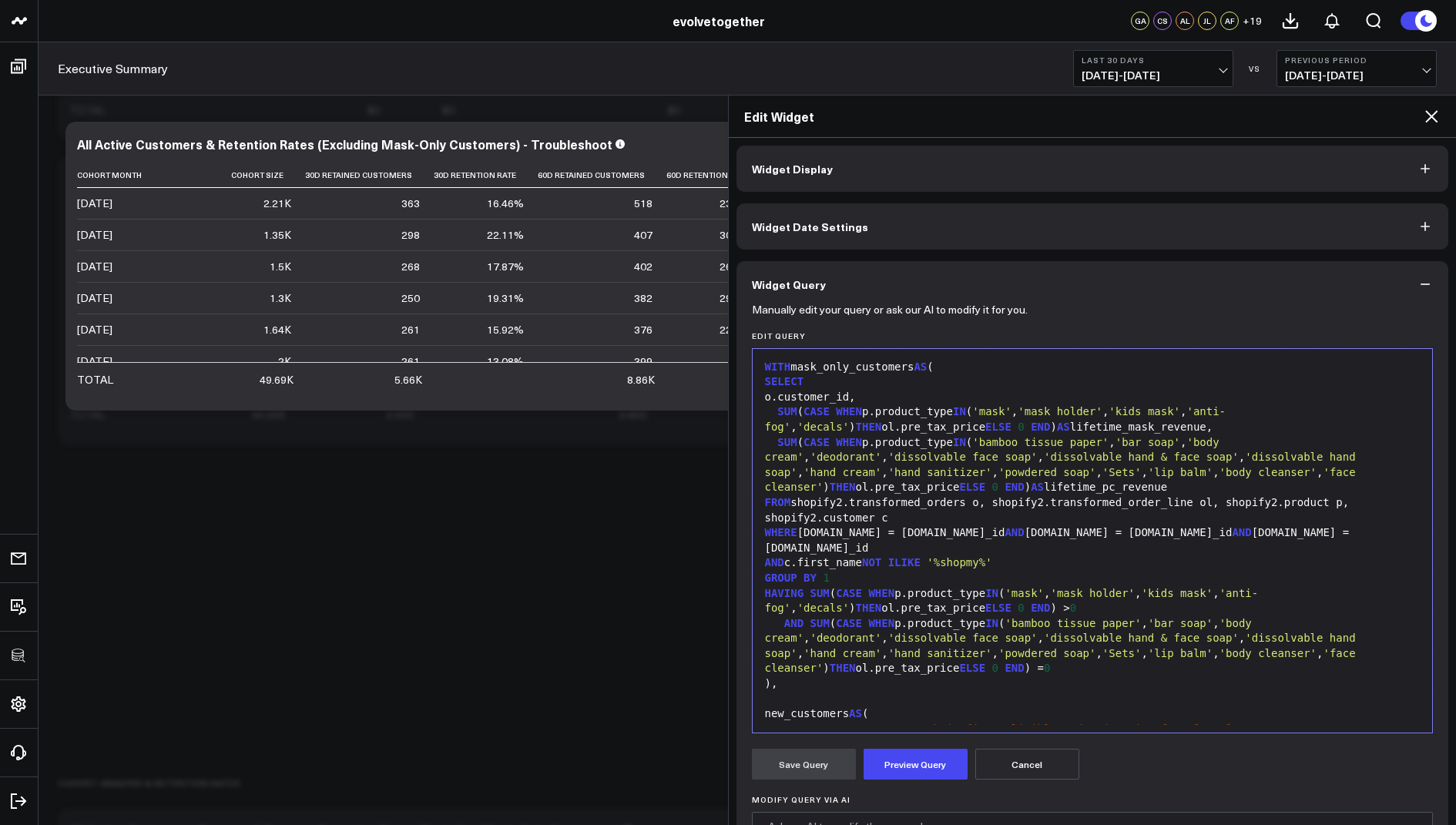
scroll to position [1147, 0]
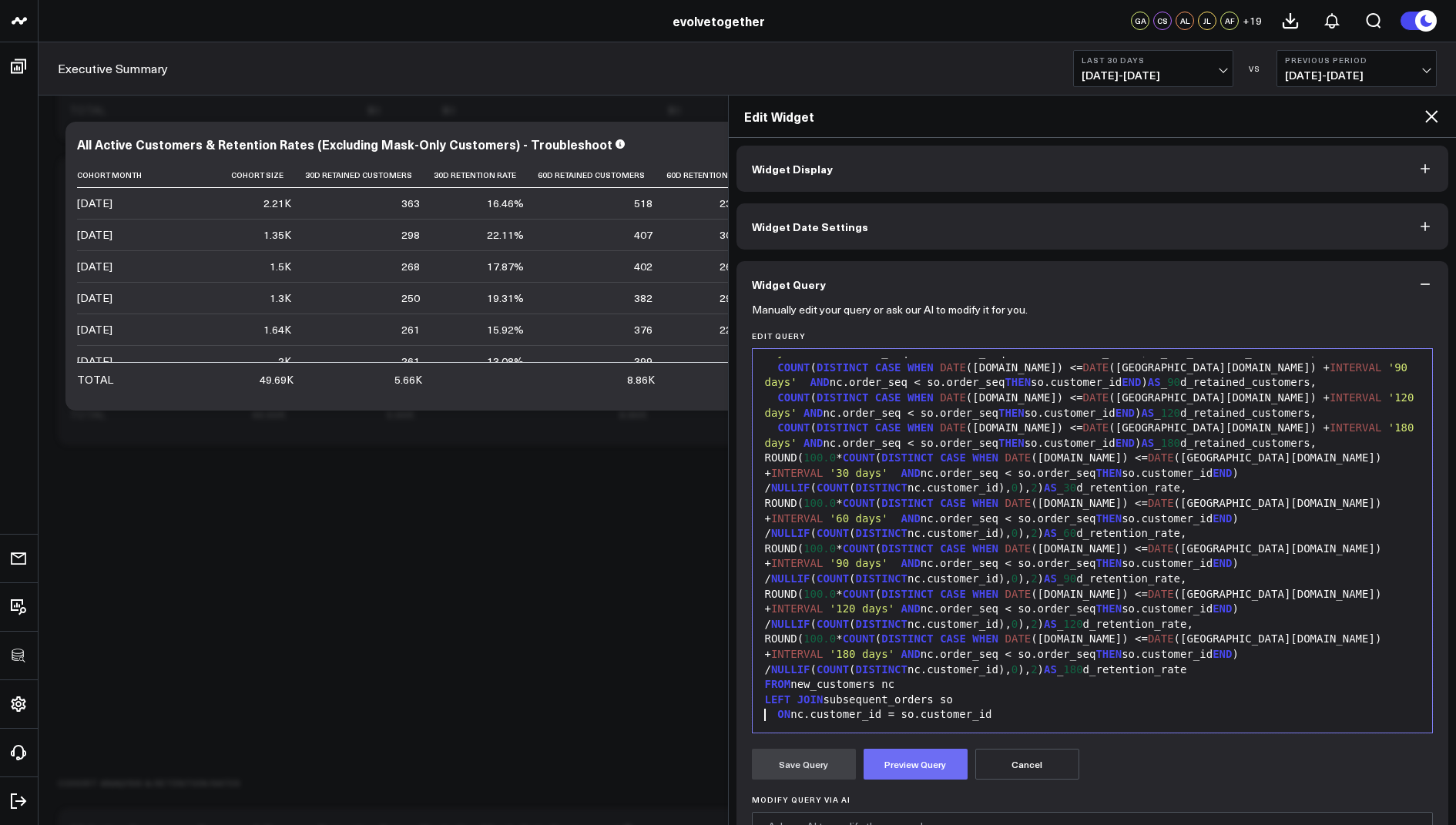
click at [901, 763] on button "Preview Query" at bounding box center [915, 764] width 104 height 31
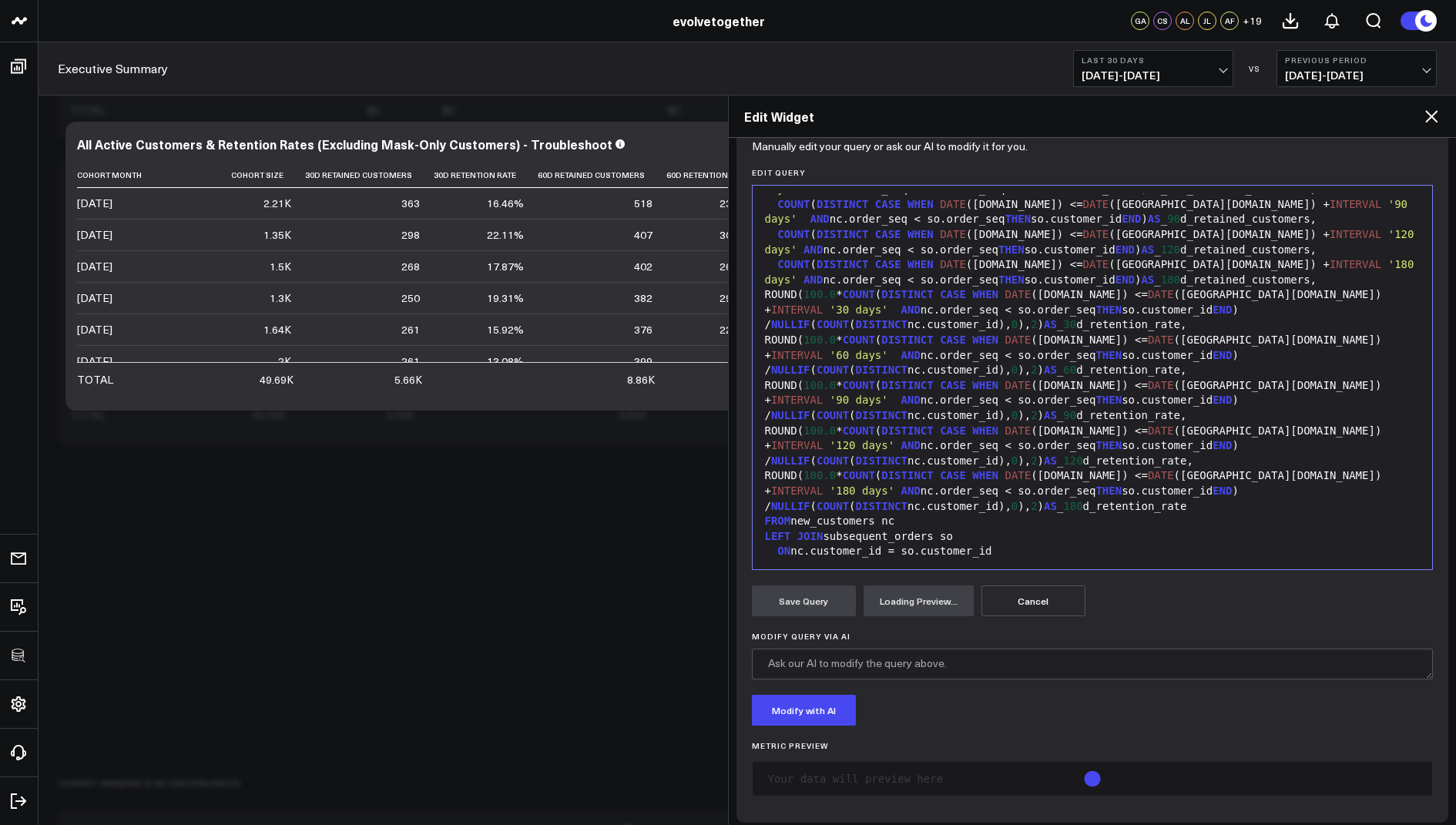
scroll to position [173, 0]
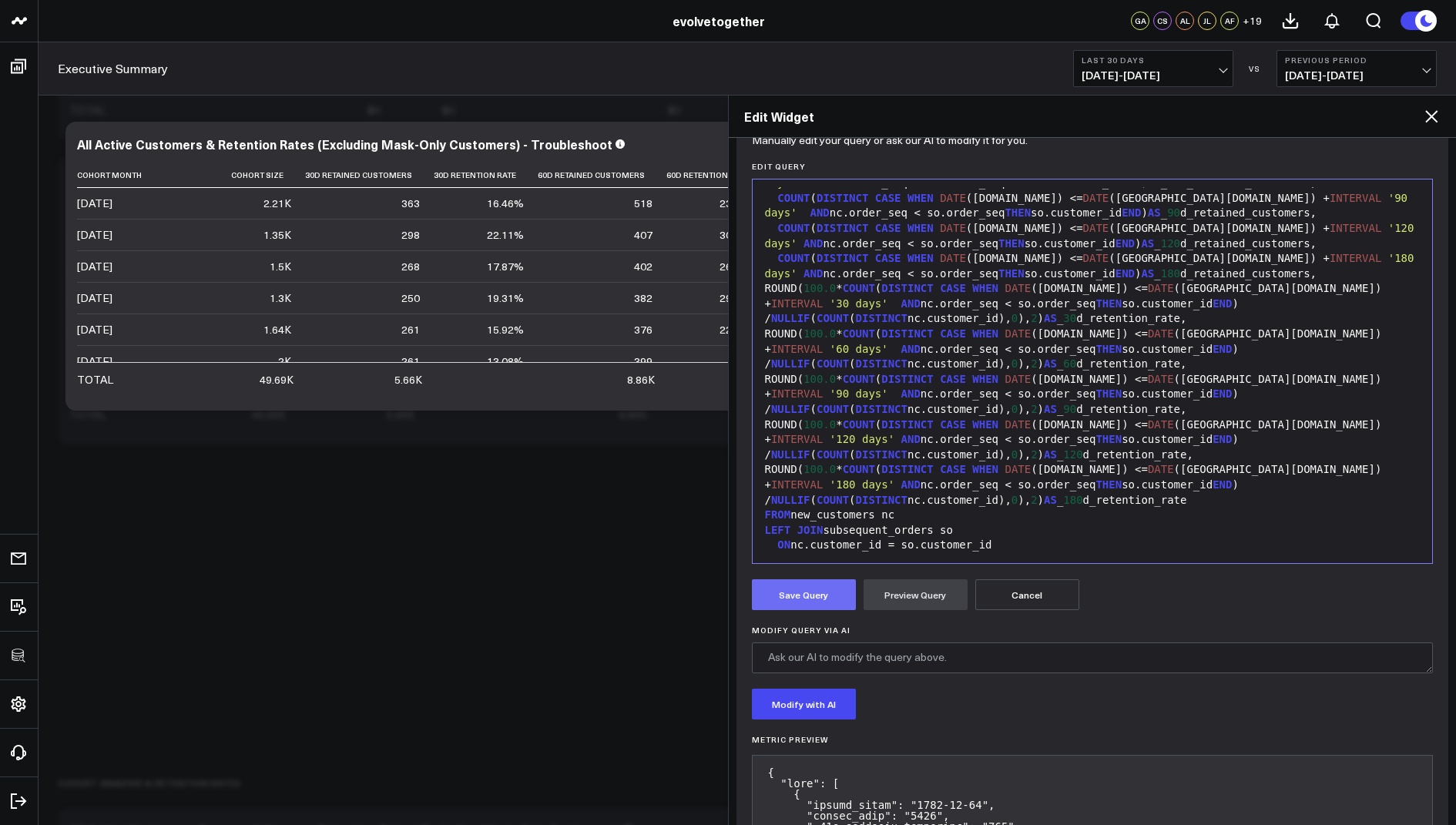
click at [793, 586] on button "Save Query" at bounding box center [803, 594] width 104 height 31
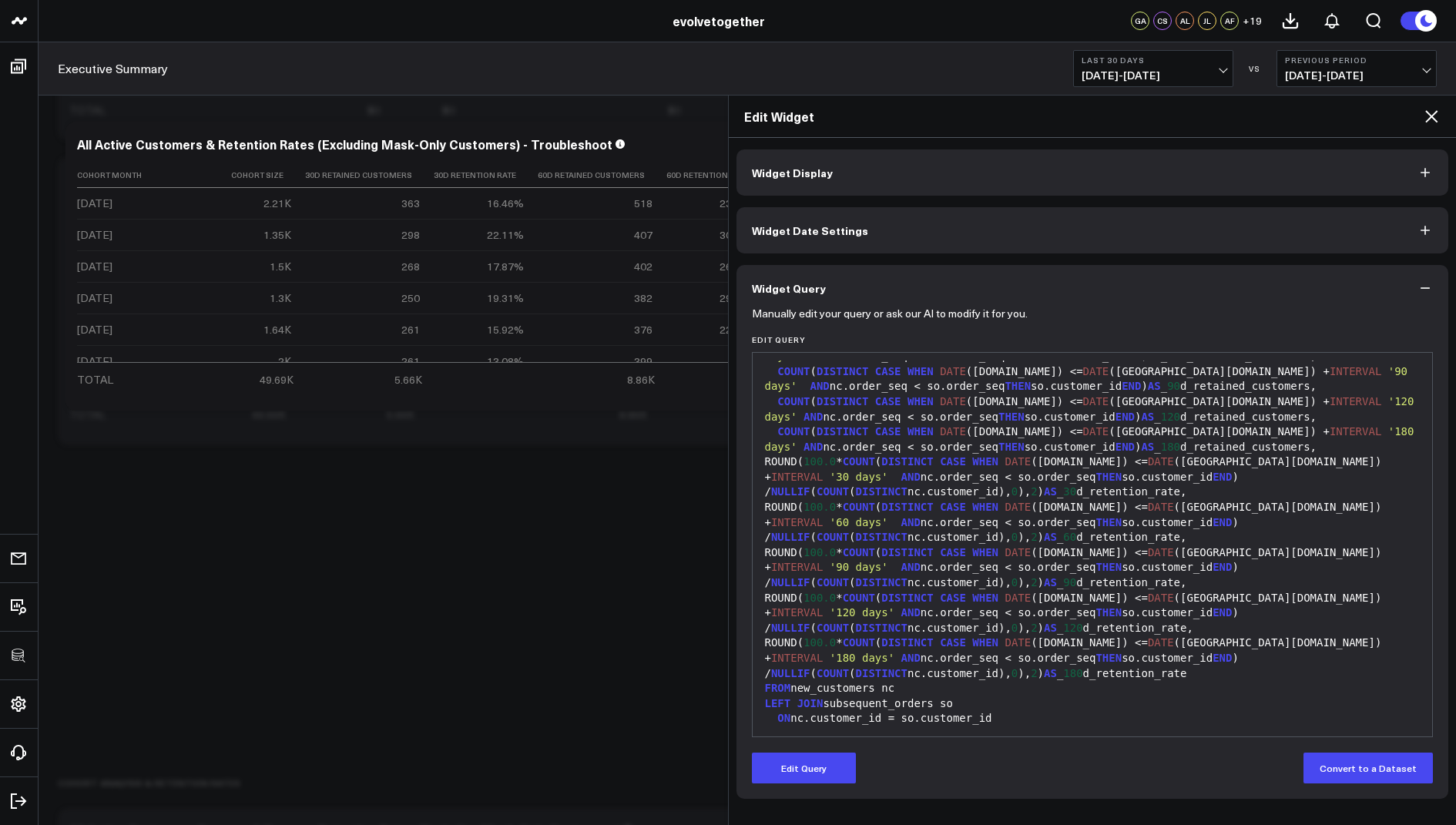
scroll to position [1147, 0]
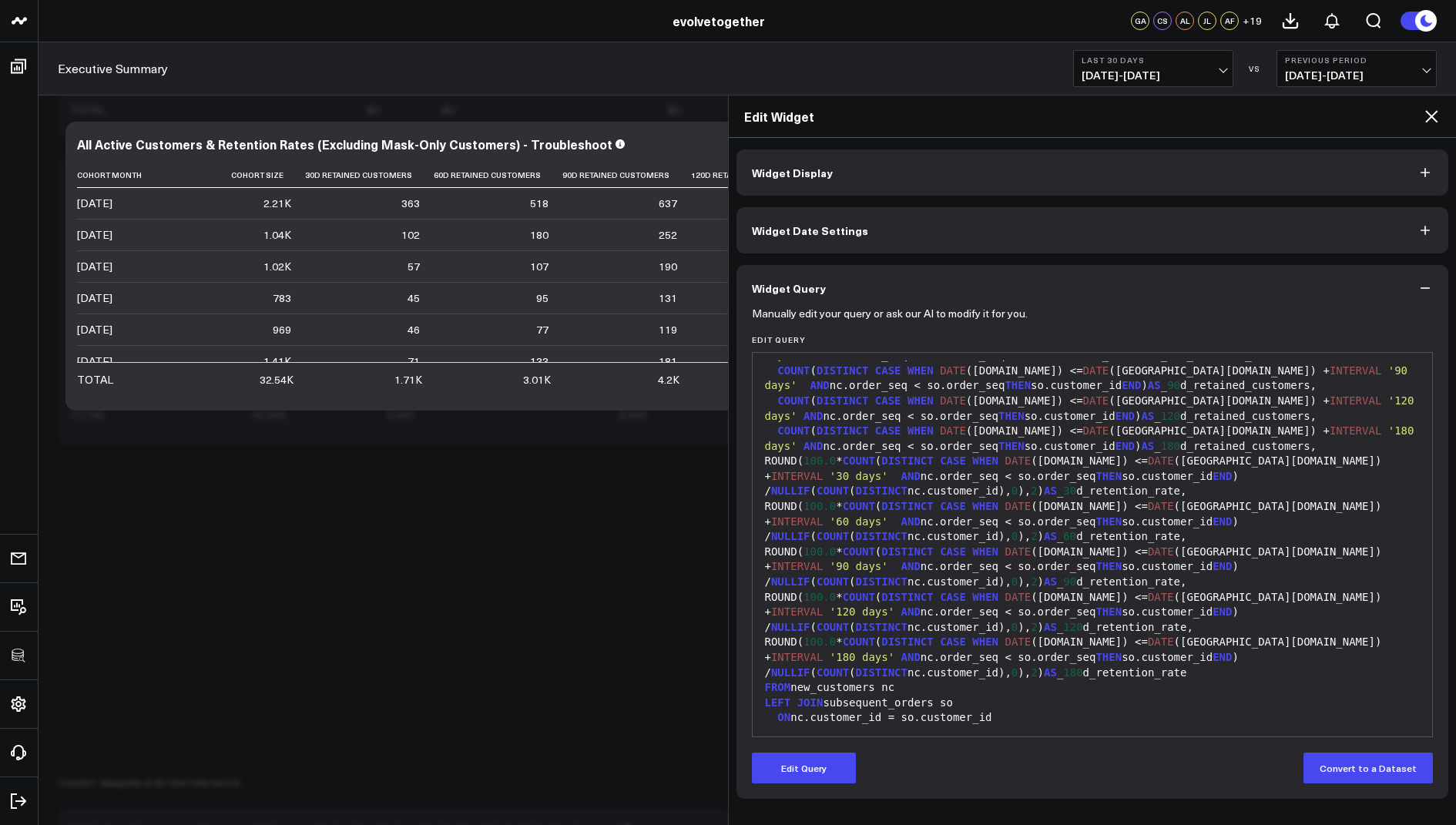
click at [1431, 116] on icon at bounding box center [1431, 116] width 12 height 12
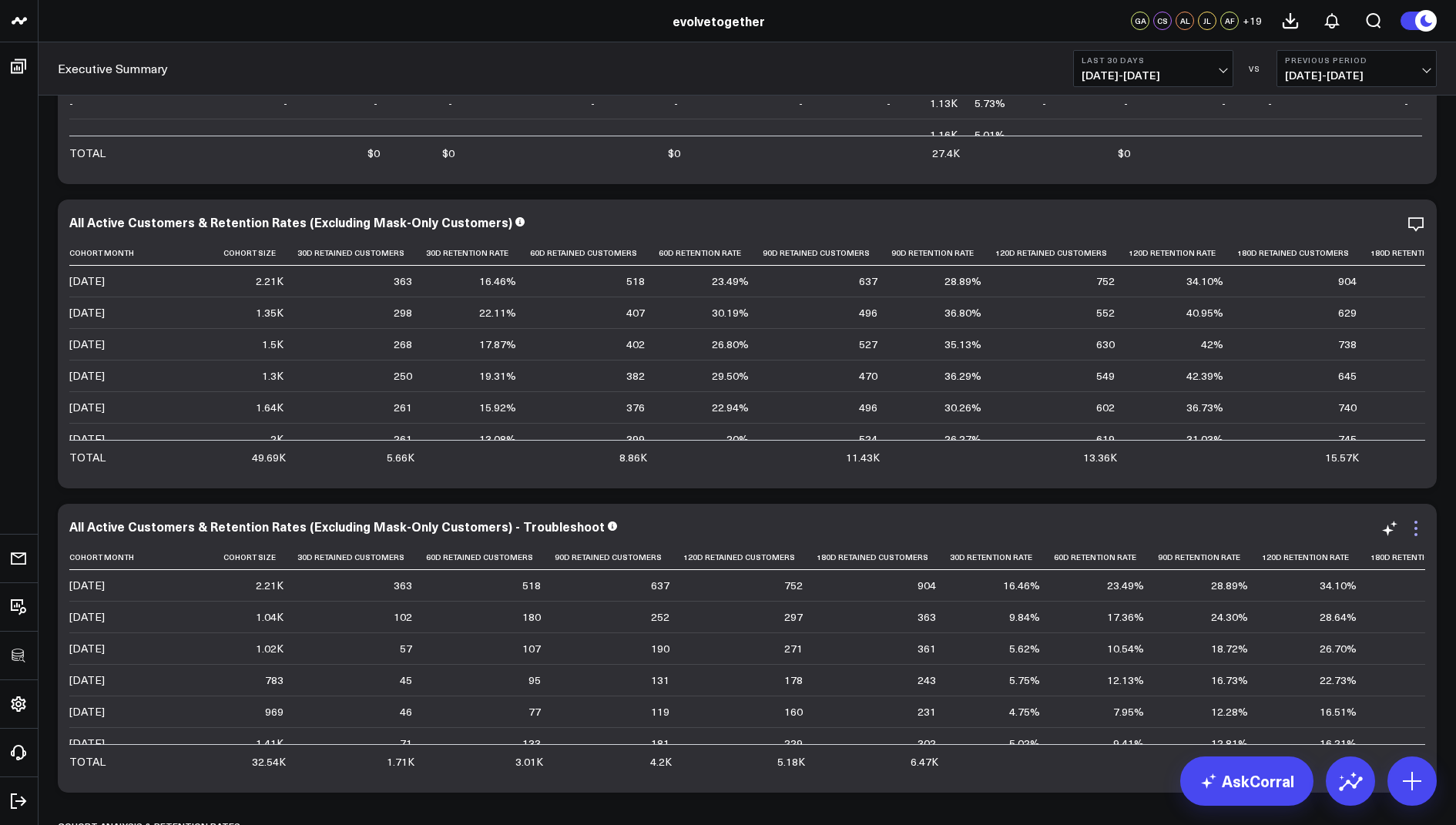
scroll to position [2768, 0]
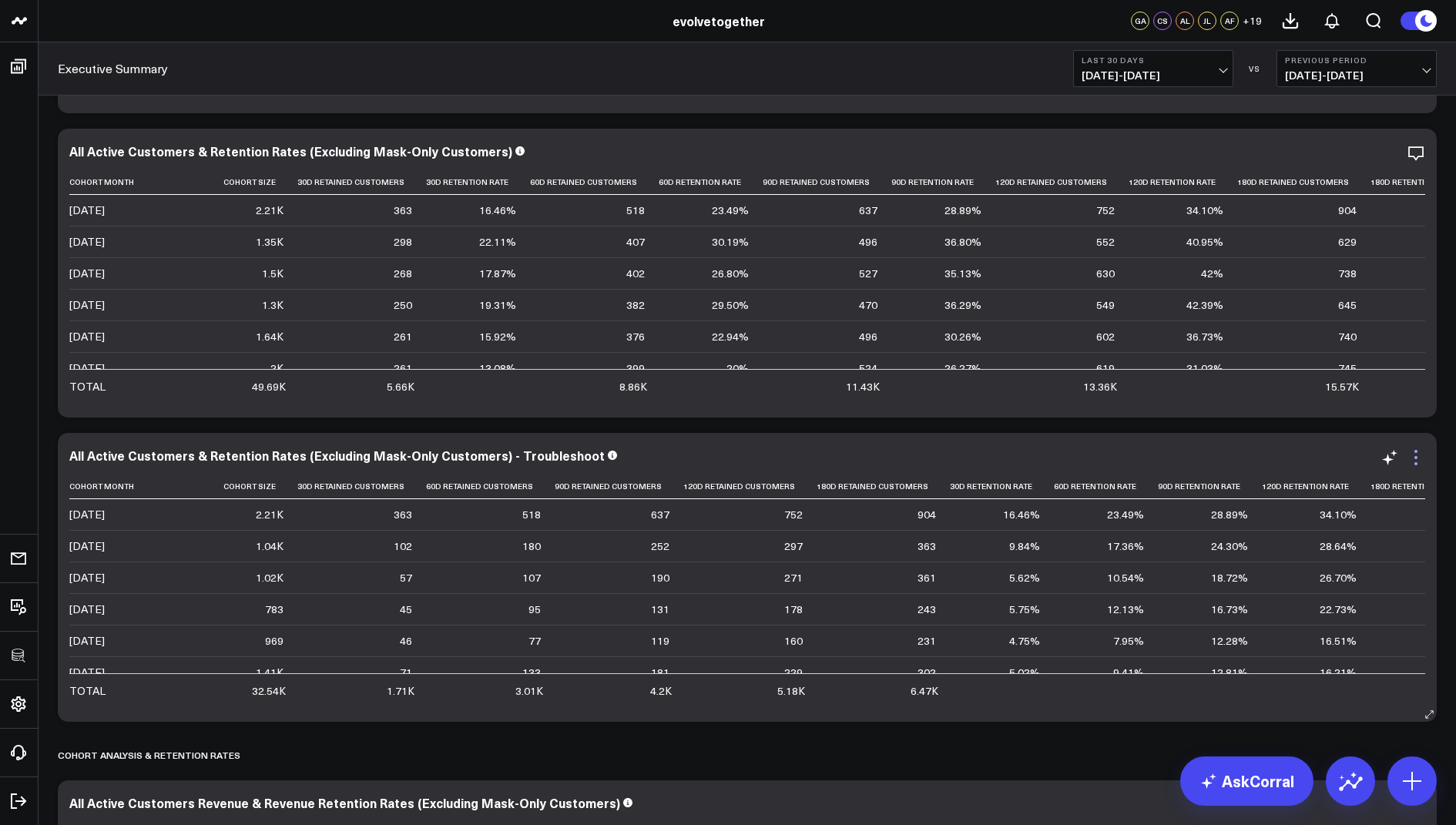
click at [1413, 456] on icon at bounding box center [1416, 457] width 19 height 19
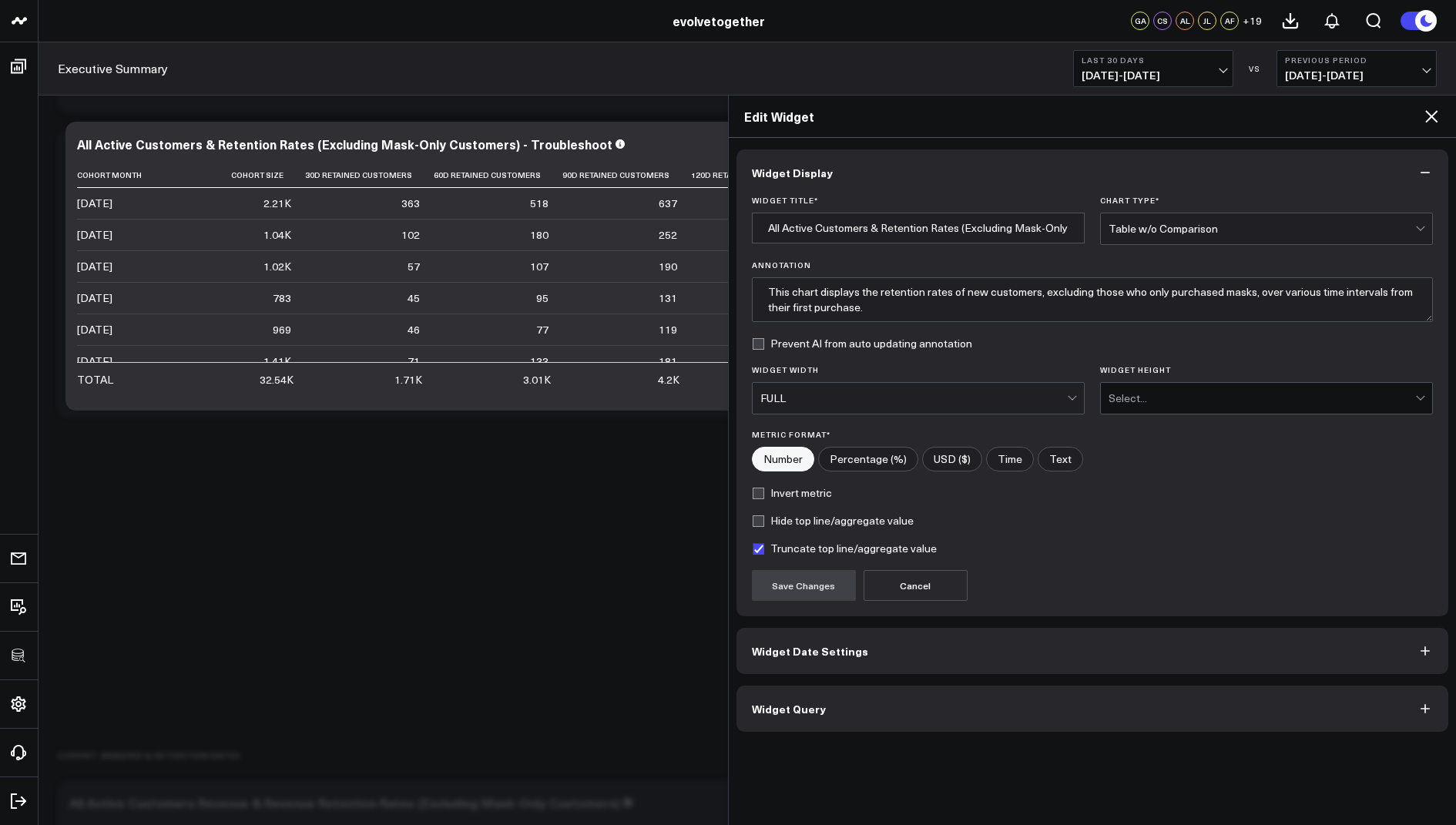
click at [781, 708] on span "Widget Query" at bounding box center [788, 708] width 74 height 12
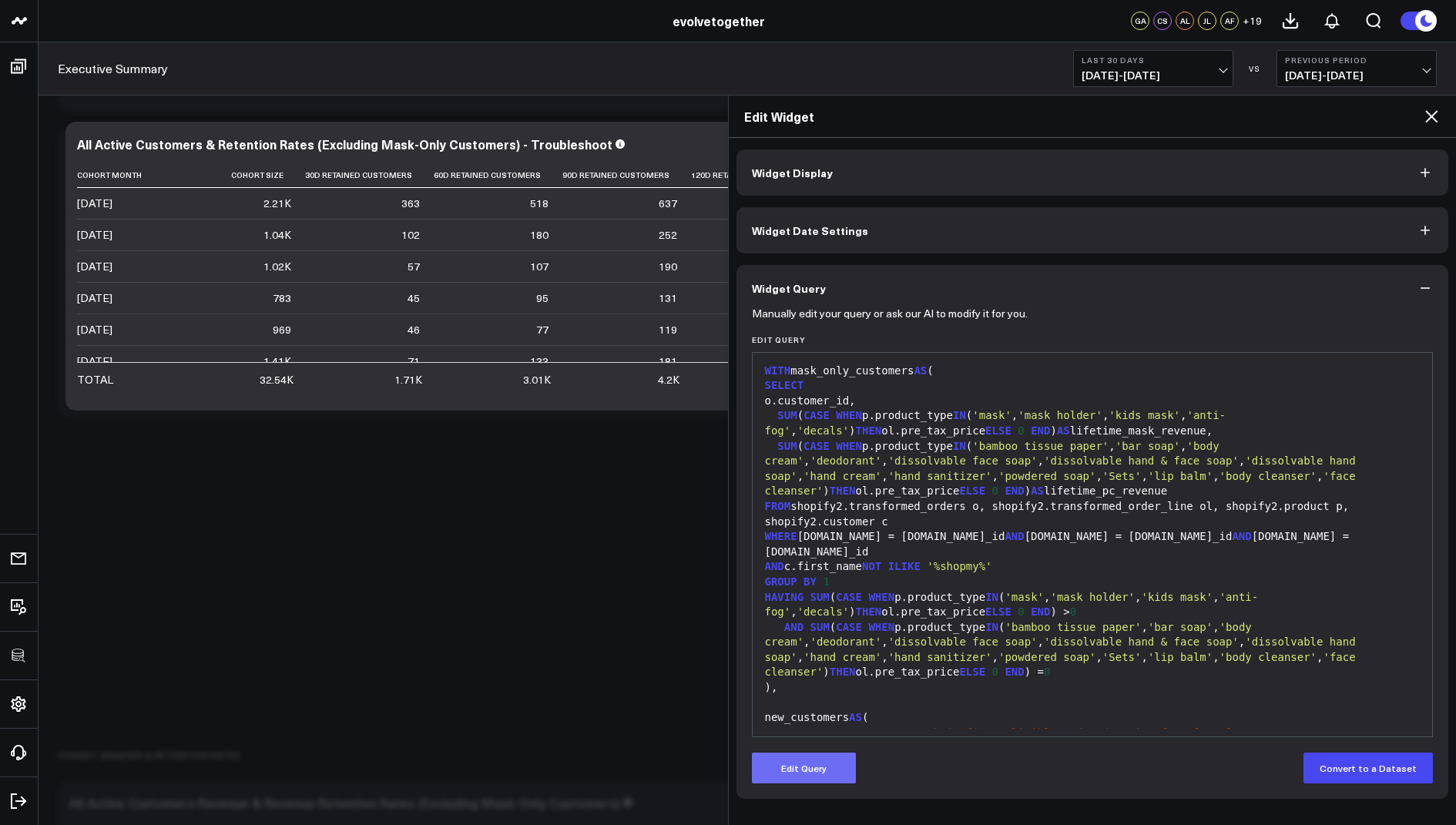
click at [792, 774] on button "Edit Query" at bounding box center [803, 768] width 104 height 31
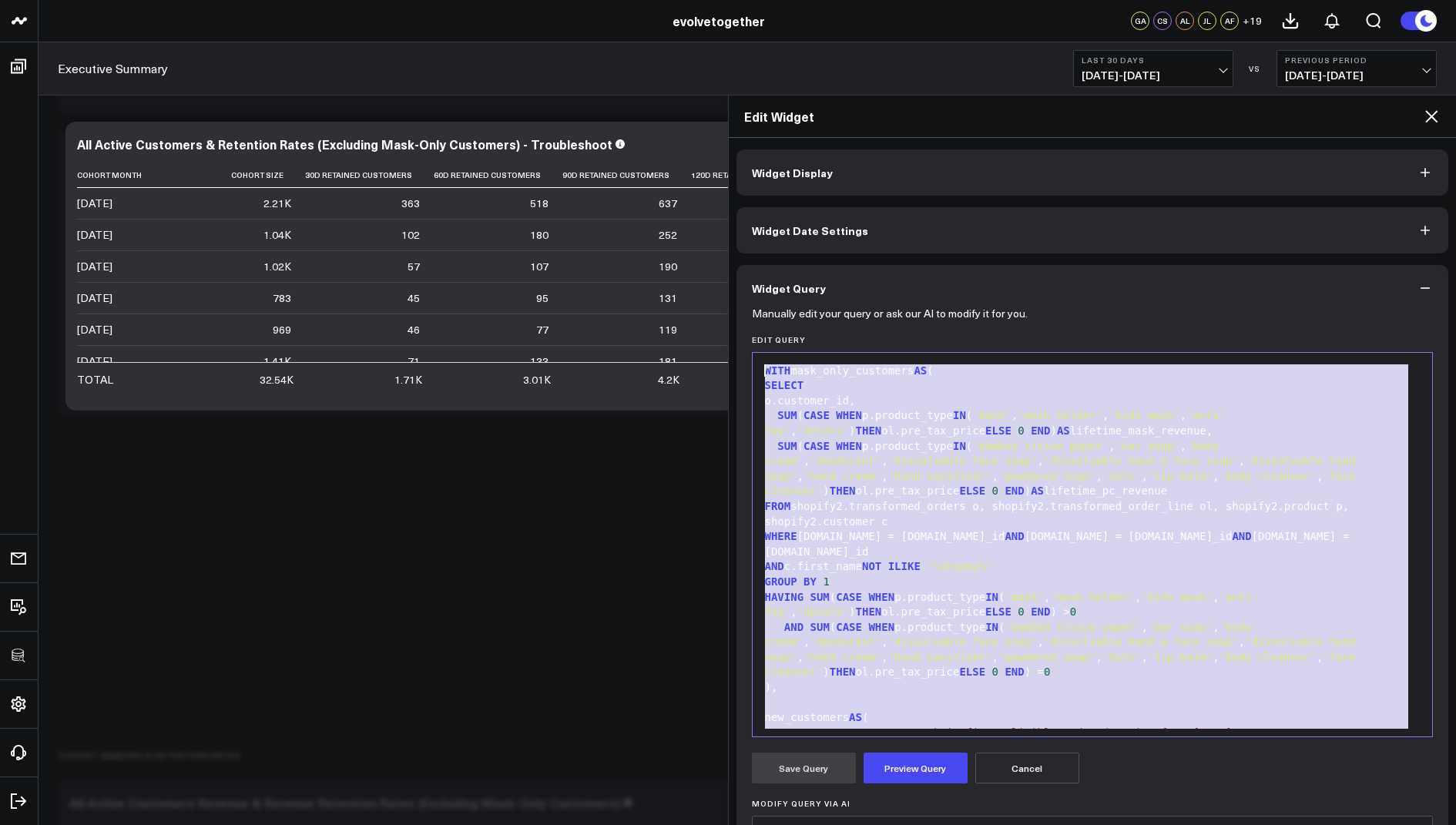
drag, startPoint x: 867, startPoint y: 707, endPoint x: 1078, endPoint y: -20, distance: 757.0
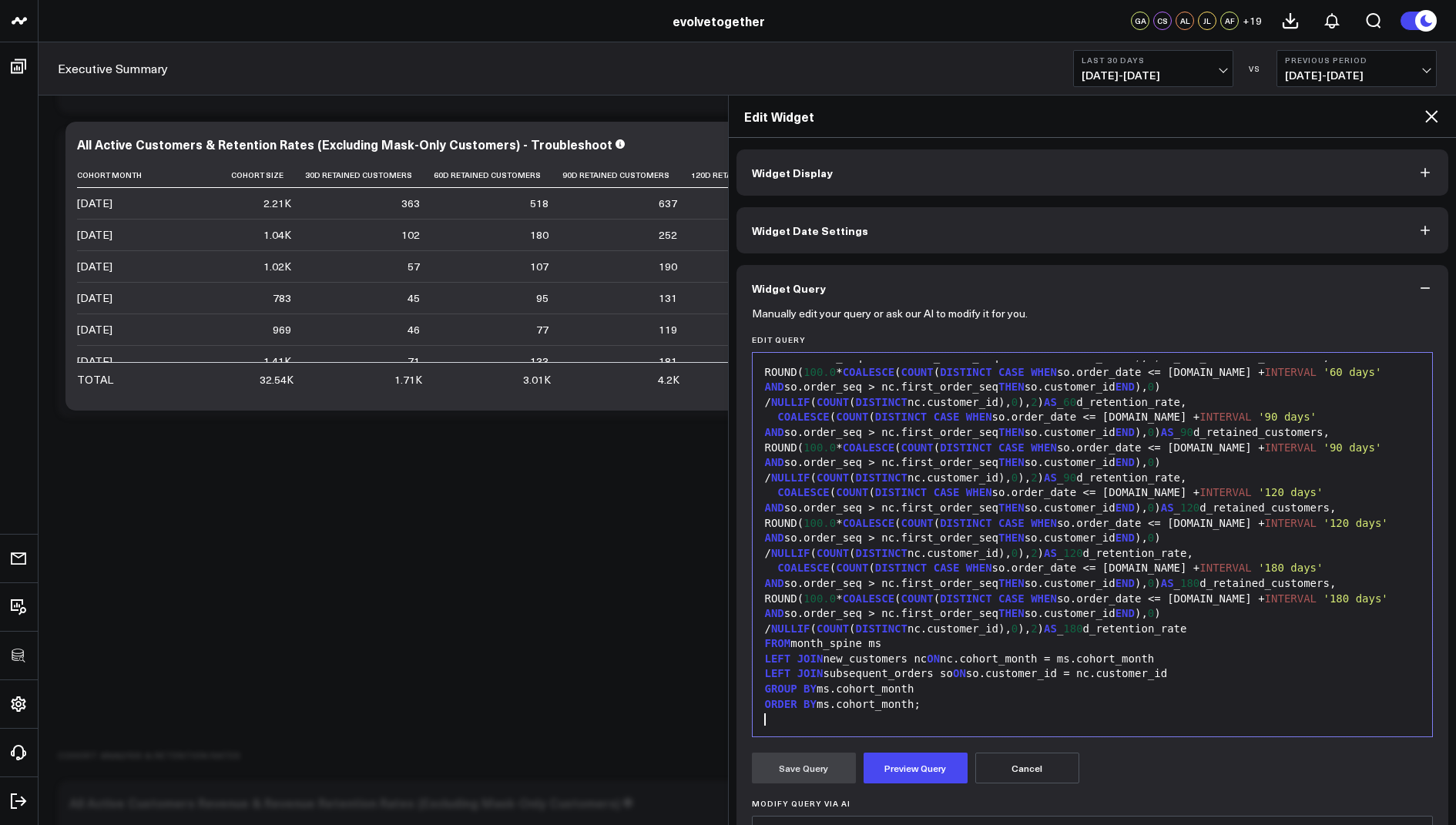
click at [914, 749] on form "Manually edit your query or ask our AI to modify it for you. Edit Query 999 71 …" at bounding box center [1092, 643] width 682 height 663
click at [919, 770] on button "Preview Query" at bounding box center [915, 768] width 104 height 31
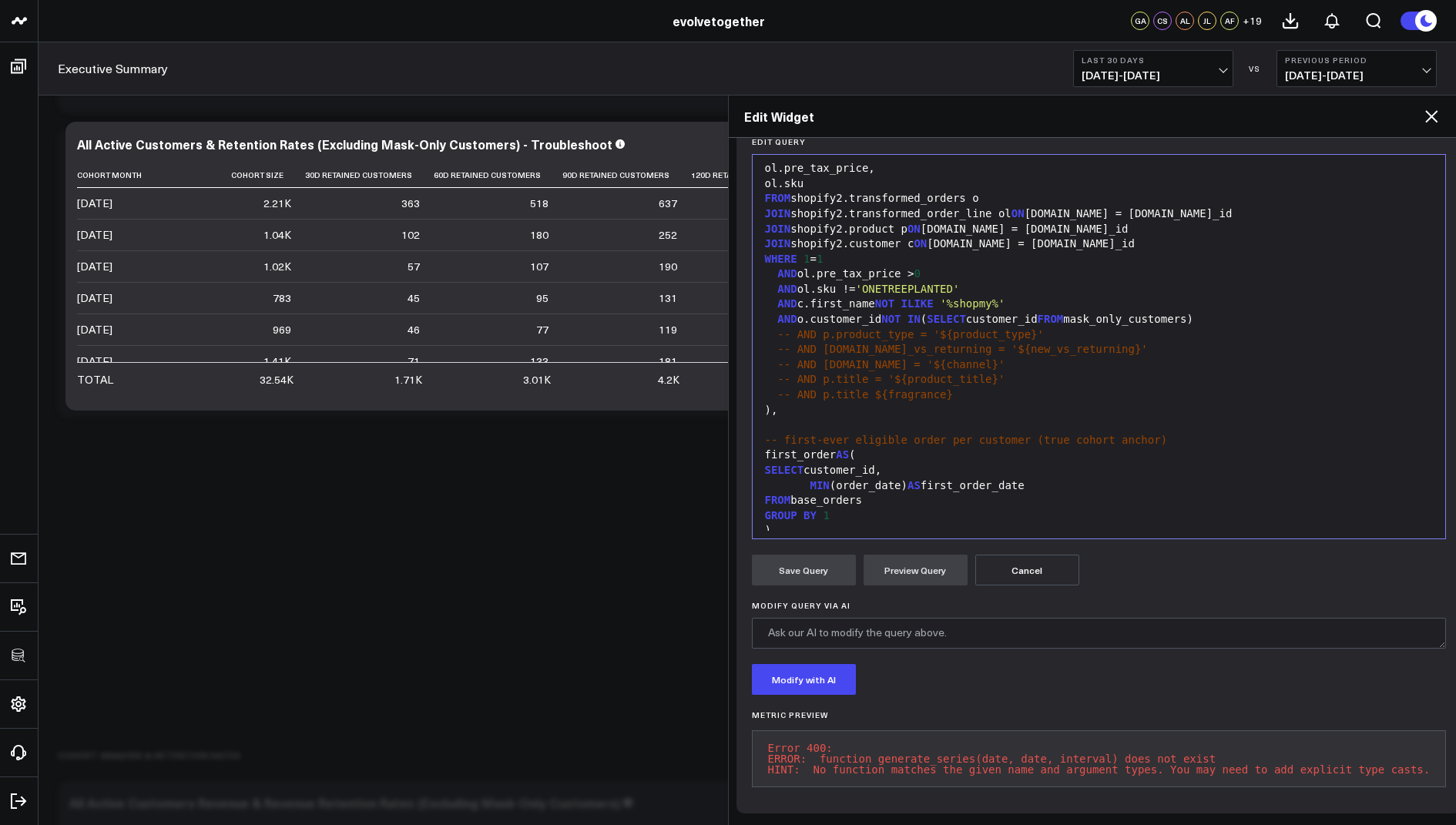
scroll to position [0, 0]
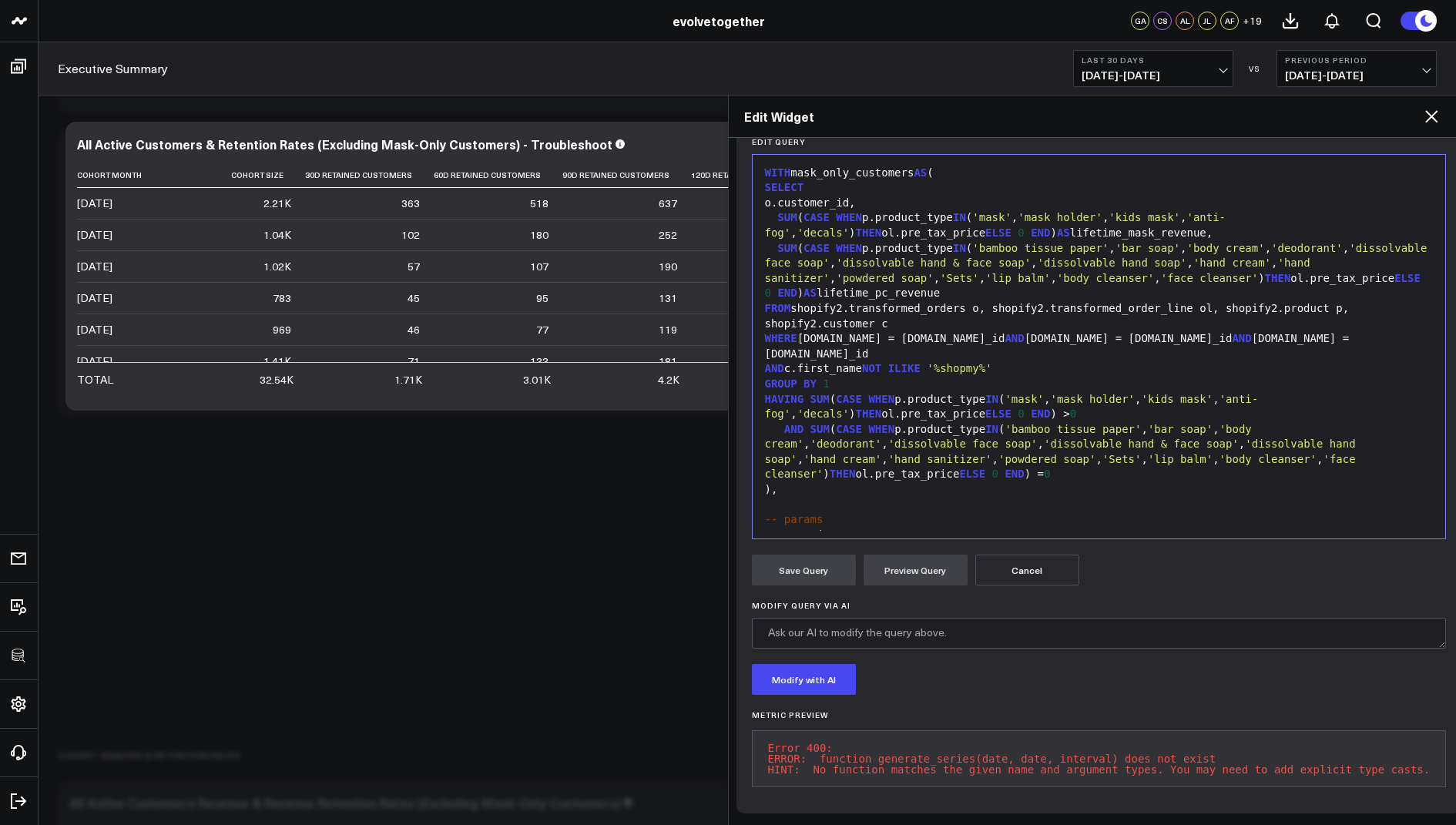
drag, startPoint x: 767, startPoint y: 724, endPoint x: 831, endPoint y: 760, distance: 73.4
click at [831, 760] on pre "Error 400: ERROR: function generate_series(date, date, interval) does not exist…" at bounding box center [1099, 759] width 695 height 57
copy pre "Error 400: ERROR: function generate_series(date, date, interval) does not exist…"
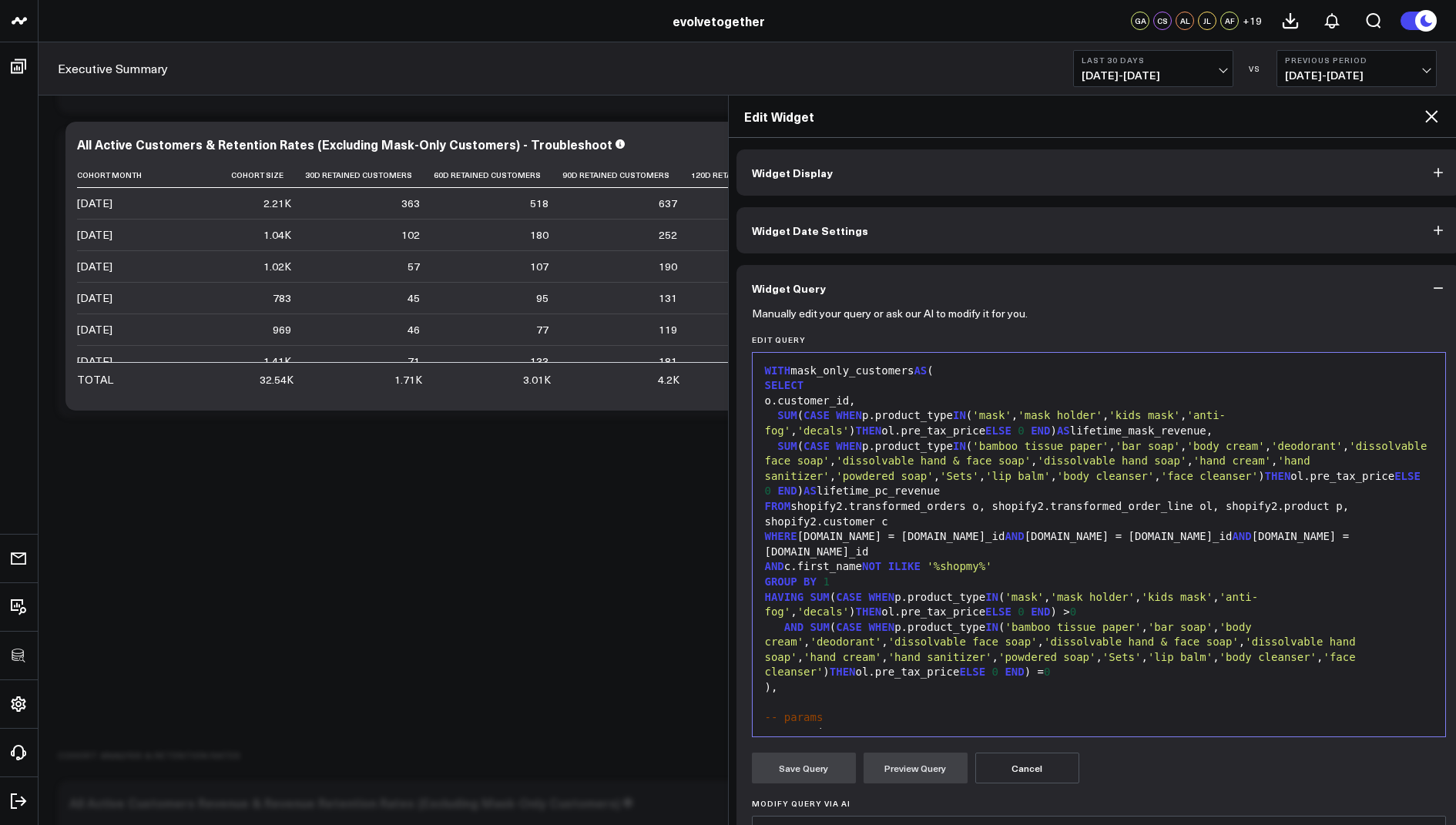
click at [1434, 118] on icon at bounding box center [1431, 116] width 12 height 12
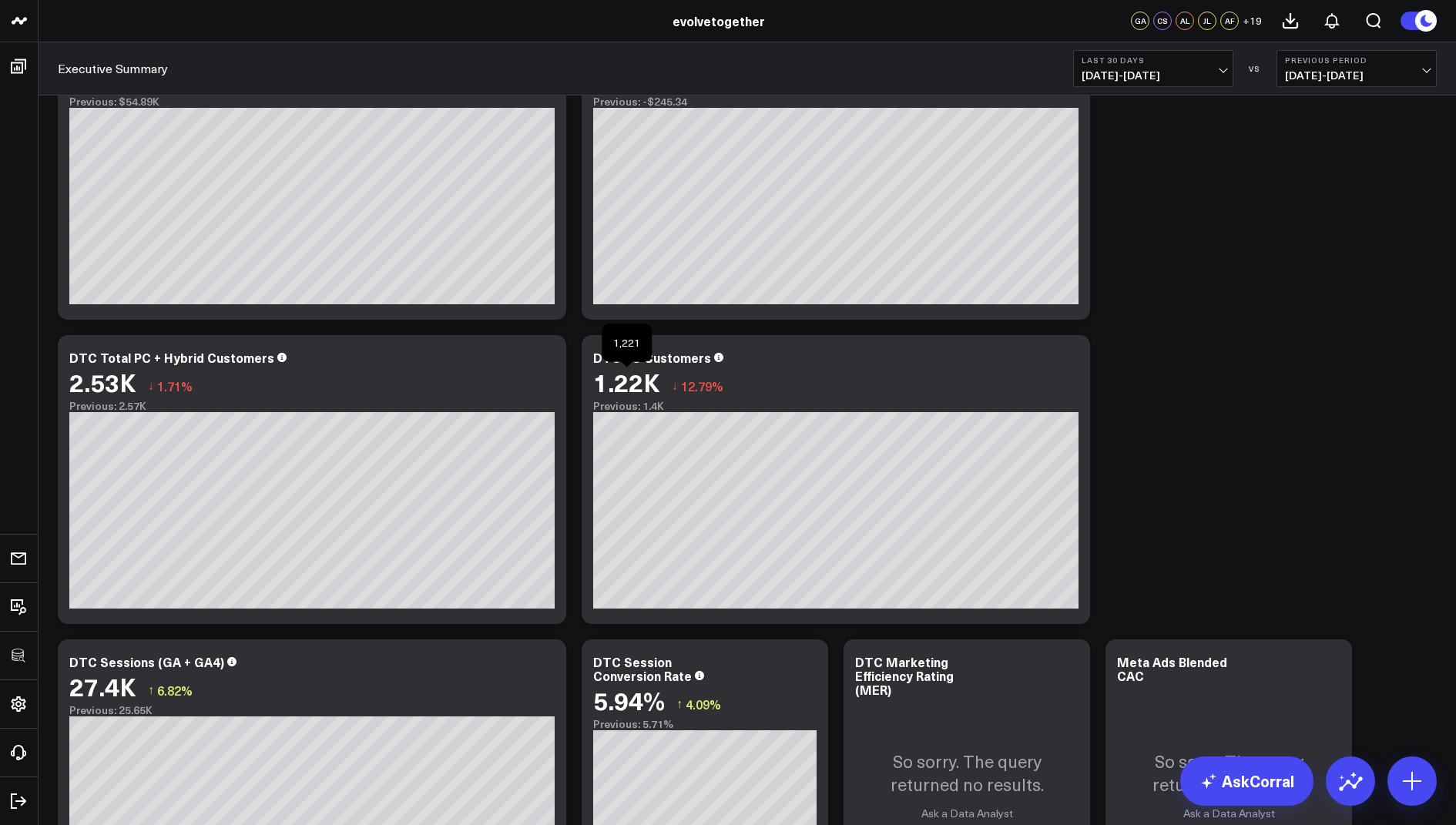
scroll to position [1035, 0]
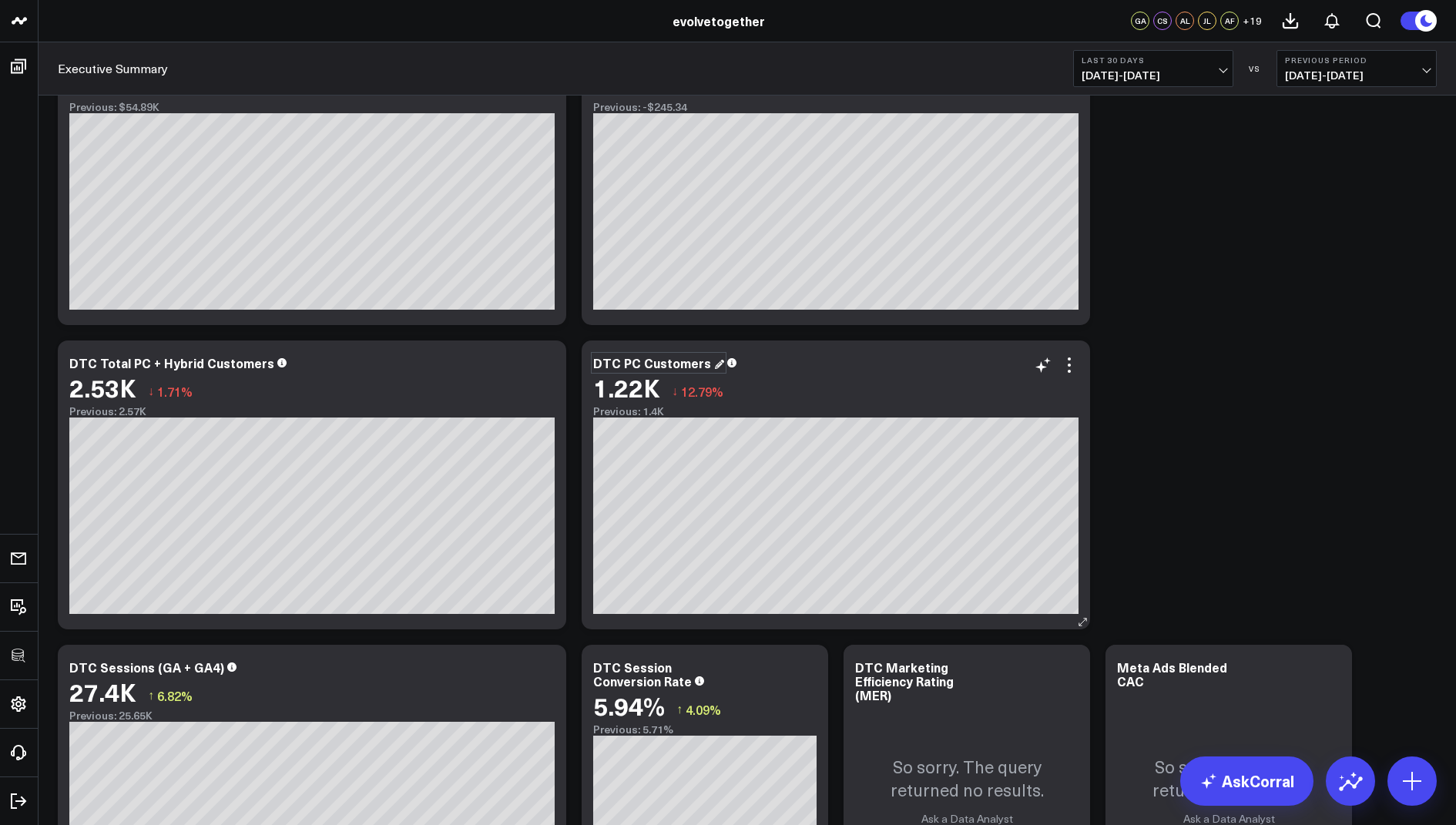
click at [636, 360] on div "DTC PC Customers" at bounding box center [658, 363] width 131 height 17
click at [636, 360] on div "DTC PC Customers" at bounding box center [653, 363] width 121 height 17
click at [1067, 361] on icon at bounding box center [1069, 365] width 19 height 19
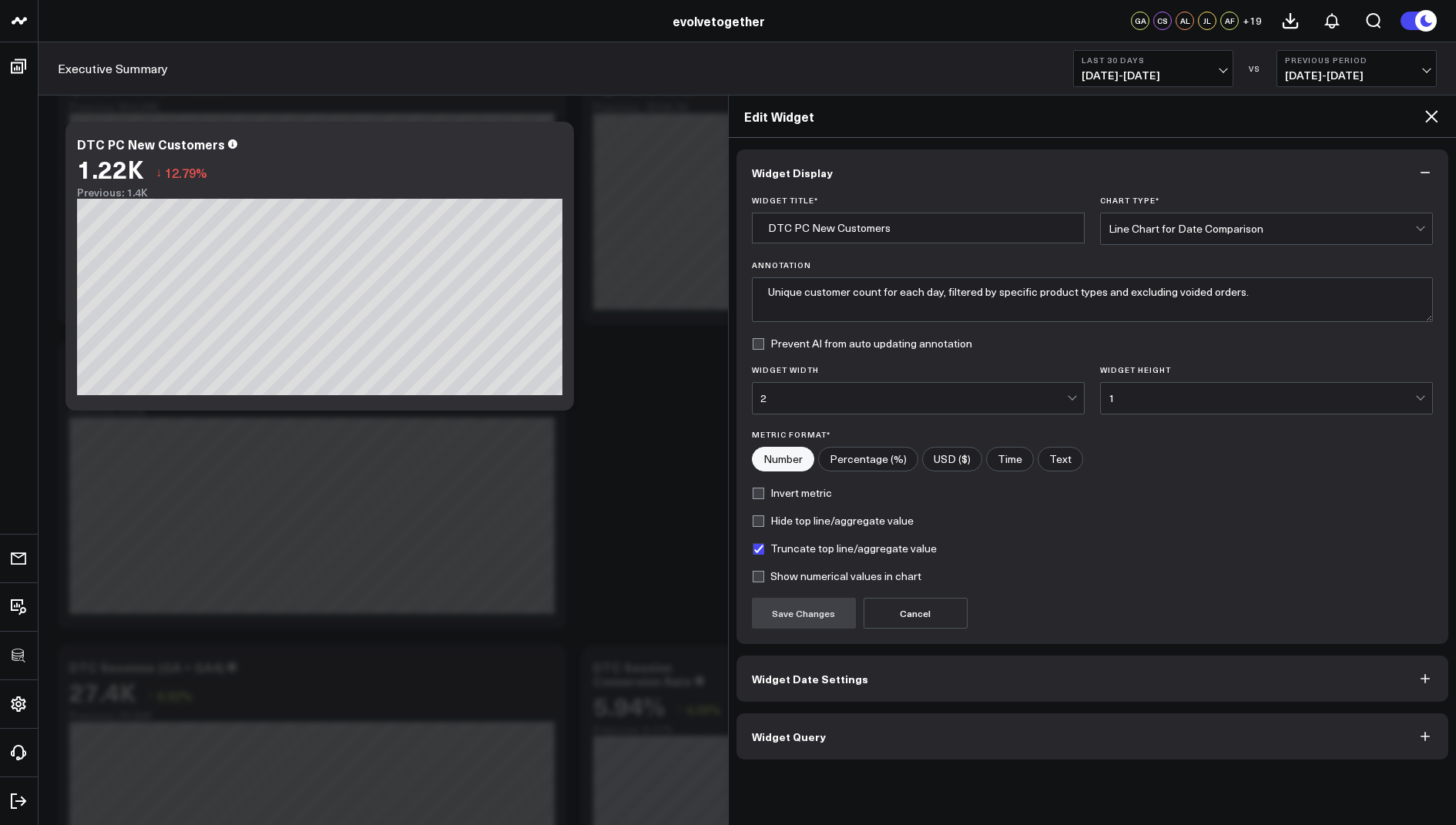
click at [779, 740] on button "Widget Query" at bounding box center [1092, 736] width 713 height 46
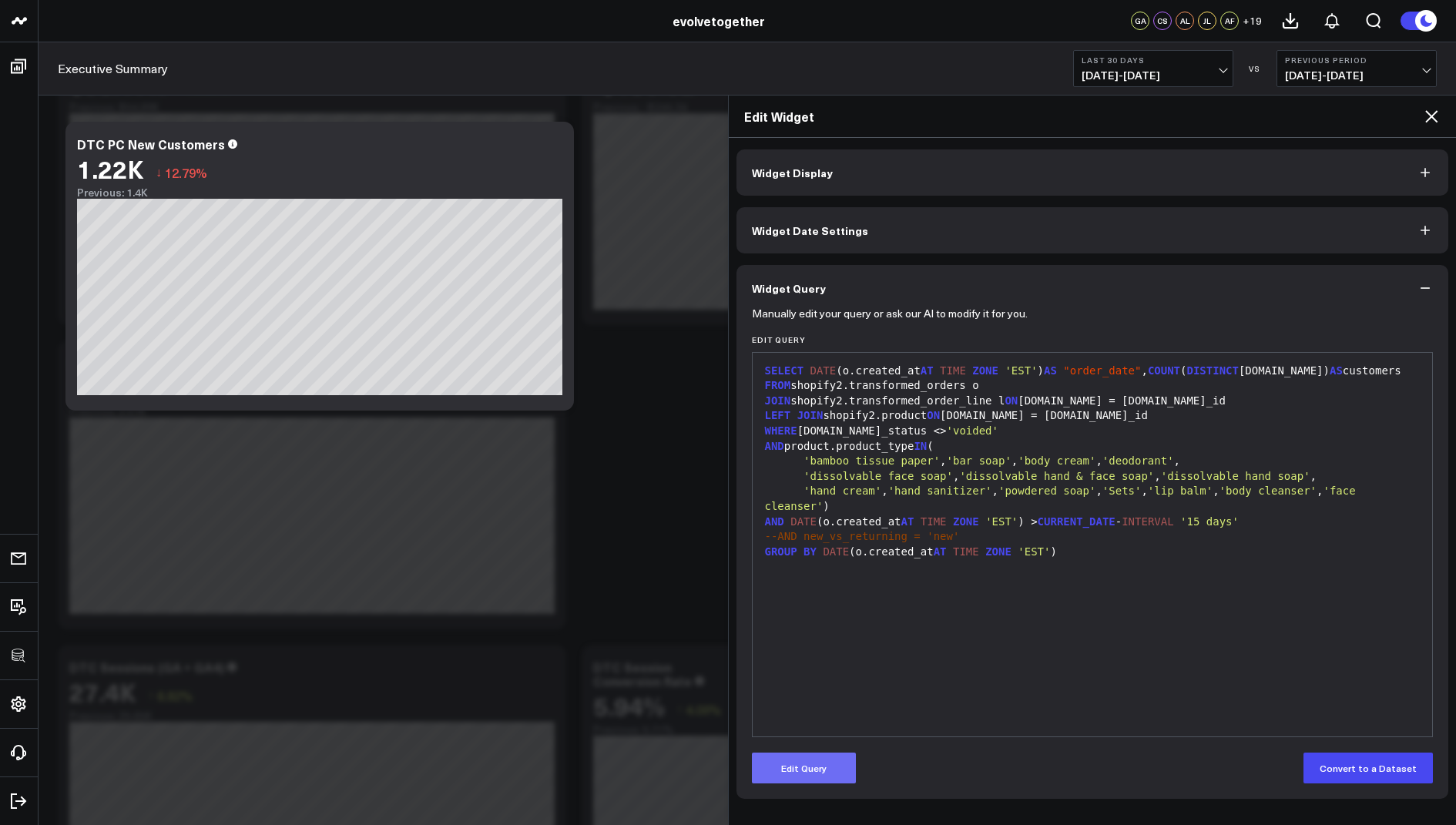
click at [805, 771] on button "Edit Query" at bounding box center [803, 768] width 104 height 31
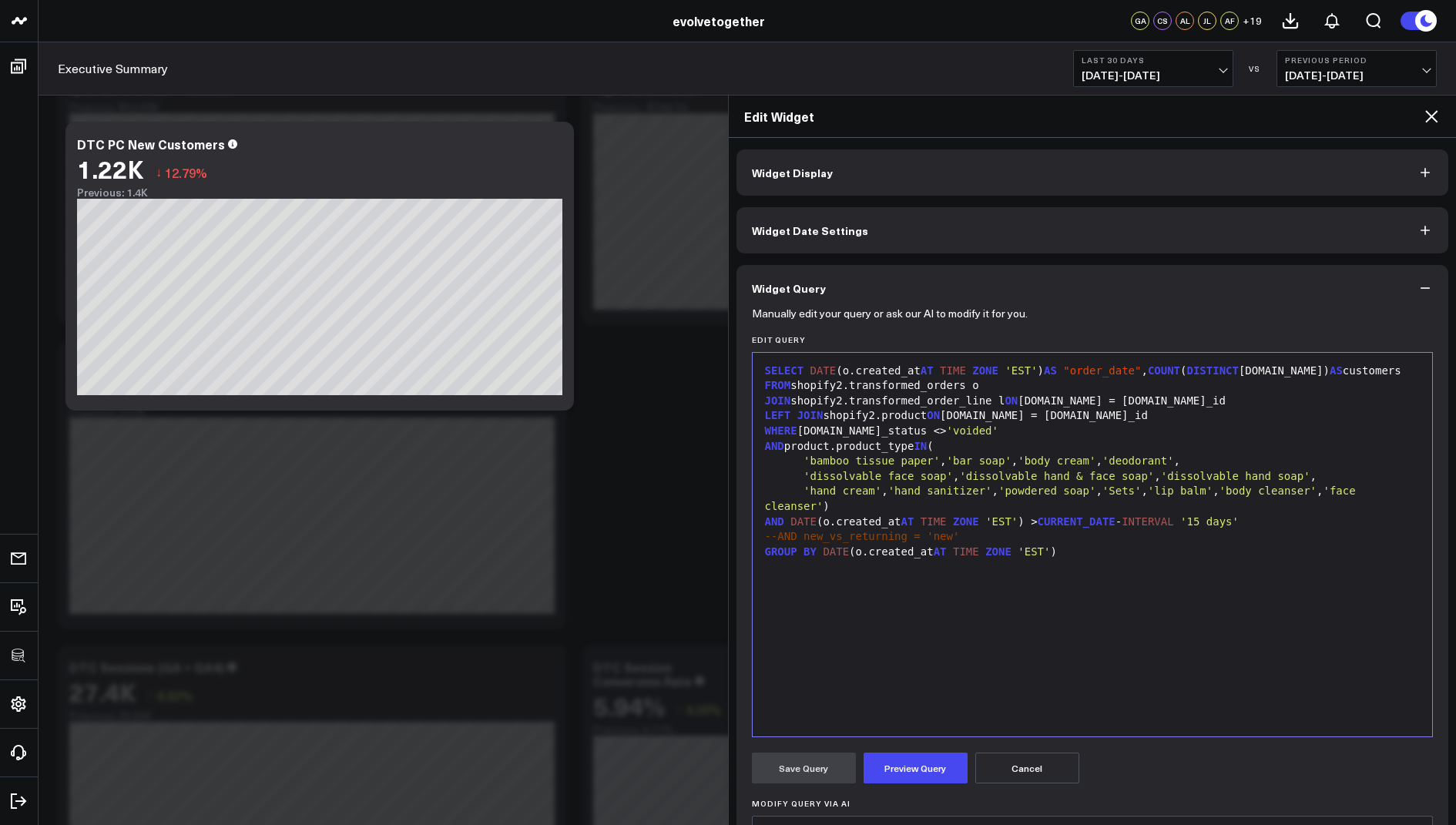
click at [781, 537] on span "--AND new_vs_returning = 'new'" at bounding box center [862, 536] width 195 height 12
click at [773, 536] on span "--AND new_vs_returning = 'new'" at bounding box center [862, 536] width 195 height 12
click at [778, 540] on span "--AND new_vs_returning = 'new'" at bounding box center [862, 536] width 195 height 12
click at [900, 778] on button "Preview Query" at bounding box center [915, 768] width 104 height 31
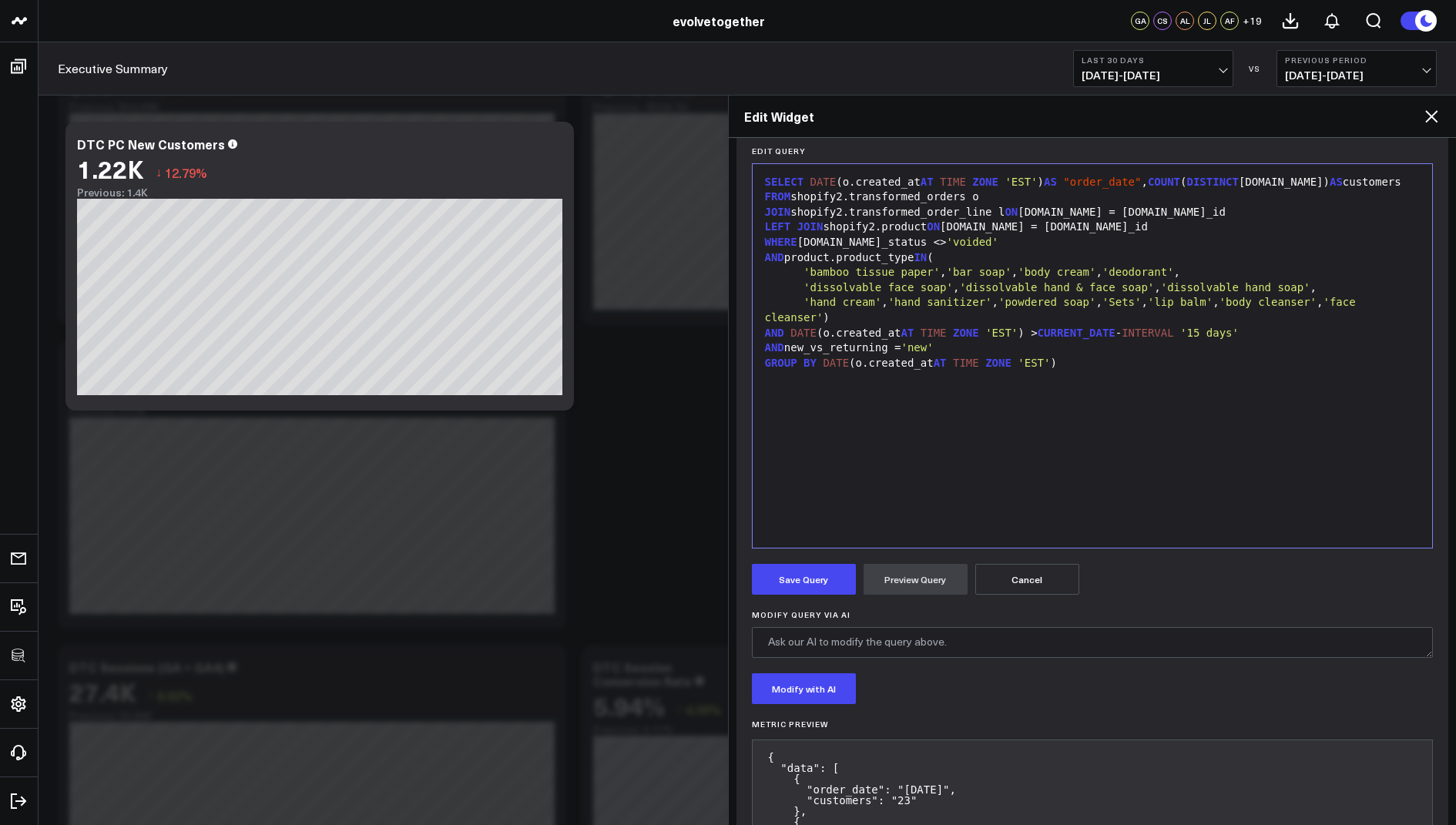
scroll to position [190, 0]
click at [826, 578] on button "Save Query" at bounding box center [803, 578] width 104 height 31
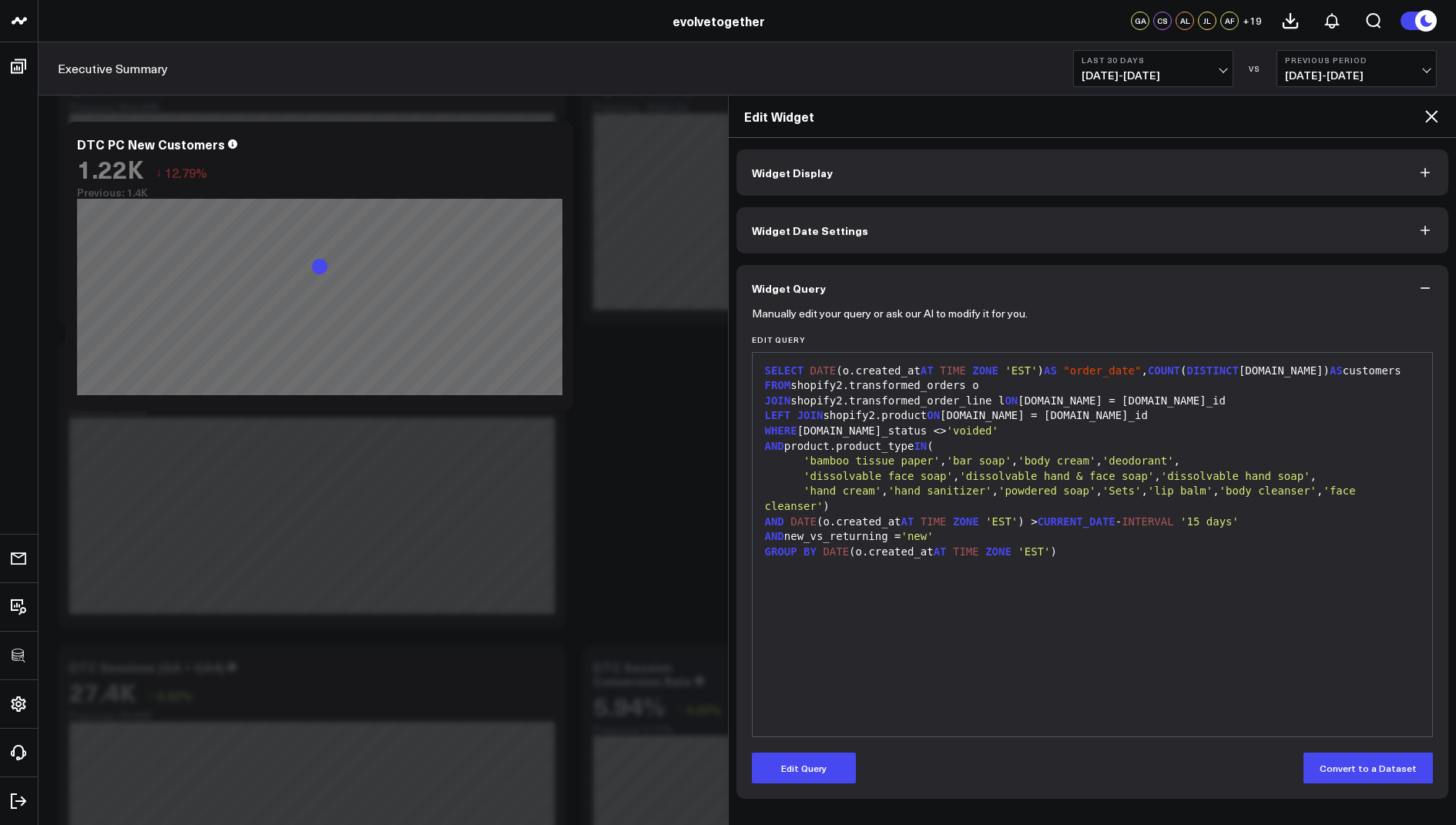
scroll to position [0, 0]
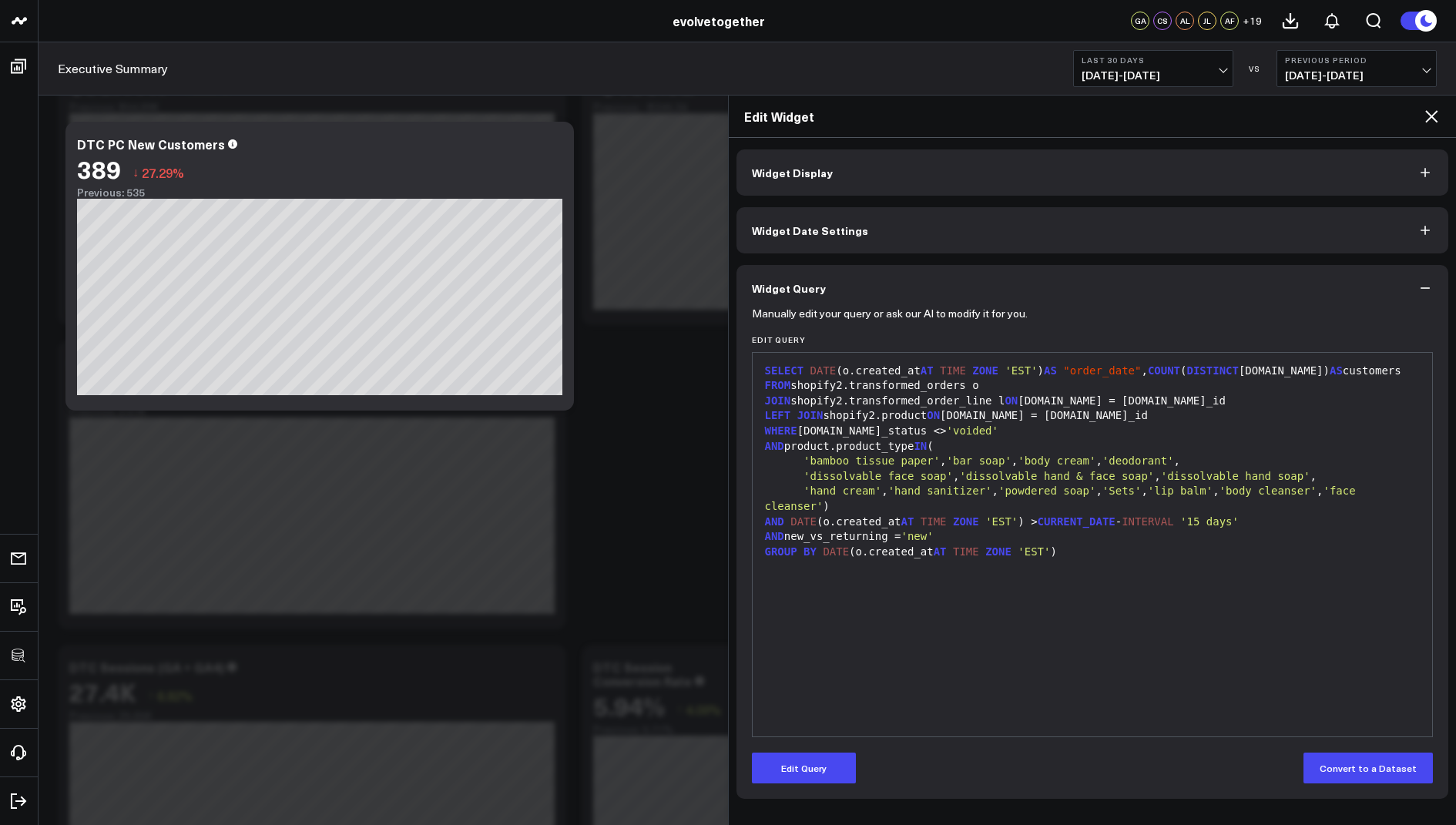
click at [1431, 117] on icon at bounding box center [1431, 116] width 19 height 19
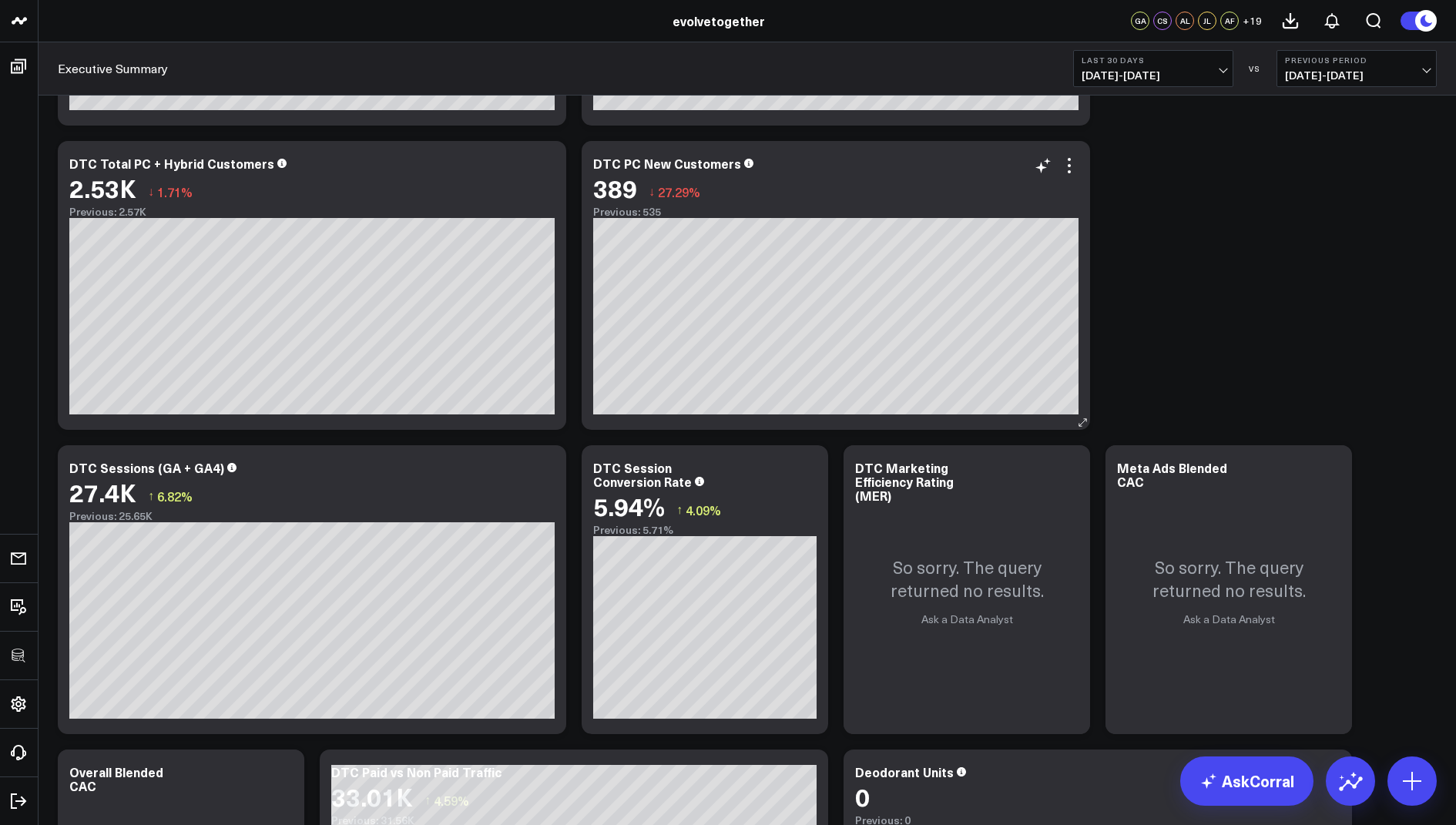
scroll to position [1807, 0]
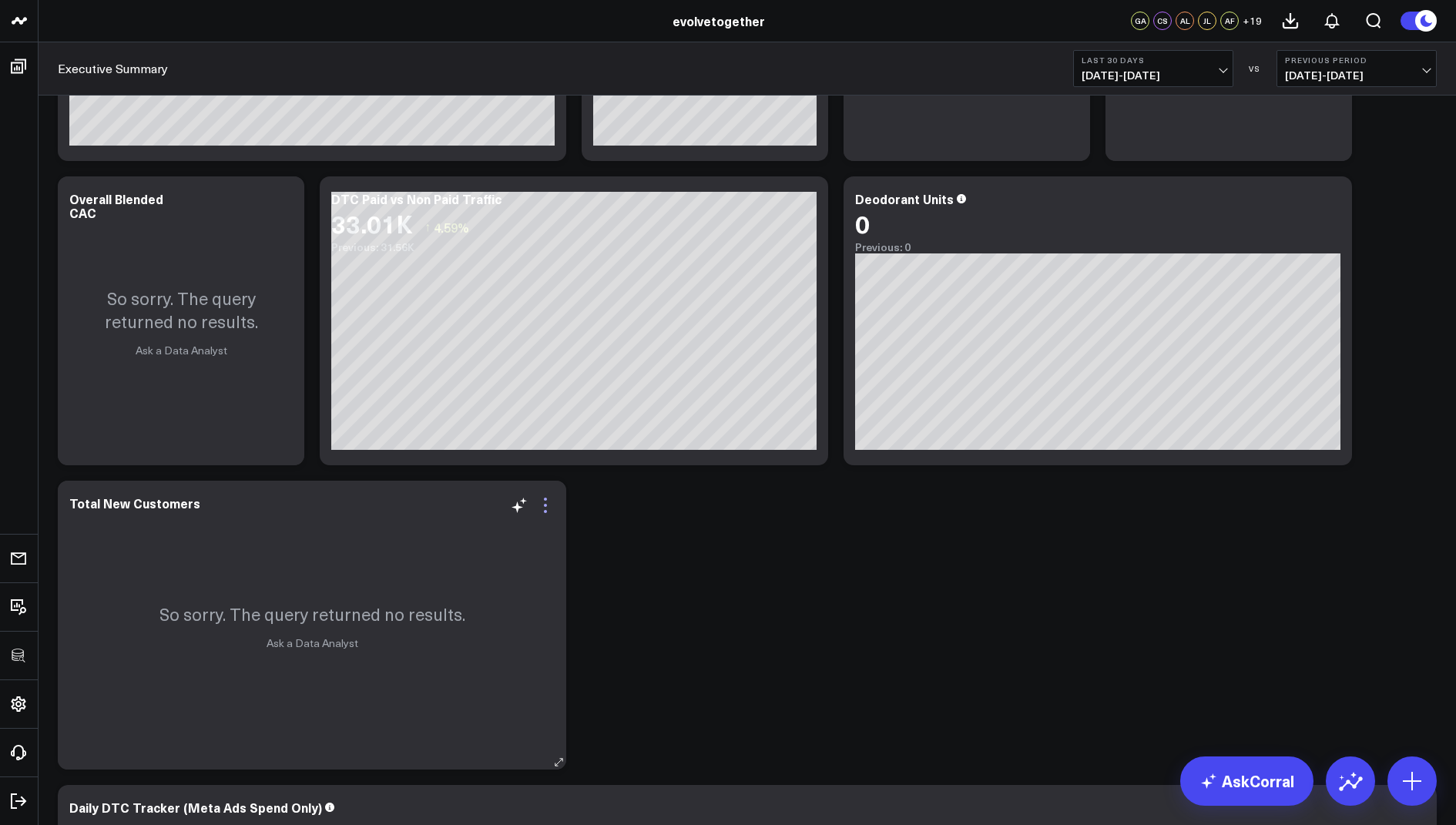
click at [543, 504] on icon at bounding box center [545, 505] width 19 height 19
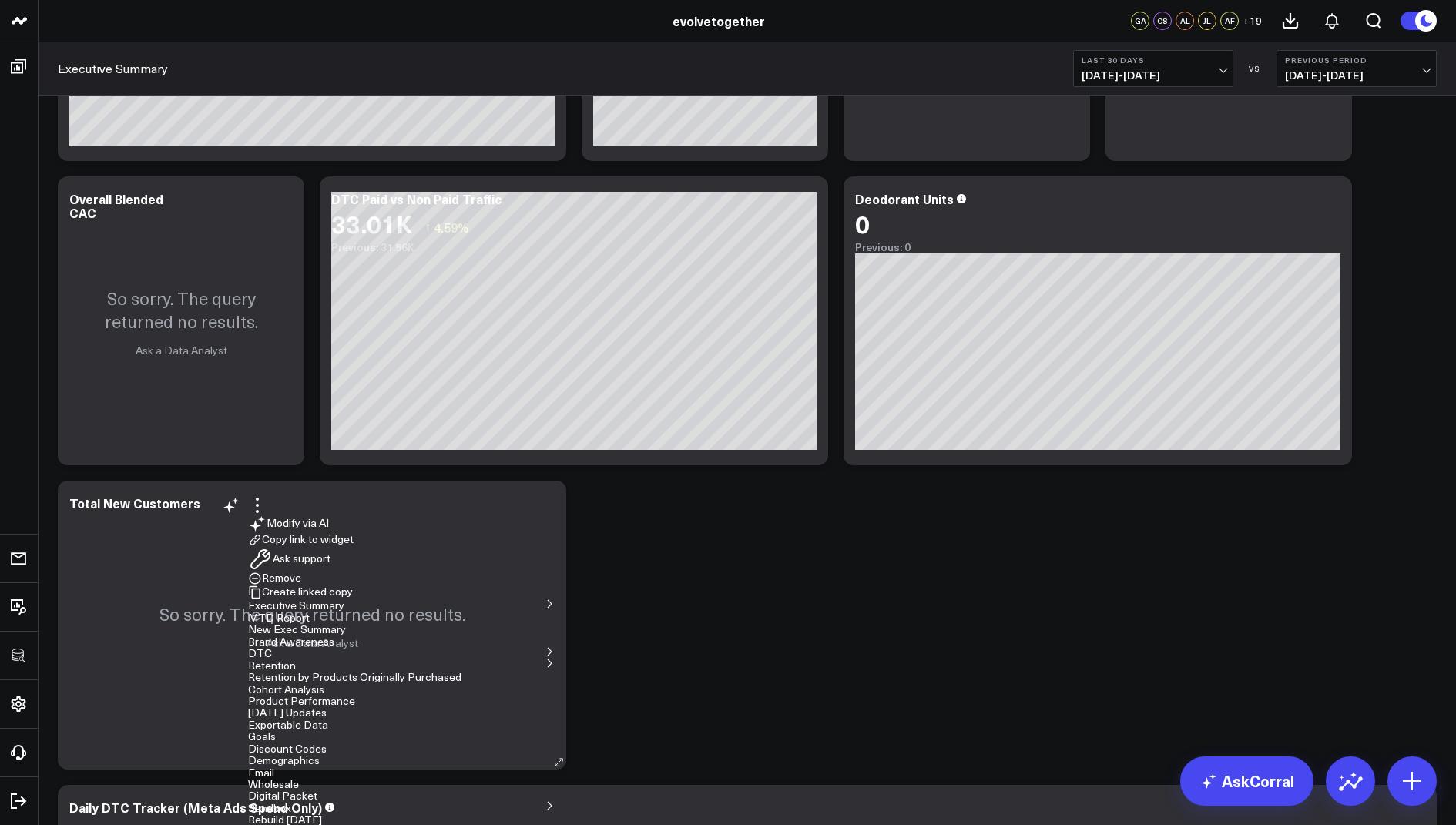
click at [301, 572] on button "Remove" at bounding box center [274, 578] width 53 height 14
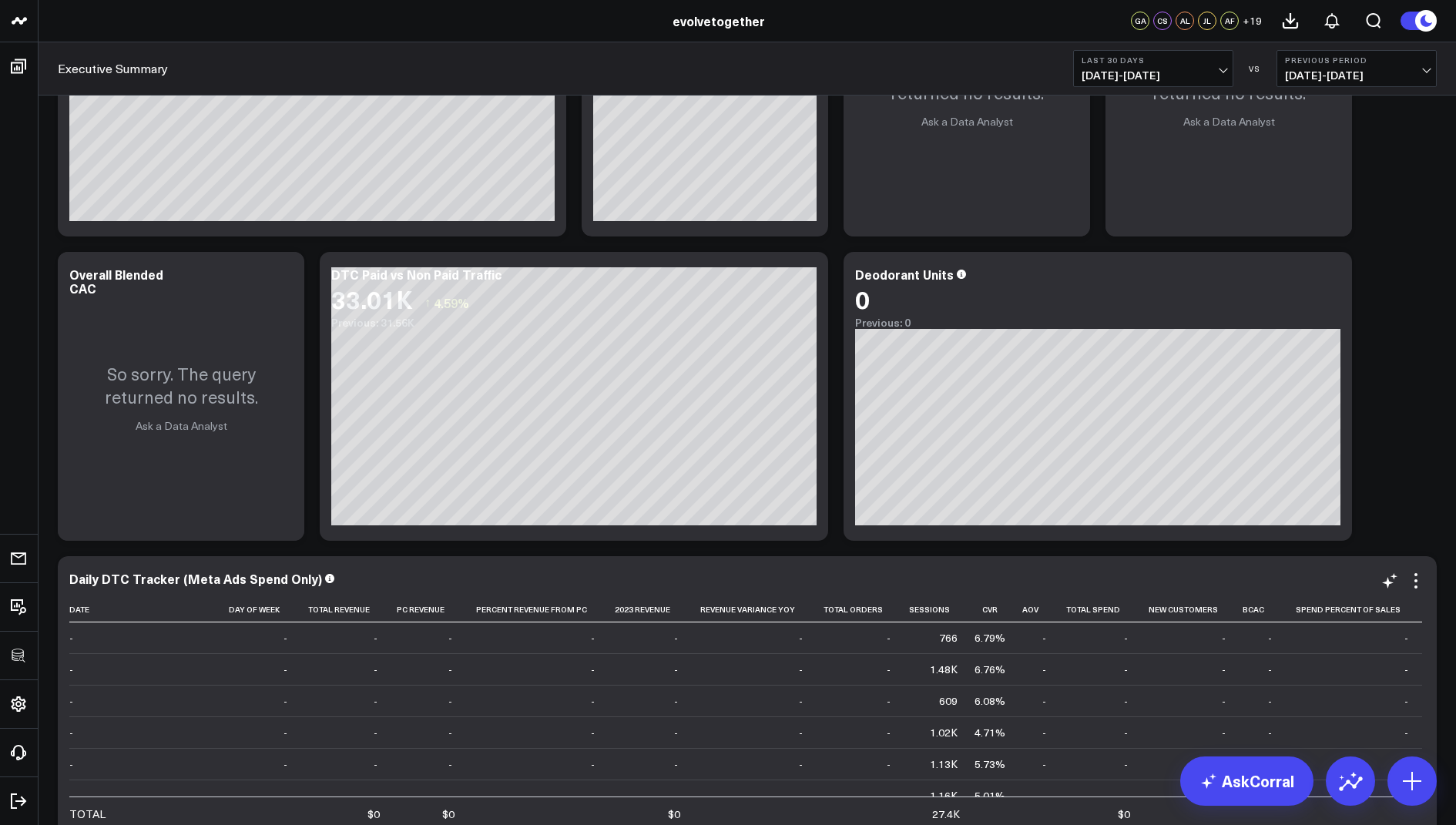
scroll to position [1710, 0]
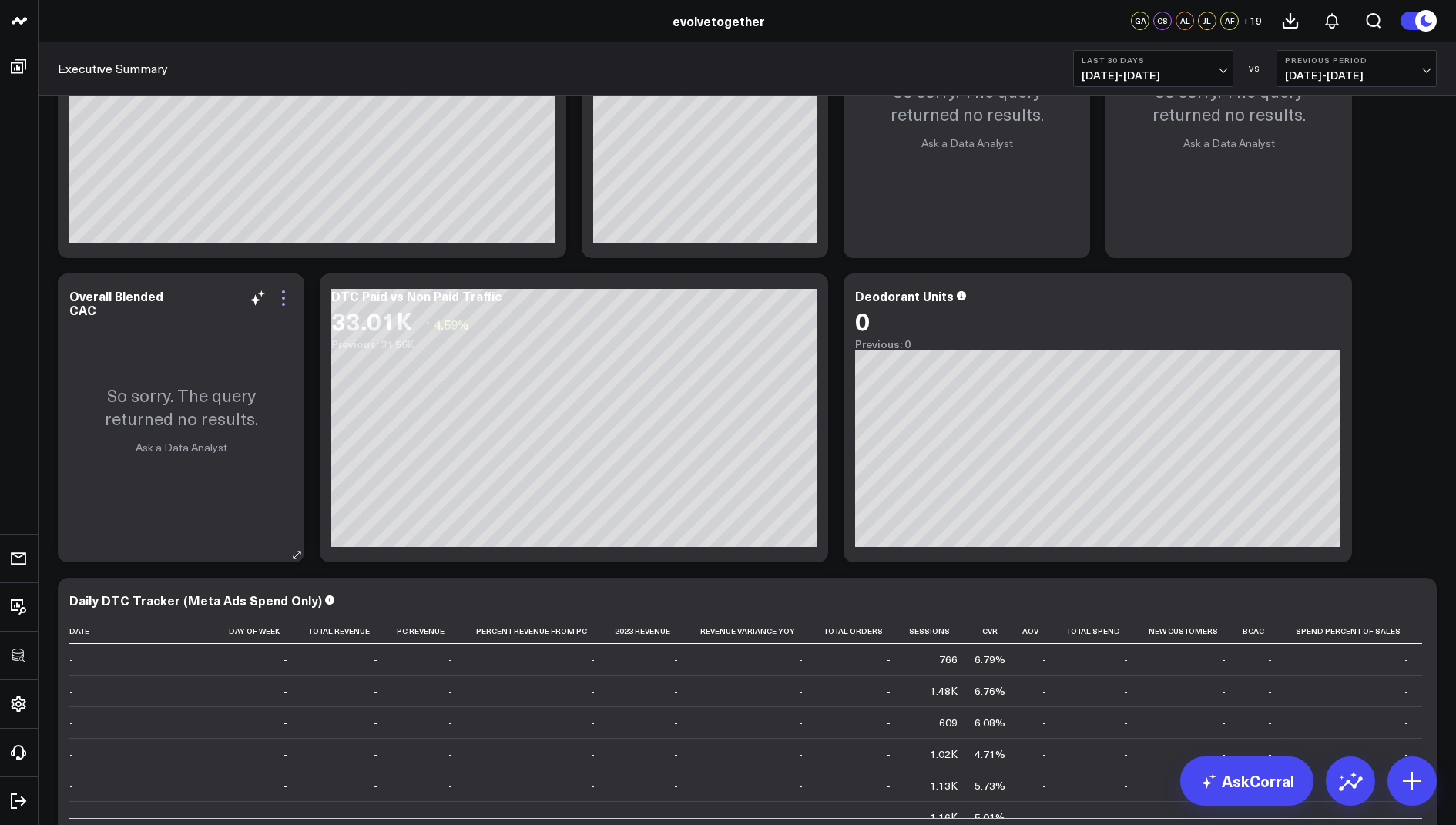
click at [283, 297] on icon at bounding box center [282, 297] width 3 height 3
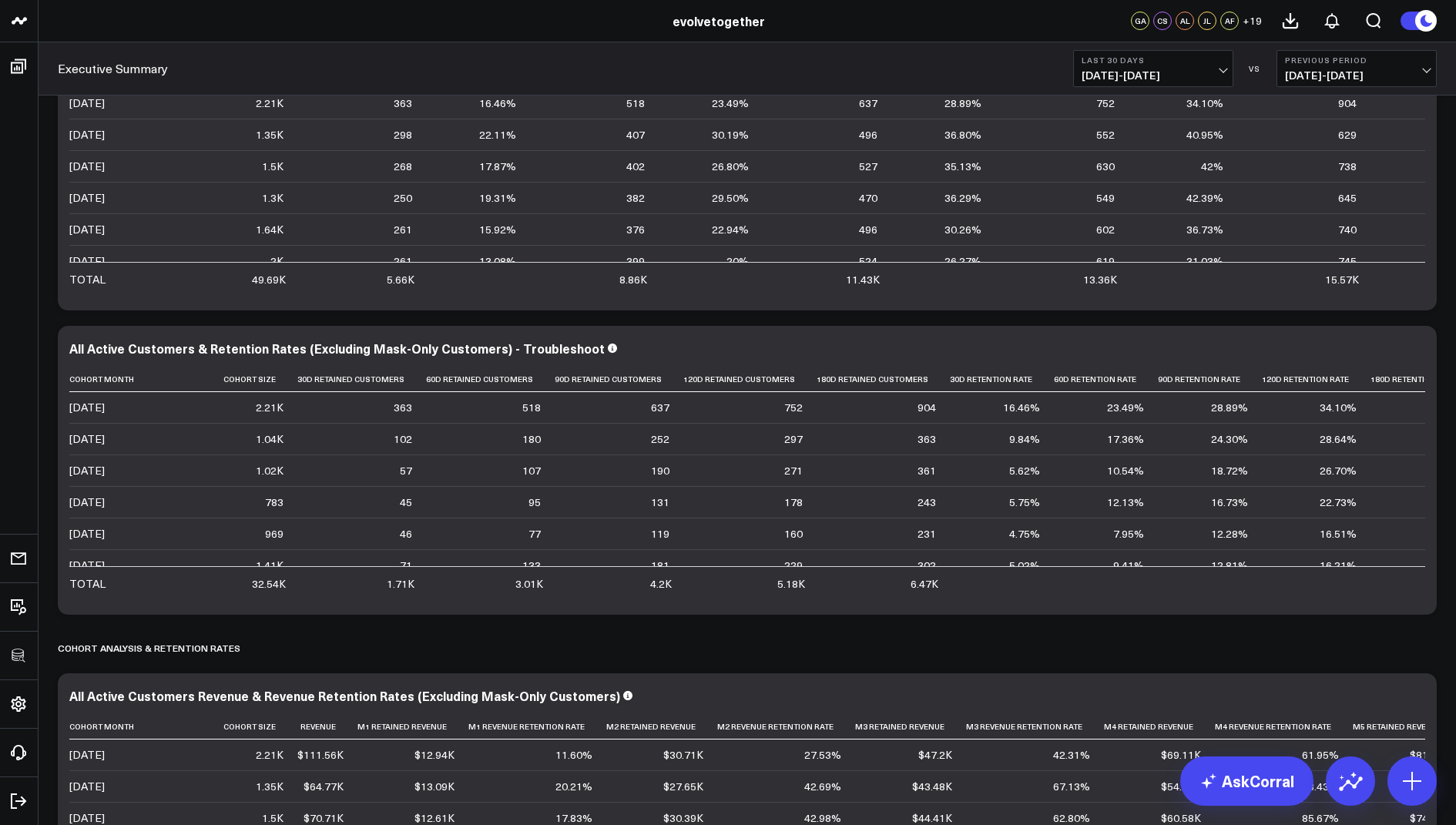
scroll to position [2443, 0]
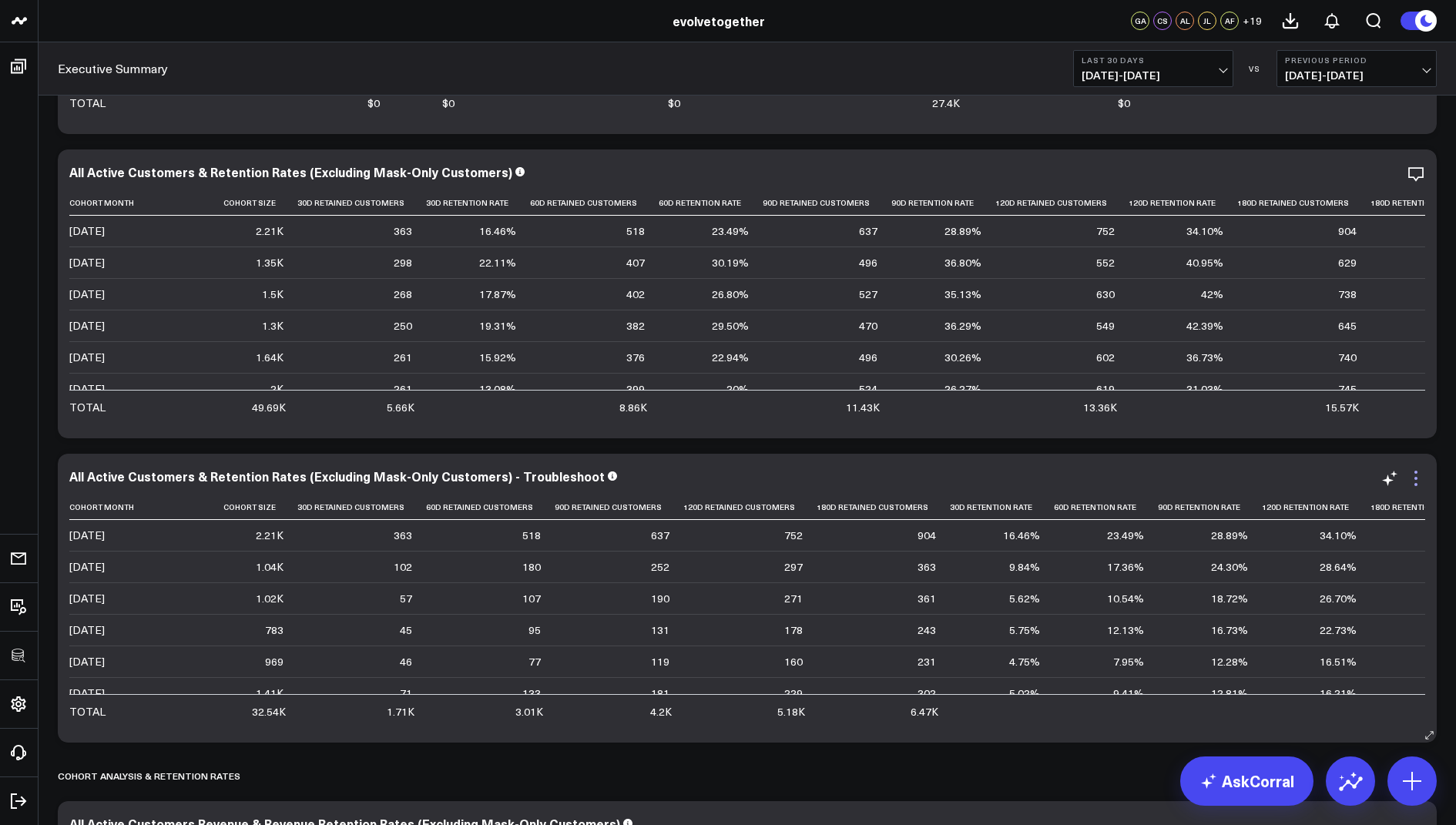
click at [1415, 478] on icon at bounding box center [1415, 478] width 3 height 3
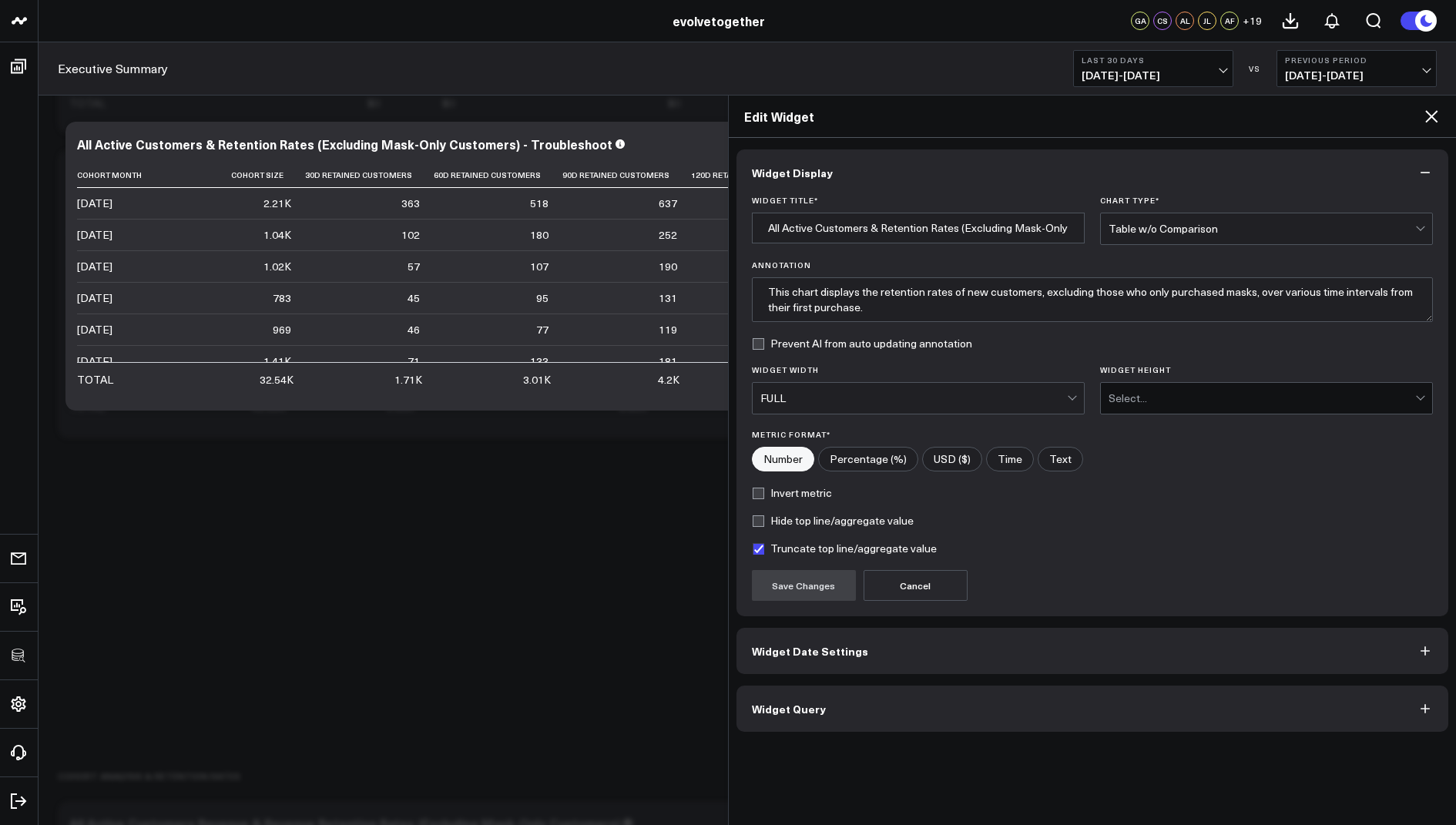
click at [795, 711] on span "Widget Query" at bounding box center [788, 708] width 74 height 12
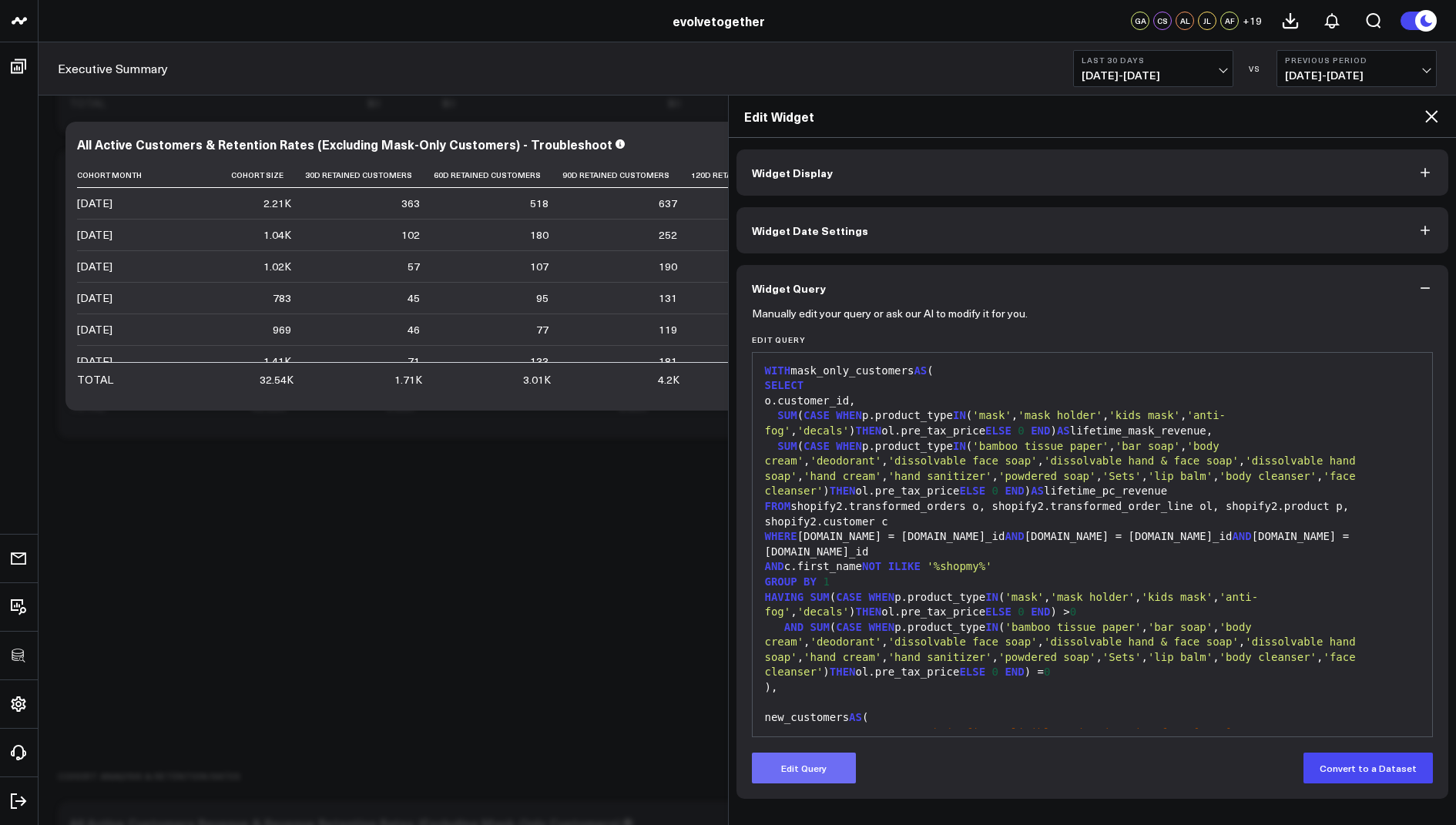
click at [816, 758] on button "Edit Query" at bounding box center [803, 768] width 104 height 31
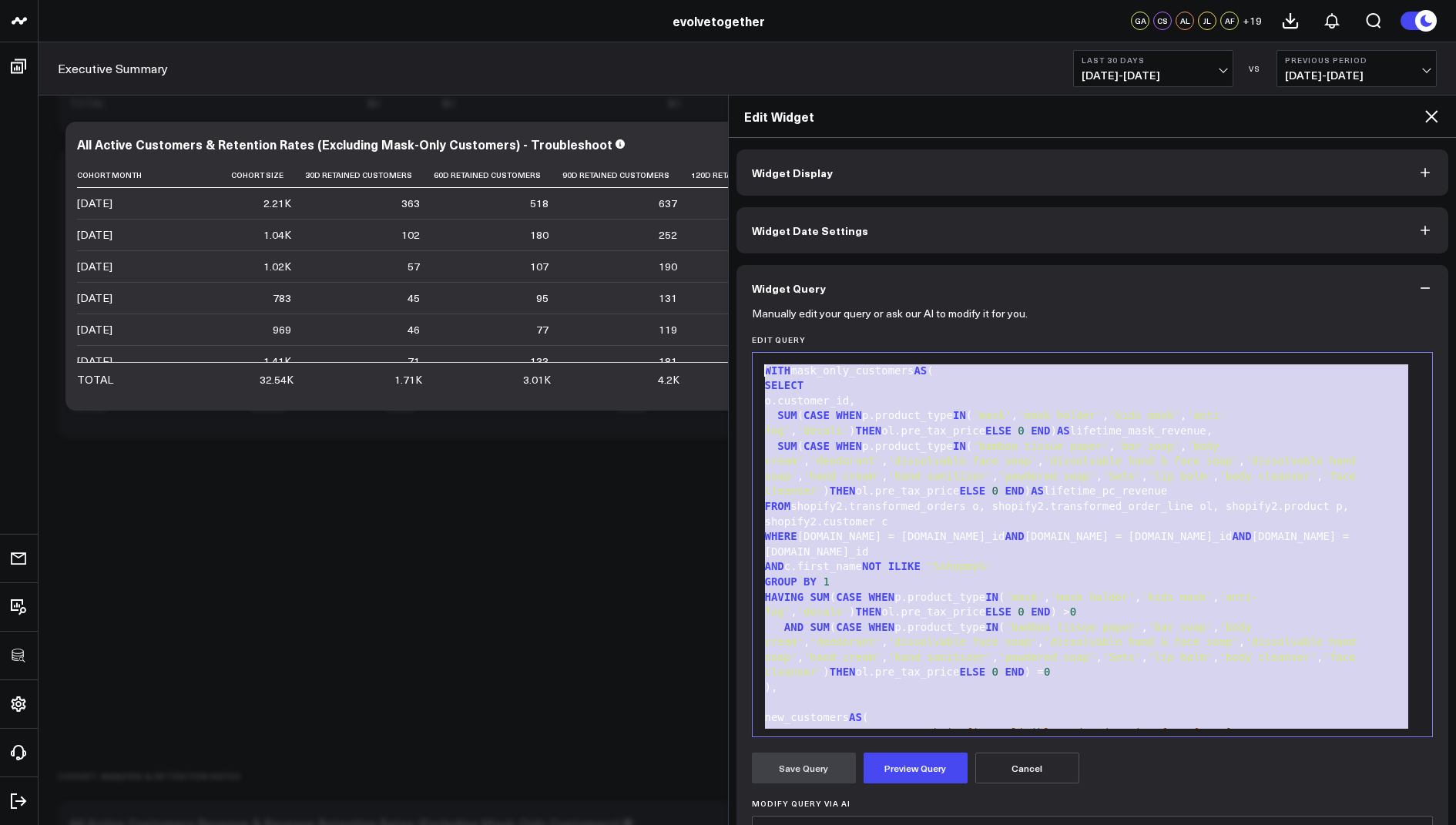
drag, startPoint x: 841, startPoint y: 708, endPoint x: 999, endPoint y: 98, distance: 630.1
click at [999, 98] on div "Edit Widget Widget Display Widget Date Settings Widget Query Manually edit your…" at bounding box center [1091, 459] width 728 height 731
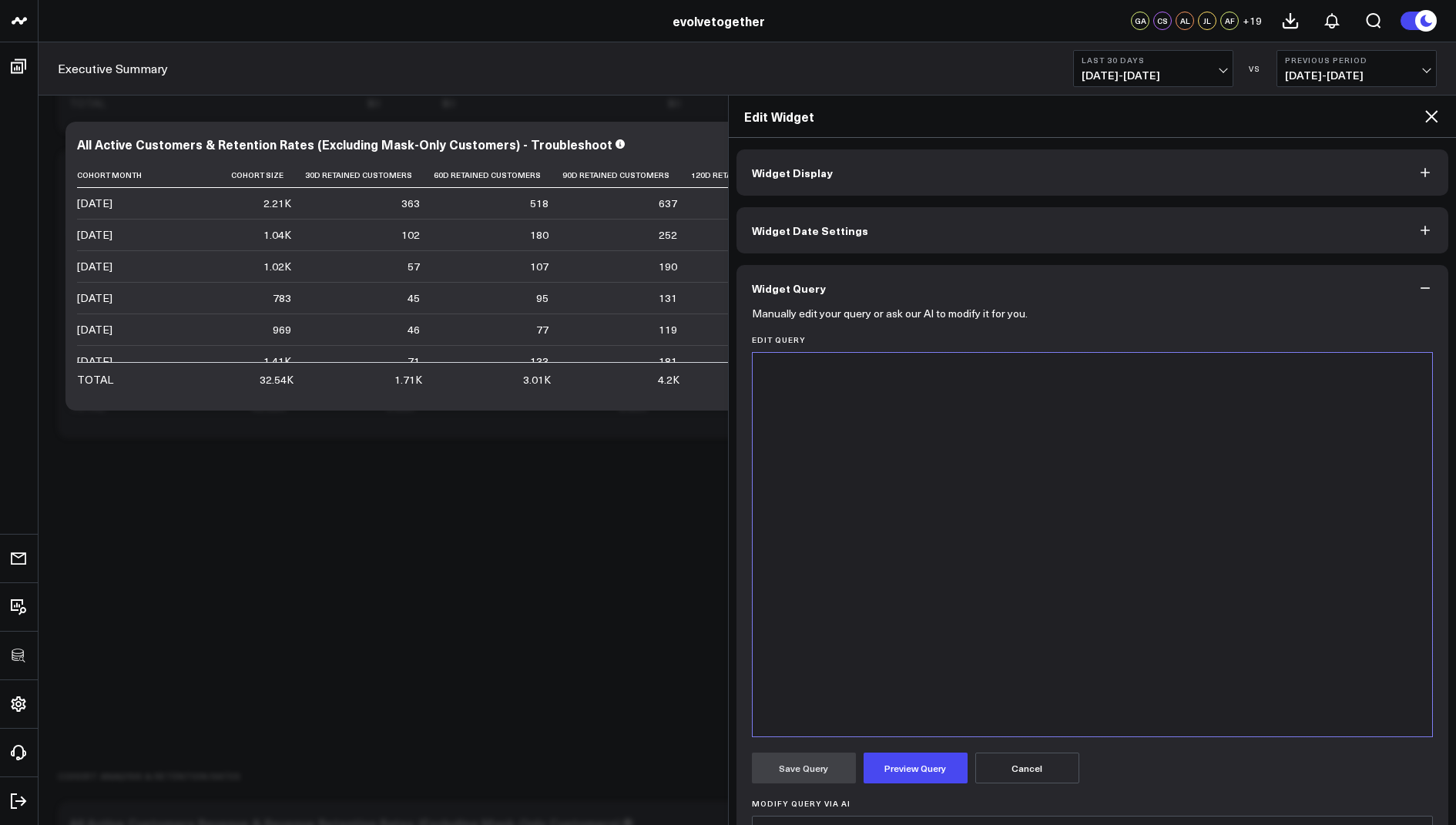
scroll to position [1463, 0]
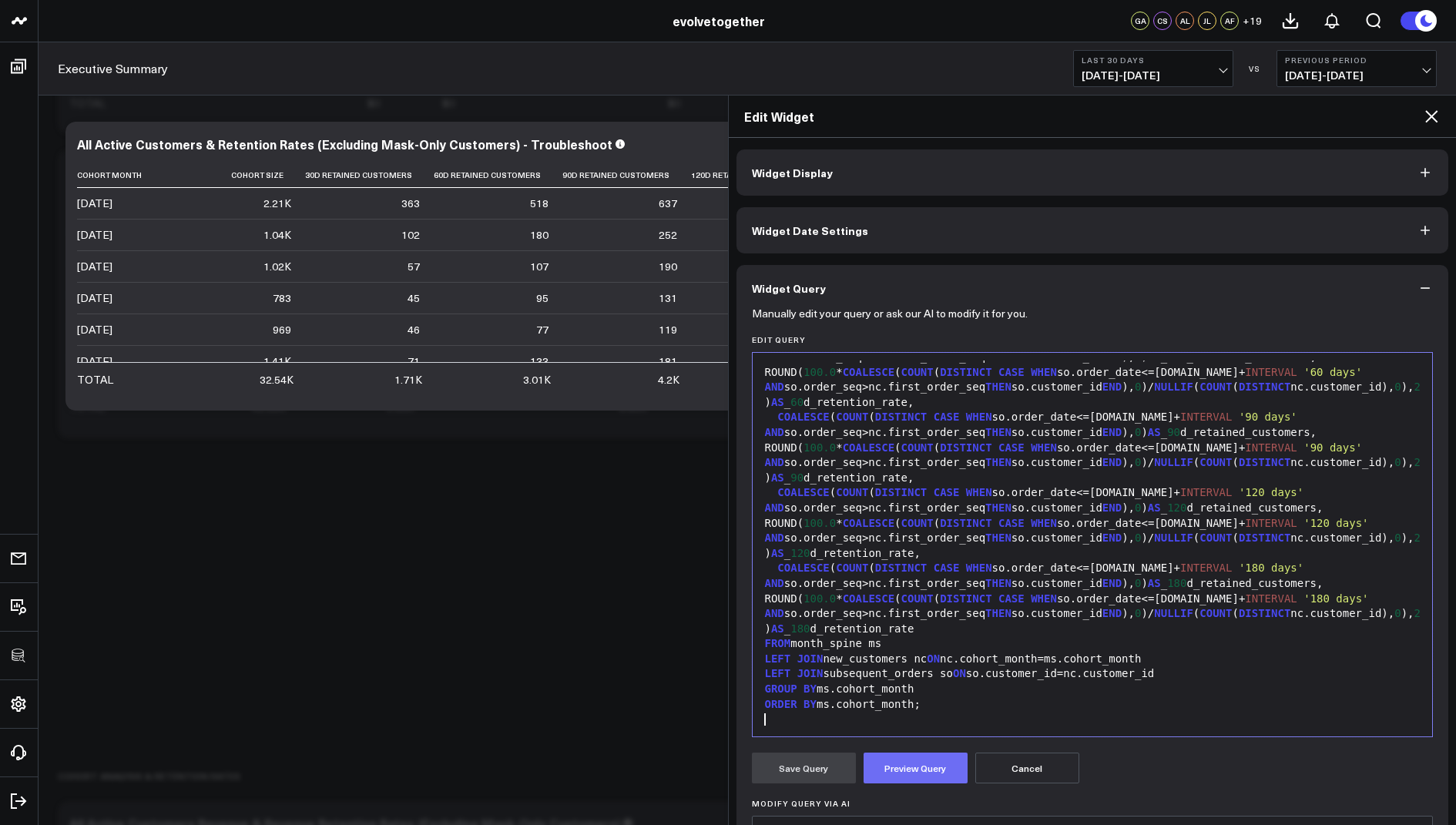
click at [909, 765] on button "Preview Query" at bounding box center [915, 768] width 104 height 31
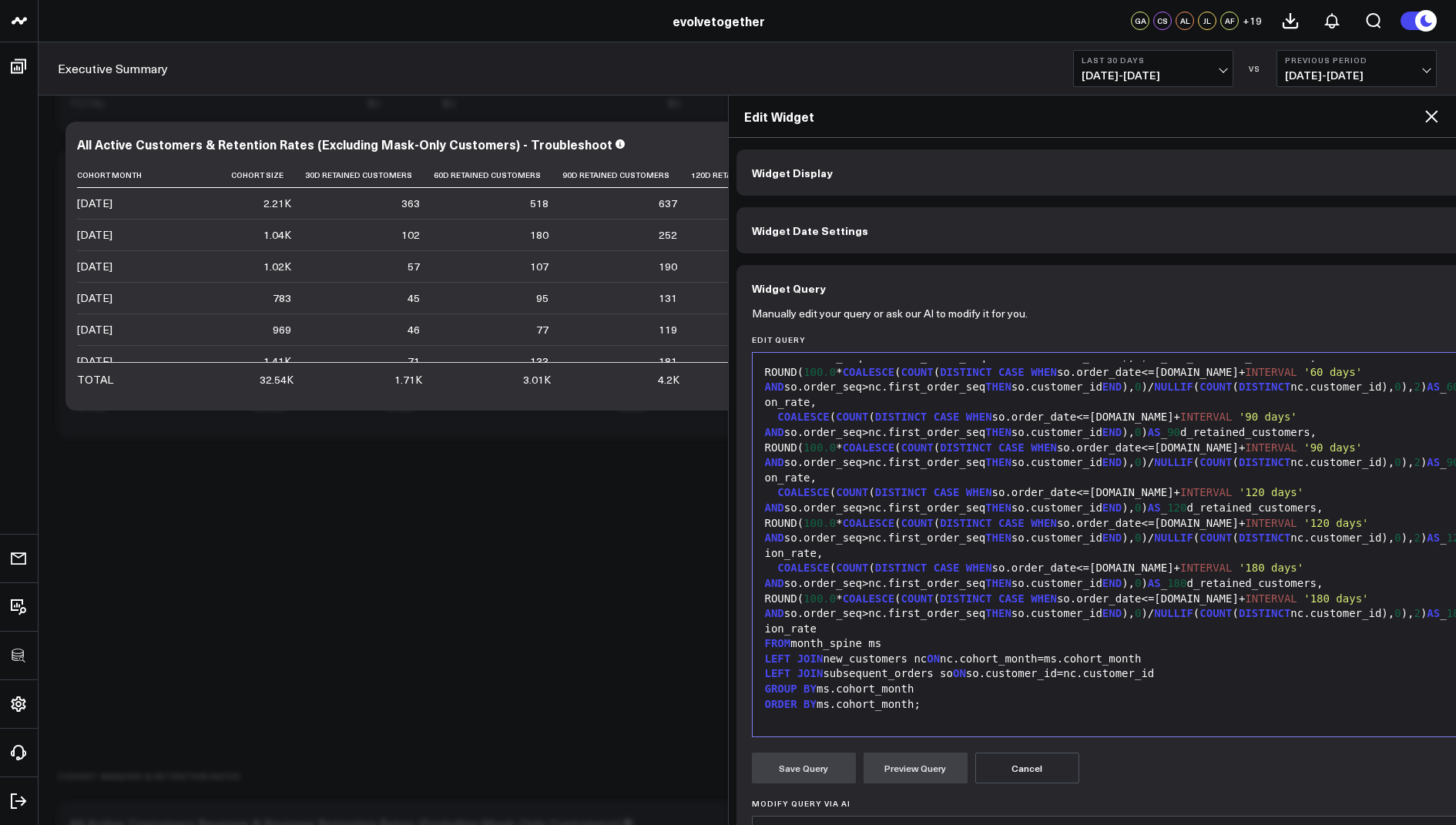
scroll to position [213, 0]
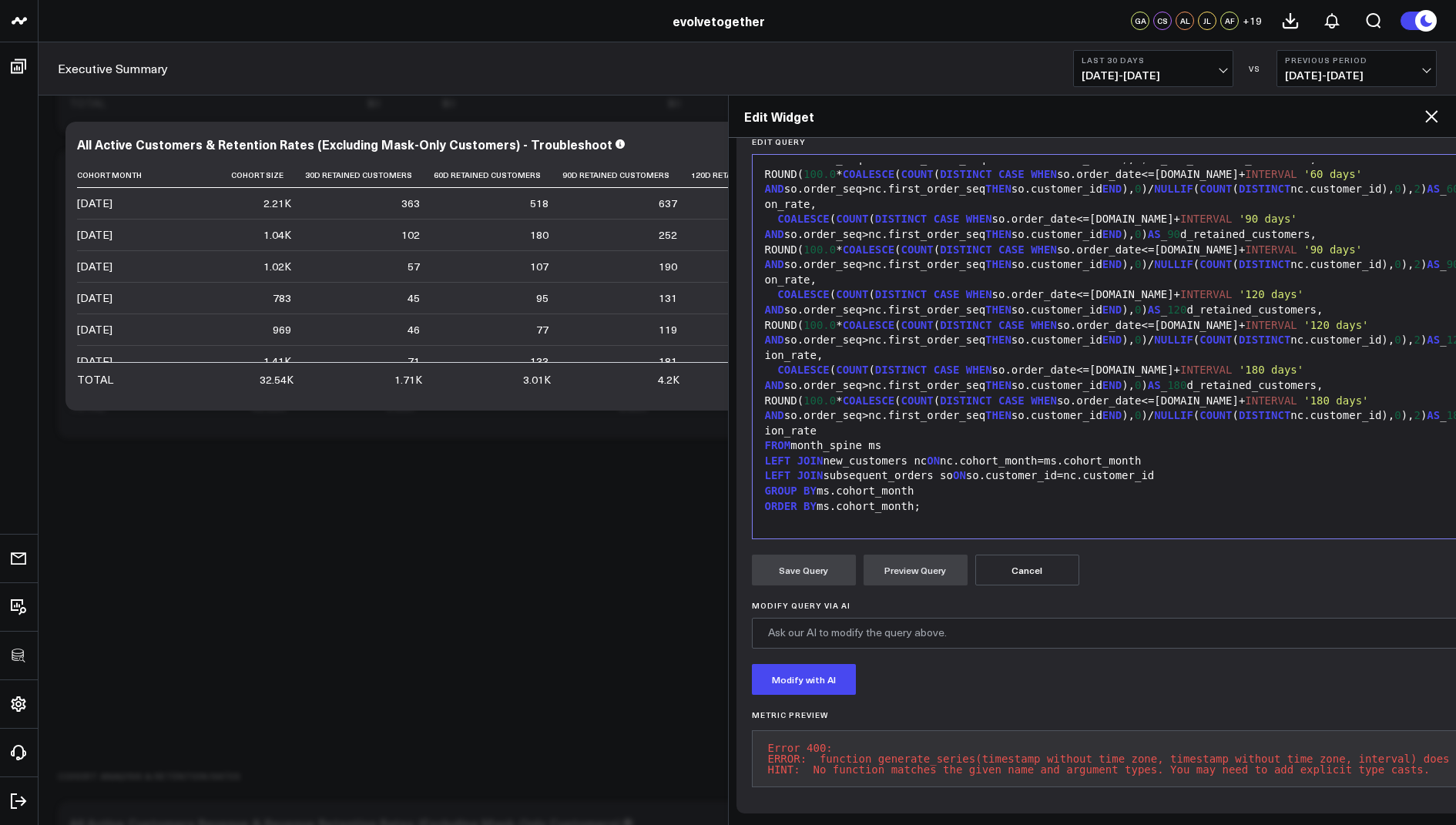
drag, startPoint x: 764, startPoint y: 728, endPoint x: 858, endPoint y: 762, distance: 100.0
click at [858, 762] on pre "Error 400: ERROR: function generate_series(timestamp without time zone, timesta…" at bounding box center [1141, 759] width 779 height 57
copy pre "Error 400: ERROR: function generate_series(timestamp without time zone, timesta…"
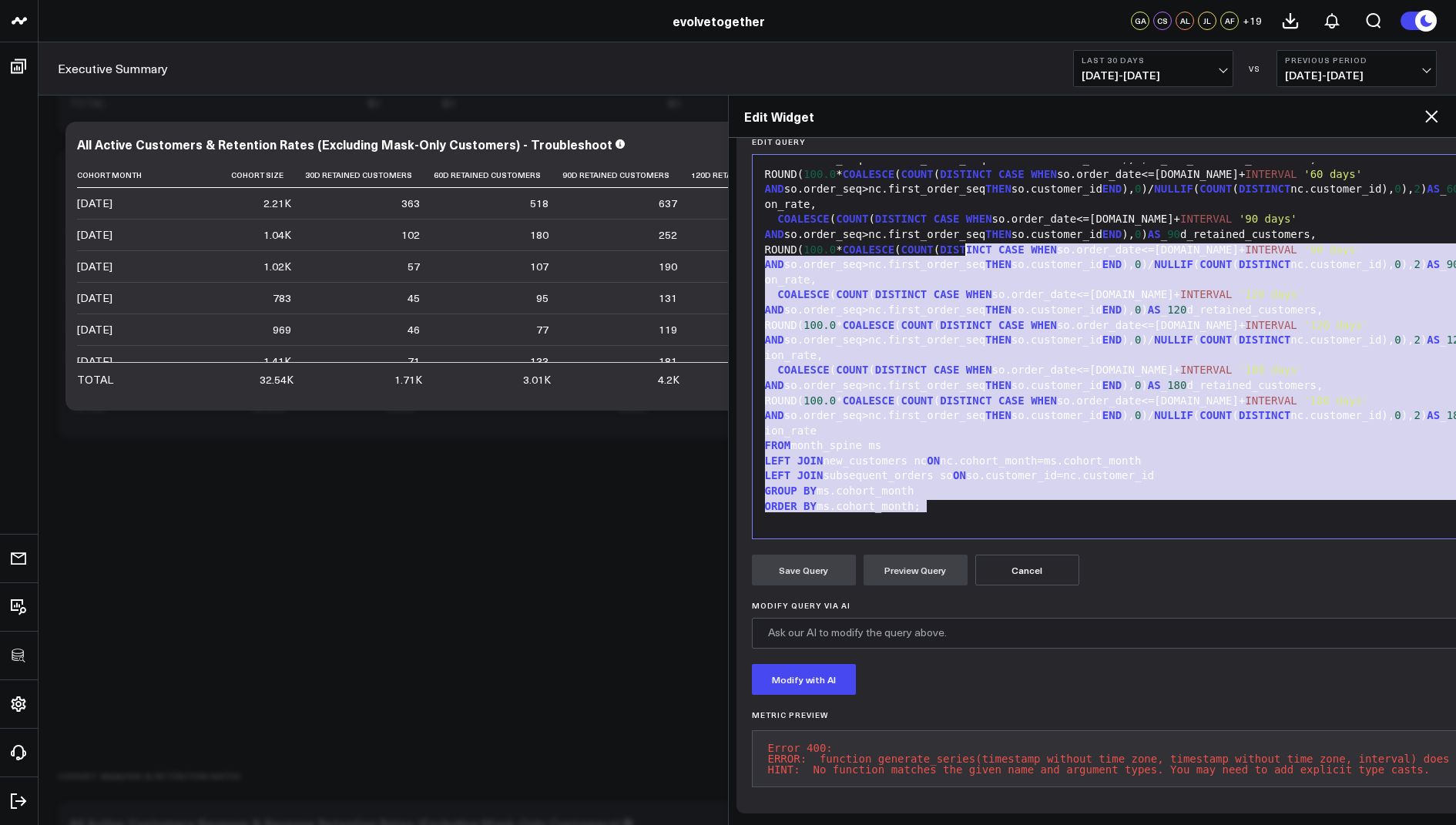
drag, startPoint x: 936, startPoint y: 489, endPoint x: 966, endPoint y: 237, distance: 253.8
click at [959, 469] on div "LEFT JOIN subsequent_orders so ON so.customer_id=nc.customer_id" at bounding box center [1141, 476] width 762 height 15
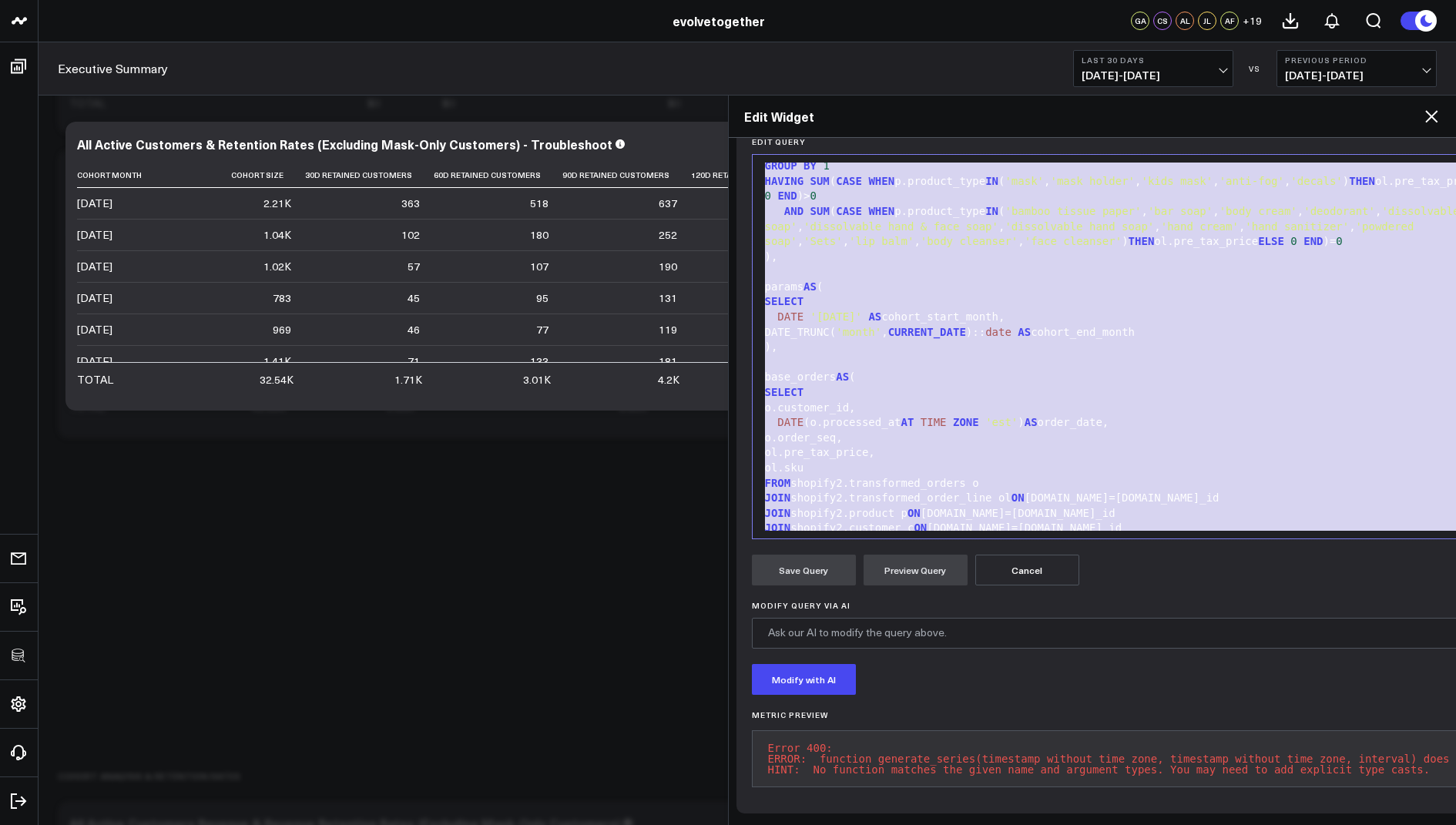
scroll to position [0, 0]
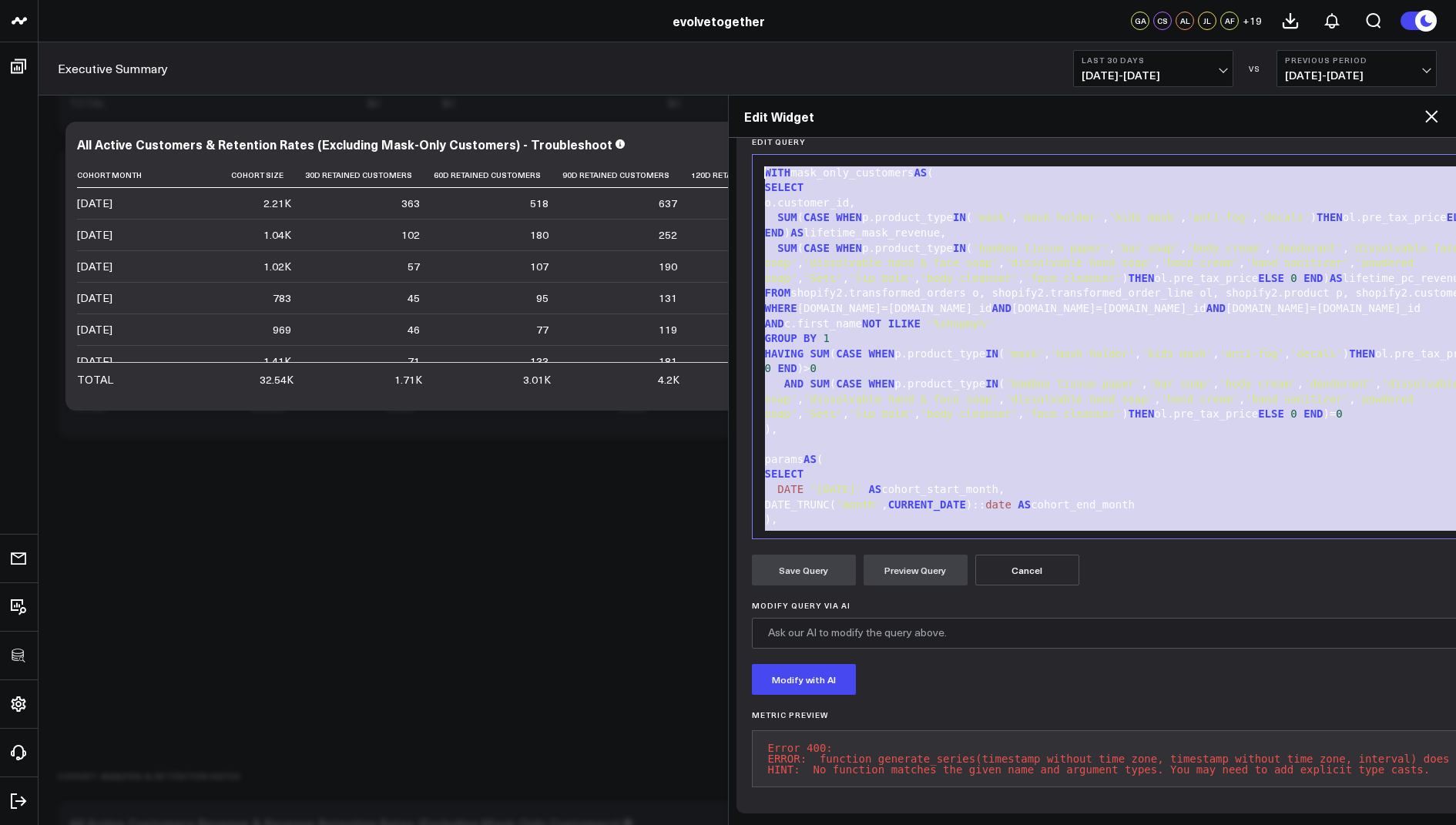
drag, startPoint x: 937, startPoint y: 501, endPoint x: 986, endPoint y: 13, distance: 490.5
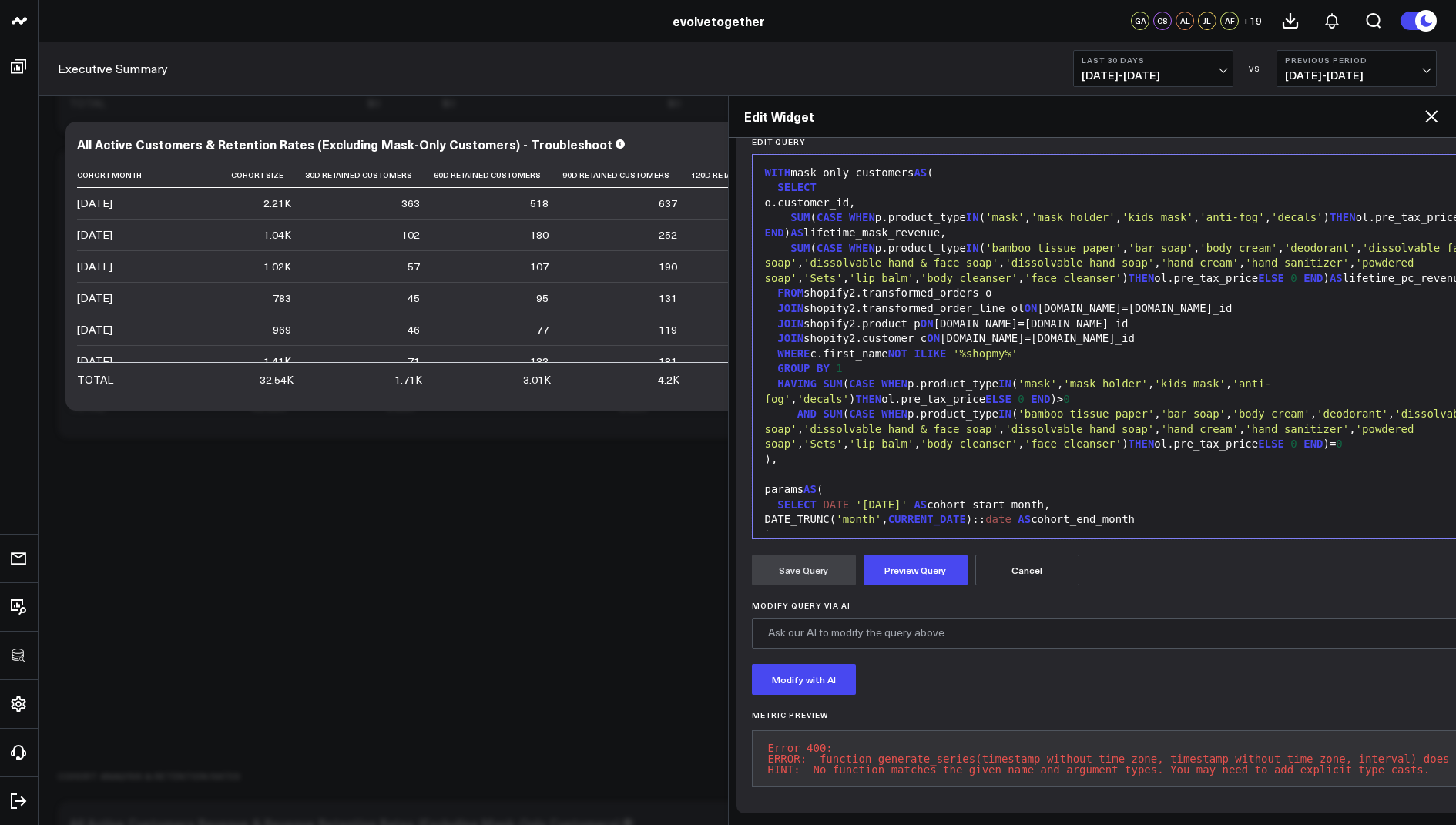
scroll to position [1312, 0]
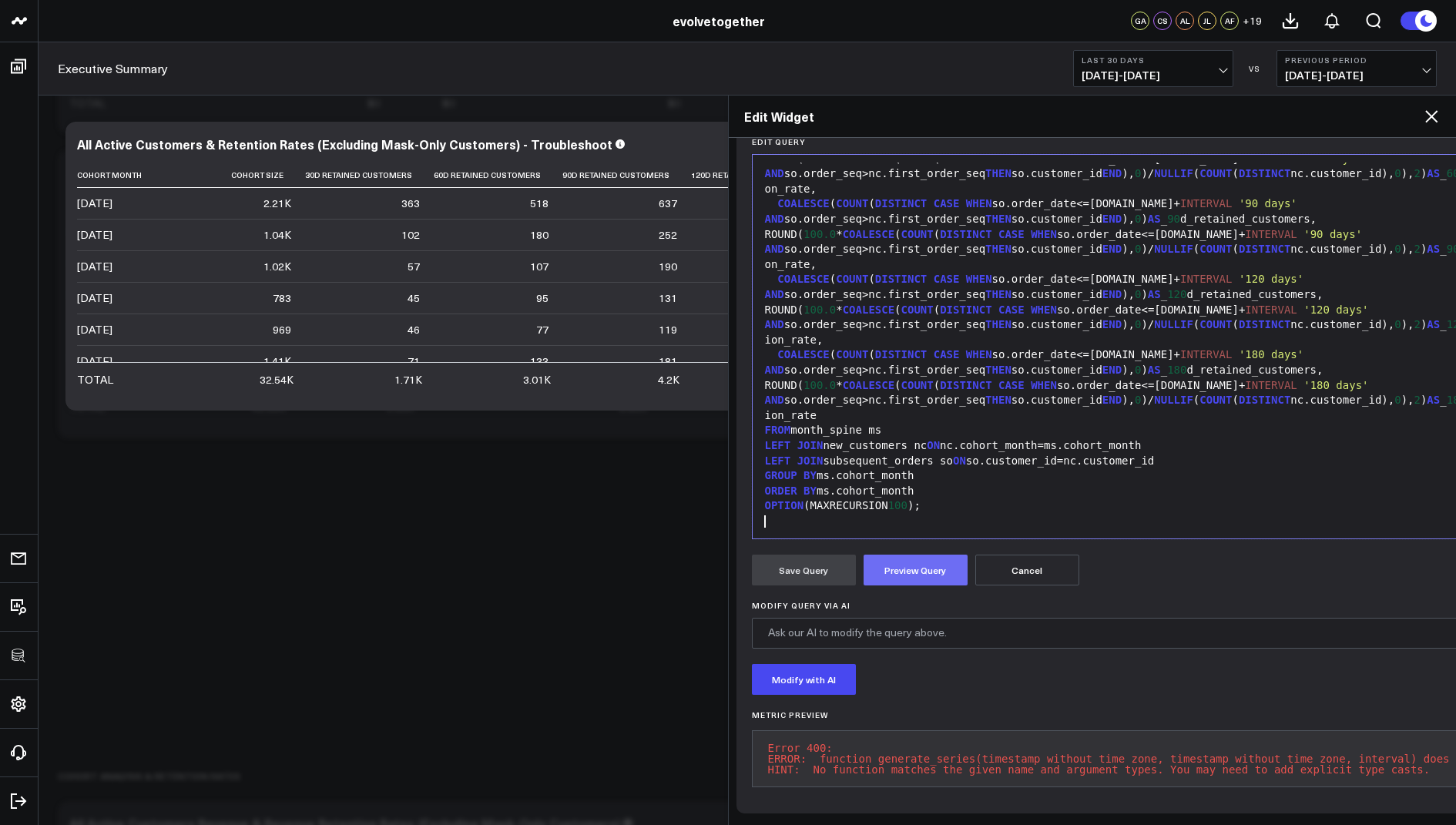
click at [898, 557] on button "Preview Query" at bounding box center [915, 570] width 104 height 31
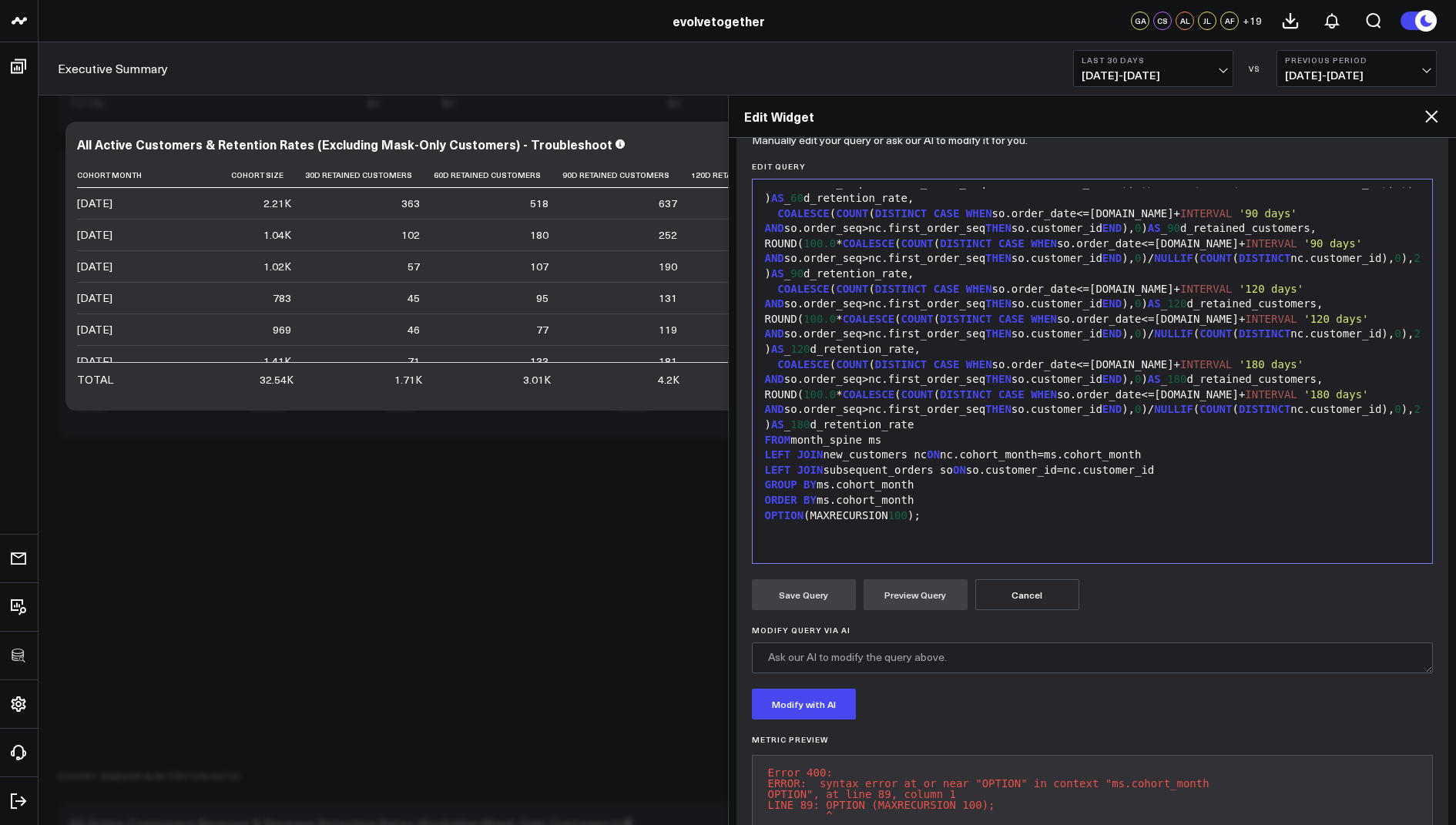
scroll to position [203, 0]
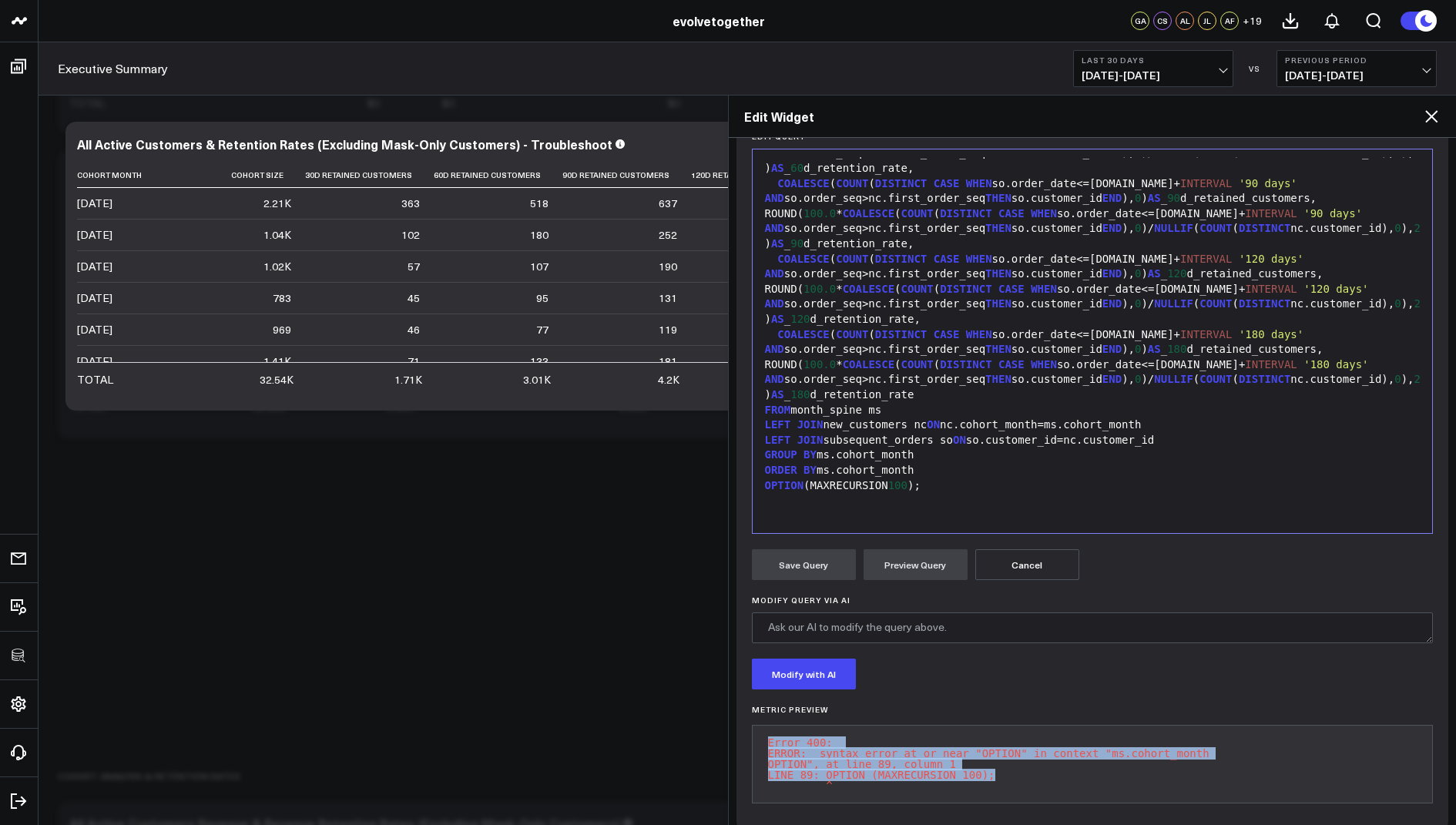
drag, startPoint x: 1030, startPoint y: 771, endPoint x: 736, endPoint y: 731, distance: 296.7
click at [736, 731] on div "Manually edit your query or ask our AI to modify it for you. Edit Query Selecti…" at bounding box center [1092, 469] width 713 height 722
copy pre "Error 400: ERROR: syntax error at or near "OPTION" in context "ms.cohort_month …"
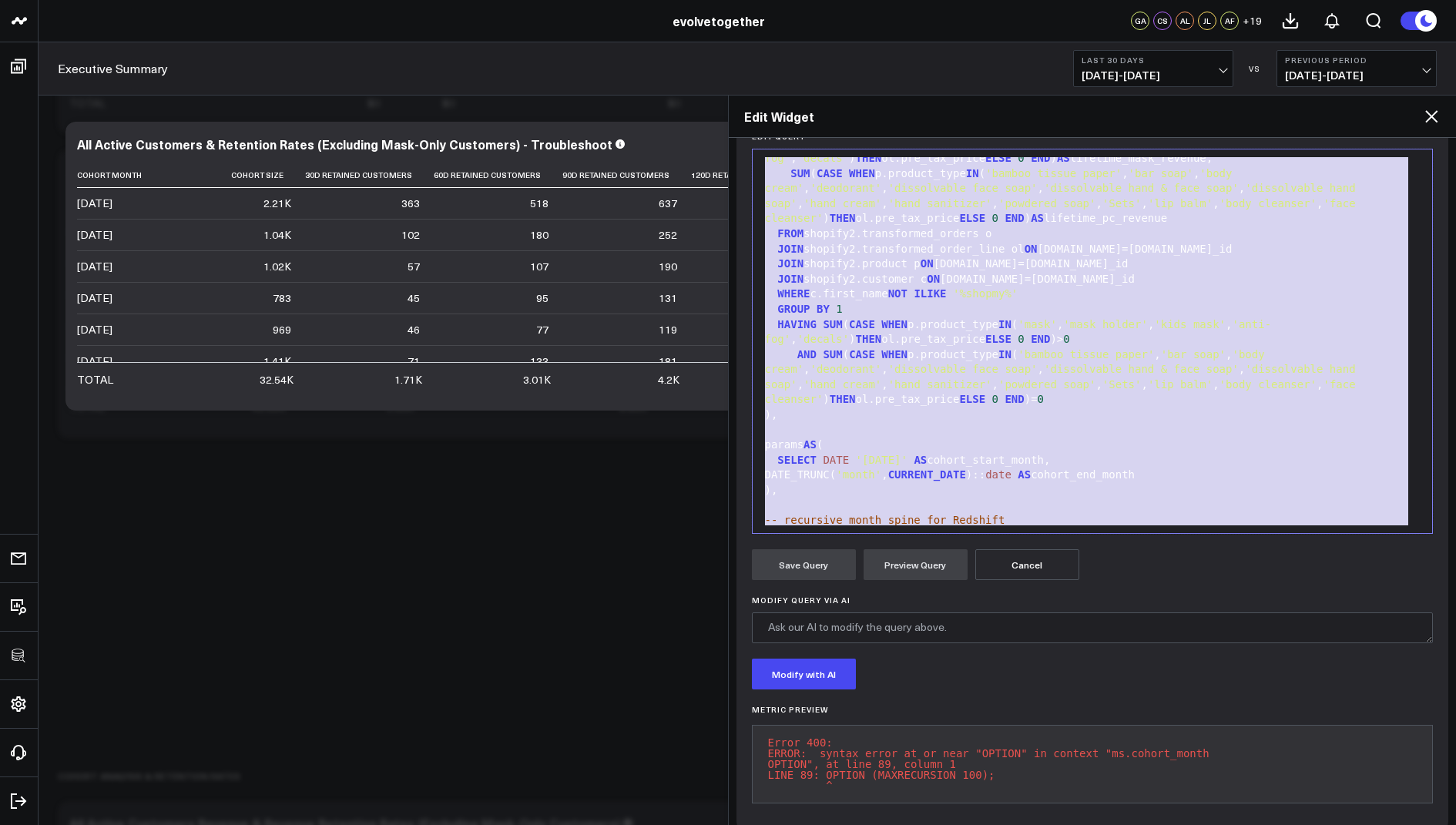
scroll to position [0, 0]
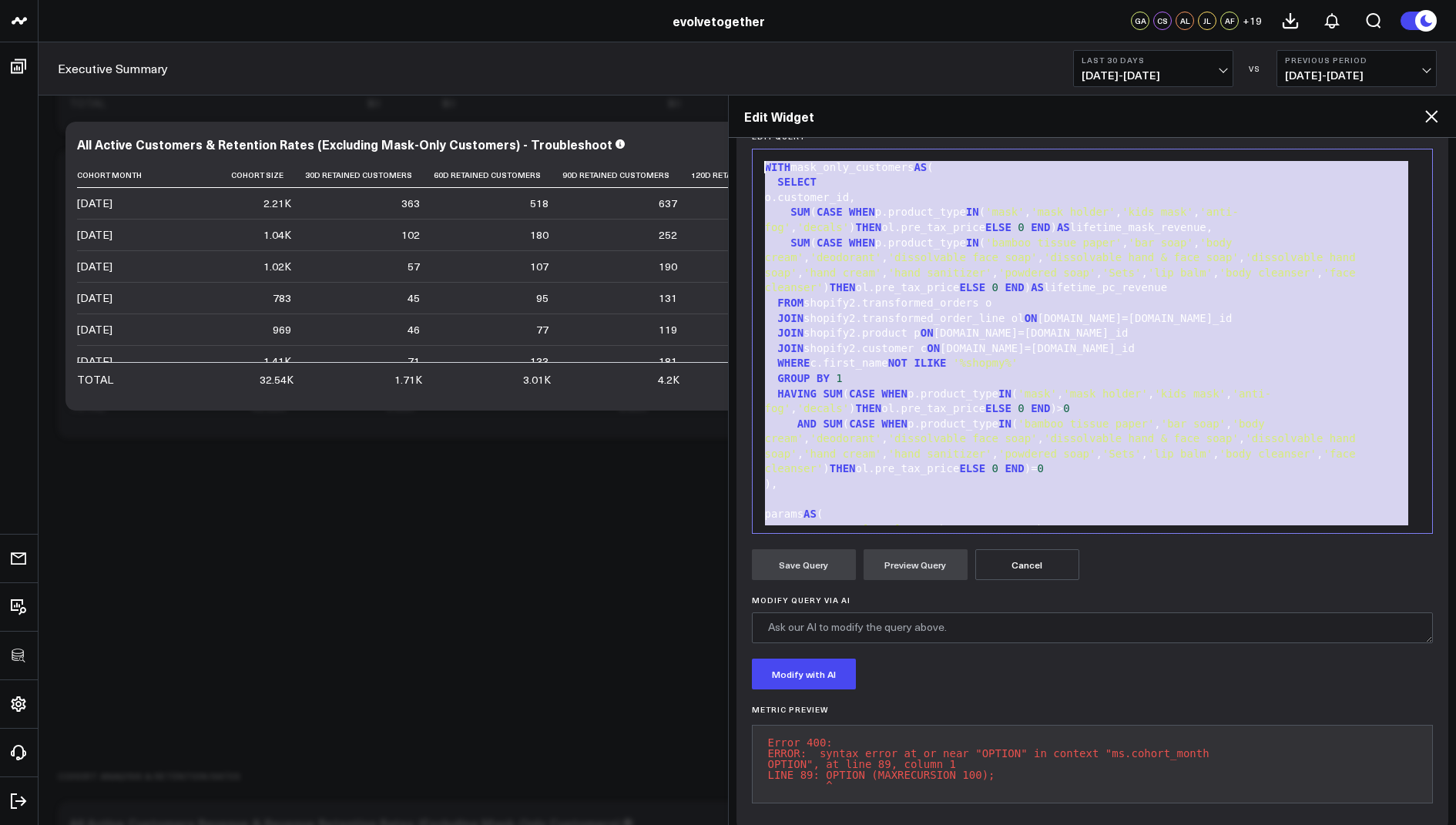
drag, startPoint x: 946, startPoint y: 503, endPoint x: 1040, endPoint y: -7, distance: 518.6
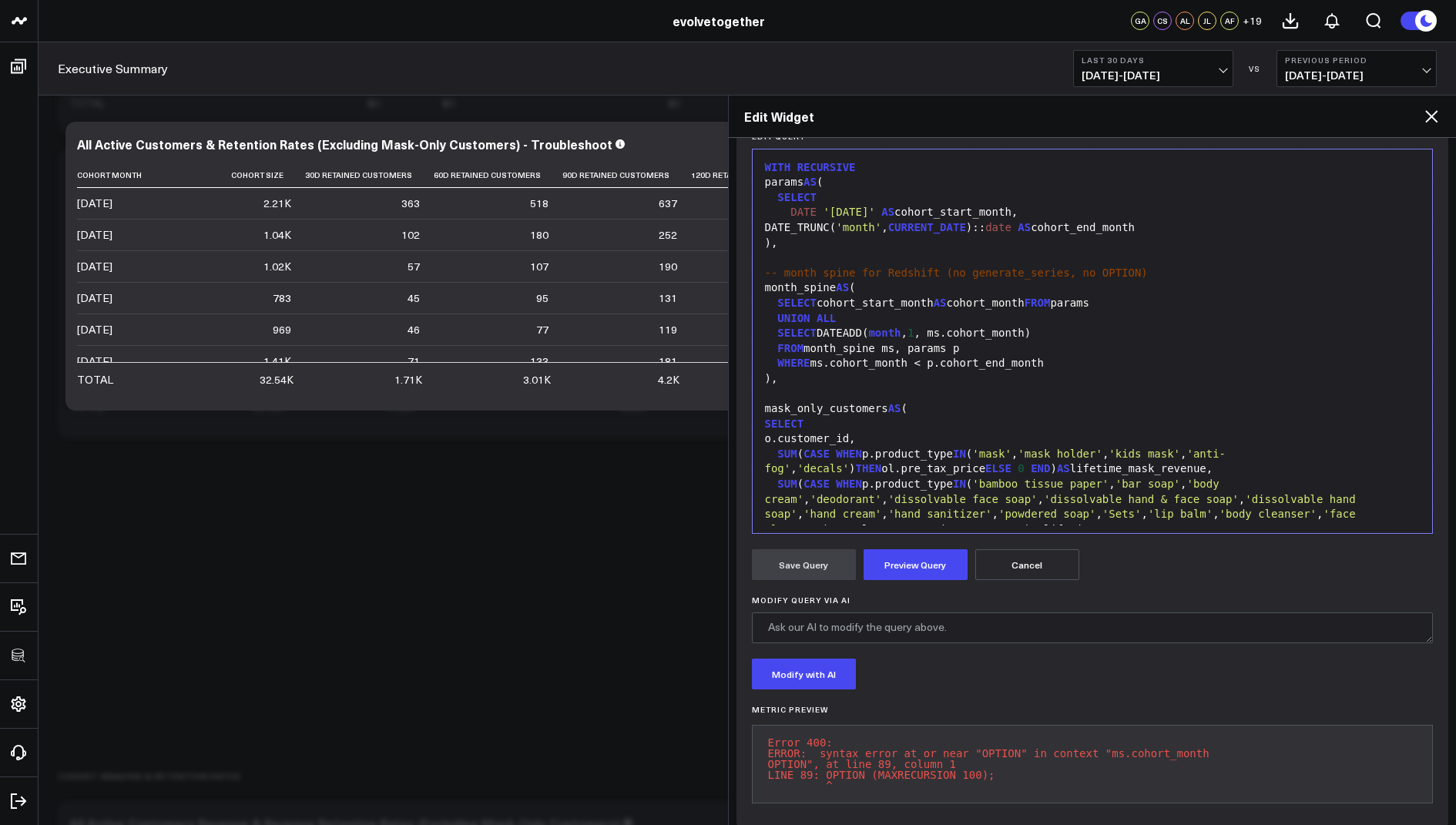
scroll to position [1509, 0]
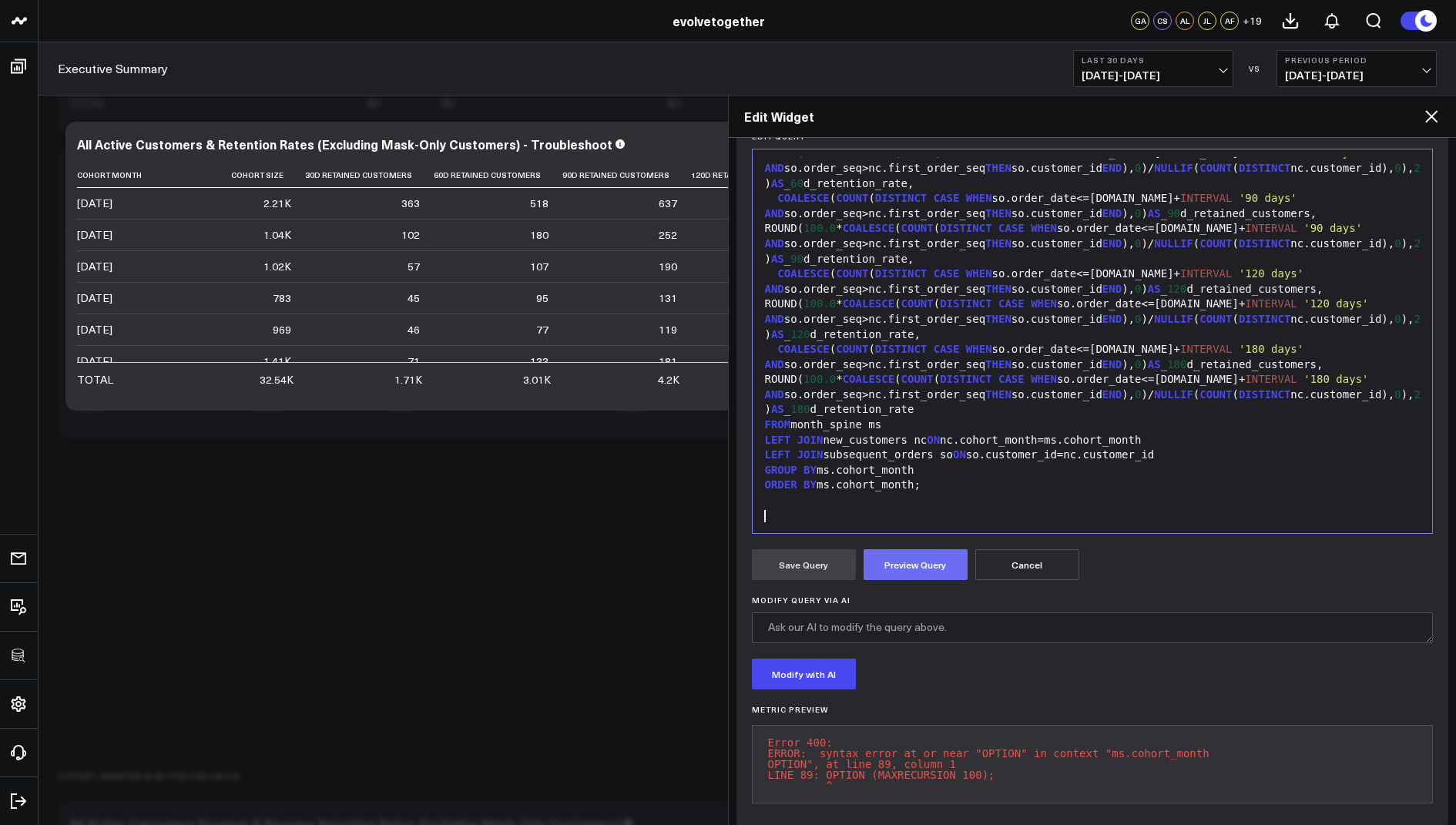
click at [906, 559] on button "Preview Query" at bounding box center [915, 564] width 104 height 31
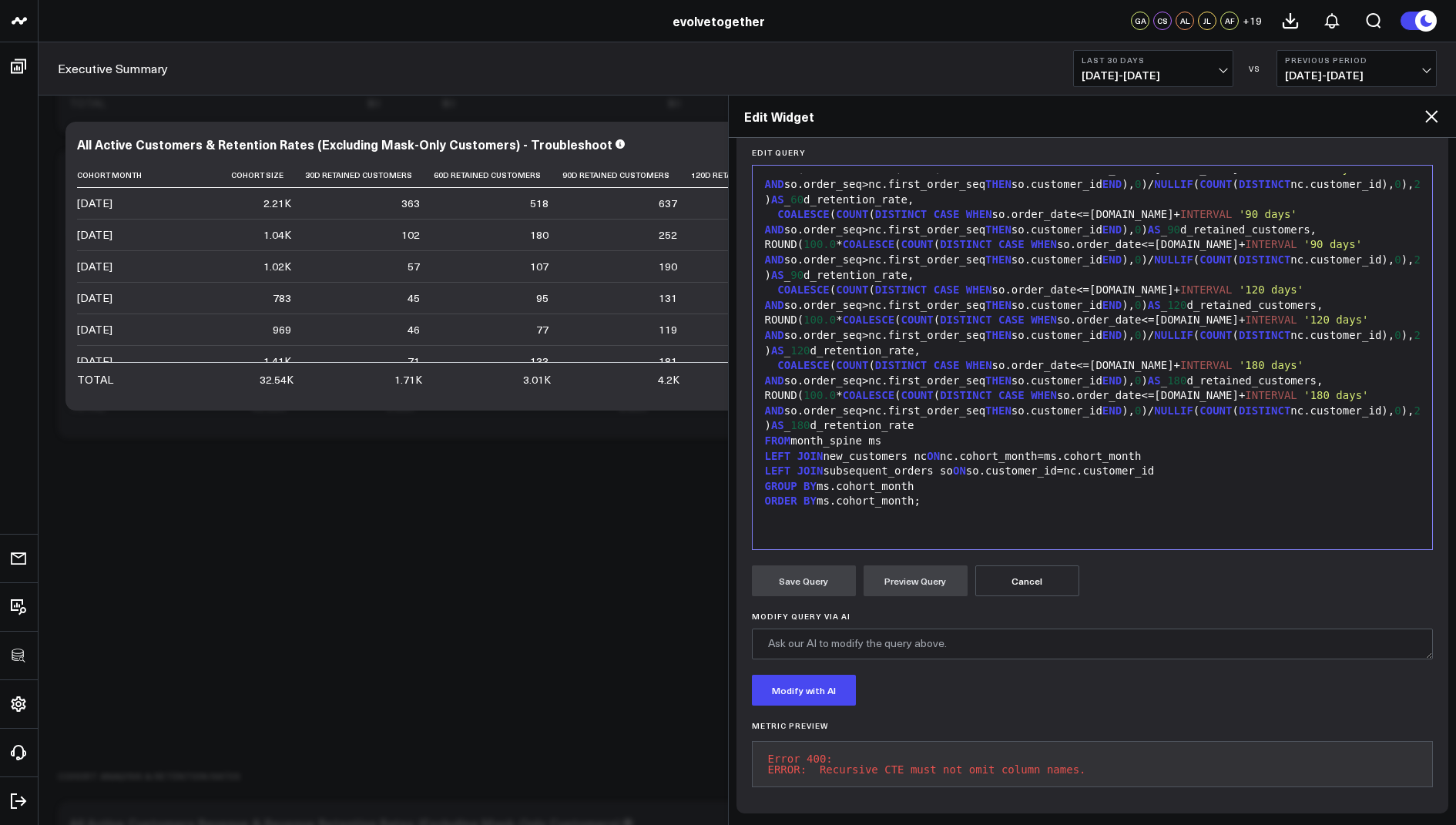
scroll to position [193, 0]
drag, startPoint x: 1124, startPoint y: 758, endPoint x: 759, endPoint y: 748, distance: 365.1
click at [759, 748] on pre "Error 400: ERROR: Recursive CTE must not omit column names." at bounding box center [1092, 763] width 682 height 46
copy pre "Error 400: ERROR: Recursive CTE must not omit column names."
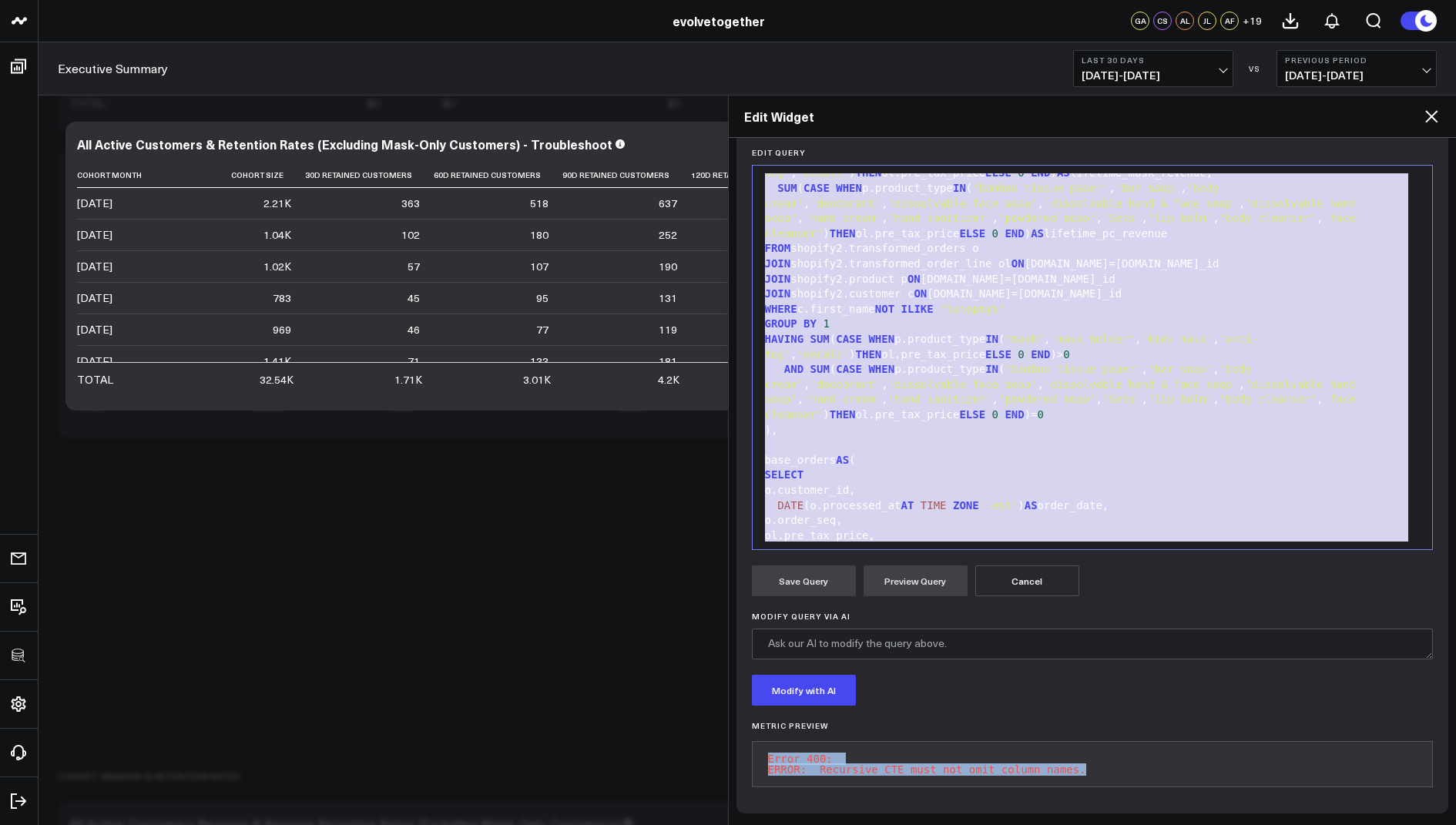
scroll to position [0, 0]
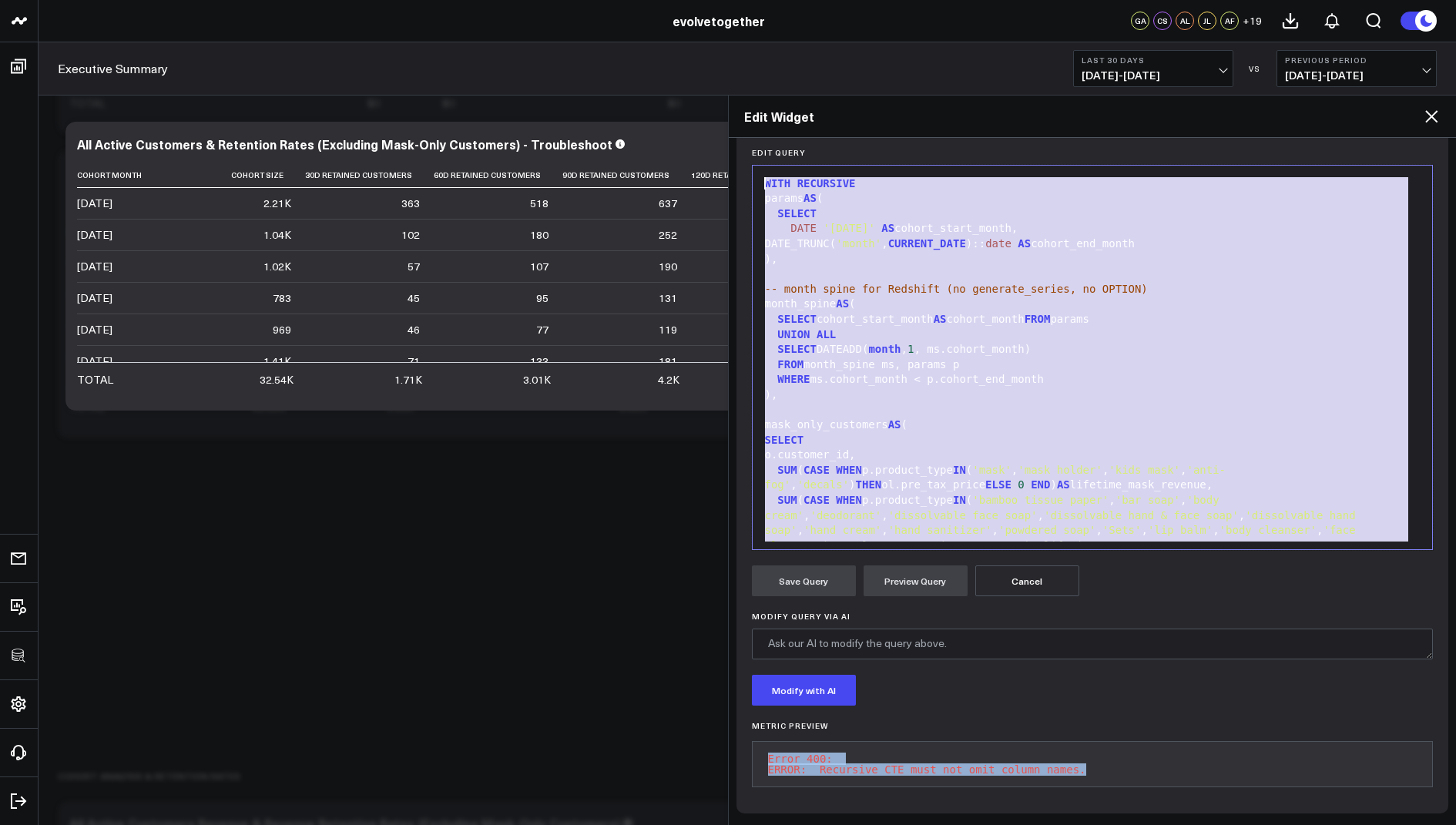
drag, startPoint x: 932, startPoint y: 514, endPoint x: 1029, endPoint y: 31, distance: 492.6
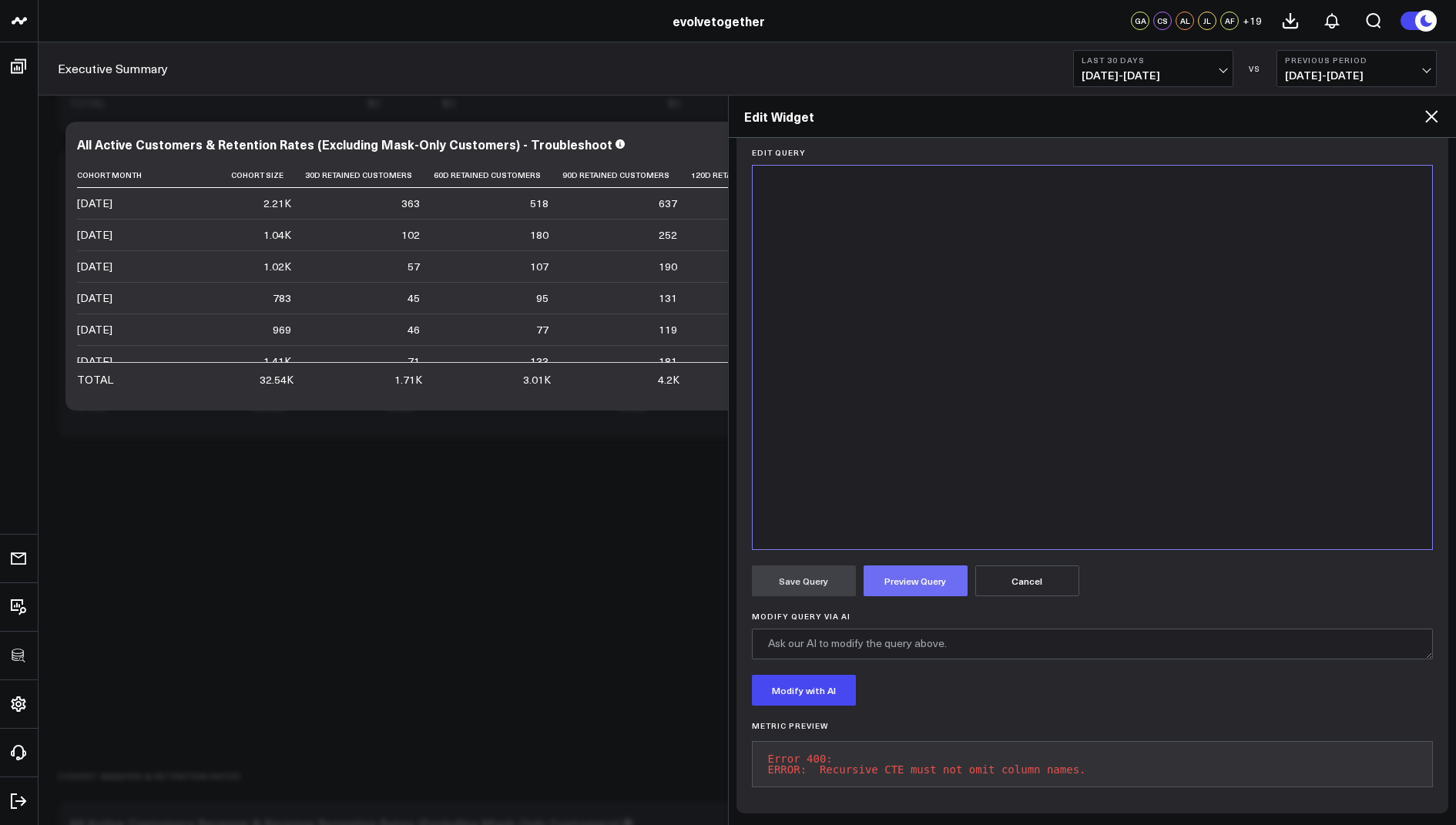
scroll to position [1509, 0]
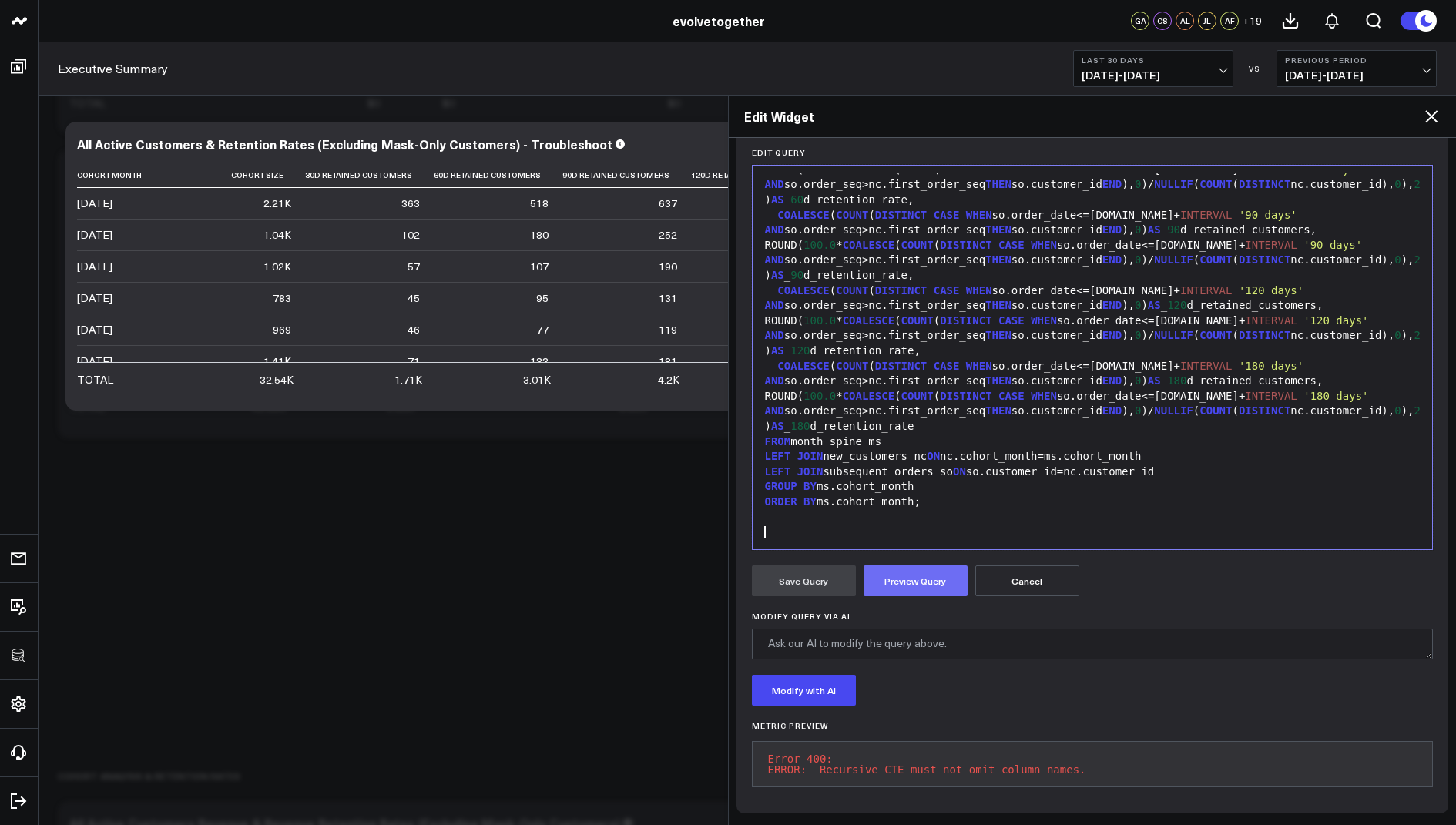
click at [919, 566] on button "Preview Query" at bounding box center [915, 581] width 104 height 31
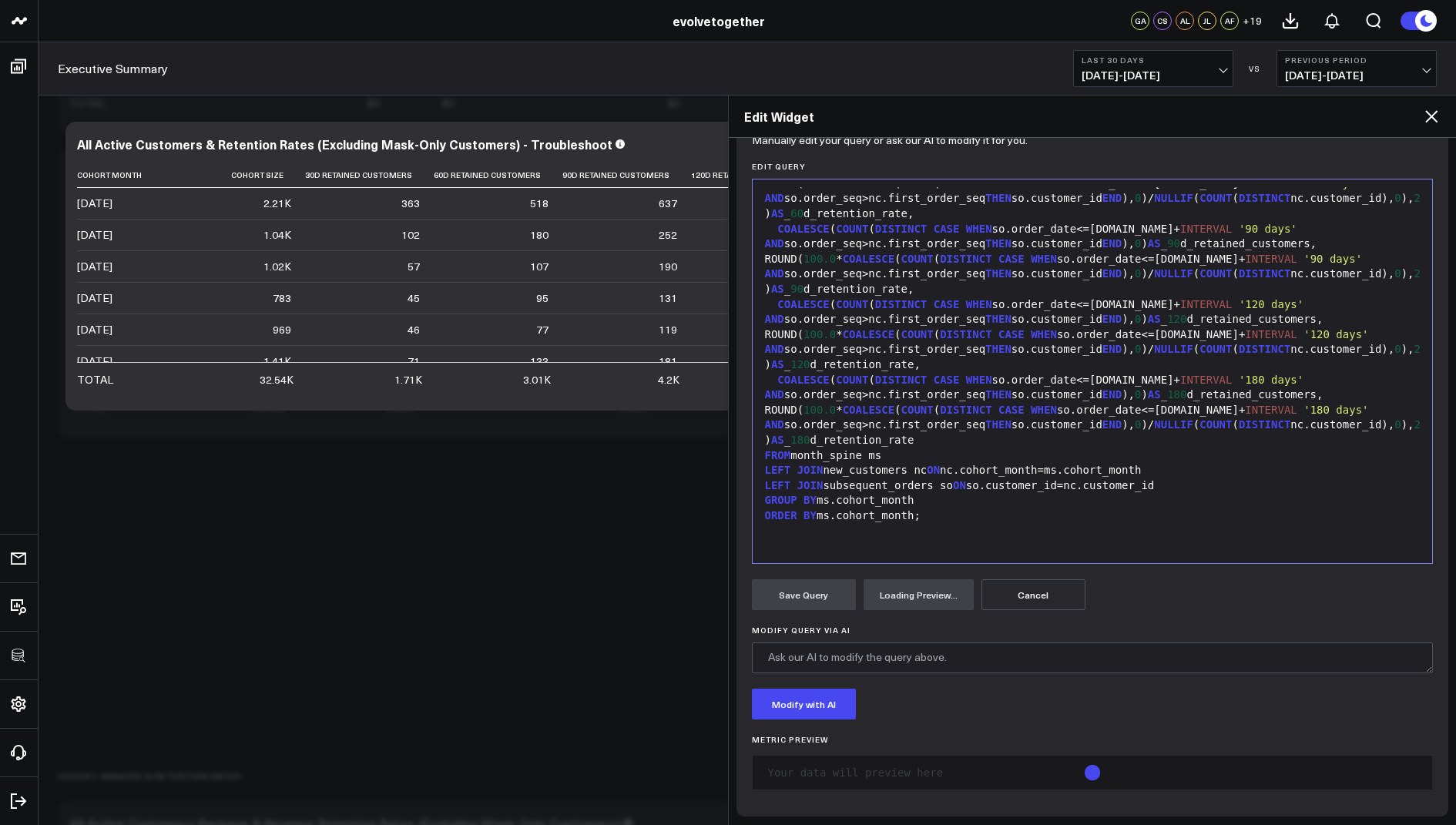
scroll to position [193, 0]
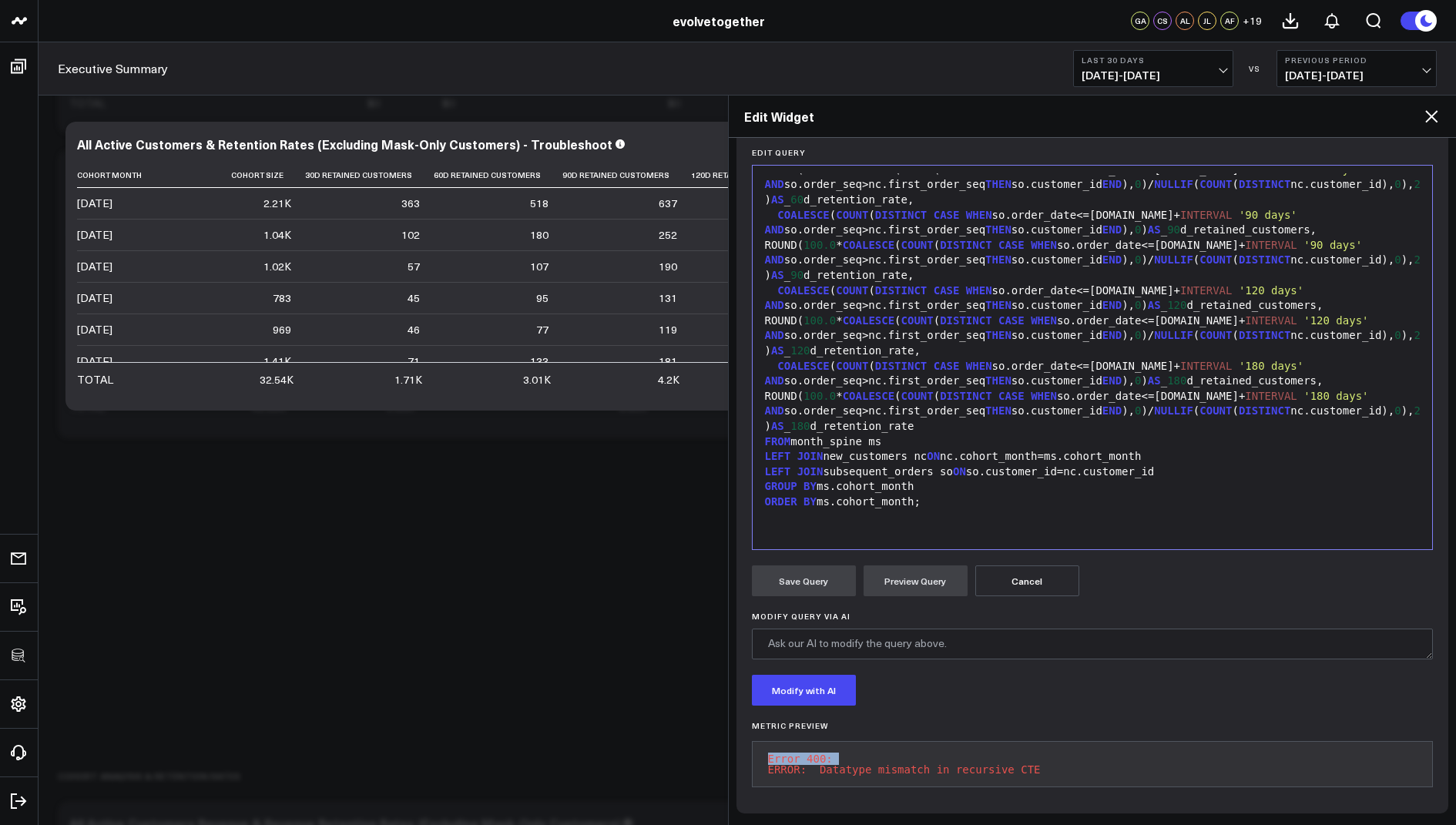
drag, startPoint x: 1062, startPoint y: 755, endPoint x: 753, endPoint y: 749, distance: 309.1
click at [753, 749] on pre "Error 400: ERROR: Datatype mismatch in recursive CTE" at bounding box center [1092, 763] width 682 height 46
click at [928, 754] on pre "Error 400: ERROR: Datatype mismatch in recursive CTE" at bounding box center [1092, 763] width 682 height 46
drag, startPoint x: 1053, startPoint y: 762, endPoint x: 763, endPoint y: 748, distance: 290.3
click at [763, 748] on pre "Error 400: ERROR: Datatype mismatch in recursive CTE" at bounding box center [1092, 763] width 682 height 46
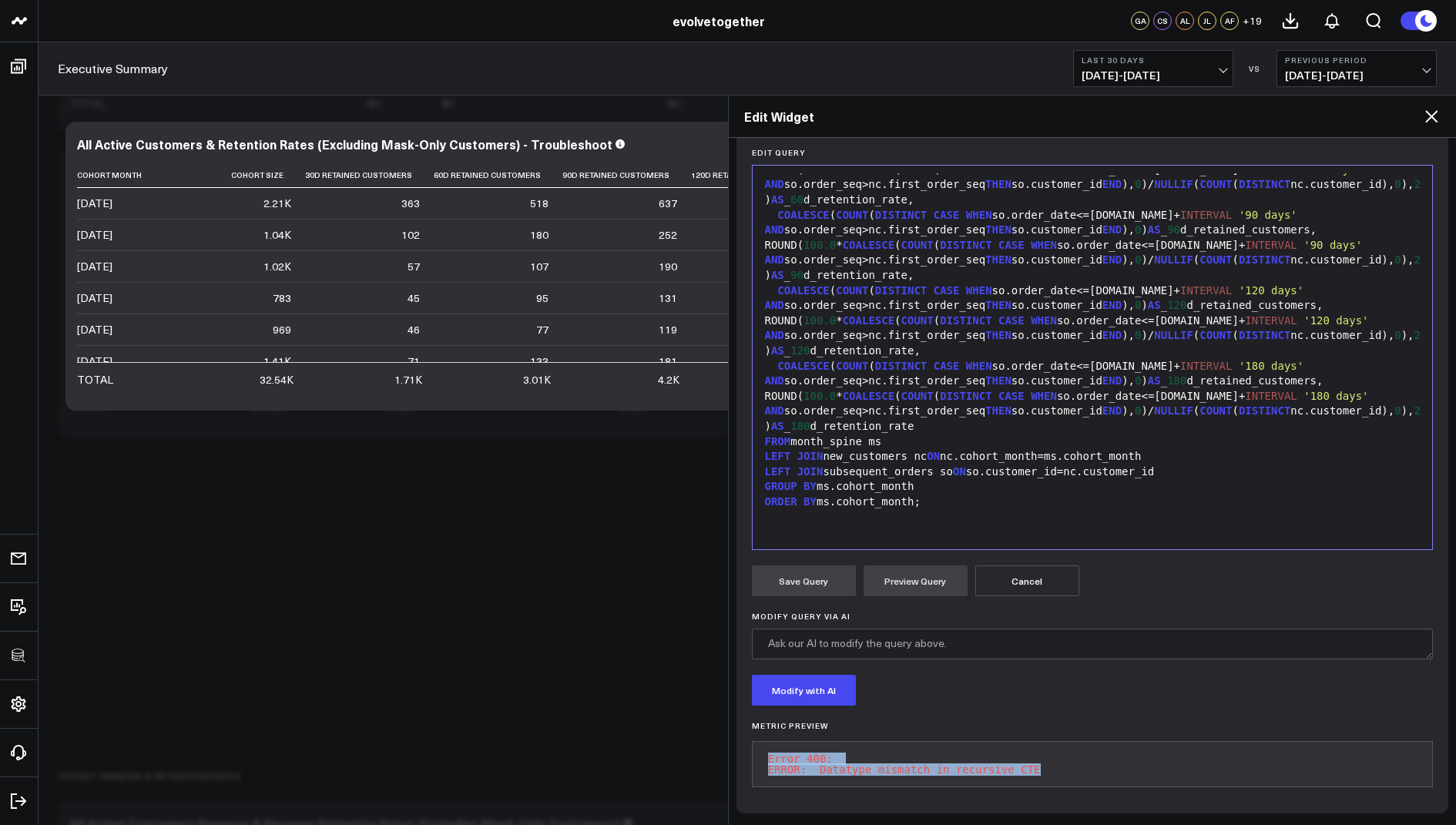
copy pre "Error 400: ERROR: Datatype mismatch in recursive CTE"
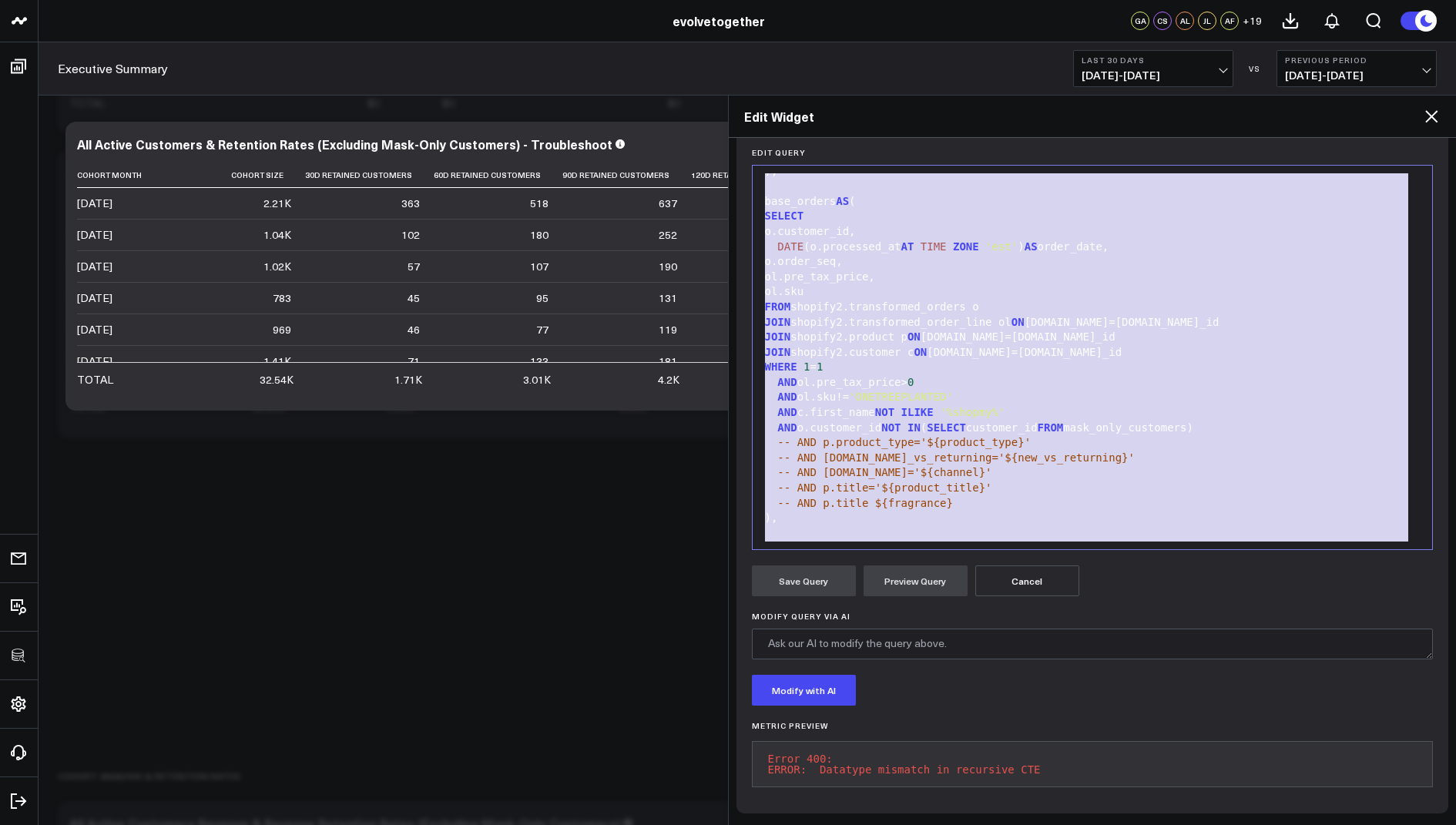
scroll to position [0, 0]
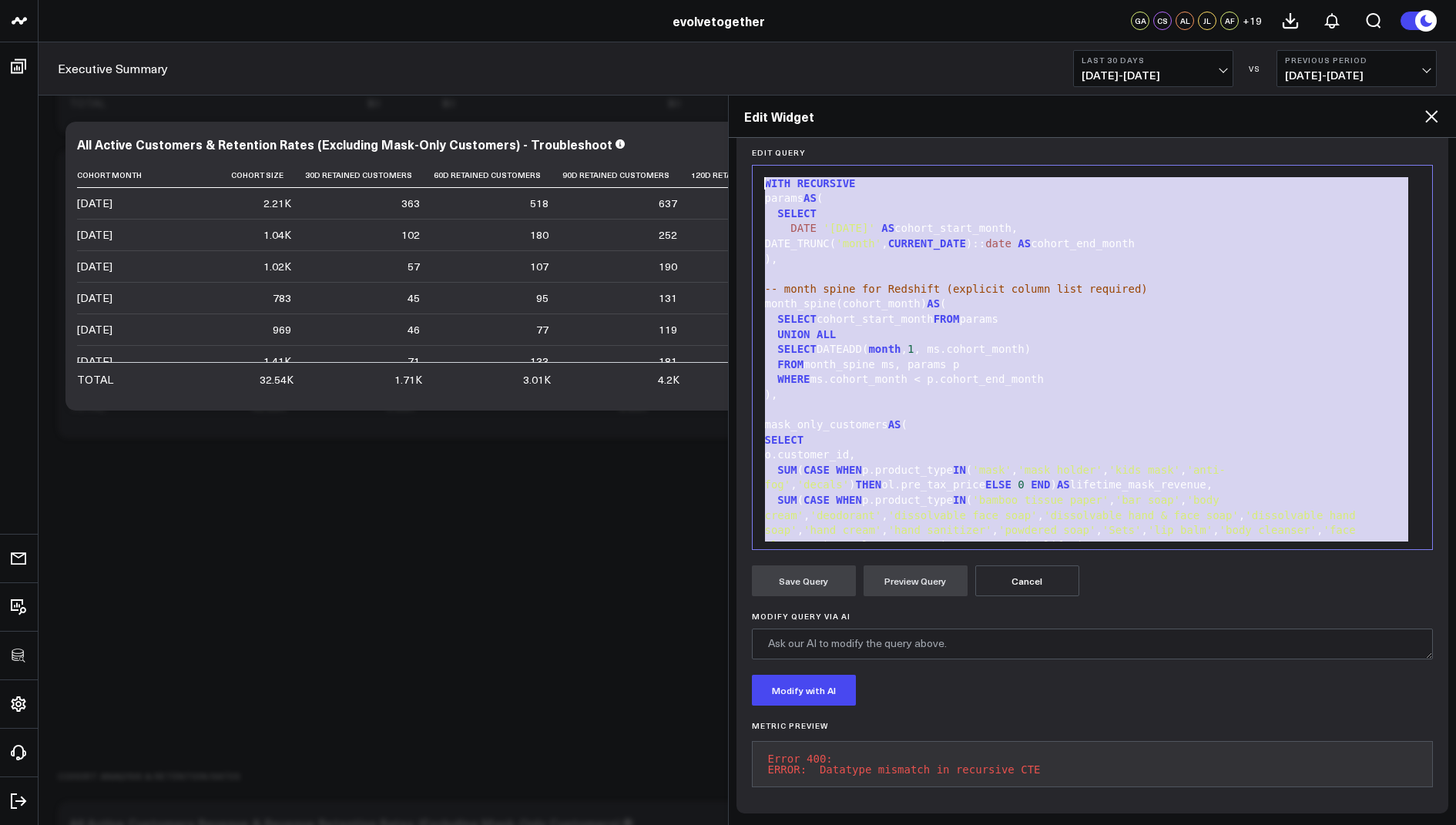
drag, startPoint x: 943, startPoint y: 511, endPoint x: 975, endPoint y: 32, distance: 480.1
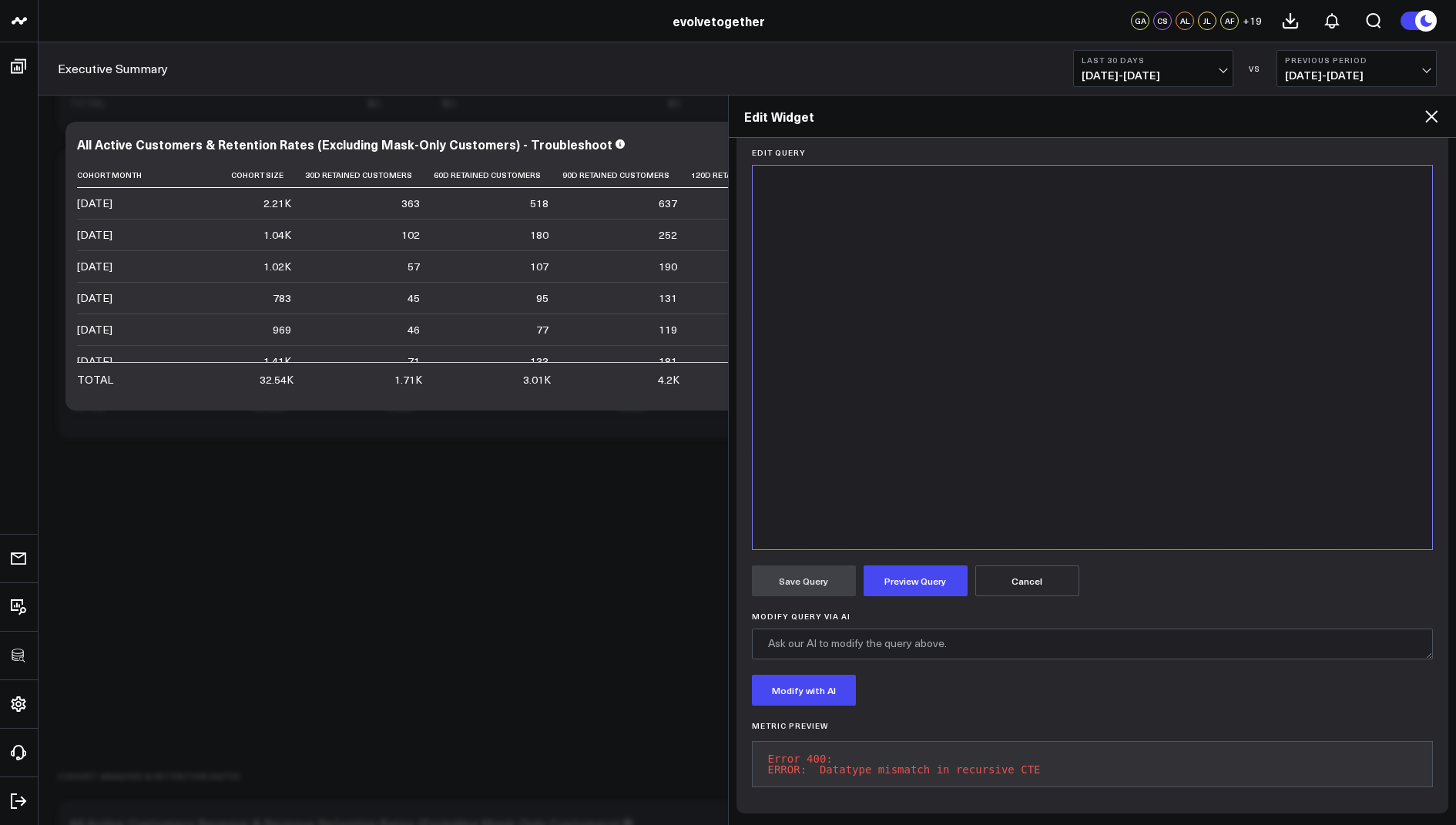
scroll to position [1509, 0]
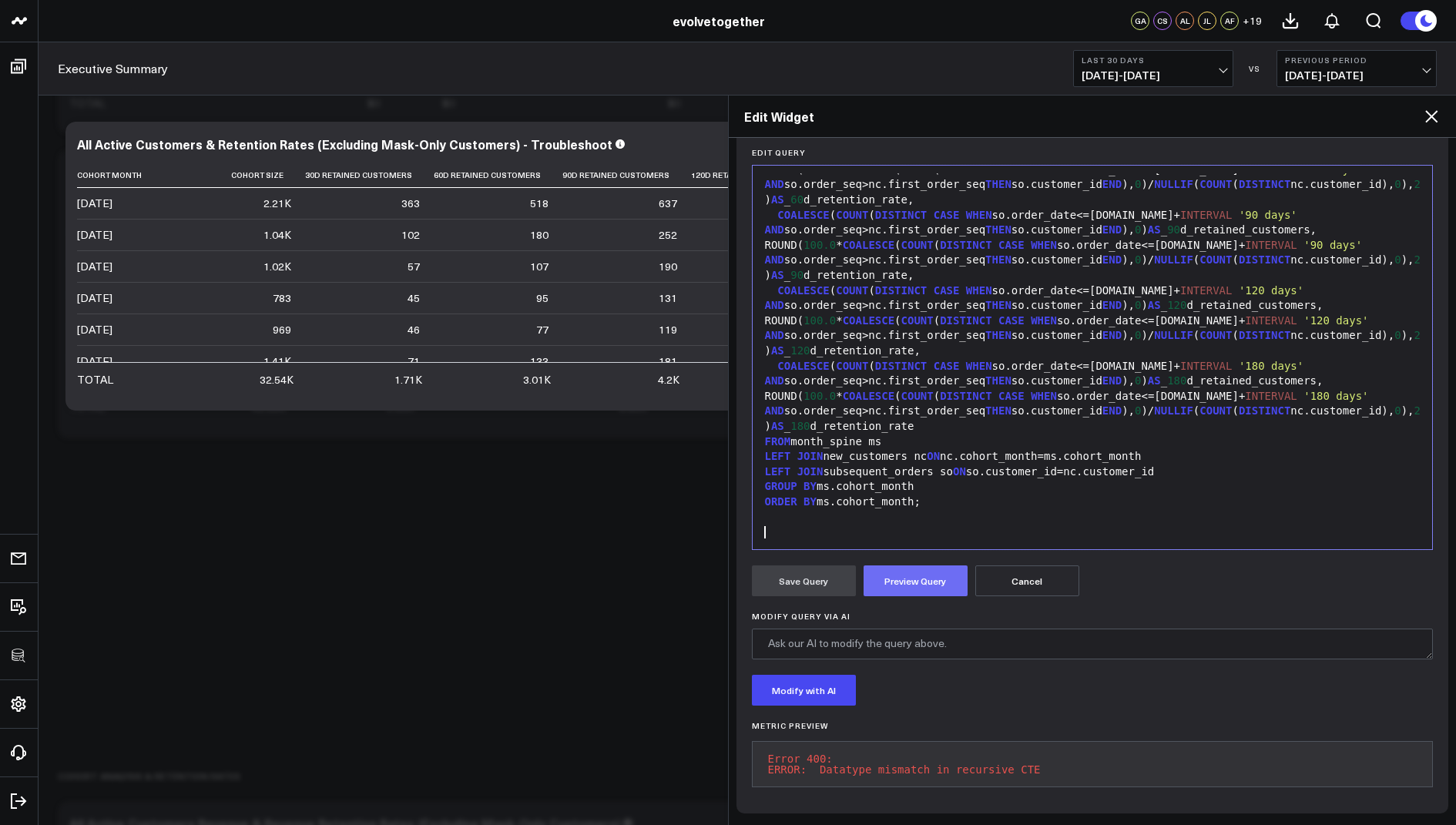
click at [905, 569] on button "Preview Query" at bounding box center [915, 581] width 104 height 31
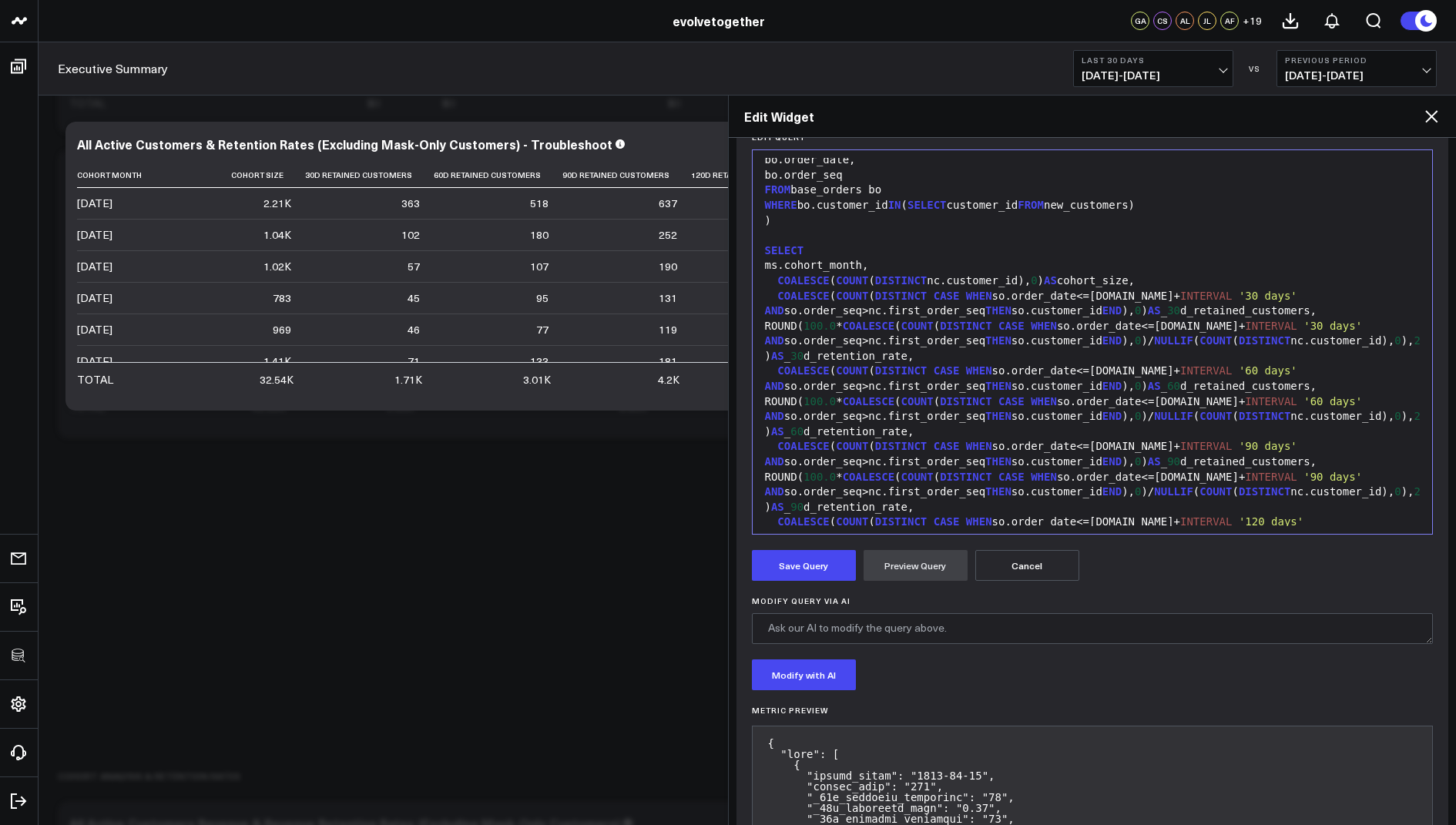
scroll to position [216, 0]
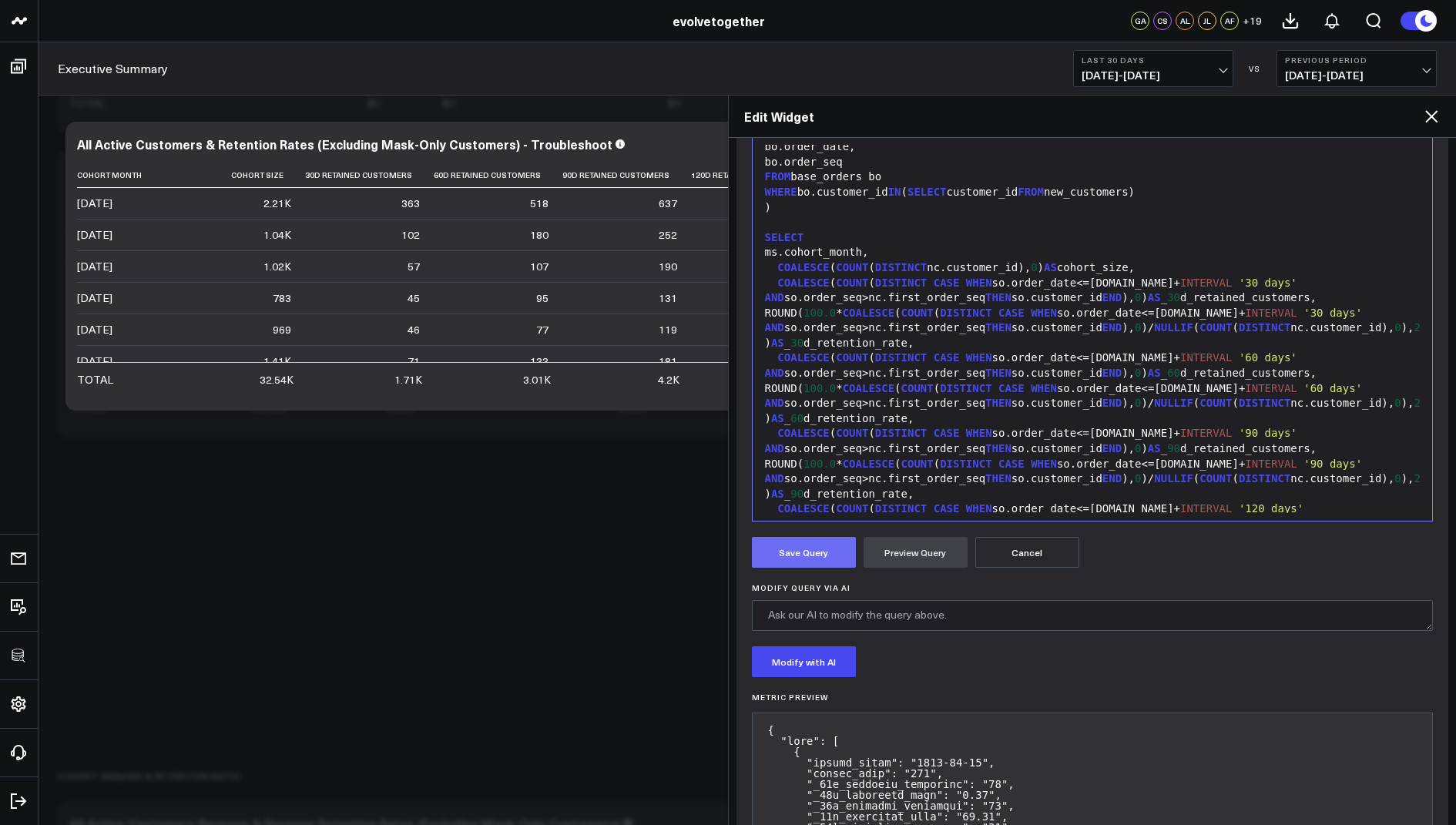
click at [797, 551] on button "Save Query" at bounding box center [803, 552] width 104 height 31
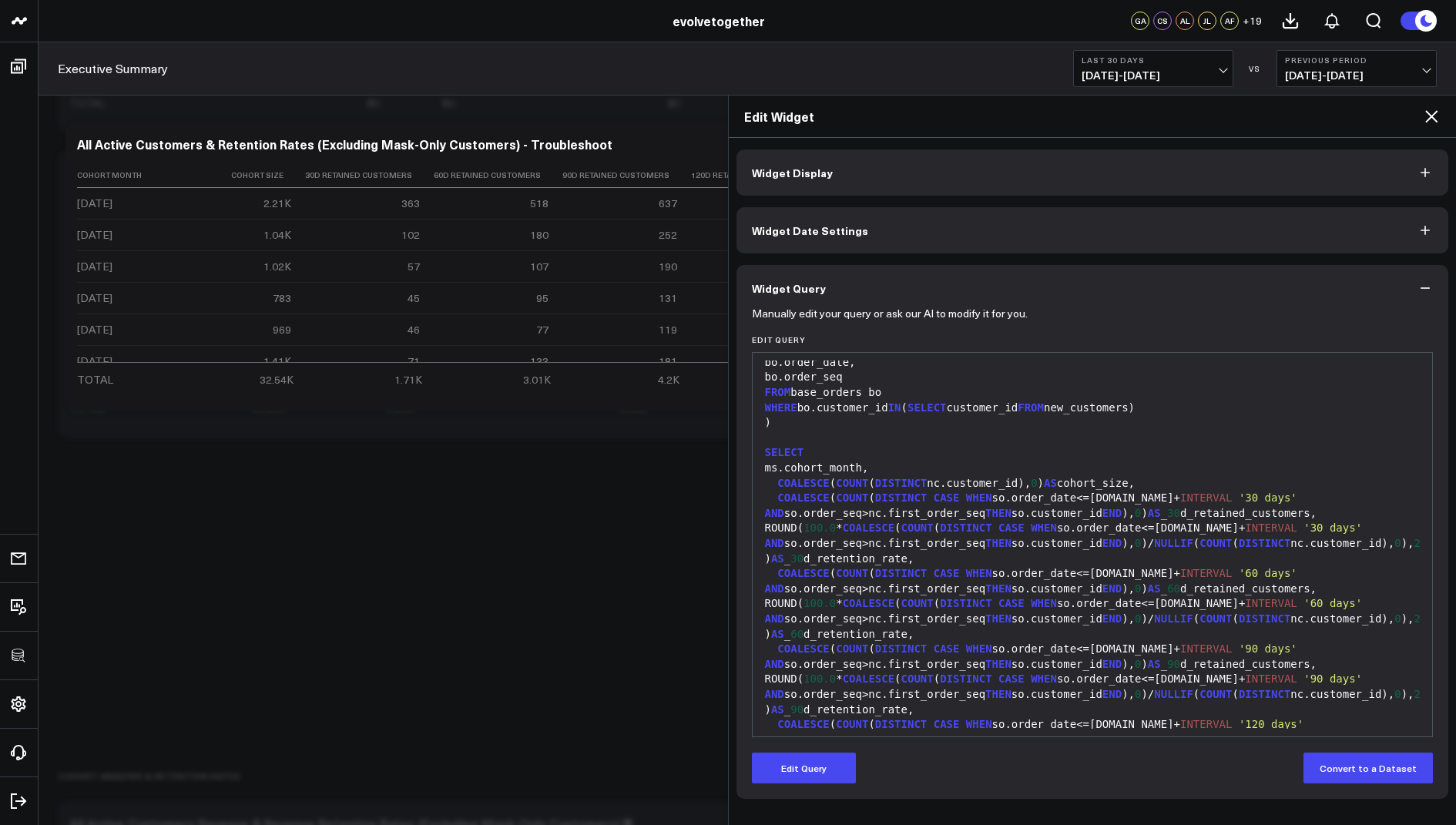
scroll to position [1388, 0]
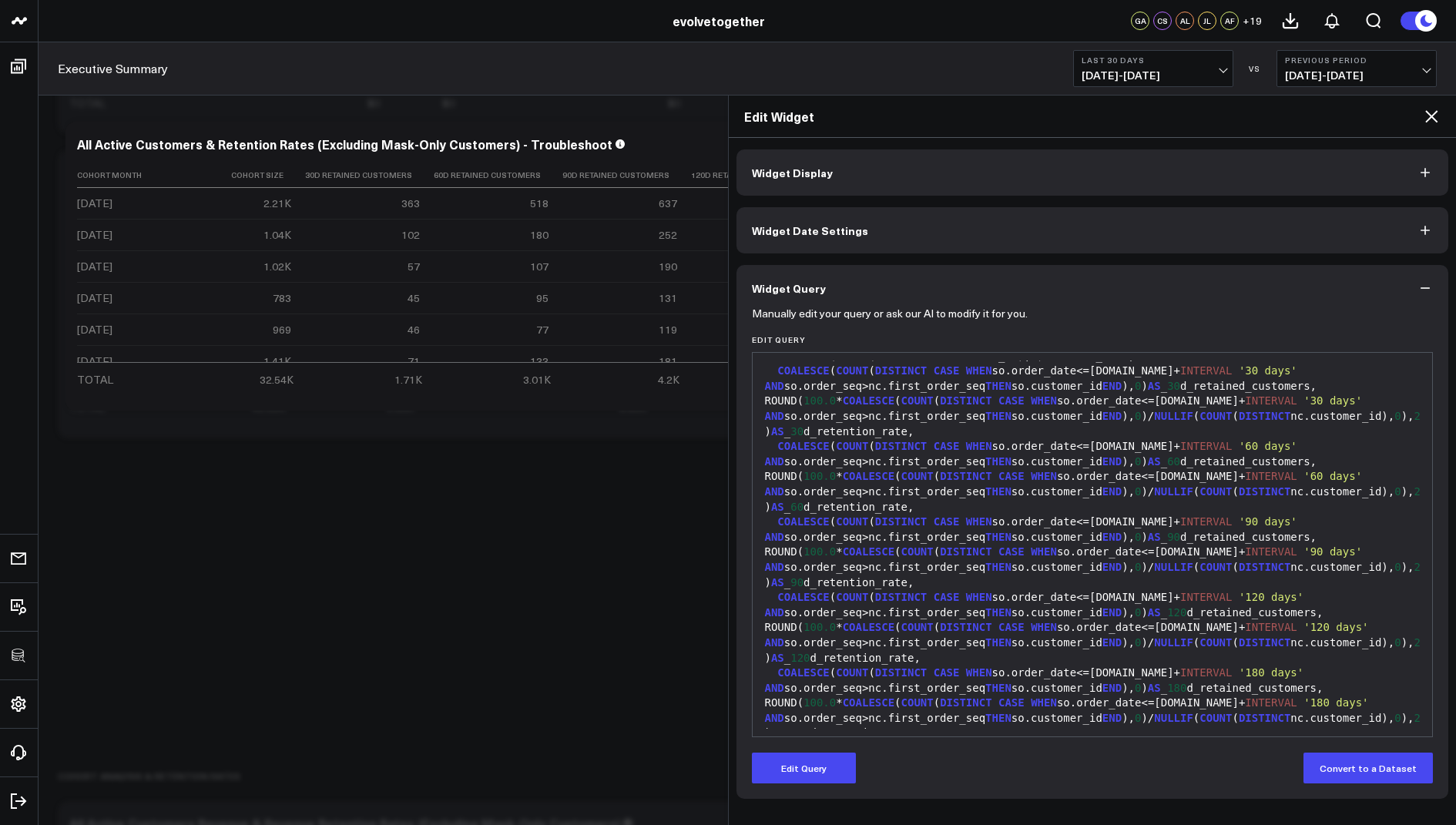
click at [1434, 119] on icon at bounding box center [1431, 116] width 12 height 12
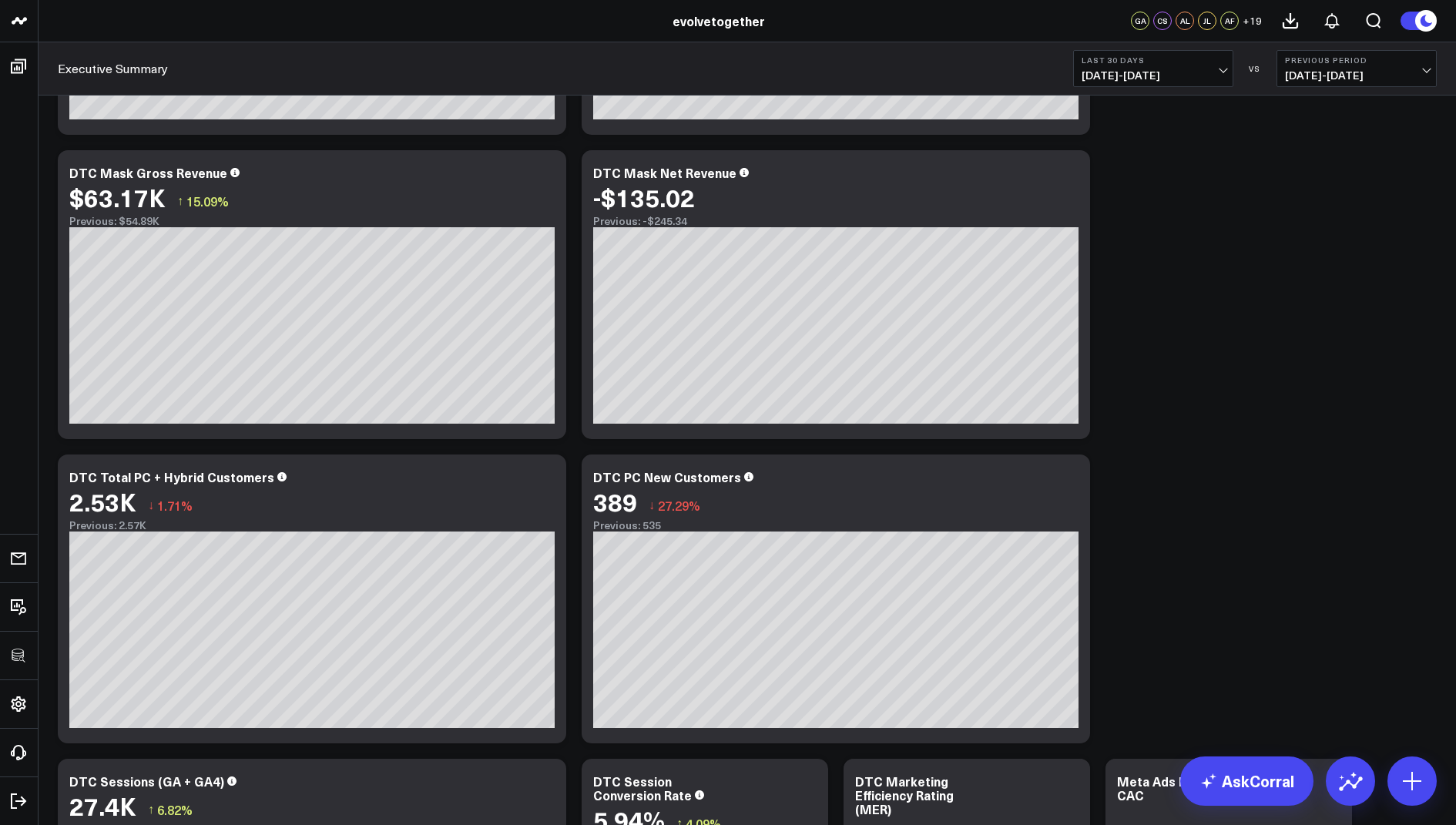
scroll to position [1078, 0]
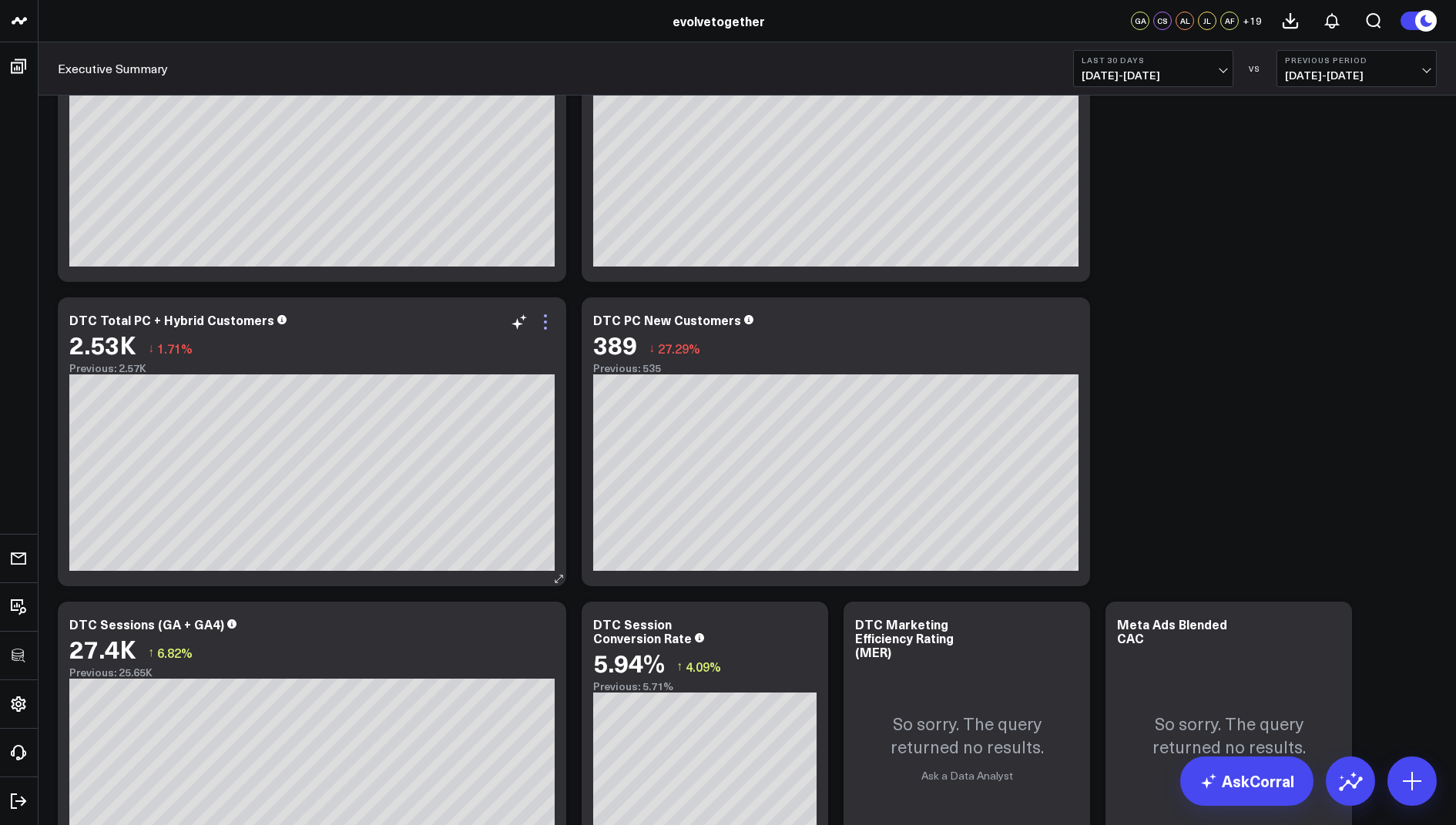
click at [543, 319] on icon at bounding box center [545, 322] width 19 height 19
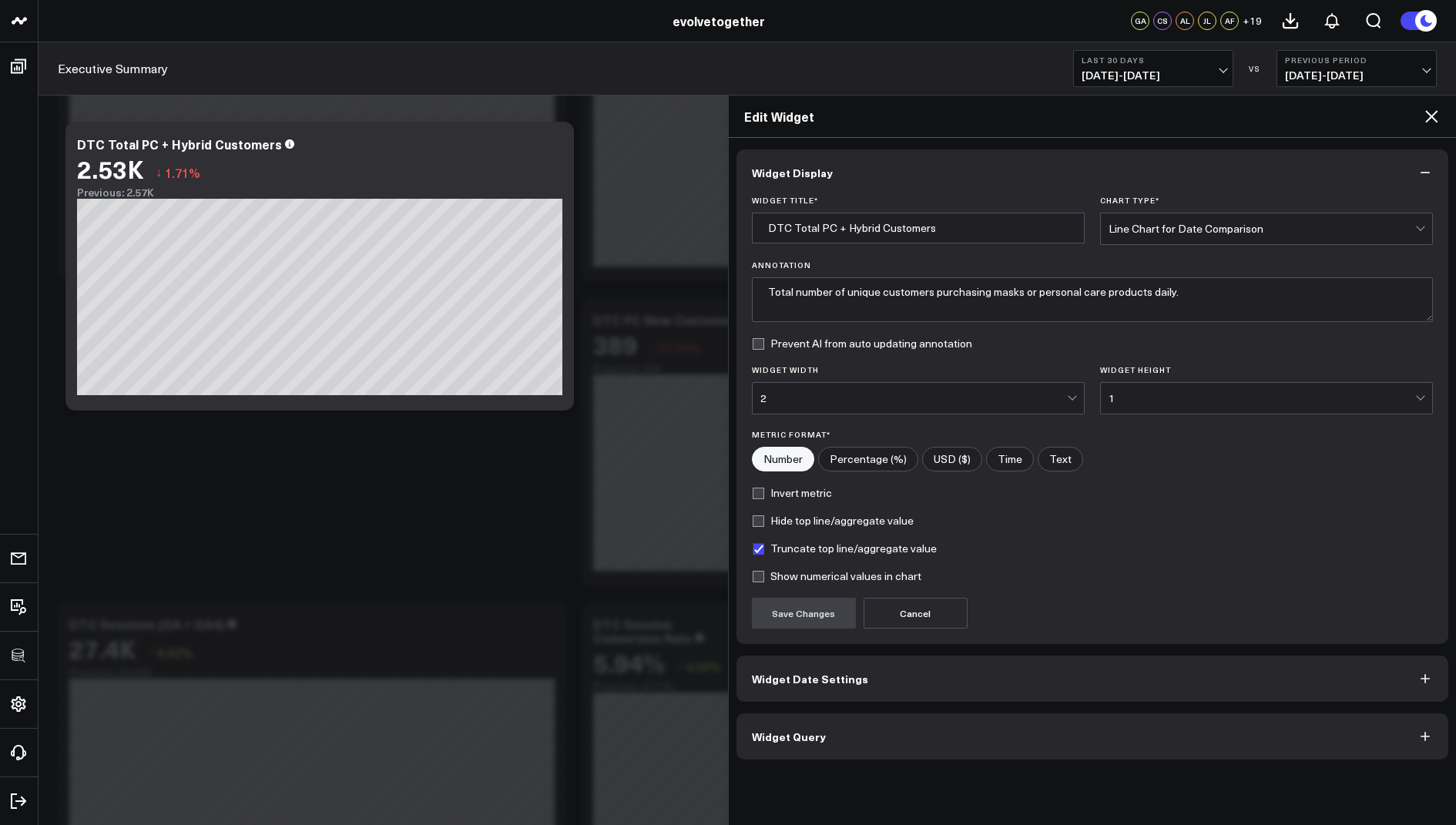
click at [820, 736] on button "Widget Query" at bounding box center [1092, 736] width 713 height 46
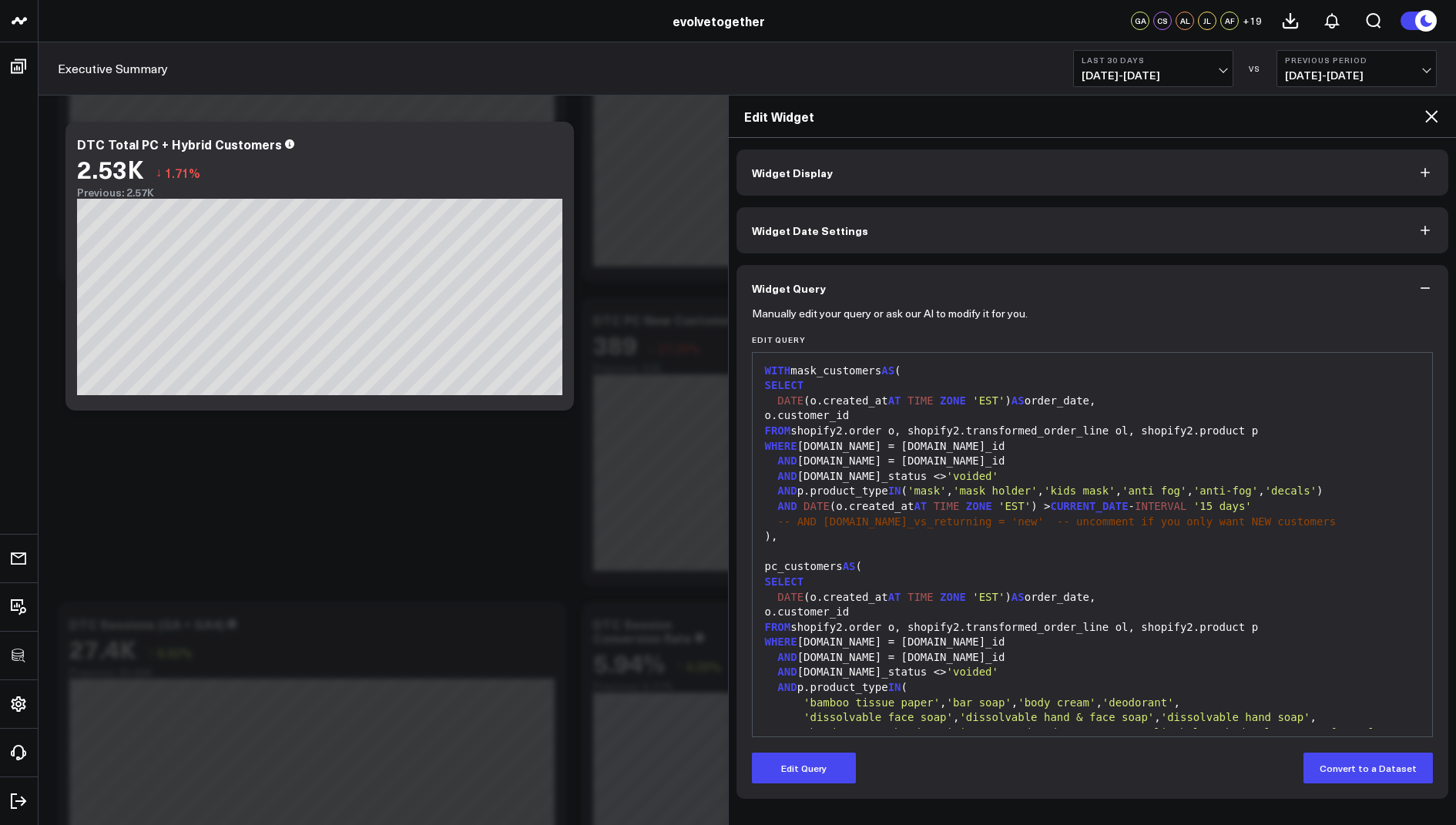
click at [807, 736] on form "Manually edit your query or ask our AI to modify it for you. Edit Query 99 1 2 …" at bounding box center [1092, 547] width 682 height 472
drag, startPoint x: 1357, startPoint y: 487, endPoint x: 801, endPoint y: 496, distance: 556.1
click at [801, 496] on div "AND p.product_type IN ( 'mask' , 'mask holder' , 'kids mask' , 'anti fog' , 'an…" at bounding box center [1092, 491] width 665 height 15
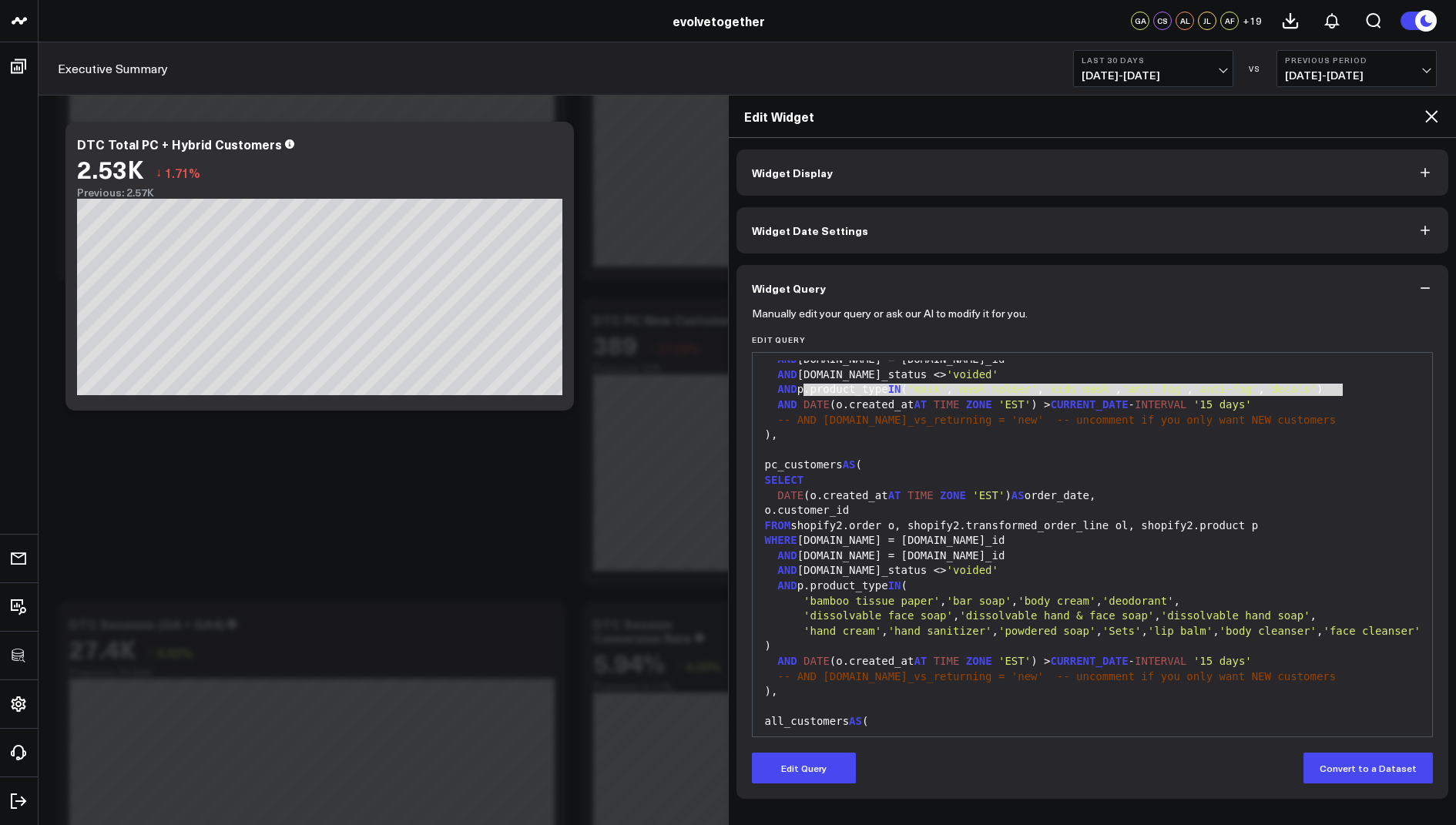
scroll to position [111, 0]
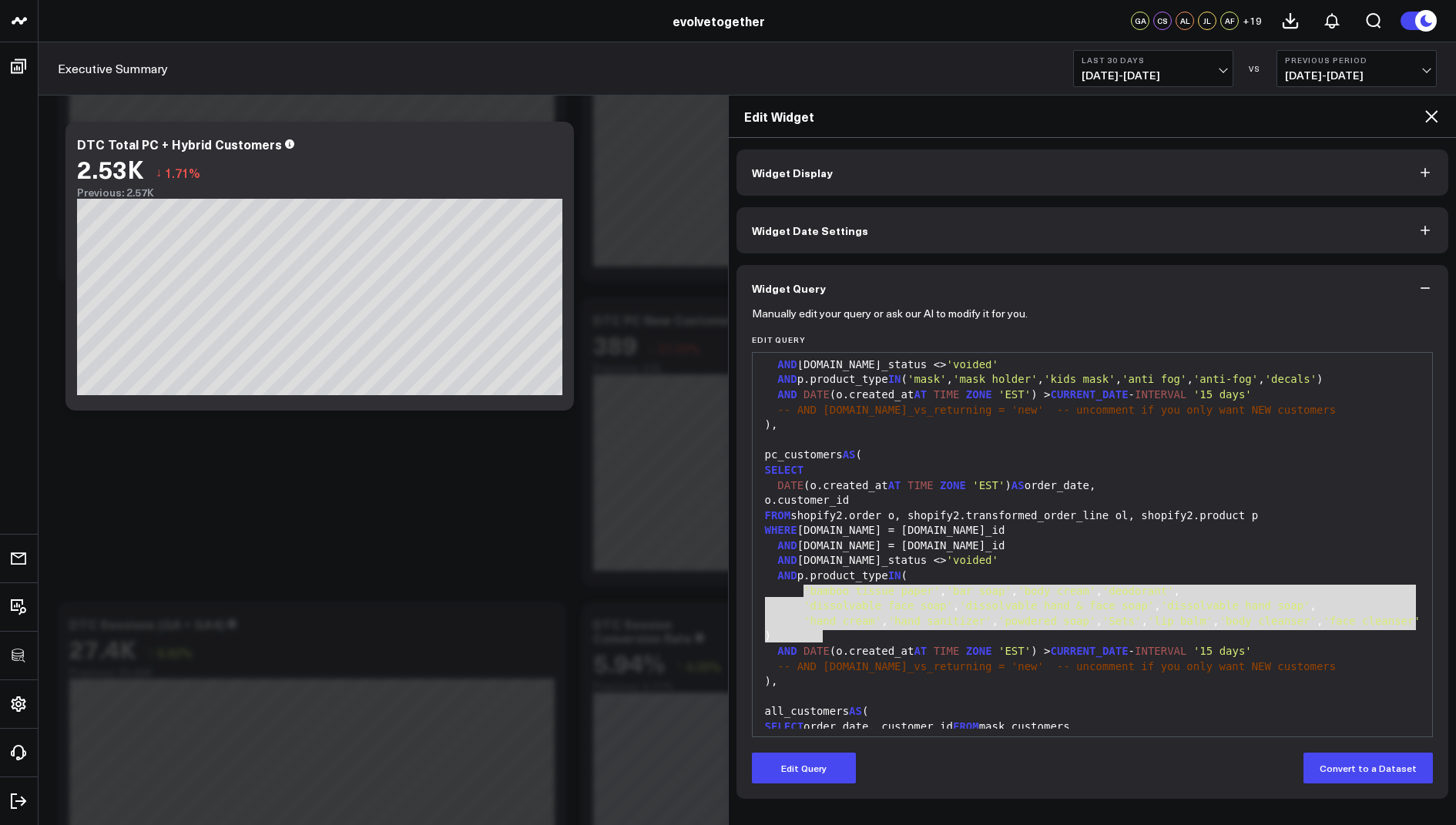
drag, startPoint x: 840, startPoint y: 632, endPoint x: 804, endPoint y: 596, distance: 50.9
click at [804, 596] on div "WITH mask_customers AS ( SELECT DATE (o.created_at AT TIME ZONE 'EST' ) AS orde…" at bounding box center [1092, 584] width 665 height 671
copy div "'bamboo tissue paper' , 'bar soap' , 'body cream' , 'deodorant' , 'dissolvable …"
